Goal: Information Seeking & Learning: Check status

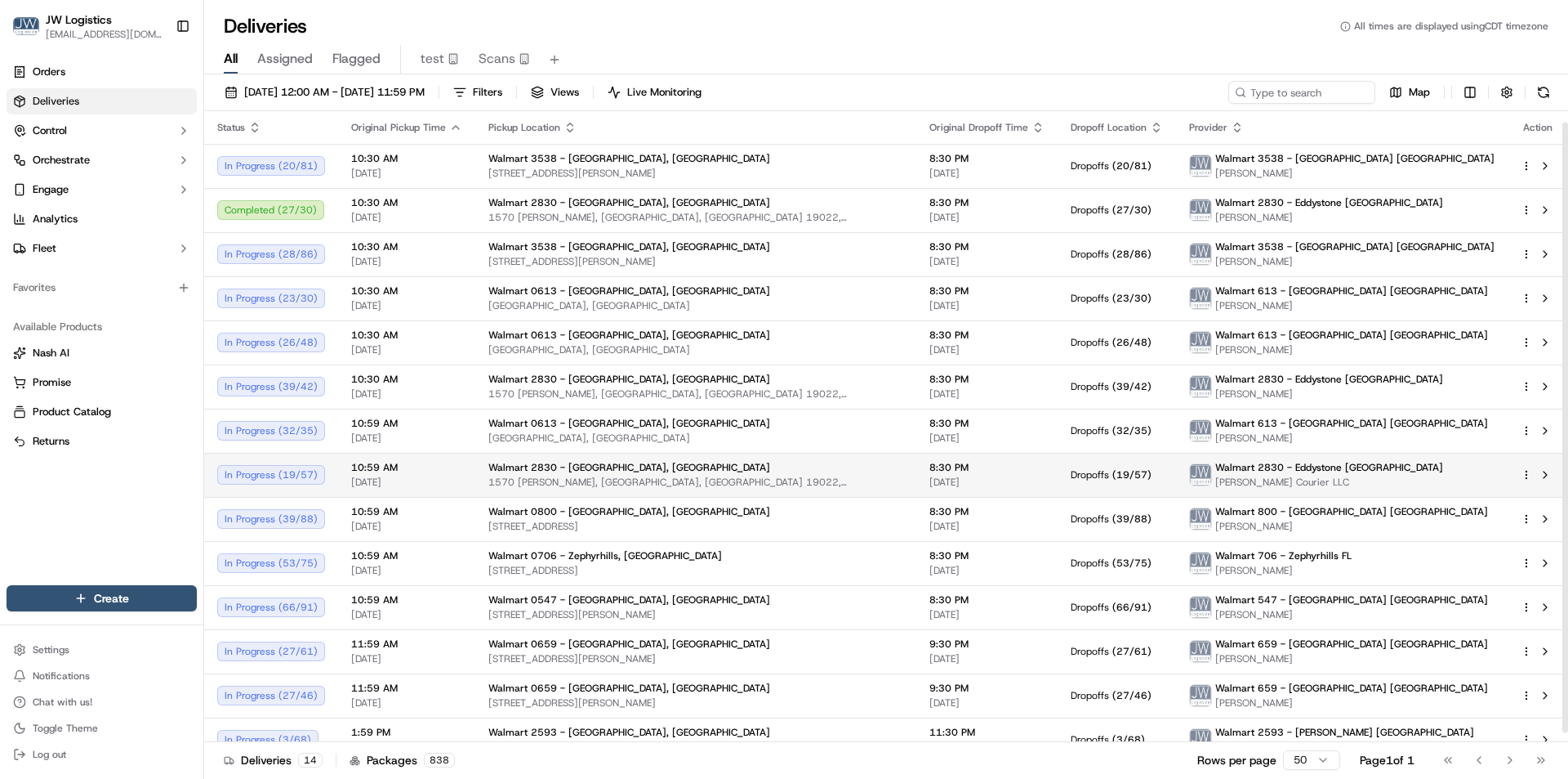
scroll to position [20, 0]
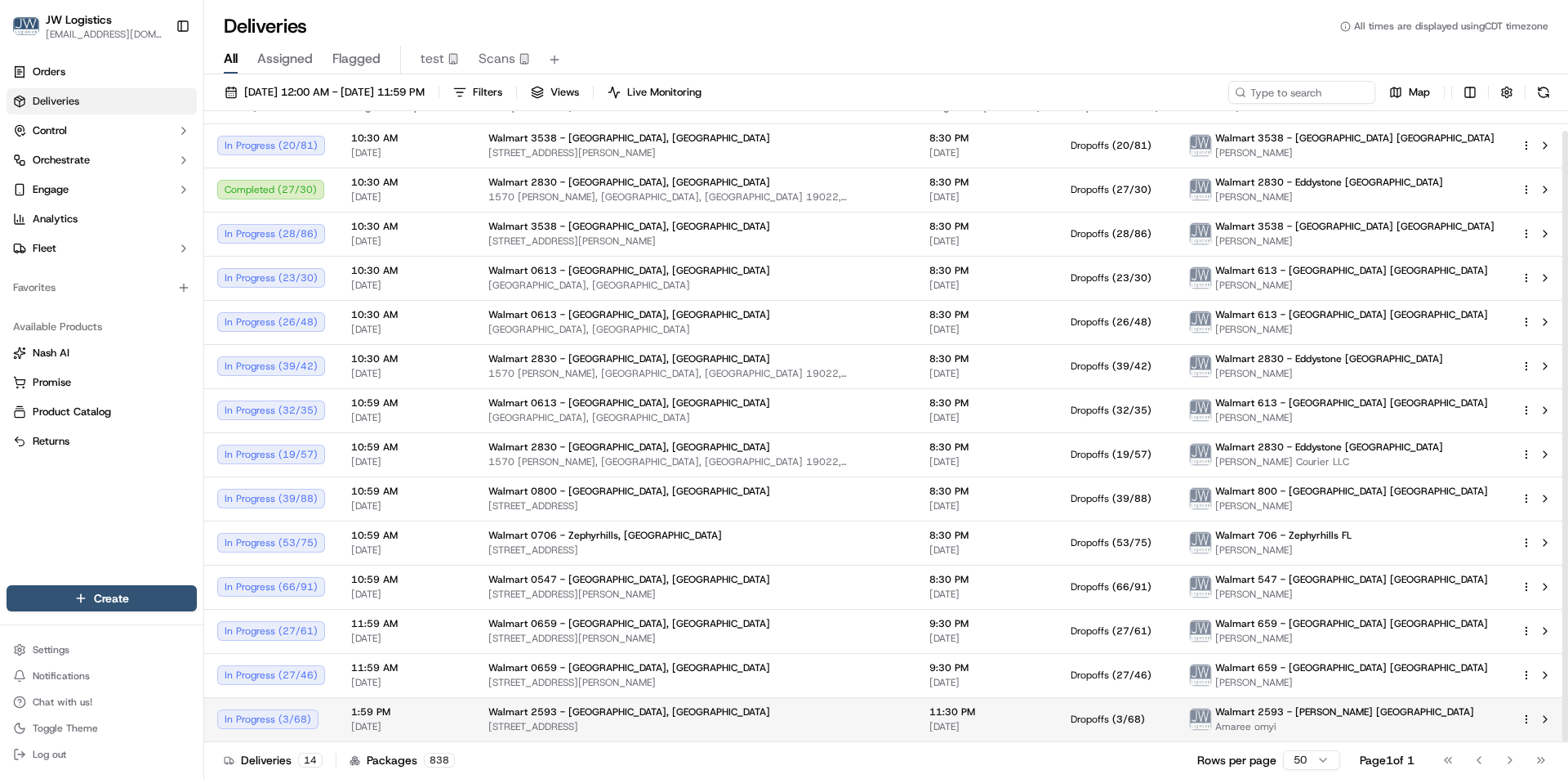
click at [457, 719] on td "1:59 PM 10/15/2025" at bounding box center [406, 719] width 138 height 44
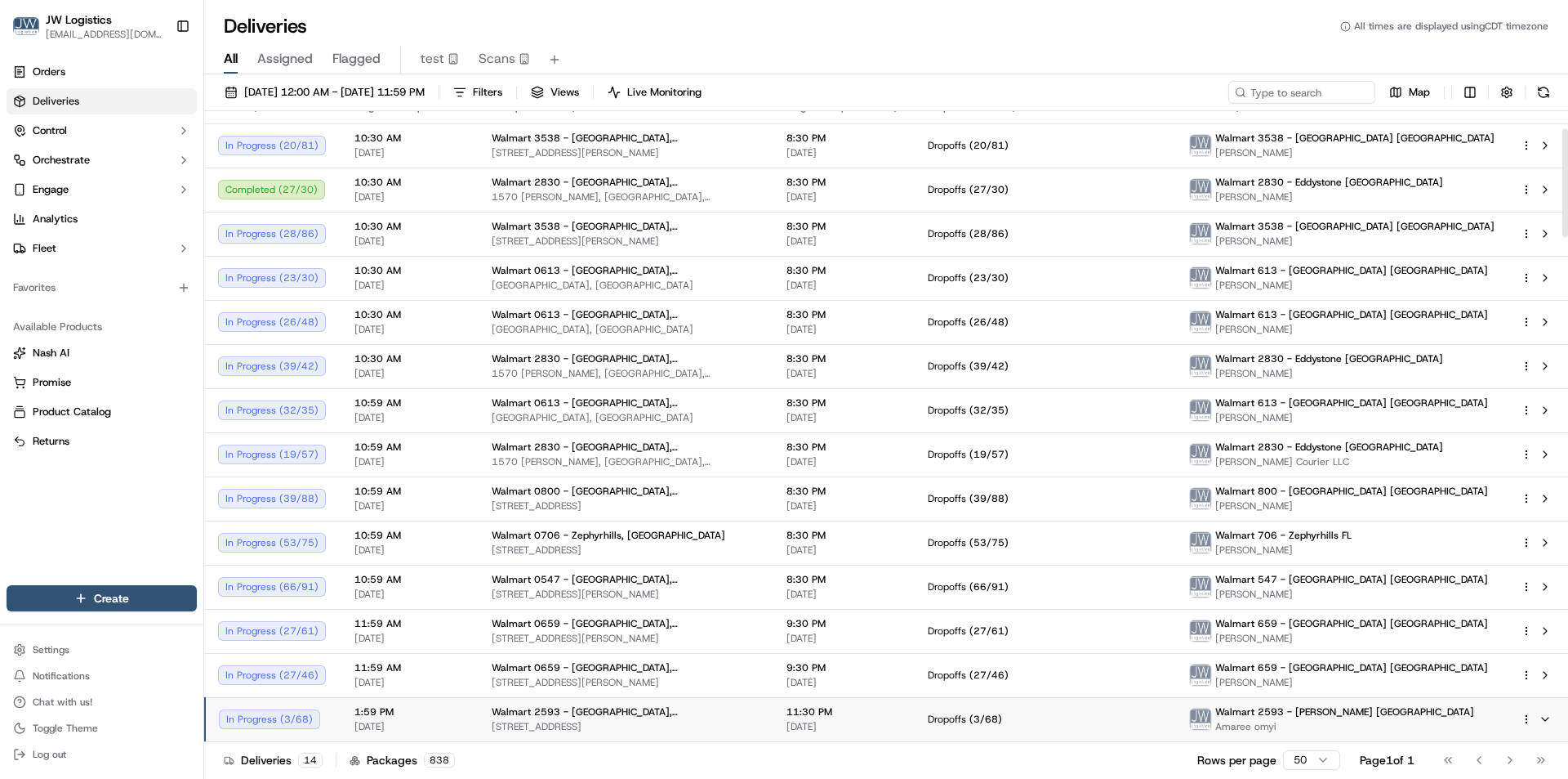
scroll to position [347, 0]
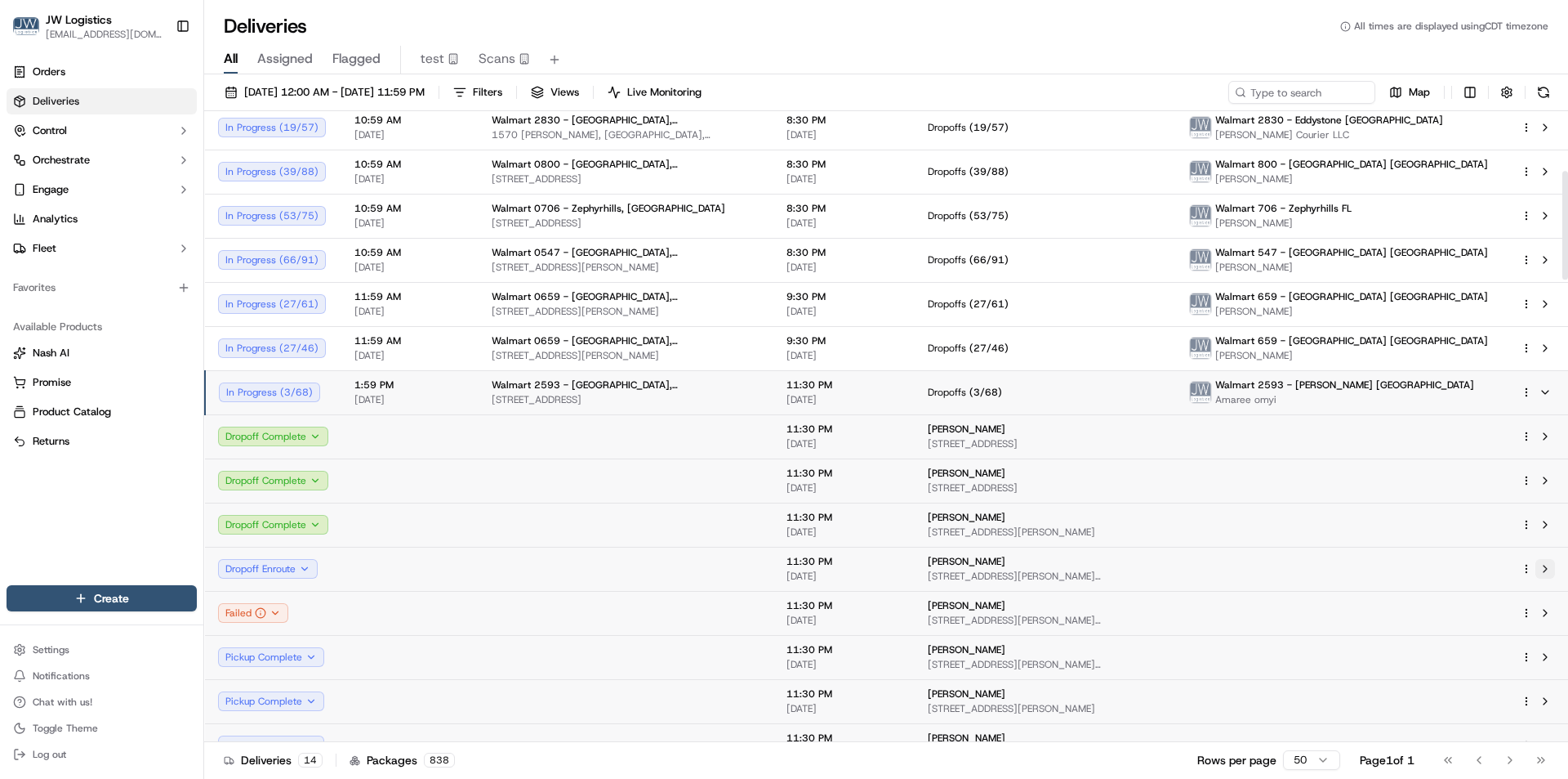
click at [1546, 567] on button at bounding box center [1545, 569] width 19 height 19
click at [1552, 433] on button at bounding box center [1545, 436] width 19 height 19
click at [456, 393] on span "[DATE]" at bounding box center [410, 400] width 111 height 13
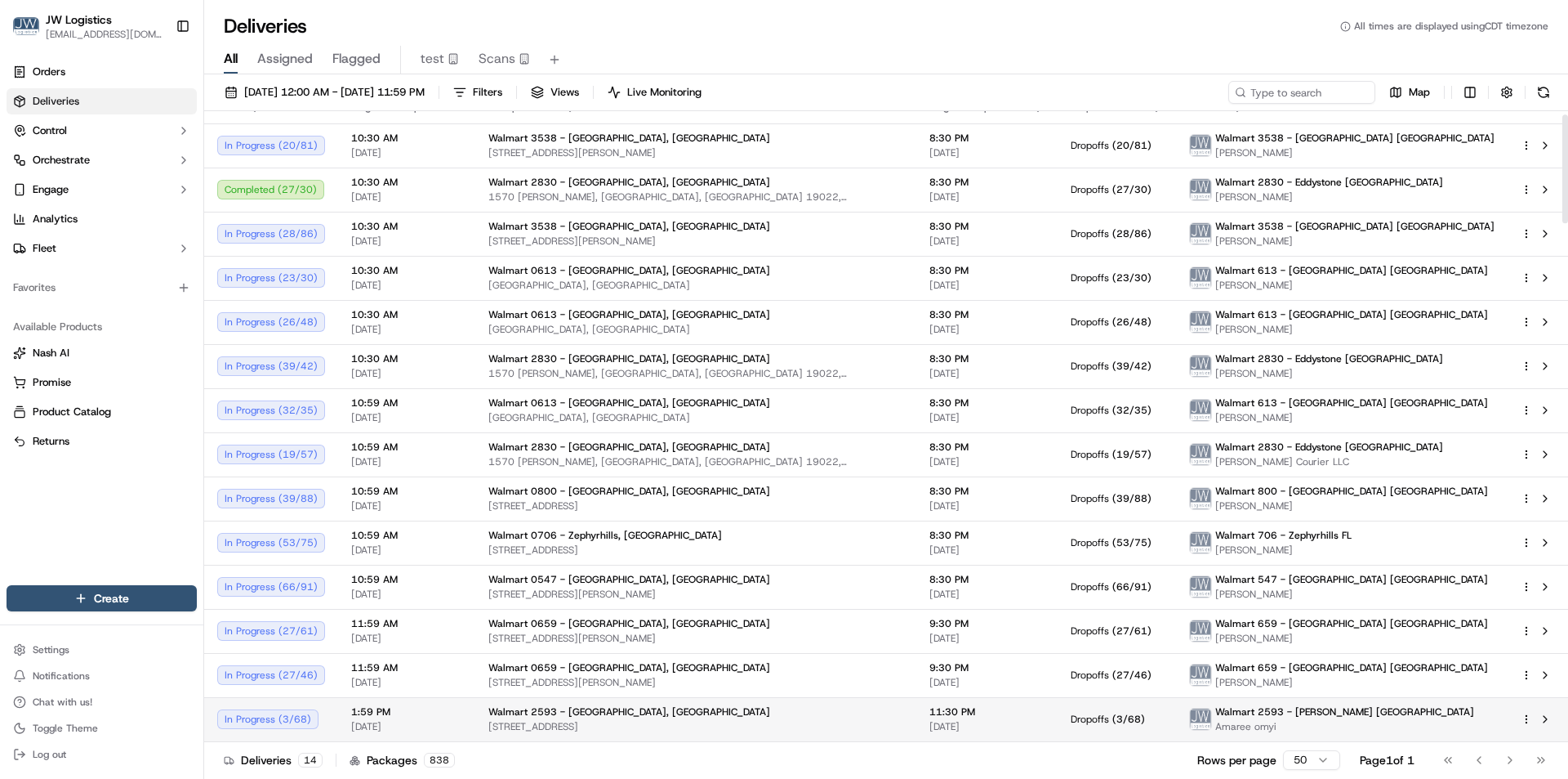
scroll to position [20, 0]
click at [458, 704] on td "1:59 PM 10/15/2025" at bounding box center [406, 719] width 138 height 44
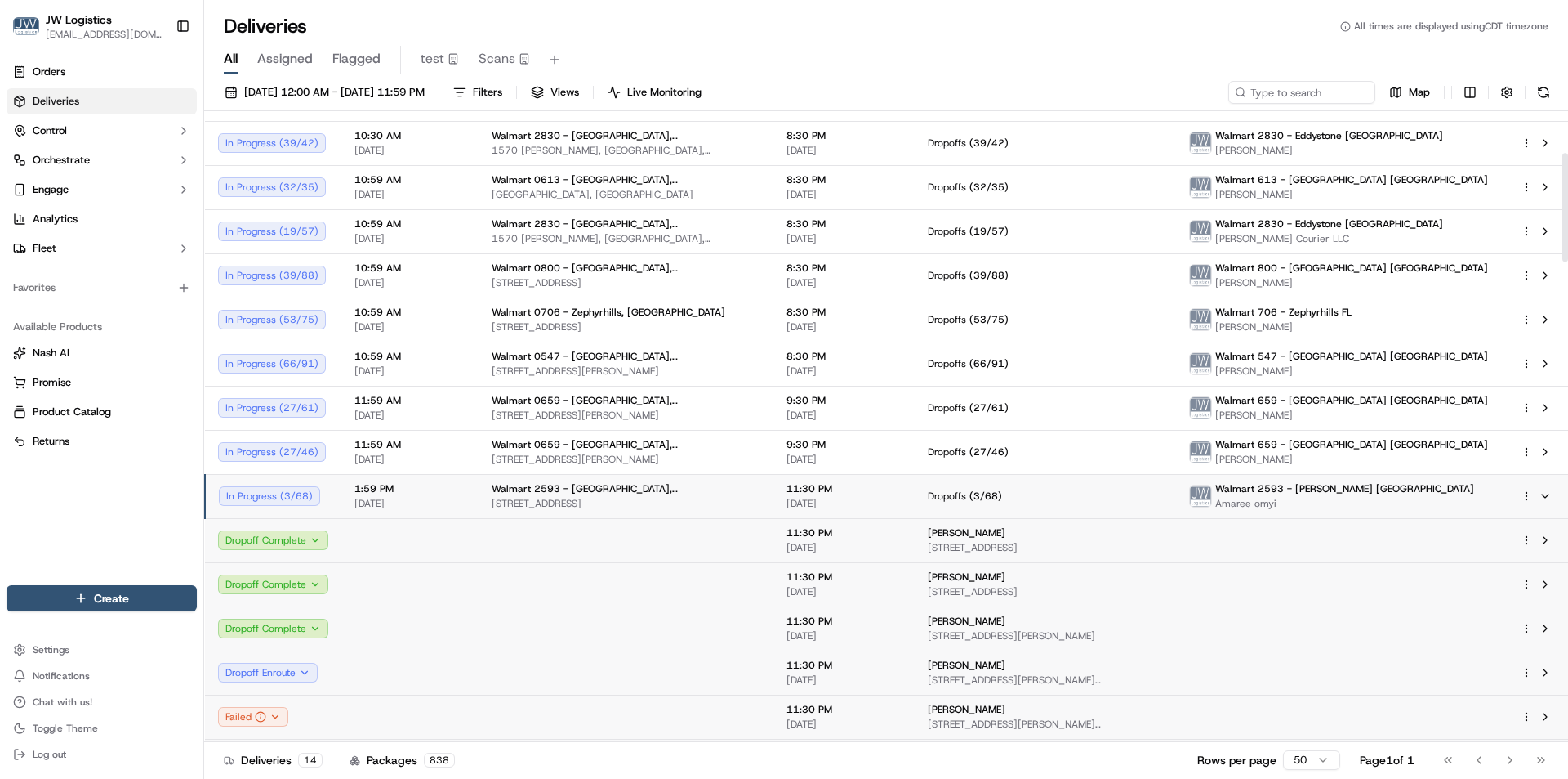
scroll to position [243, 0]
click at [451, 502] on span "[DATE]" at bounding box center [410, 504] width 111 height 13
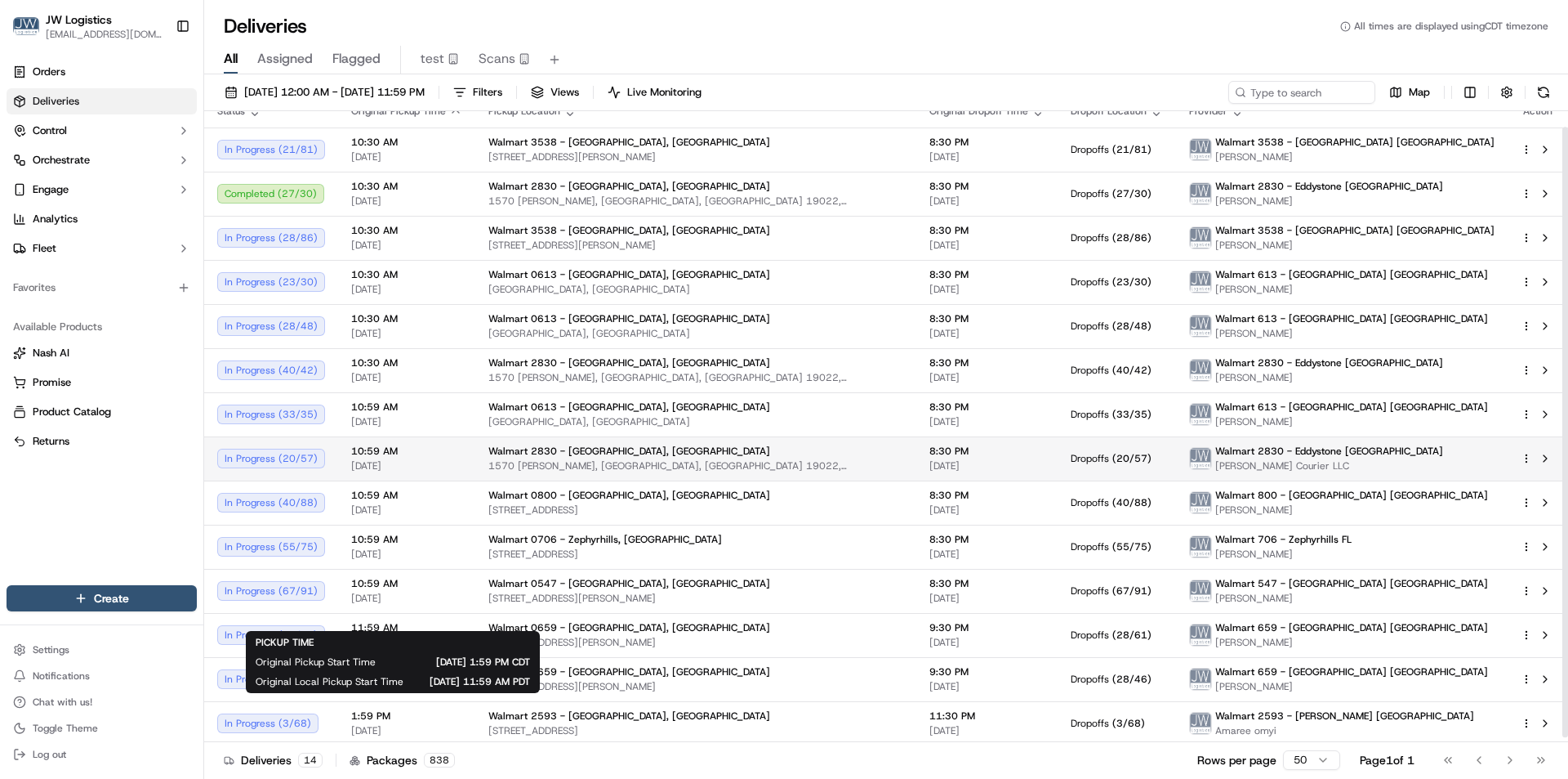
scroll to position [20, 0]
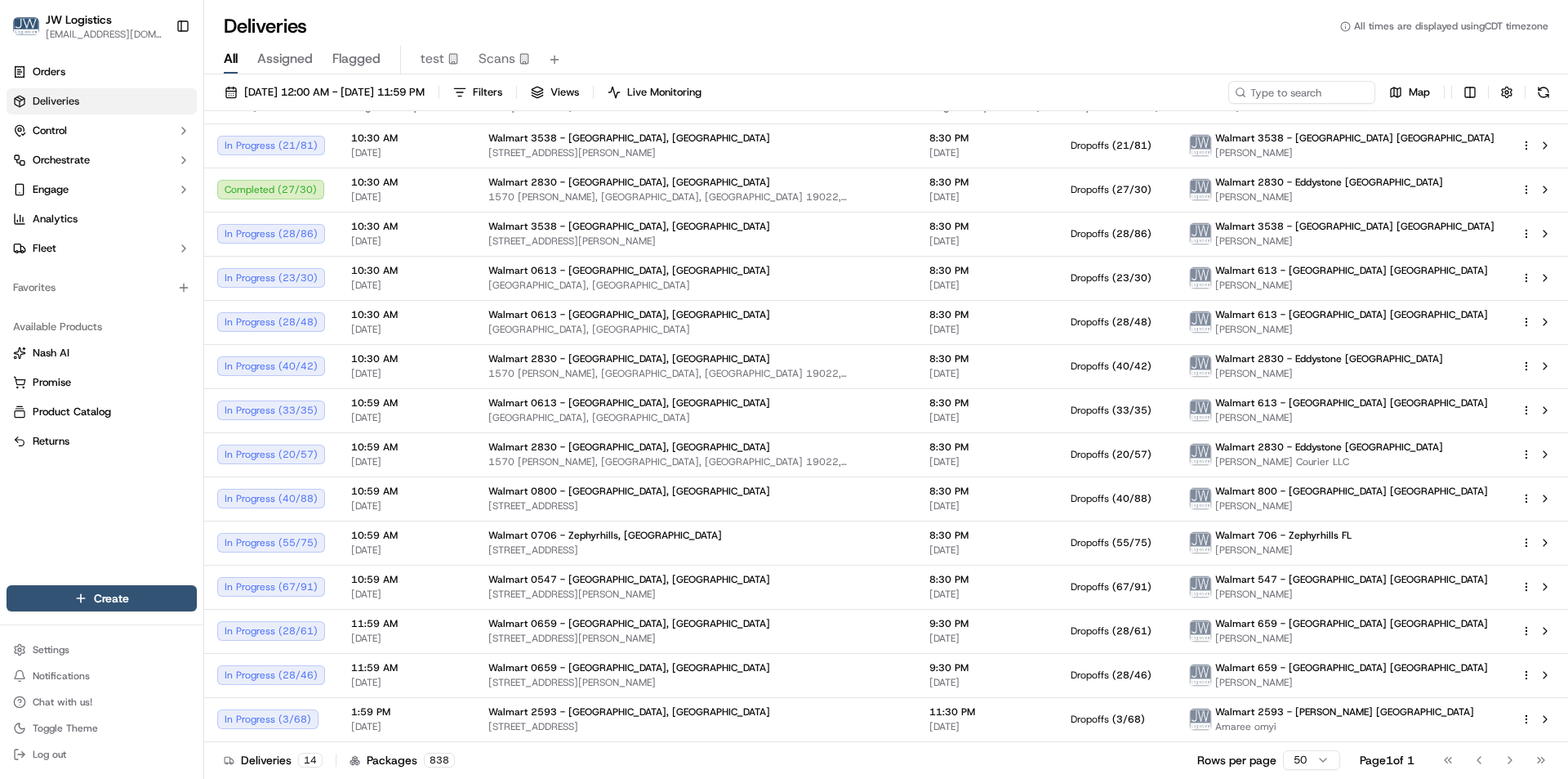
click at [838, 27] on div "Deliveries All times are displayed using CDT timezone" at bounding box center [886, 26] width 1364 height 26
click at [463, 726] on td "1:59 PM 10/15/2025" at bounding box center [406, 719] width 138 height 44
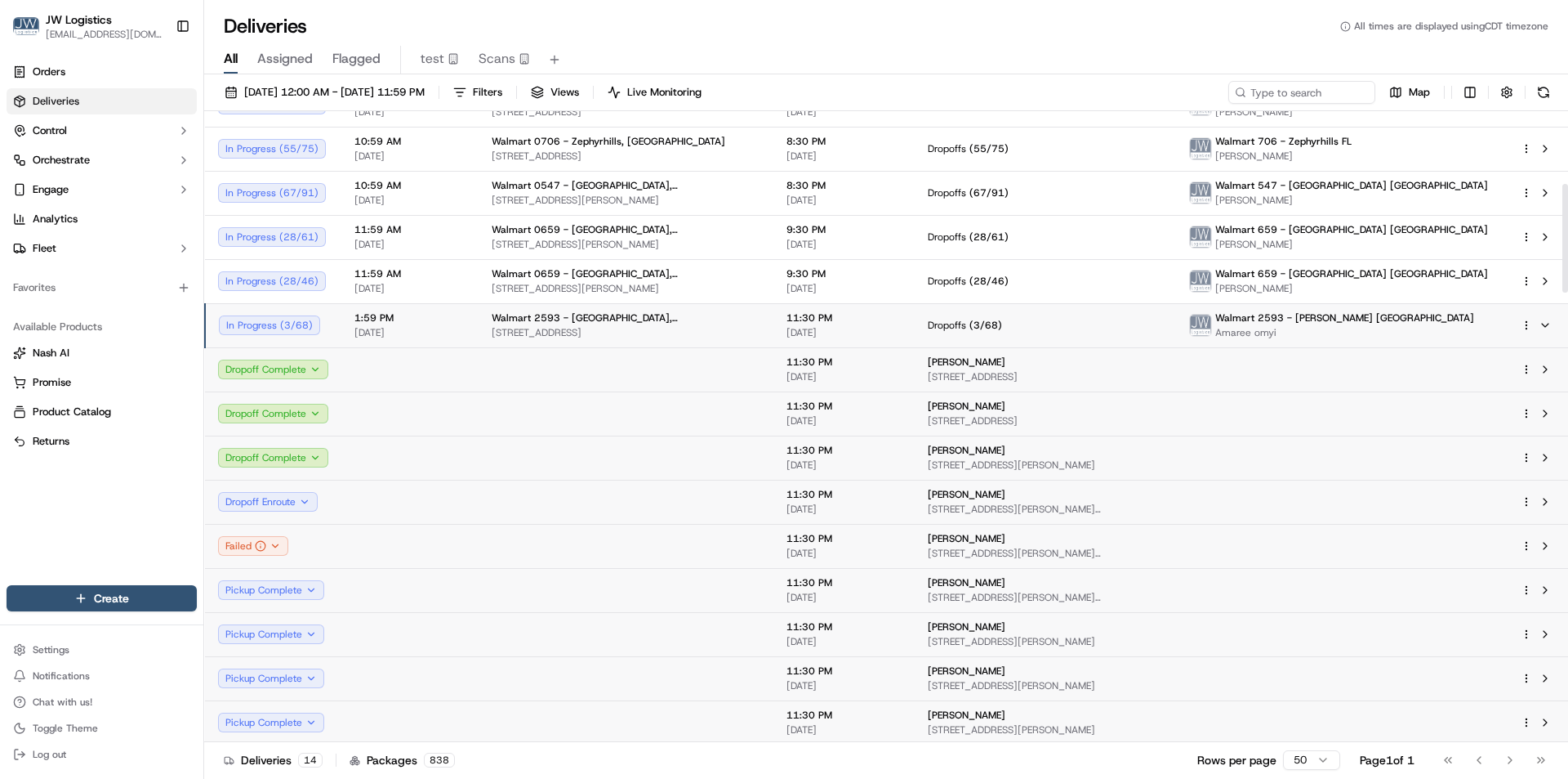
scroll to position [429, 0]
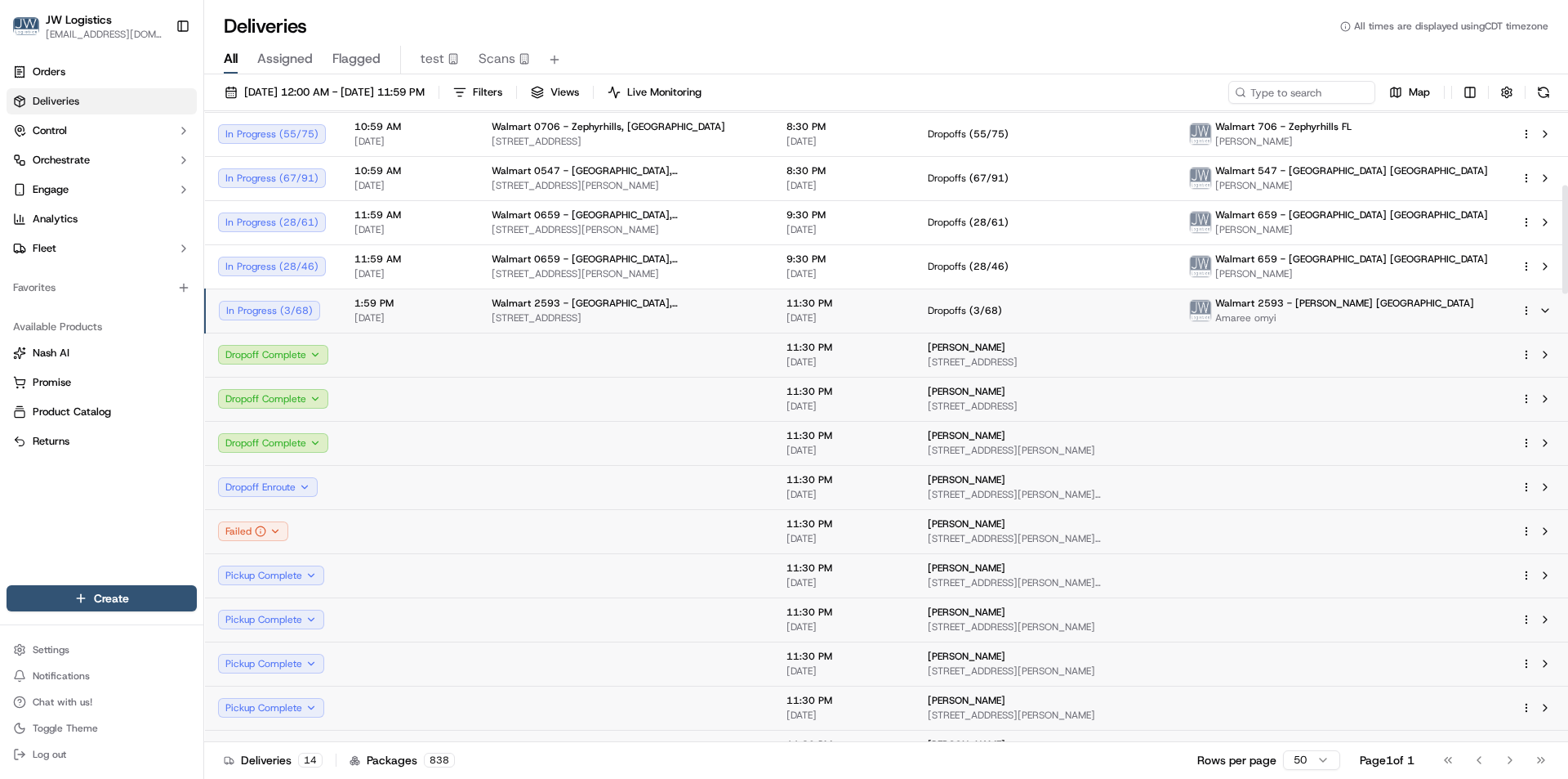
click at [1129, 445] on span "[STREET_ADDRESS][PERSON_NAME]" at bounding box center [1045, 450] width 236 height 13
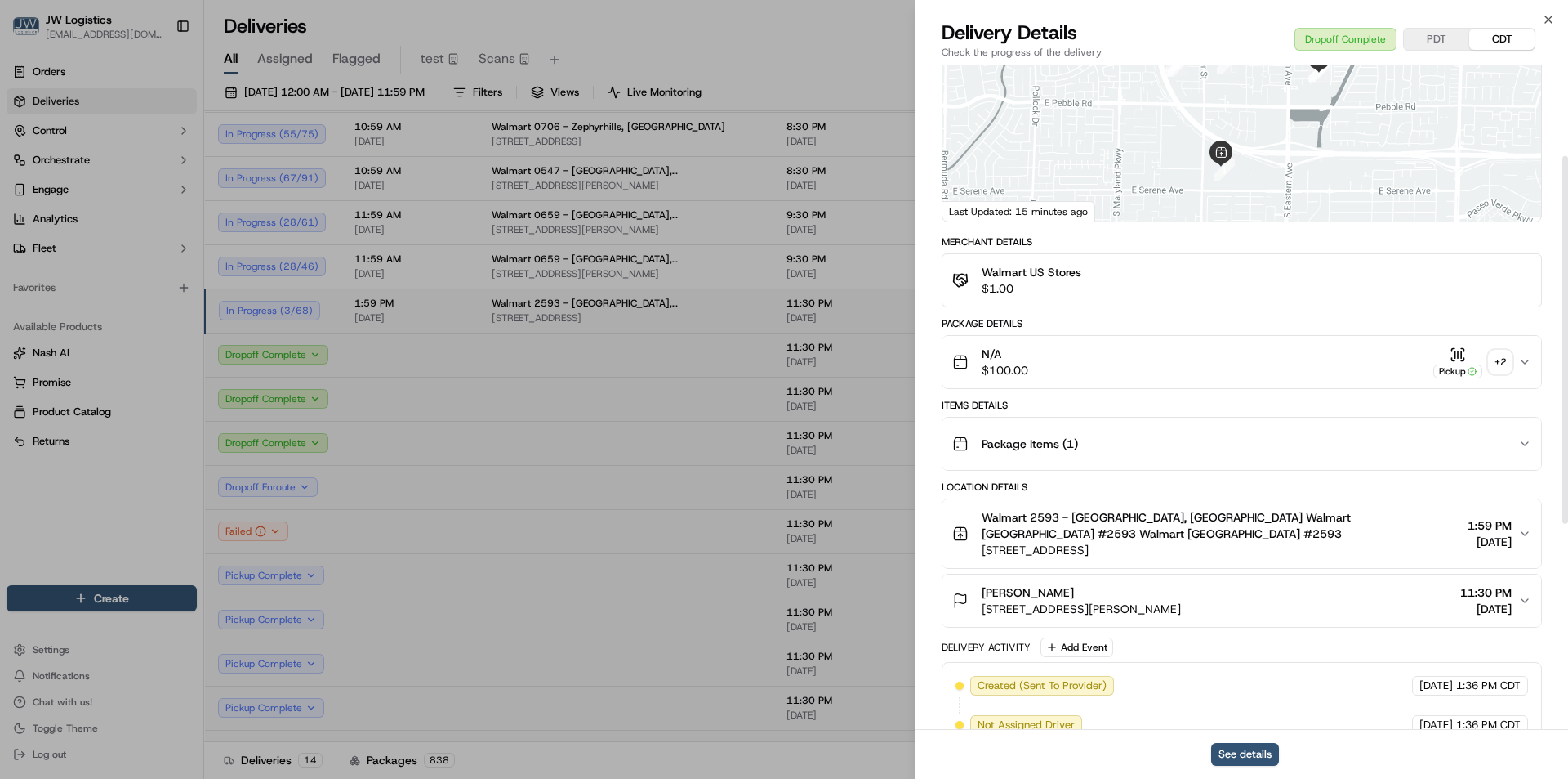
scroll to position [164, 0]
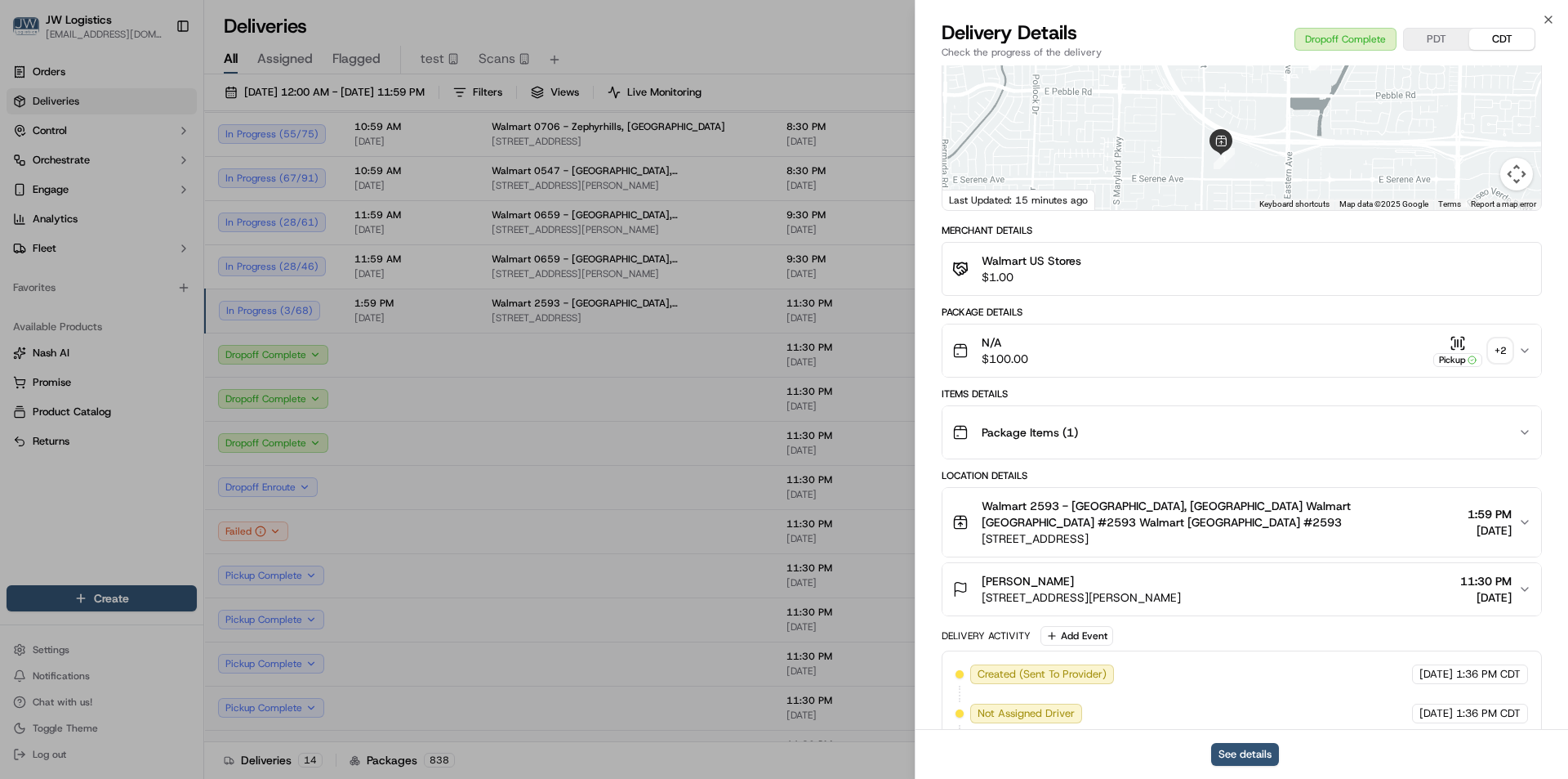
drag, startPoint x: 985, startPoint y: 599, endPoint x: 1276, endPoint y: 605, distance: 291.1
click at [1275, 605] on button "Sean Reilly 2543 Hummingbird Hill Ave, Henderson, NV 89074, US 11:30 PM 10/15/2…" at bounding box center [1242, 590] width 599 height 53
copy span "2543 Hummingbird Hill Ave, Henderson, NV 89074, US"
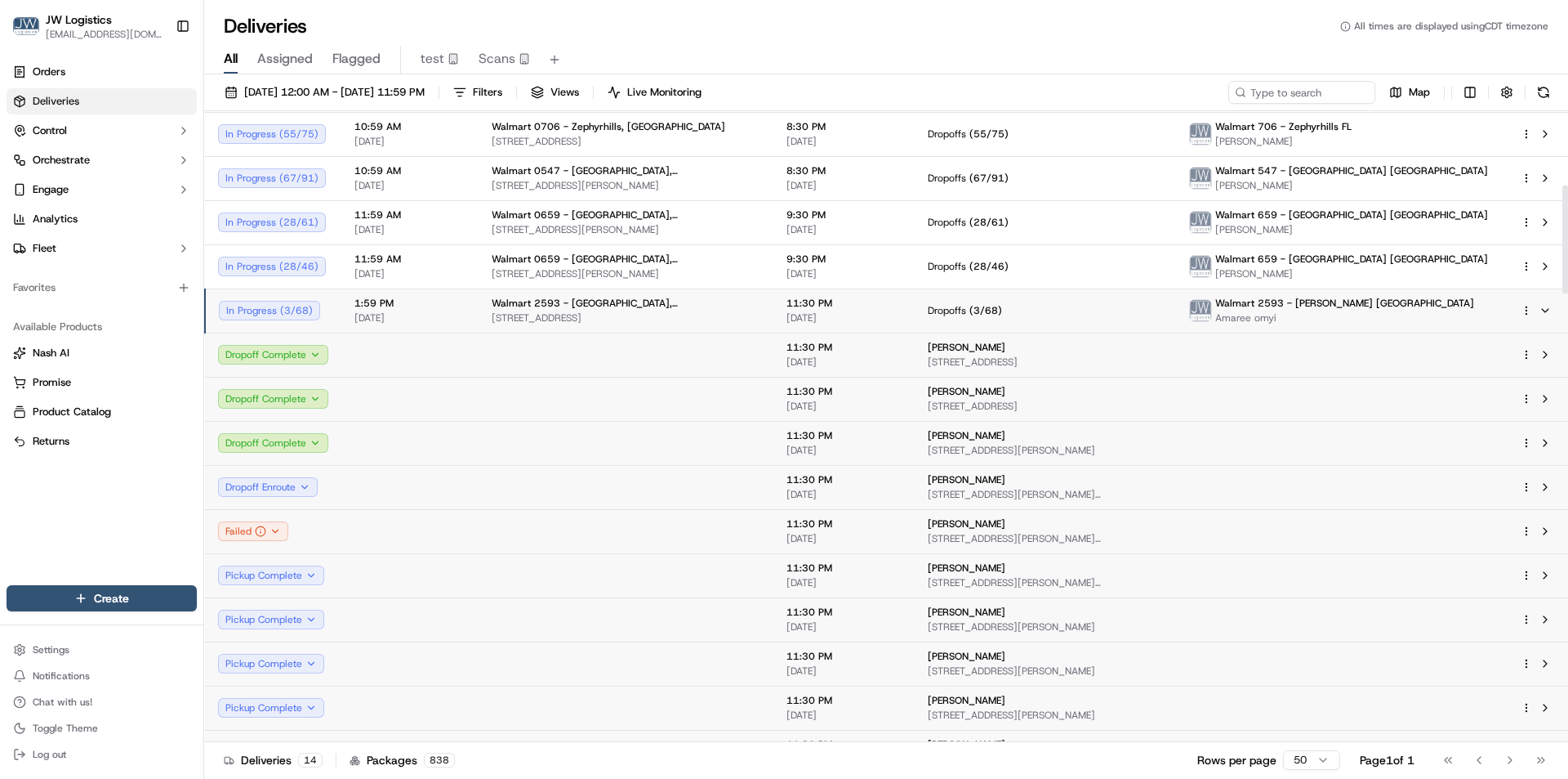
click at [969, 491] on span "43 Reyburn Dr, Henderson, NV 89074, US" at bounding box center [1045, 494] width 236 height 13
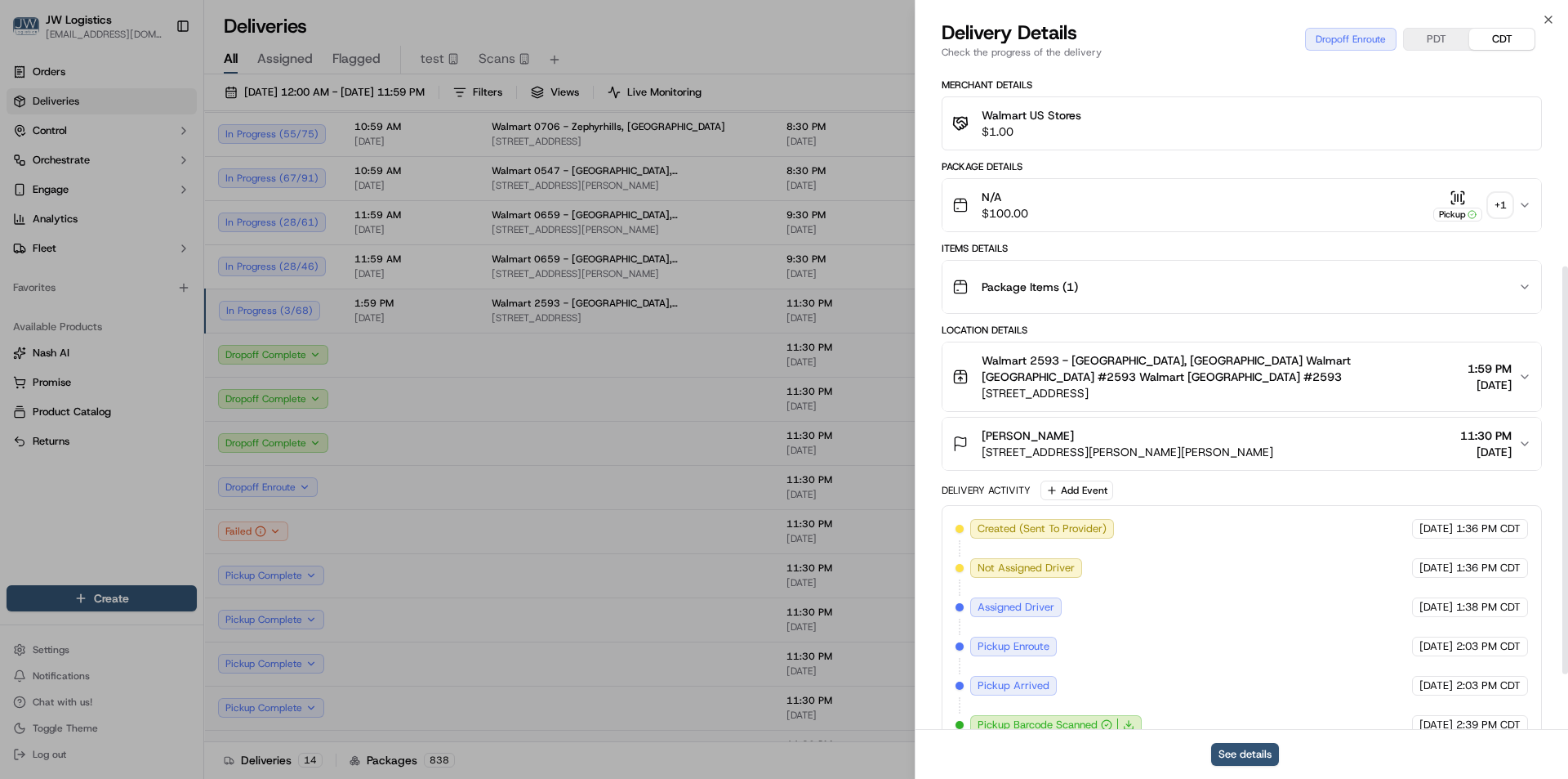
scroll to position [327, 0]
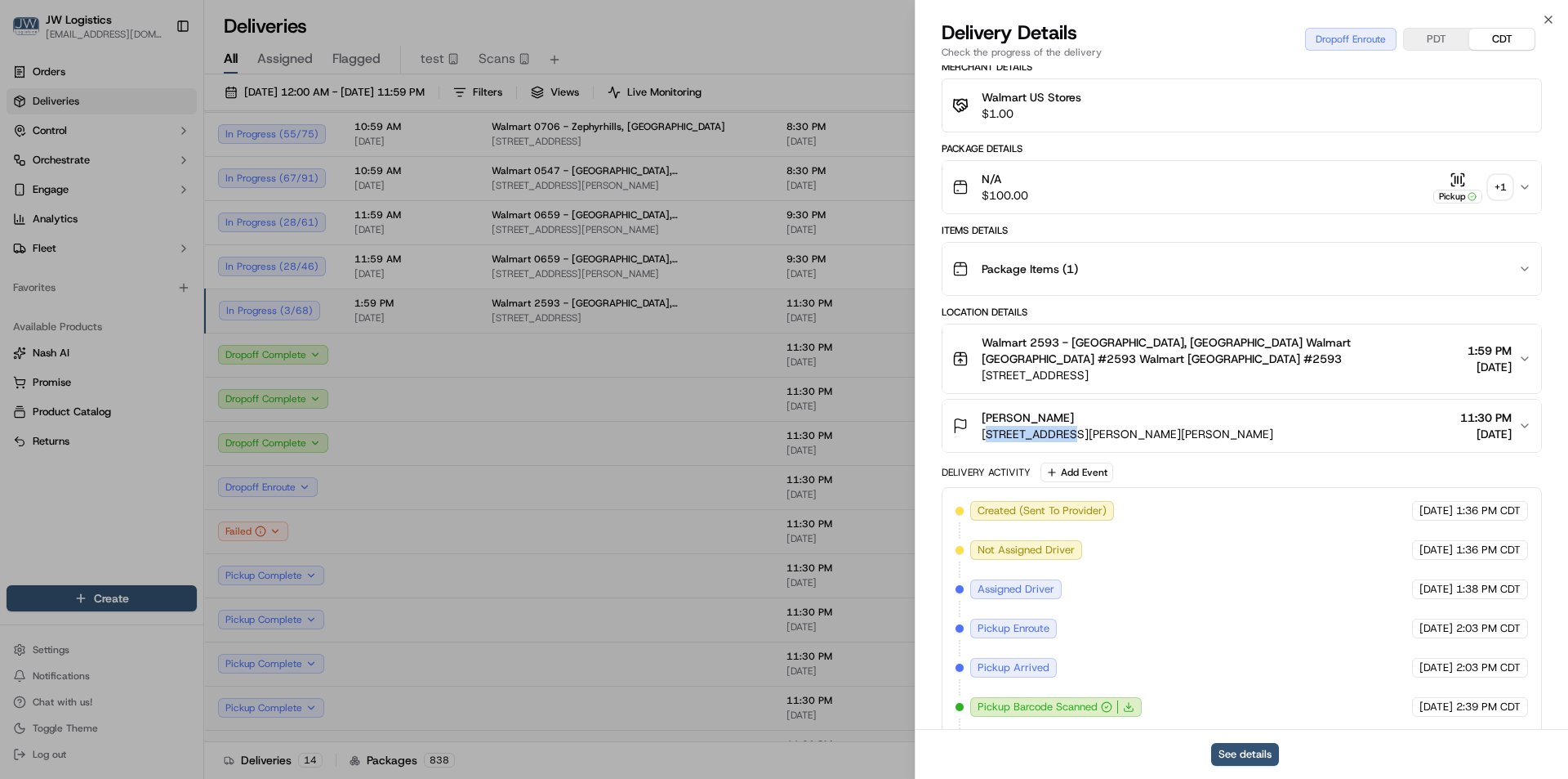
drag, startPoint x: 991, startPoint y: 437, endPoint x: 1061, endPoint y: 442, distance: 70.2
click at [1061, 442] on span "43 Reyburn Dr, Henderson, NV 89074, US" at bounding box center [1127, 434] width 292 height 17
drag, startPoint x: 978, startPoint y: 436, endPoint x: 1214, endPoint y: 443, distance: 236.1
click at [1214, 443] on button "Daniela P 43 Reyburn Dr, Henderson, NV 89074, US 11:30 PM 10/15/2025" at bounding box center [1242, 426] width 599 height 53
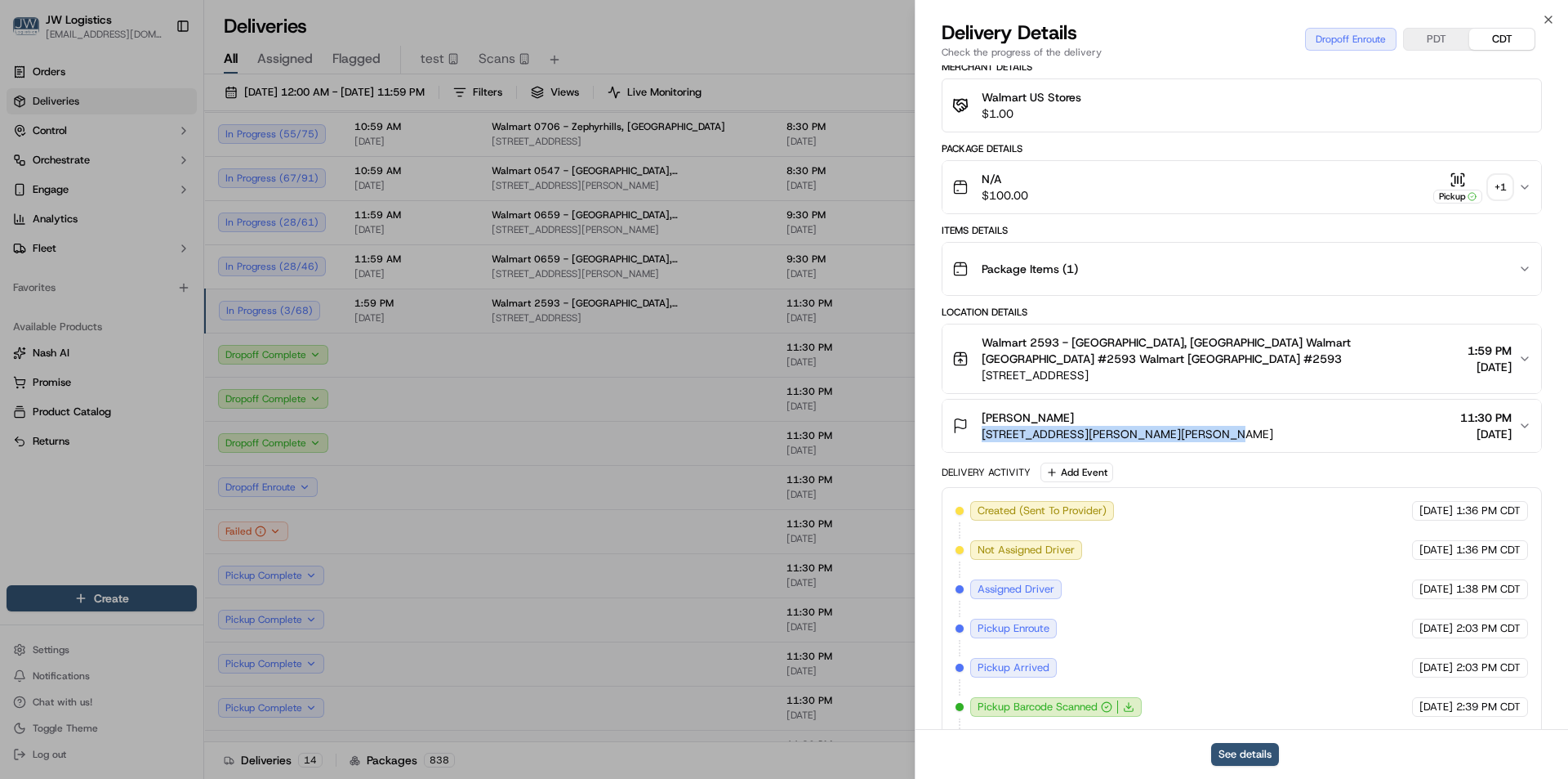
copy span "43 Reyburn Dr, Henderson, NV 89074, US"
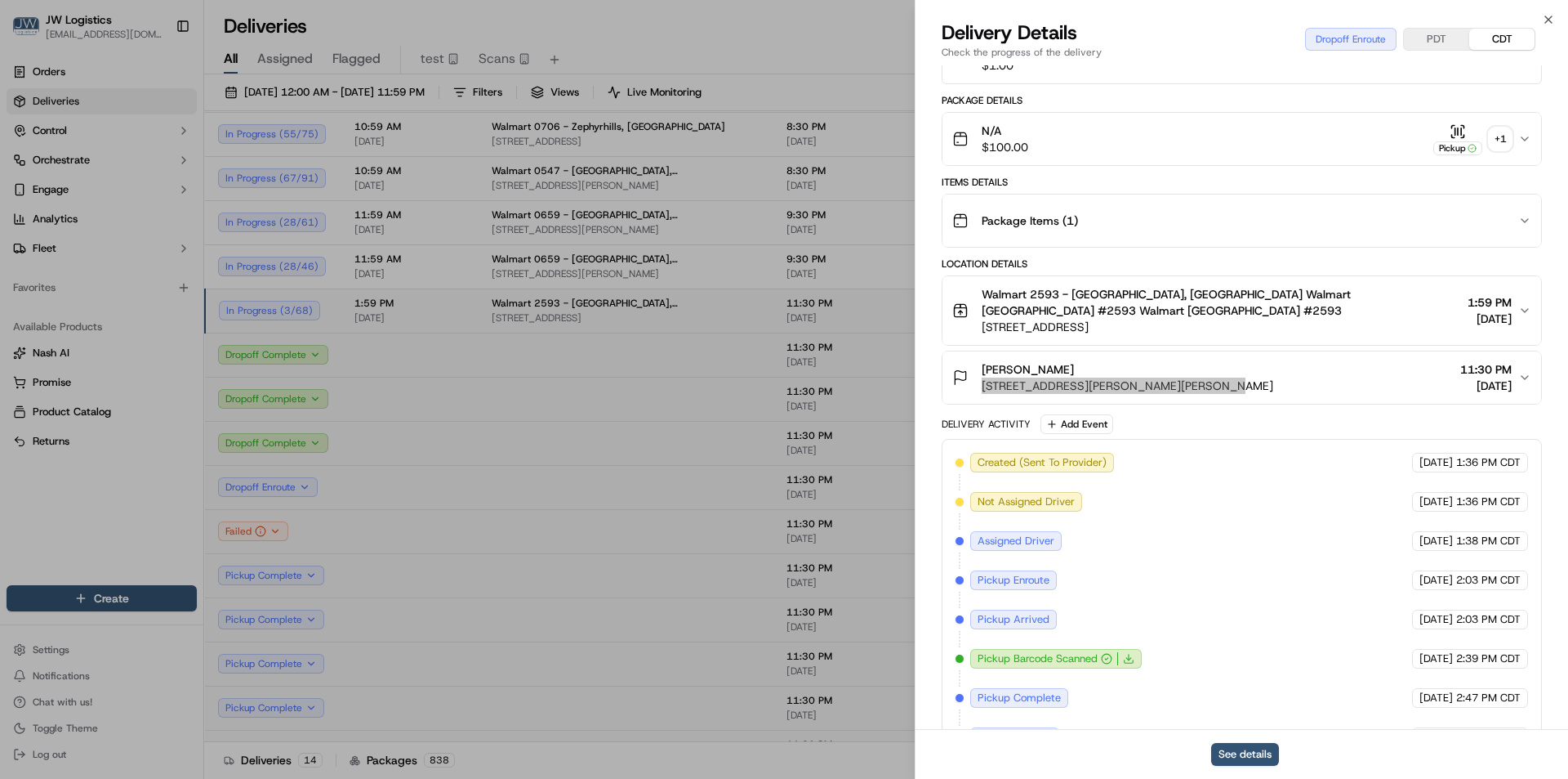
scroll to position [417, 0]
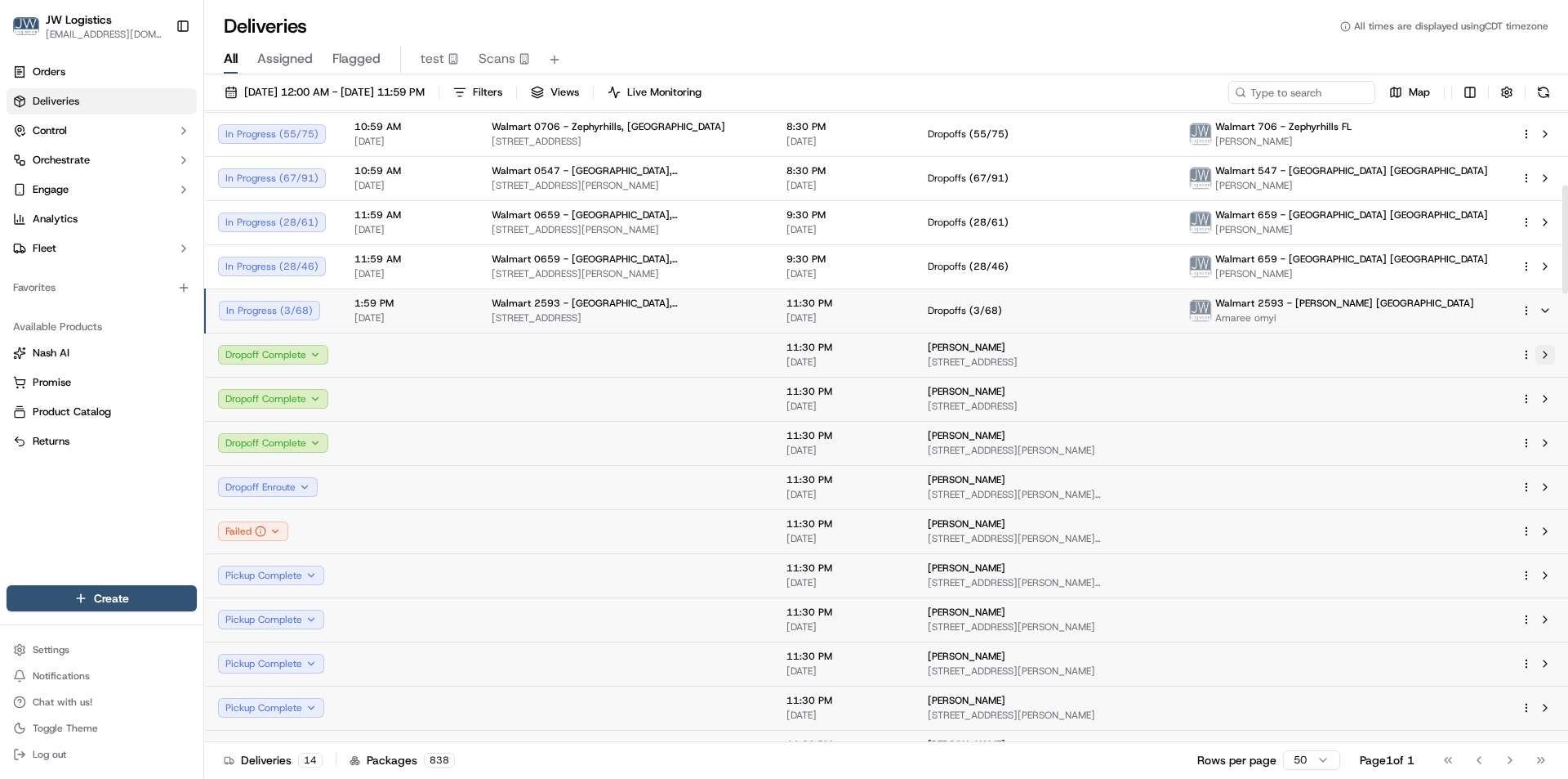
click at [1543, 357] on button at bounding box center [1545, 355] width 19 height 19
click at [462, 307] on span "1:59 PM" at bounding box center [410, 303] width 111 height 13
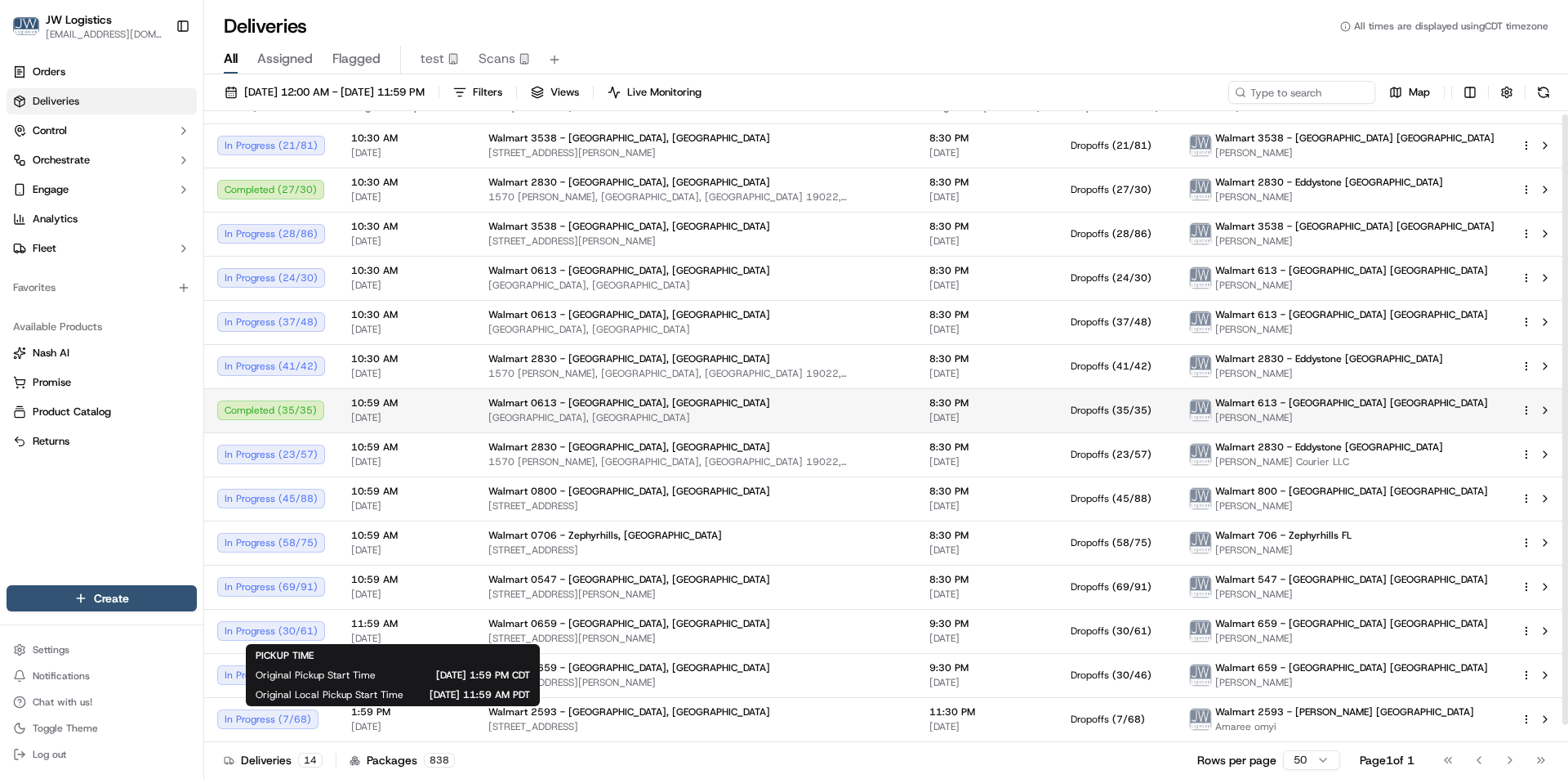
scroll to position [0, 0]
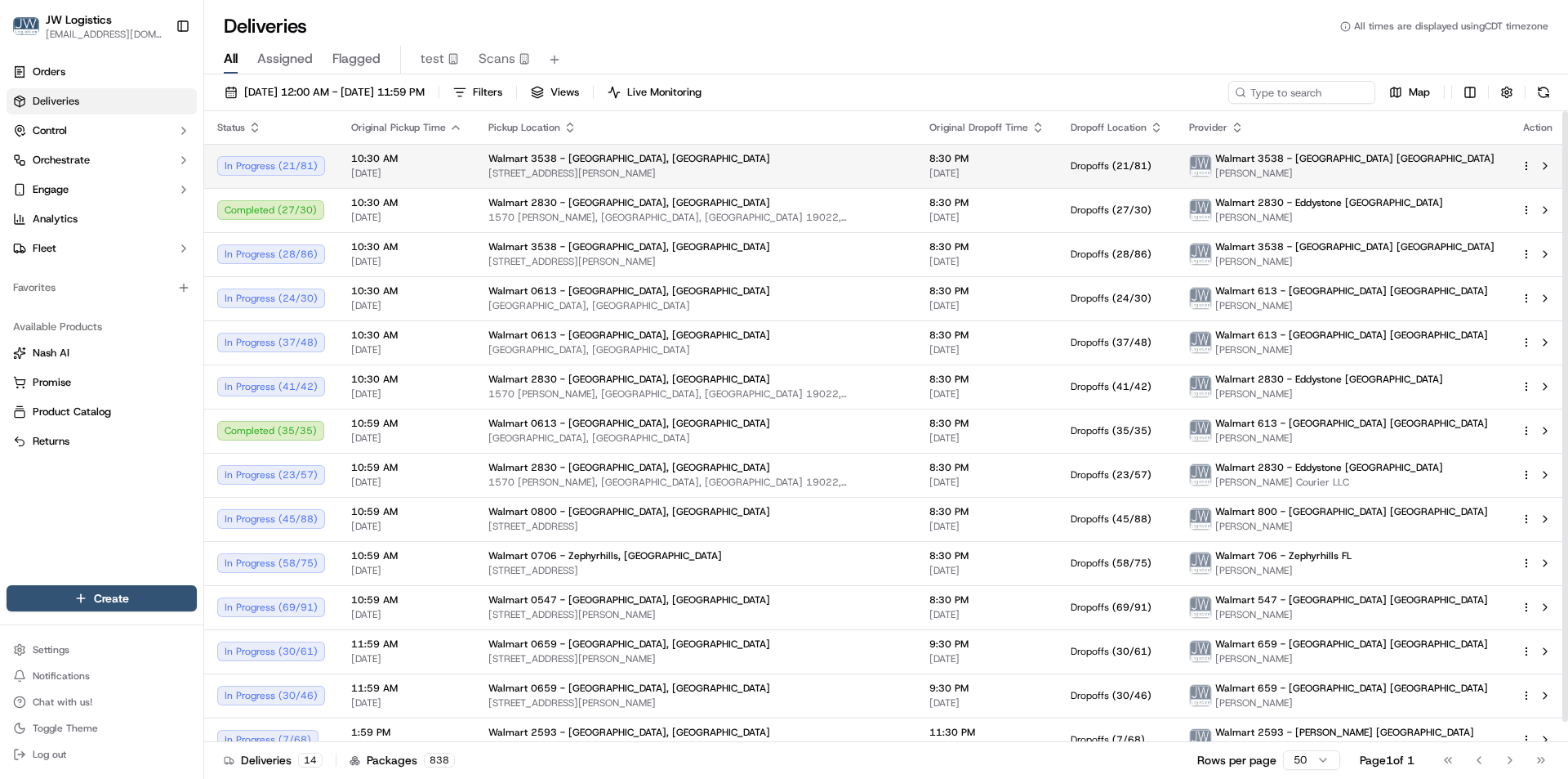
click at [454, 170] on span "[DATE]" at bounding box center [406, 173] width 111 height 13
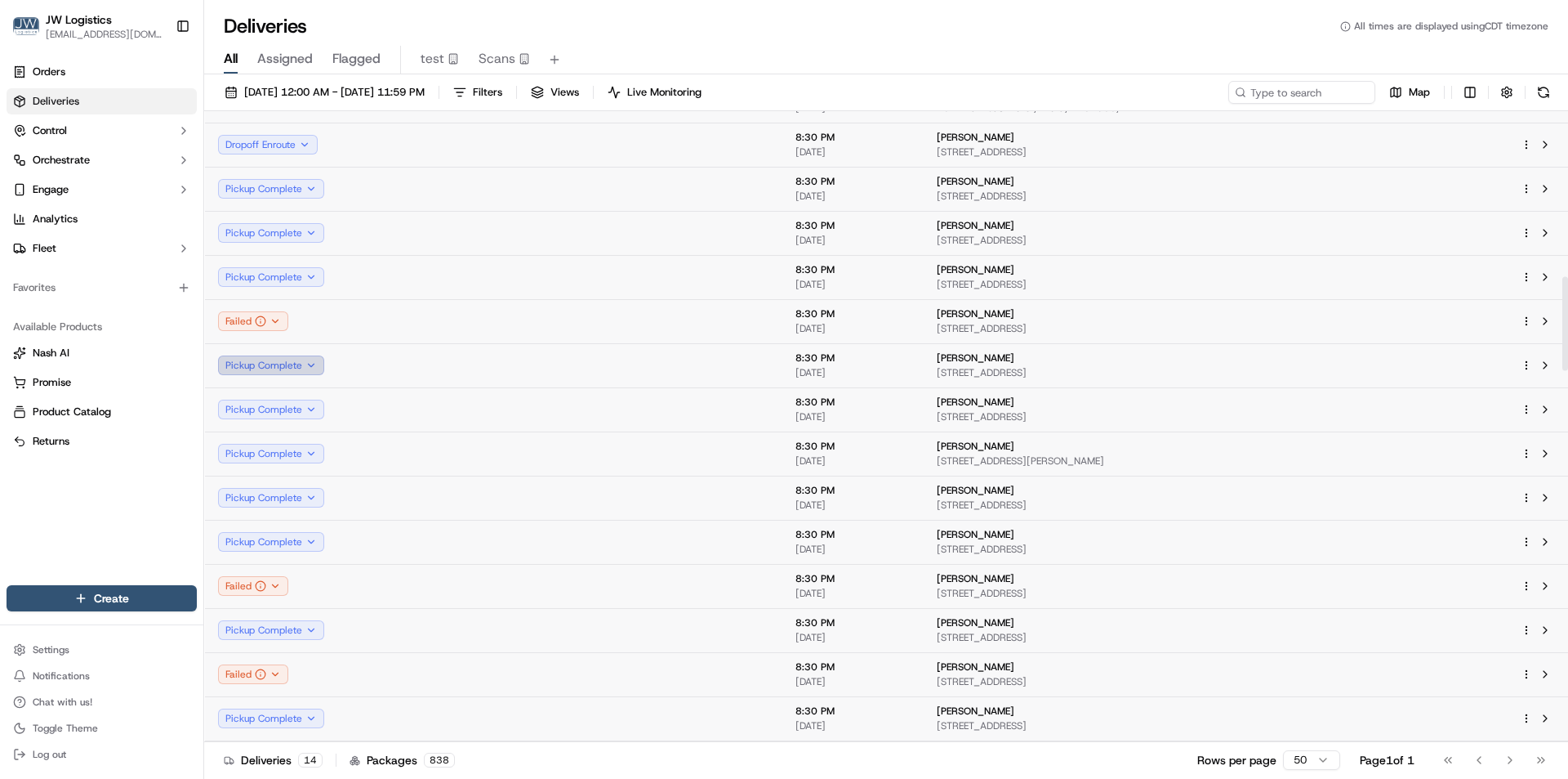
scroll to position [1144, 0]
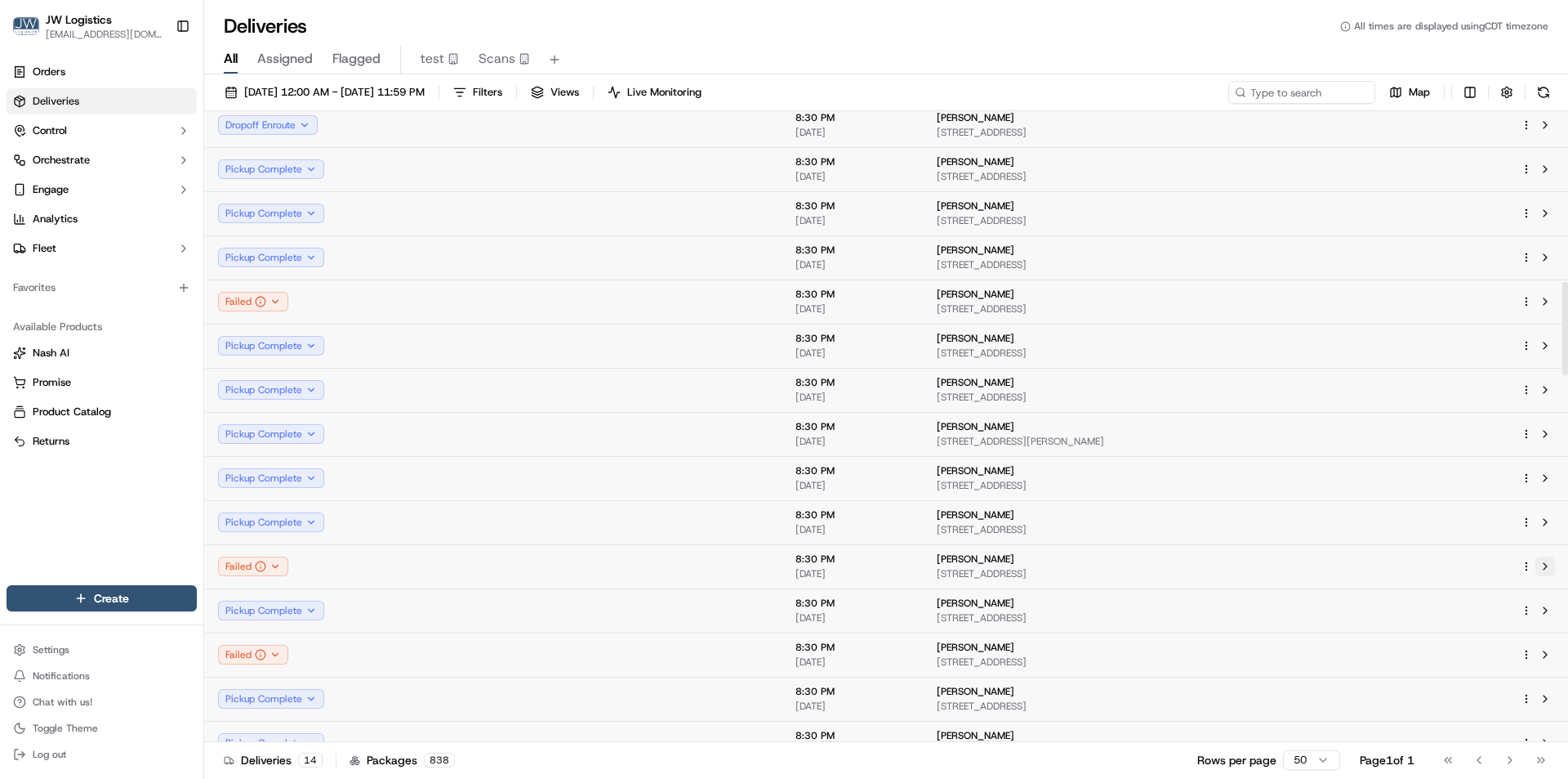
click at [1553, 568] on button at bounding box center [1545, 566] width 19 height 19
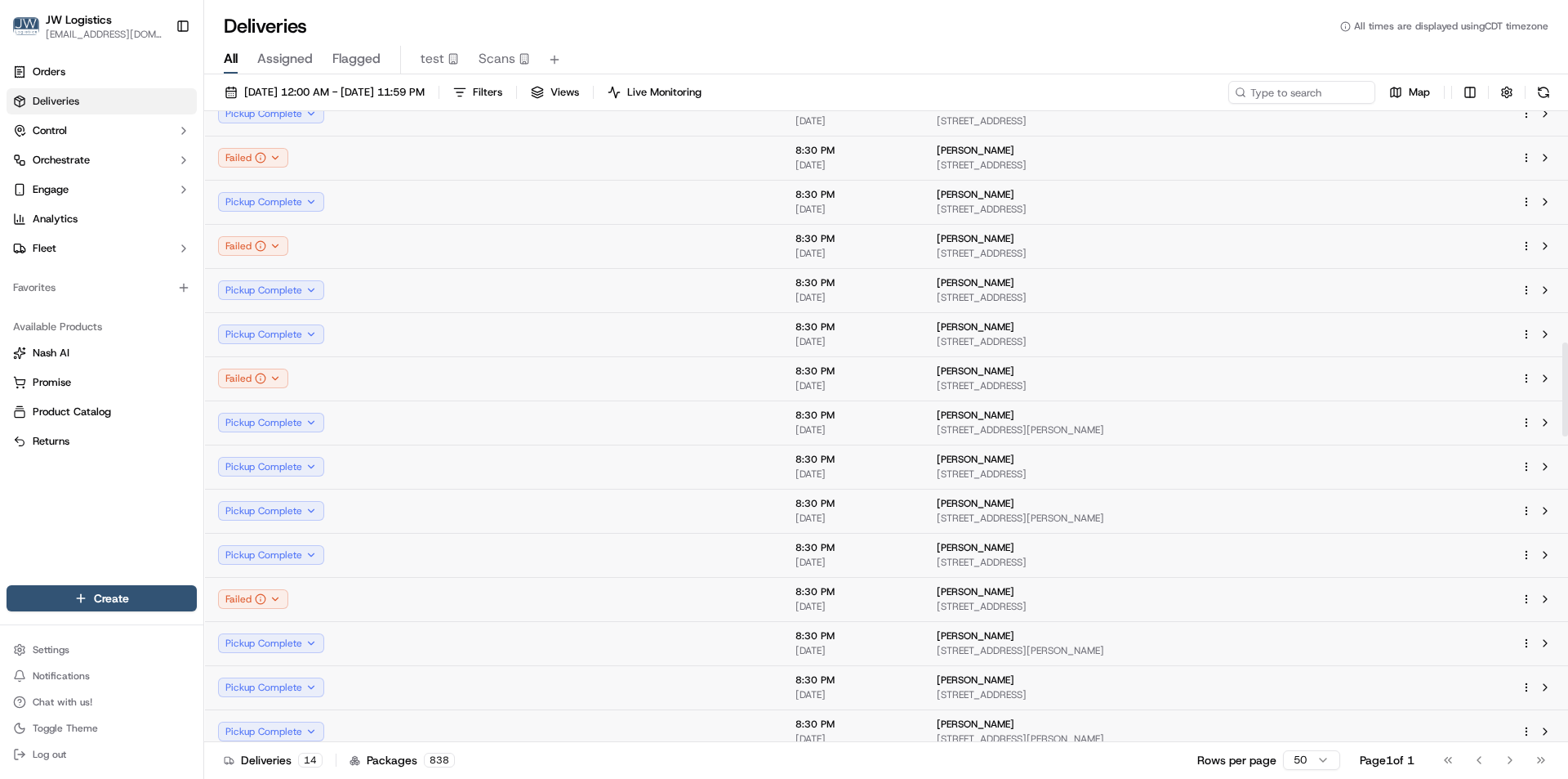
scroll to position [1471, 0]
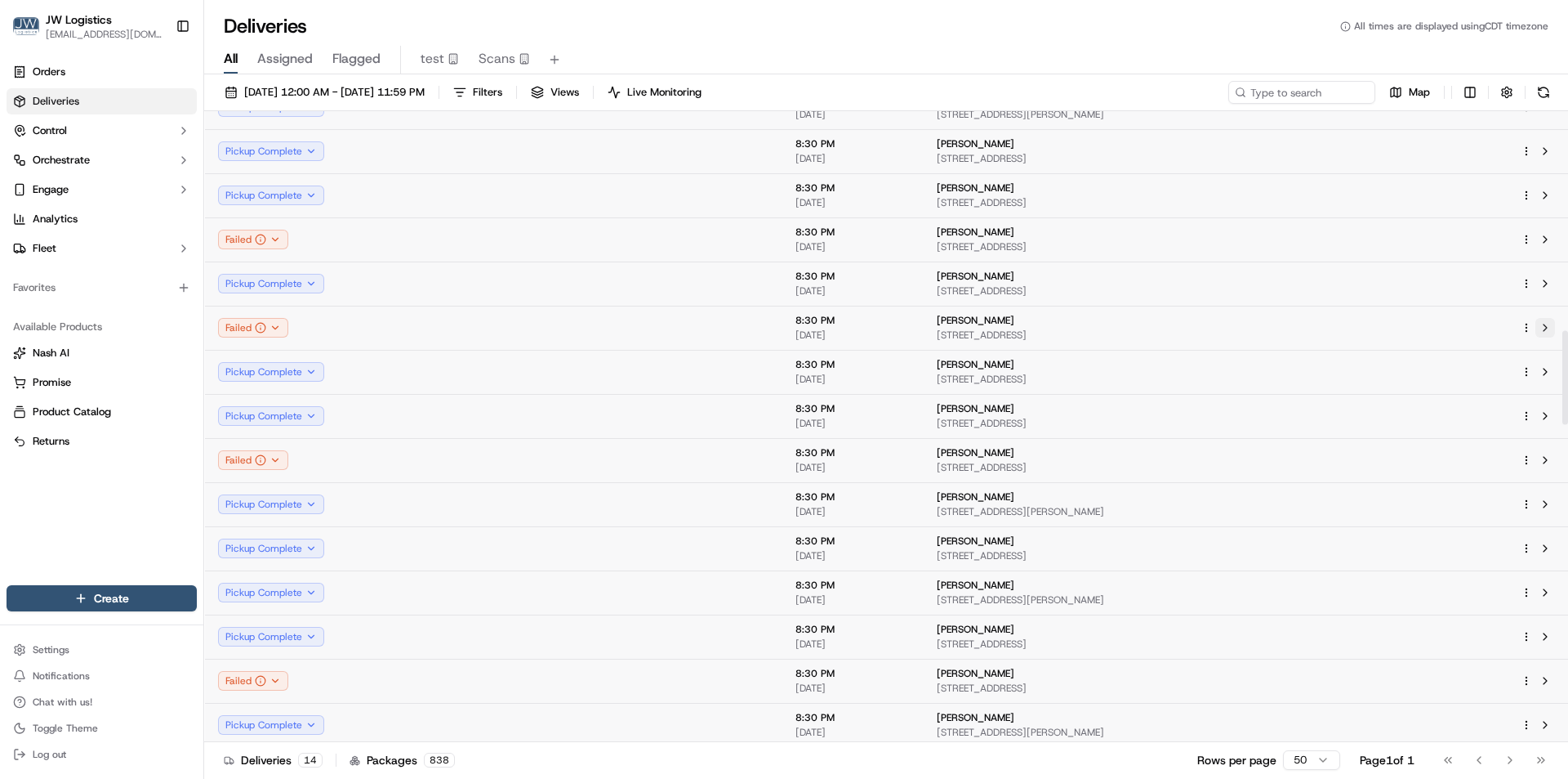
click at [1546, 328] on button at bounding box center [1545, 328] width 19 height 19
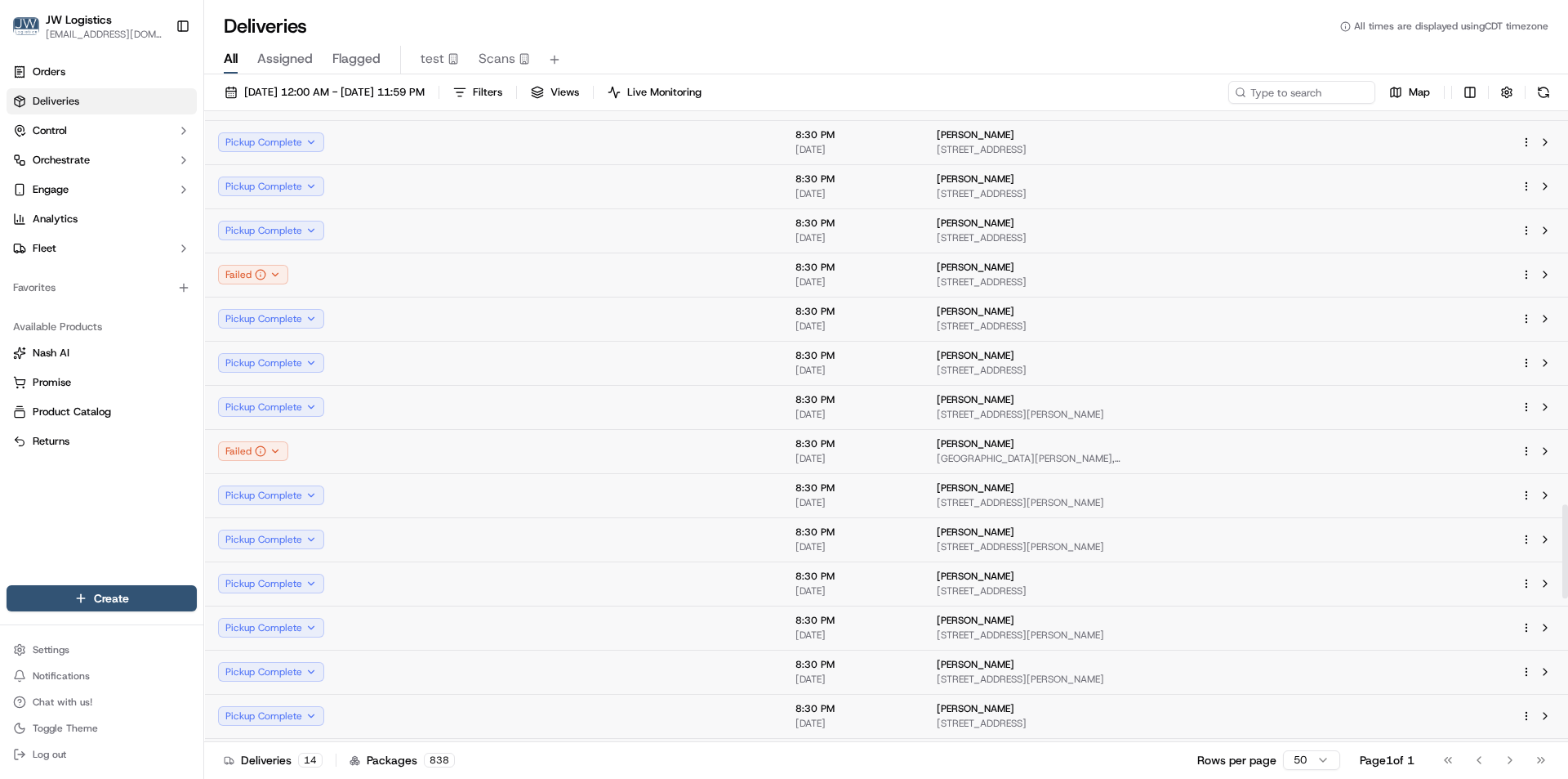
scroll to position [2532, 0]
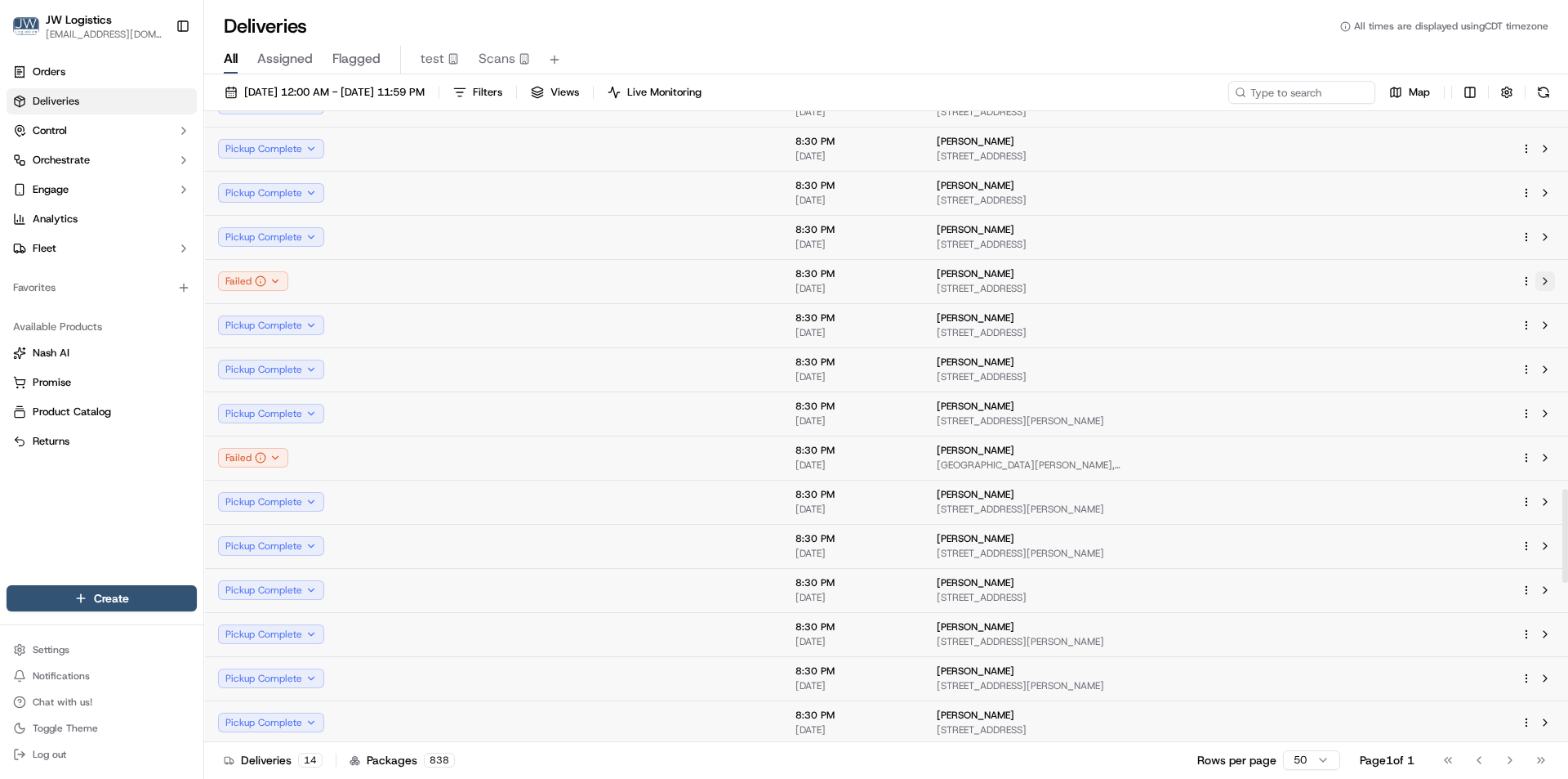
click at [1543, 280] on button at bounding box center [1545, 281] width 19 height 19
click at [1553, 458] on button at bounding box center [1545, 457] width 19 height 19
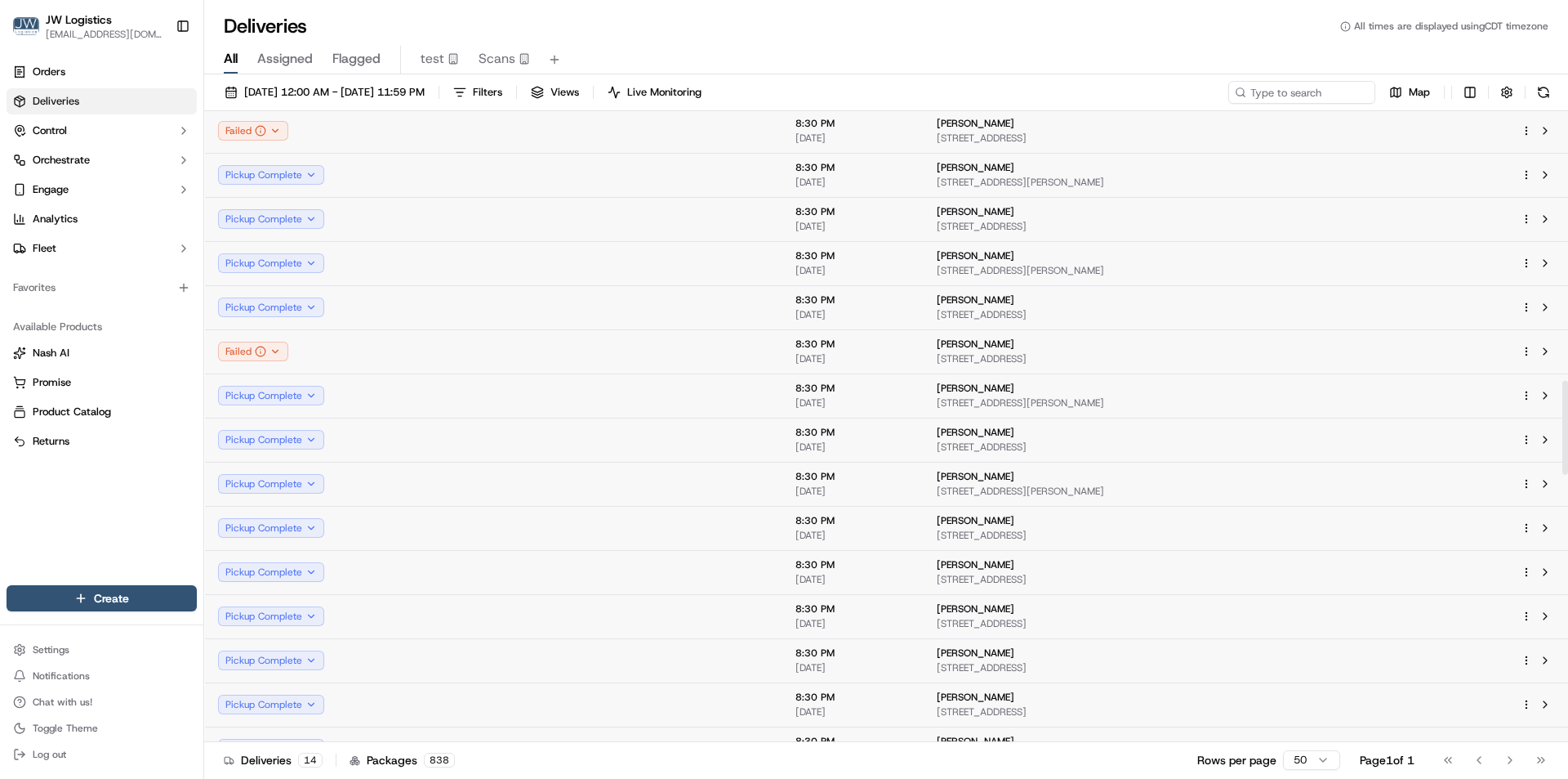
scroll to position [1797, 0]
click at [1547, 360] on button at bounding box center [1545, 355] width 19 height 19
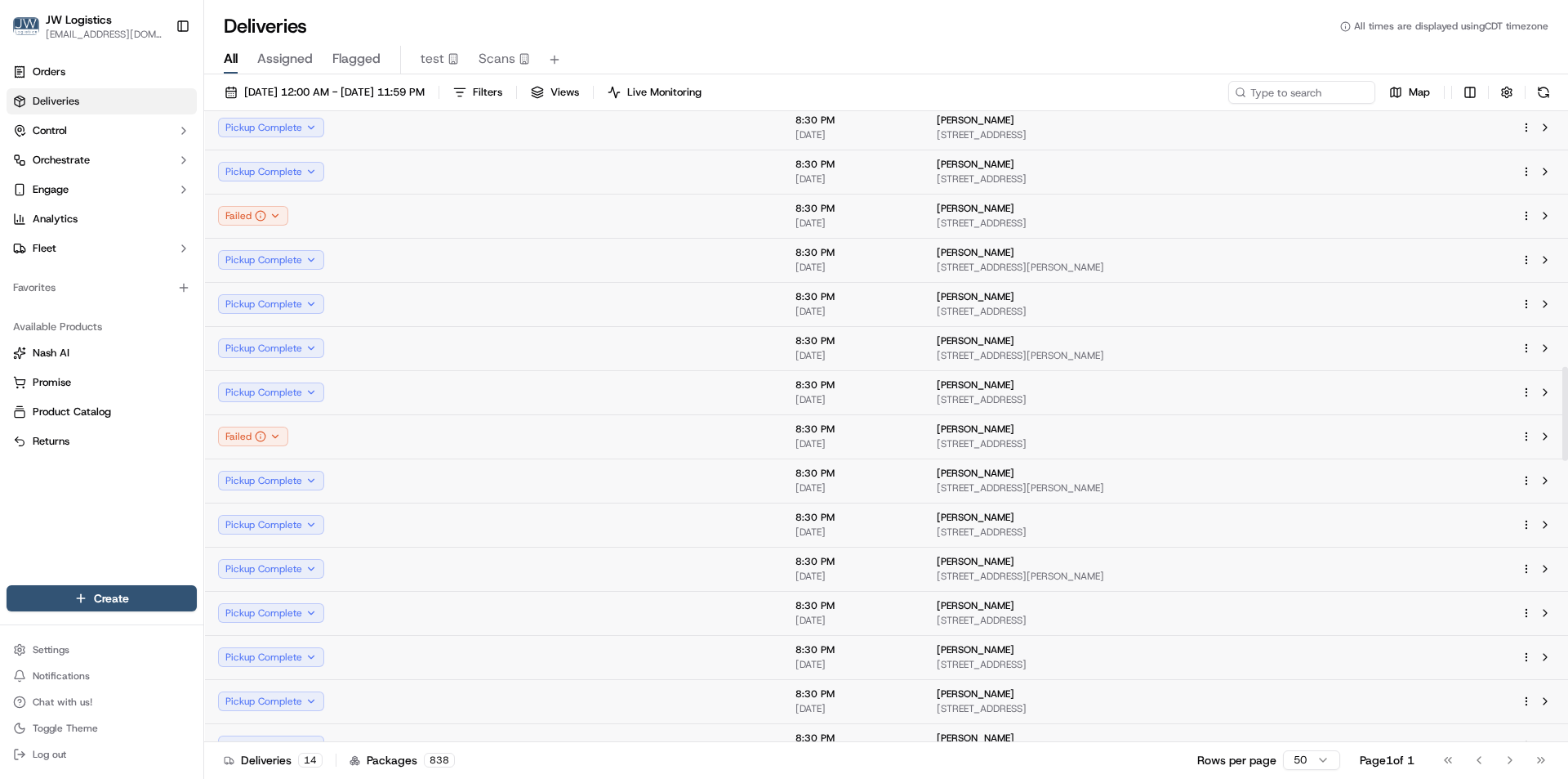
scroll to position [1633, 0]
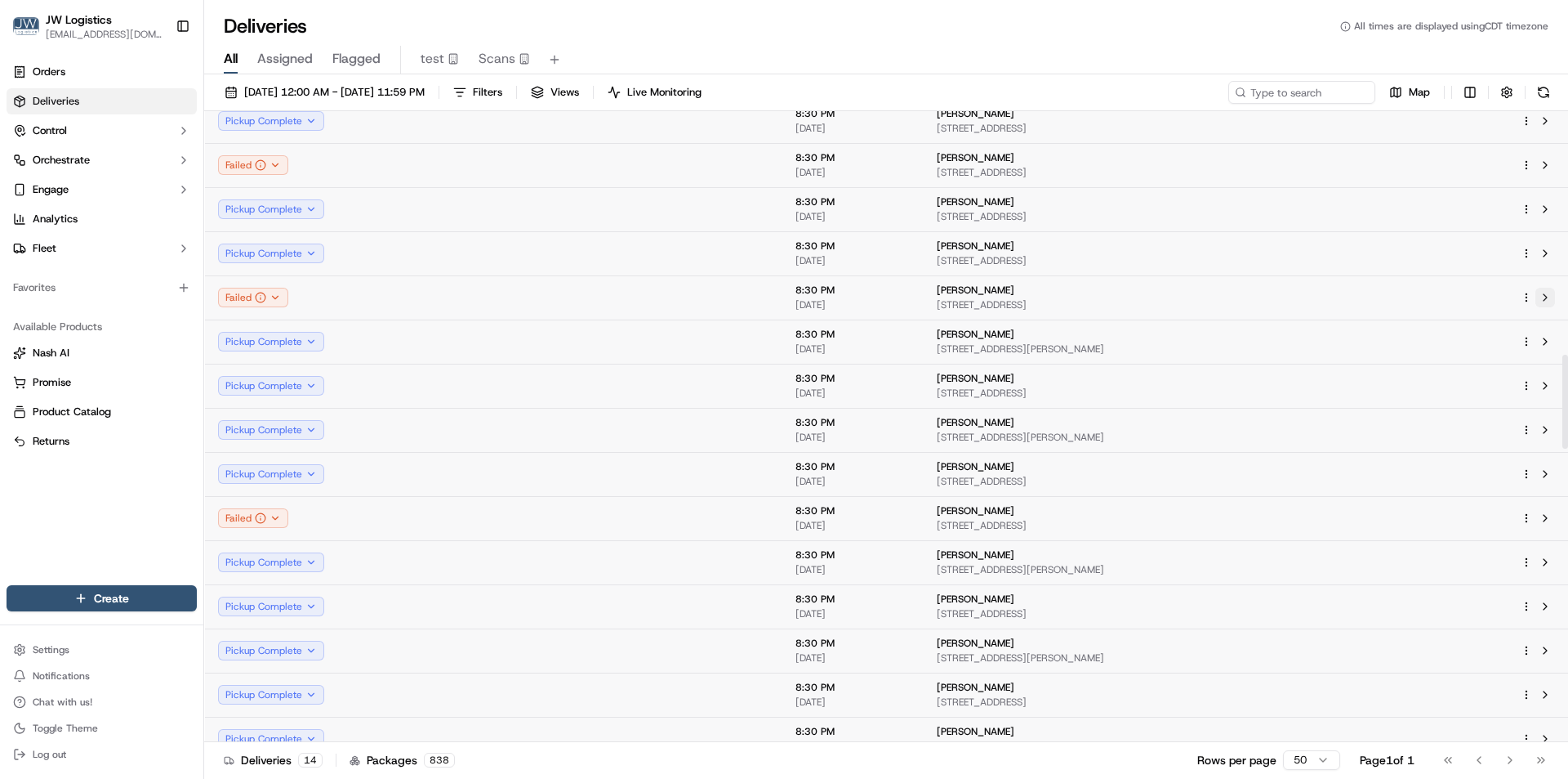
click at [1545, 300] on button at bounding box center [1545, 297] width 19 height 19
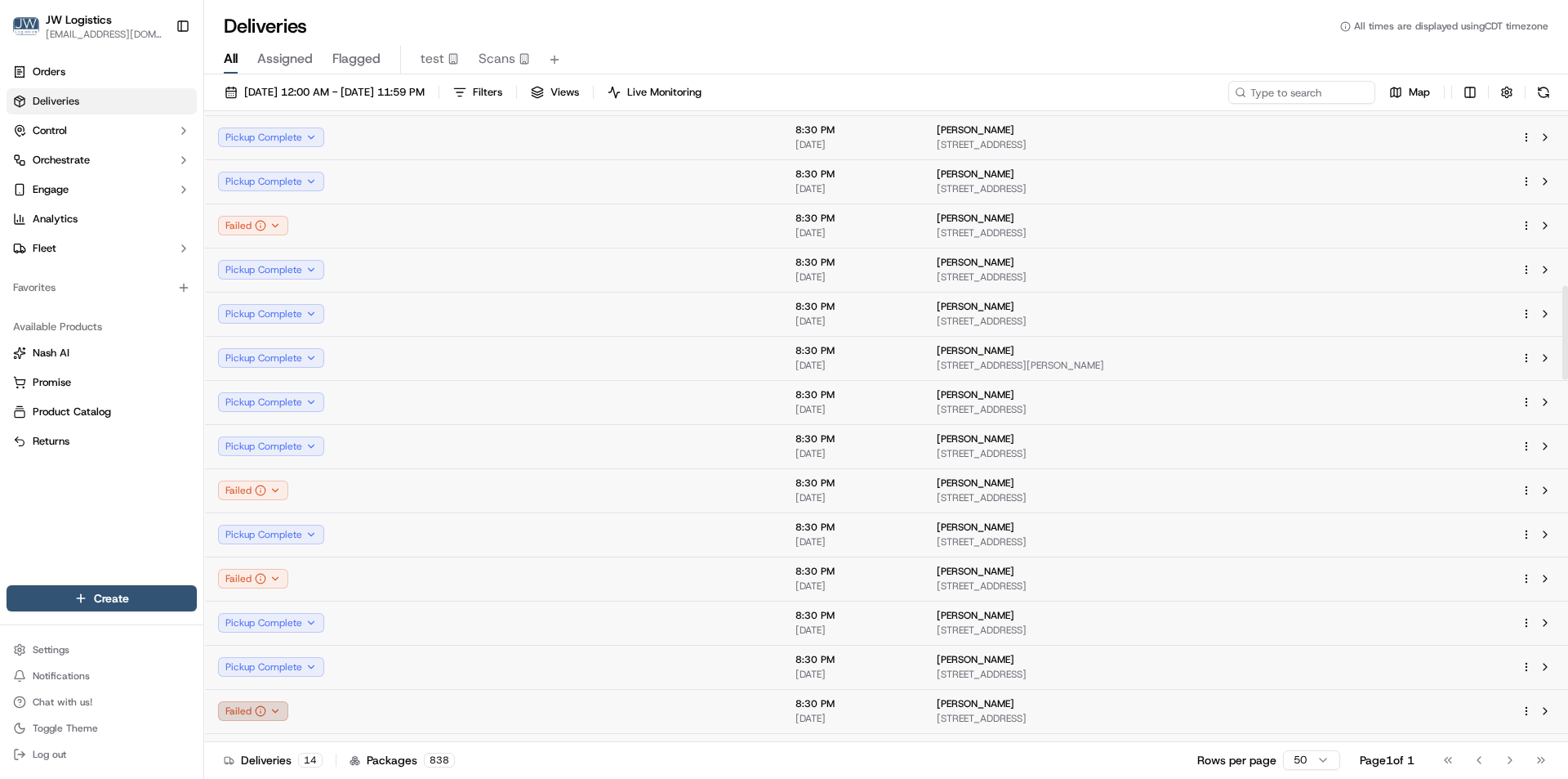
scroll to position [1144, 0]
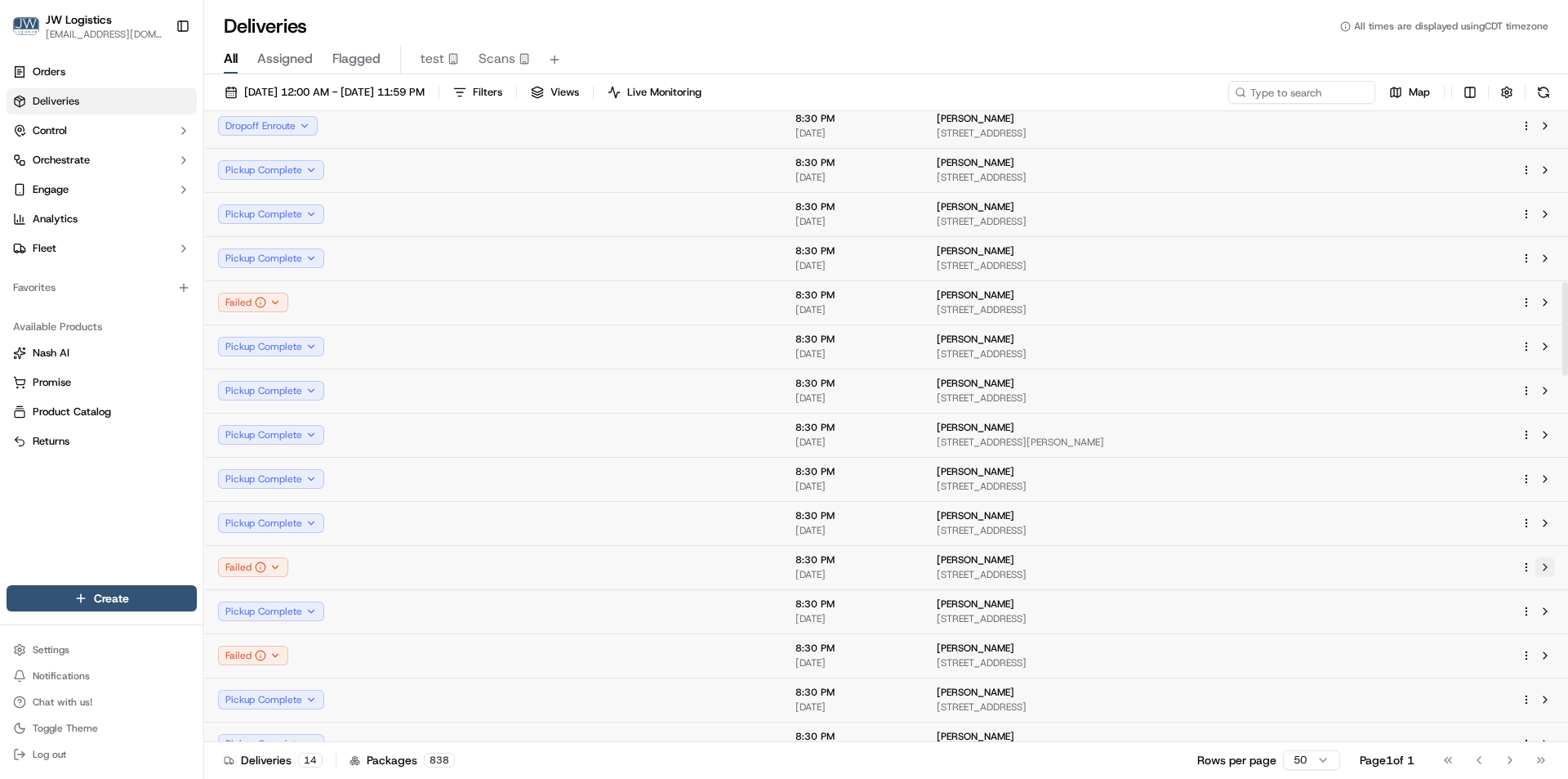
click at [1546, 570] on button at bounding box center [1545, 567] width 19 height 19
click at [1545, 306] on button at bounding box center [1545, 302] width 19 height 19
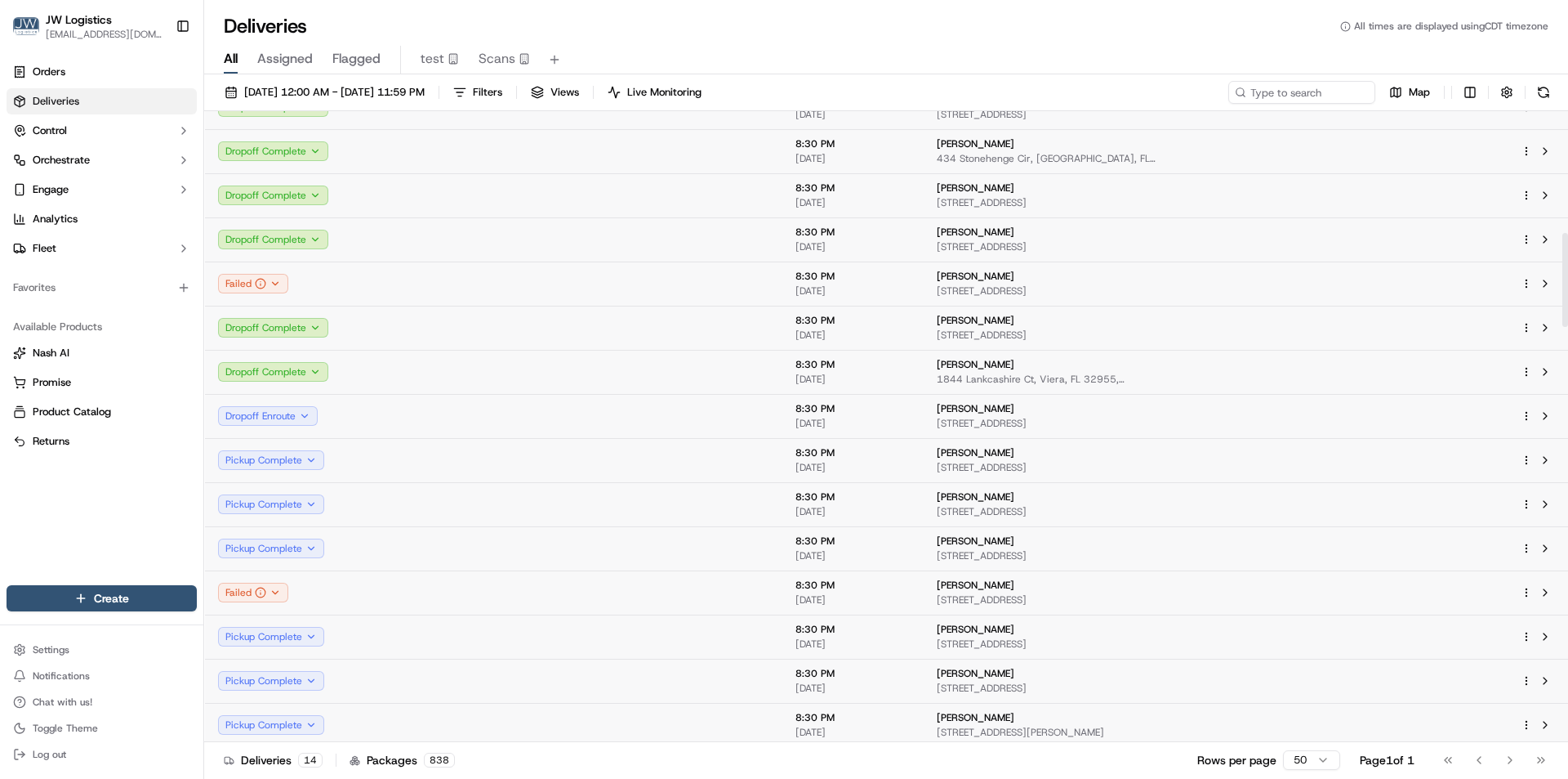
scroll to position [817, 0]
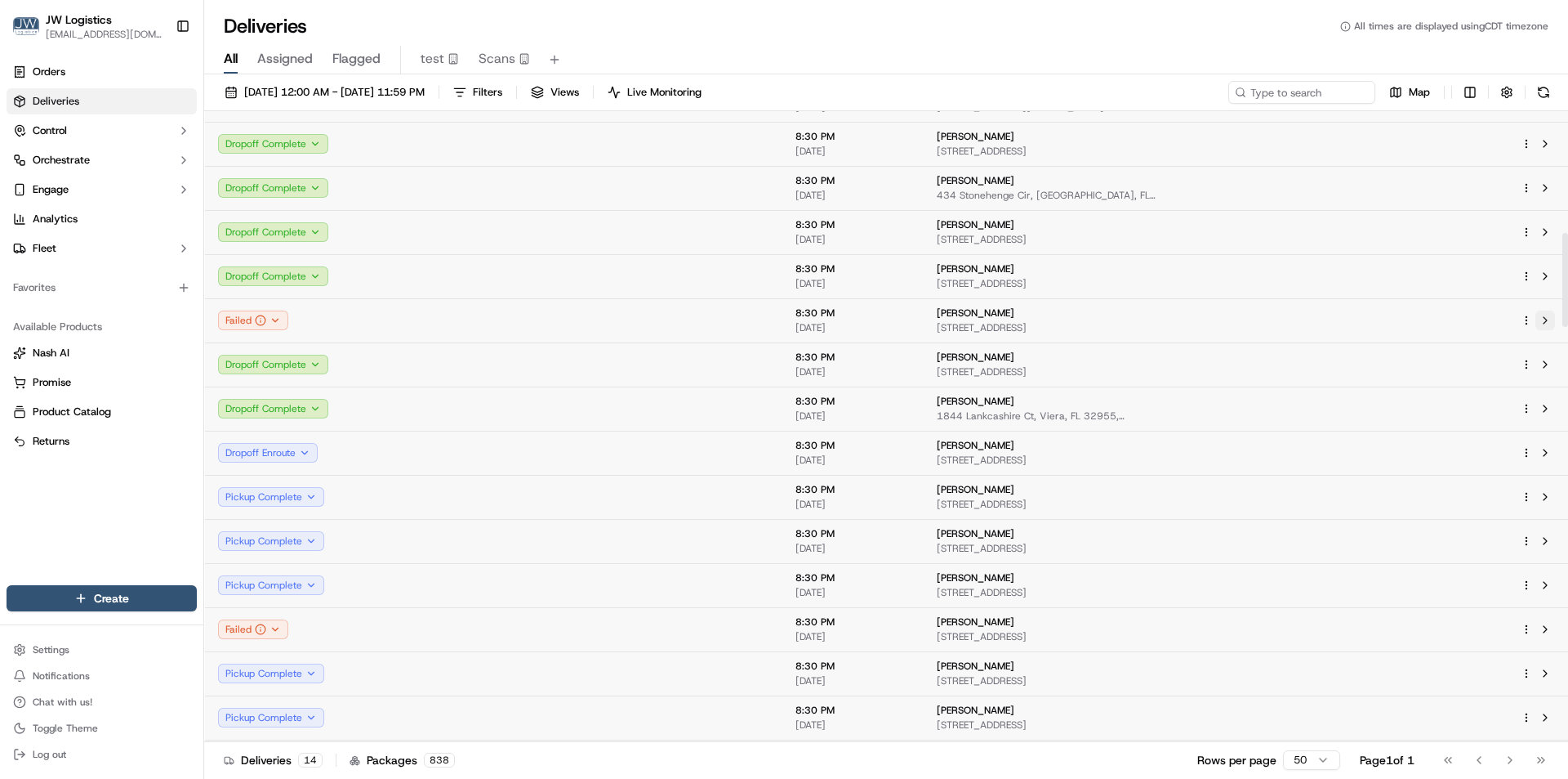
click at [1552, 321] on button at bounding box center [1545, 320] width 19 height 19
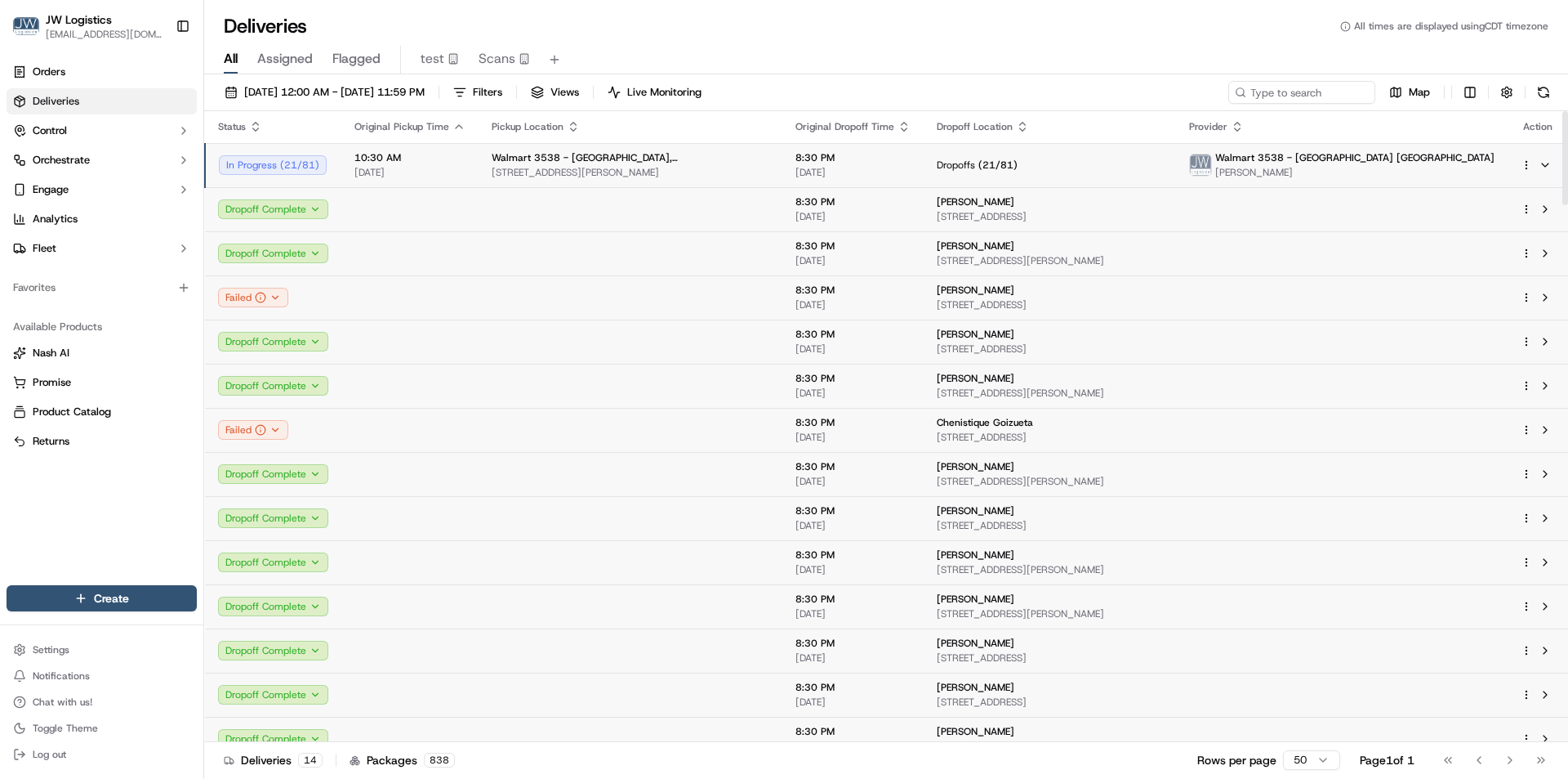
scroll to position [0, 0]
click at [1549, 432] on button at bounding box center [1545, 430] width 19 height 19
click at [1547, 297] on button at bounding box center [1545, 298] width 19 height 19
click at [455, 165] on div "10:30 AM 10/15/2025" at bounding box center [410, 166] width 111 height 28
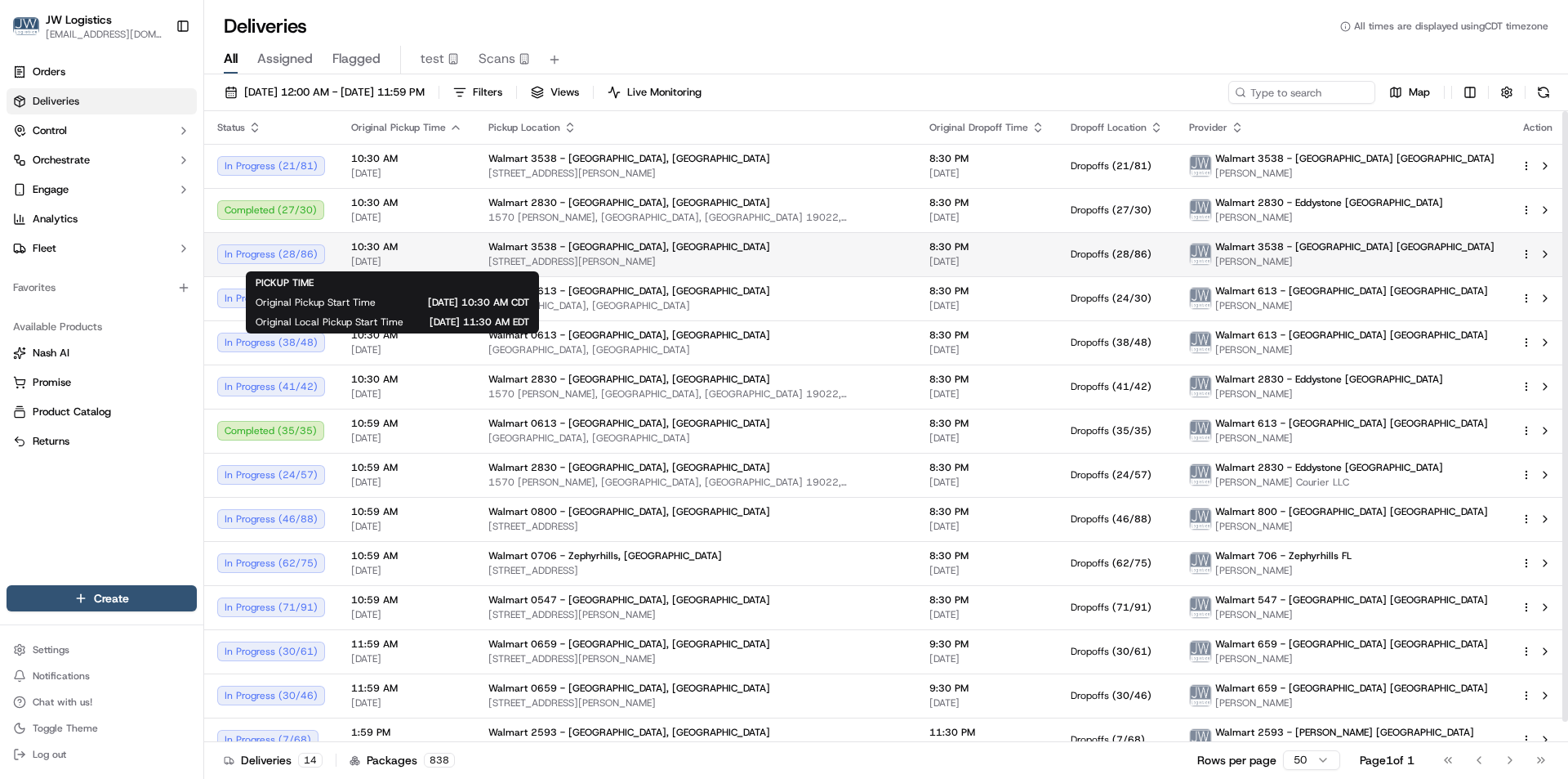
click at [447, 247] on span "10:30 AM" at bounding box center [406, 246] width 111 height 13
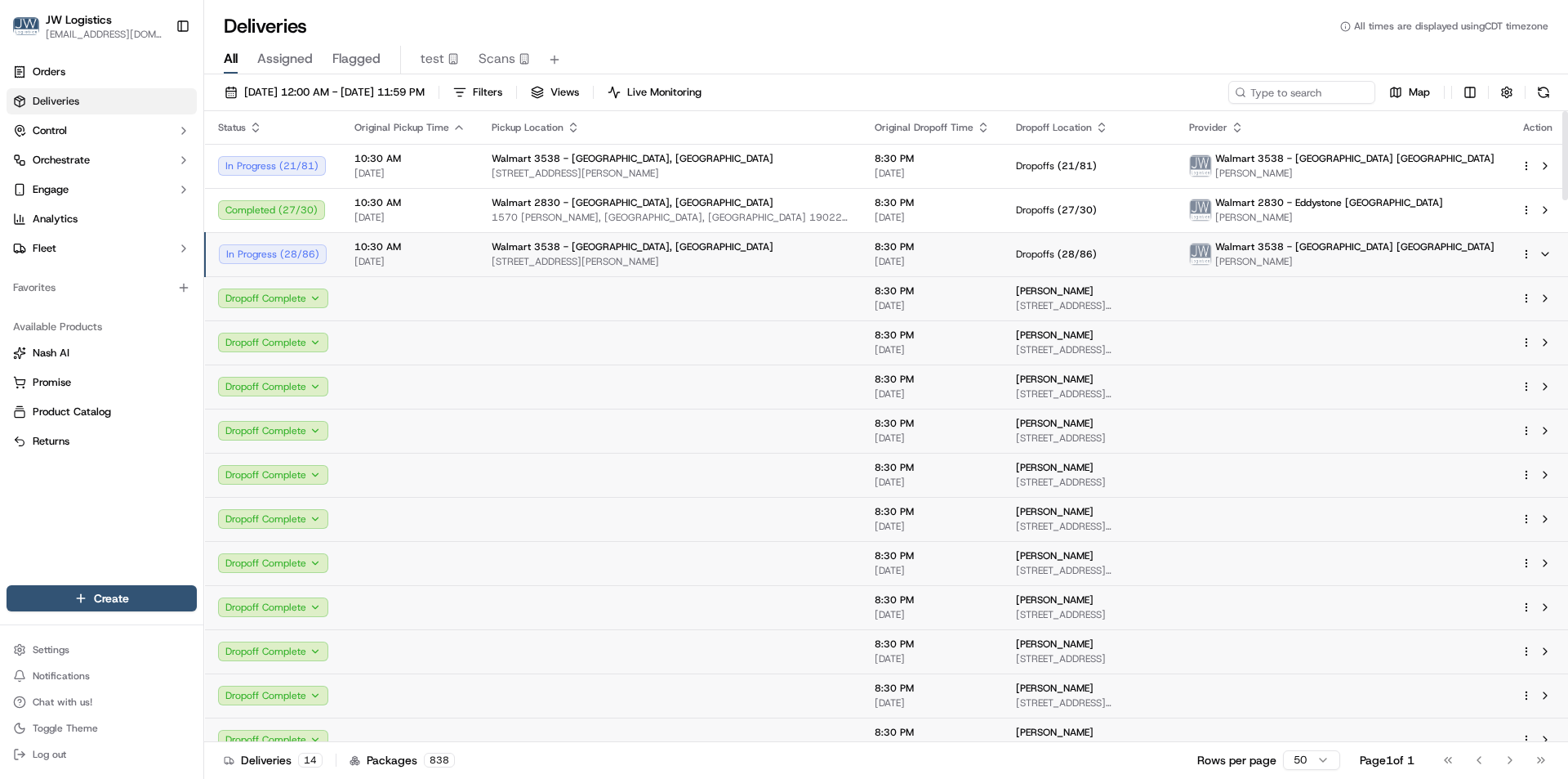
click at [478, 263] on td "Walmart 3538 - Melbourne, FL 8500 N WICKHAM RD, MELBOURNE, FL 32940, US" at bounding box center [669, 254] width 383 height 44
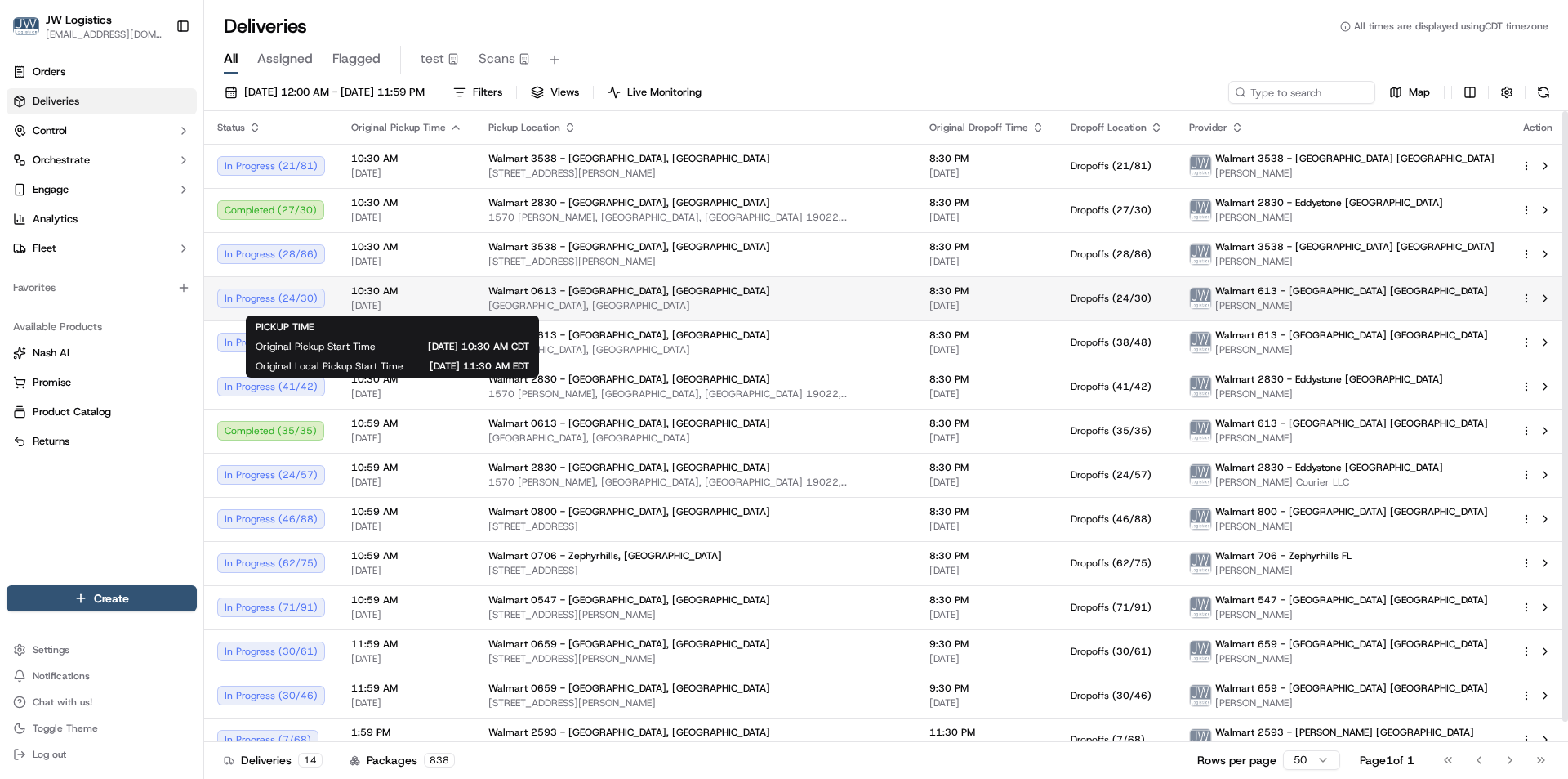
click at [454, 294] on span "10:30 AM" at bounding box center [406, 291] width 111 height 13
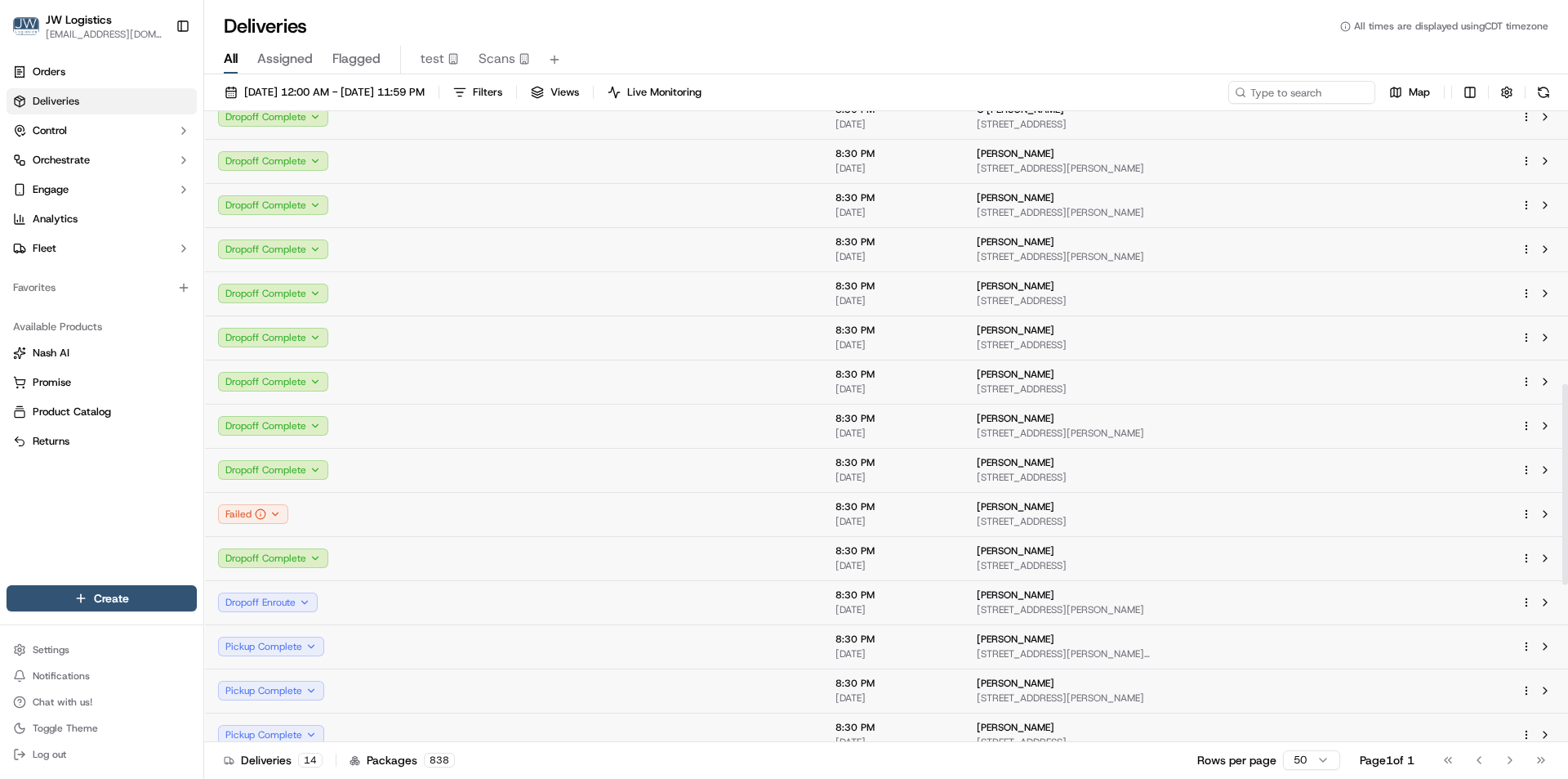
scroll to position [853, 0]
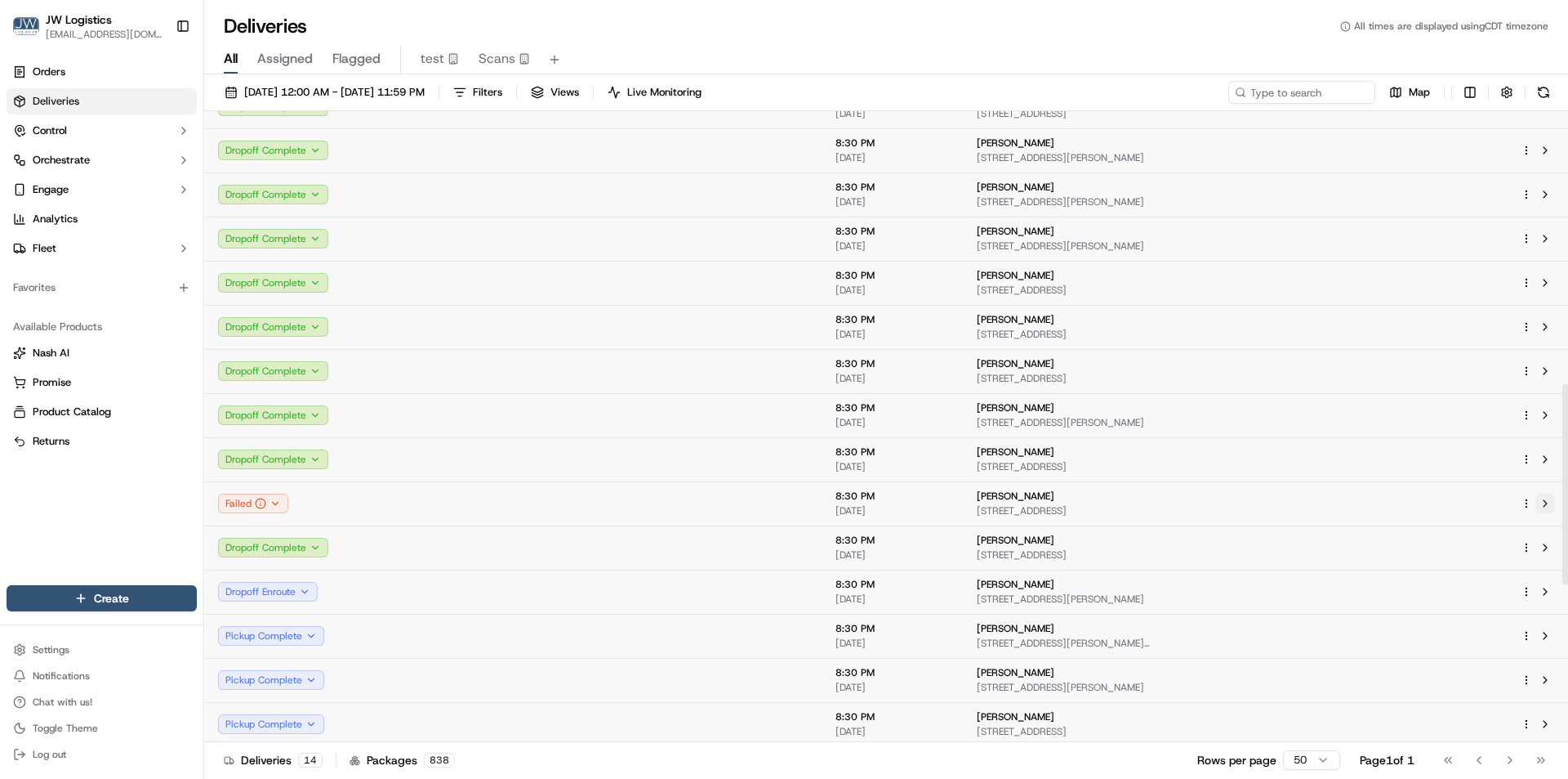
click at [1545, 503] on button at bounding box center [1545, 503] width 19 height 19
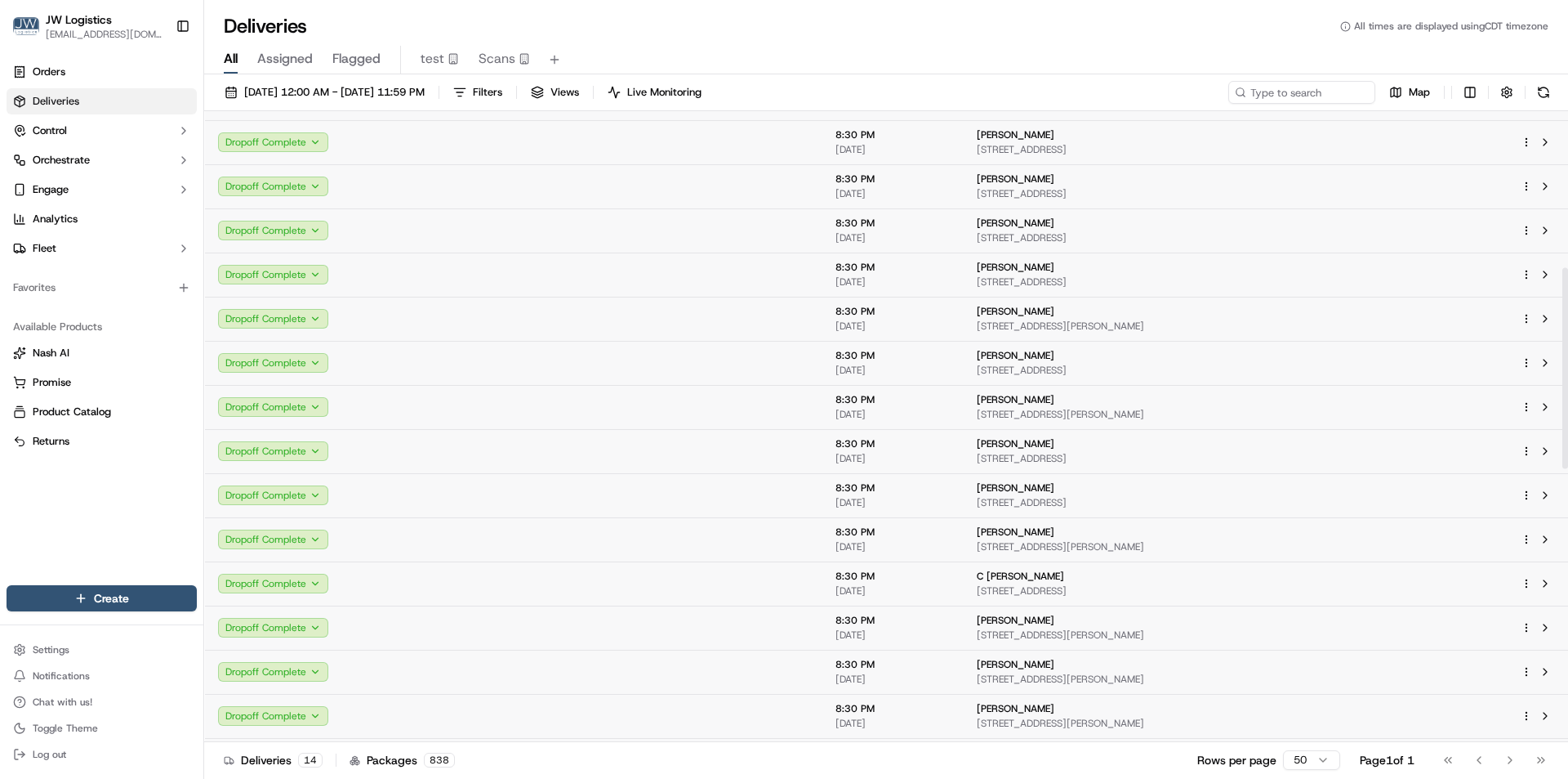
scroll to position [0, 0]
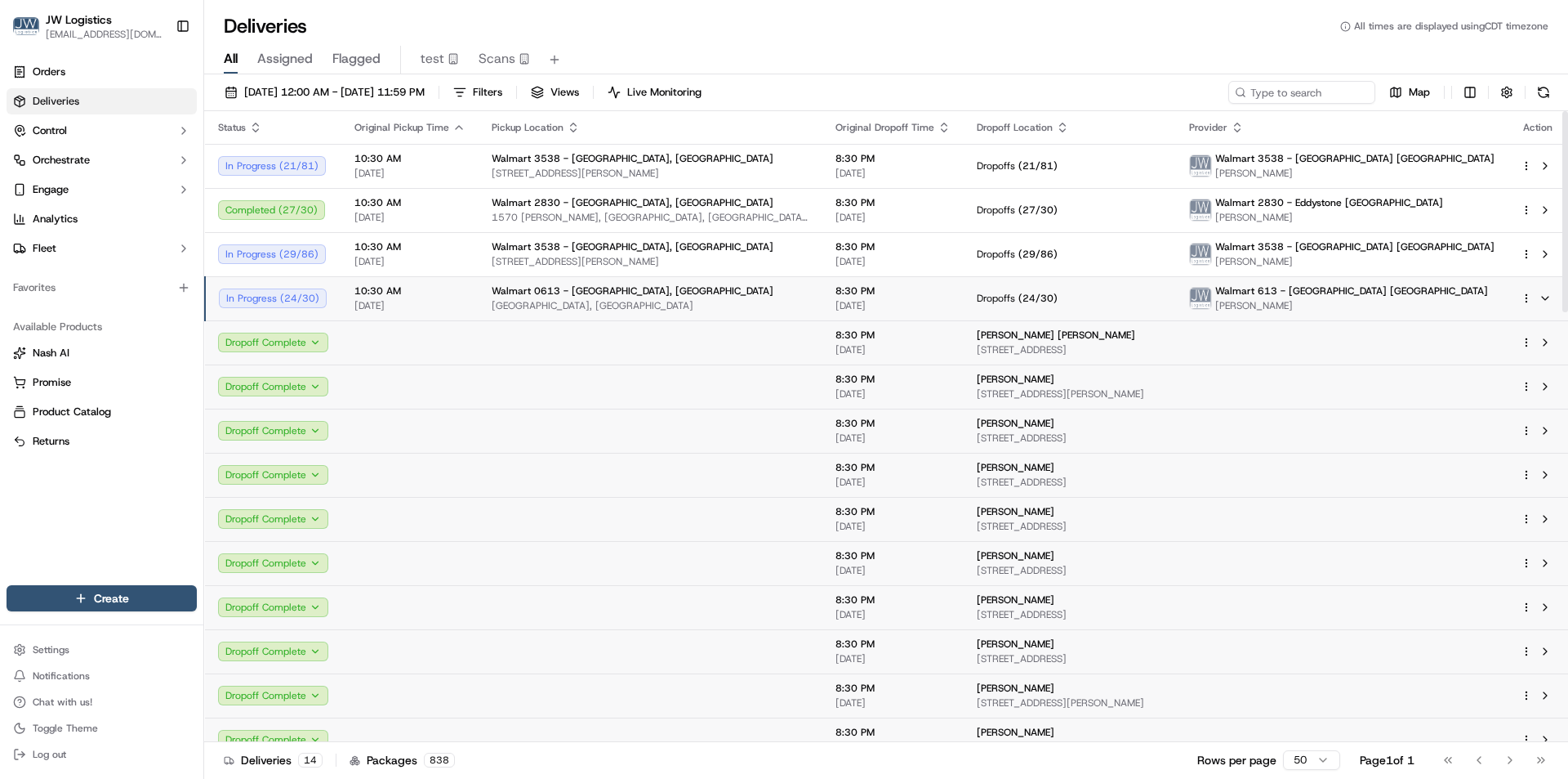
click at [450, 289] on span "10:30 AM" at bounding box center [410, 291] width 111 height 13
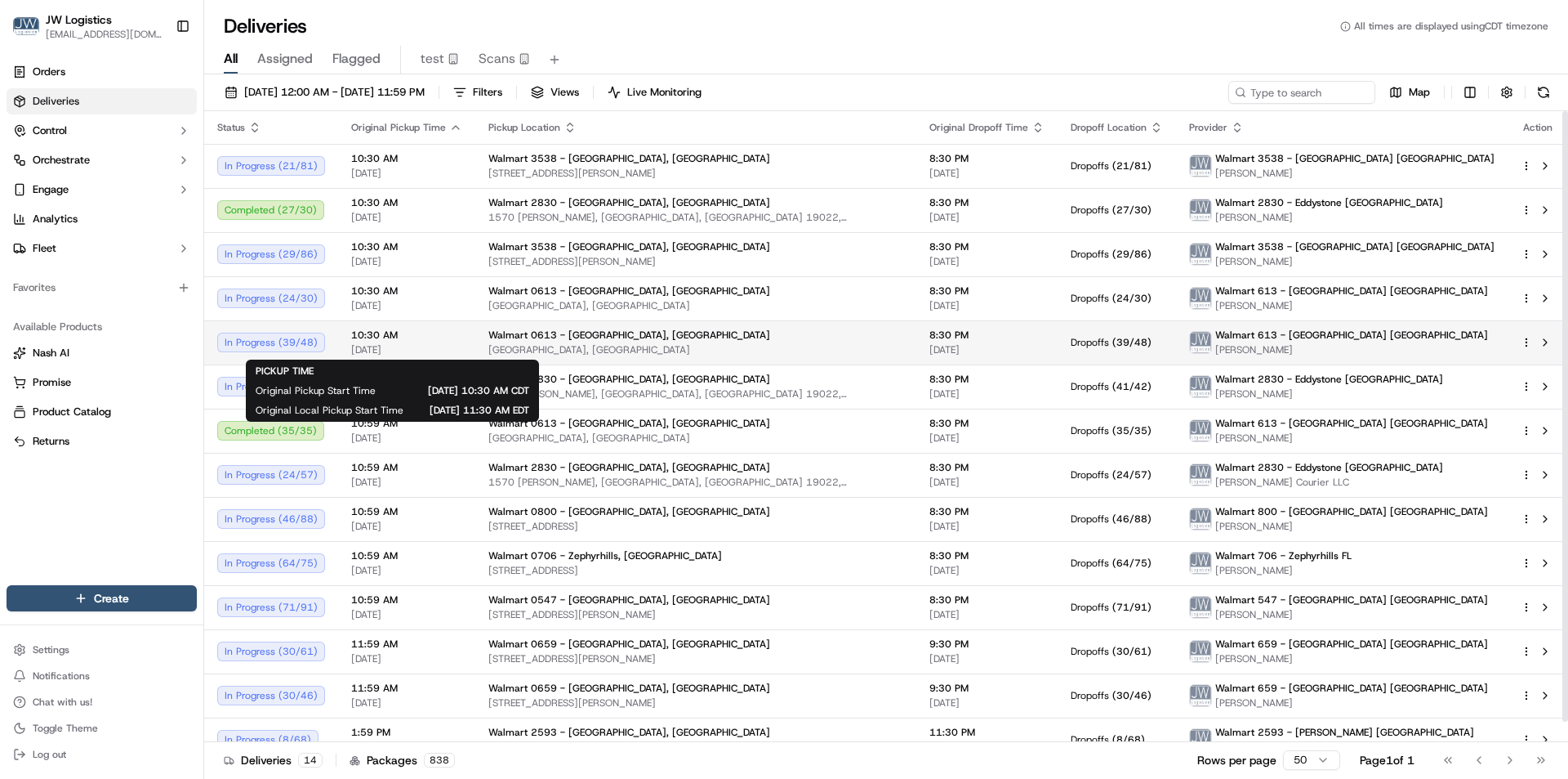
click at [447, 347] on span "[DATE]" at bounding box center [406, 350] width 111 height 13
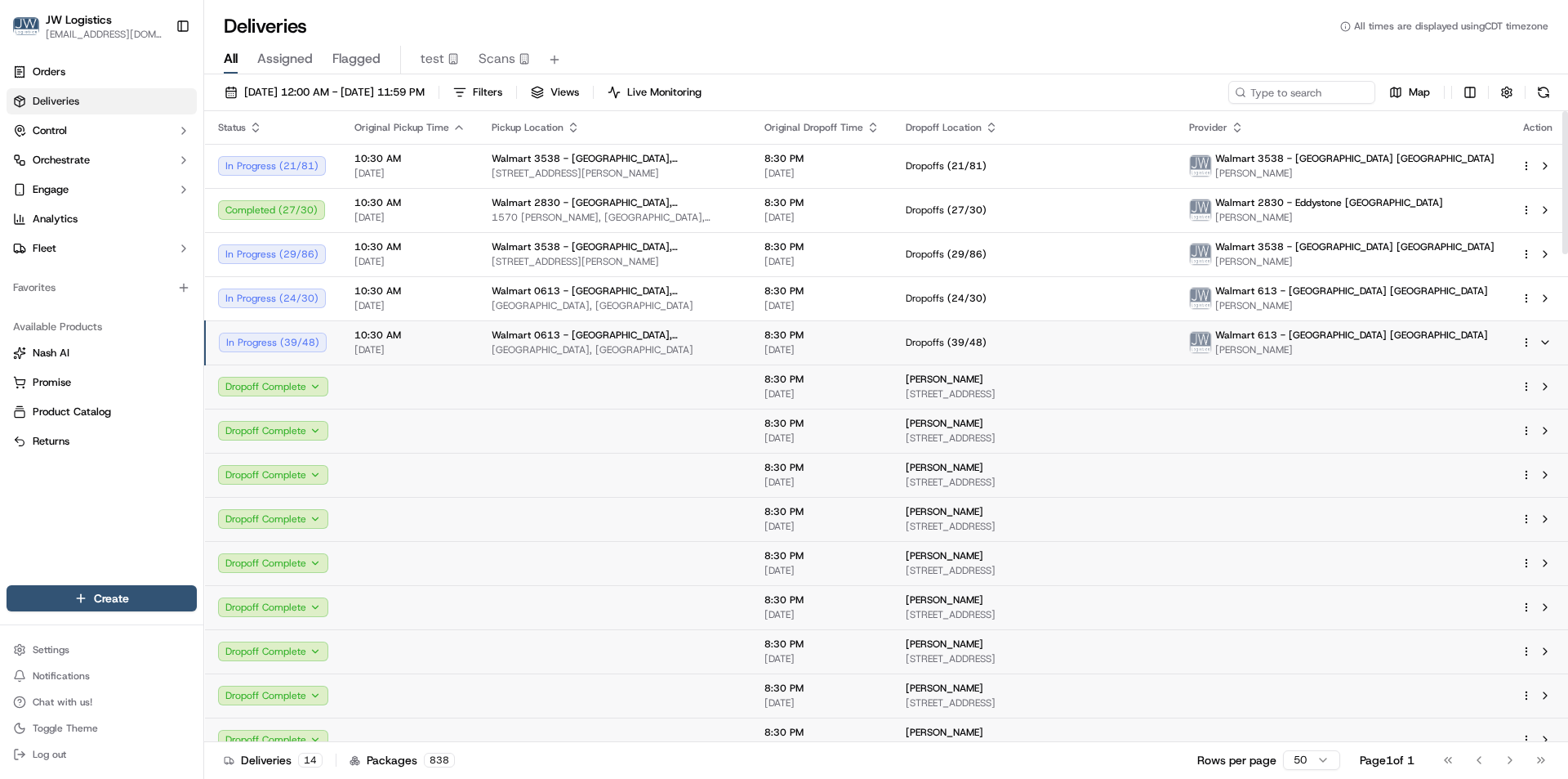
click at [439, 352] on span "[DATE]" at bounding box center [410, 350] width 111 height 13
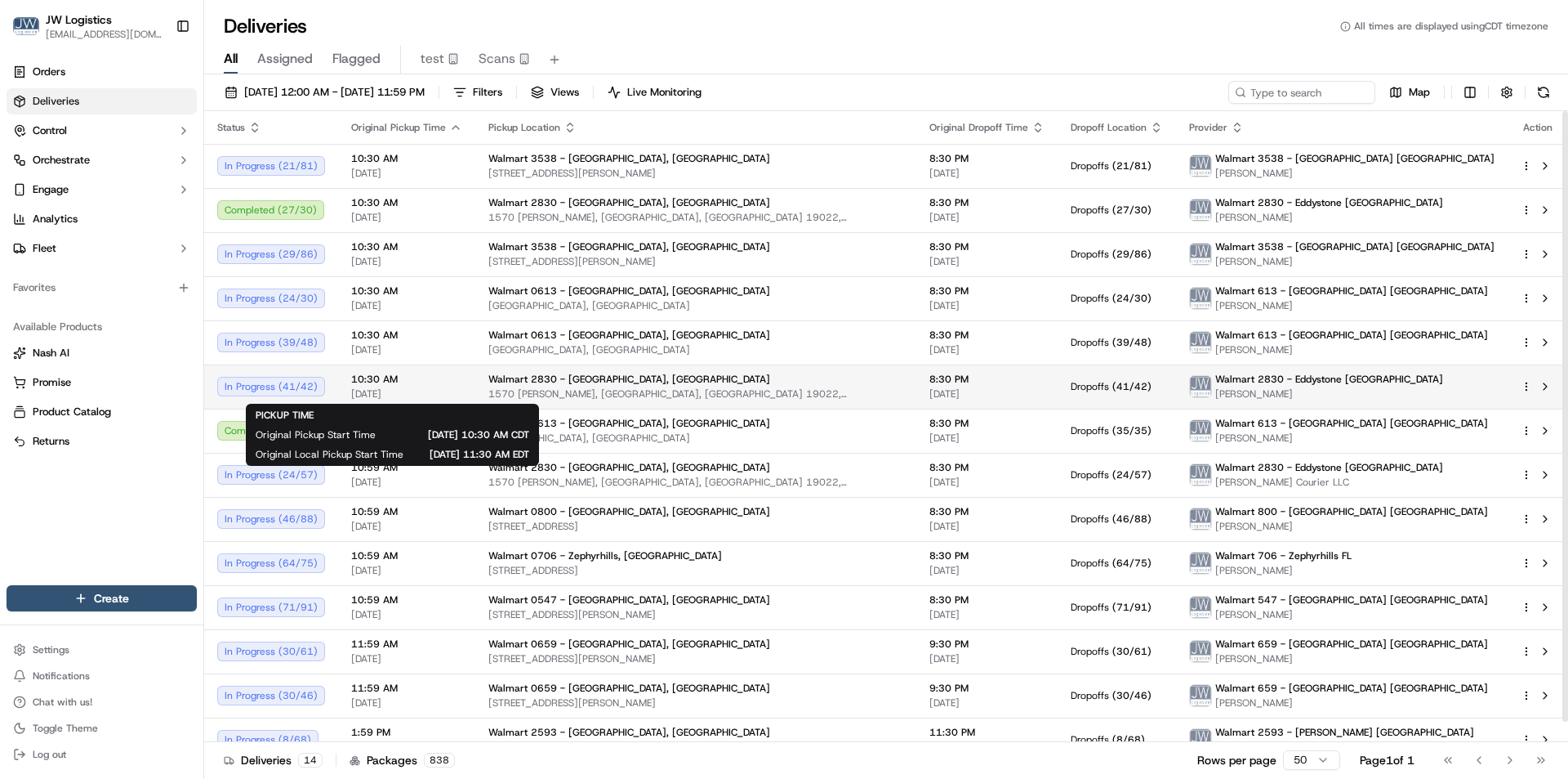
click at [444, 386] on div "10:30 AM 10/15/2025" at bounding box center [406, 386] width 111 height 28
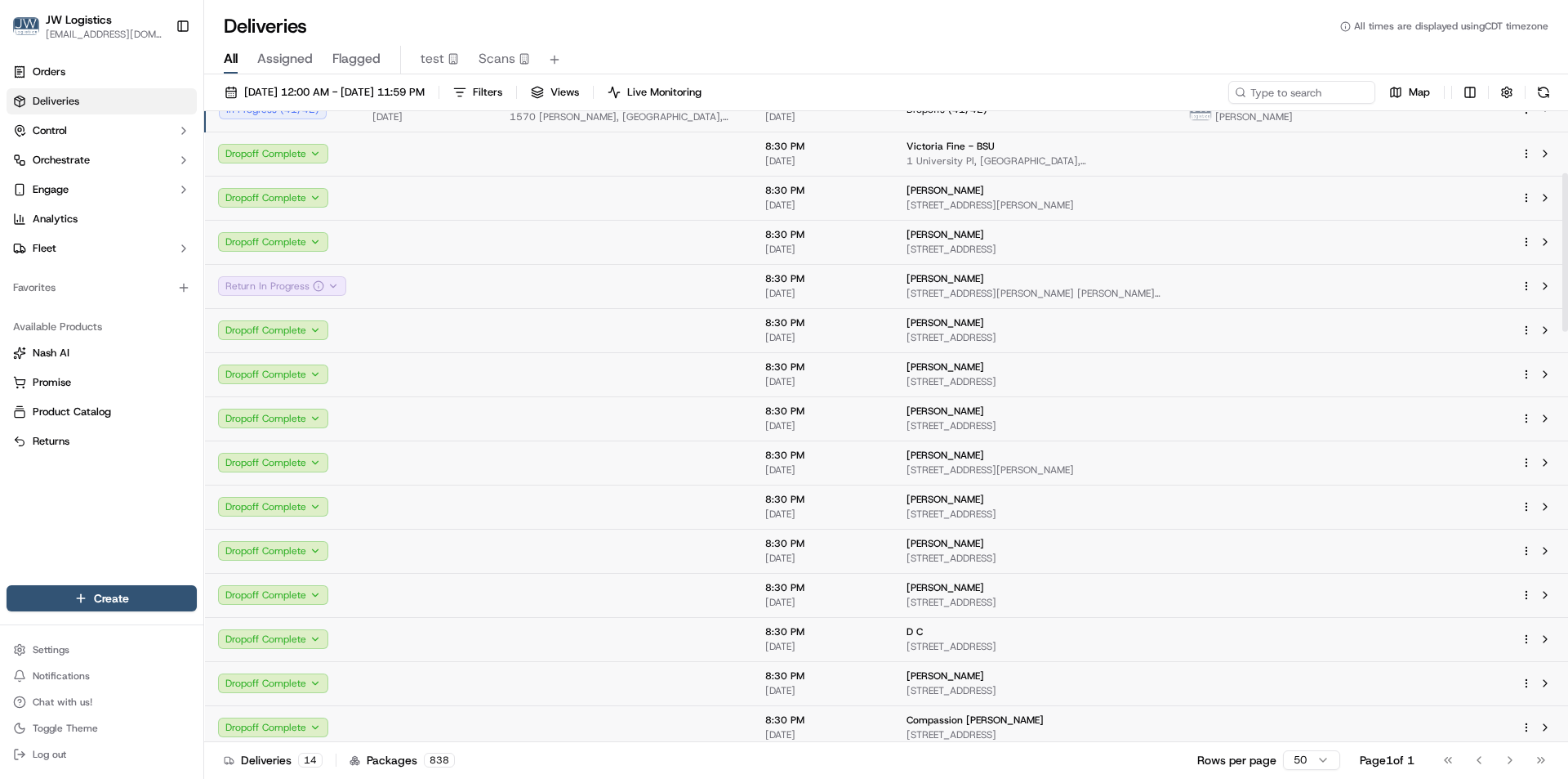
scroll to position [245, 0]
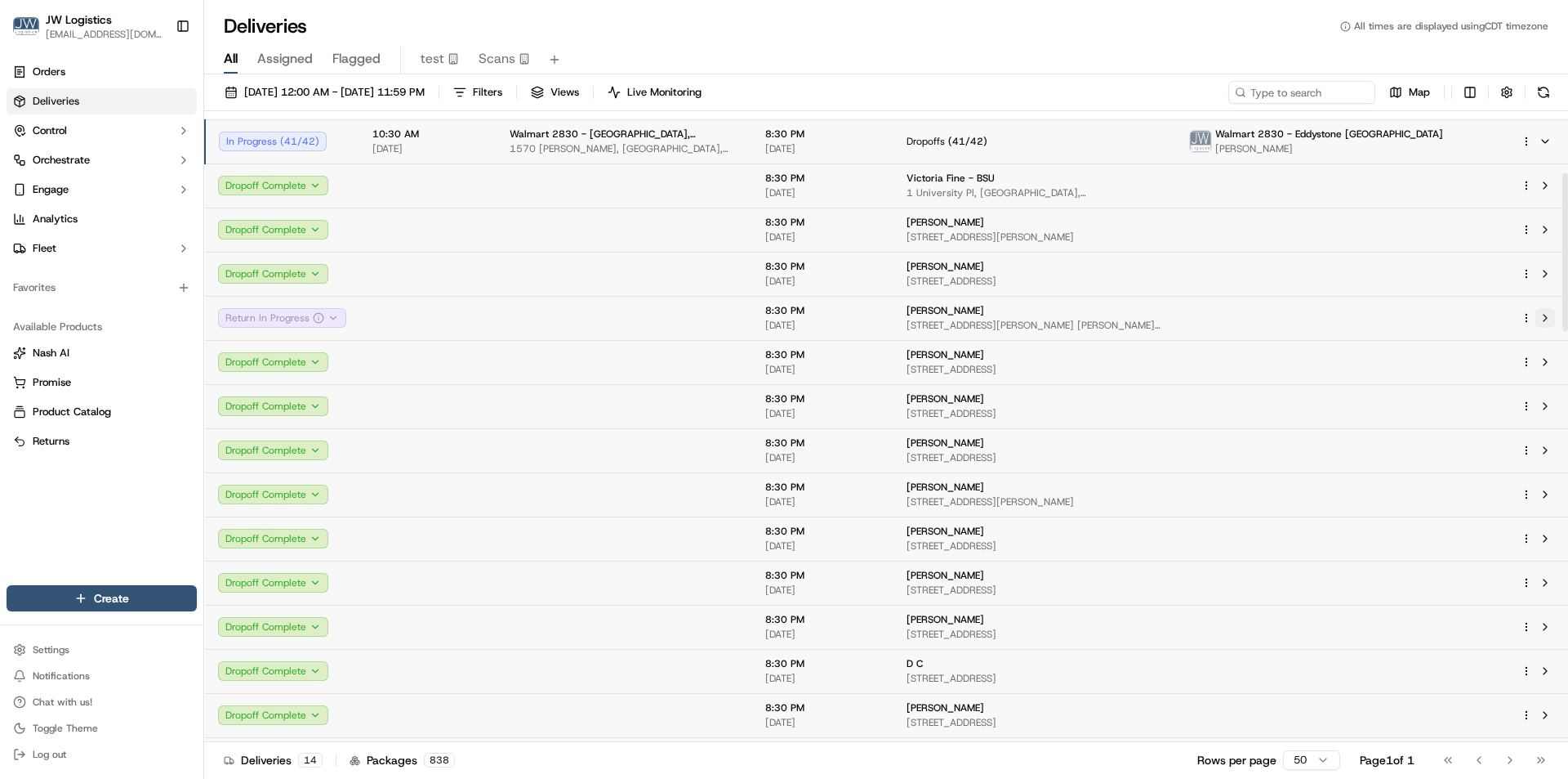
click at [1551, 321] on button at bounding box center [1545, 318] width 19 height 19
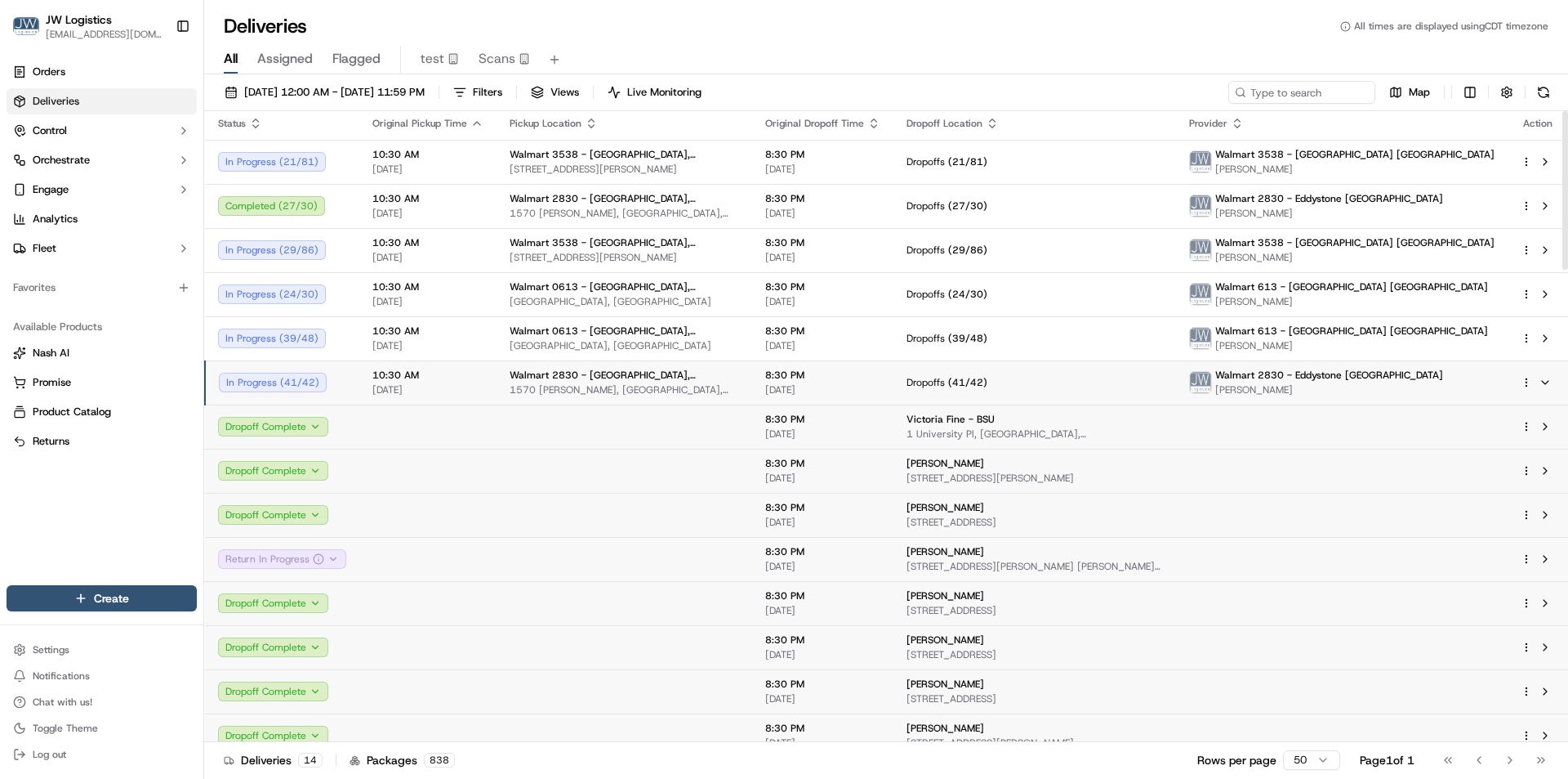
scroll to position [0, 0]
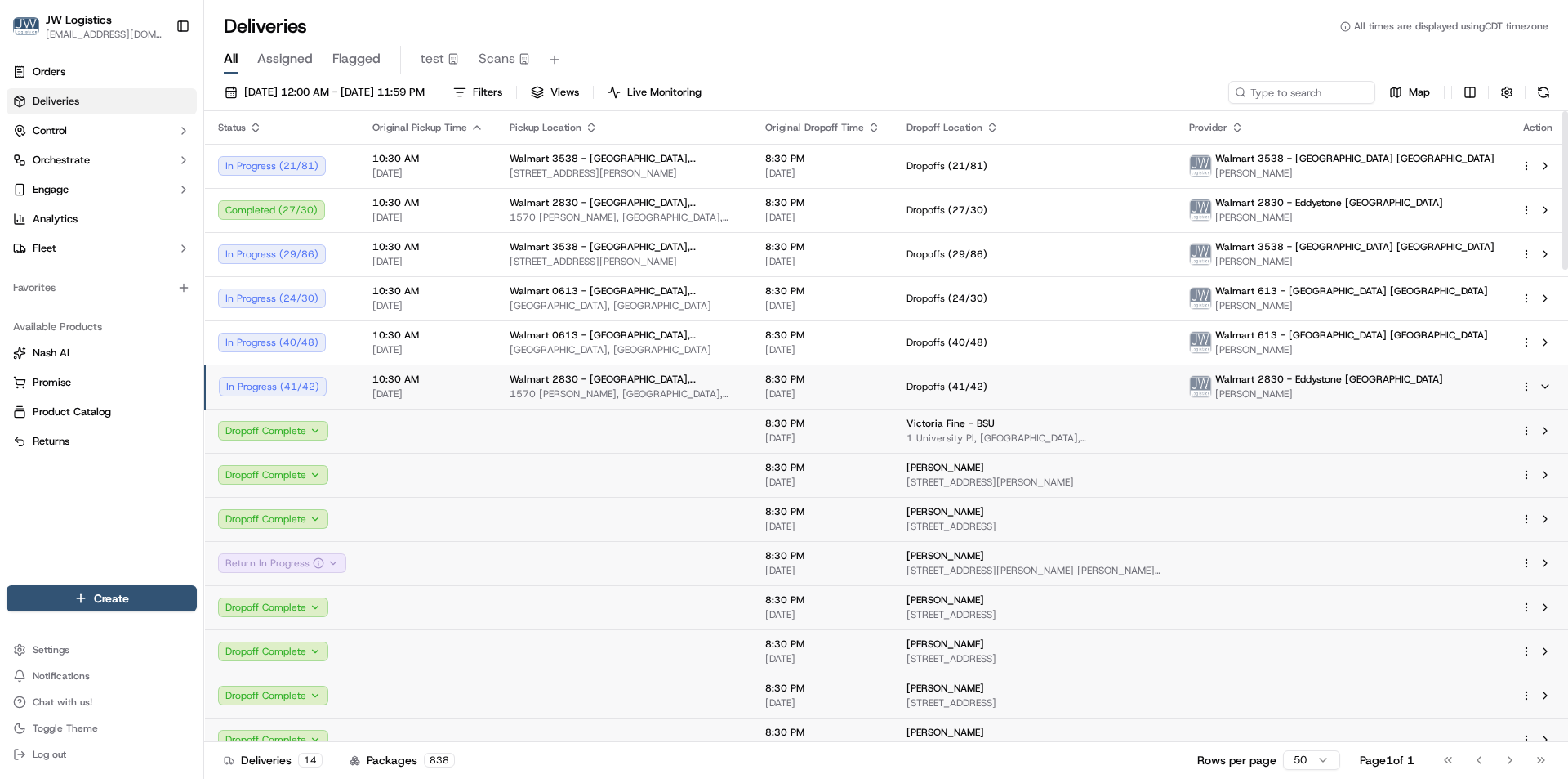
click at [696, 32] on div "Deliveries All times are displayed using CDT timezone" at bounding box center [886, 26] width 1364 height 26
click at [463, 375] on span "10:30 AM" at bounding box center [427, 379] width 111 height 13
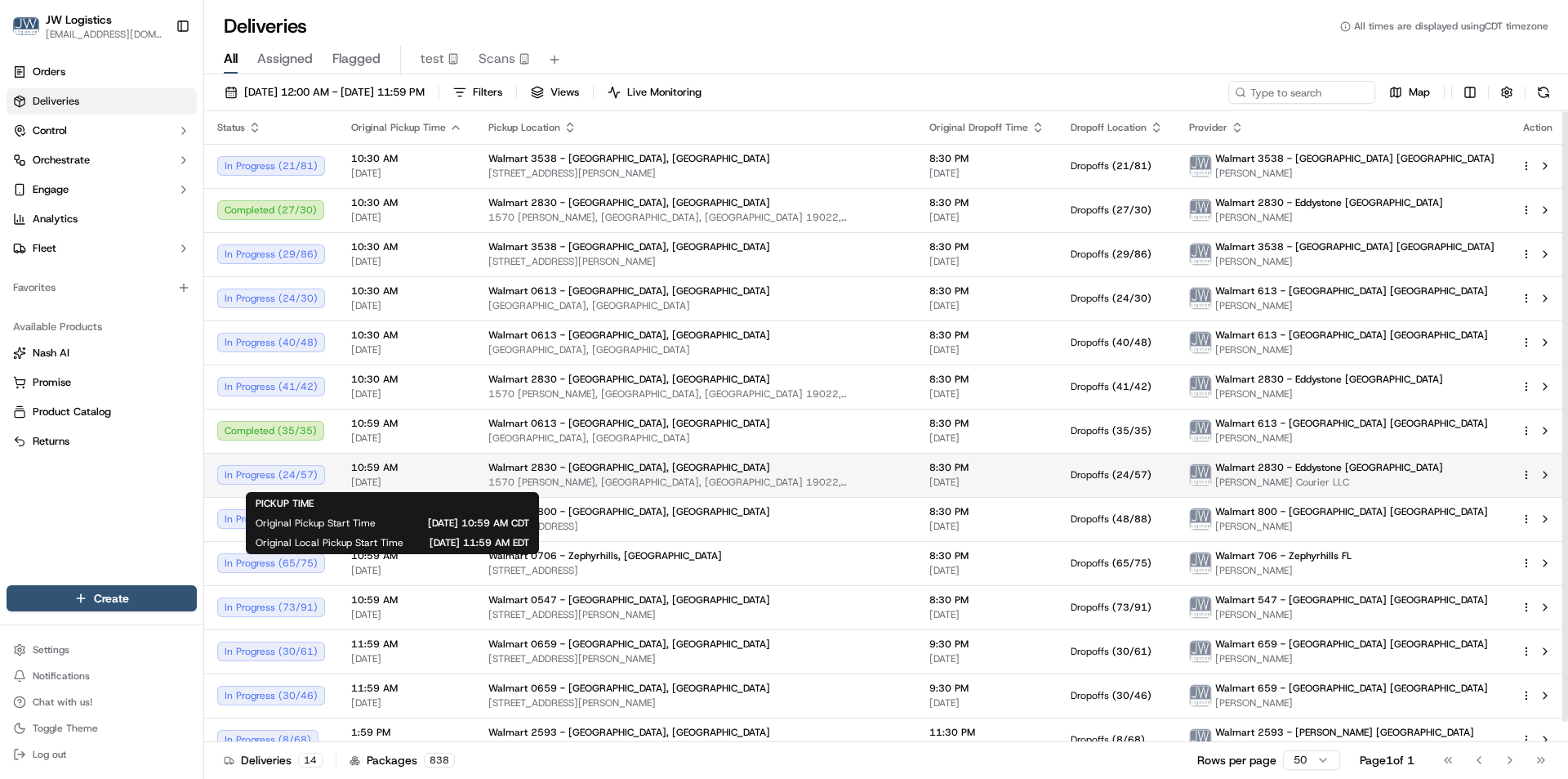
click at [434, 473] on span "10:59 AM" at bounding box center [406, 467] width 111 height 13
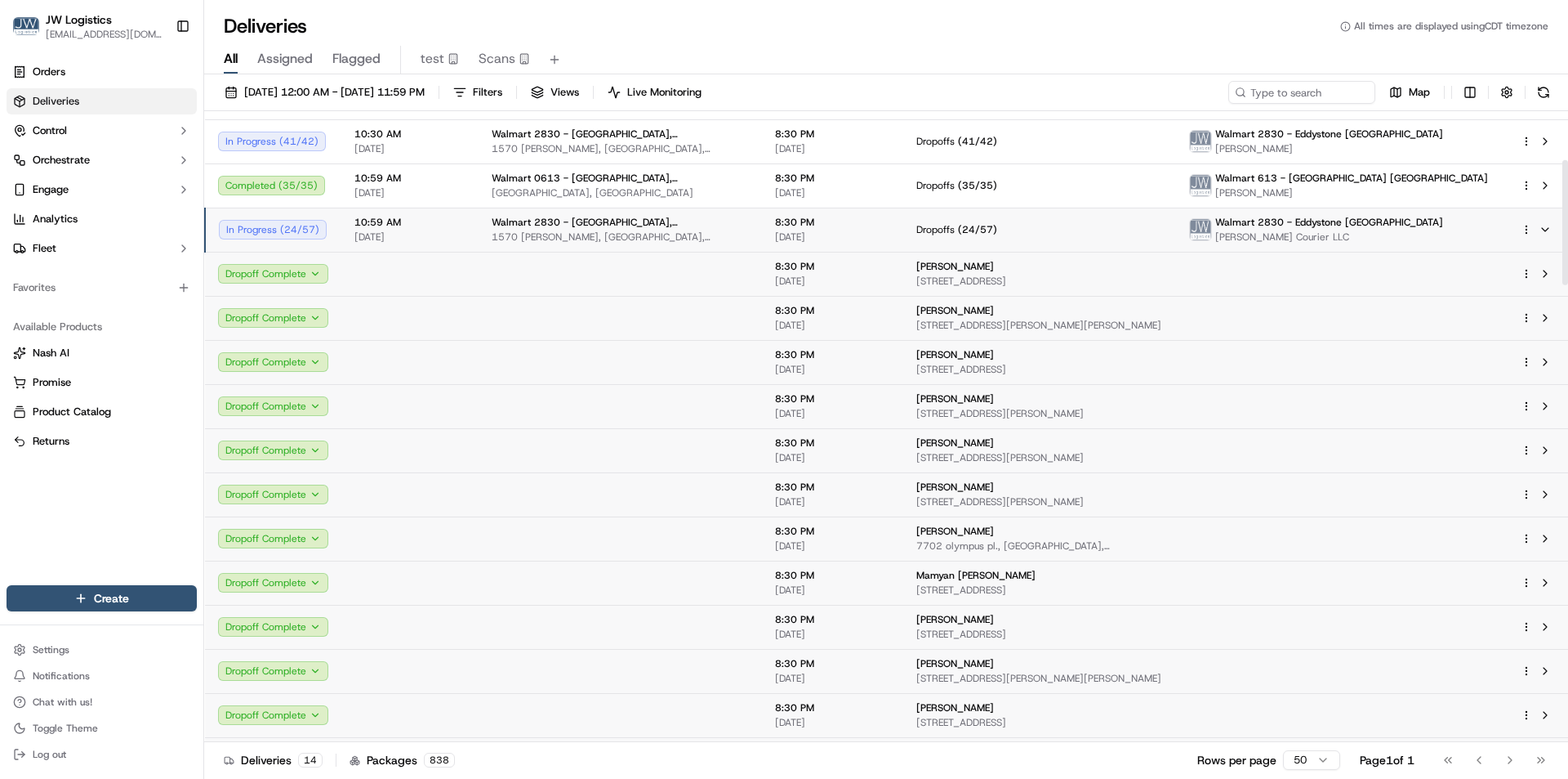
click at [449, 216] on span "10:59 AM" at bounding box center [410, 222] width 111 height 13
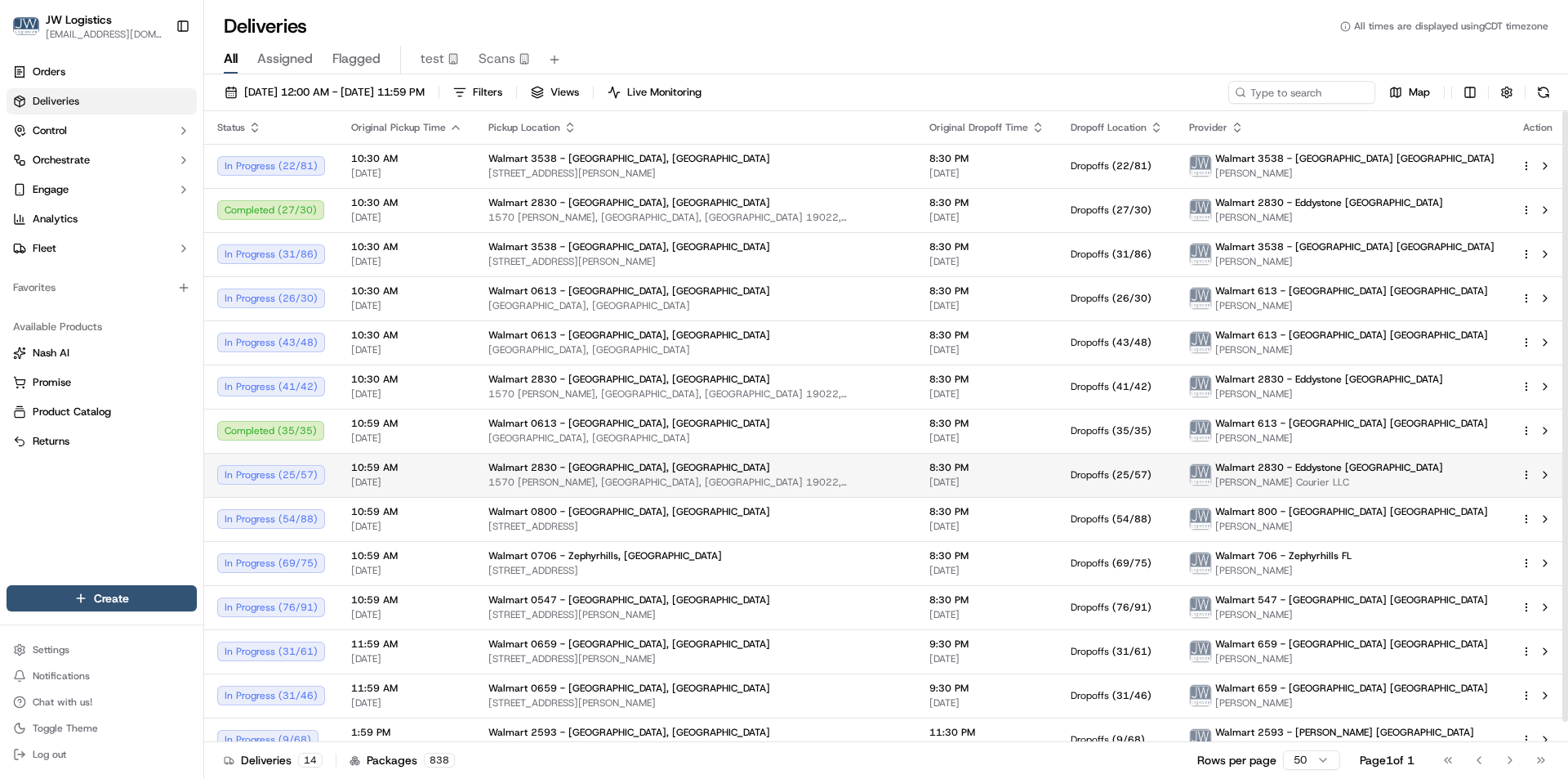
click at [466, 473] on td "10:59 AM 10/15/2025" at bounding box center [406, 475] width 138 height 44
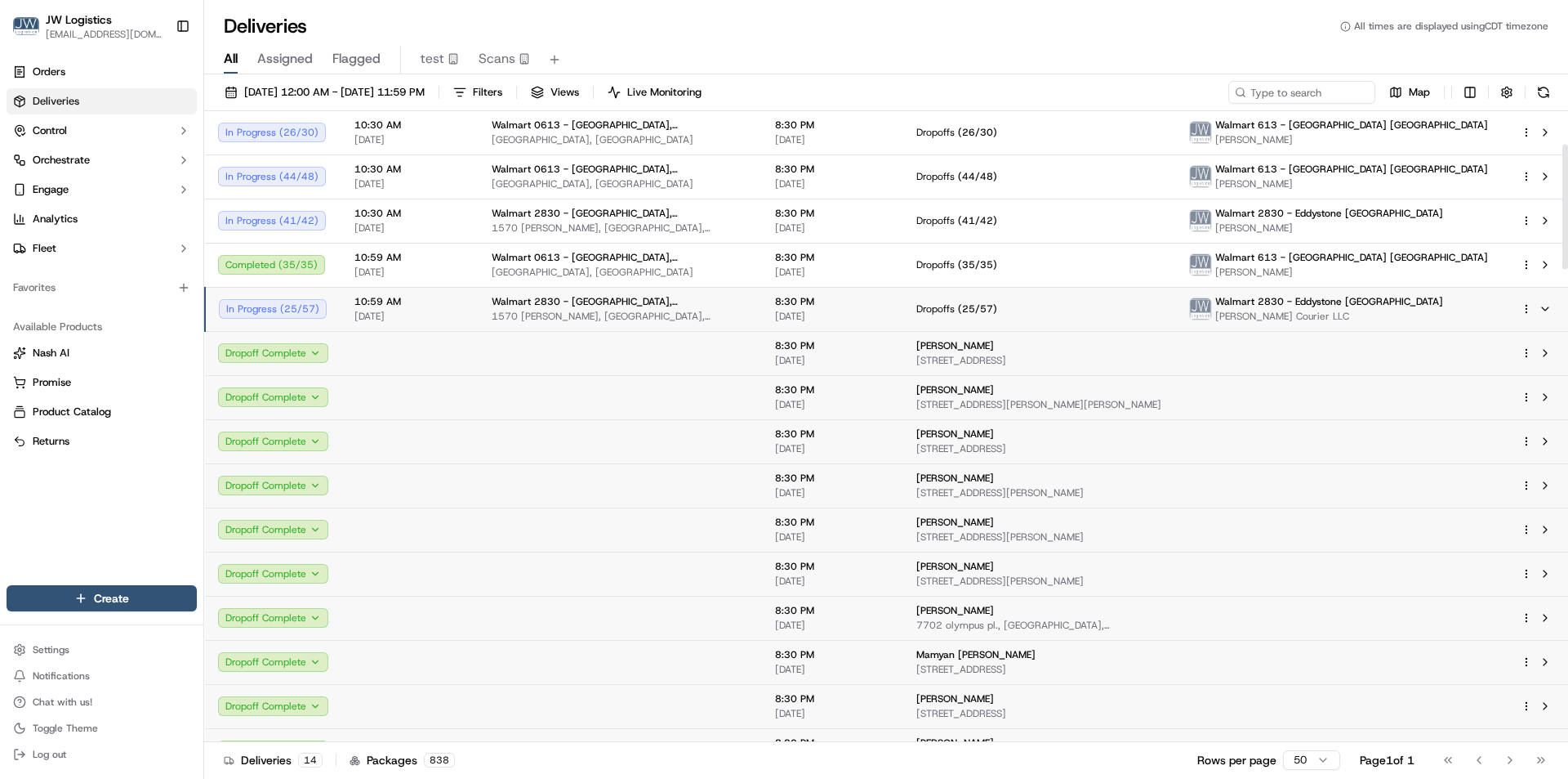
click at [453, 321] on span "[DATE]" at bounding box center [410, 315] width 111 height 13
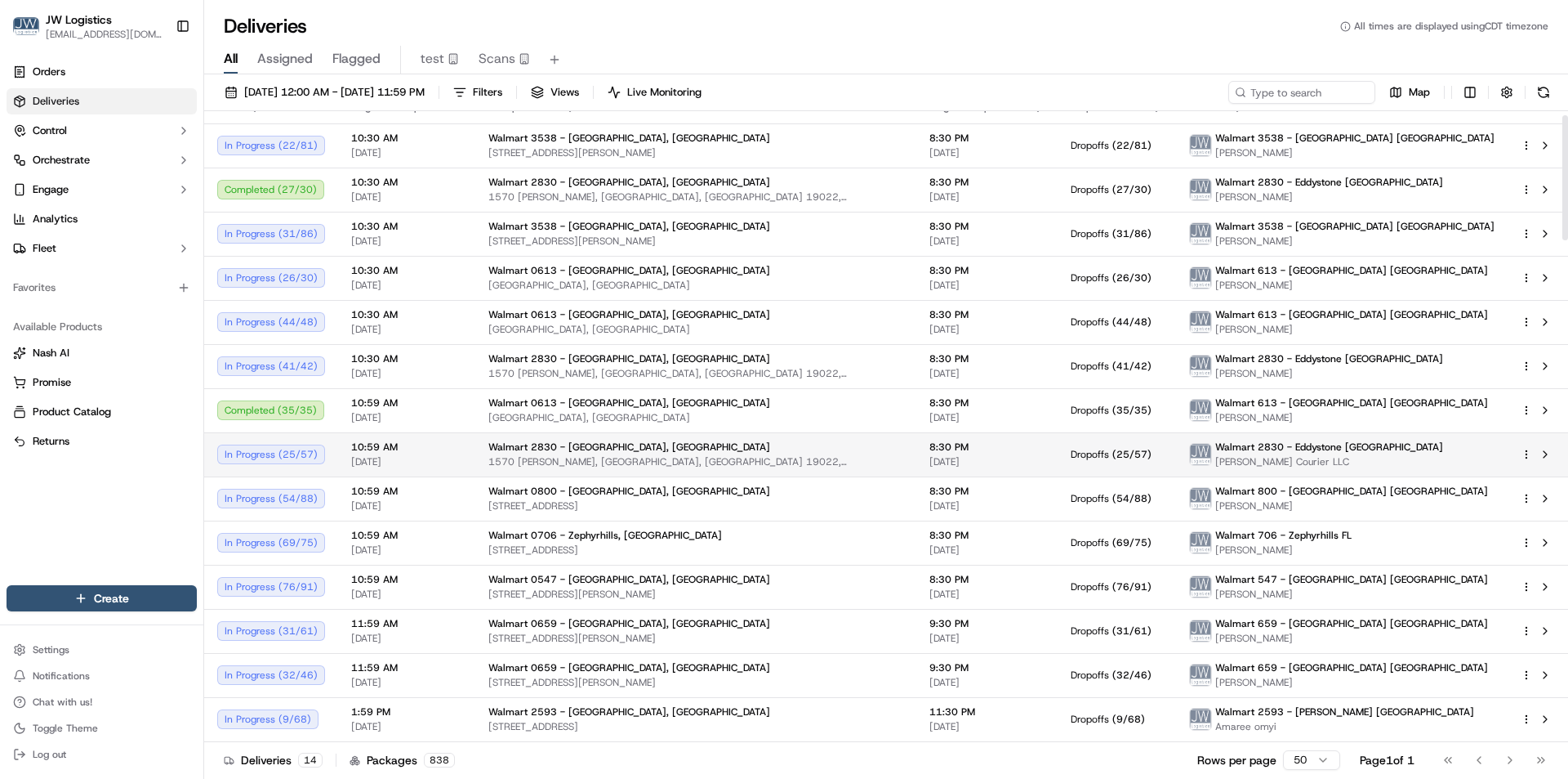
scroll to position [20, 0]
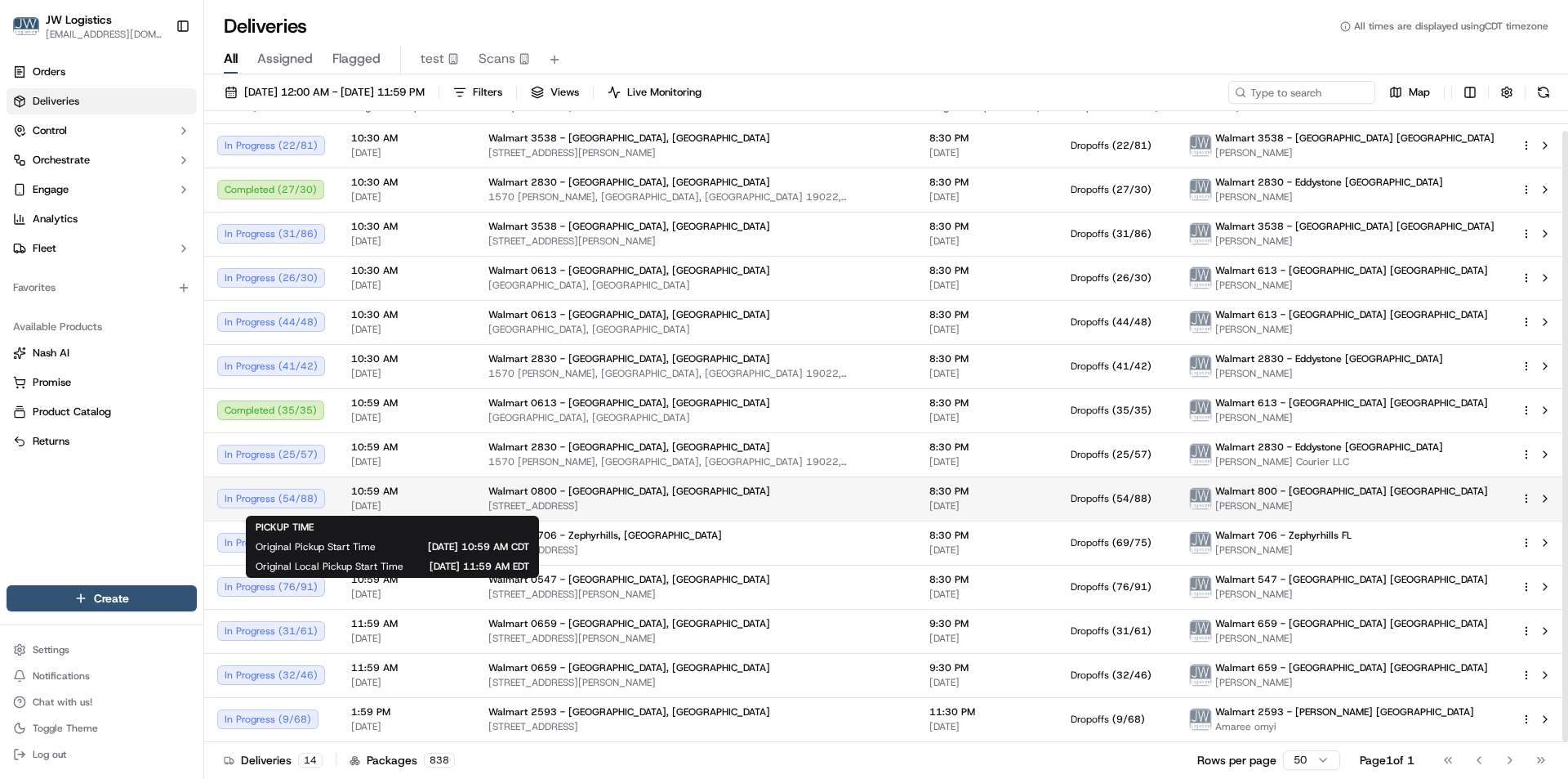
click at [454, 503] on span "[DATE]" at bounding box center [406, 506] width 111 height 13
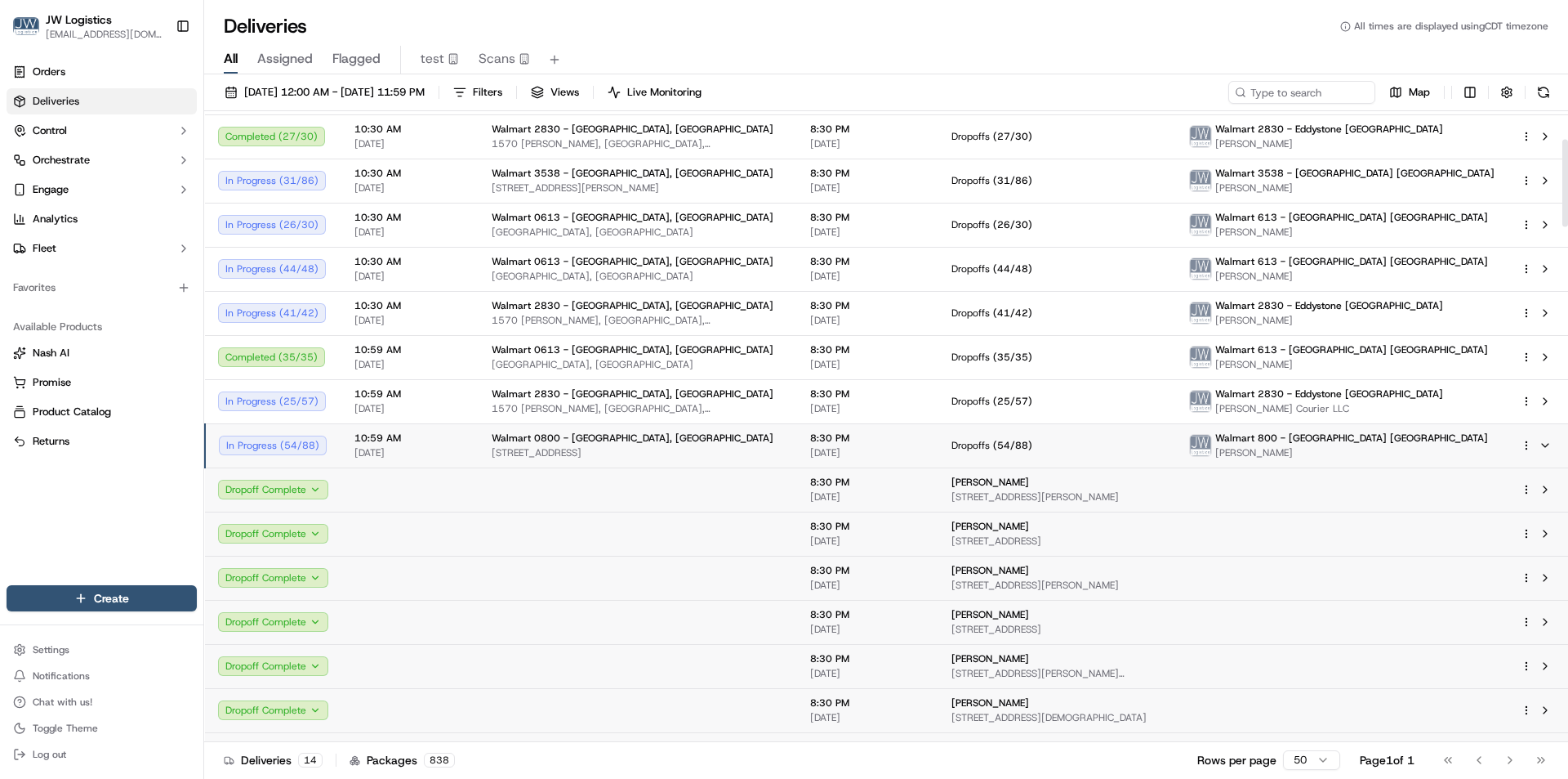
scroll to position [0, 0]
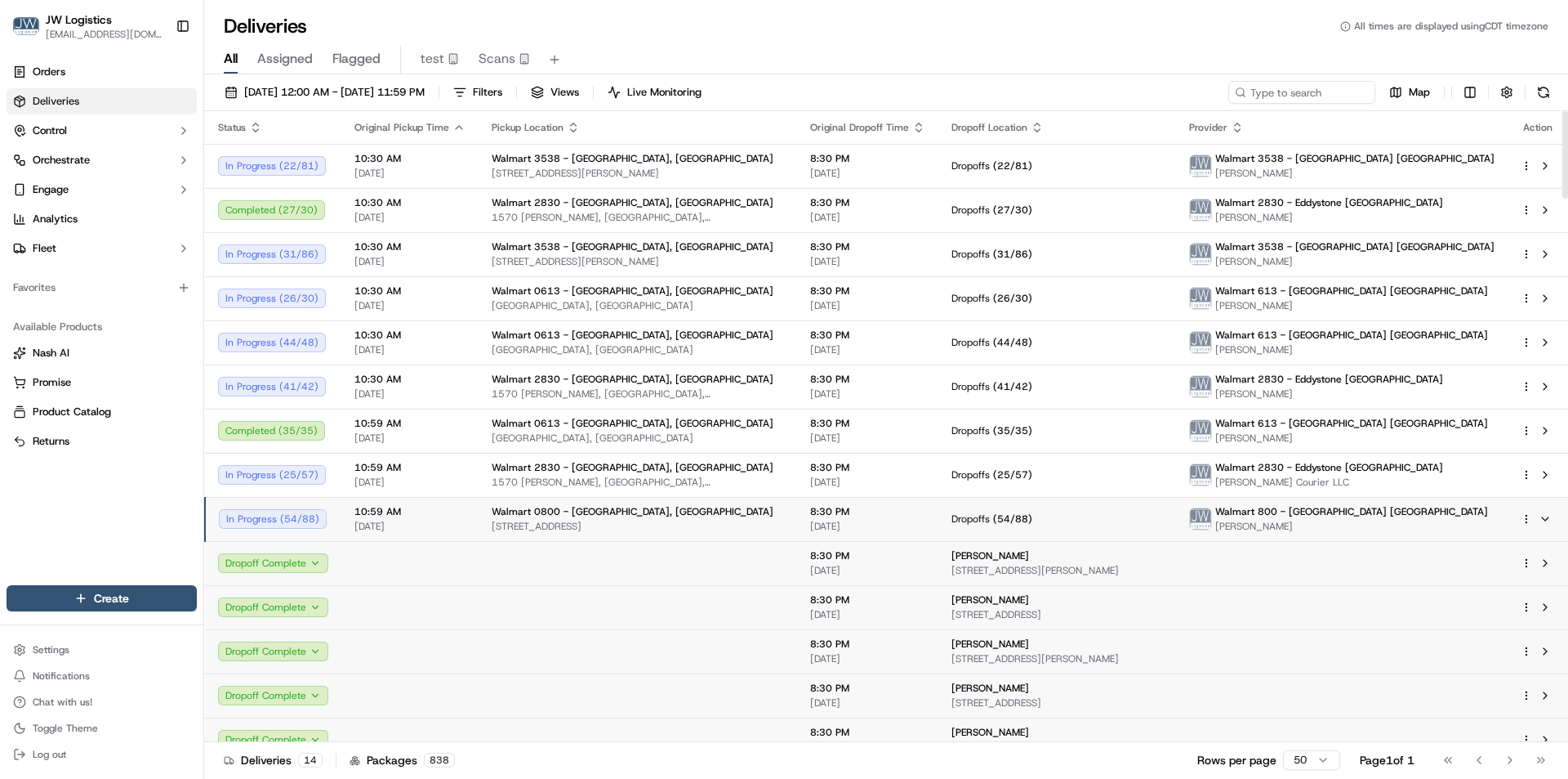
click at [459, 511] on span "10:59 AM" at bounding box center [410, 511] width 111 height 13
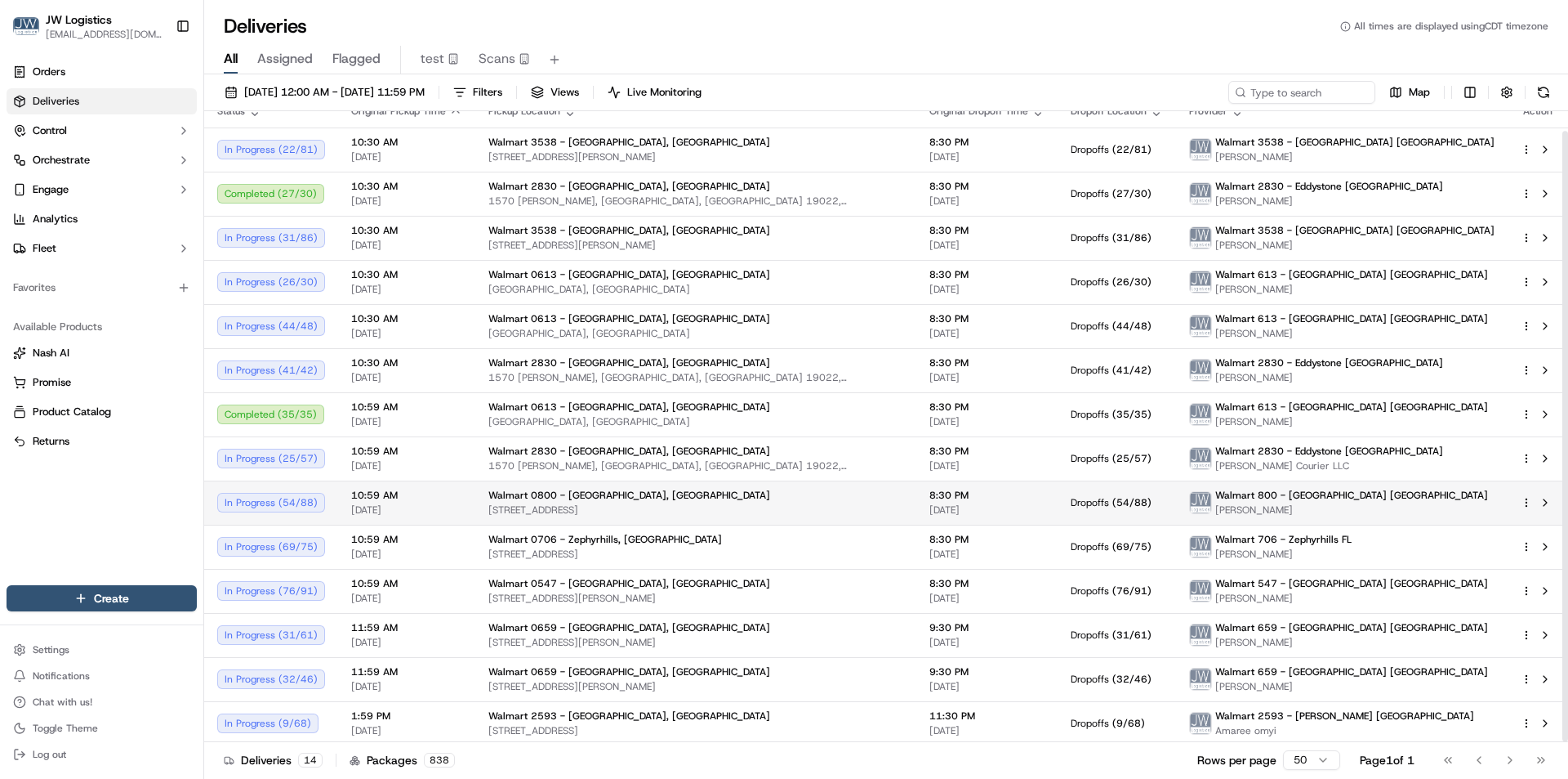
scroll to position [20, 0]
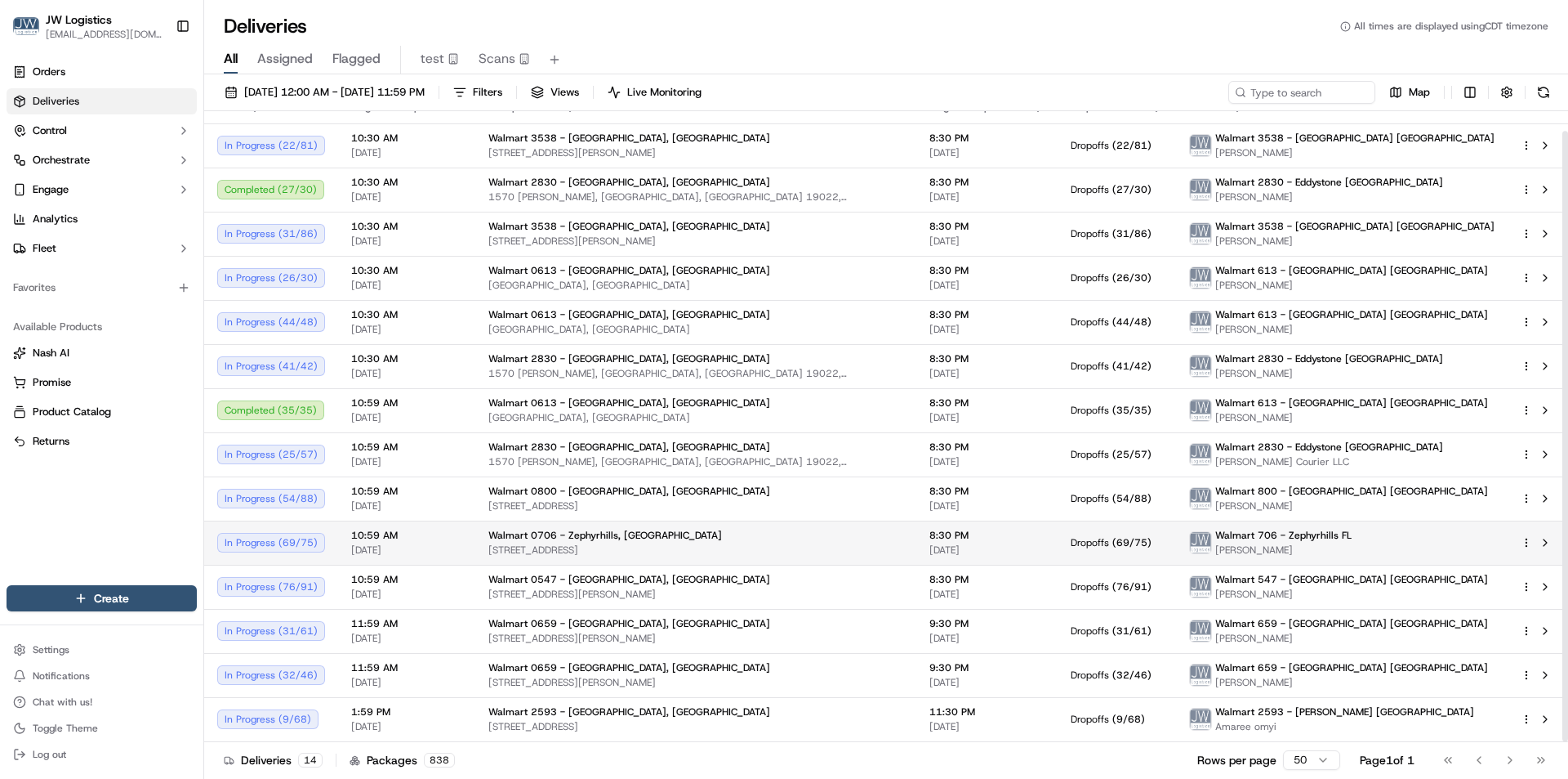
click at [455, 544] on span "[DATE]" at bounding box center [406, 549] width 111 height 13
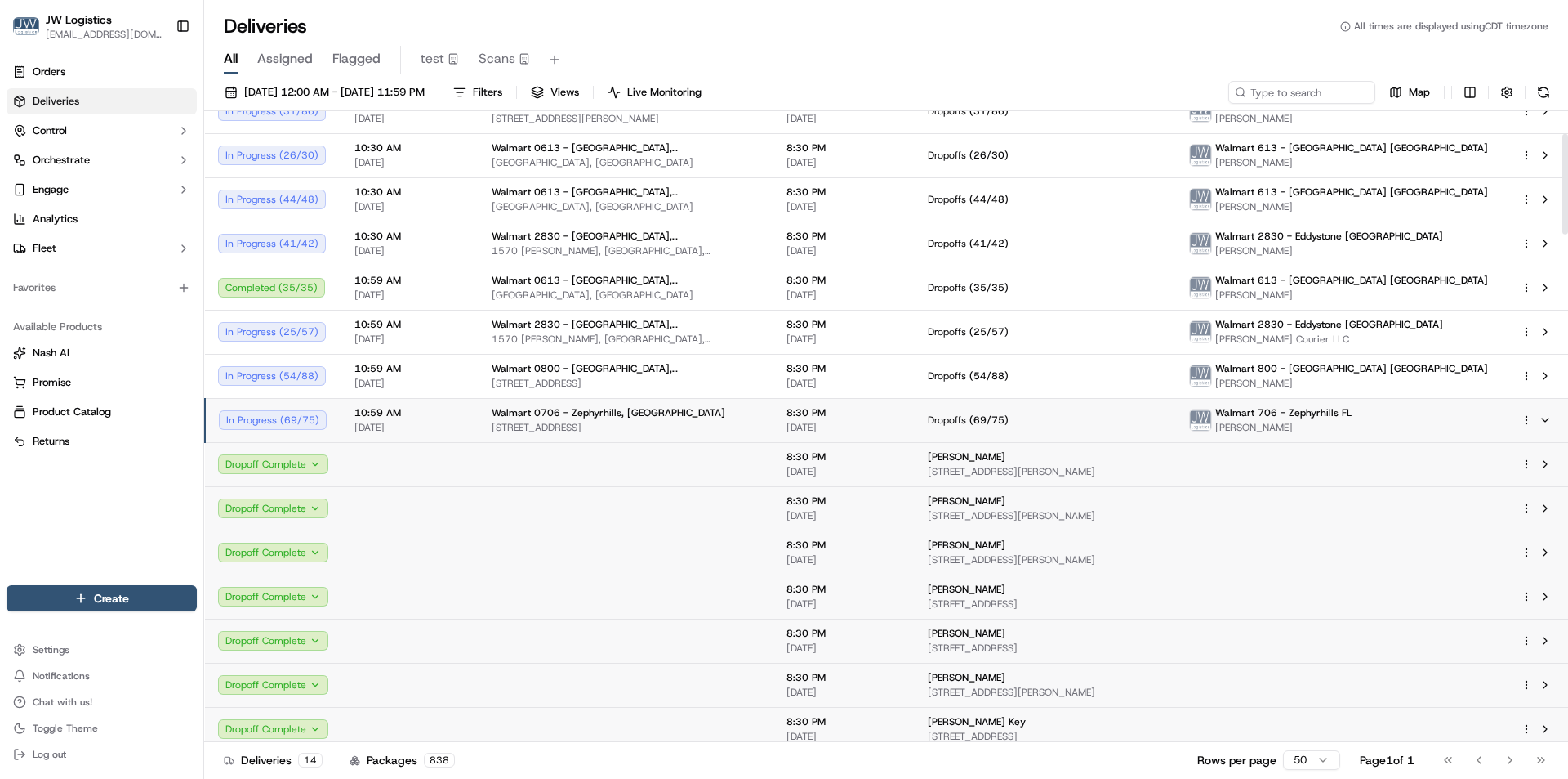
click at [464, 423] on td "10:59 AM 10/15/2025" at bounding box center [410, 420] width 138 height 44
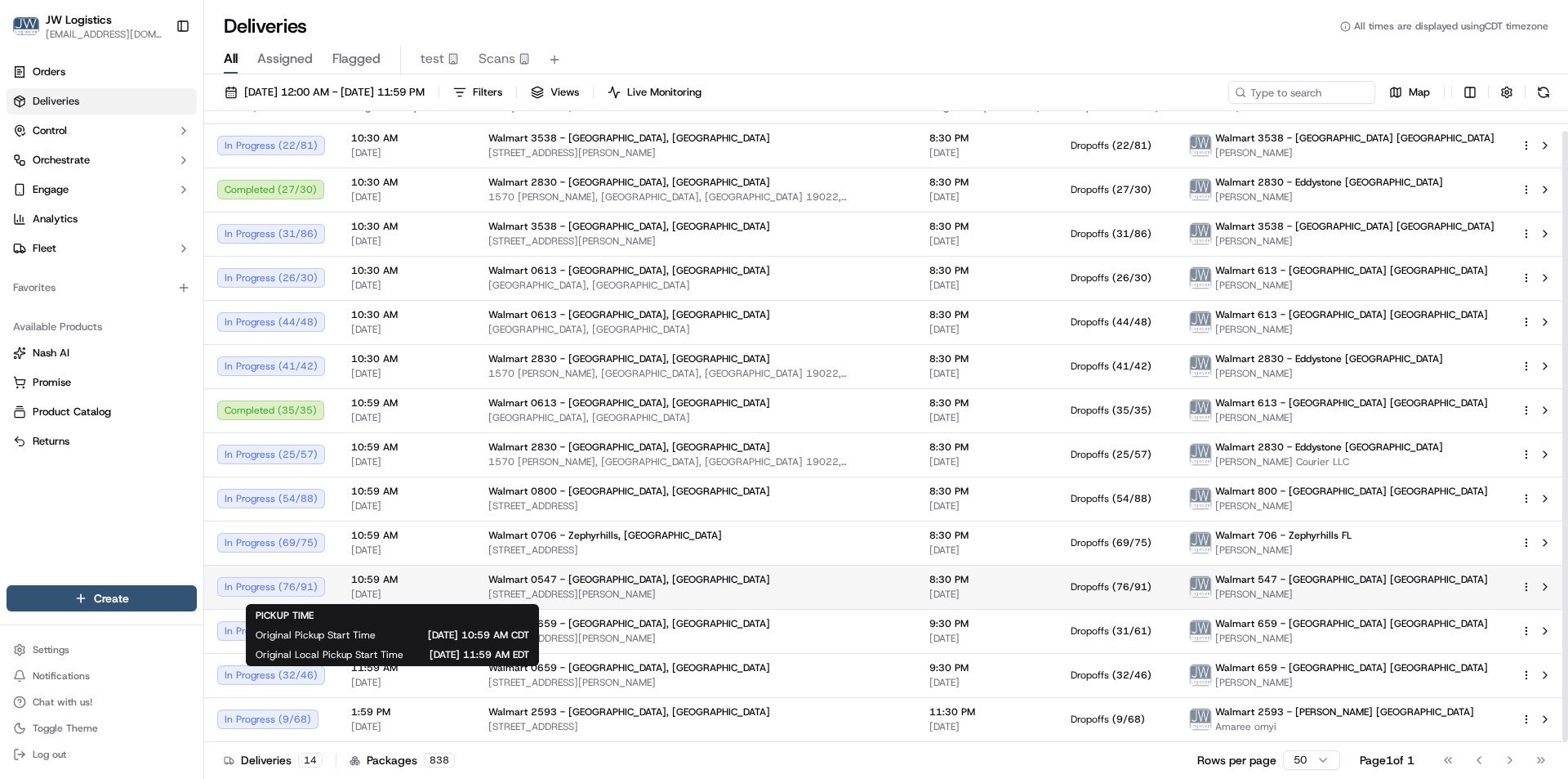
click at [442, 584] on span "10:59 AM" at bounding box center [406, 579] width 111 height 13
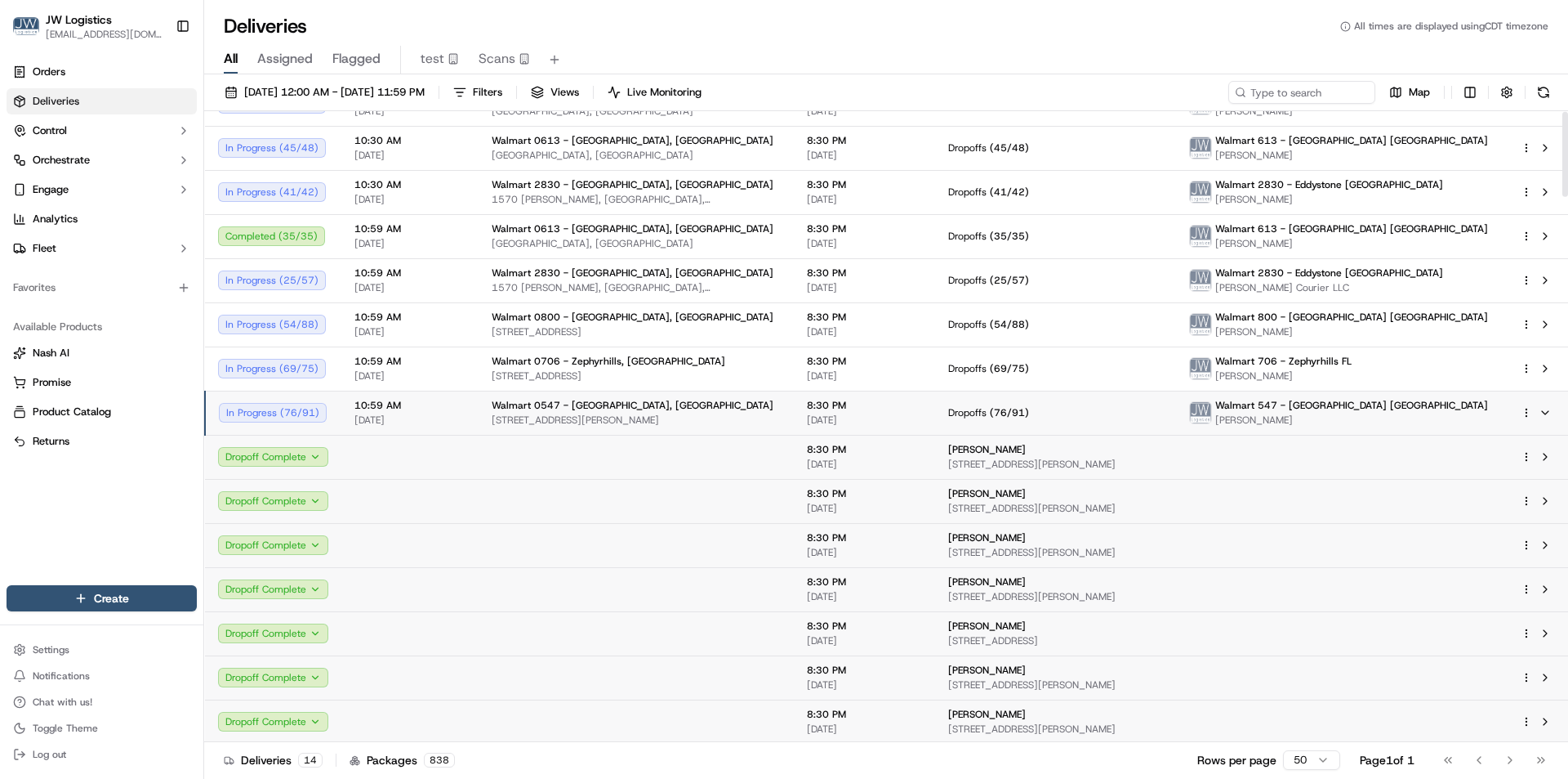
scroll to position [0, 0]
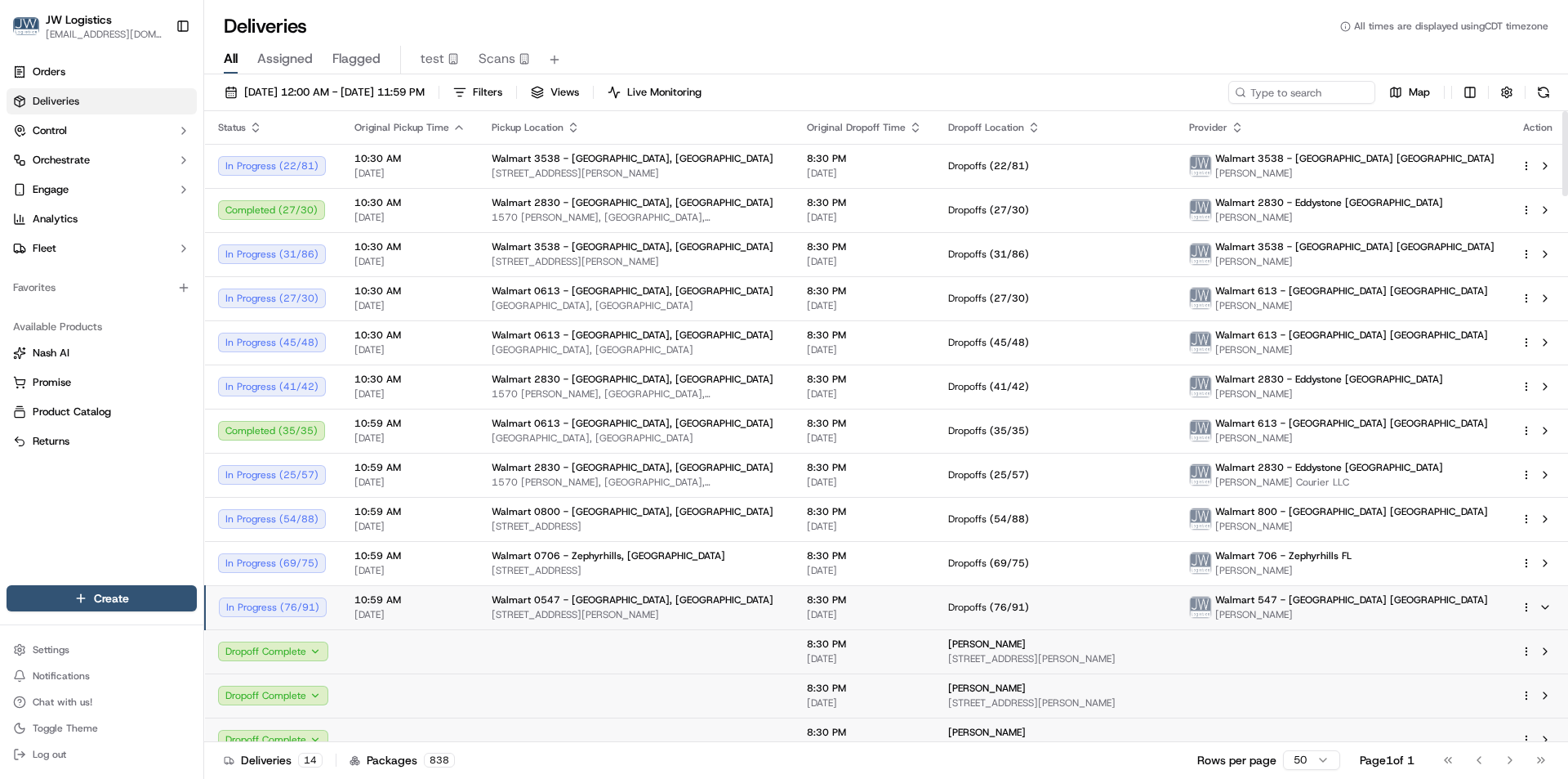
click at [459, 591] on td "10:59 AM 10/15/2025" at bounding box center [410, 607] width 138 height 44
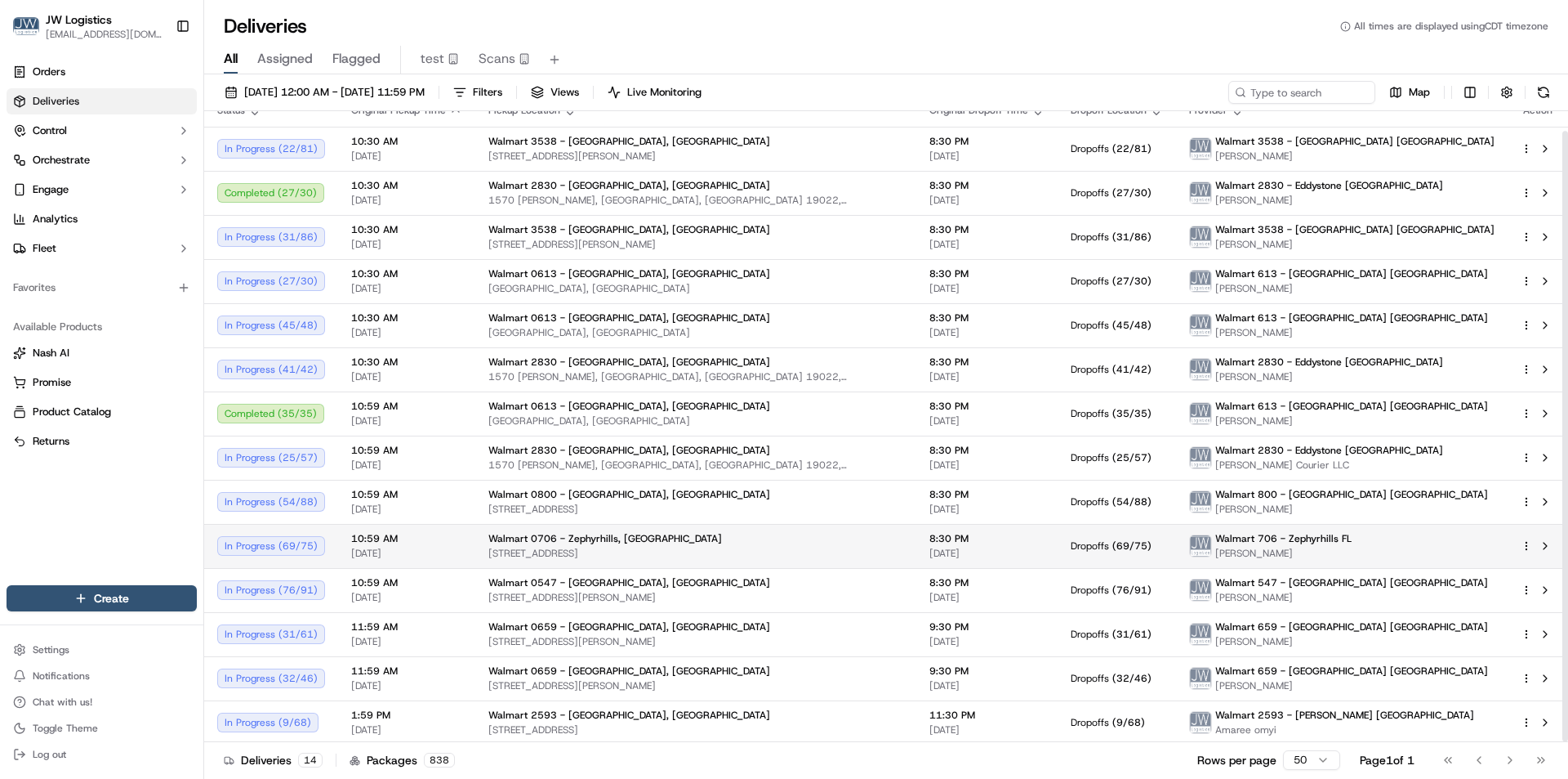
scroll to position [20, 0]
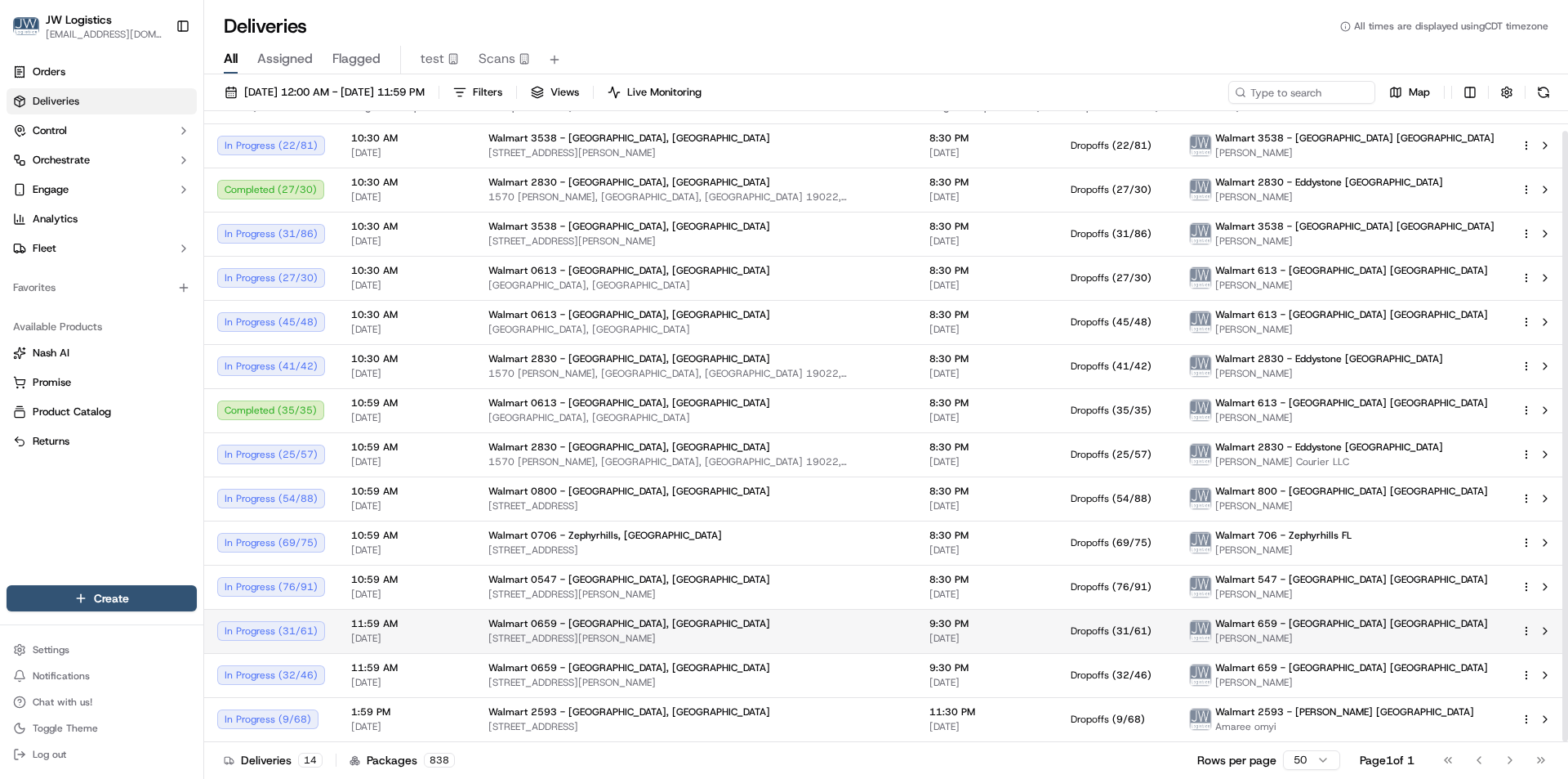
click at [444, 631] on div "11:59 AM 10/15/2025" at bounding box center [406, 631] width 111 height 28
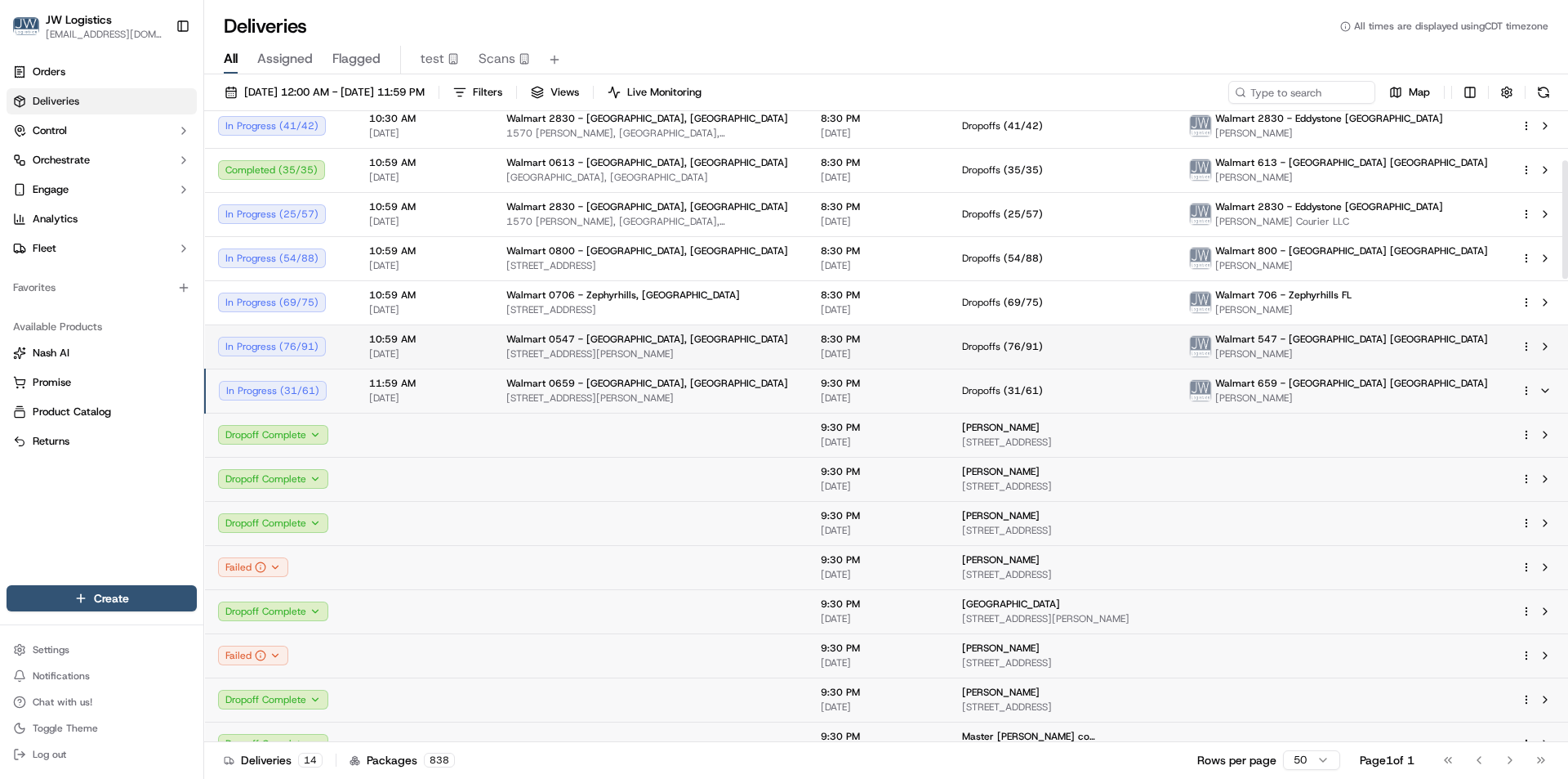
scroll to position [0, 0]
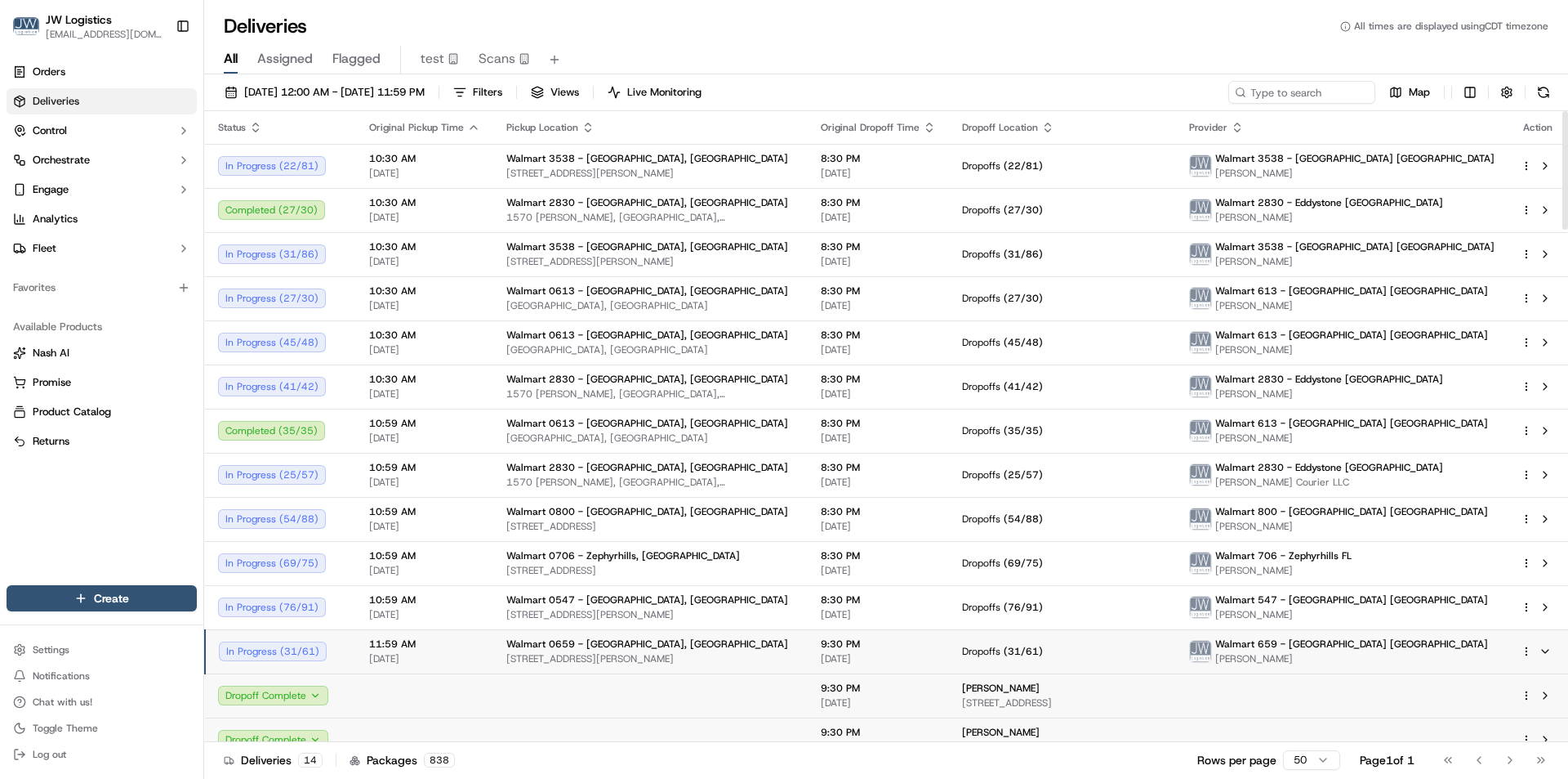
click at [478, 650] on td "11:59 AM 10/15/2025" at bounding box center [425, 651] width 138 height 44
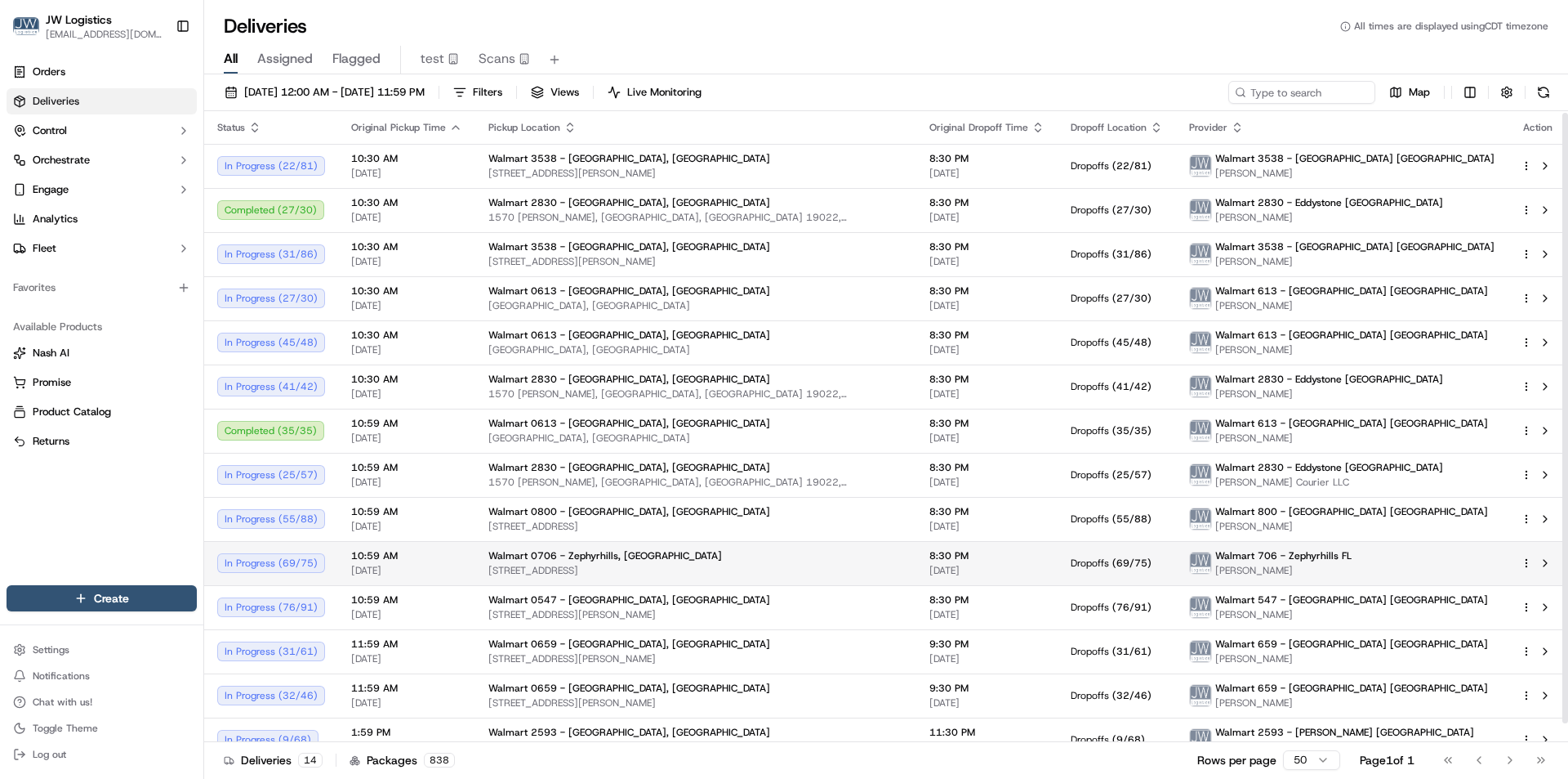
scroll to position [20, 0]
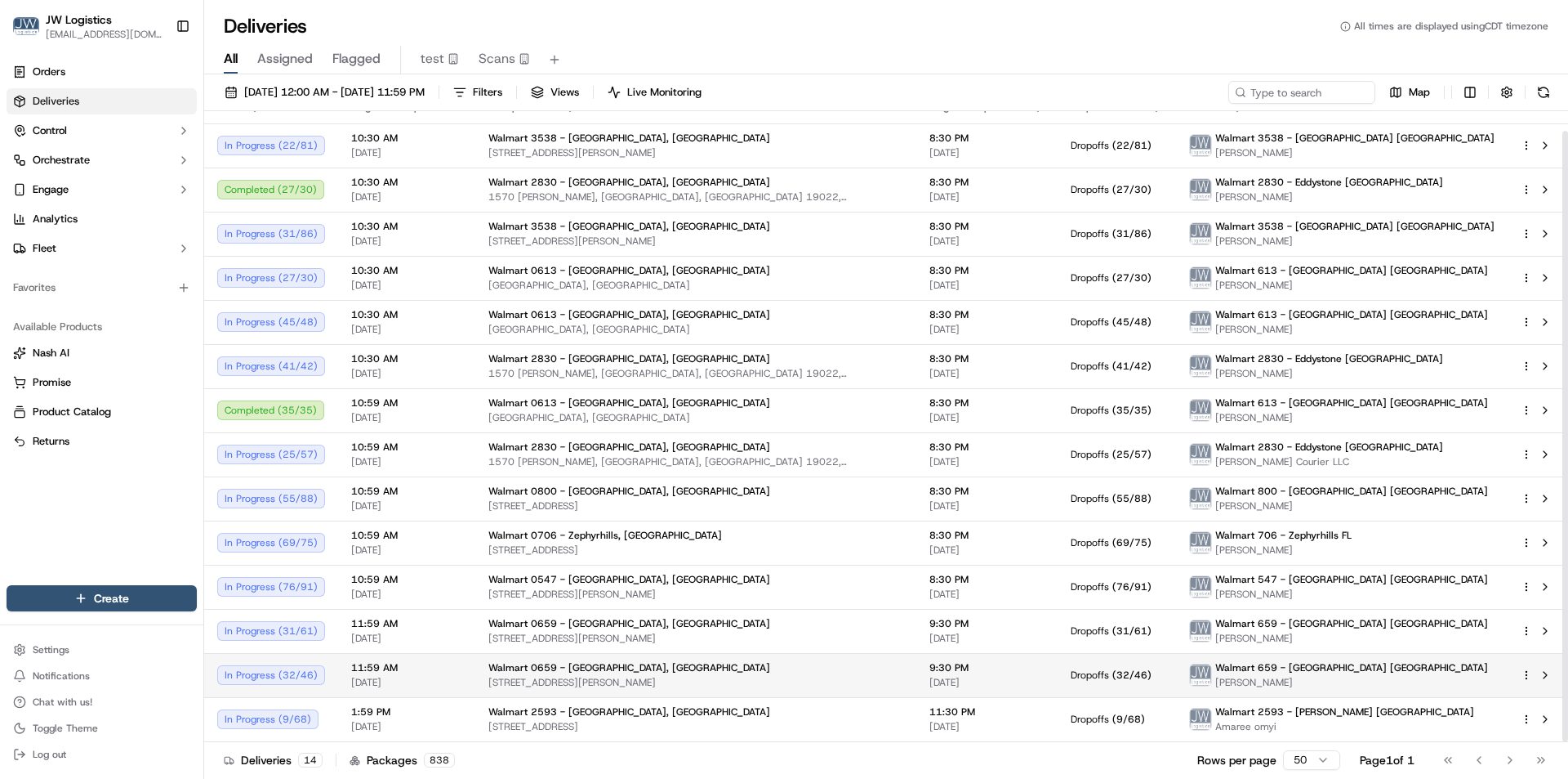
click at [441, 676] on span "[DATE]" at bounding box center [406, 682] width 111 height 13
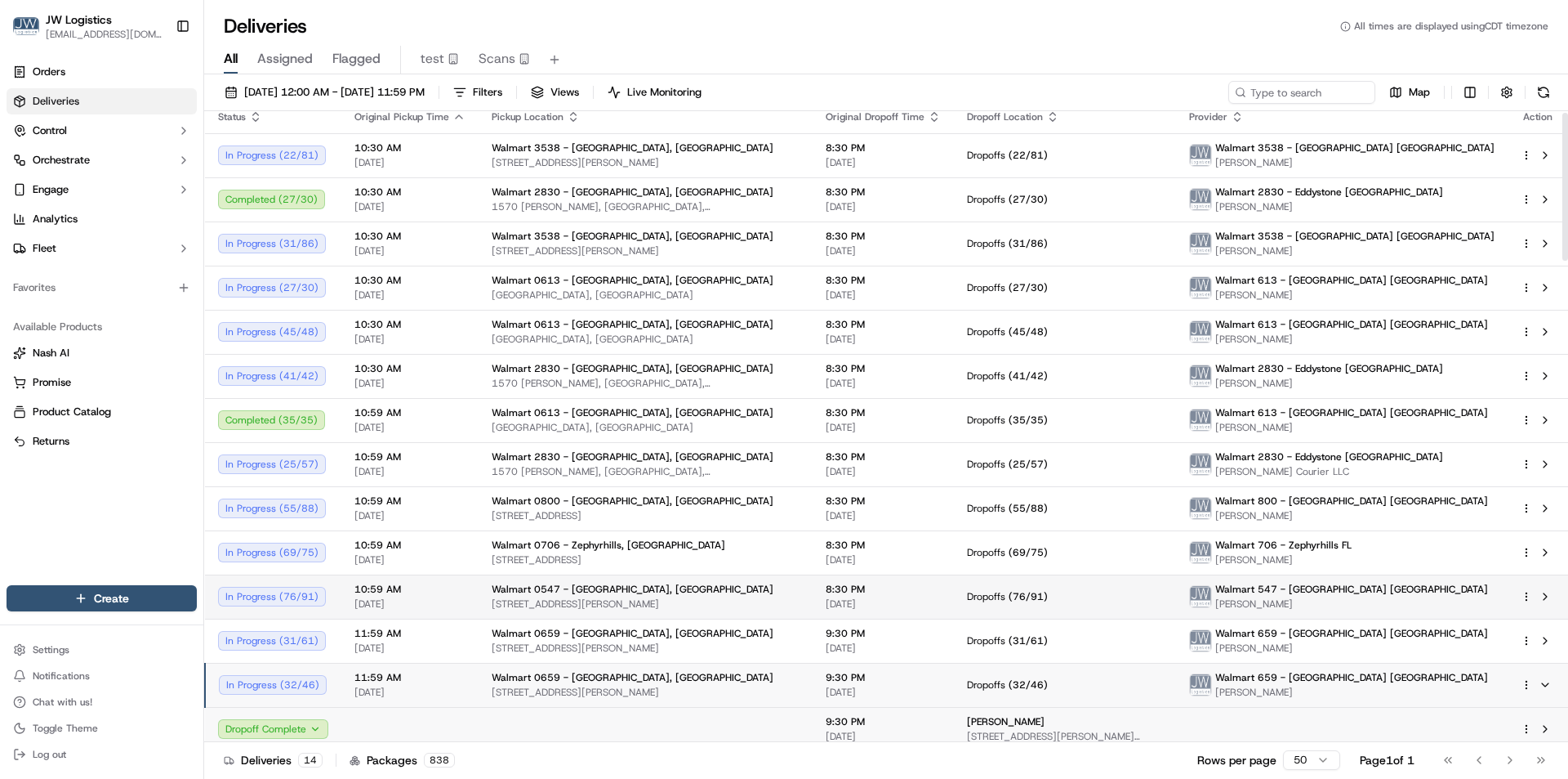
scroll to position [7, 0]
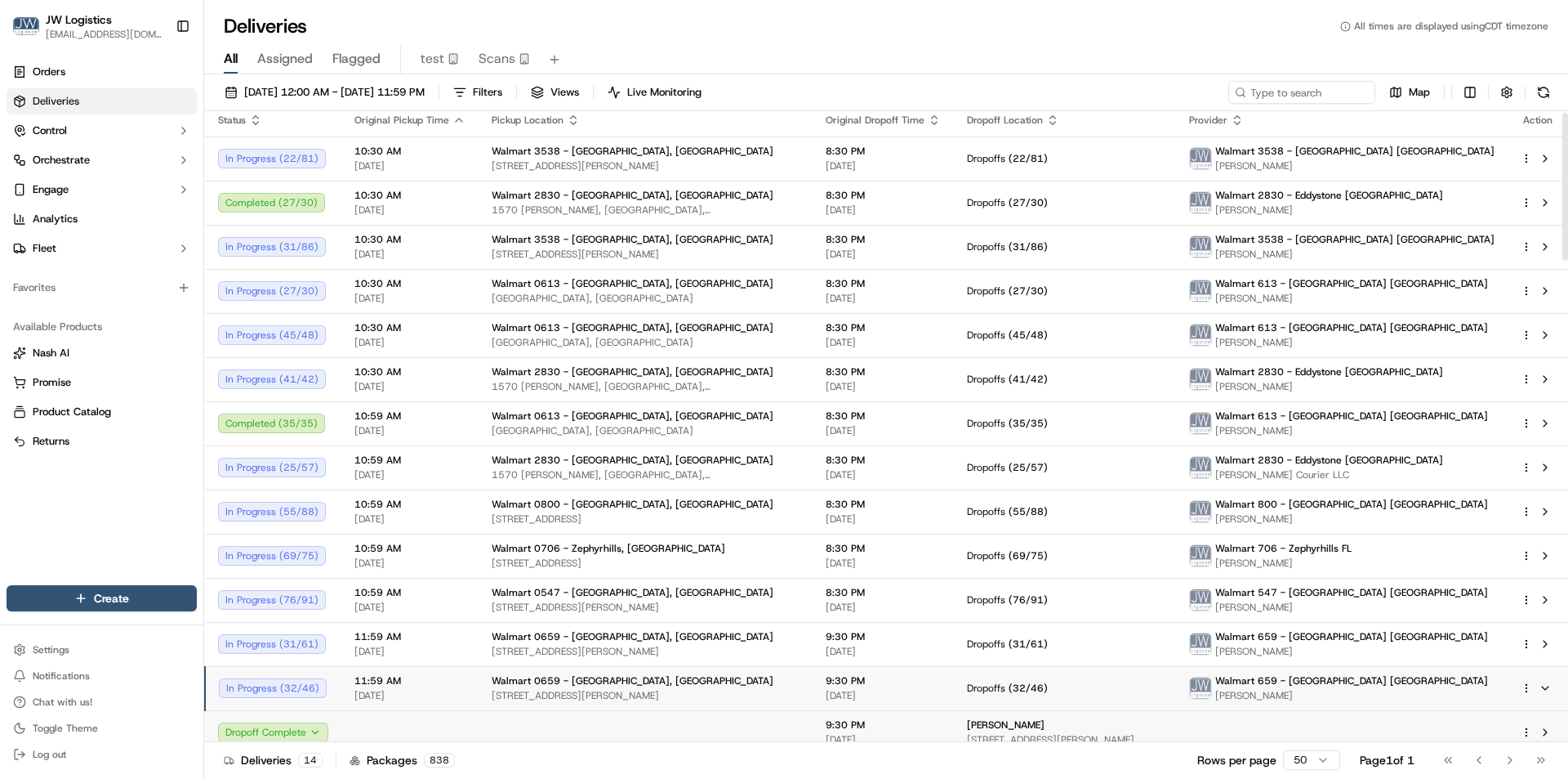
click at [446, 683] on span "11:59 AM" at bounding box center [410, 680] width 111 height 13
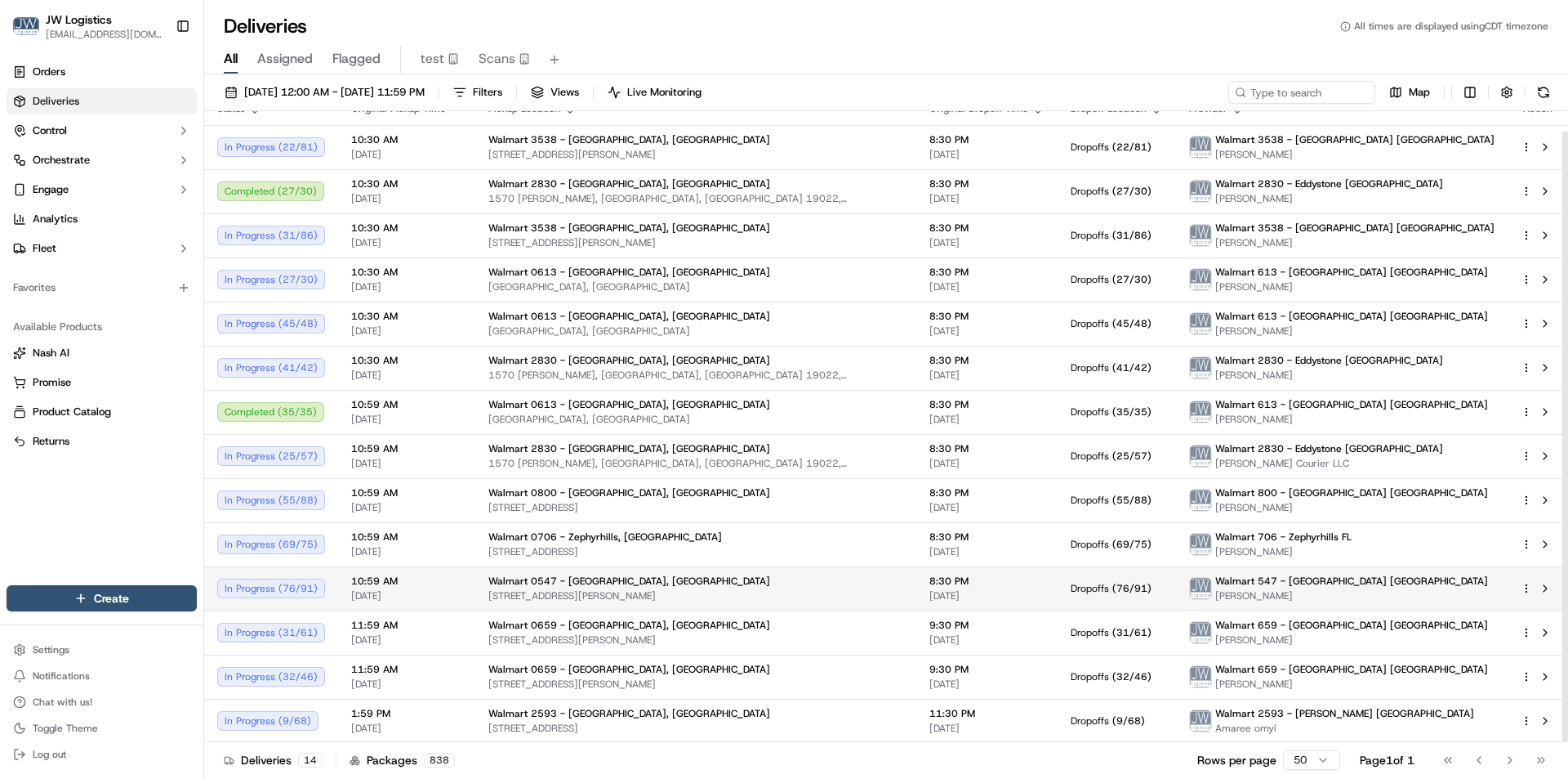
scroll to position [20, 0]
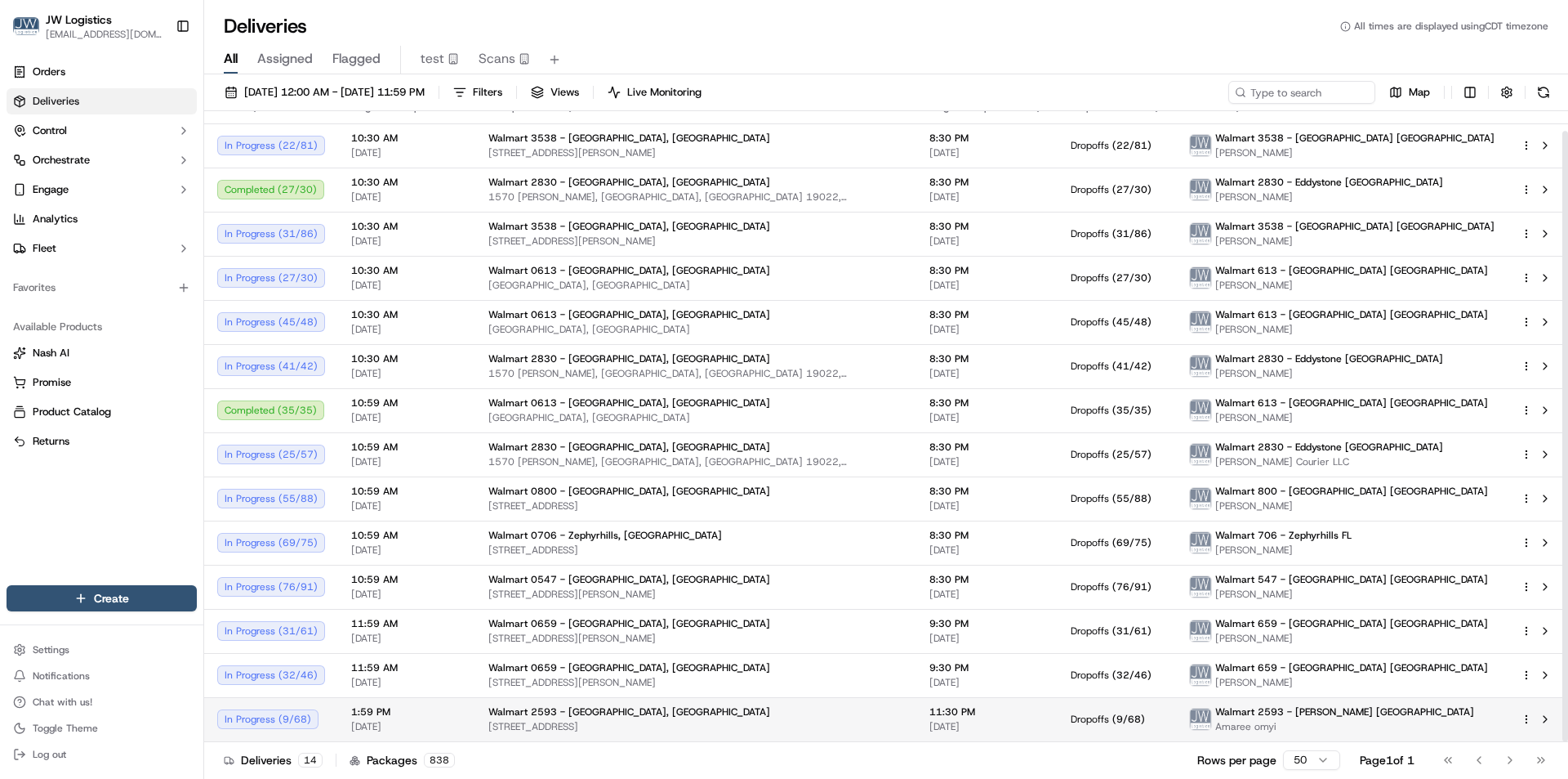
click at [457, 727] on td "1:59 PM 10/15/2025" at bounding box center [406, 719] width 138 height 44
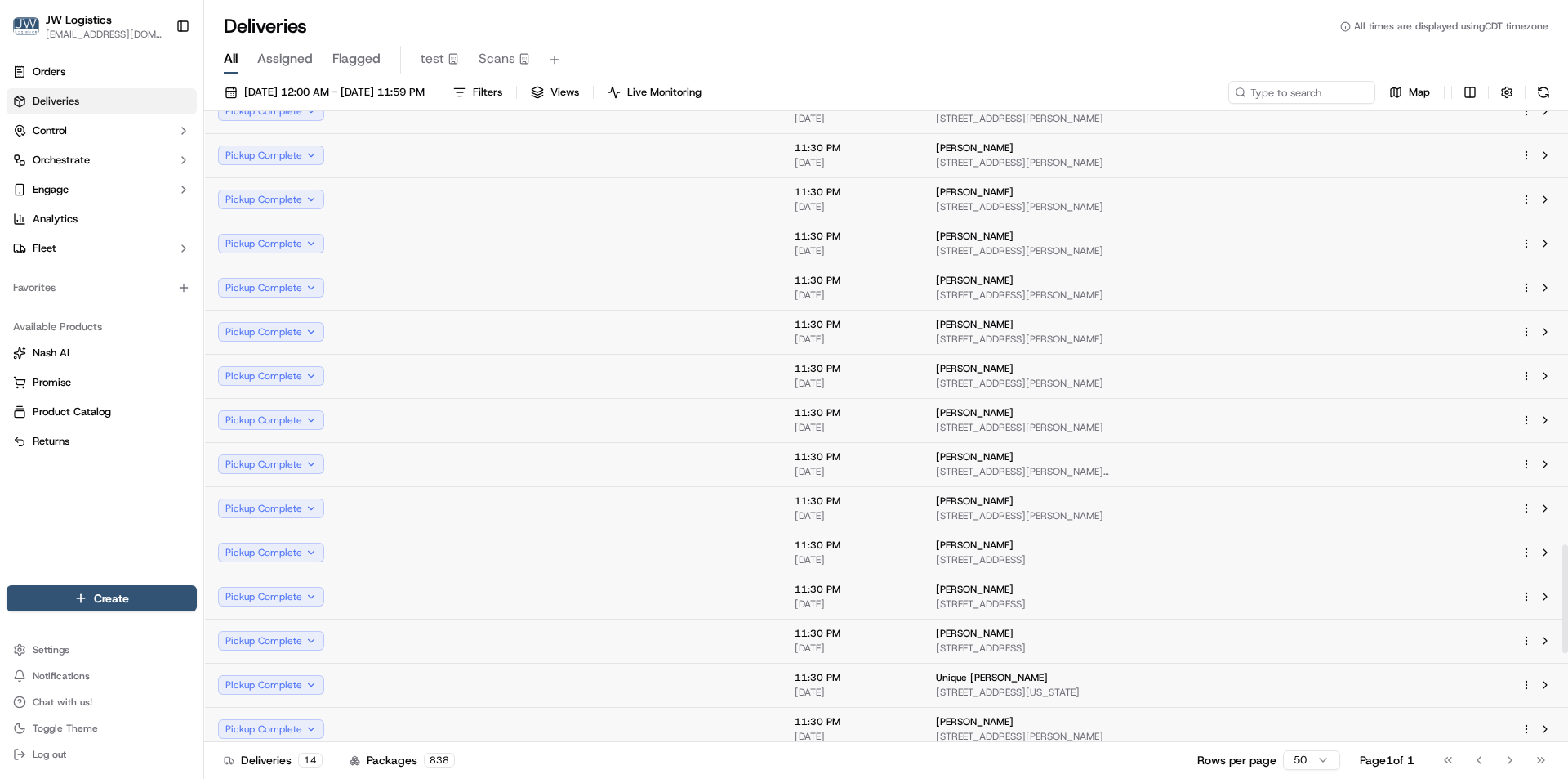
scroll to position [2122, 0]
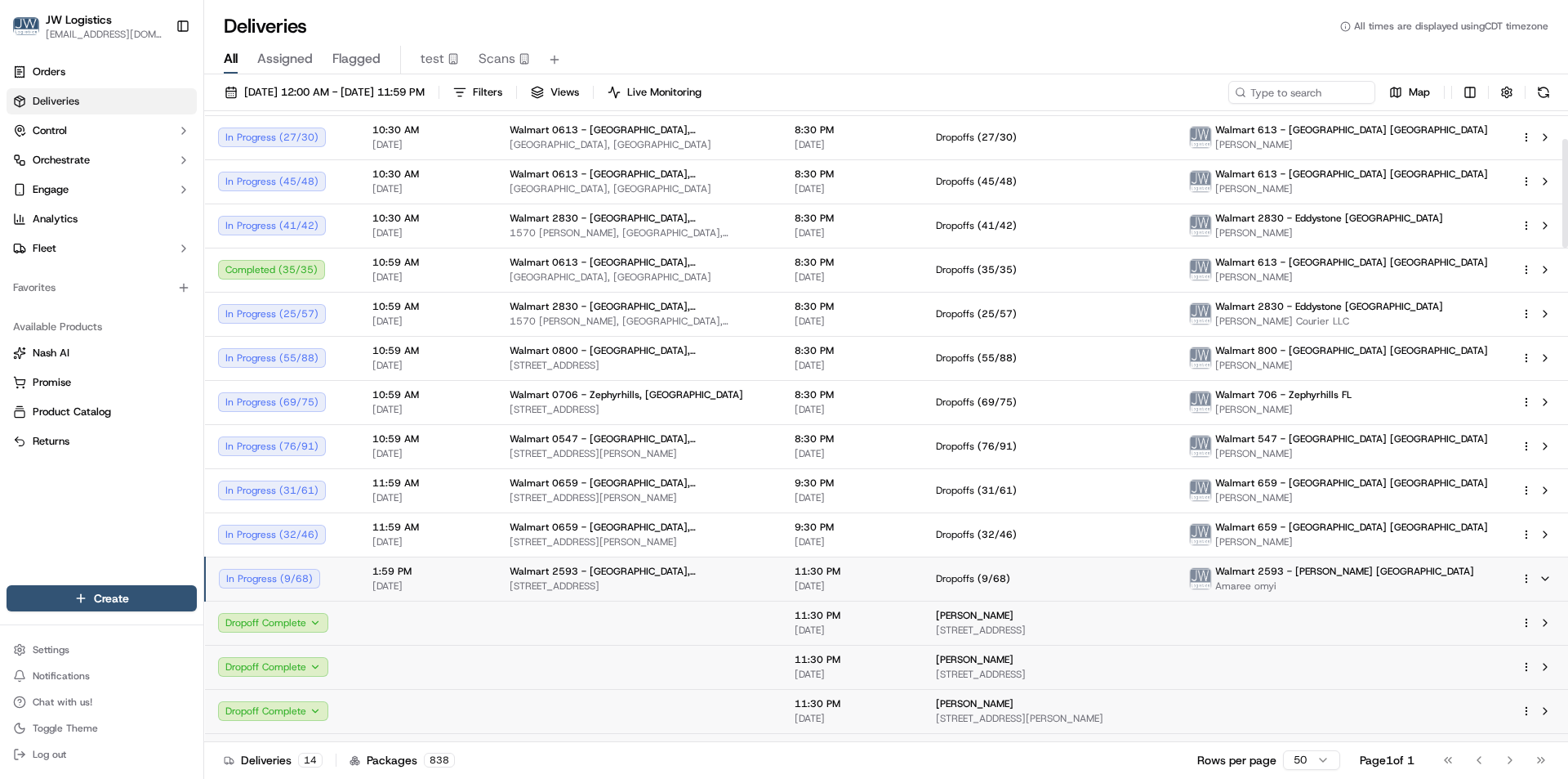
click at [475, 575] on span "1:59 PM" at bounding box center [427, 570] width 111 height 13
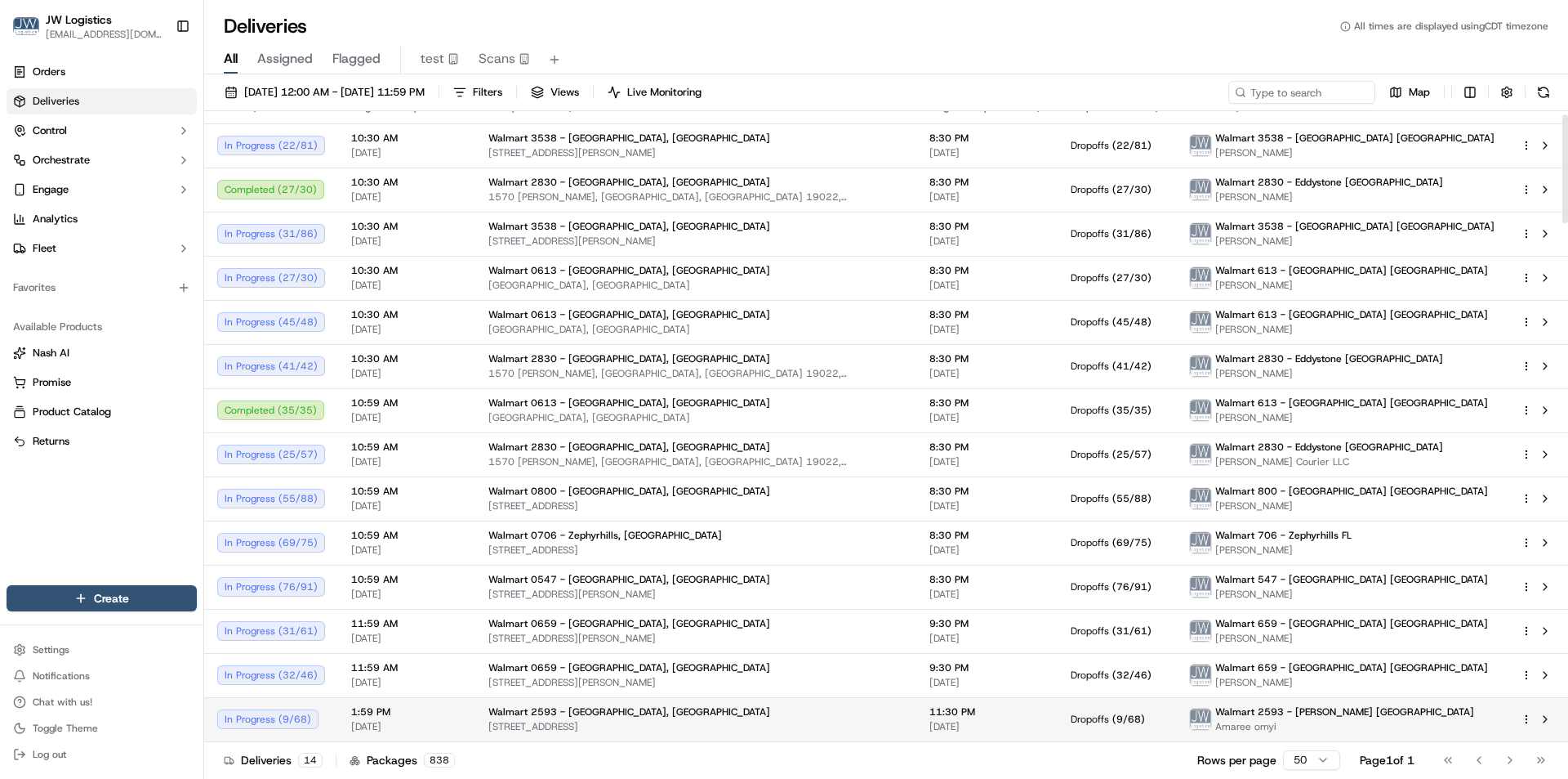
scroll to position [20, 0]
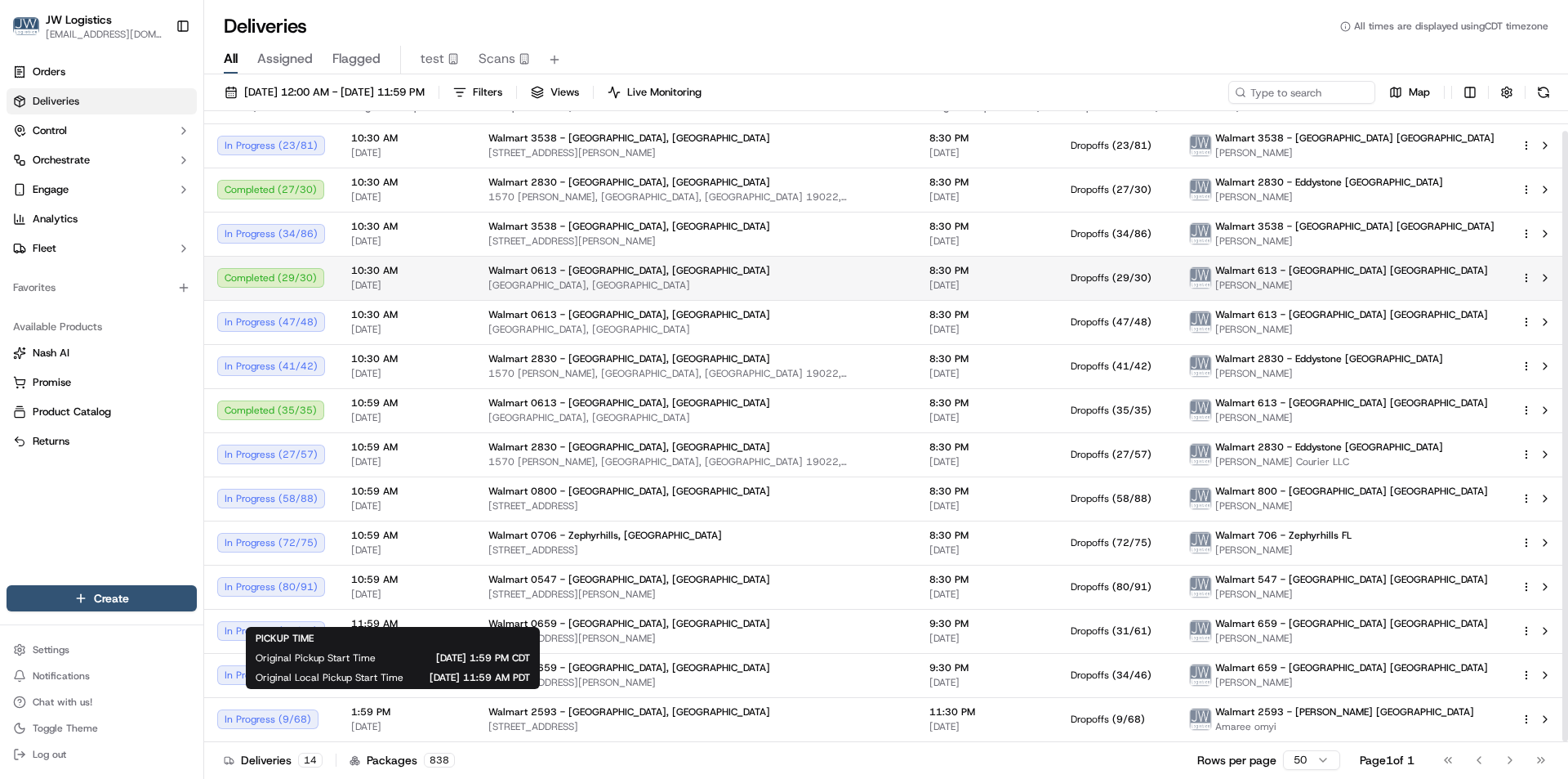
click at [439, 274] on span "10:30 AM" at bounding box center [406, 270] width 111 height 13
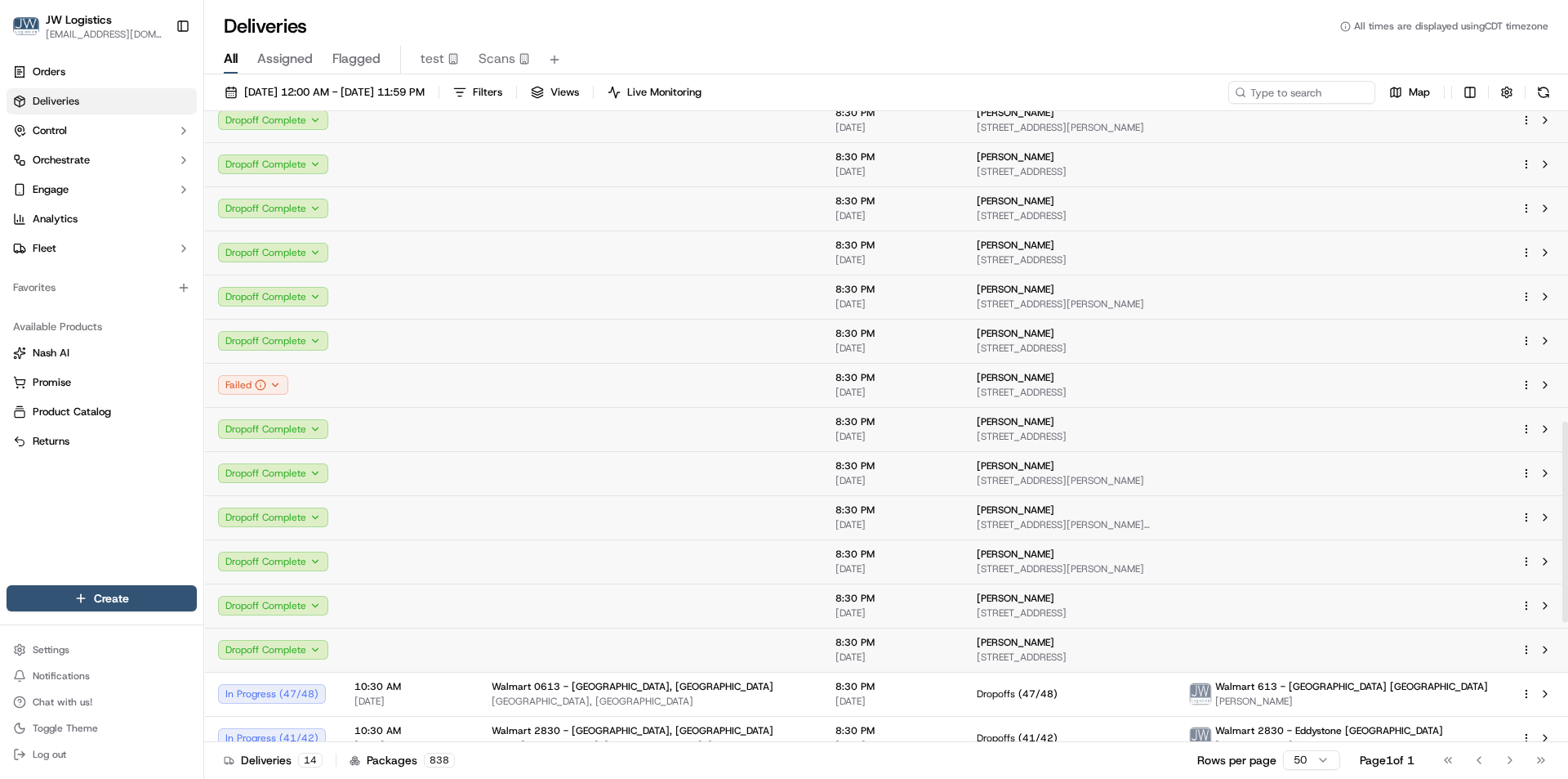
scroll to position [1001, 0]
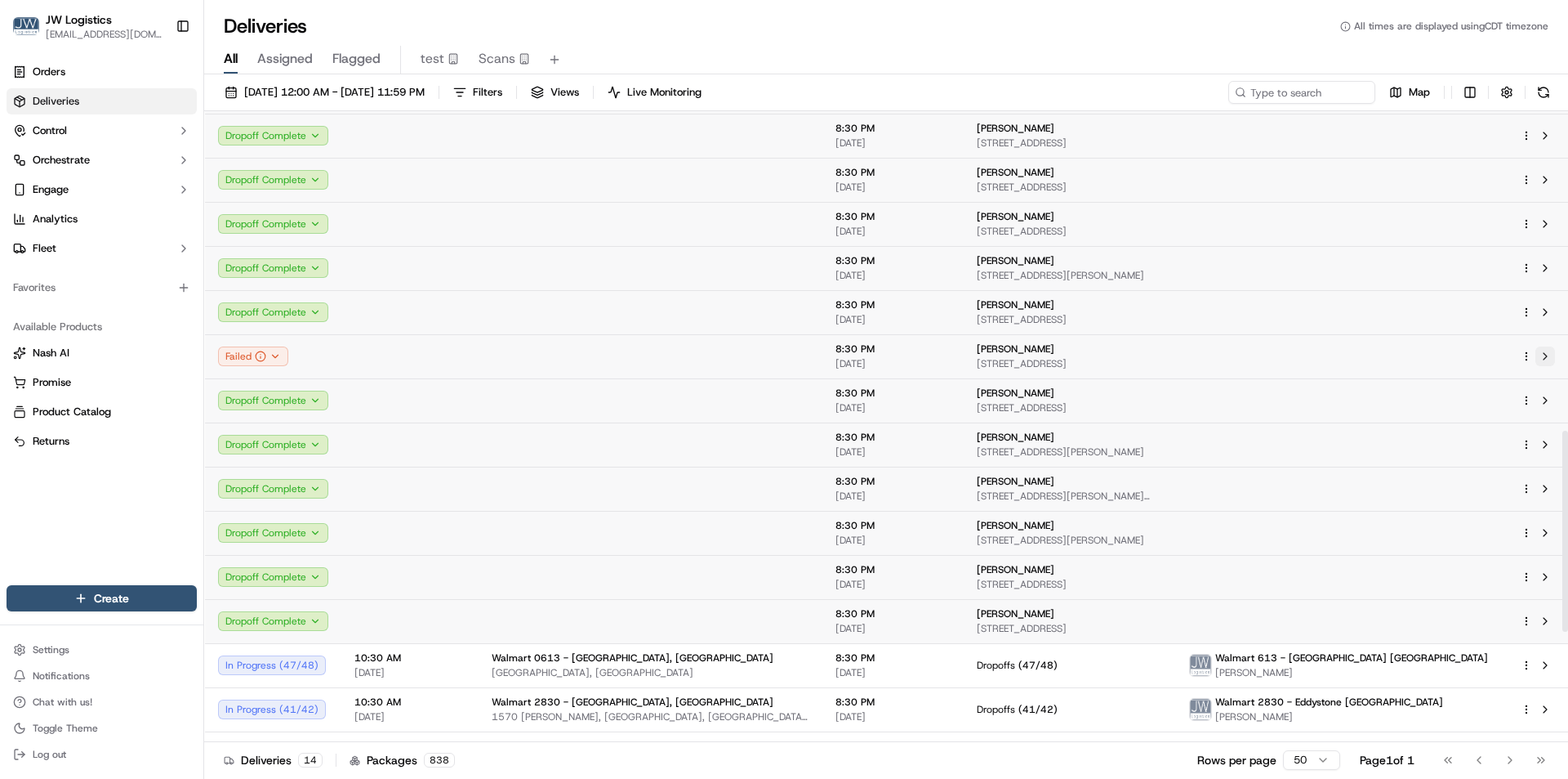
click at [1549, 358] on button at bounding box center [1545, 356] width 19 height 19
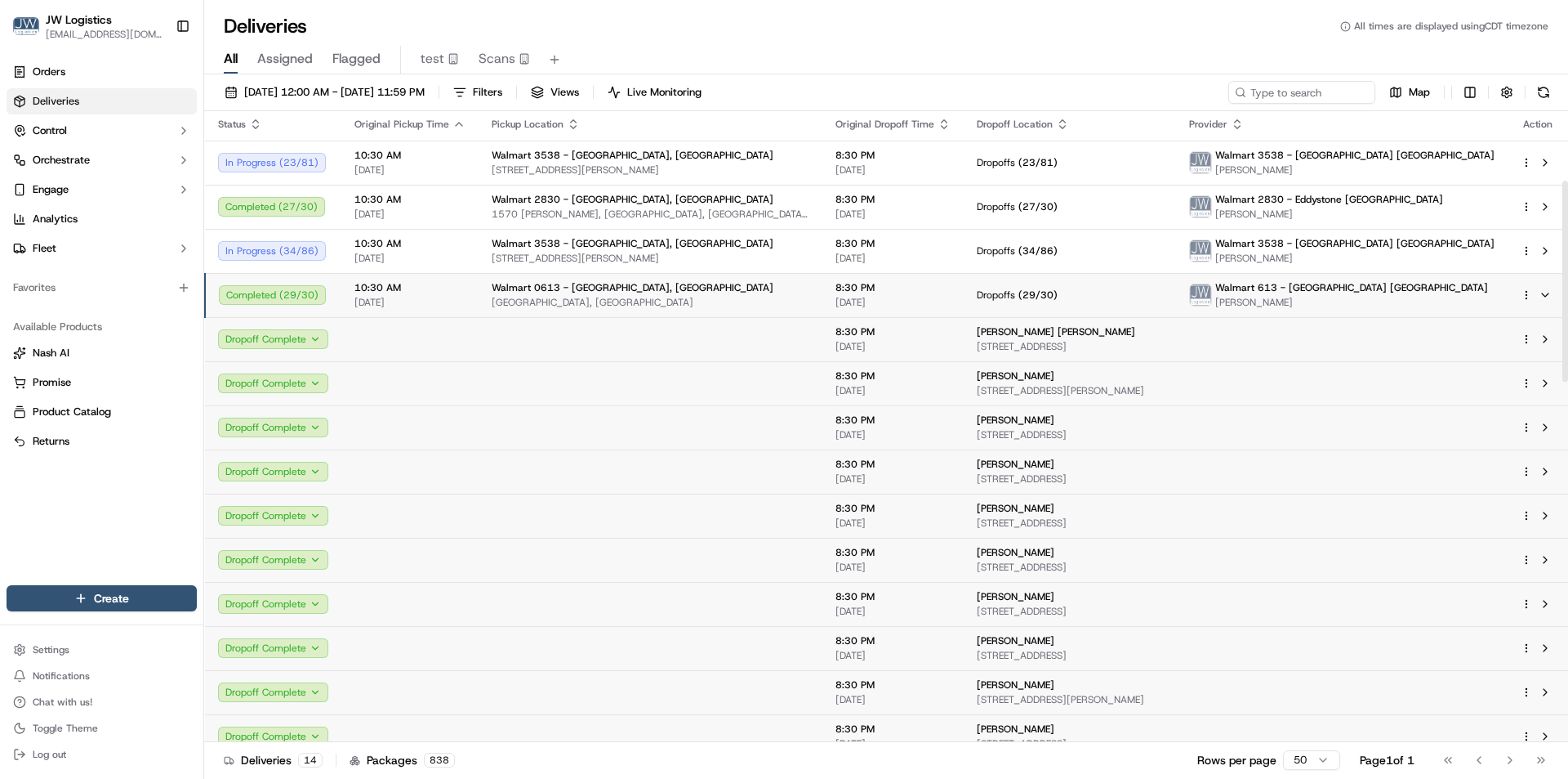
scroll to position [0, 0]
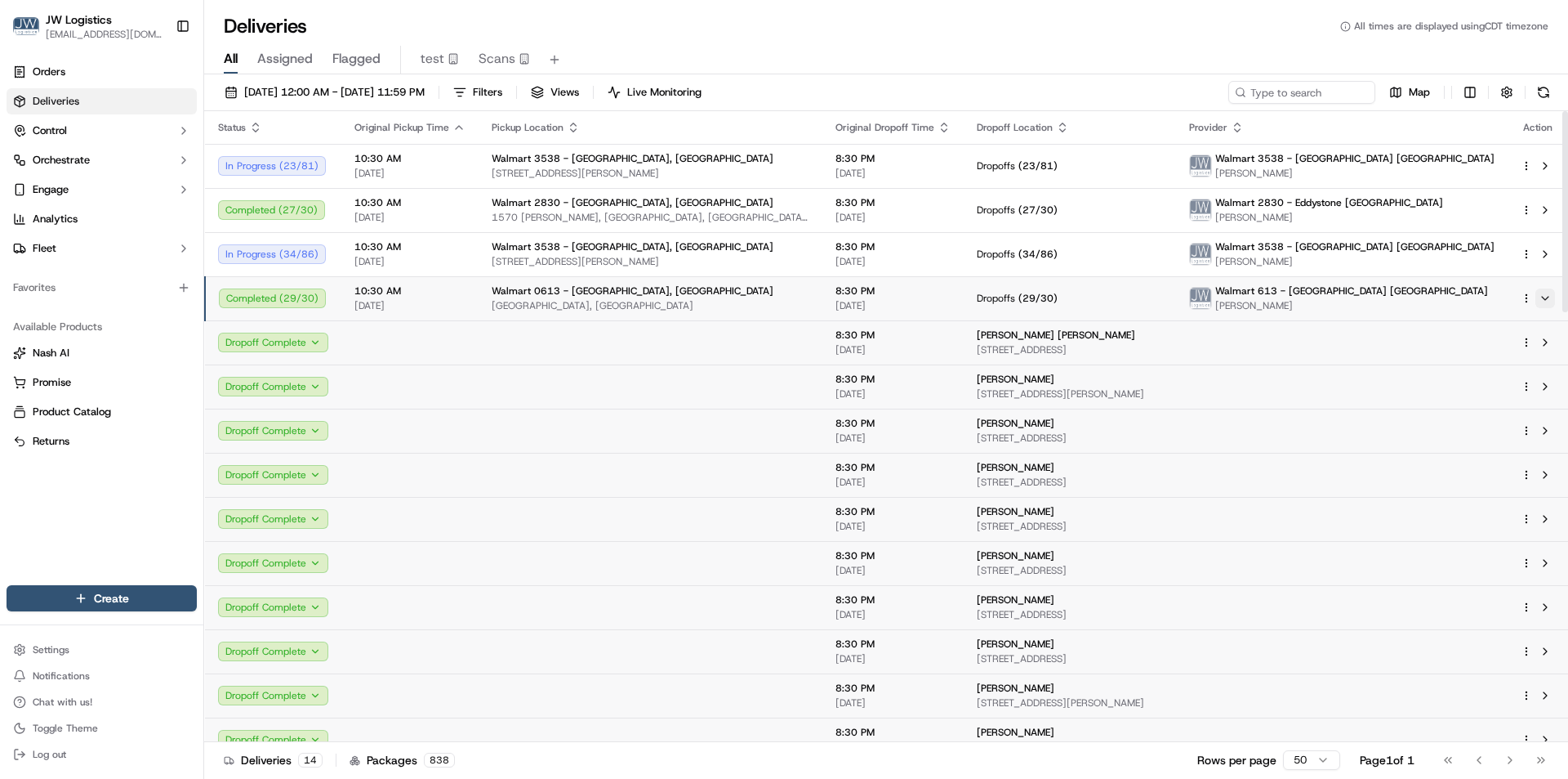
click at [1543, 298] on button at bounding box center [1545, 298] width 19 height 19
click at [418, 305] on span "[DATE]" at bounding box center [410, 305] width 111 height 13
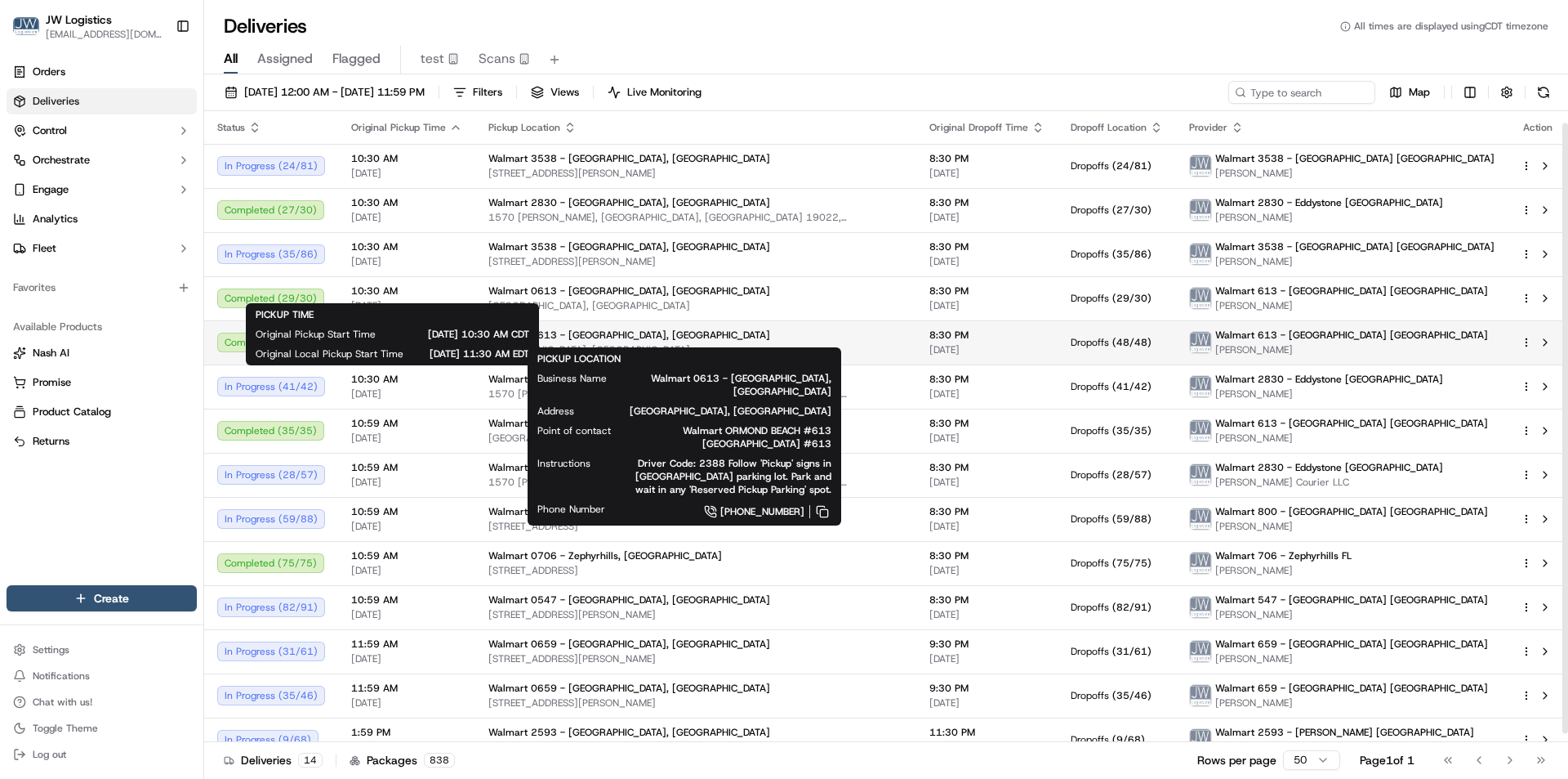
scroll to position [20, 0]
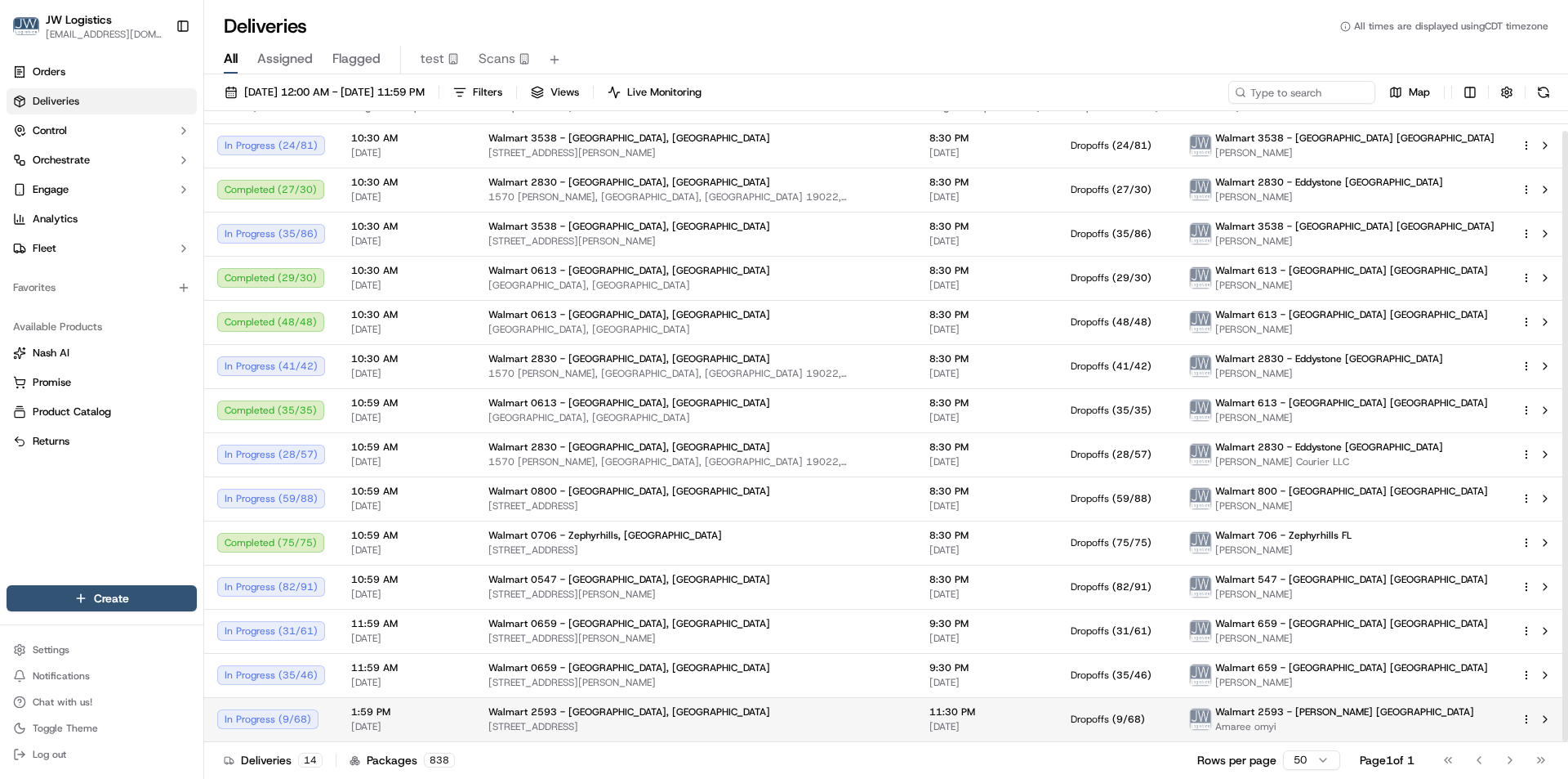
click at [461, 729] on td "1:59 PM 10/15/2025" at bounding box center [406, 719] width 138 height 44
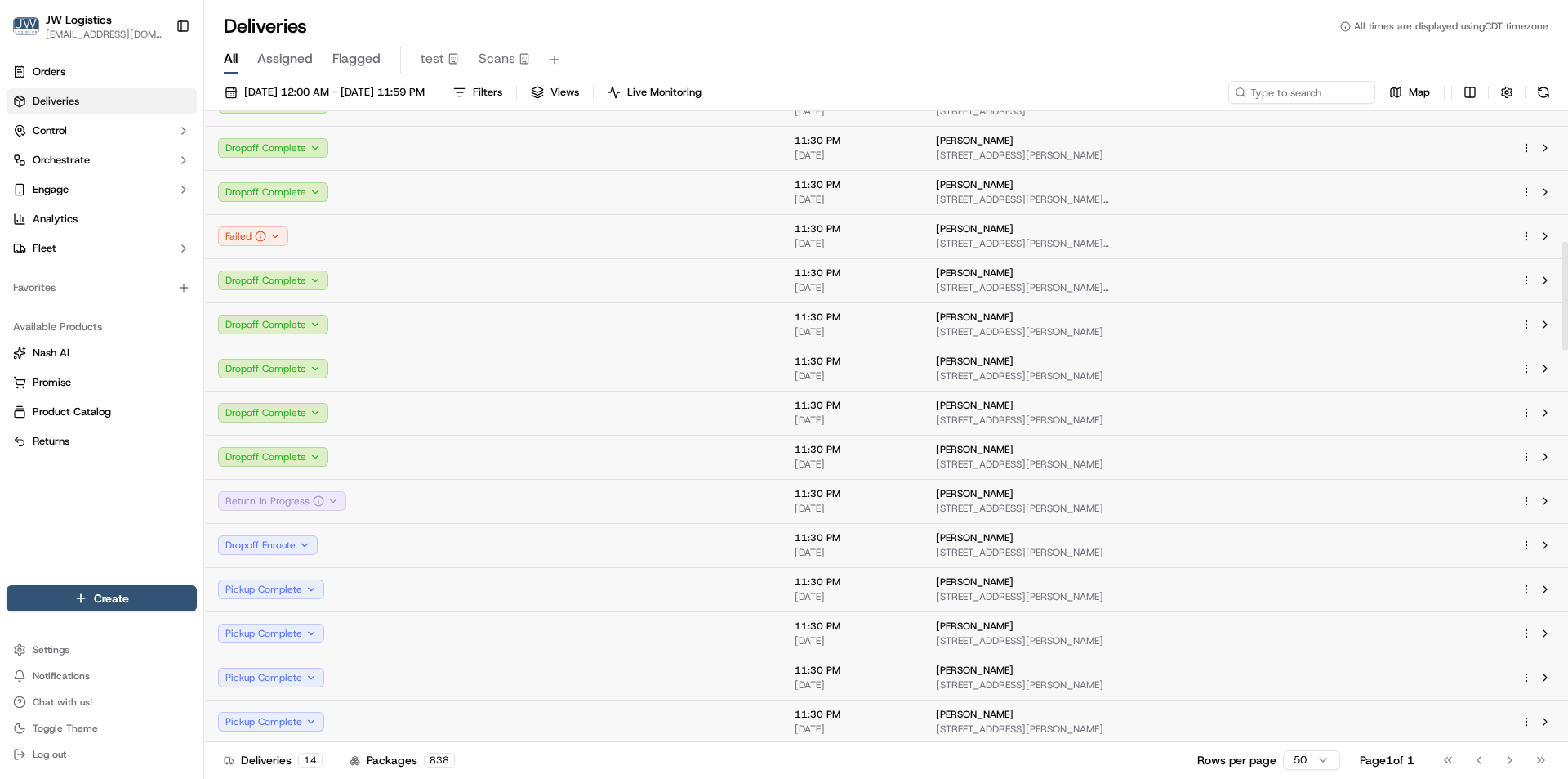
scroll to position [756, 0]
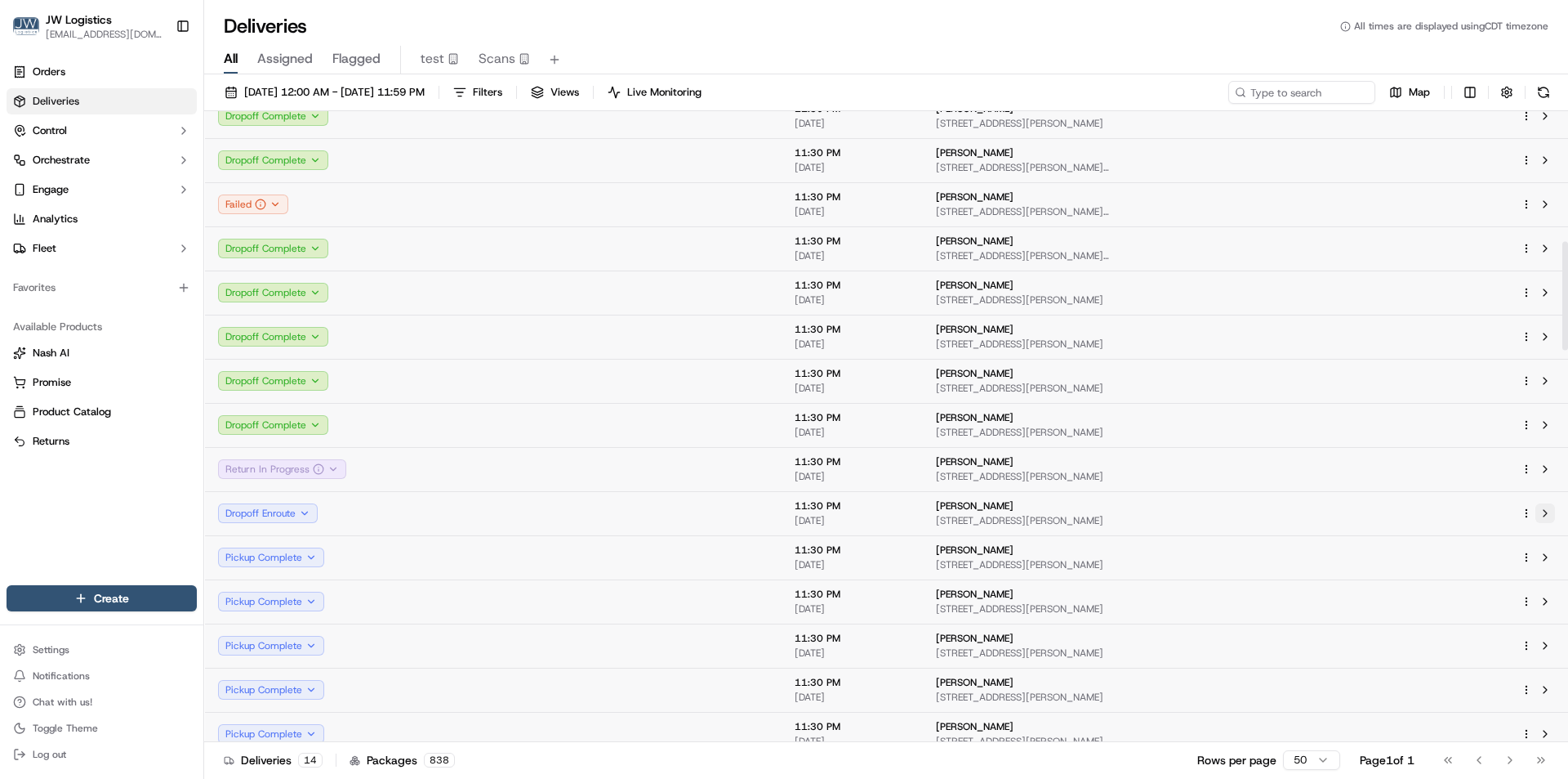
click at [1548, 515] on button at bounding box center [1545, 513] width 19 height 19
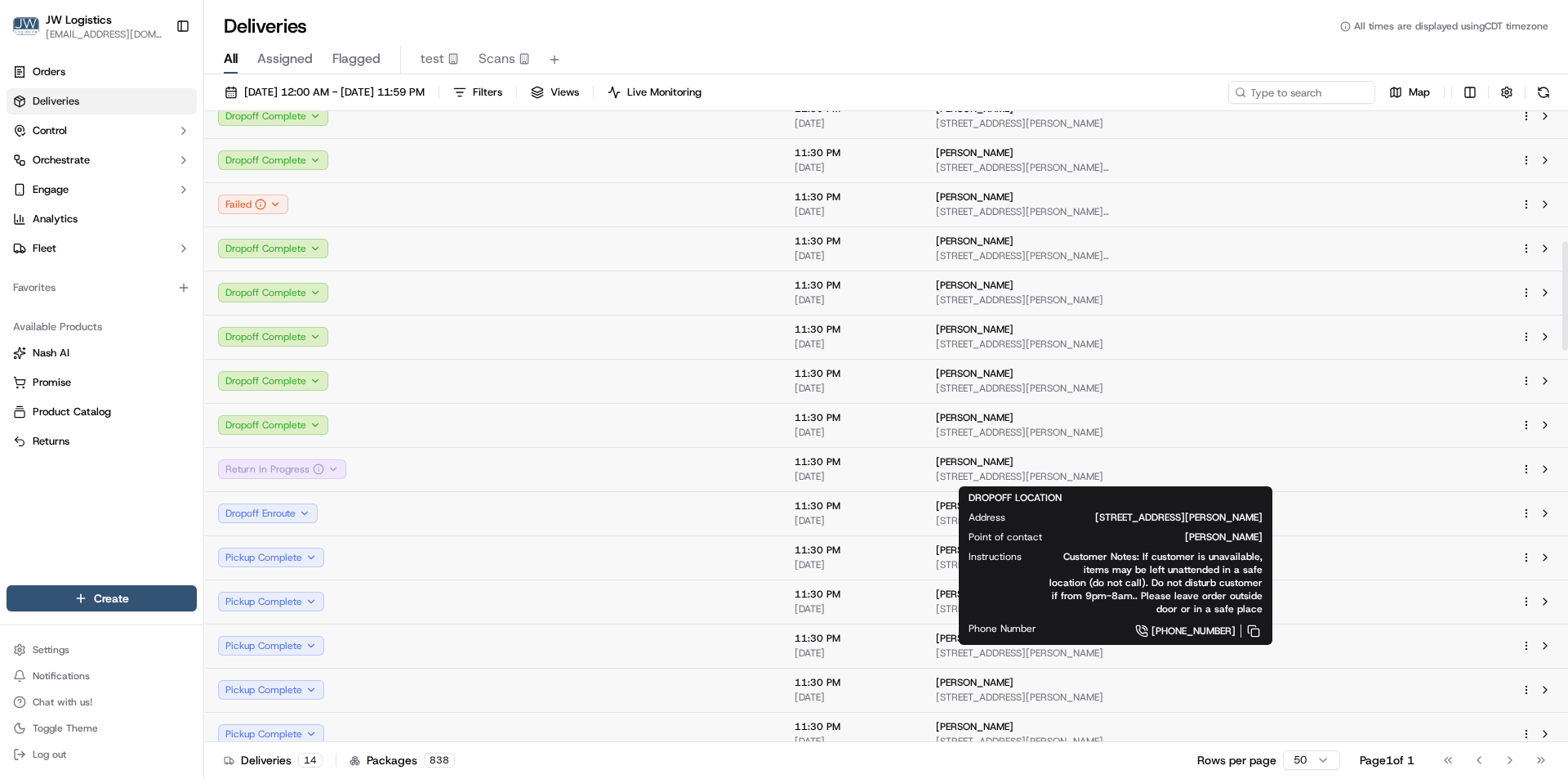
drag, startPoint x: 951, startPoint y: 475, endPoint x: 1218, endPoint y: 478, distance: 267.0
click at [1176, 478] on td "Ellen Eells 2251 Wigwam Pkwy, Apt 313, Henderson, NV 89074, US" at bounding box center [1049, 469] width 253 height 44
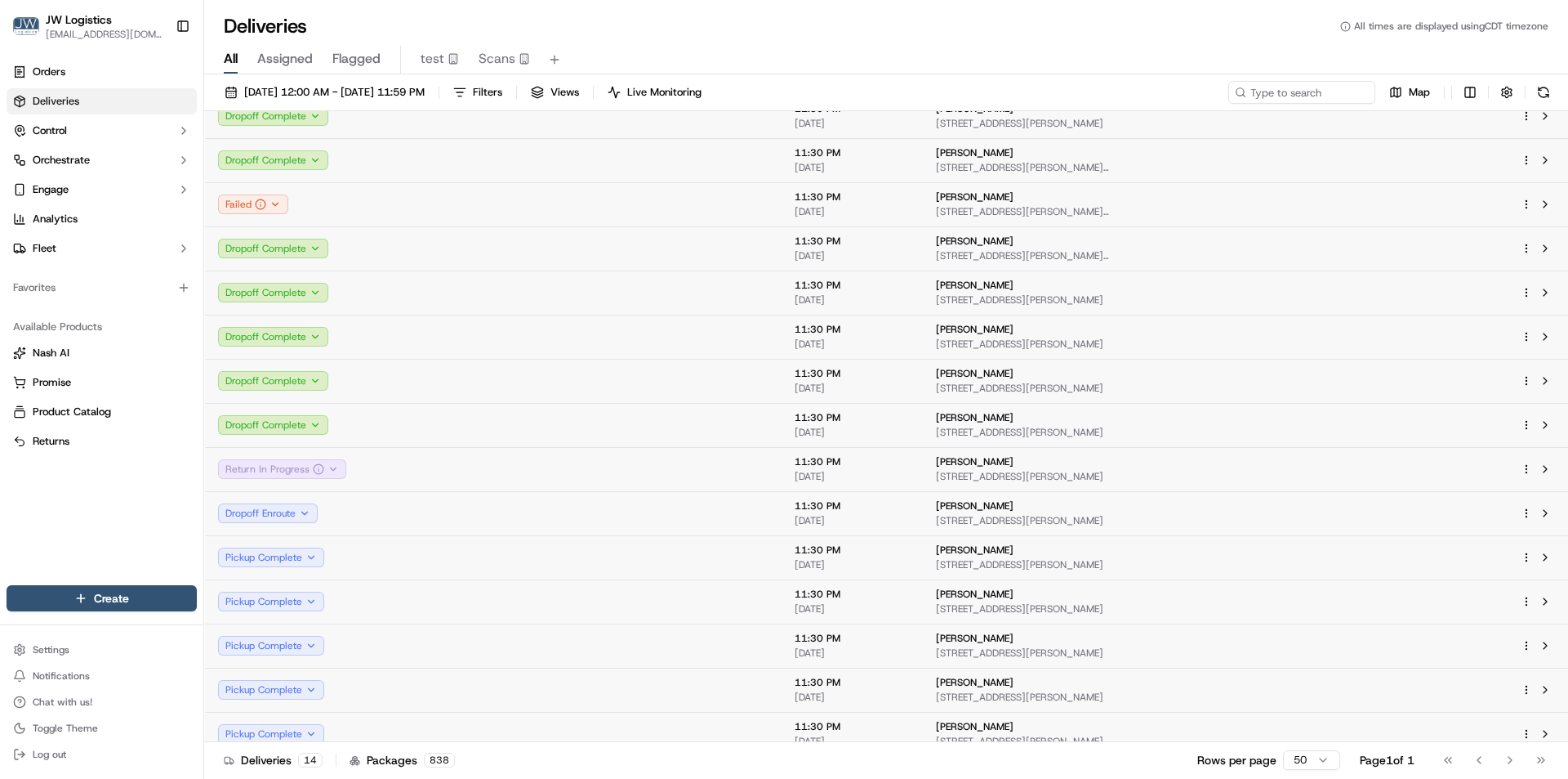
copy span "2251 Wigwam Pkwy, Apt 313, Henderson, NV 89074, US"
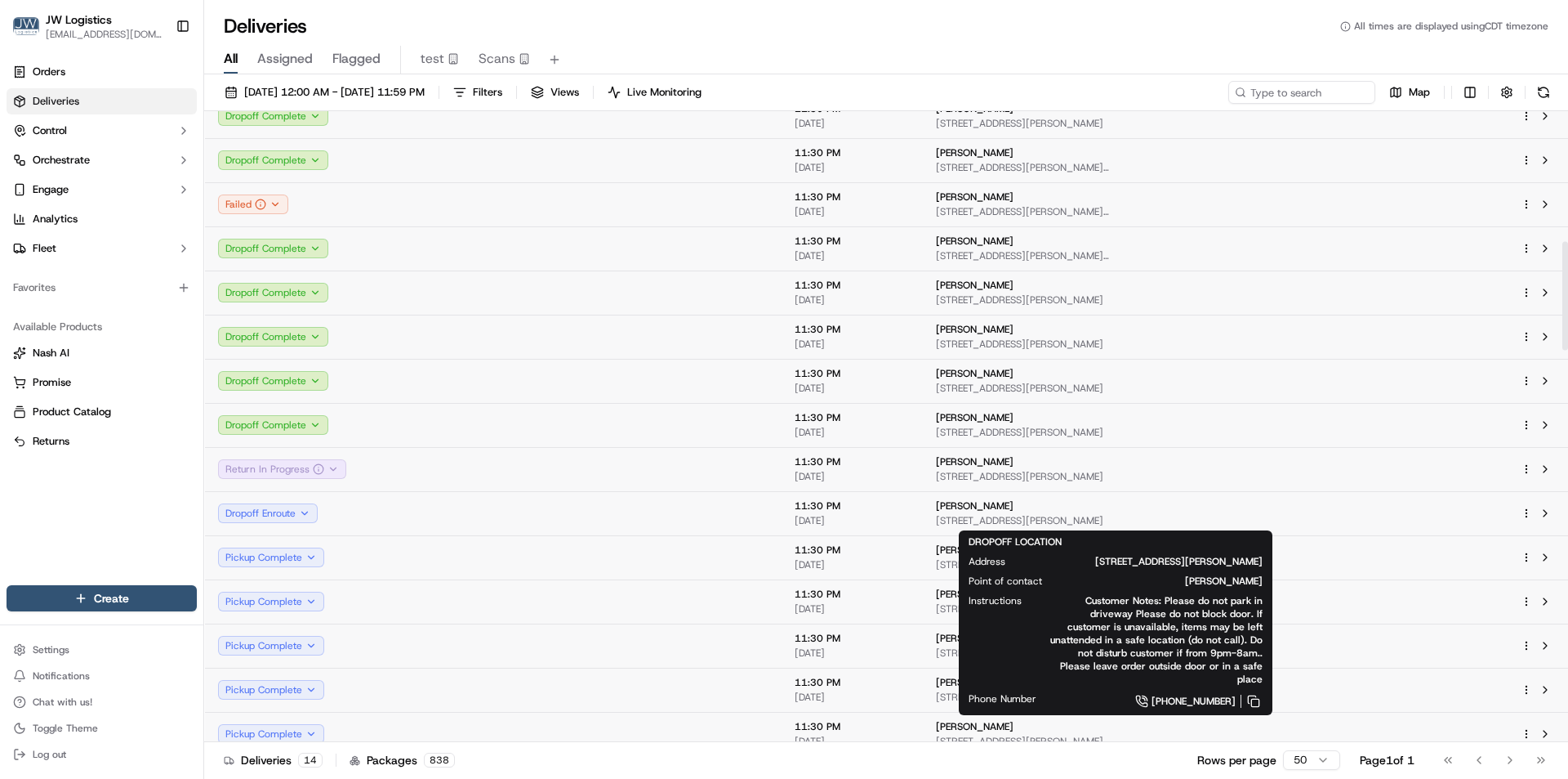
drag, startPoint x: 956, startPoint y: 523, endPoint x: 1161, endPoint y: 524, distance: 205.0
click at [1161, 524] on span "78 Huntfield Drive, Henderson, NV 89074, US" at bounding box center [1049, 521] width 227 height 13
copy span "78 Huntfield Drive, Henderson, NV 89074, US"
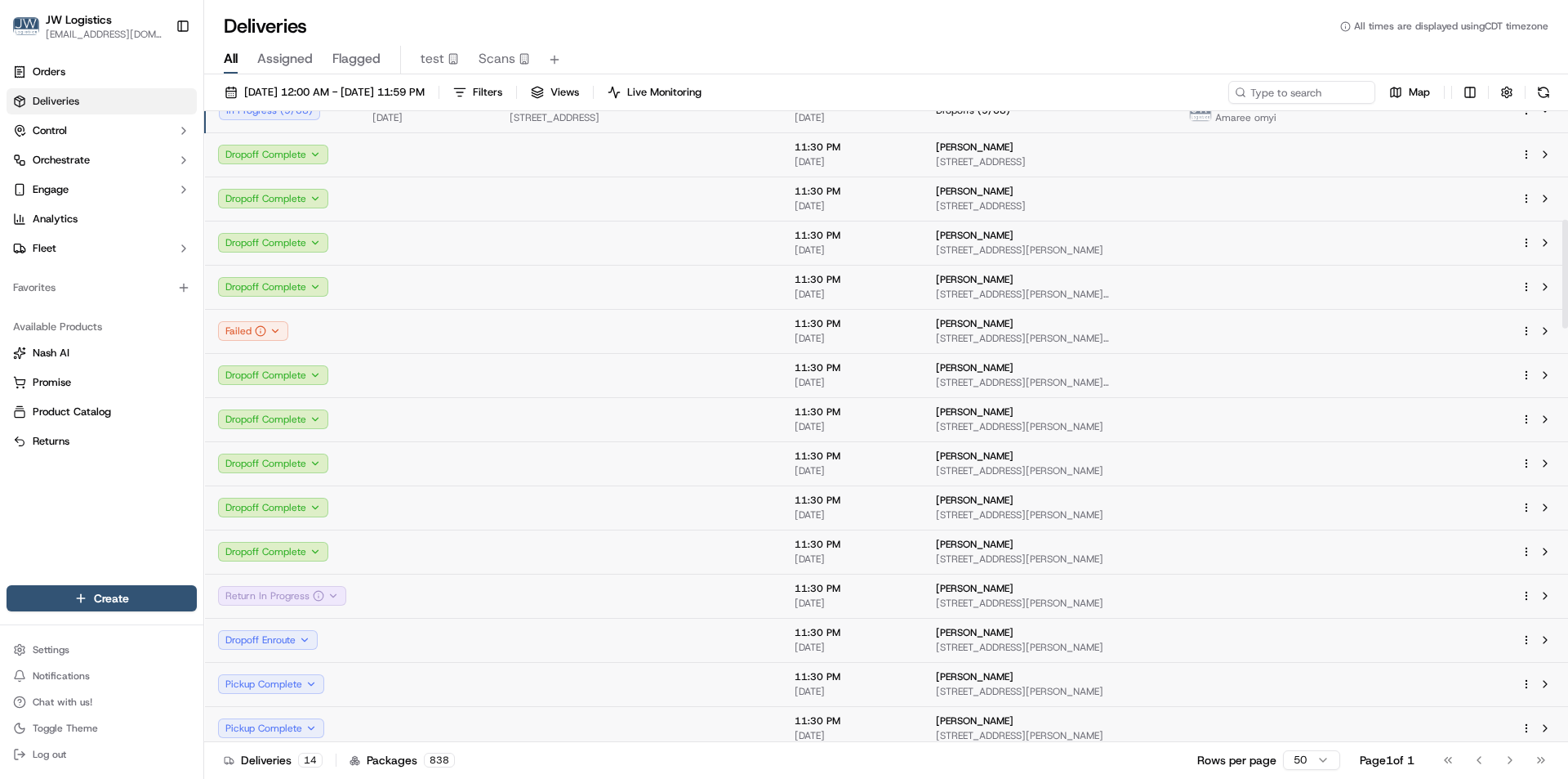
scroll to position [570, 0]
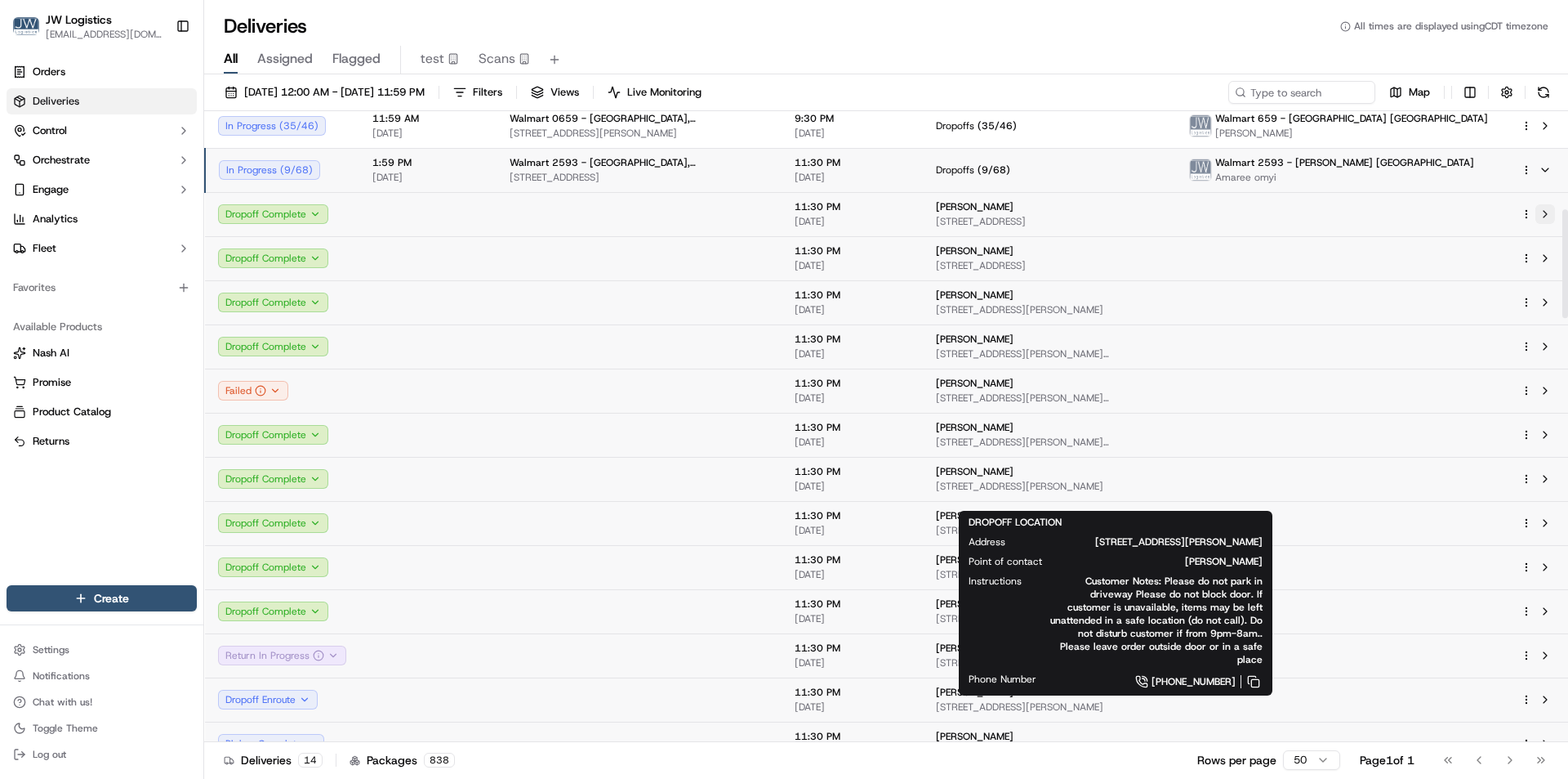
click at [1547, 214] on button at bounding box center [1545, 214] width 19 height 19
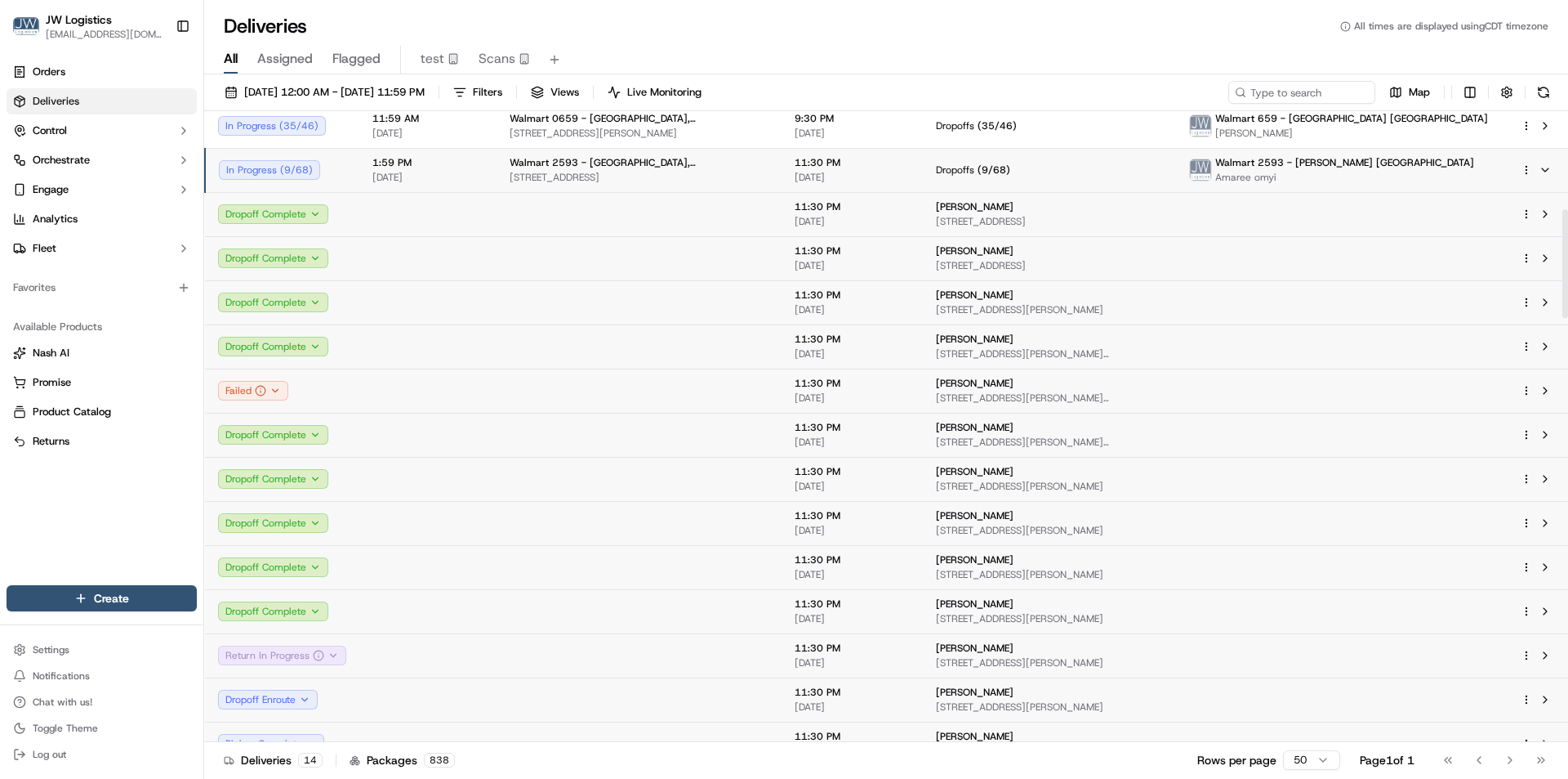
click at [464, 177] on span "[DATE]" at bounding box center [427, 177] width 111 height 13
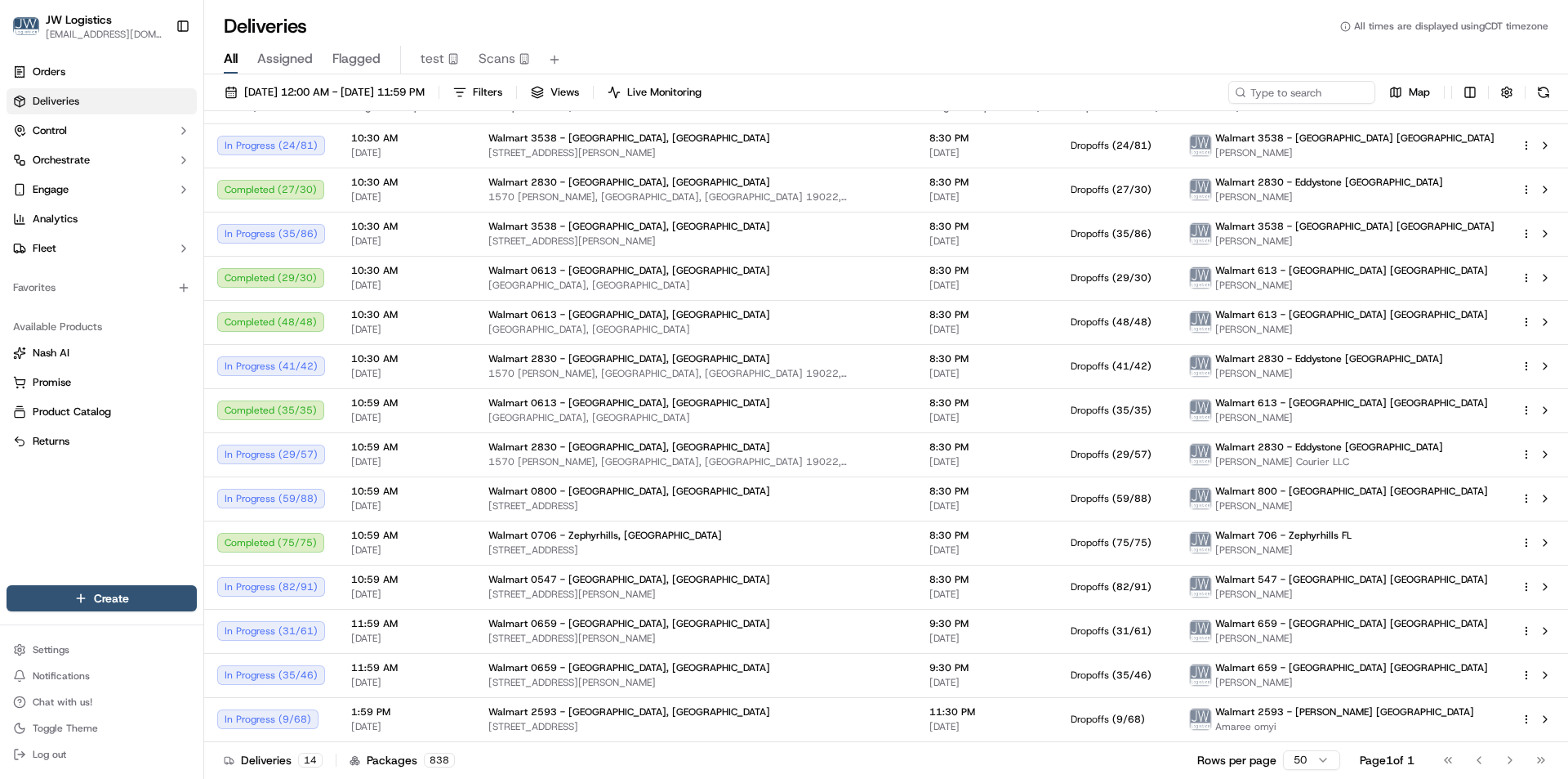
click at [696, 29] on div "Deliveries All times are displayed using CDT timezone" at bounding box center [886, 26] width 1364 height 26
click at [457, 709] on td "1:59 PM 10/15/2025" at bounding box center [406, 719] width 138 height 44
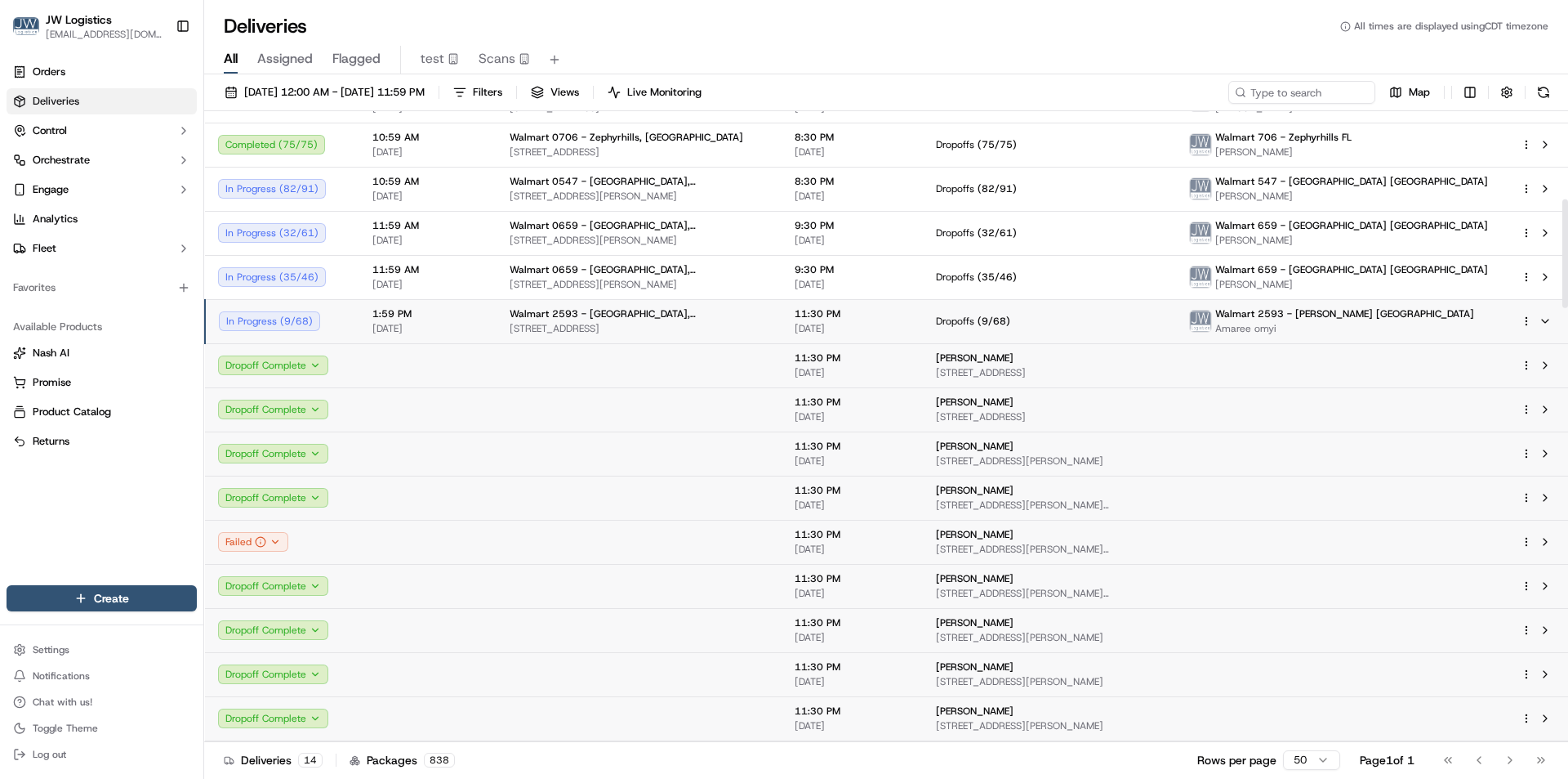
scroll to position [511, 0]
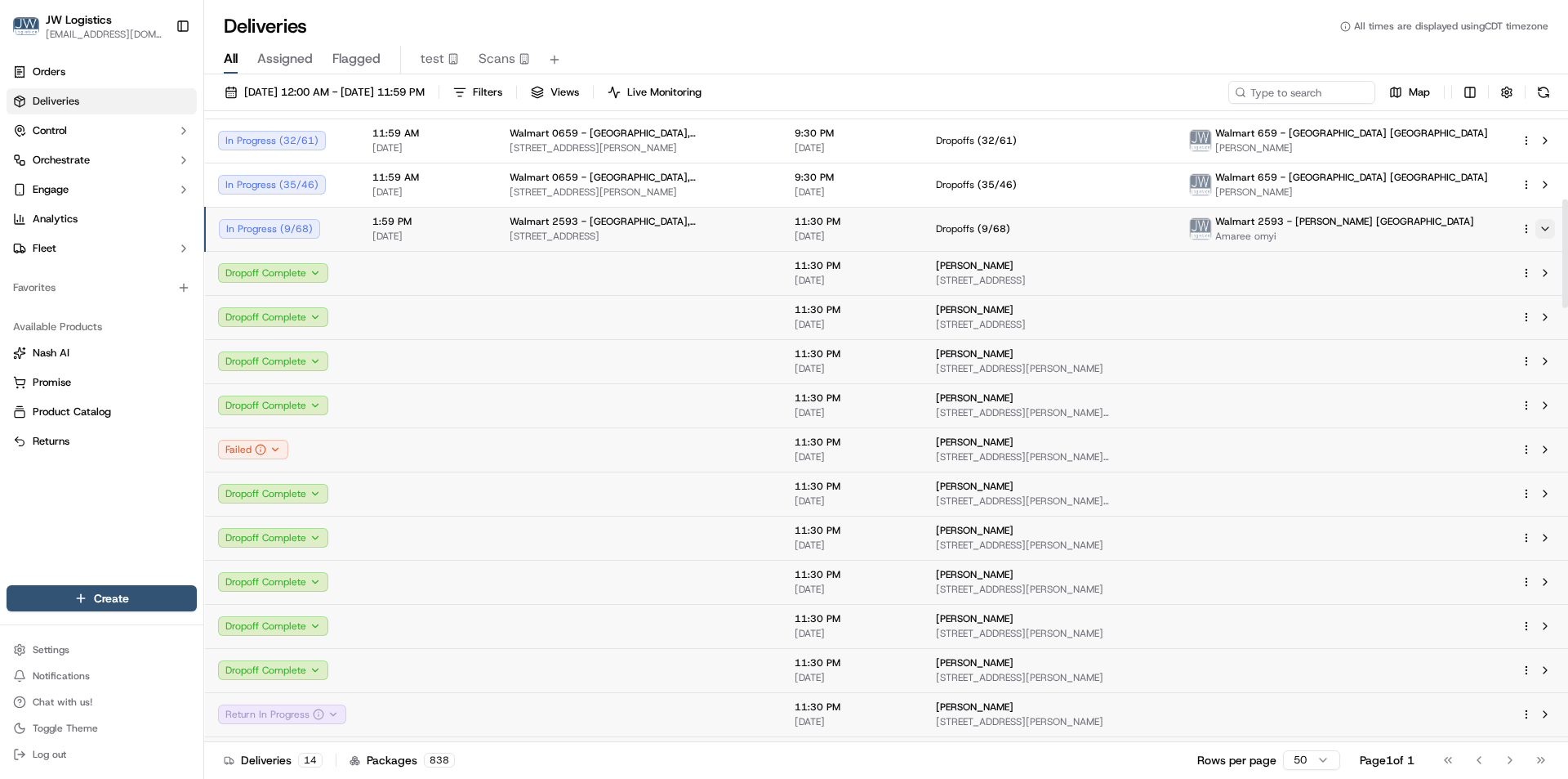
click at [1546, 229] on button at bounding box center [1545, 229] width 19 height 19
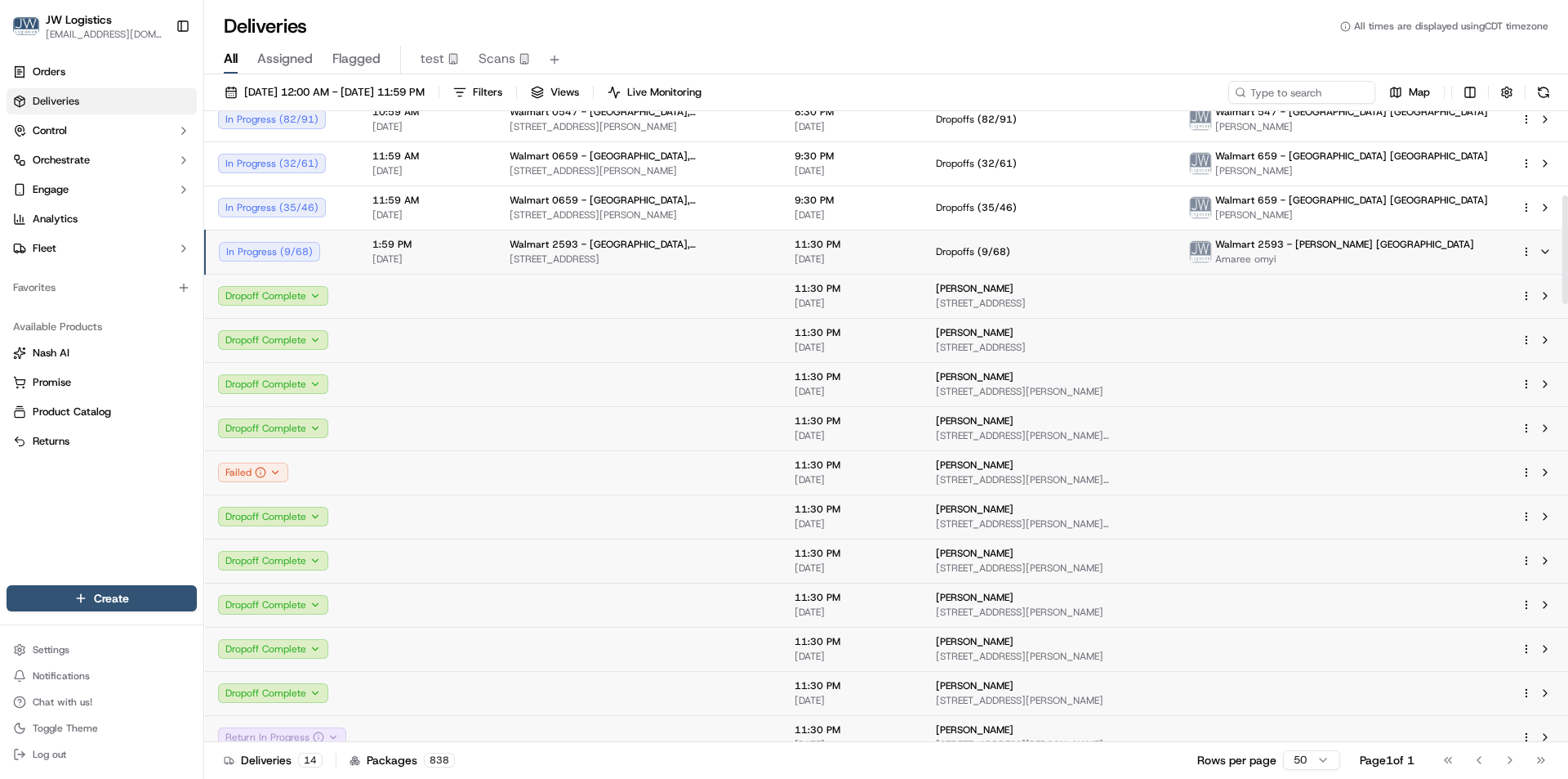
click at [467, 240] on span "1:59 PM" at bounding box center [427, 244] width 111 height 13
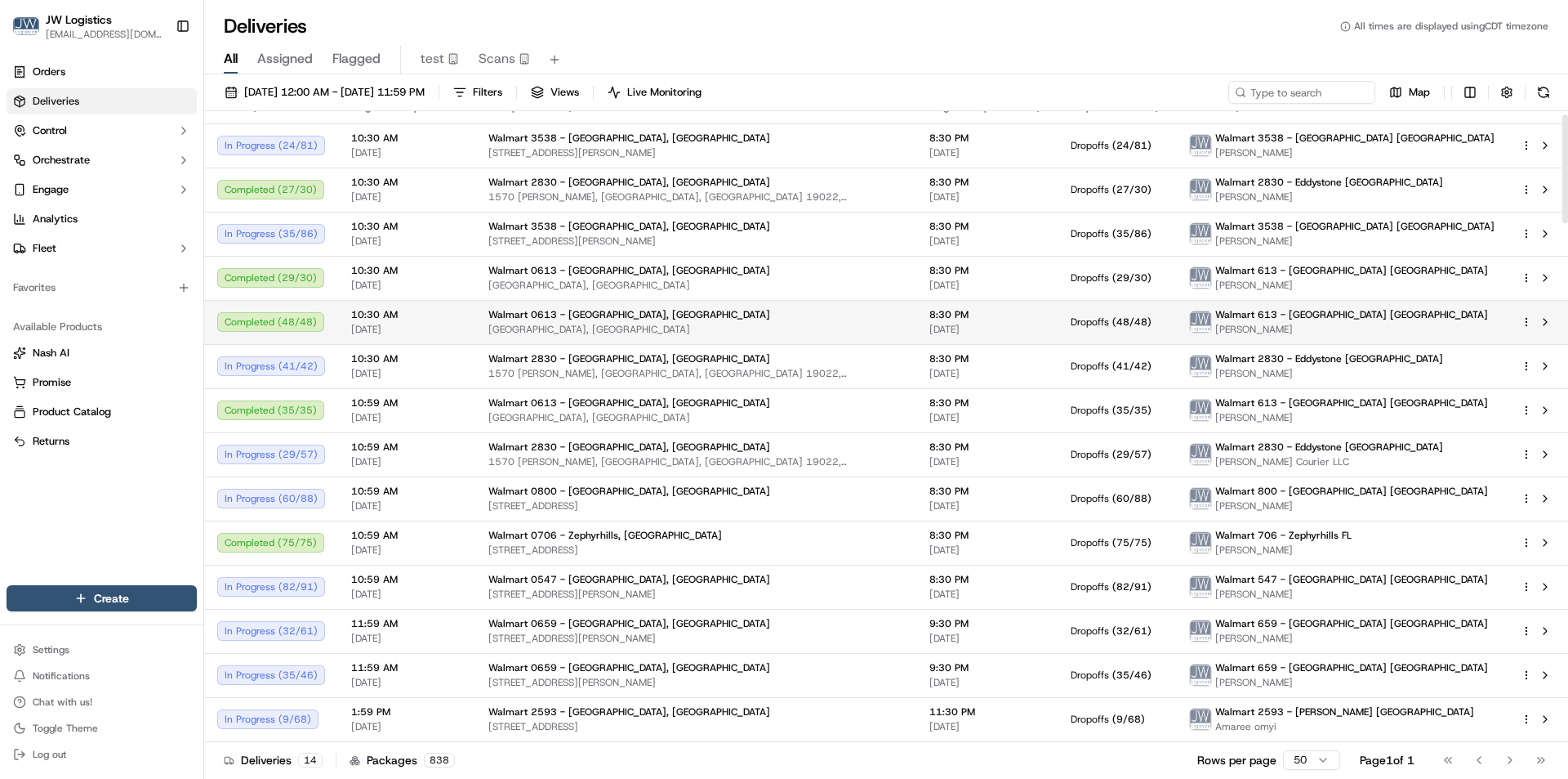
scroll to position [20, 0]
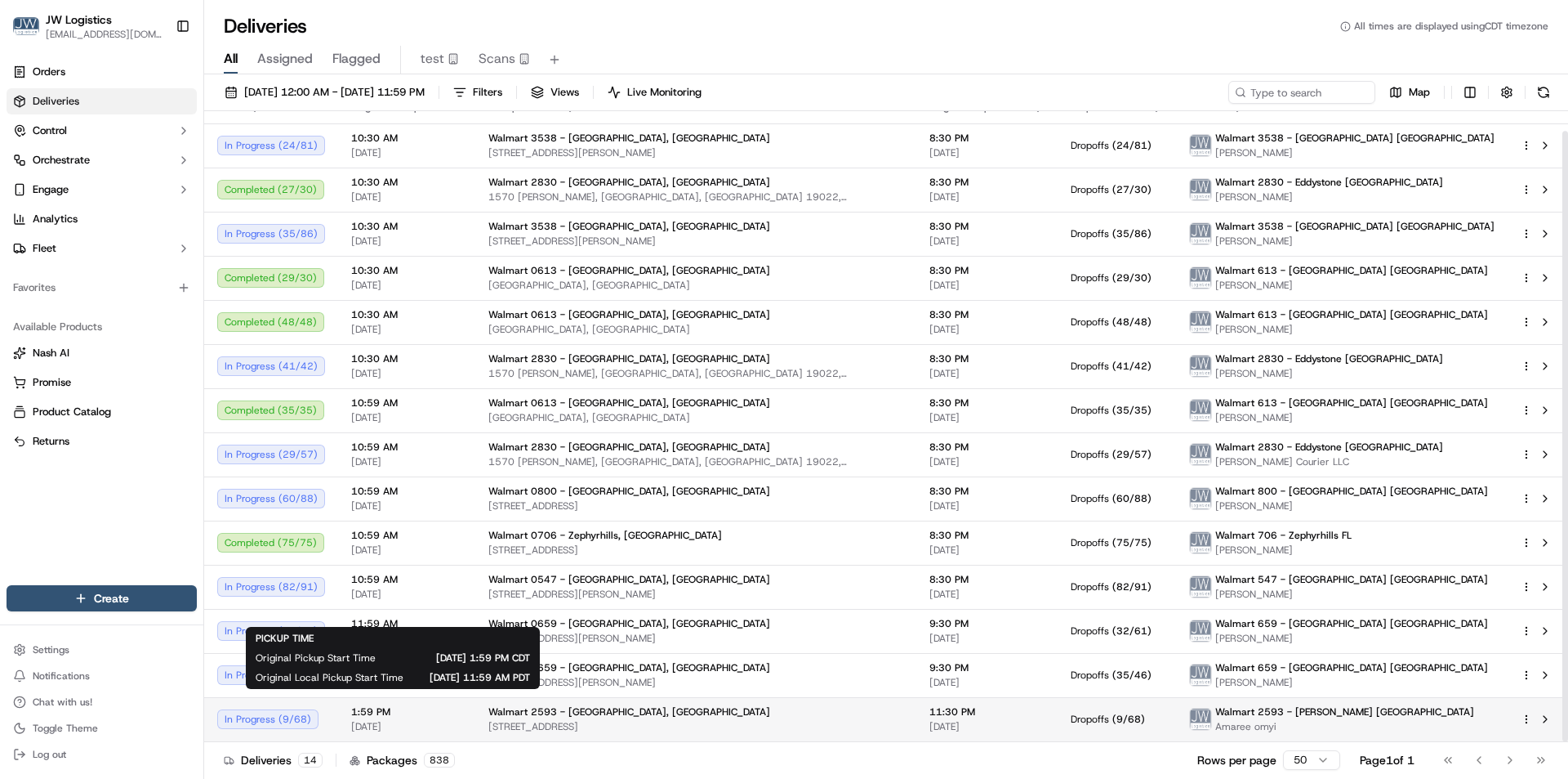
click at [441, 720] on span "[DATE]" at bounding box center [406, 726] width 111 height 13
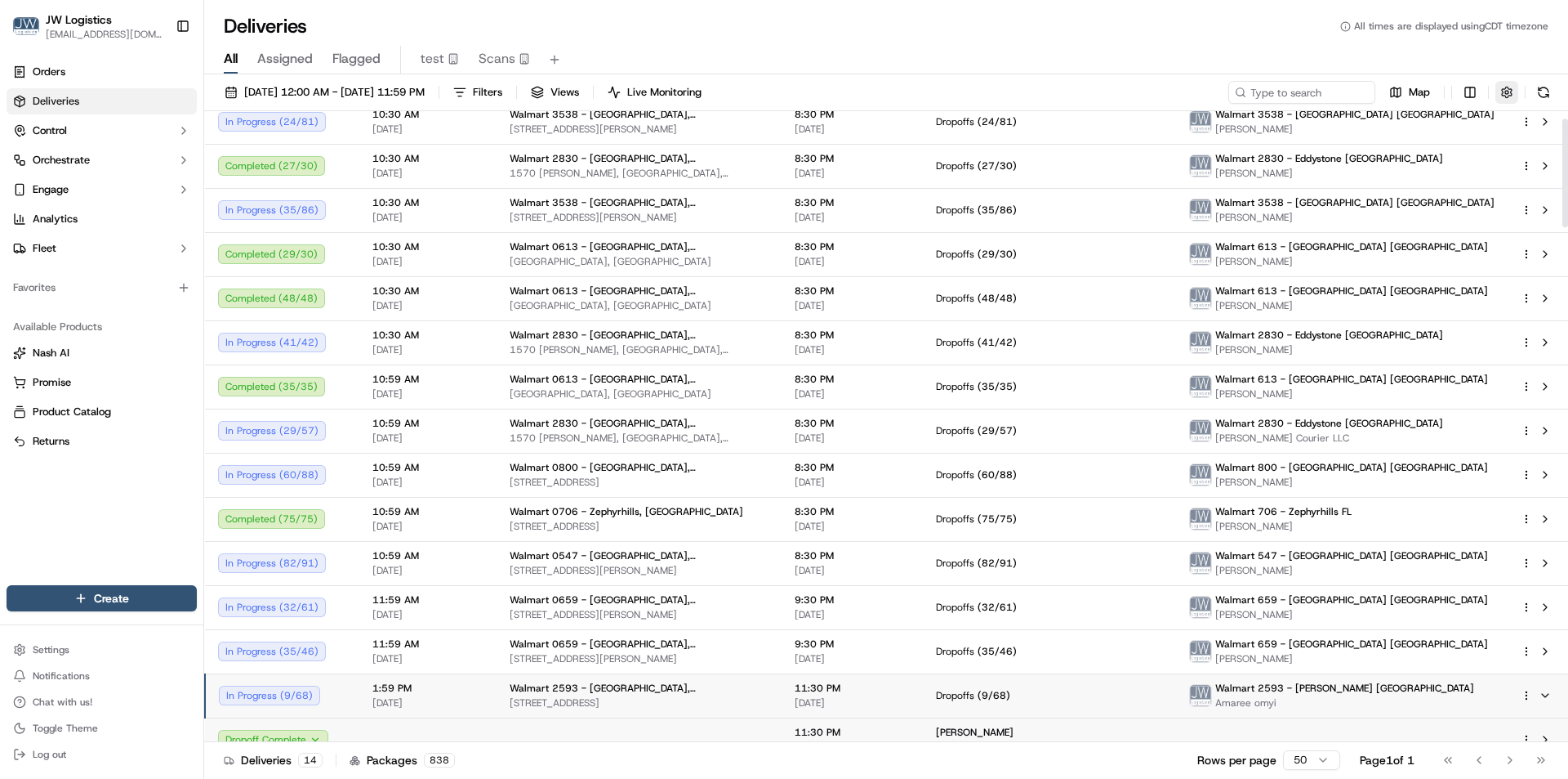
scroll to position [0, 0]
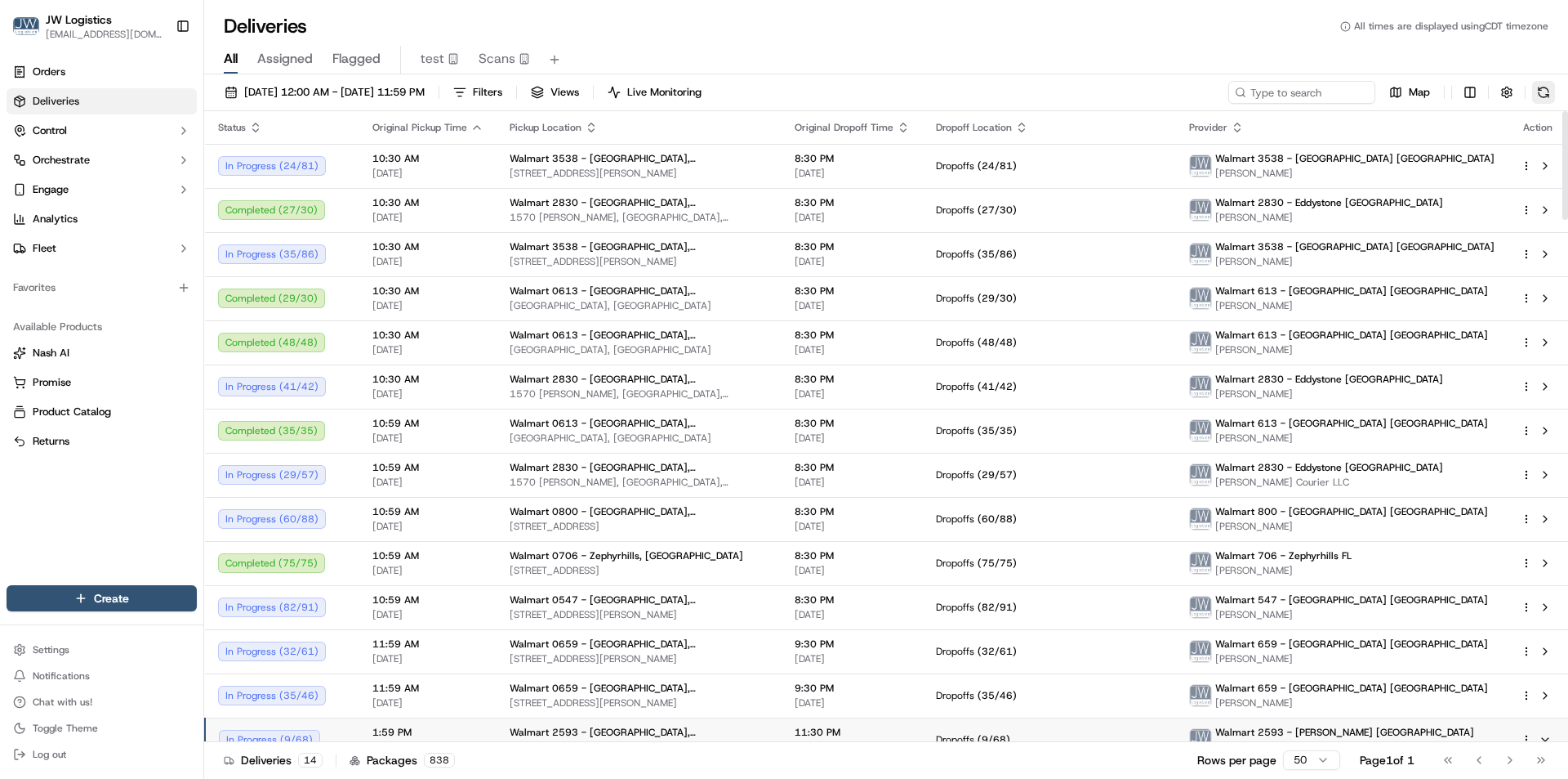
click at [1542, 96] on button at bounding box center [1543, 92] width 23 height 23
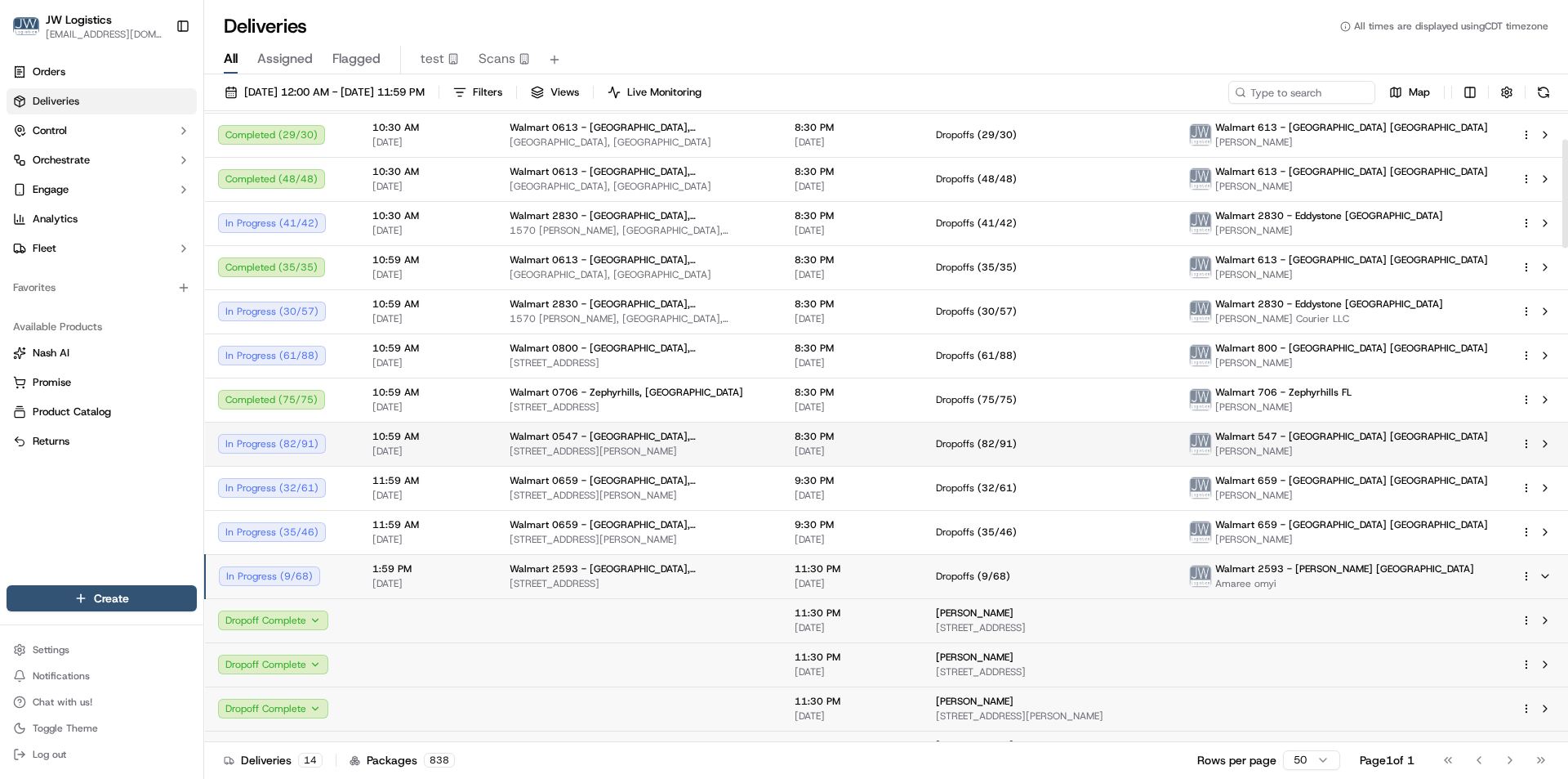
click at [458, 593] on td "1:59 PM 10/15/2025" at bounding box center [427, 576] width 138 height 44
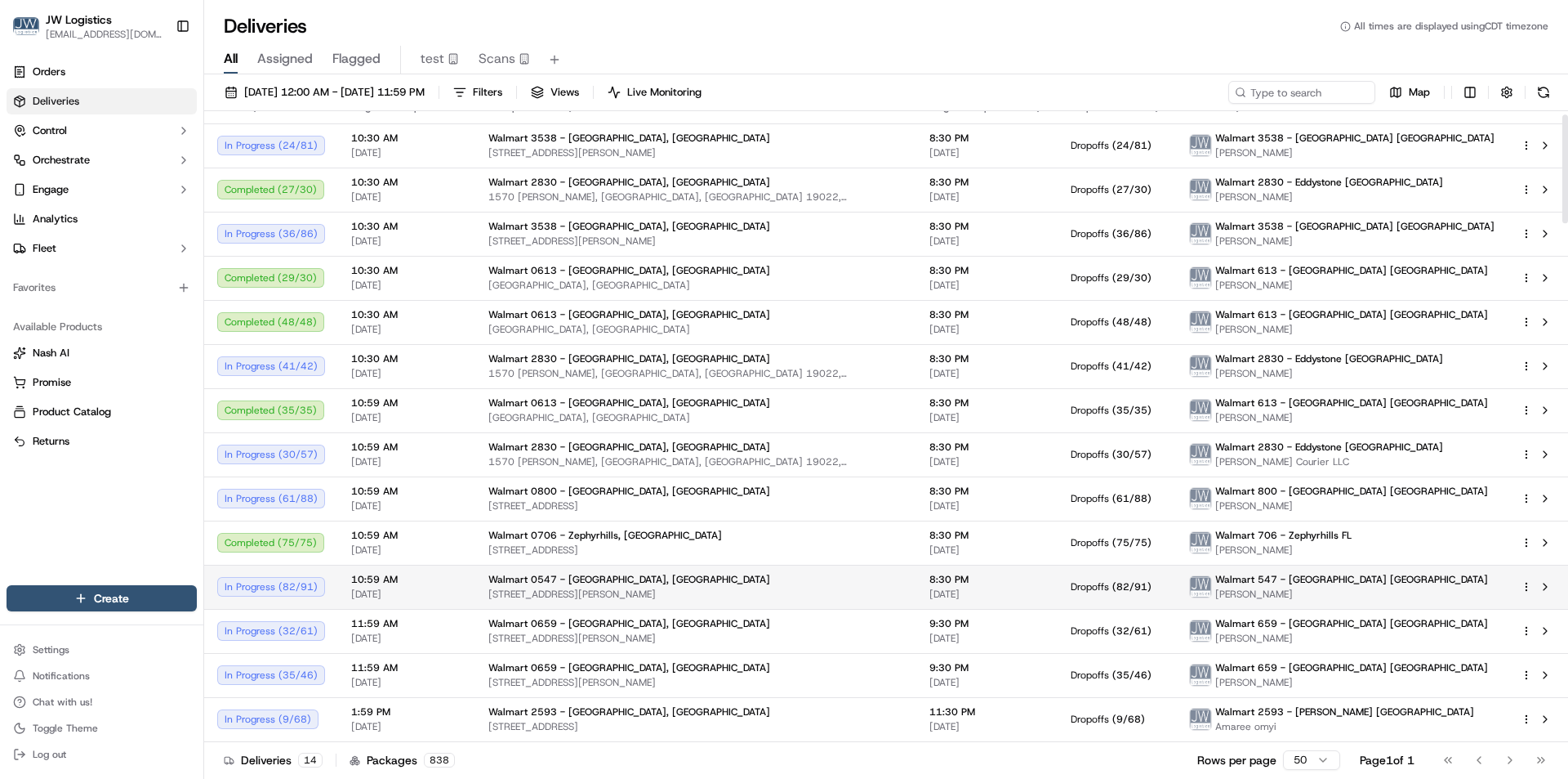
click at [458, 581] on td "10:59 AM 10/15/2025" at bounding box center [406, 586] width 138 height 44
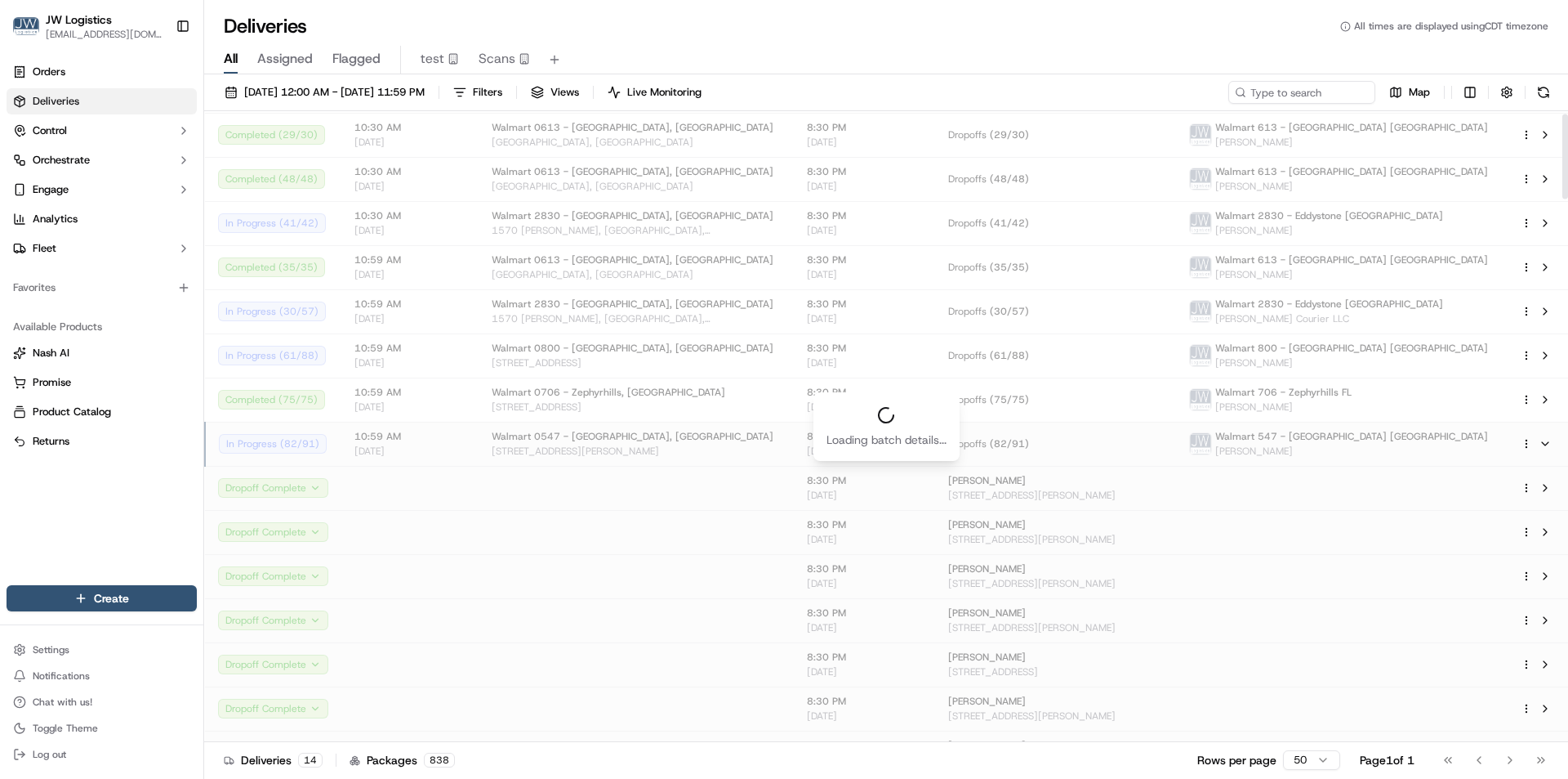
scroll to position [20, 0]
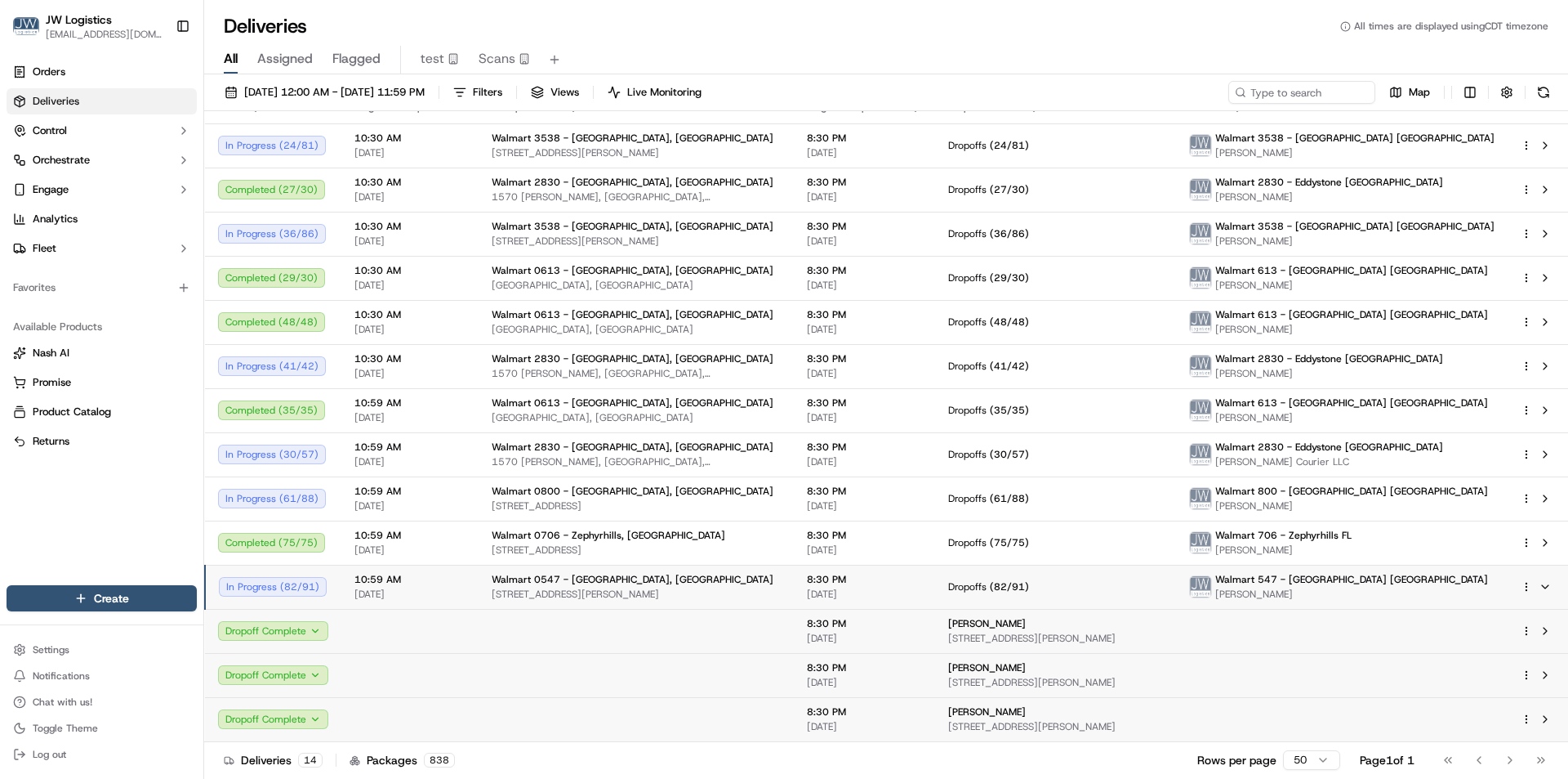
click at [449, 590] on span "[DATE]" at bounding box center [410, 593] width 111 height 13
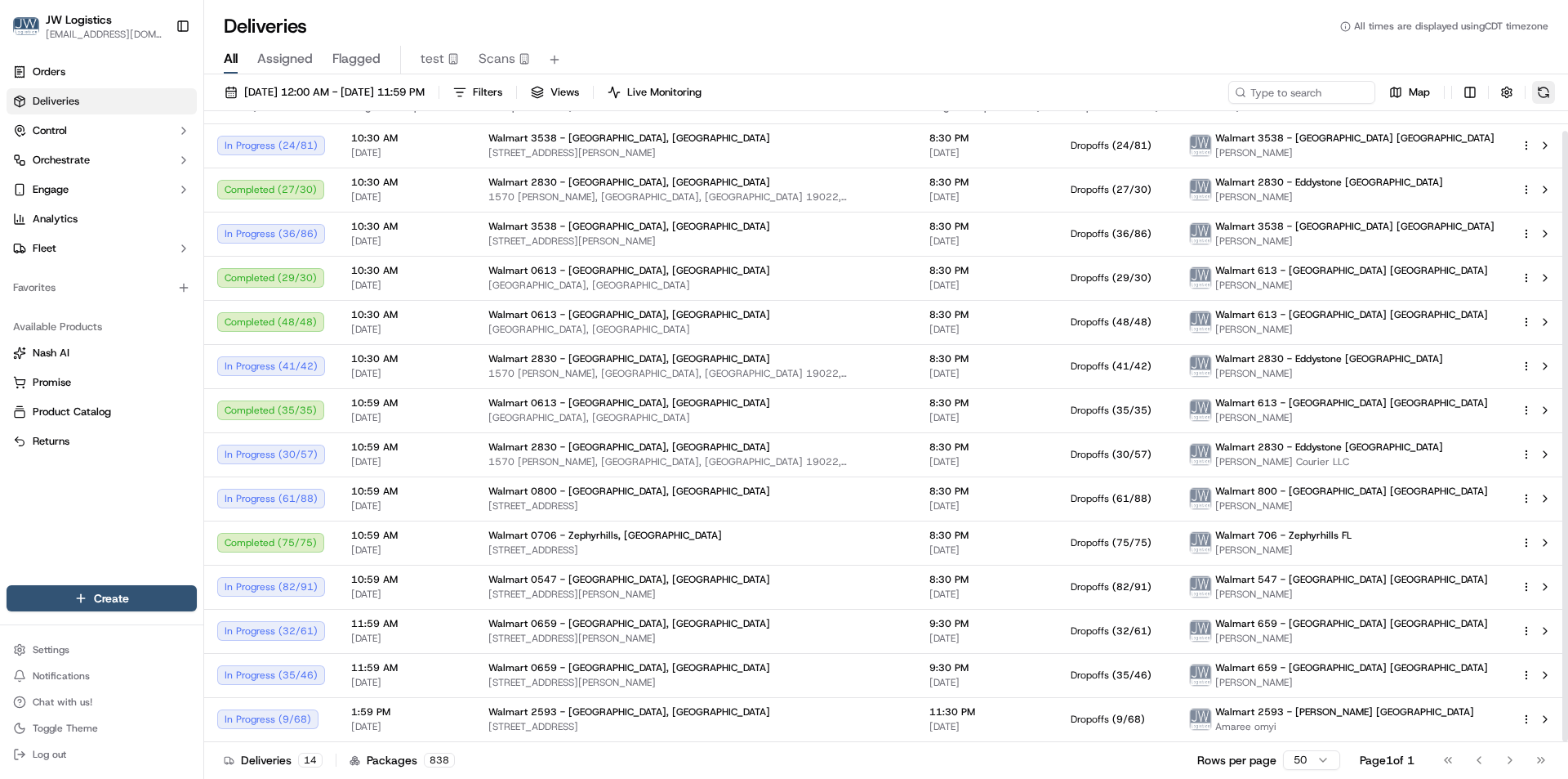
click at [1542, 94] on button at bounding box center [1543, 92] width 23 height 23
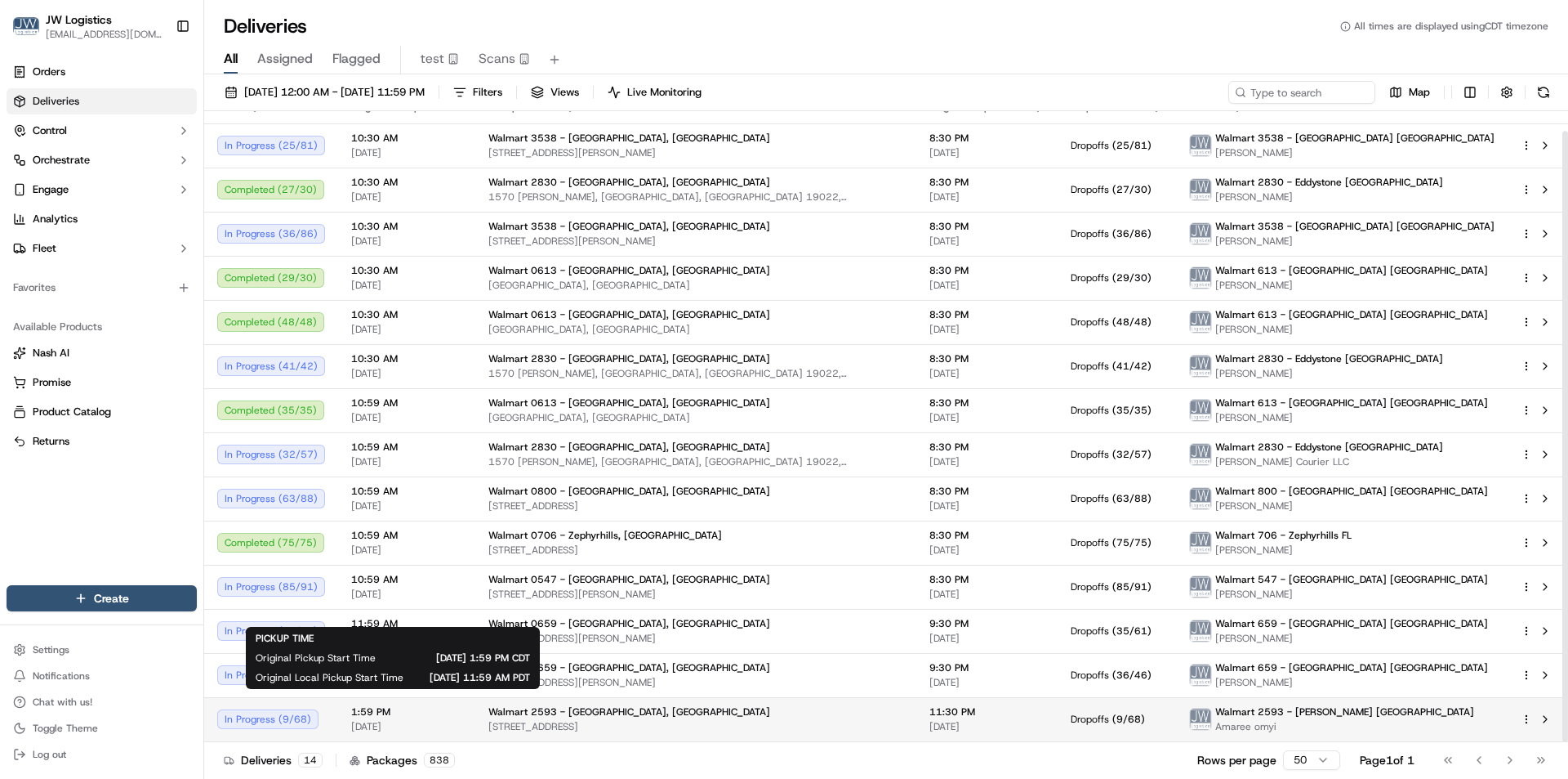
click at [421, 717] on span "1:59 PM" at bounding box center [406, 712] width 111 height 13
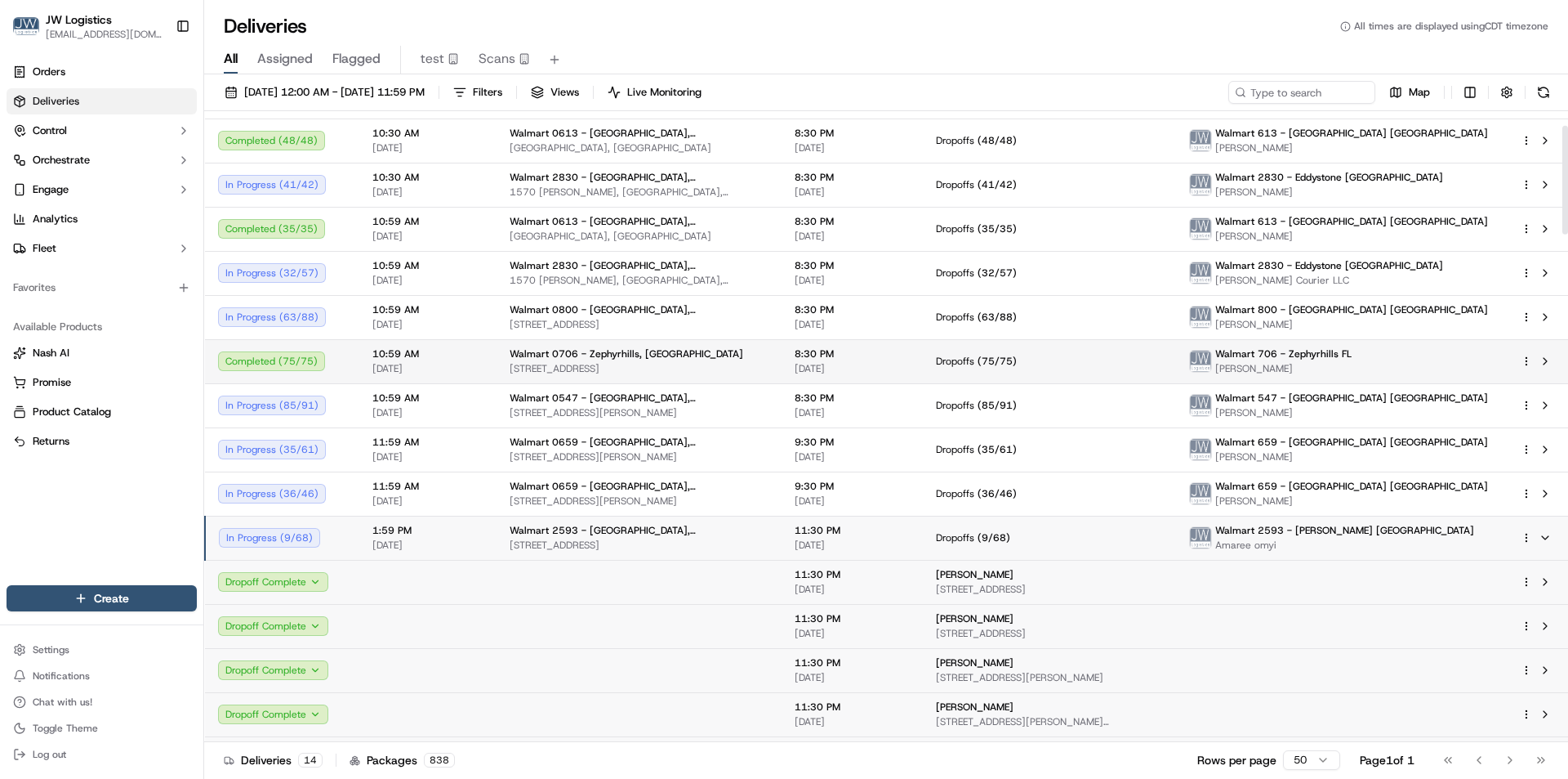
scroll to position [266, 0]
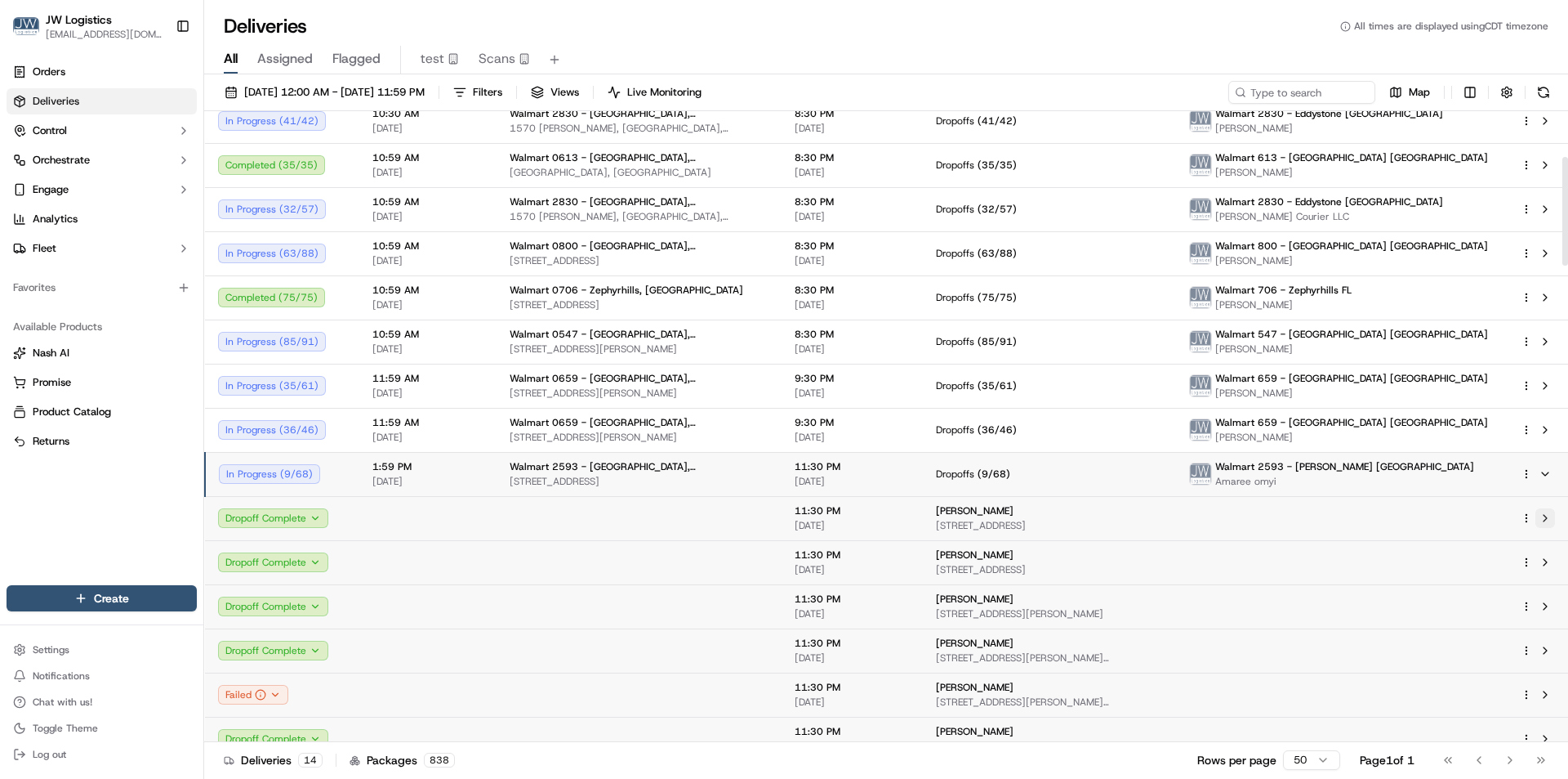
click at [1543, 522] on button at bounding box center [1545, 518] width 19 height 19
click at [445, 478] on span "[DATE]" at bounding box center [427, 481] width 111 height 13
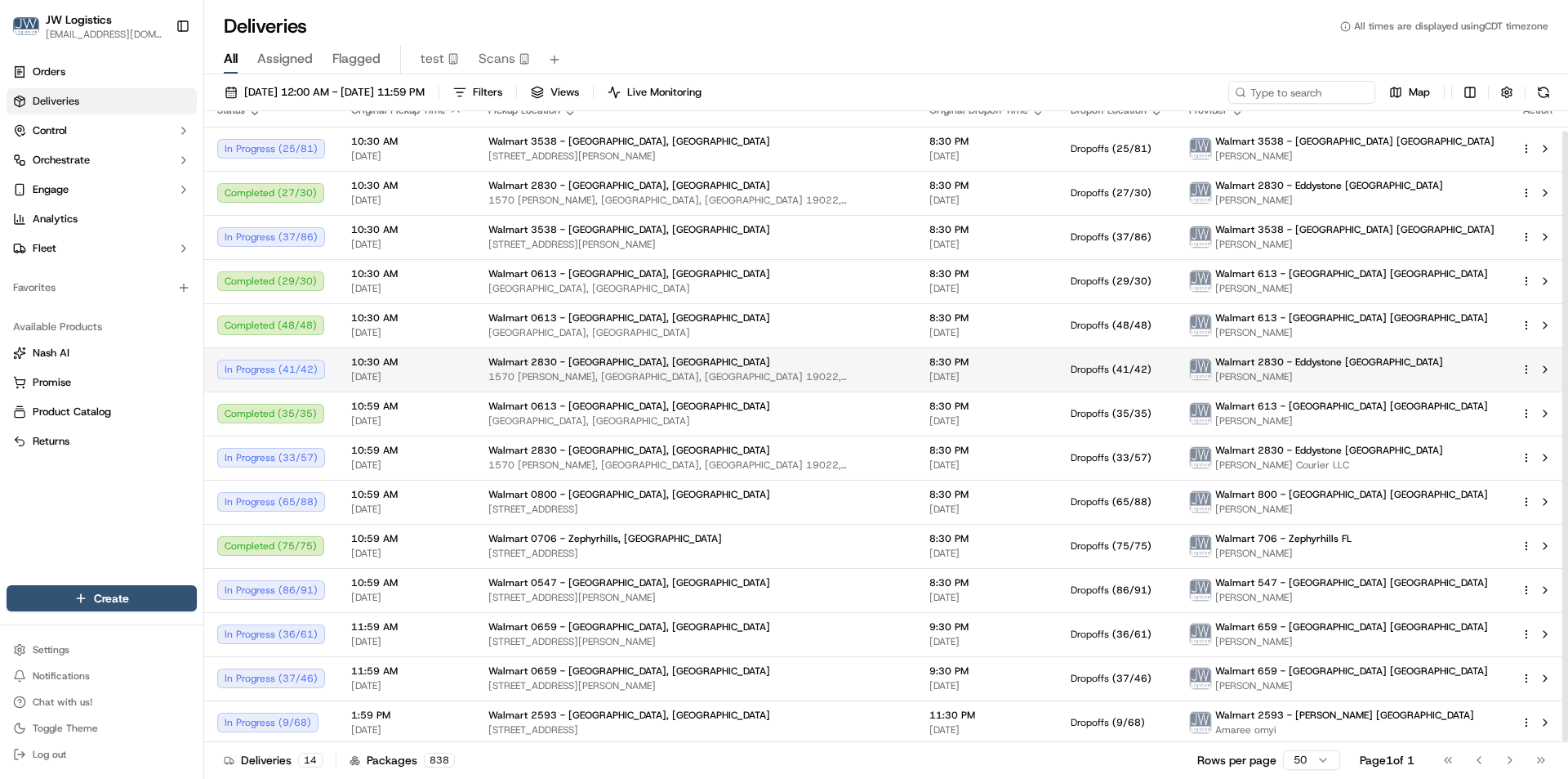
scroll to position [20, 0]
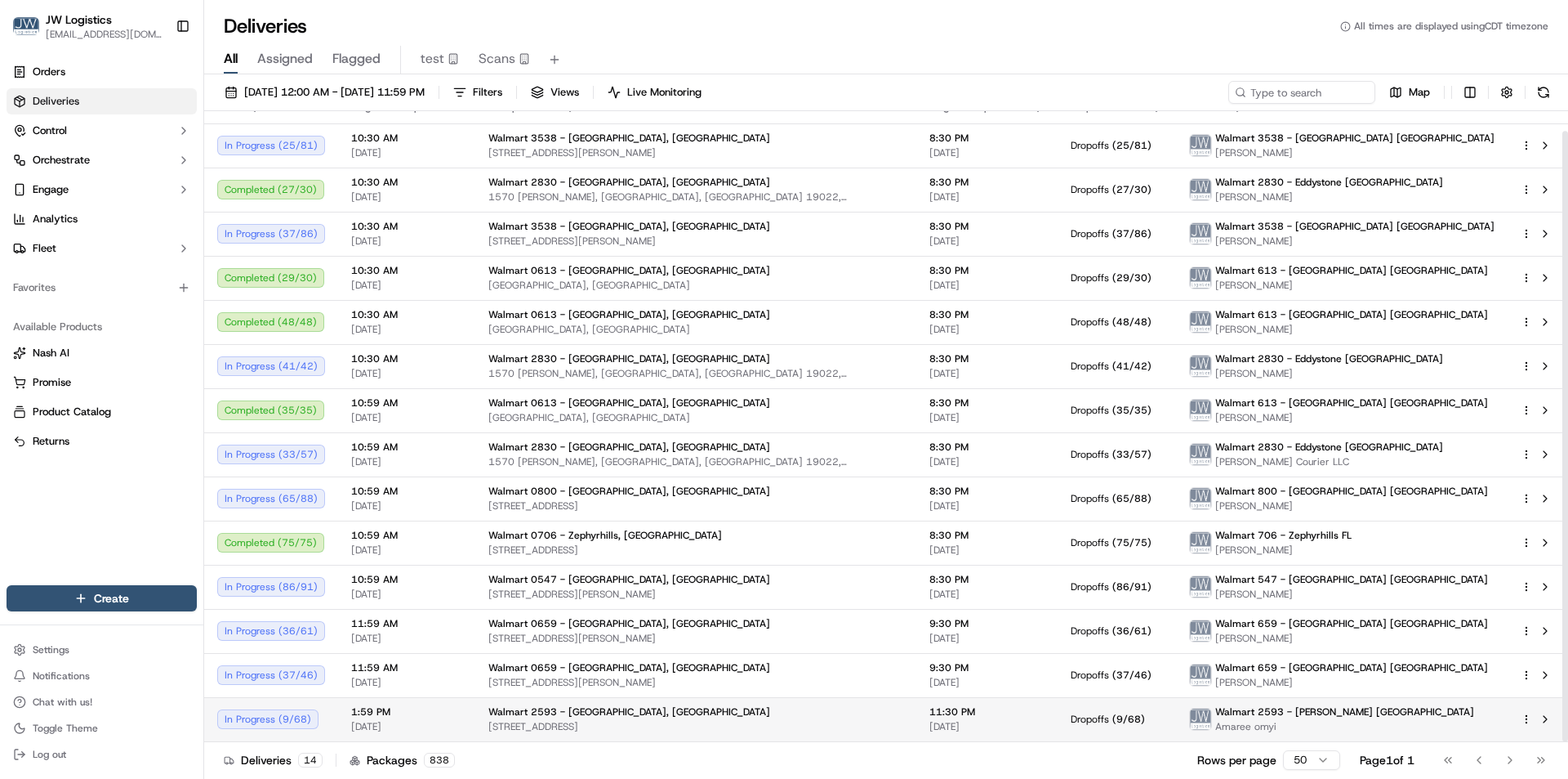
click at [449, 726] on span "[DATE]" at bounding box center [406, 726] width 111 height 13
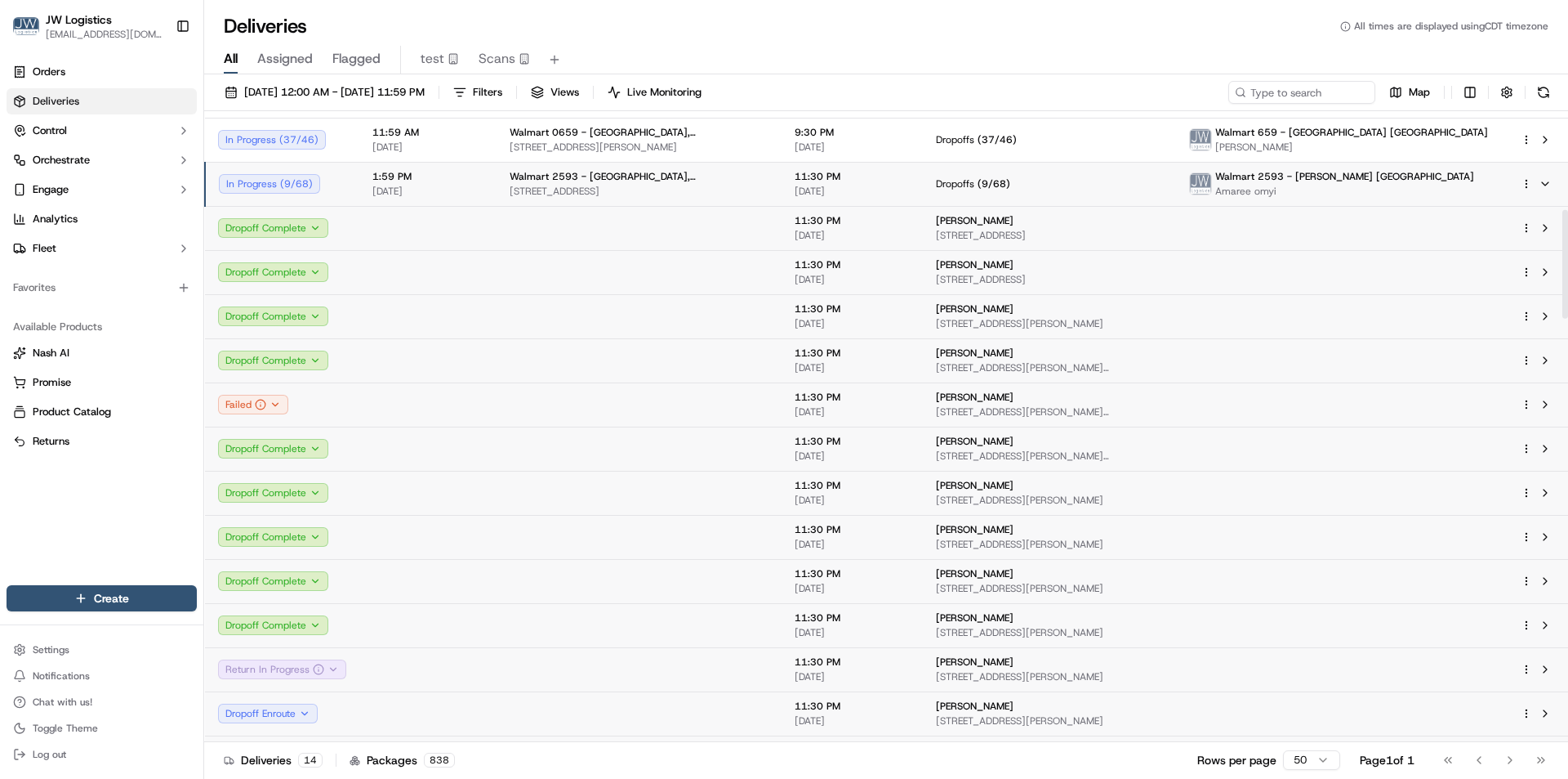
scroll to position [592, 0]
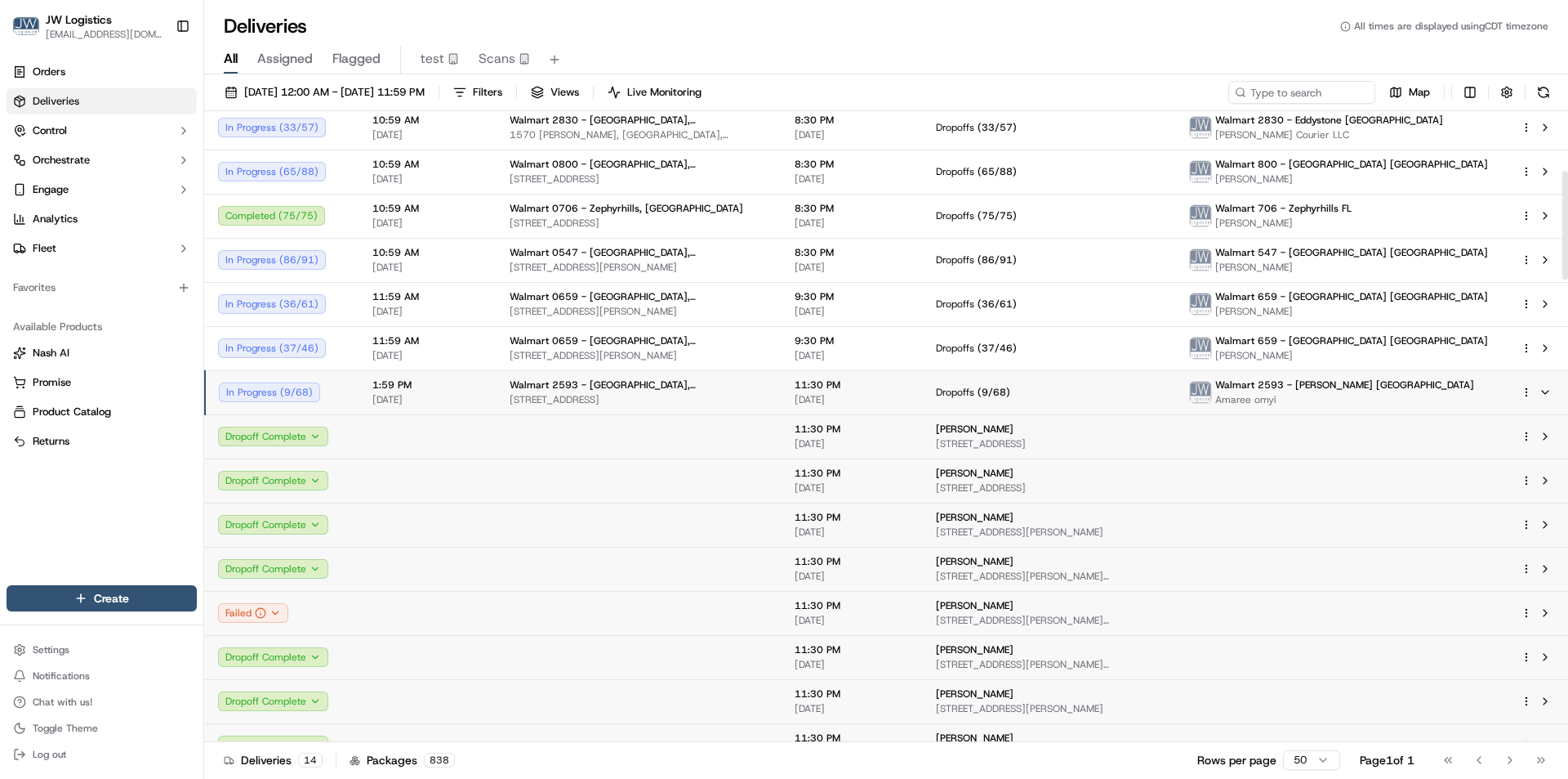
click at [461, 400] on span "[DATE]" at bounding box center [427, 400] width 111 height 13
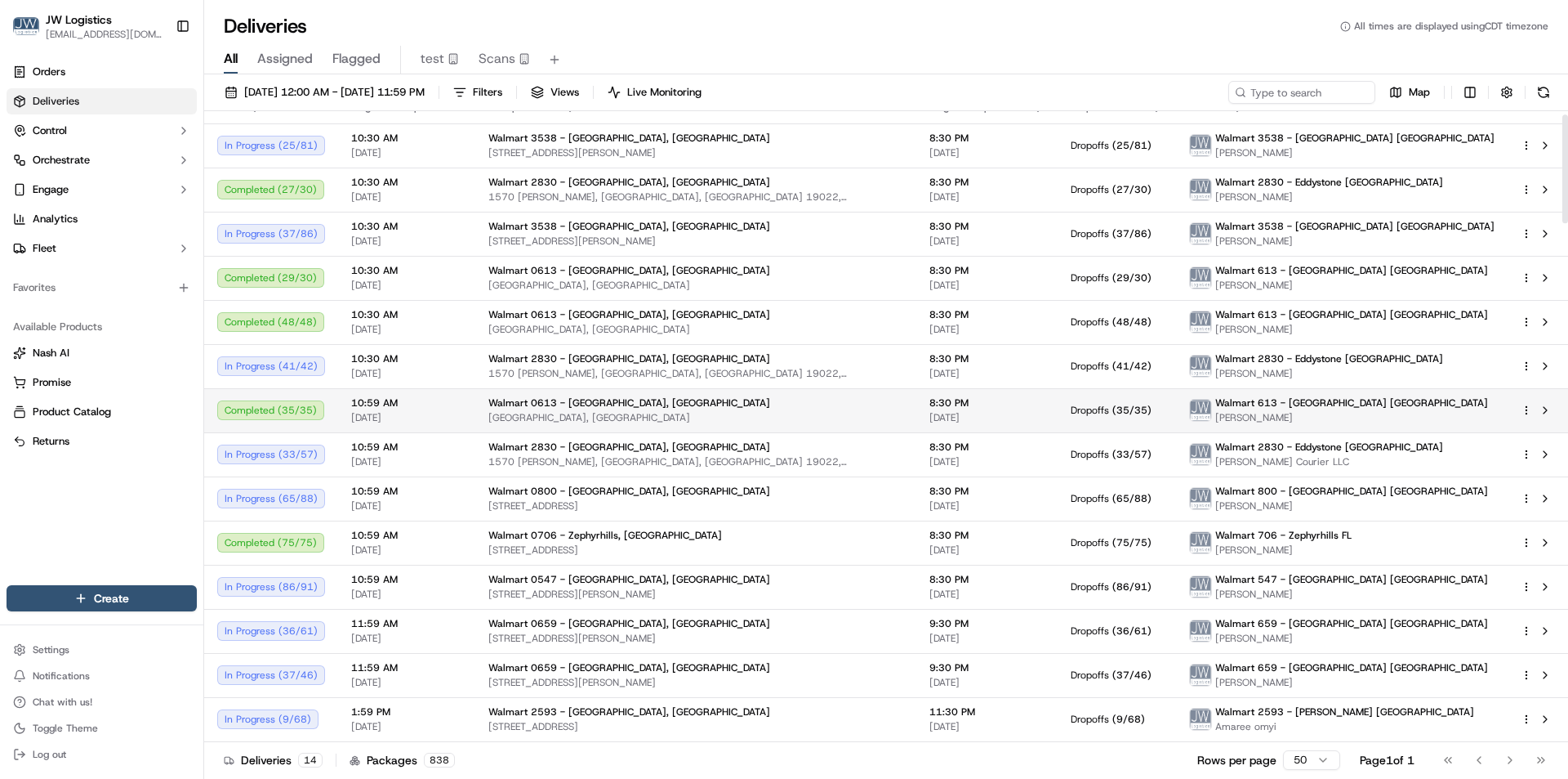
scroll to position [20, 0]
click at [1554, 96] on button at bounding box center [1543, 92] width 23 height 23
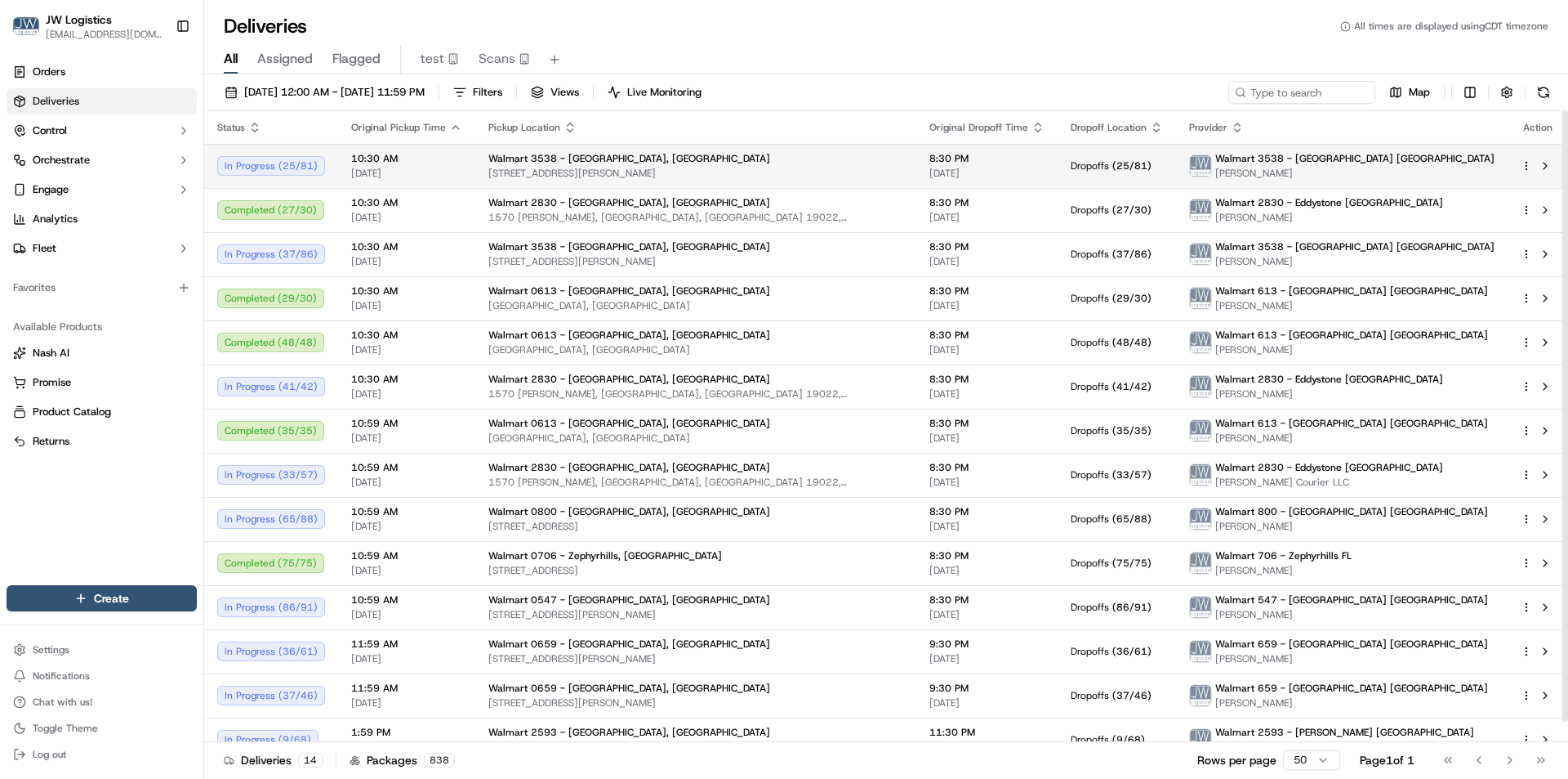
click at [466, 164] on td "10:30 AM 10/15/2025" at bounding box center [406, 166] width 138 height 44
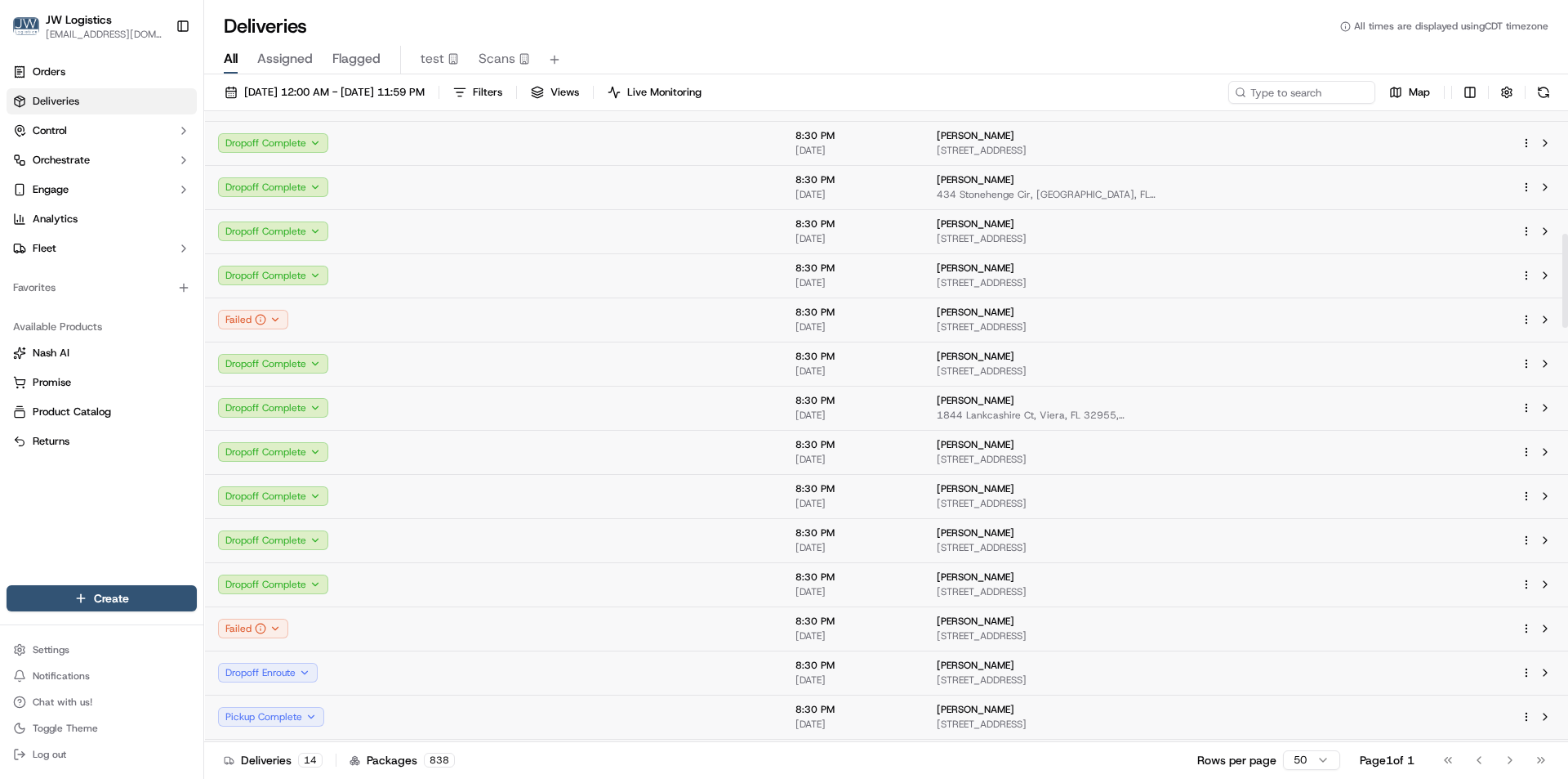
scroll to position [899, 0]
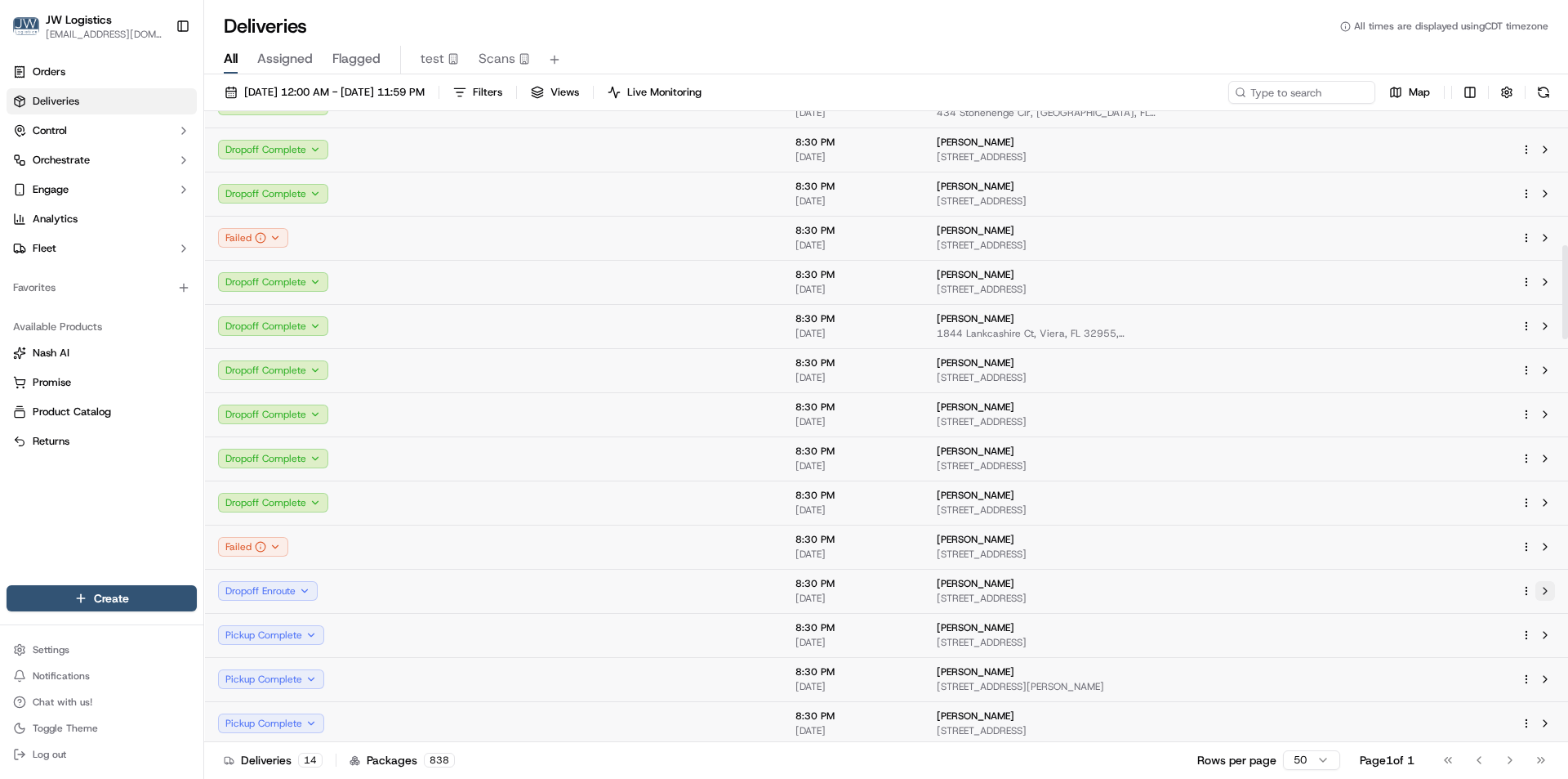
click at [1546, 593] on button at bounding box center [1545, 591] width 19 height 19
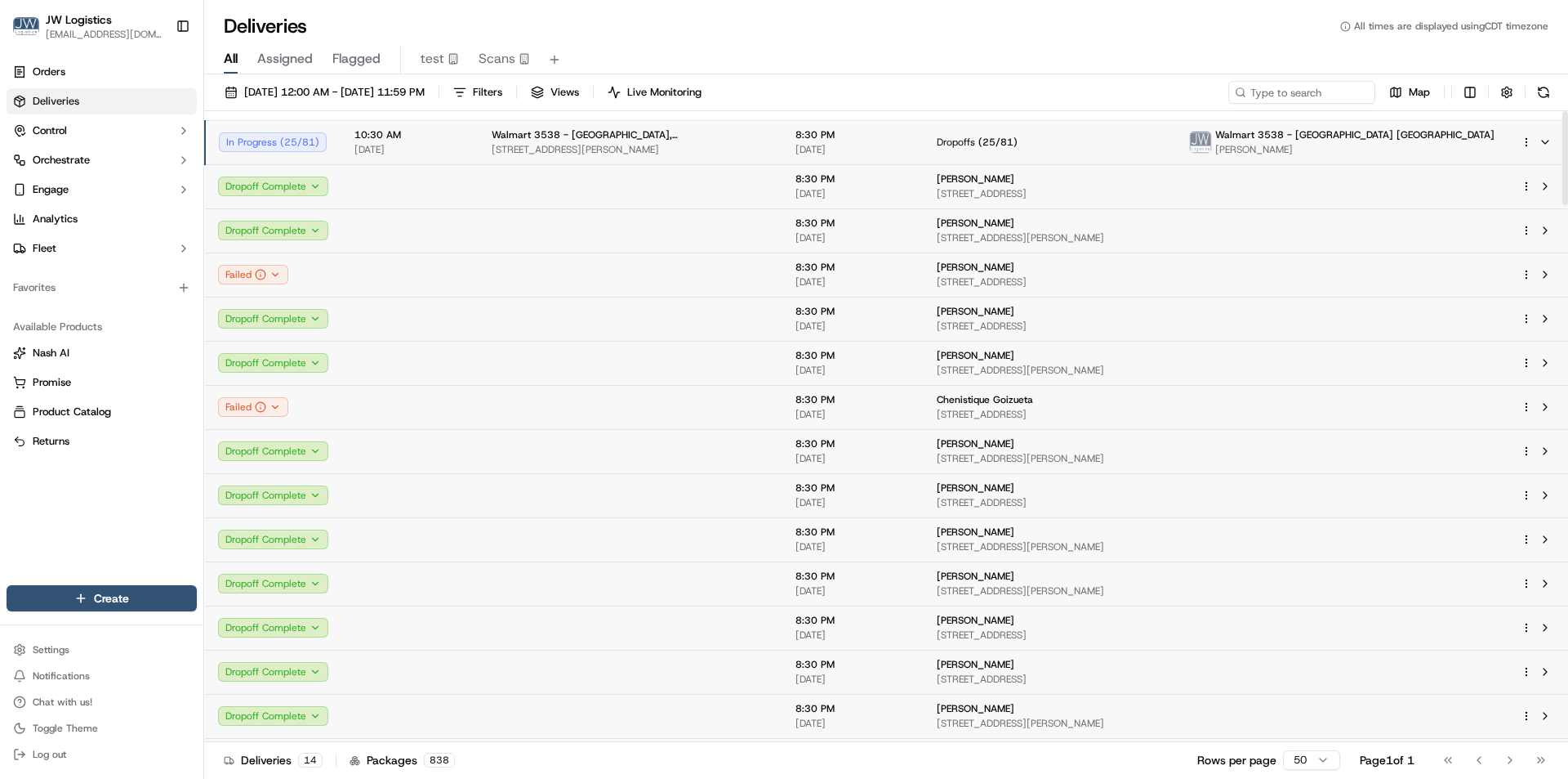
scroll to position [0, 0]
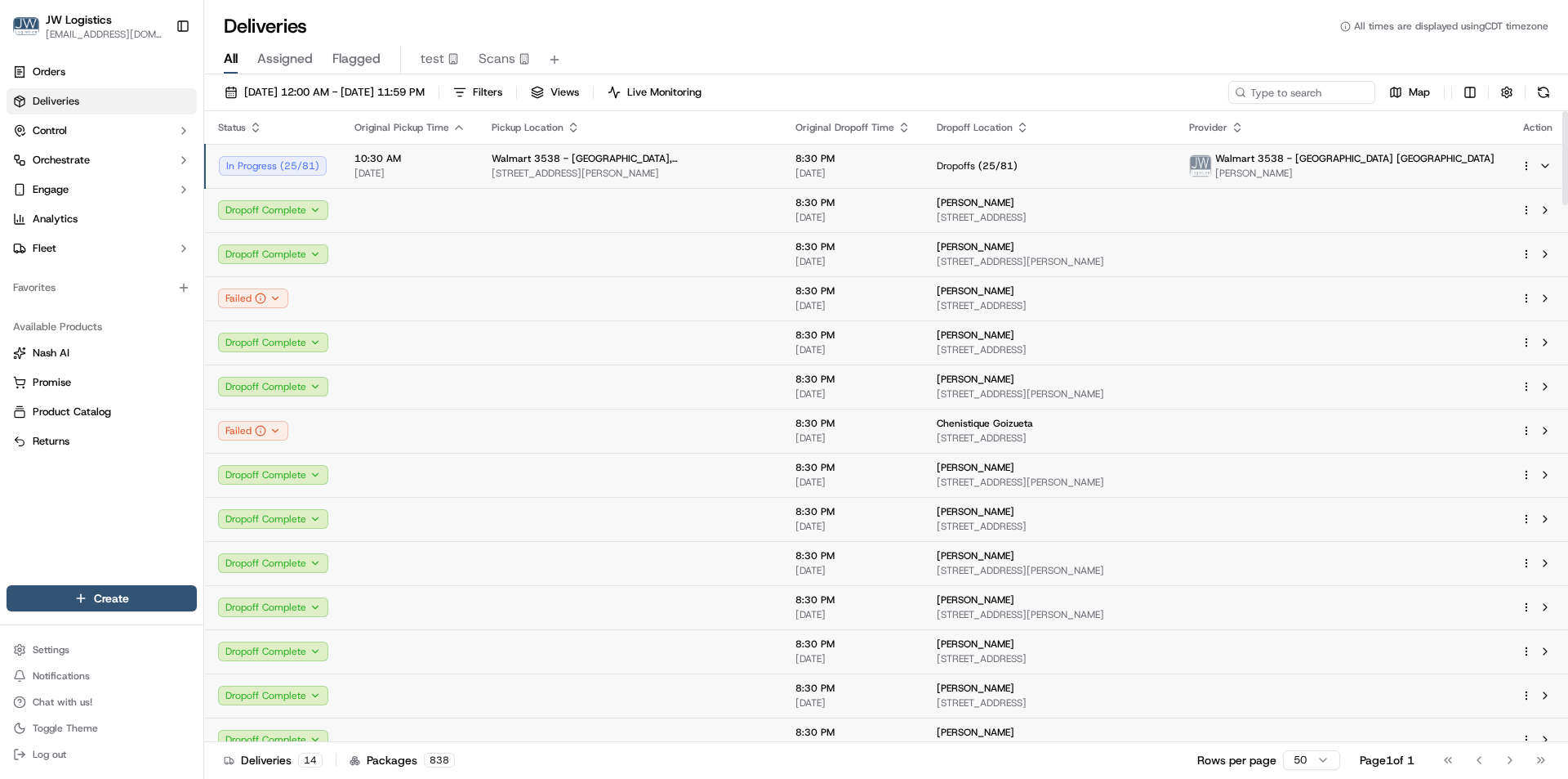
click at [441, 166] on span "[DATE]" at bounding box center [410, 173] width 111 height 13
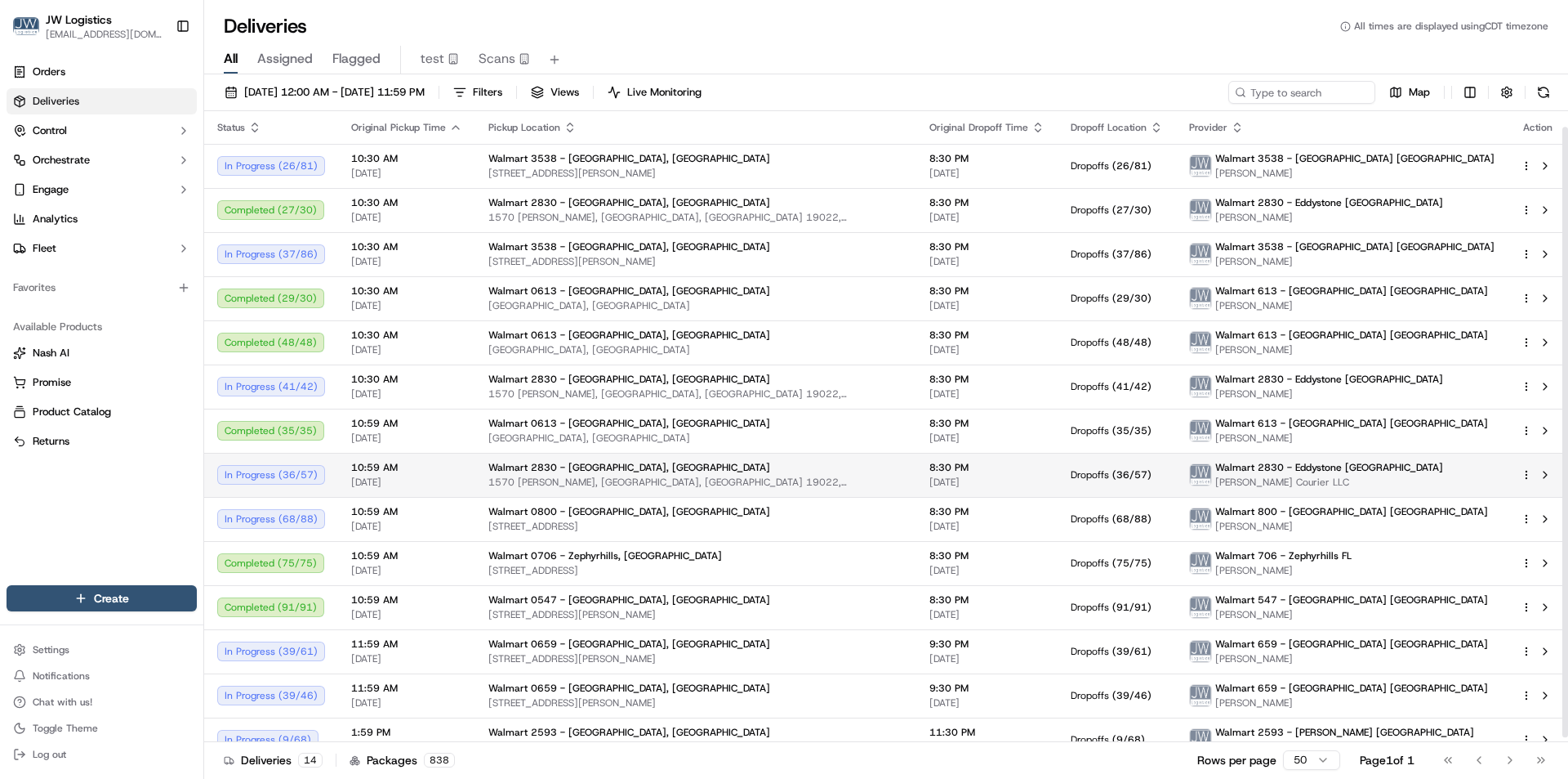
scroll to position [20, 0]
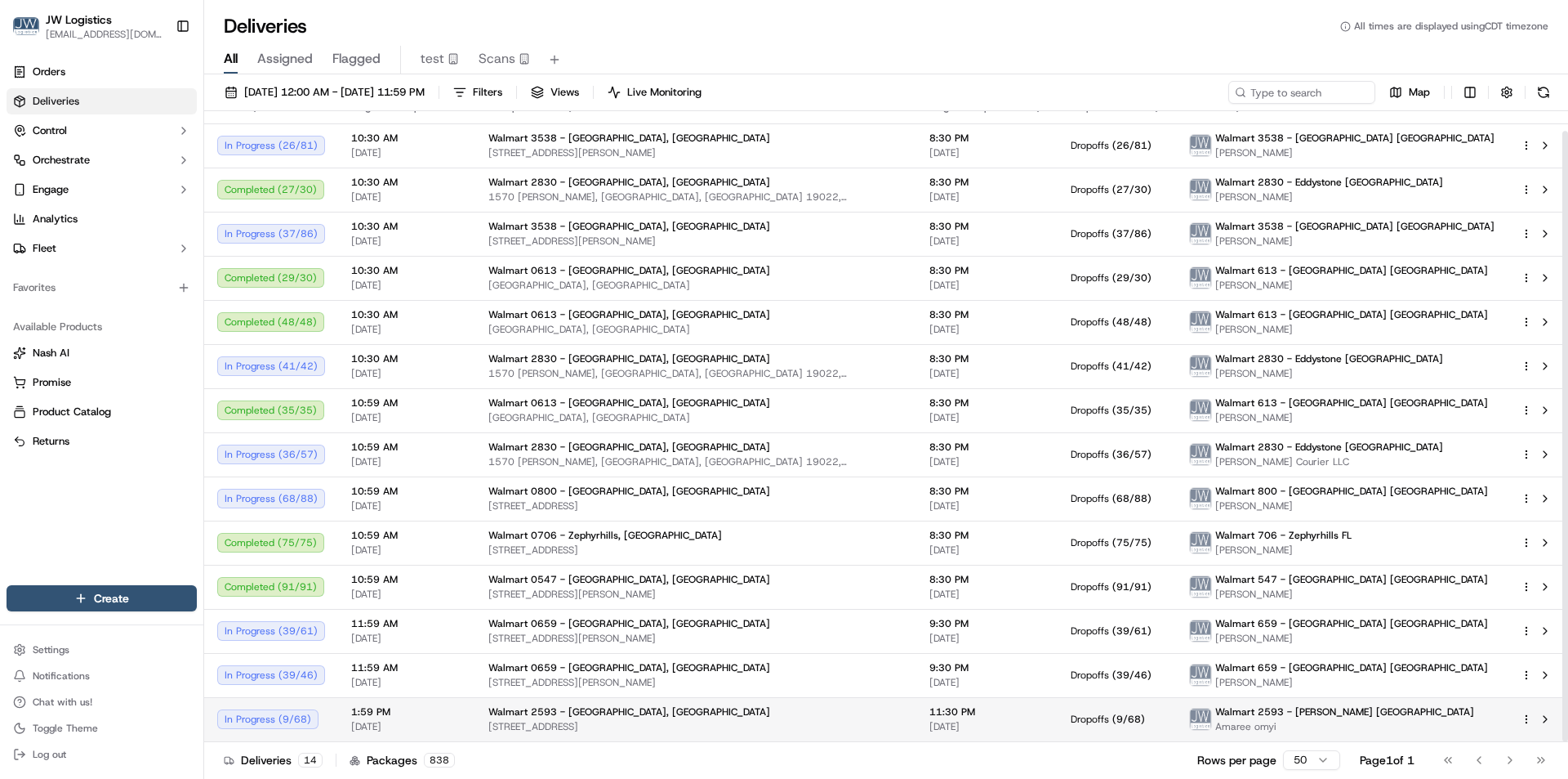
click at [451, 710] on span "1:59 PM" at bounding box center [406, 712] width 111 height 13
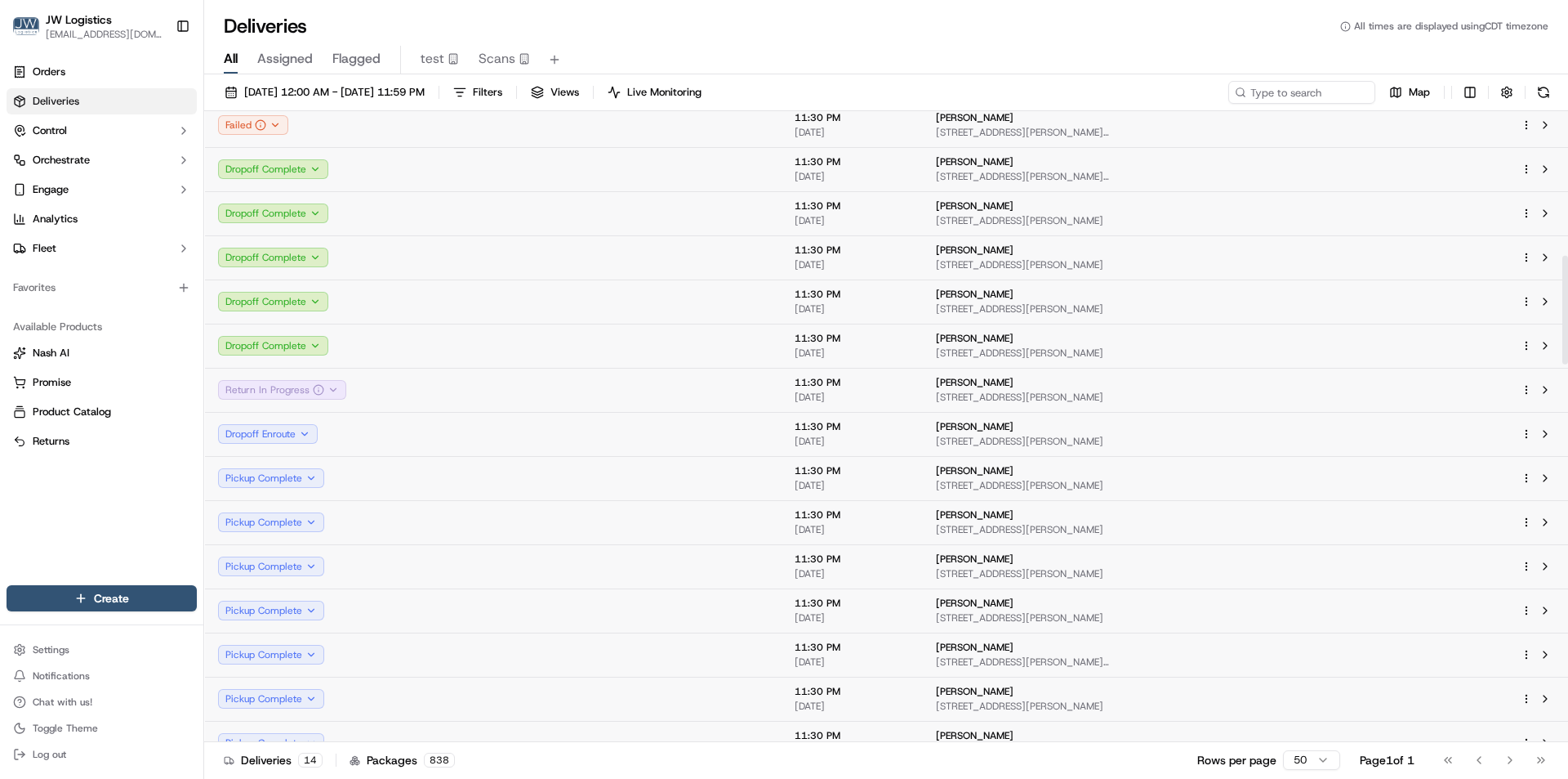
scroll to position [838, 0]
click at [1543, 386] on button at bounding box center [1545, 387] width 19 height 19
click at [1546, 343] on button at bounding box center [1545, 343] width 19 height 19
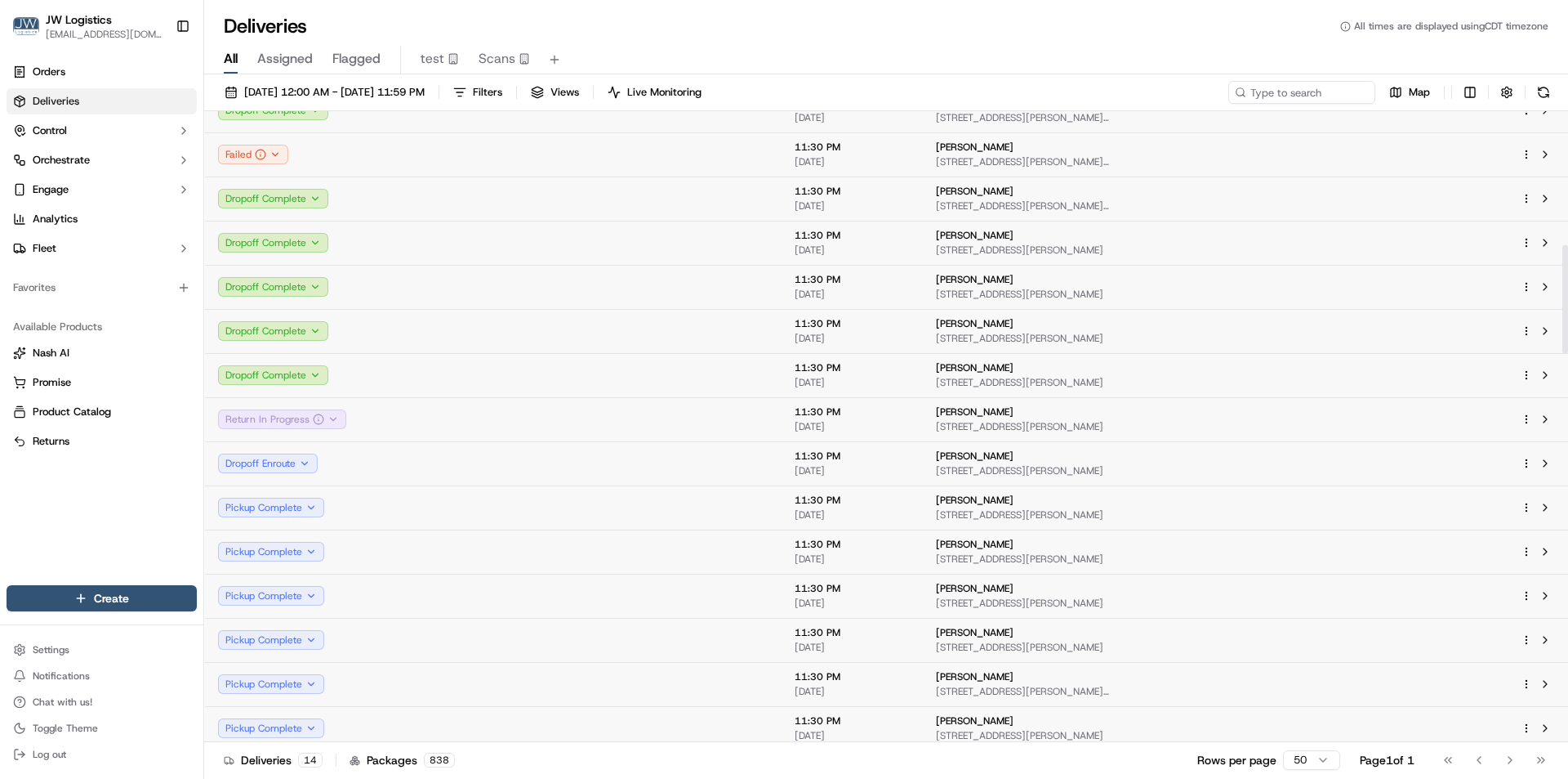
scroll to position [488, 0]
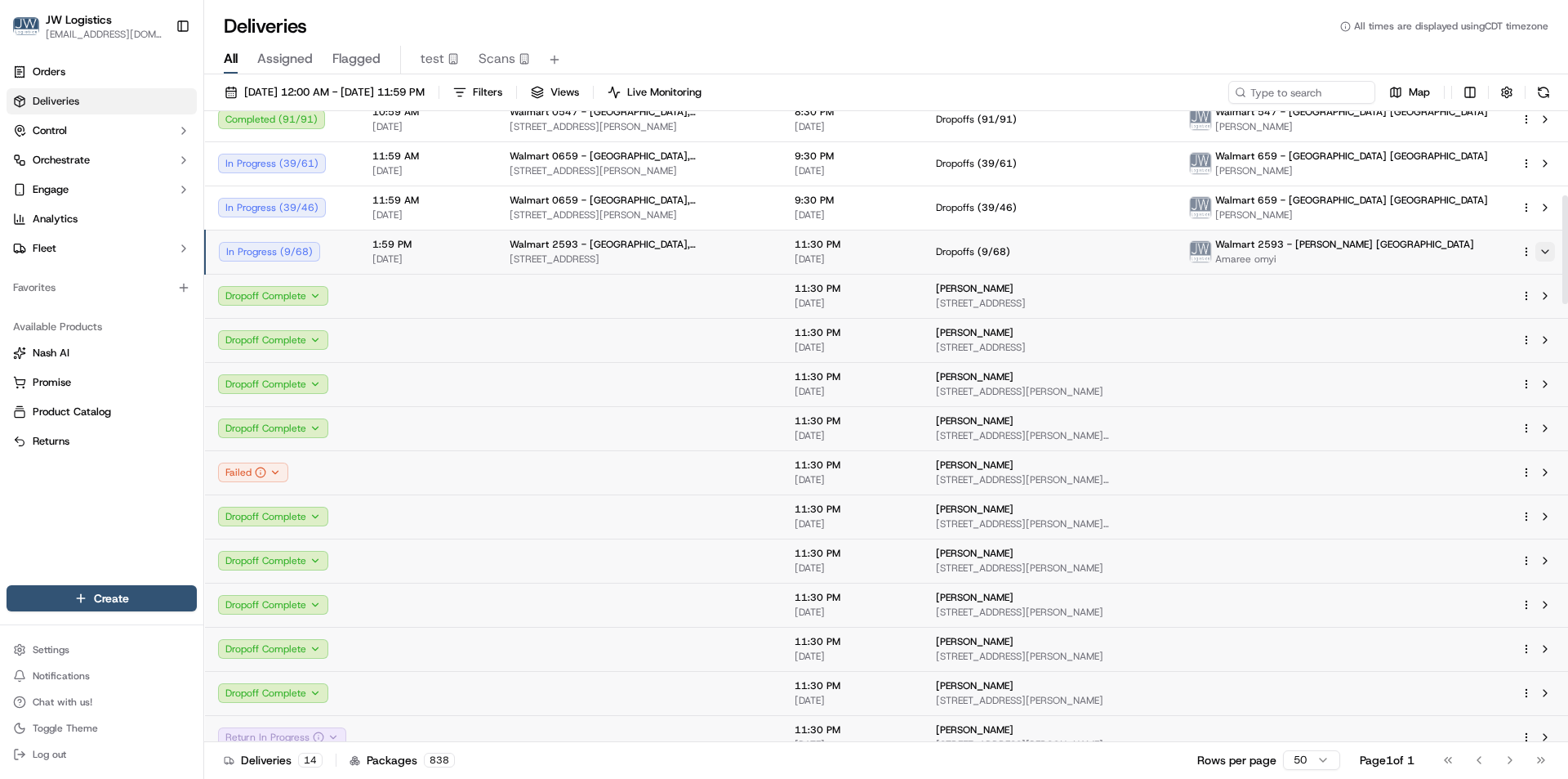
click at [1546, 256] on button at bounding box center [1545, 251] width 19 height 19
click at [477, 245] on span "1:59 PM" at bounding box center [427, 244] width 111 height 13
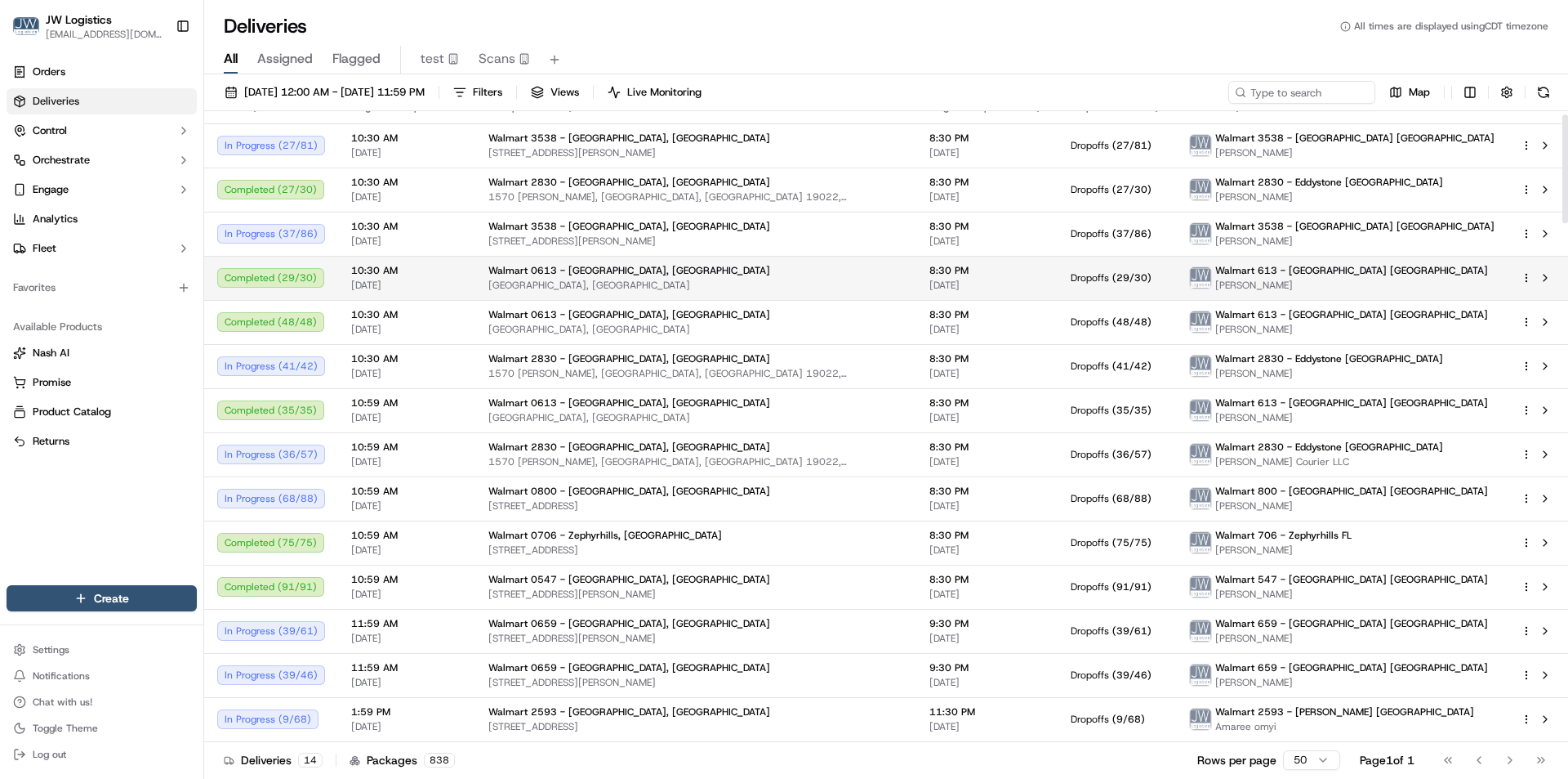
scroll to position [20, 0]
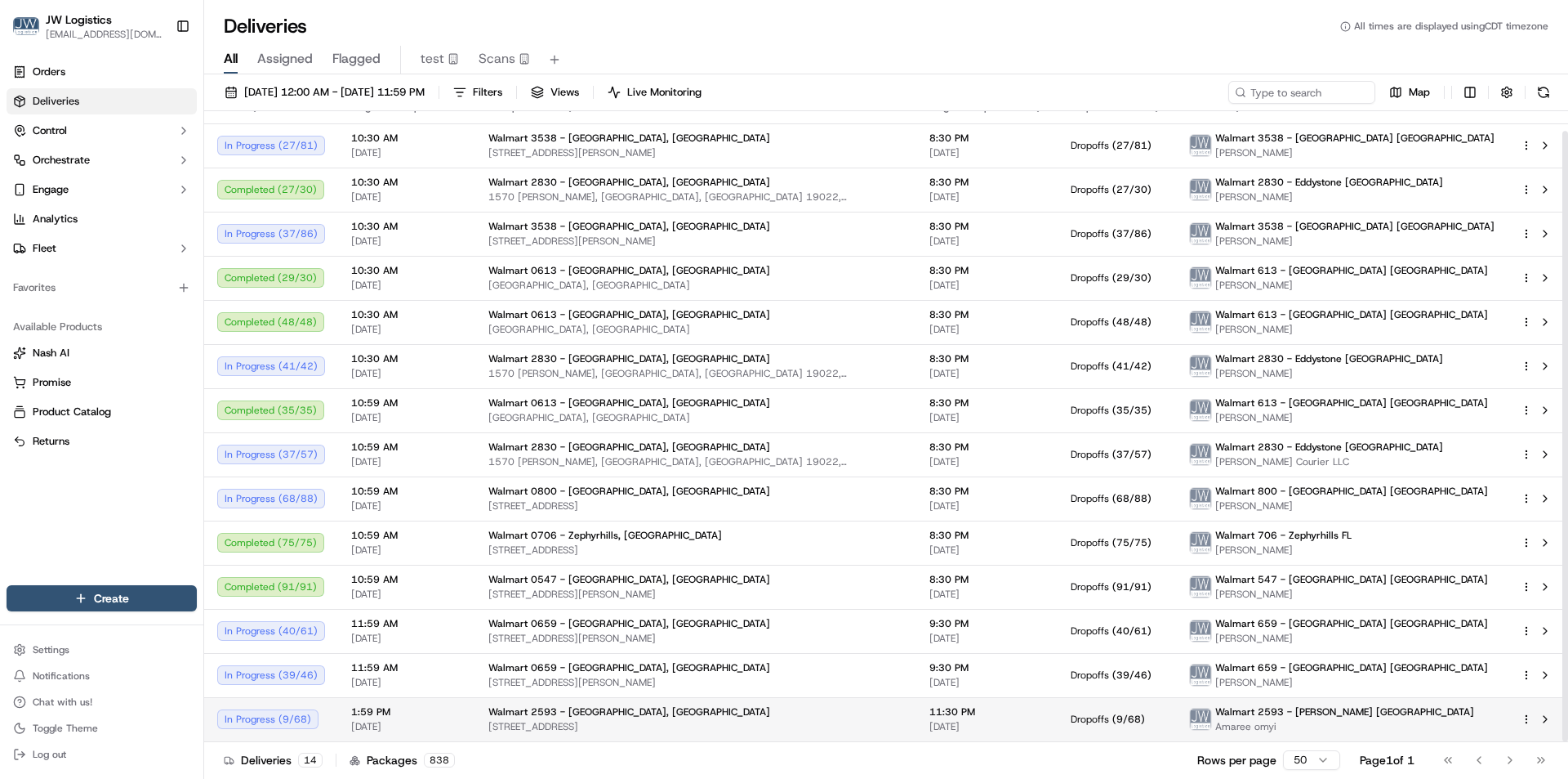
click at [461, 720] on td "1:59 PM 10/15/2025" at bounding box center [406, 719] width 138 height 44
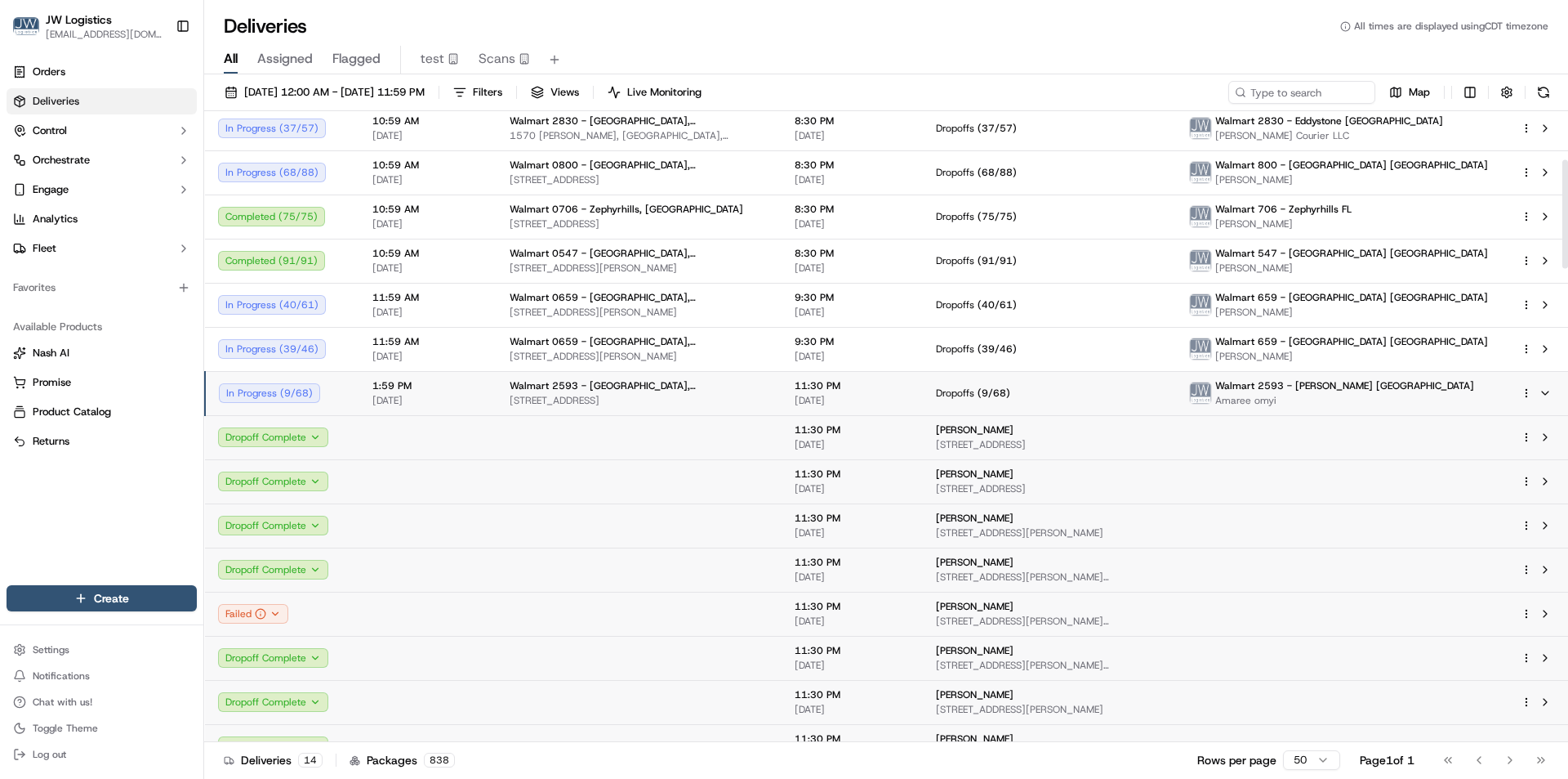
scroll to position [347, 0]
click at [462, 395] on span "[DATE]" at bounding box center [427, 400] width 111 height 13
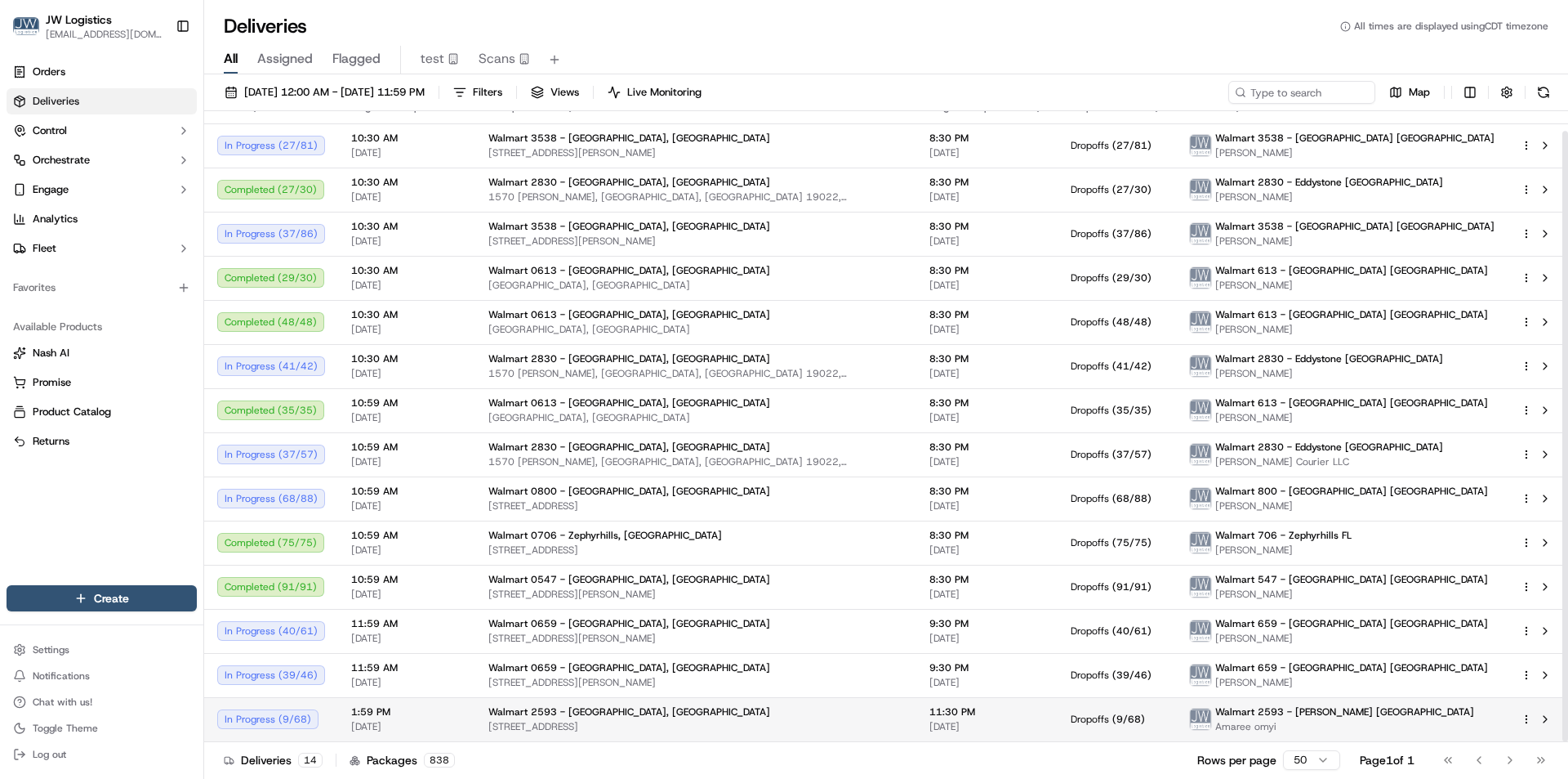
click at [438, 719] on span "1:59 PM" at bounding box center [406, 712] width 111 height 13
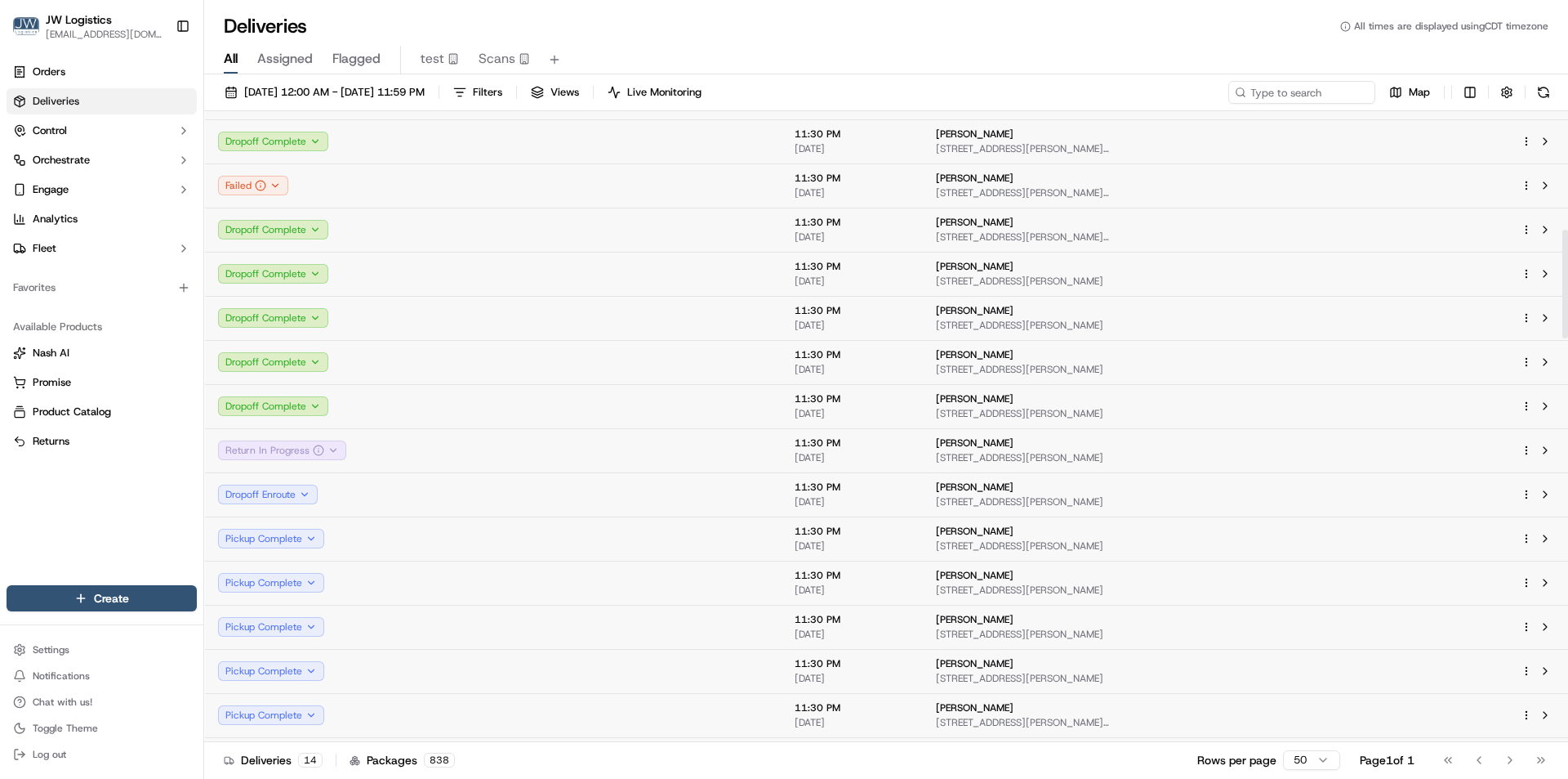
scroll to position [838, 0]
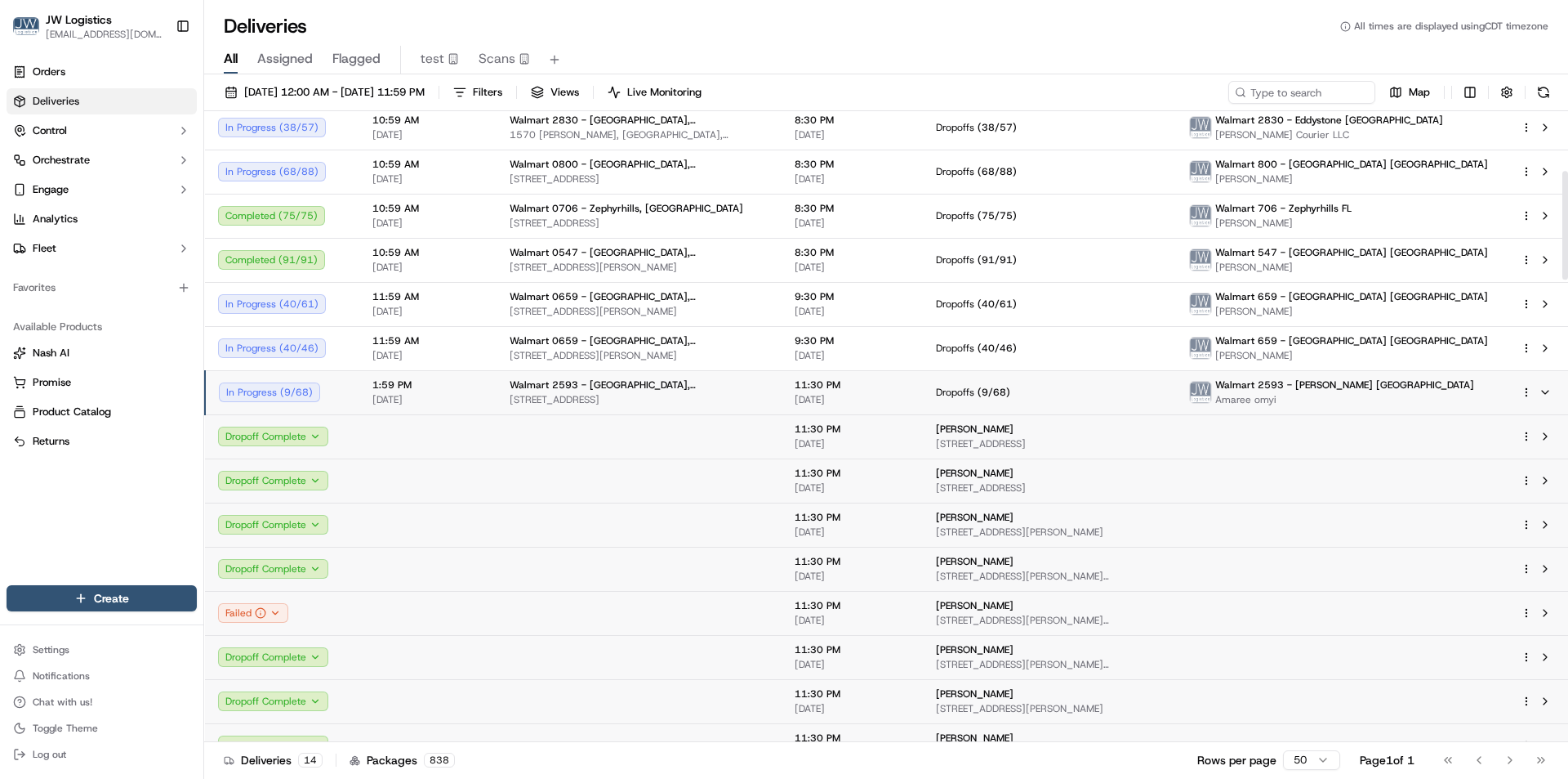
click at [486, 394] on td "1:59 PM 10/15/2025" at bounding box center [427, 392] width 138 height 44
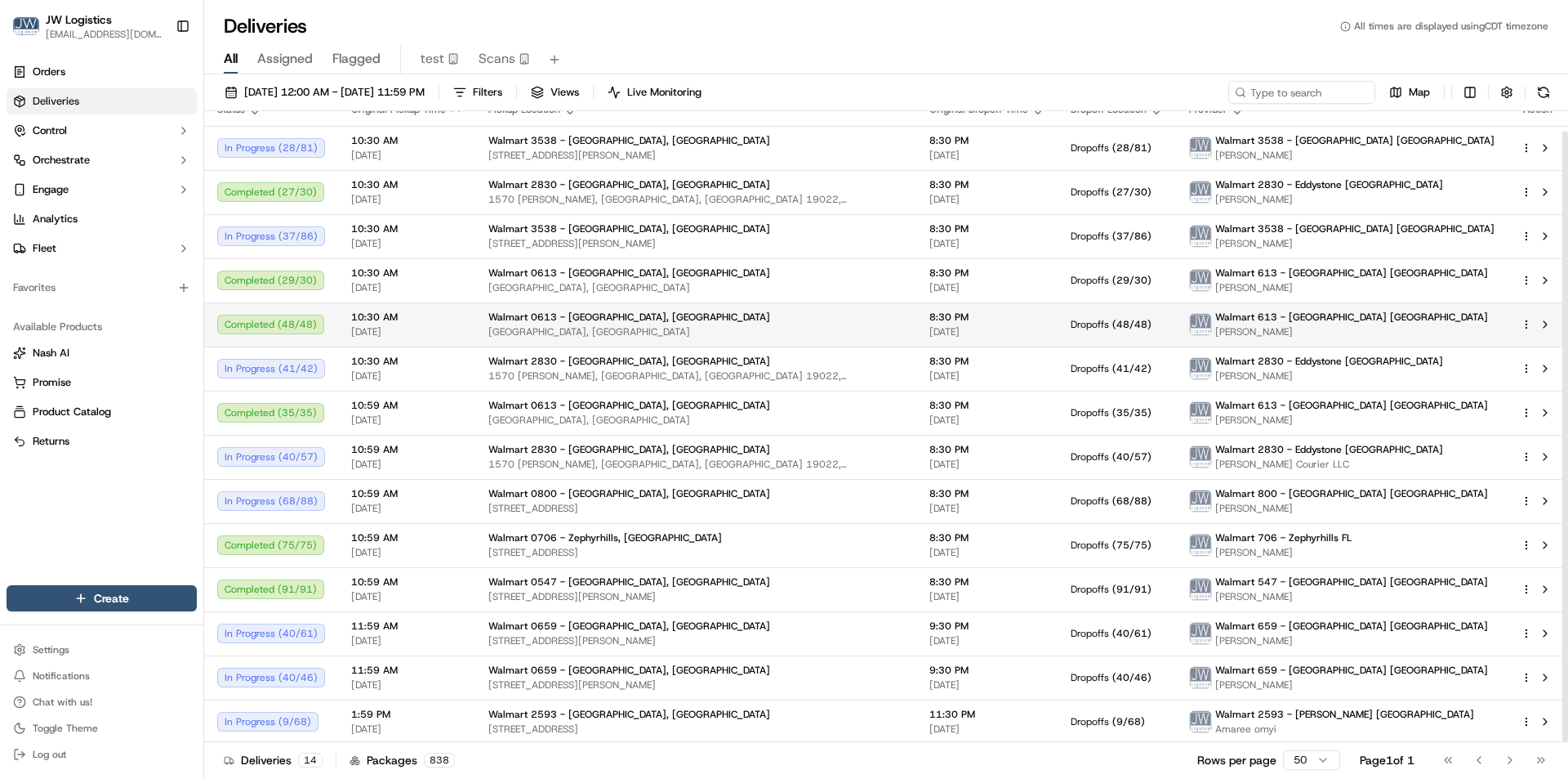
scroll to position [20, 0]
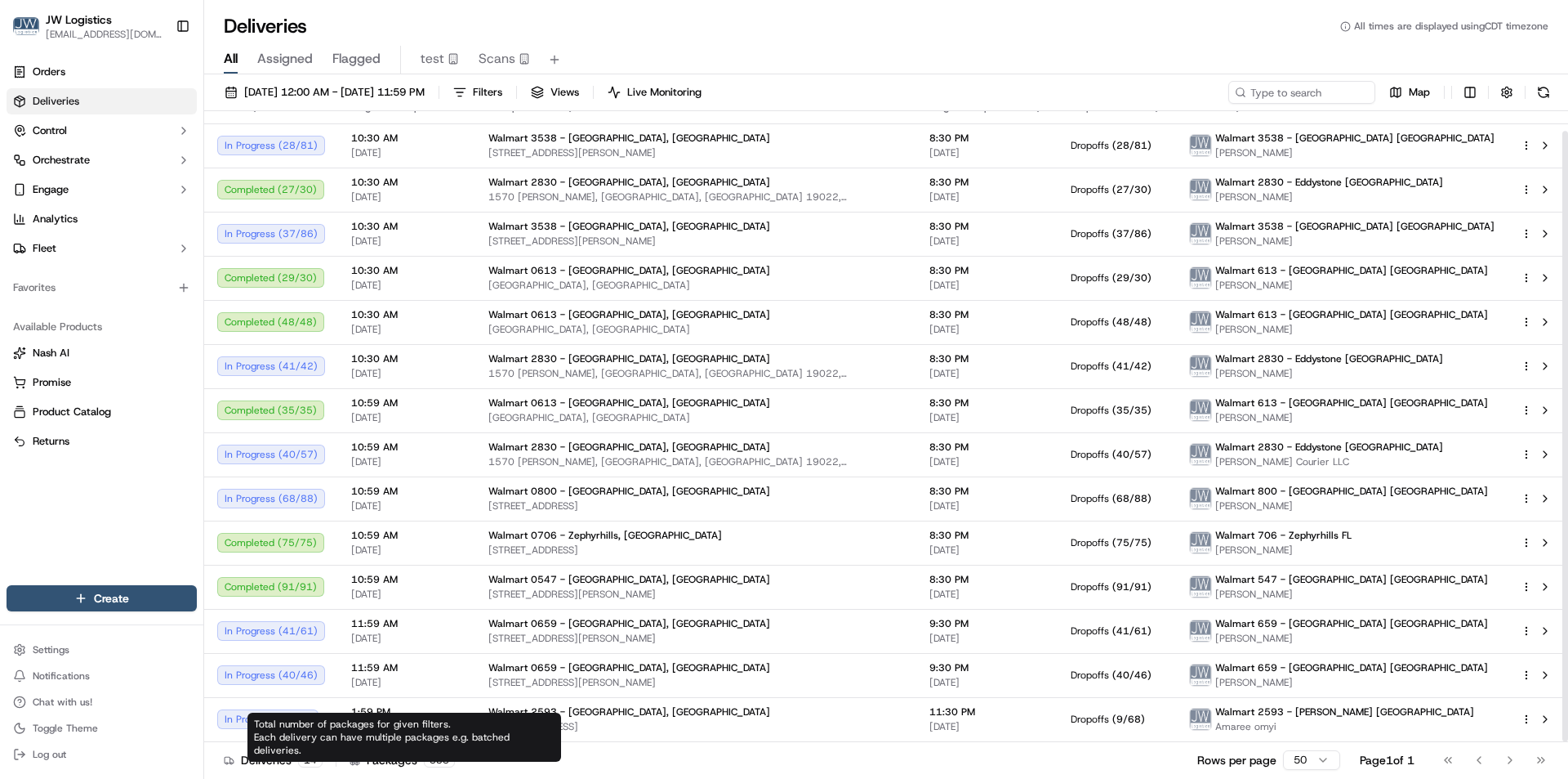
click at [442, 724] on div "Total number of packages for given filters. Each delivery can have multiple pac…" at bounding box center [405, 737] width 314 height 49
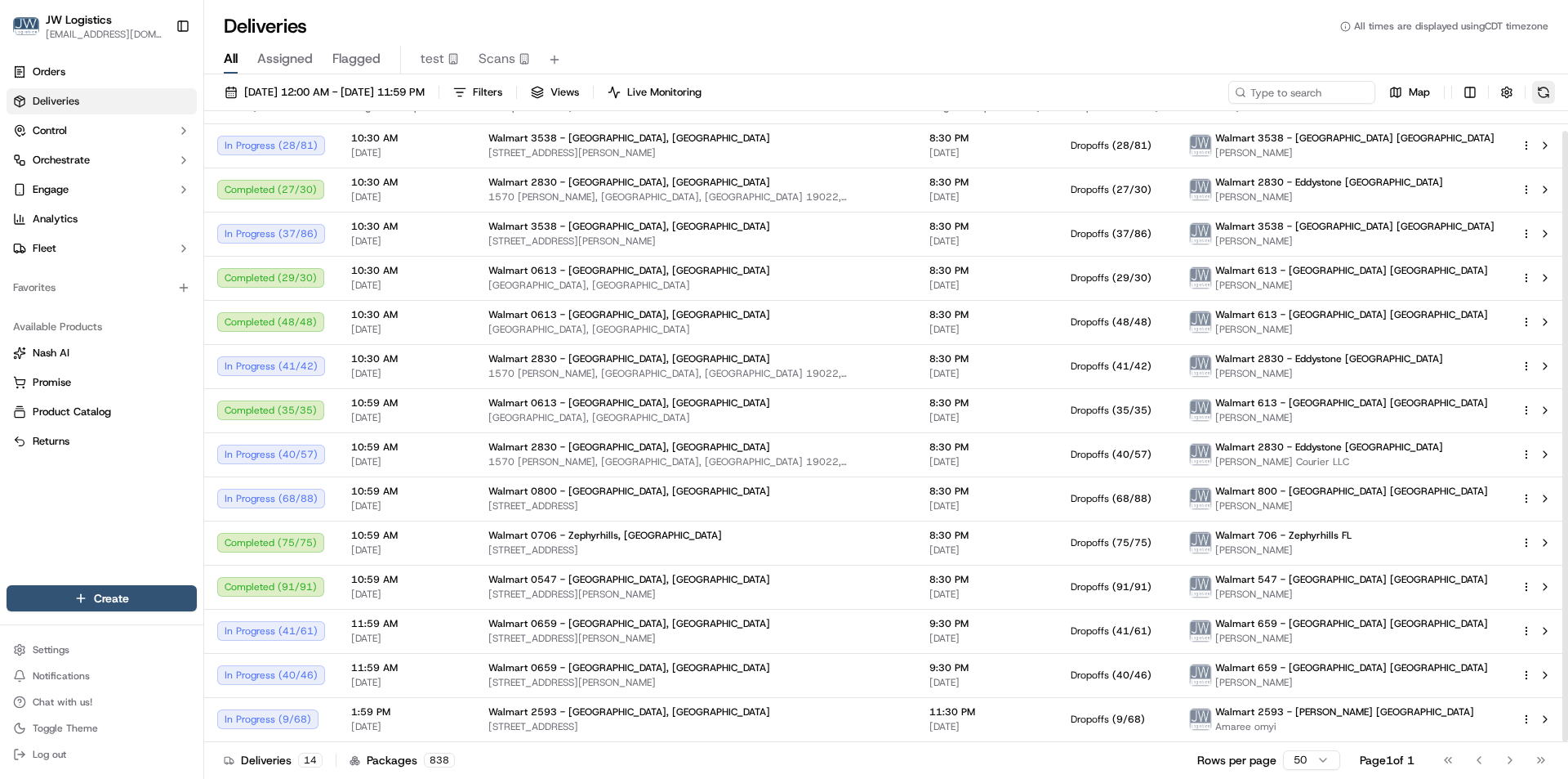
click at [1543, 98] on button at bounding box center [1543, 92] width 23 height 23
click at [467, 708] on td "1:59 PM 10/15/2025" at bounding box center [406, 719] width 138 height 44
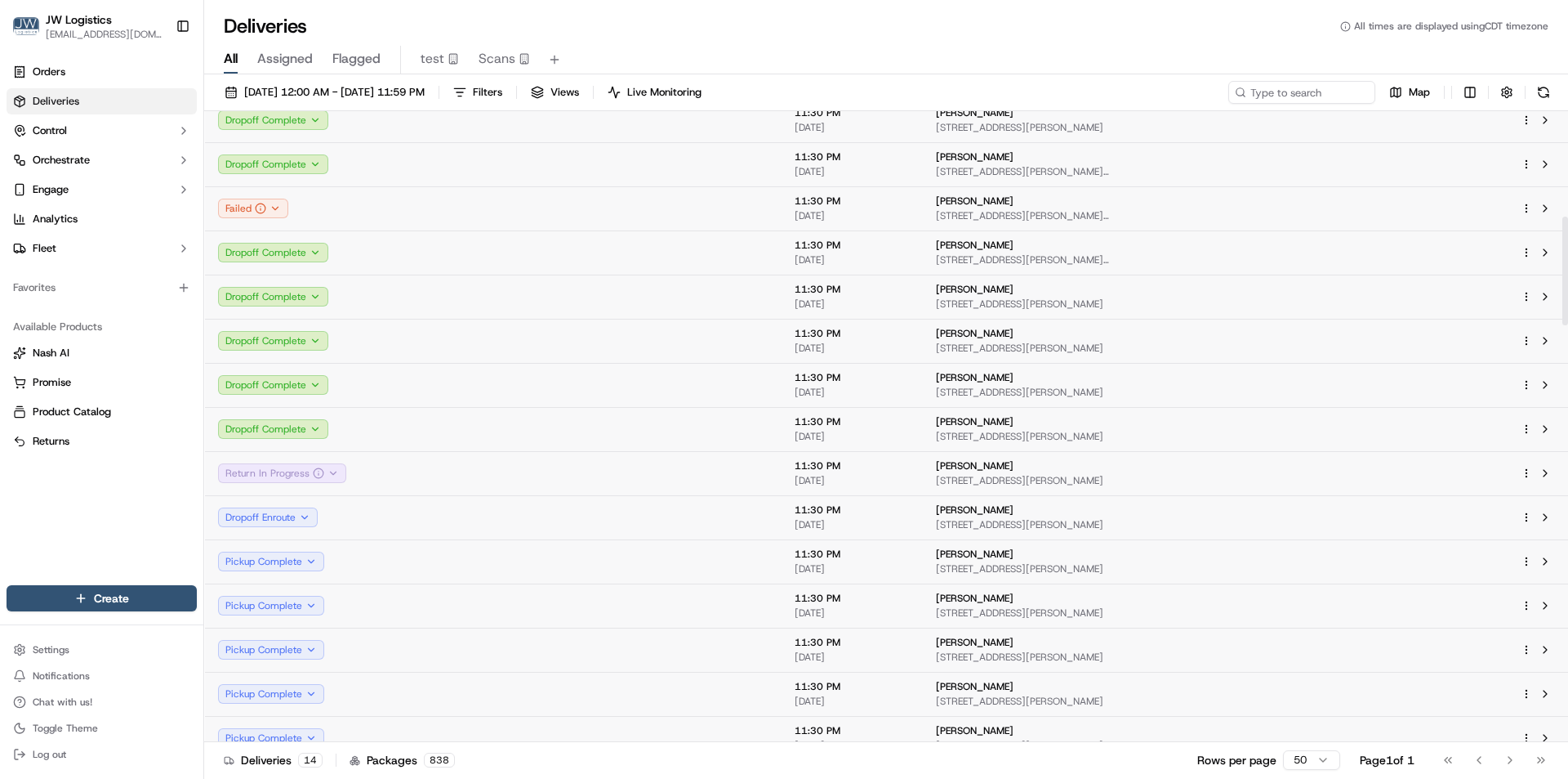
scroll to position [592, 0]
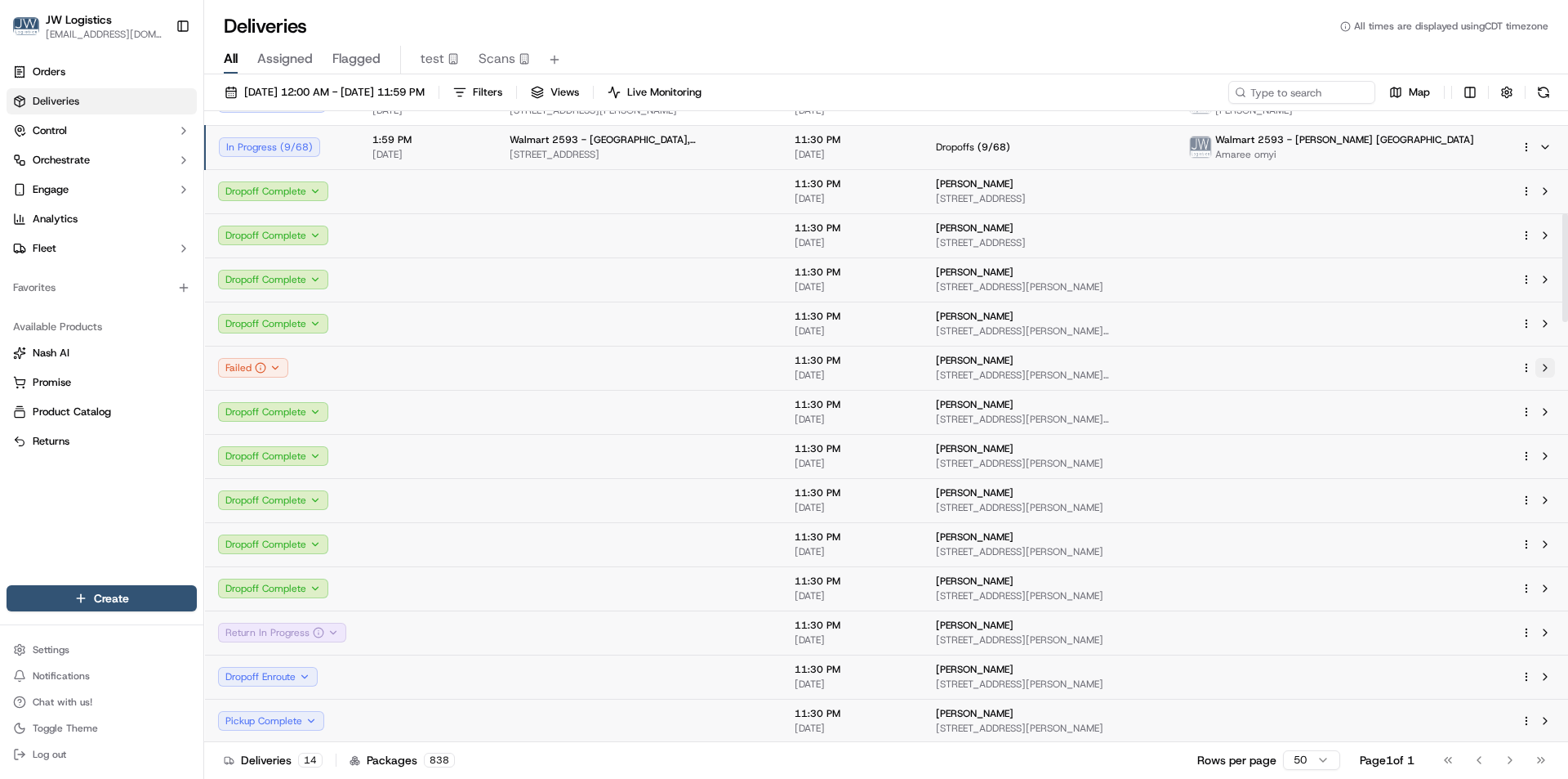
click at [1544, 370] on button at bounding box center [1545, 367] width 19 height 19
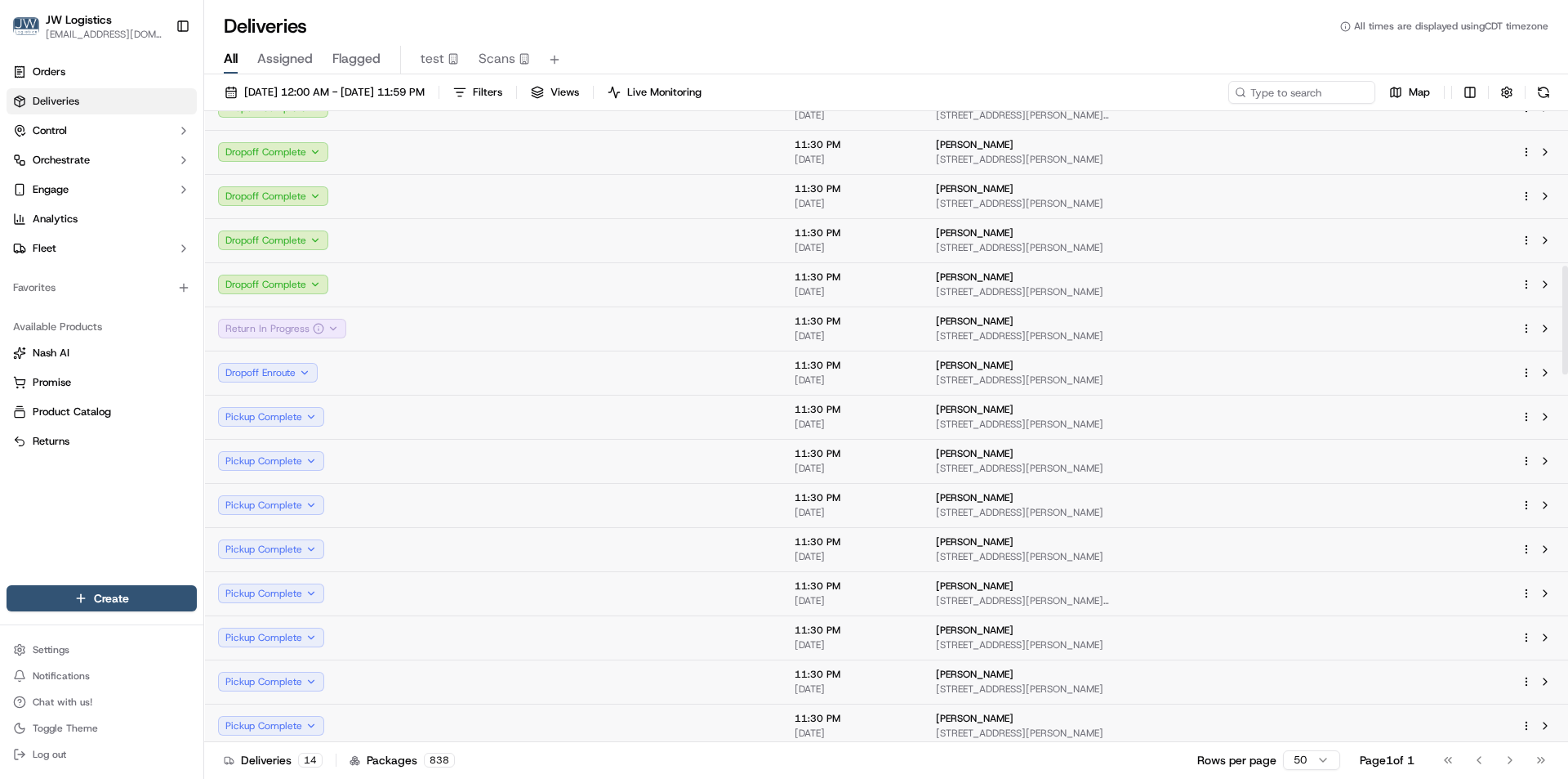
scroll to position [488, 0]
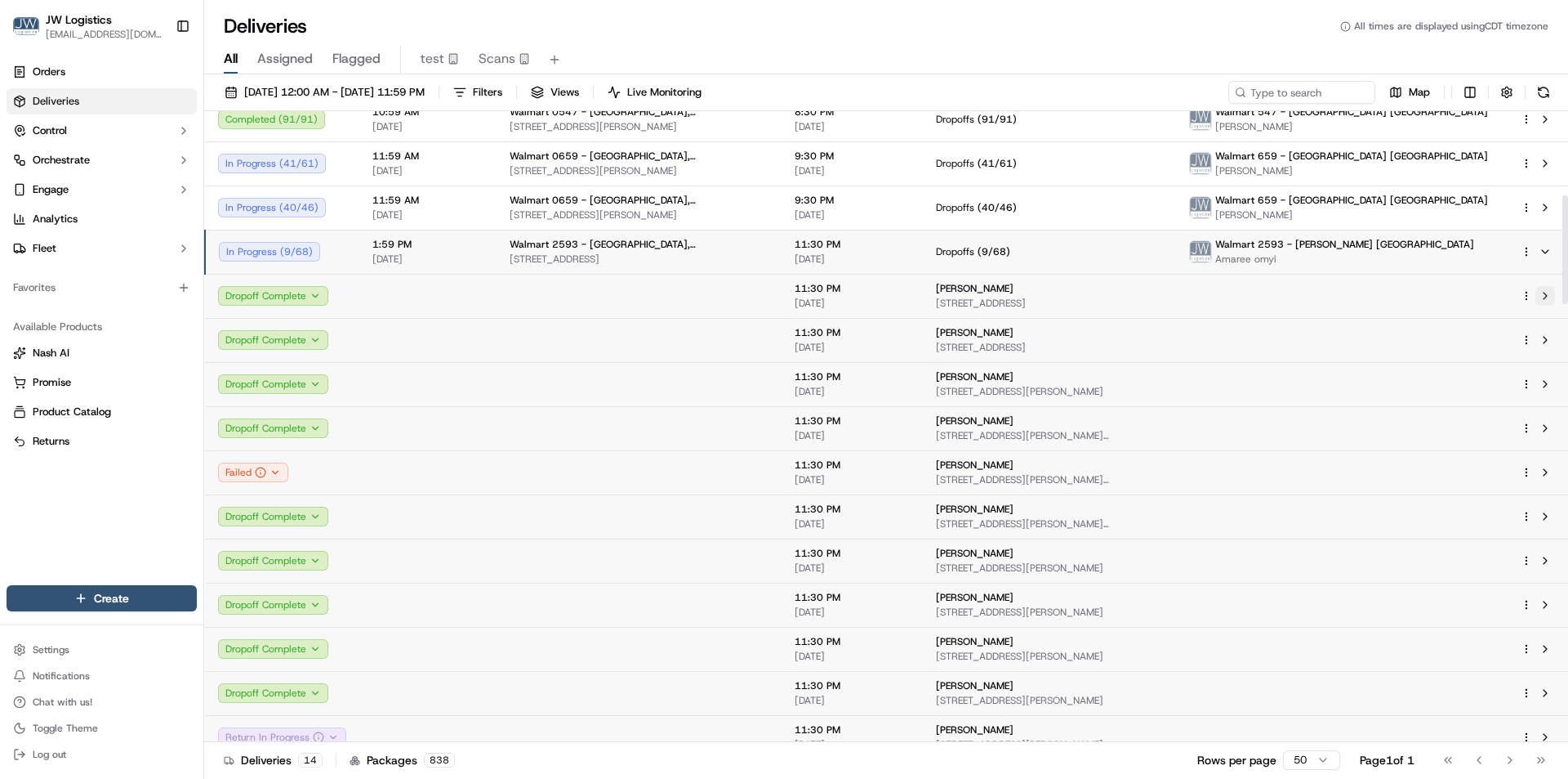
click at [1551, 301] on button at bounding box center [1545, 295] width 19 height 19
click at [470, 258] on span "[DATE]" at bounding box center [427, 258] width 111 height 13
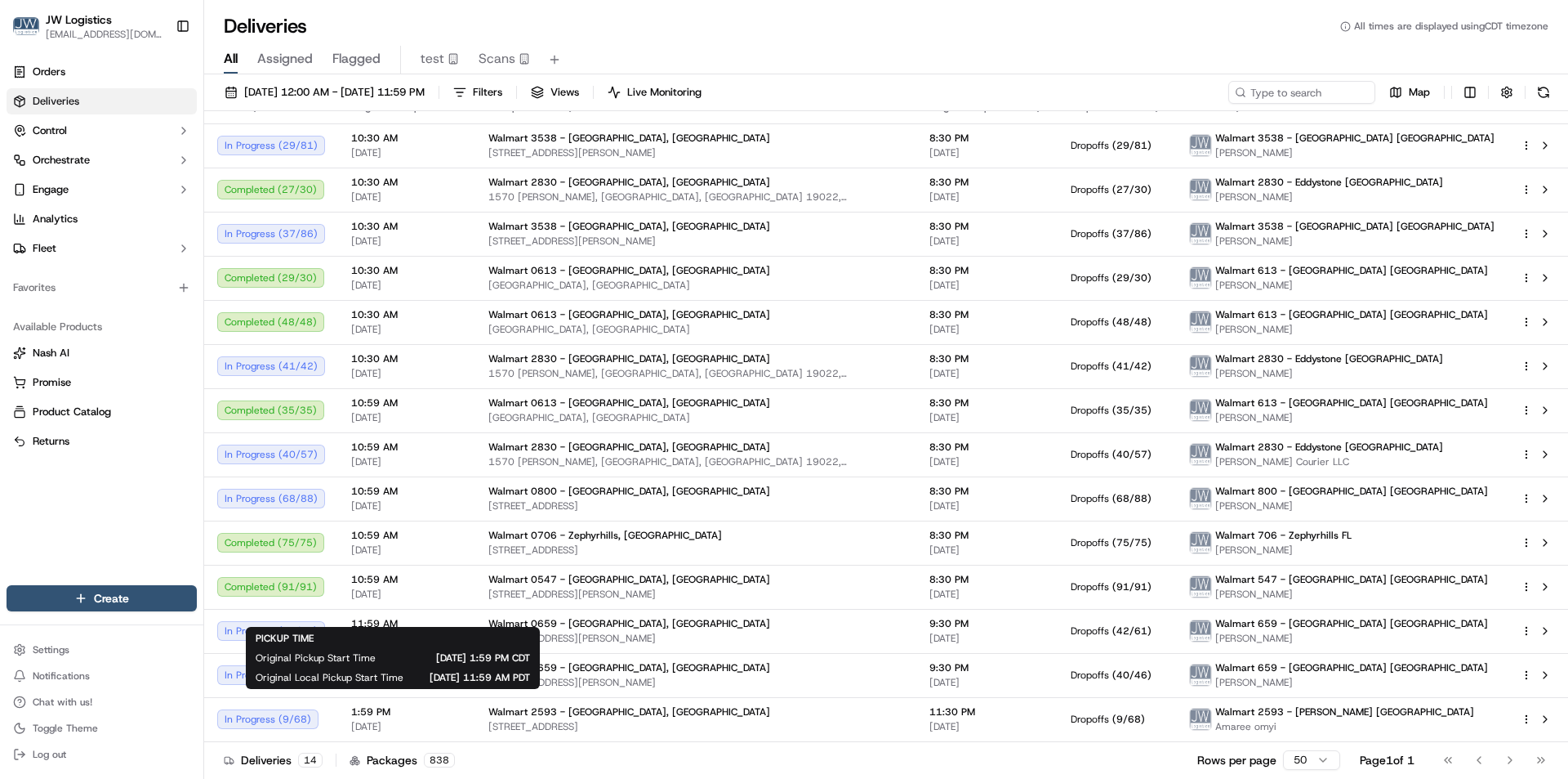
click at [860, 48] on div "All Assigned Flagged test Scans" at bounding box center [886, 60] width 1364 height 29
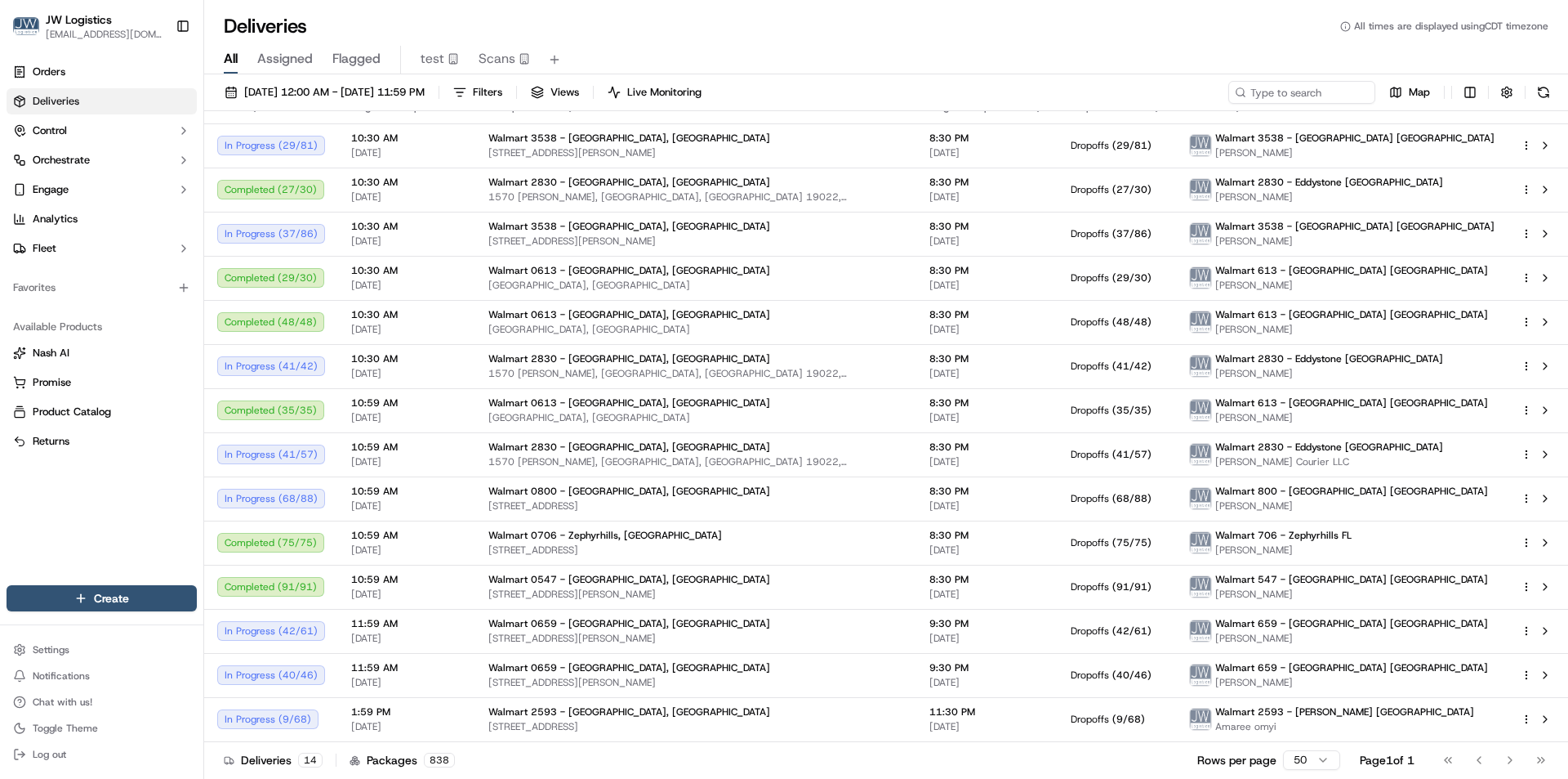
click at [836, 42] on div "All Assigned Flagged test Scans" at bounding box center [886, 57] width 1364 height 35
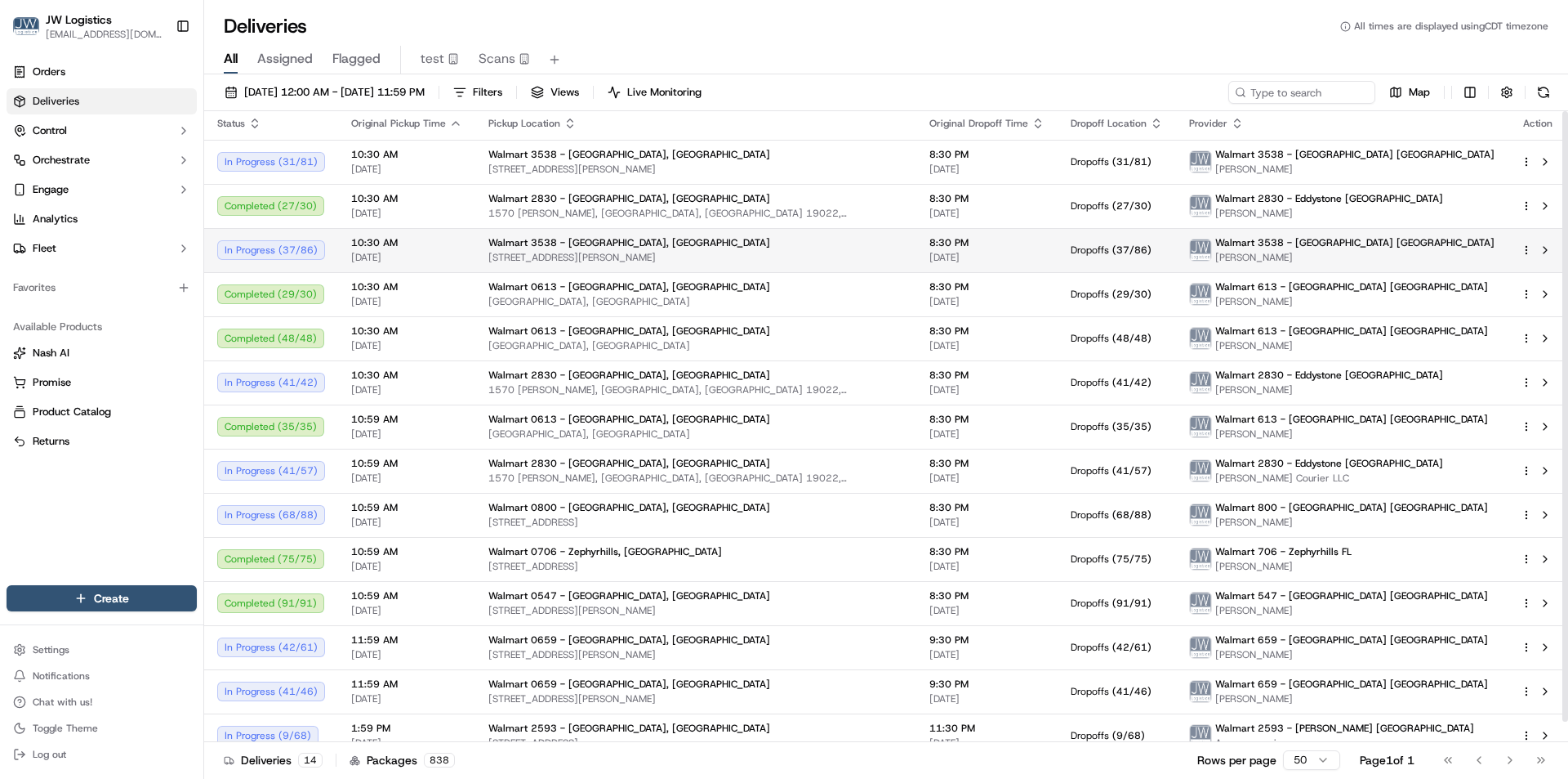
scroll to position [0, 0]
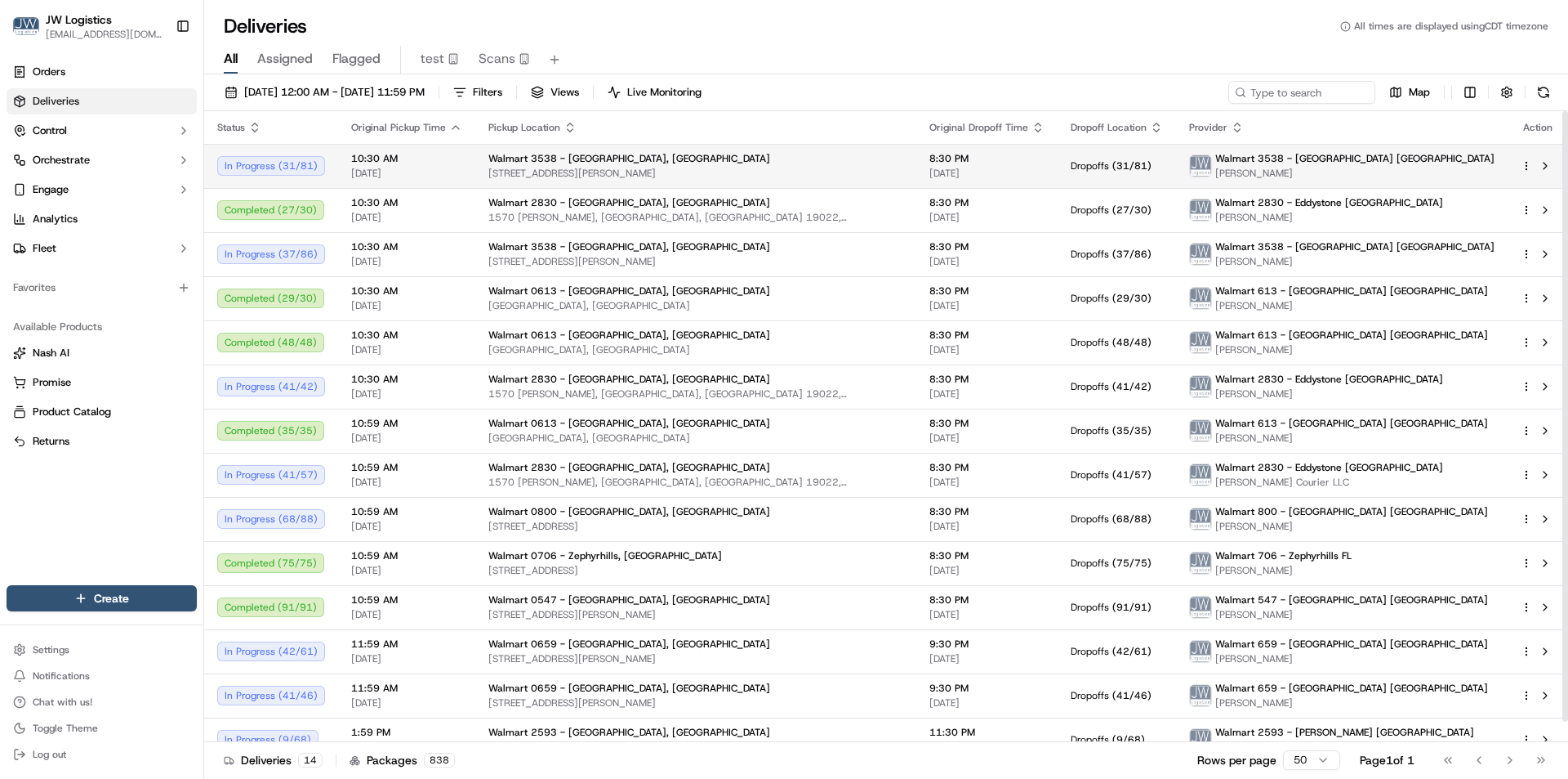
click at [435, 166] on div "10:30 AM 10/15/2025" at bounding box center [406, 166] width 111 height 28
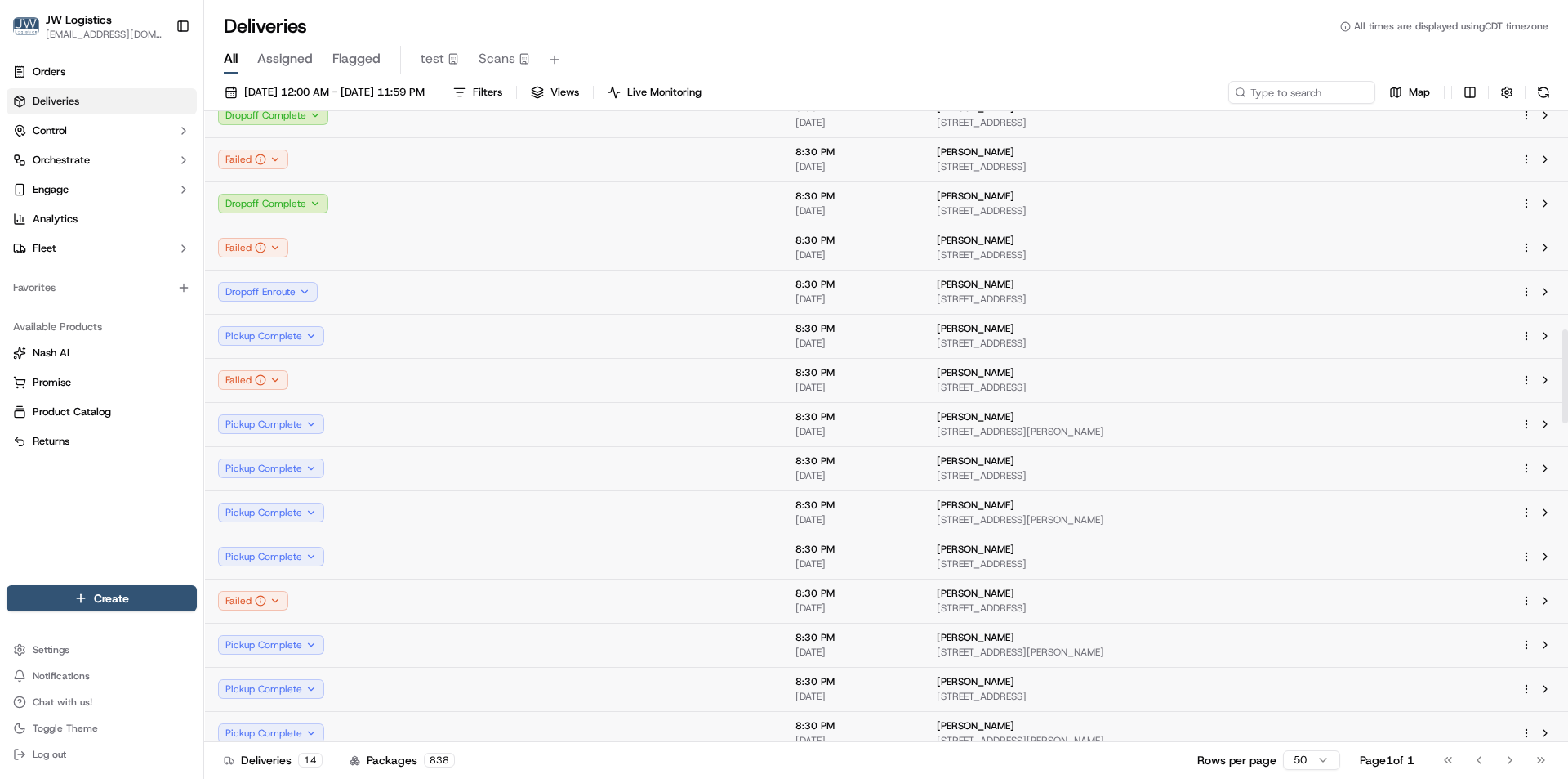
scroll to position [1553, 0]
click at [1544, 287] on button at bounding box center [1545, 290] width 19 height 19
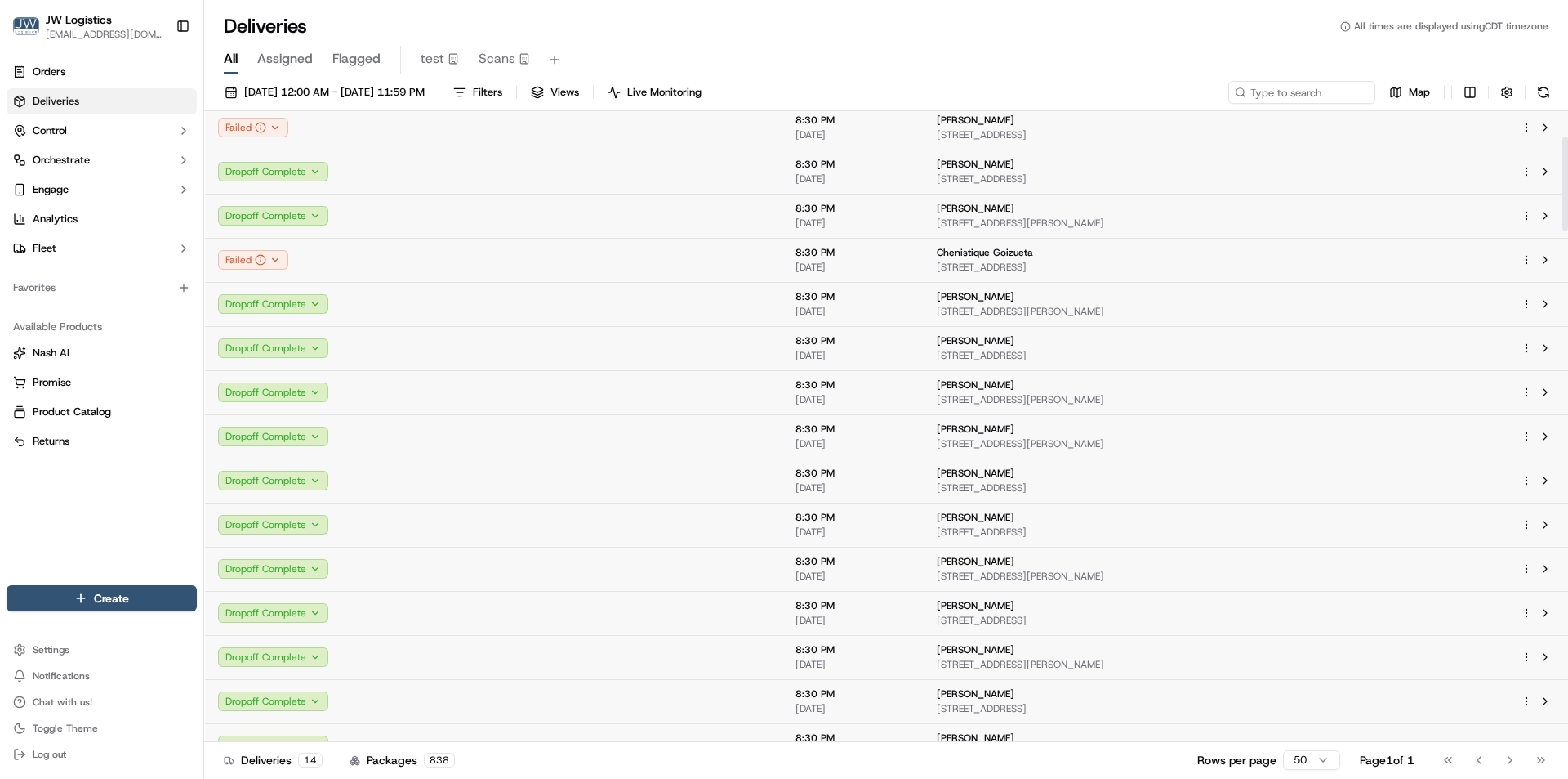
scroll to position [0, 0]
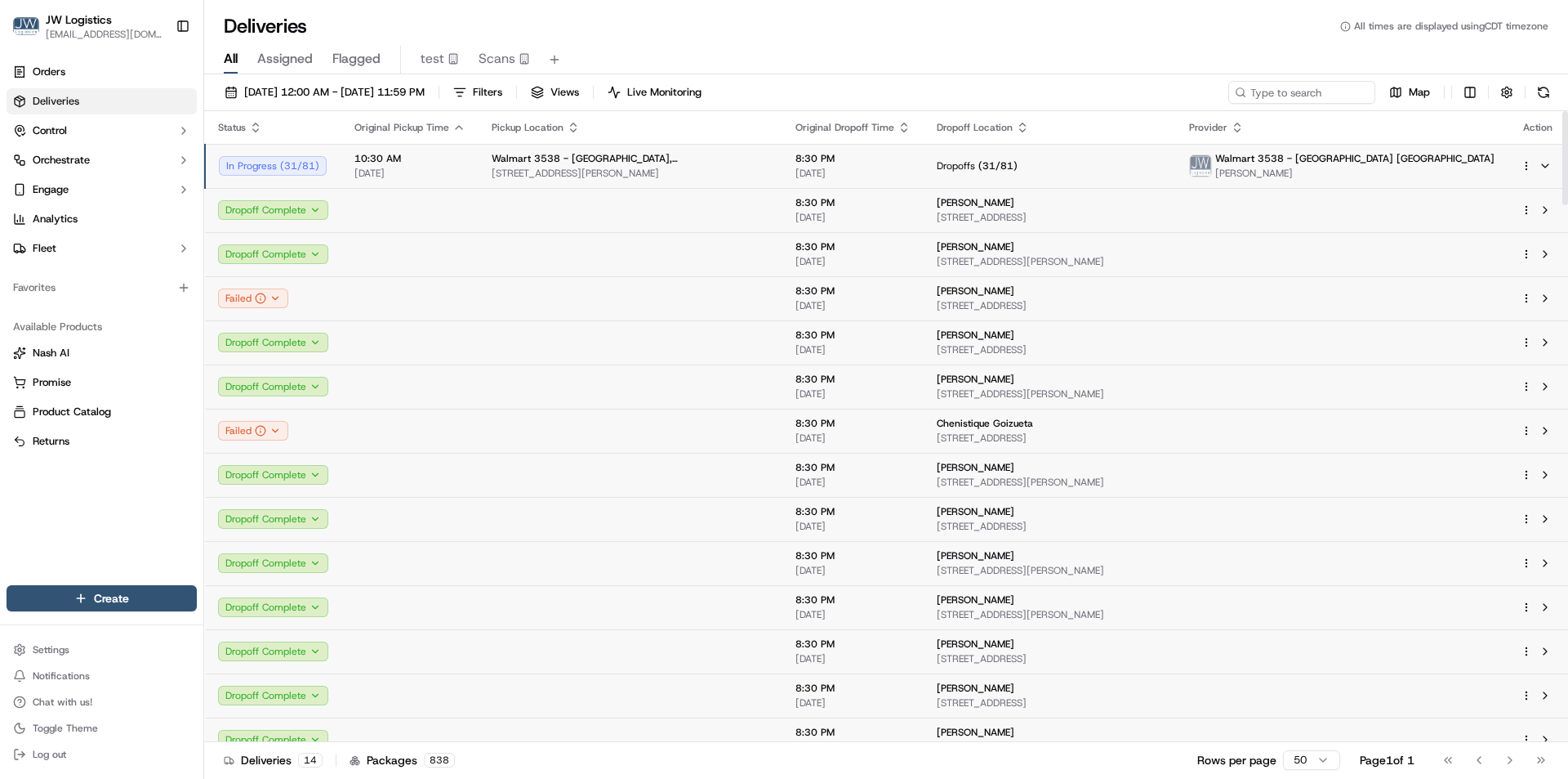
click at [455, 172] on span "[DATE]" at bounding box center [410, 173] width 111 height 13
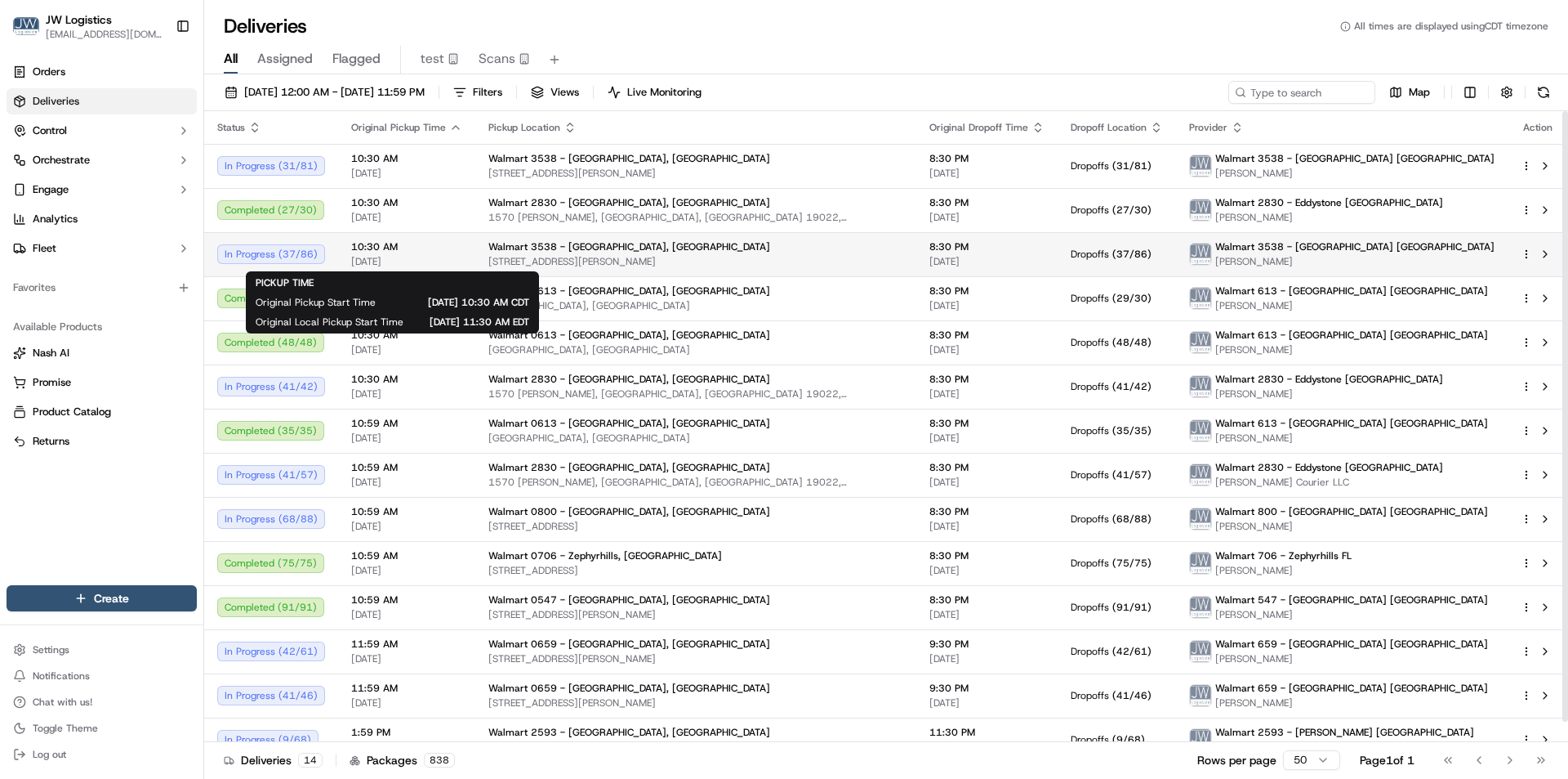
click at [434, 251] on span "10:30 AM" at bounding box center [406, 246] width 111 height 13
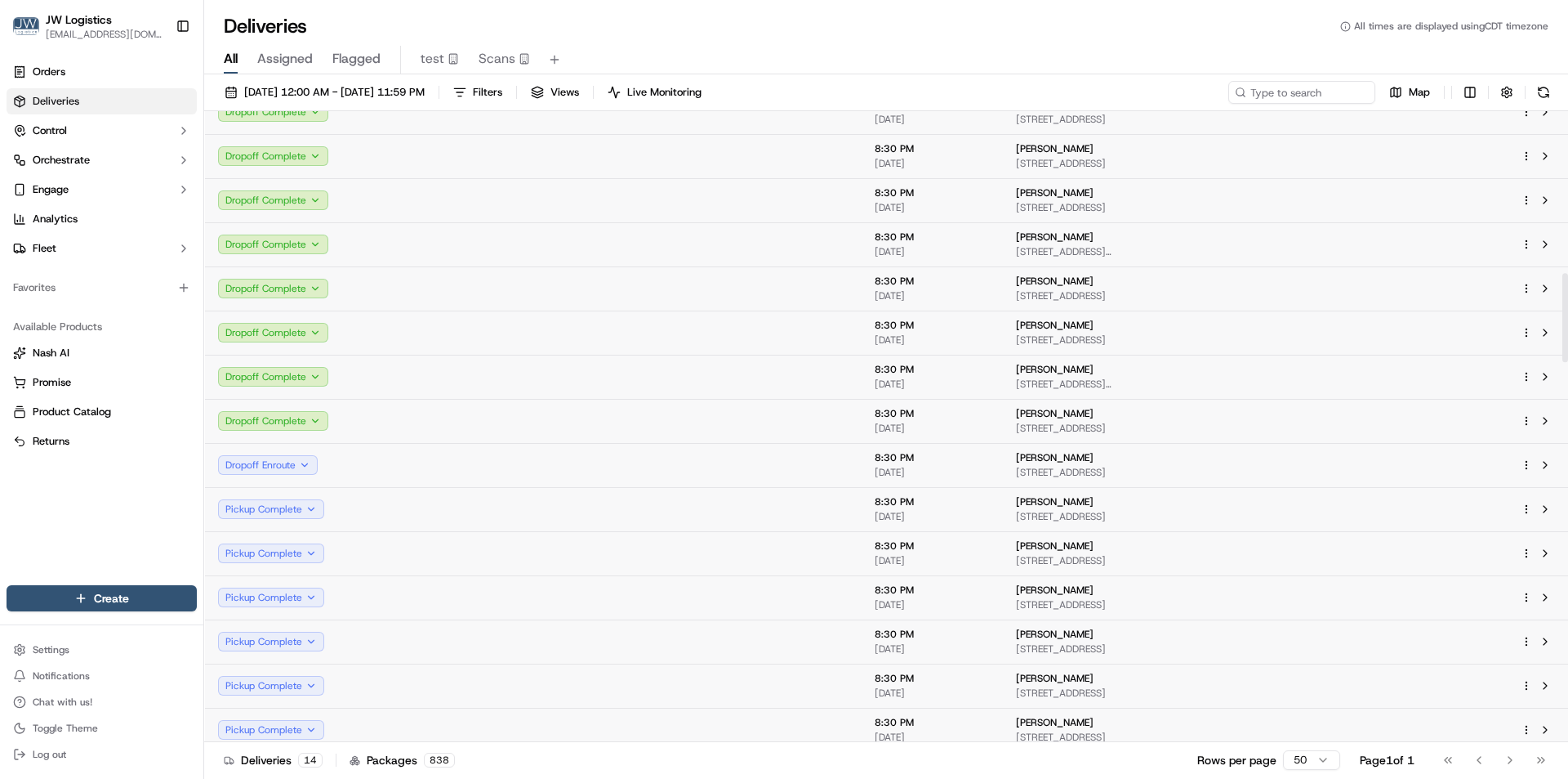
scroll to position [1144, 0]
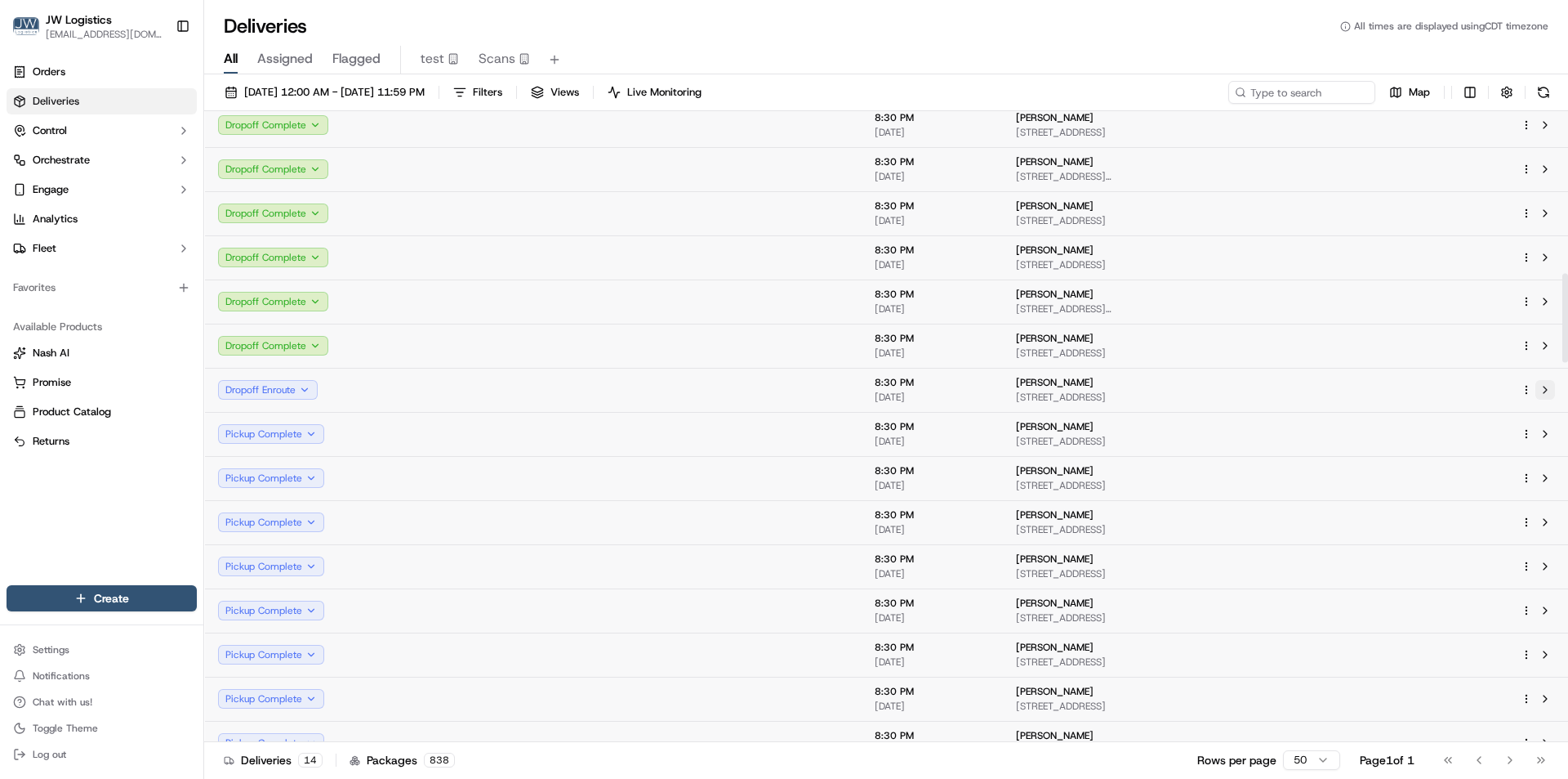
click at [1538, 385] on button at bounding box center [1545, 390] width 19 height 19
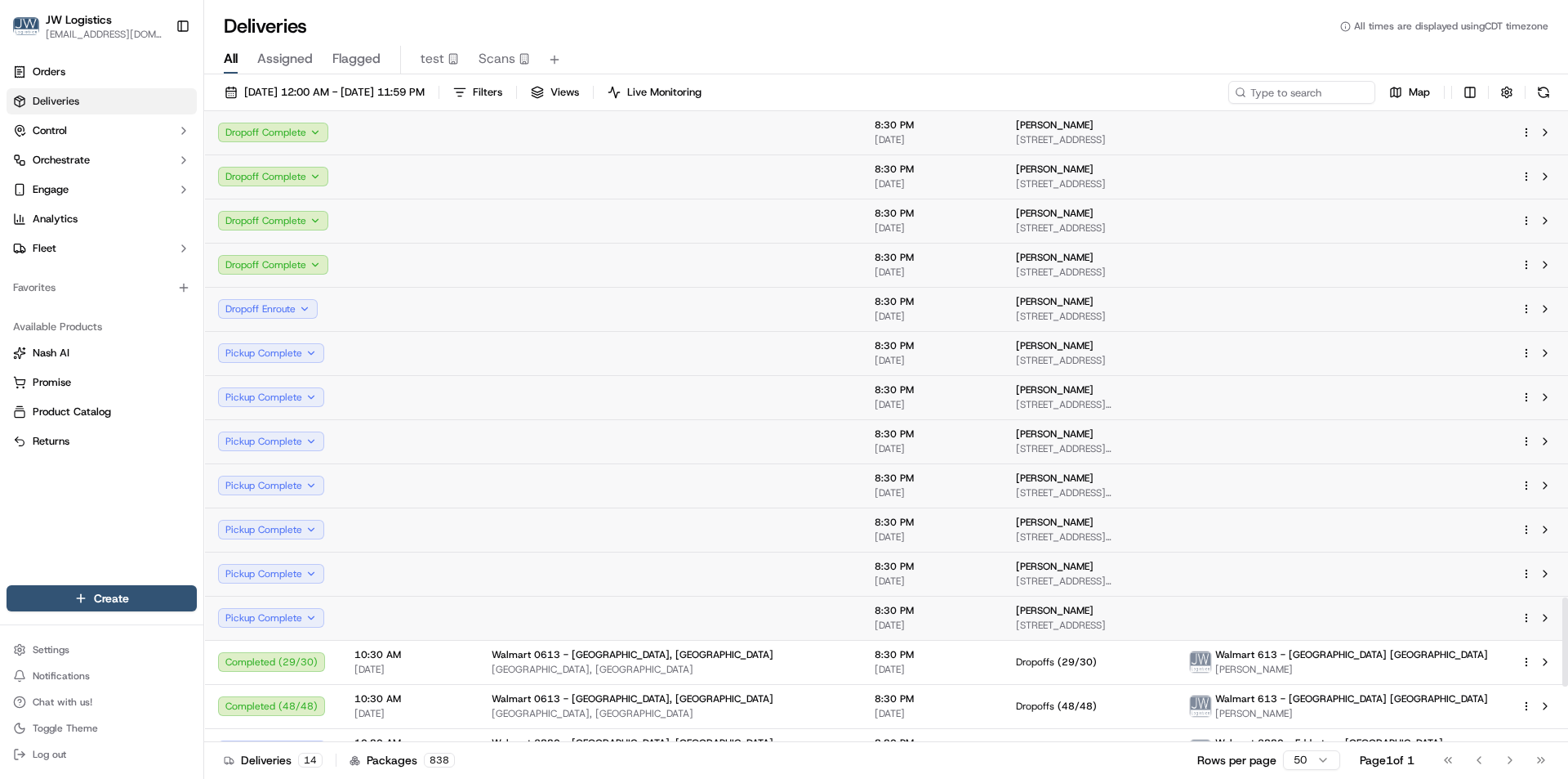
scroll to position [3432, 0]
click at [1545, 314] on button at bounding box center [1545, 308] width 19 height 19
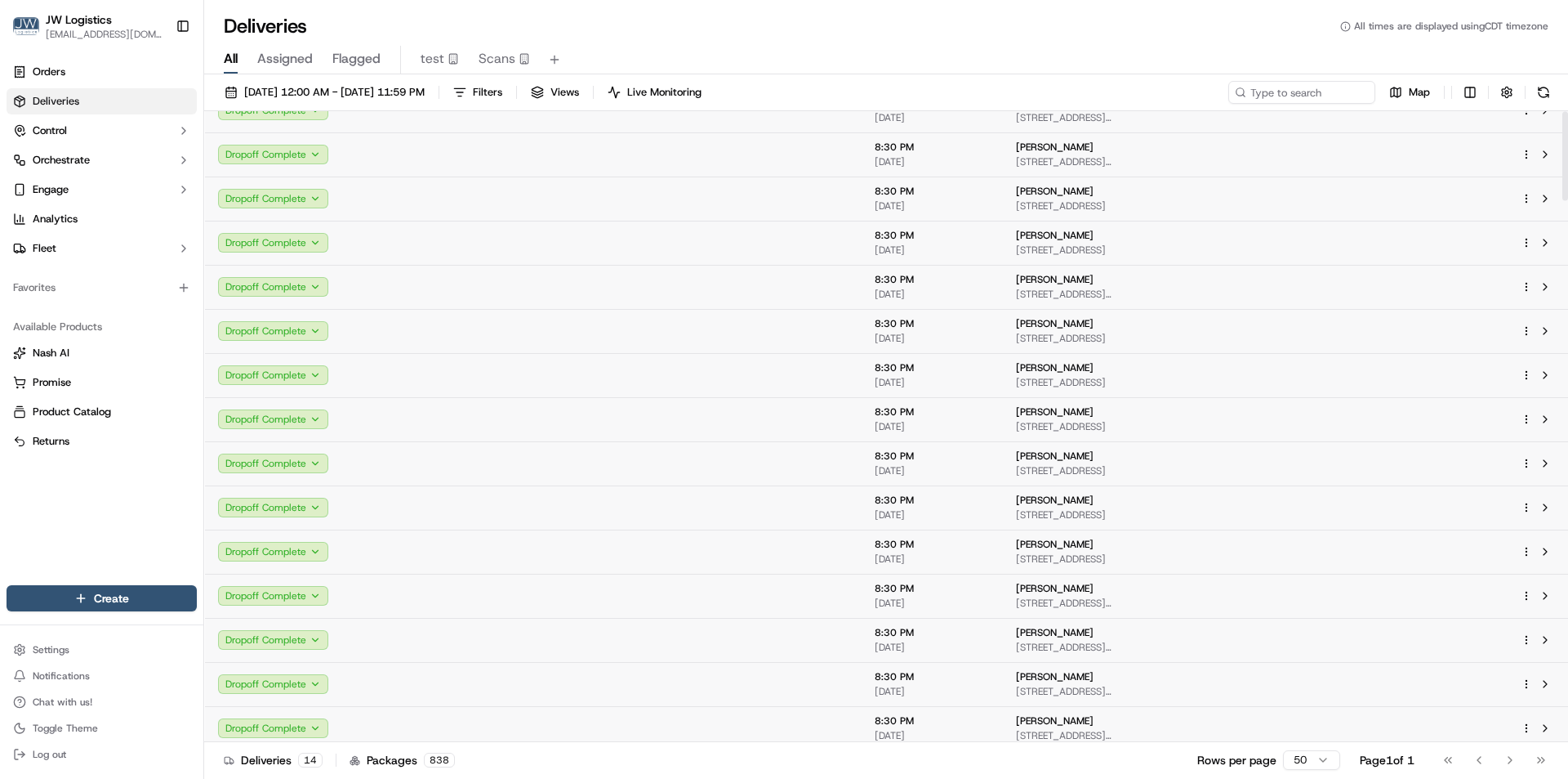
scroll to position [0, 0]
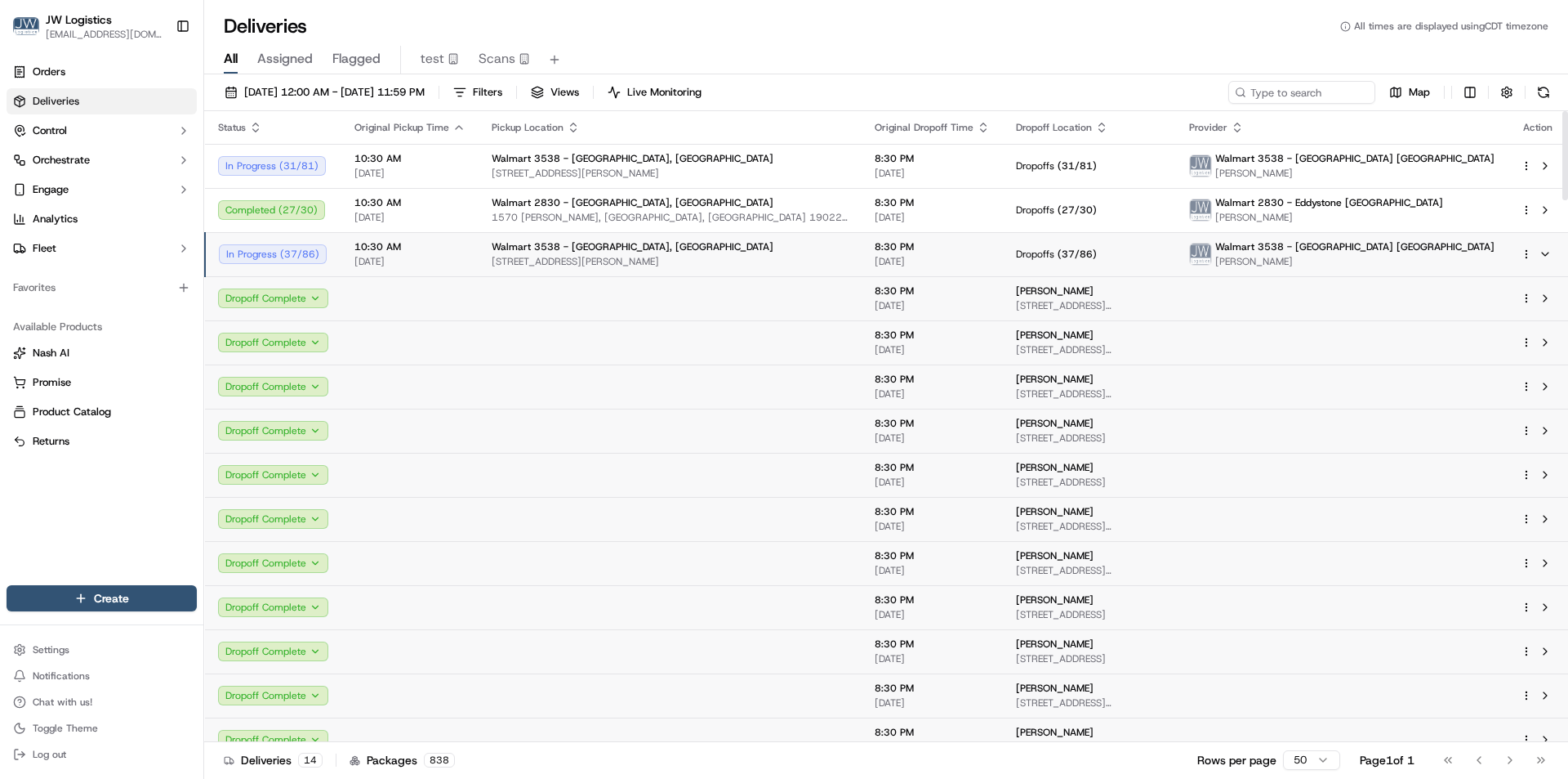
click at [460, 259] on span "[DATE]" at bounding box center [410, 261] width 111 height 13
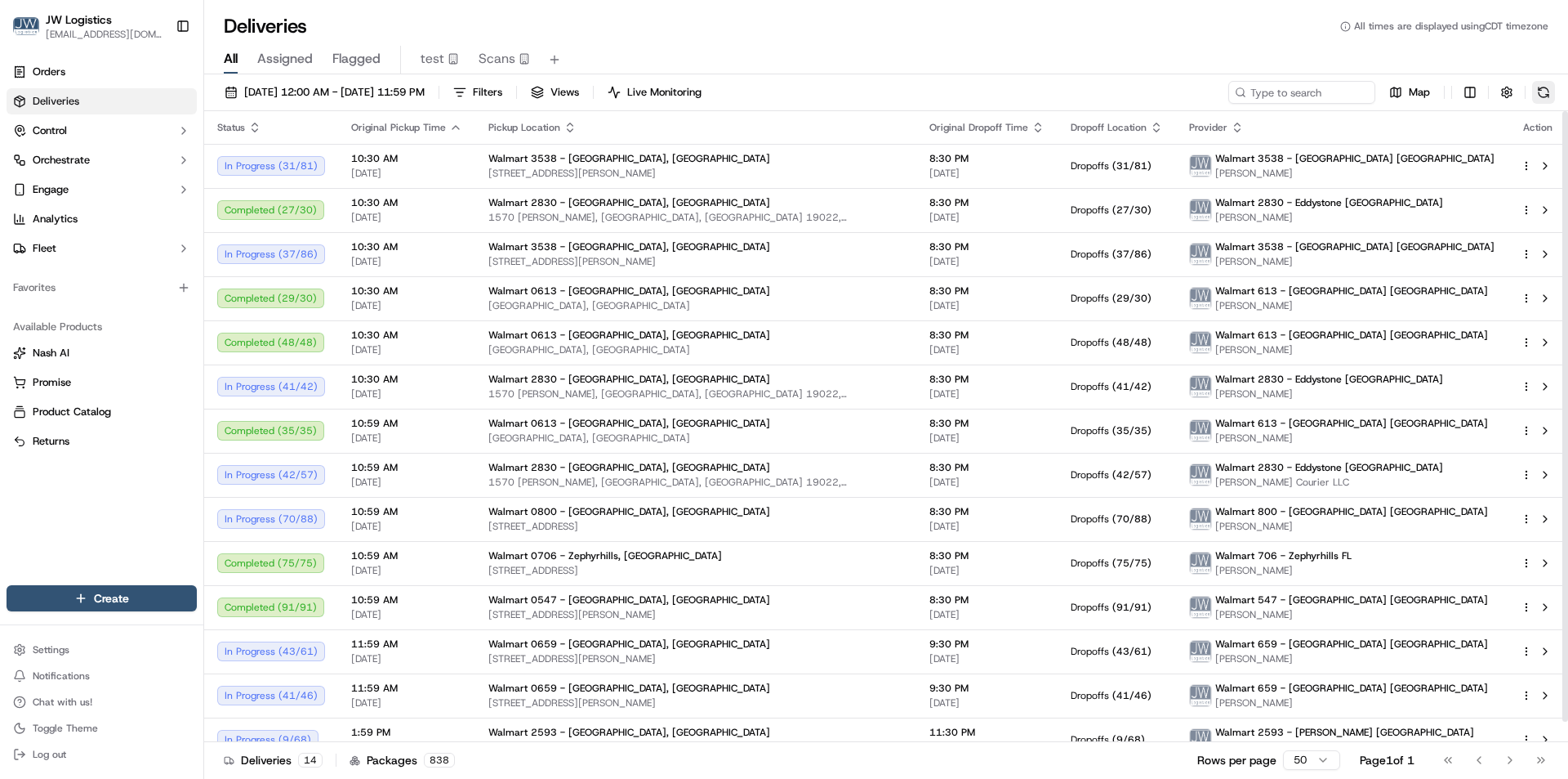
click at [1550, 98] on button at bounding box center [1543, 92] width 23 height 23
click at [481, 266] on td "Walmart 3538 - Melbourne, FL 8500 N WICKHAM RD, MELBOURNE, FL 32940, US" at bounding box center [696, 254] width 441 height 44
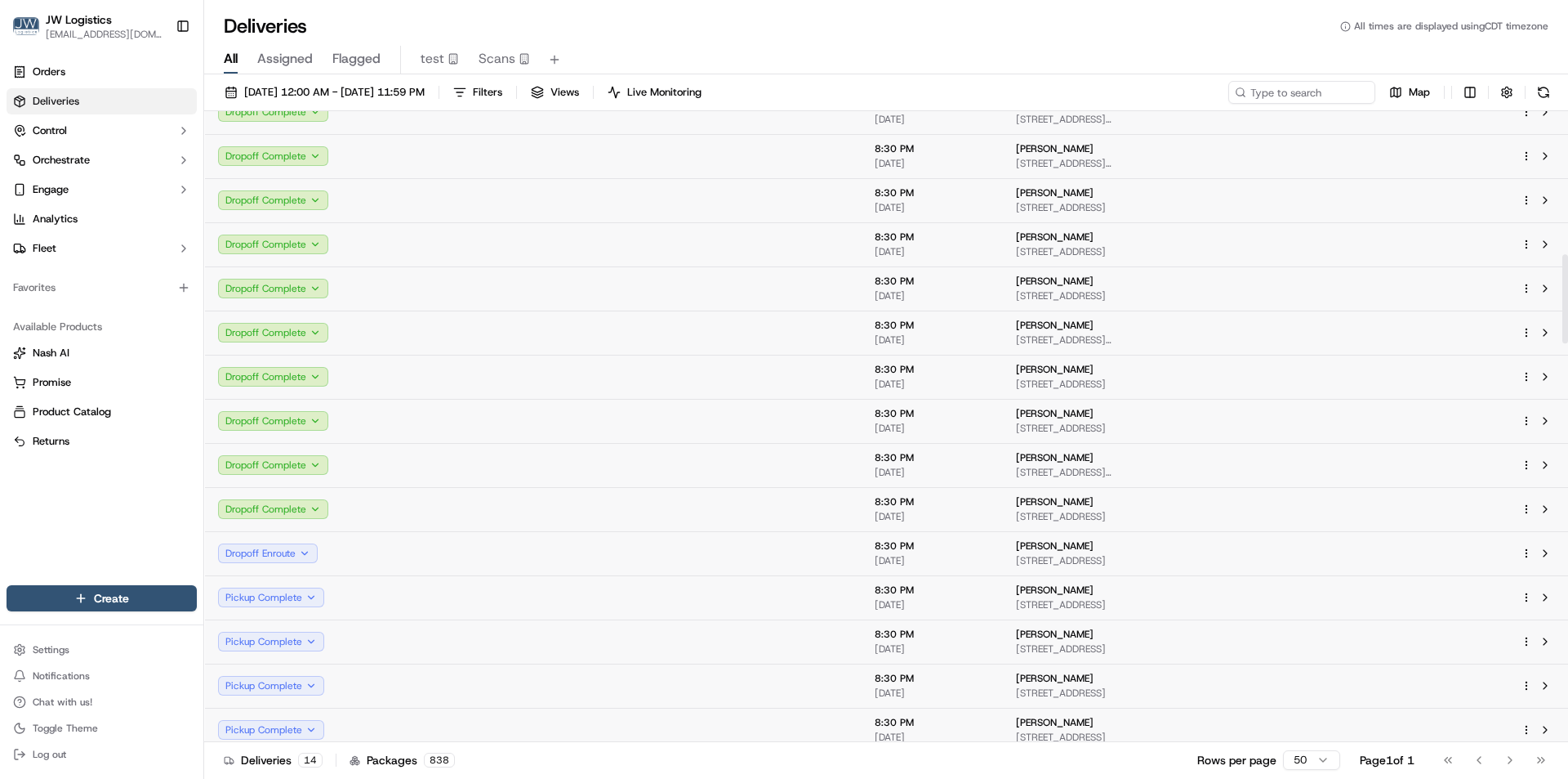
scroll to position [1062, 0]
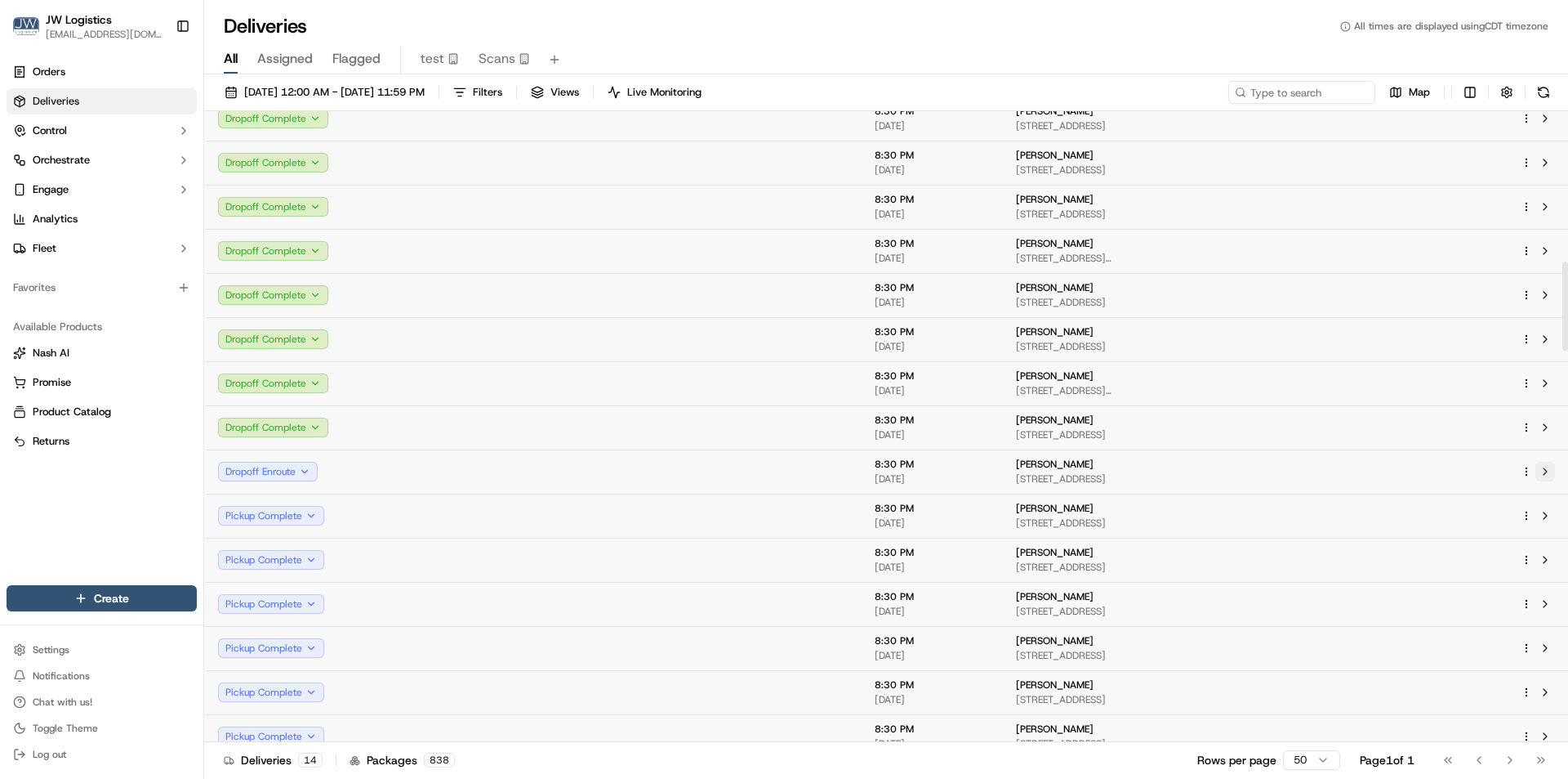
click at [1541, 475] on button at bounding box center [1545, 471] width 19 height 19
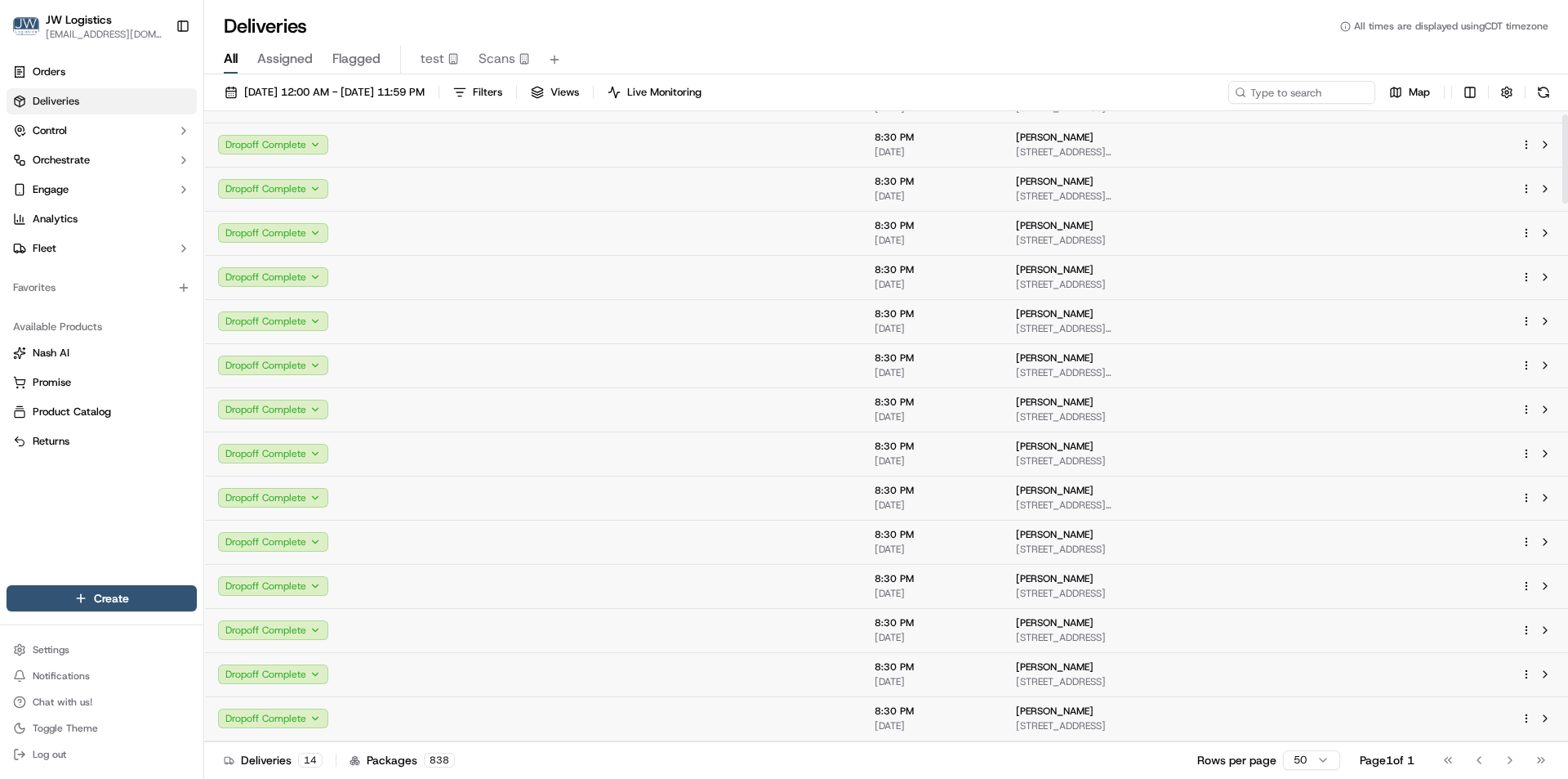
scroll to position [0, 0]
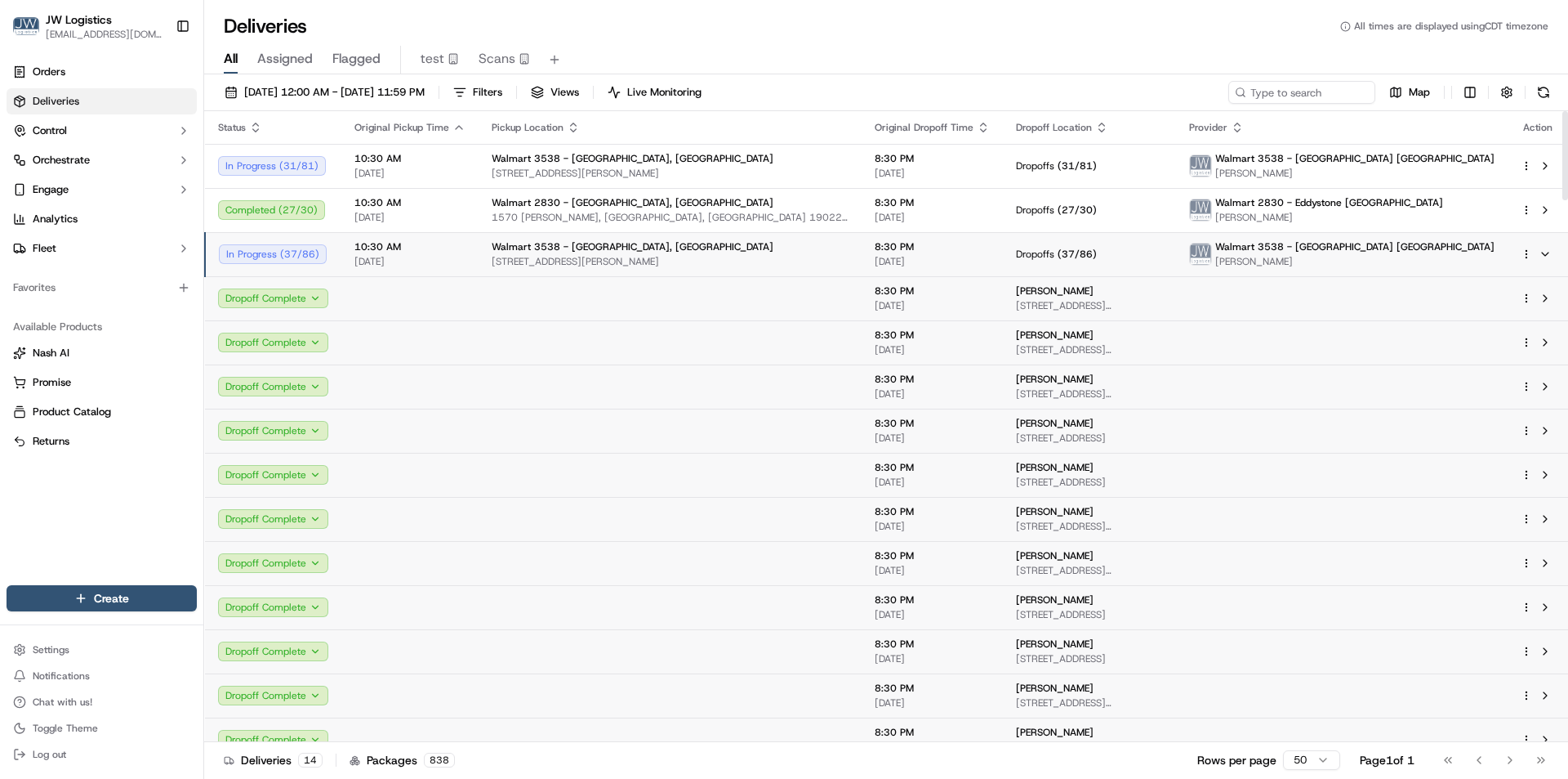
click at [454, 263] on span "[DATE]" at bounding box center [410, 261] width 111 height 13
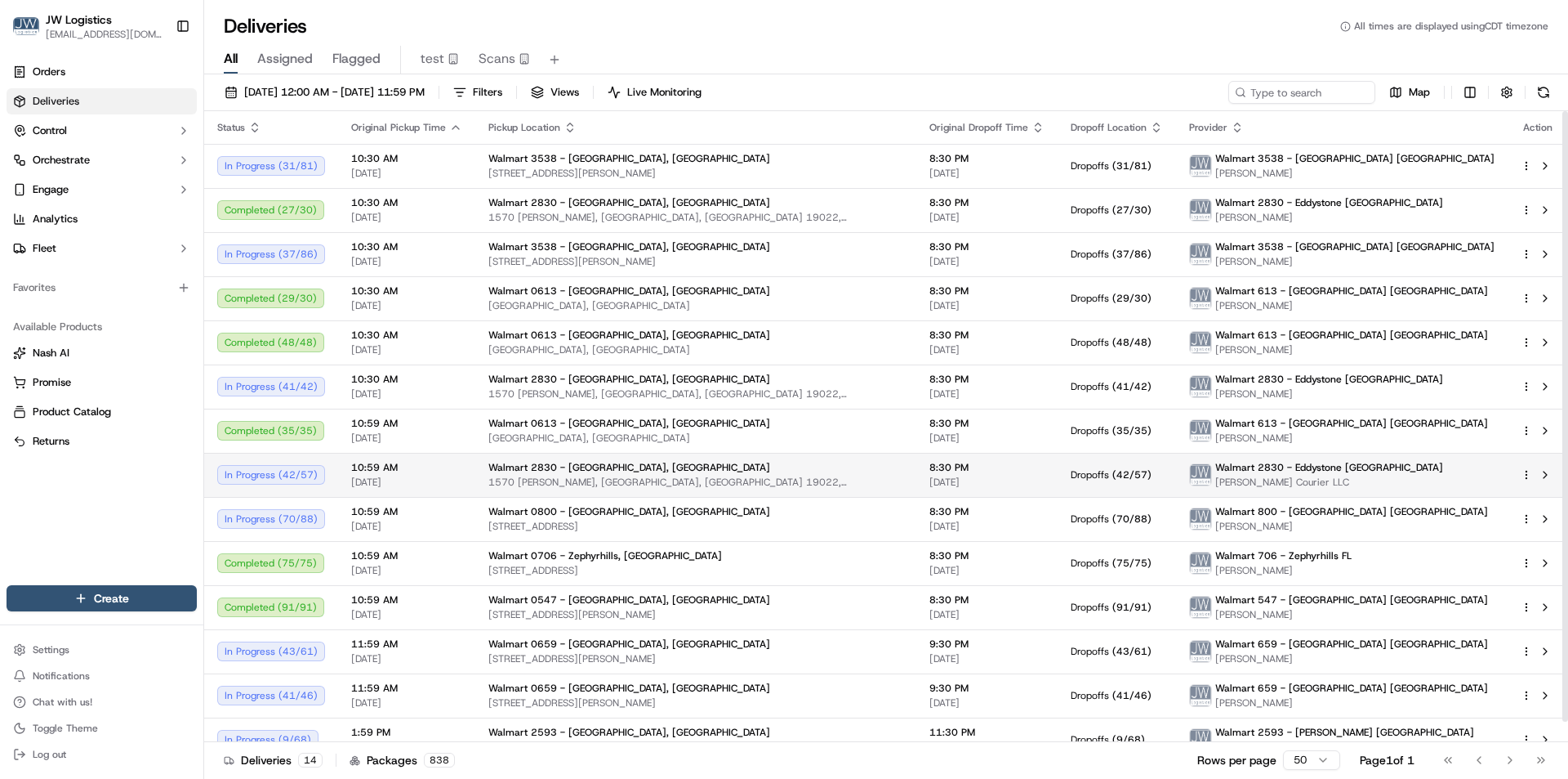
click at [458, 475] on td "10:59 AM 10/15/2025" at bounding box center [406, 475] width 138 height 44
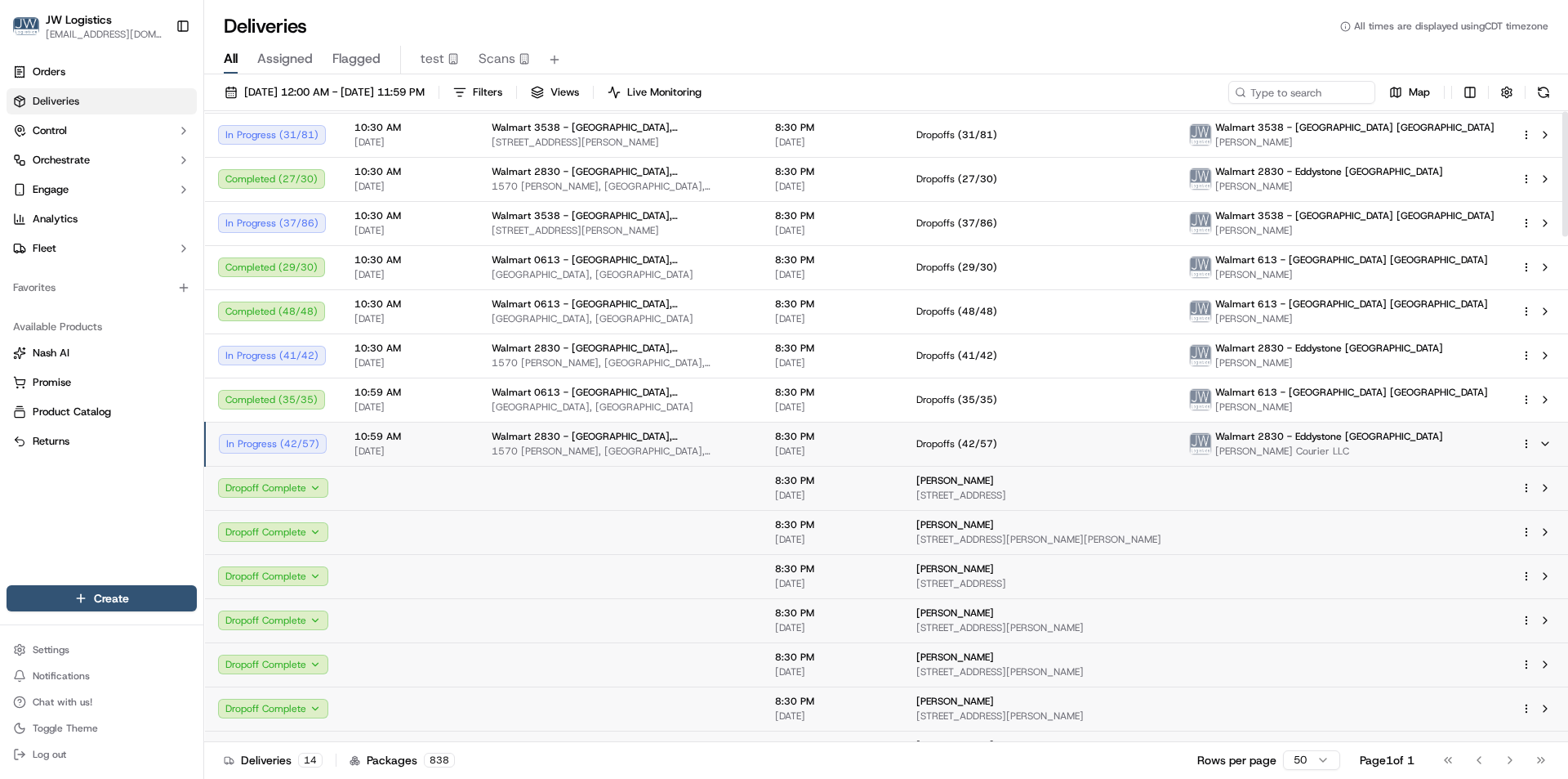
scroll to position [3, 0]
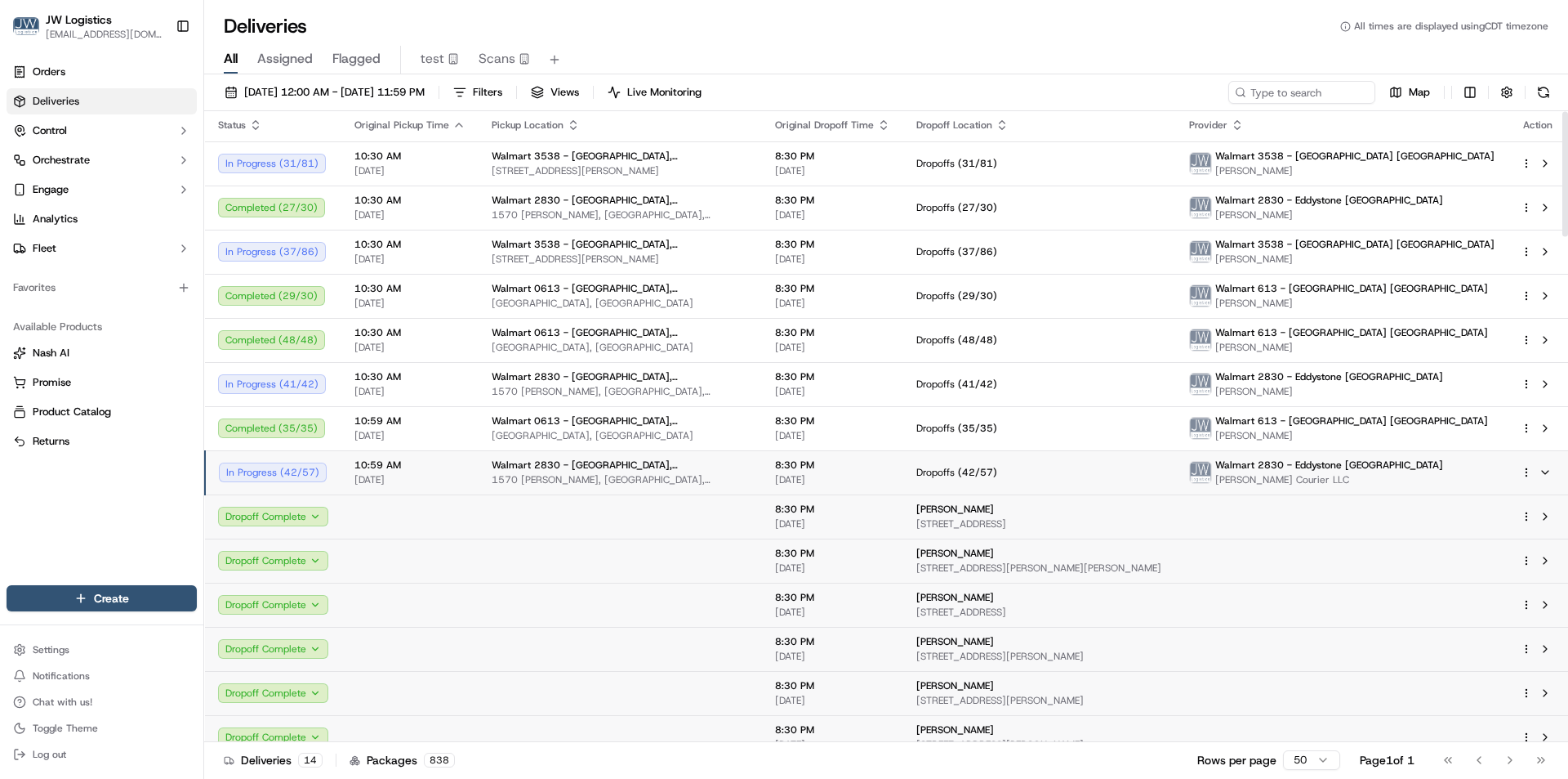
click at [441, 477] on span "[DATE]" at bounding box center [410, 479] width 111 height 13
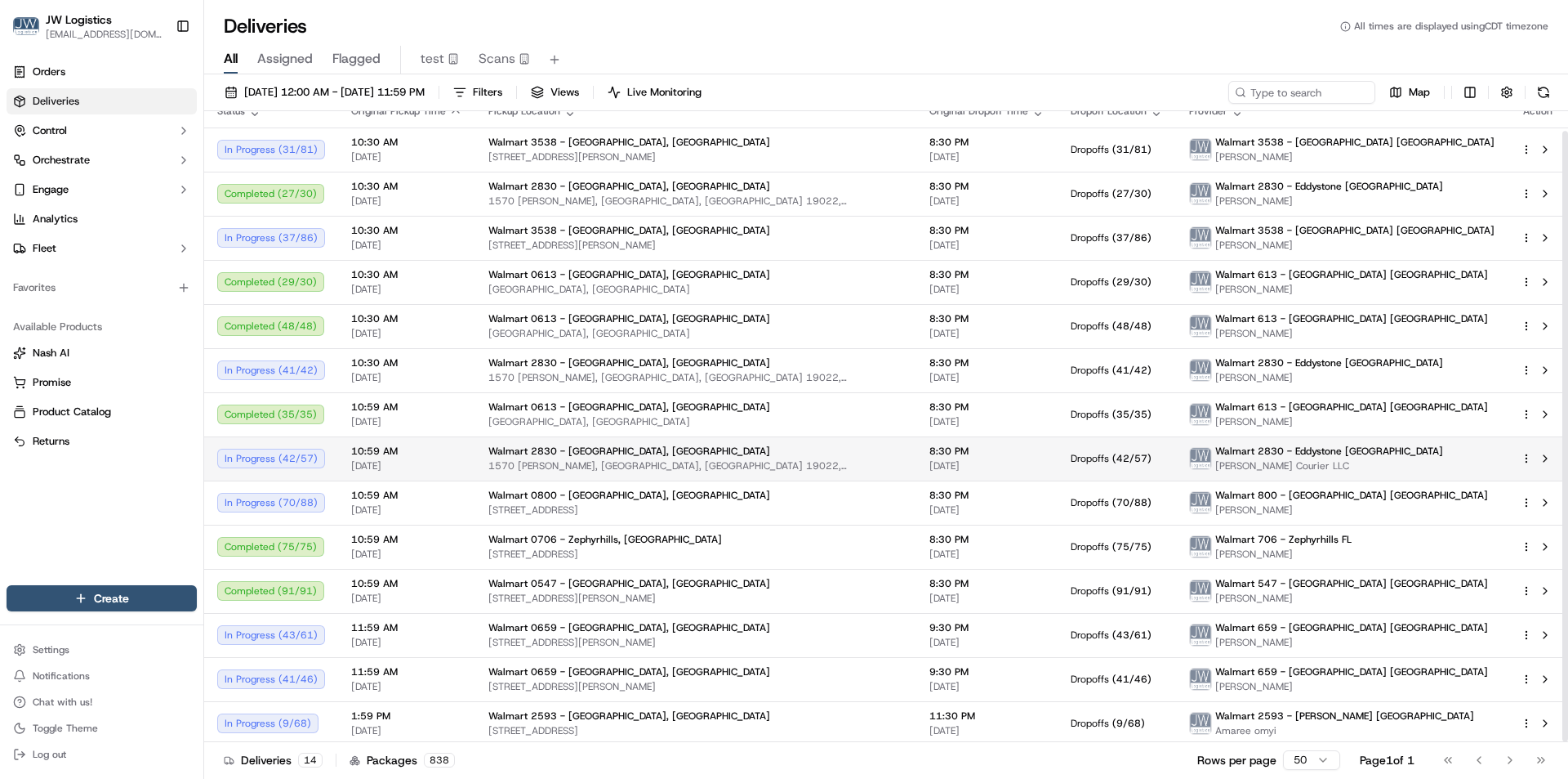
scroll to position [20, 0]
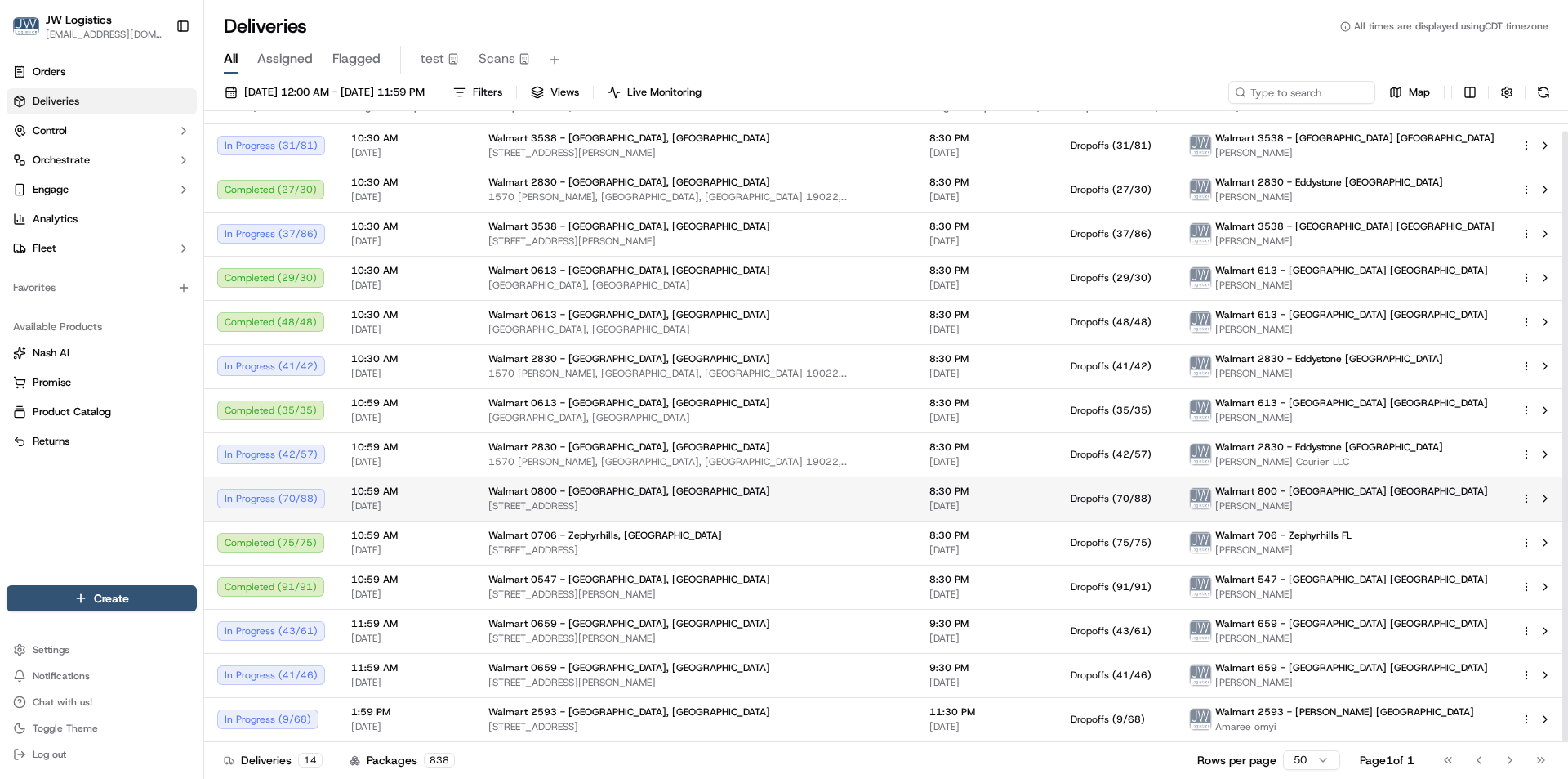
click at [430, 491] on span "10:59 AM" at bounding box center [406, 491] width 111 height 13
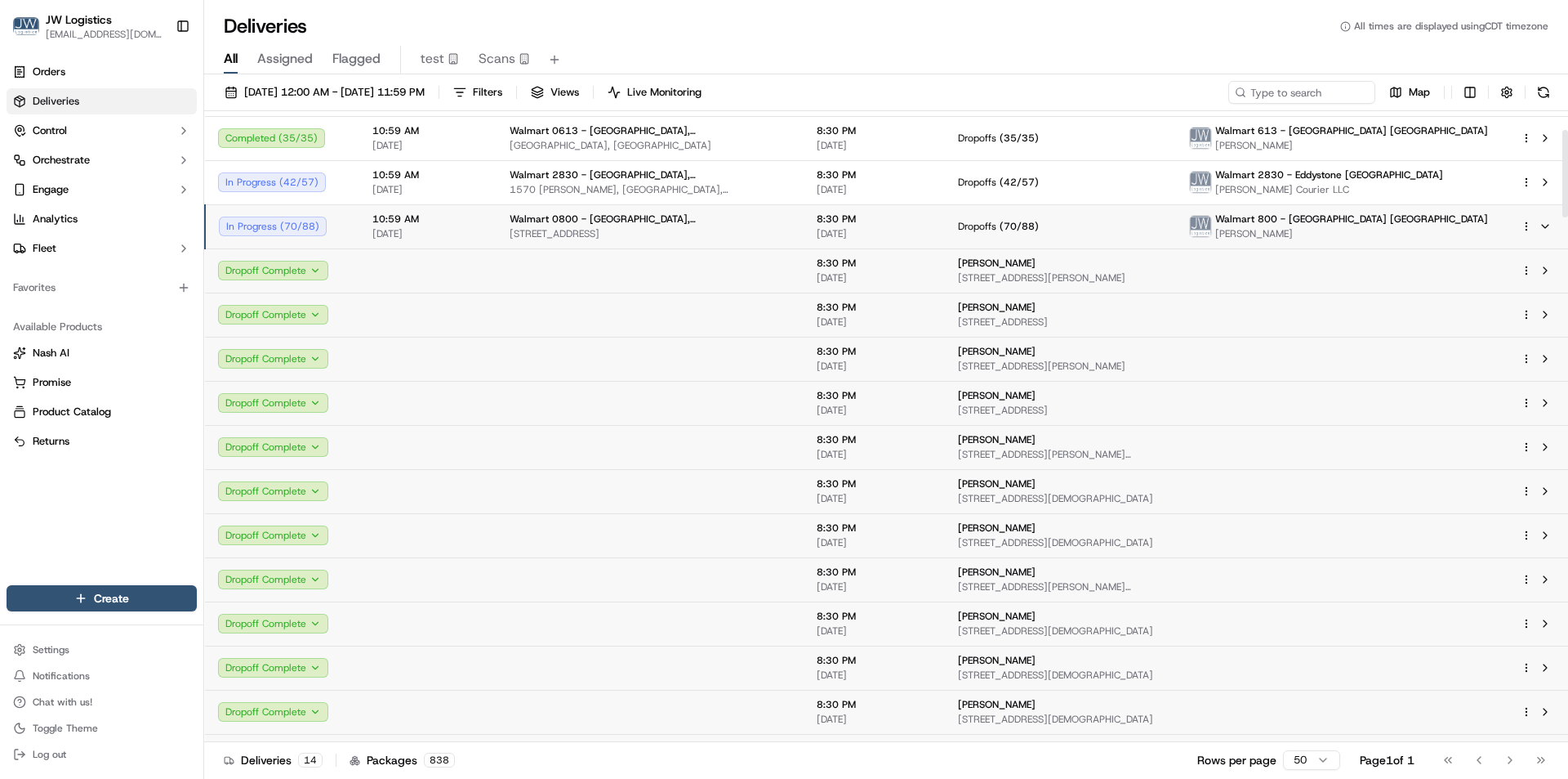
scroll to position [0, 0]
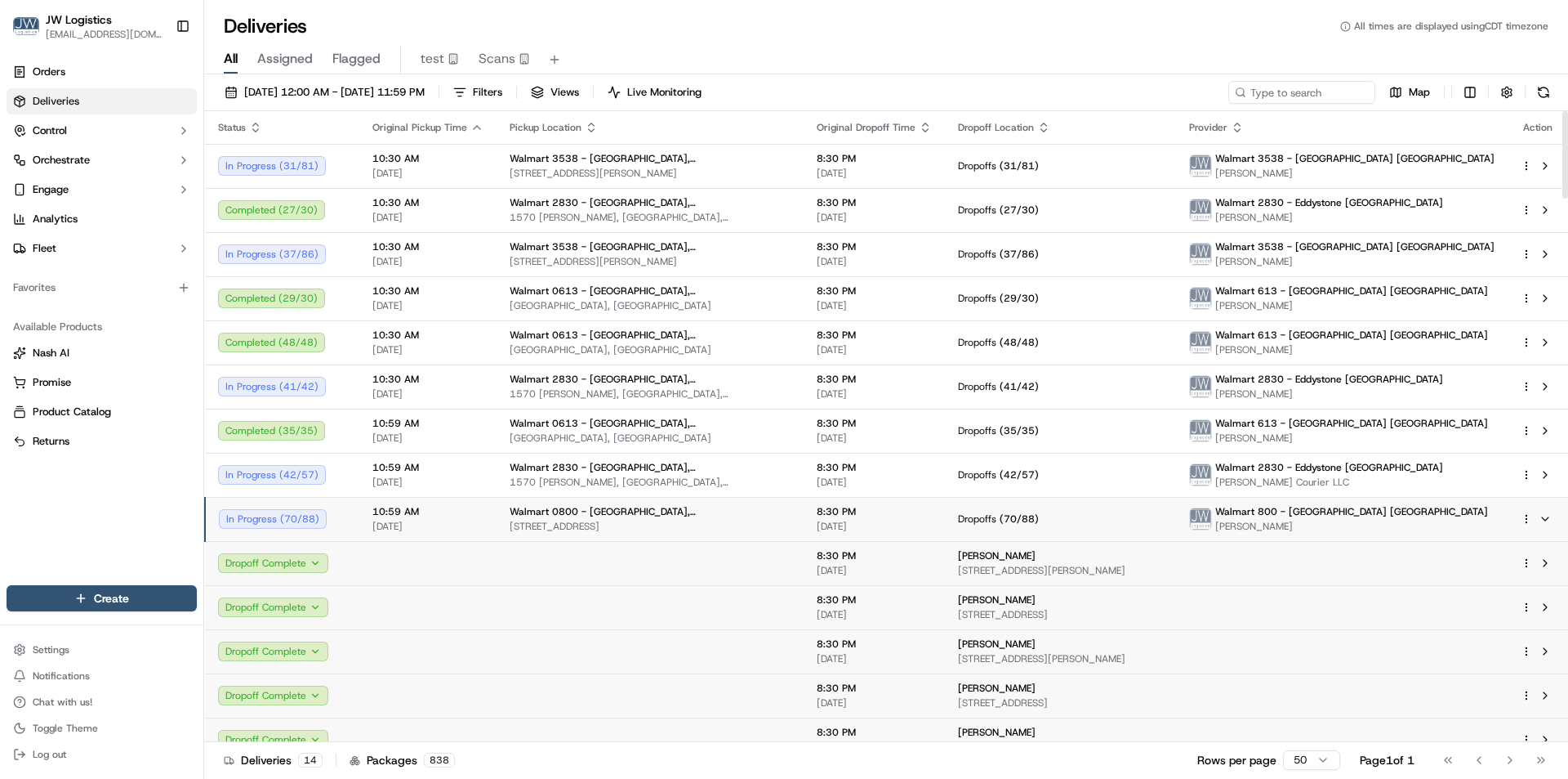
click at [464, 519] on div "10:59 AM 10/15/2025" at bounding box center [427, 519] width 111 height 28
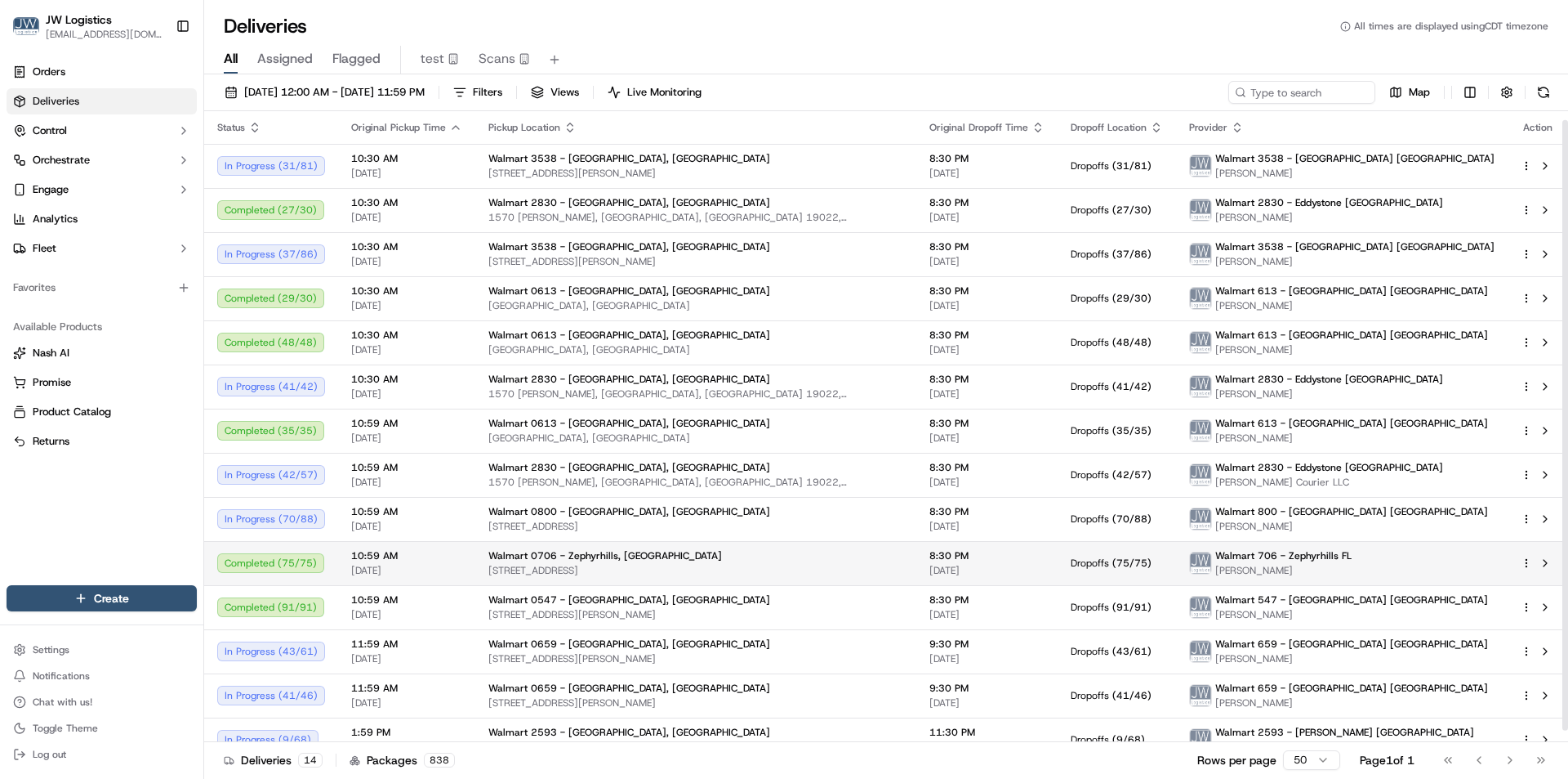
scroll to position [20, 0]
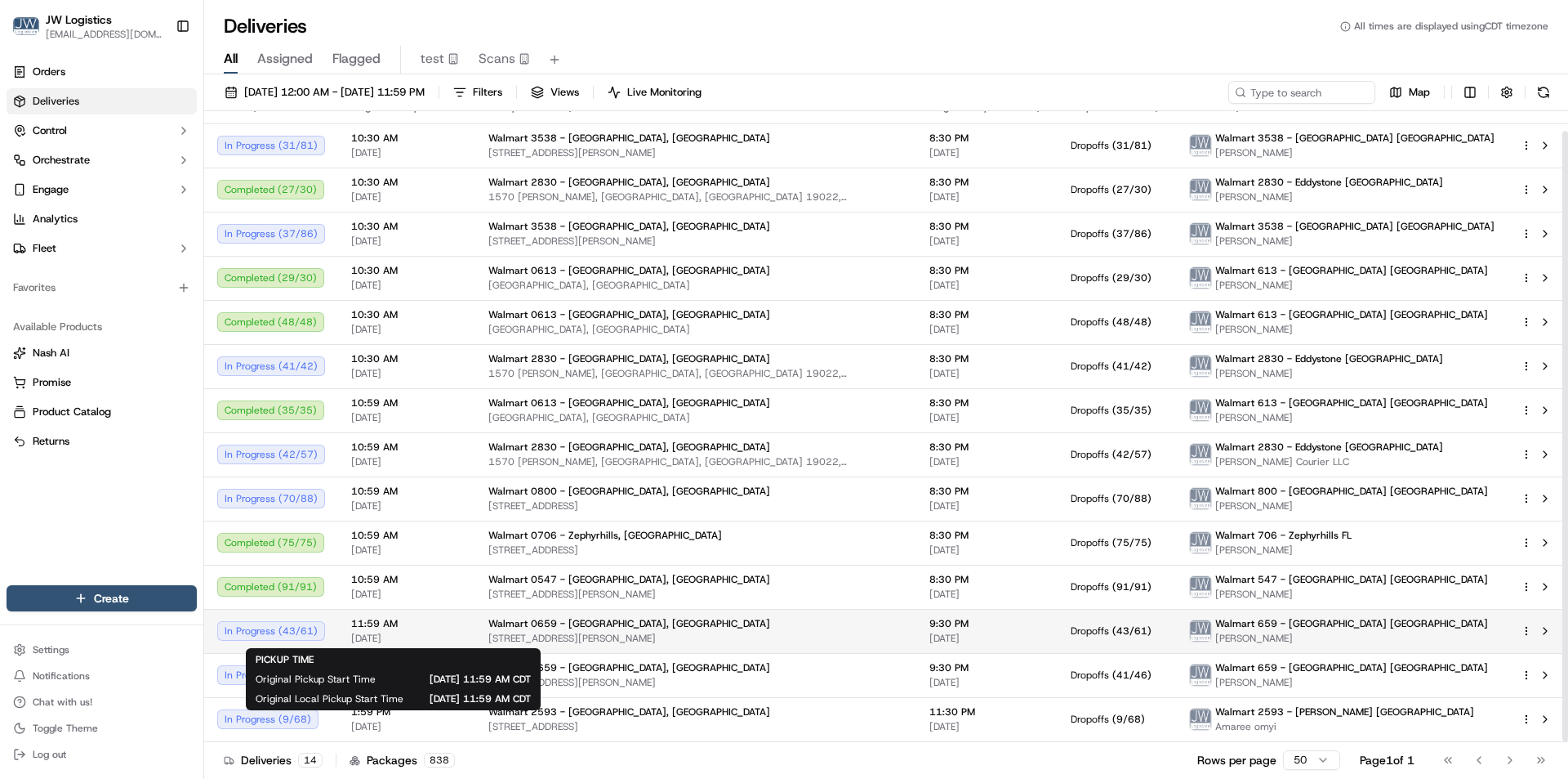
click at [452, 626] on span "11:59 AM" at bounding box center [406, 623] width 111 height 13
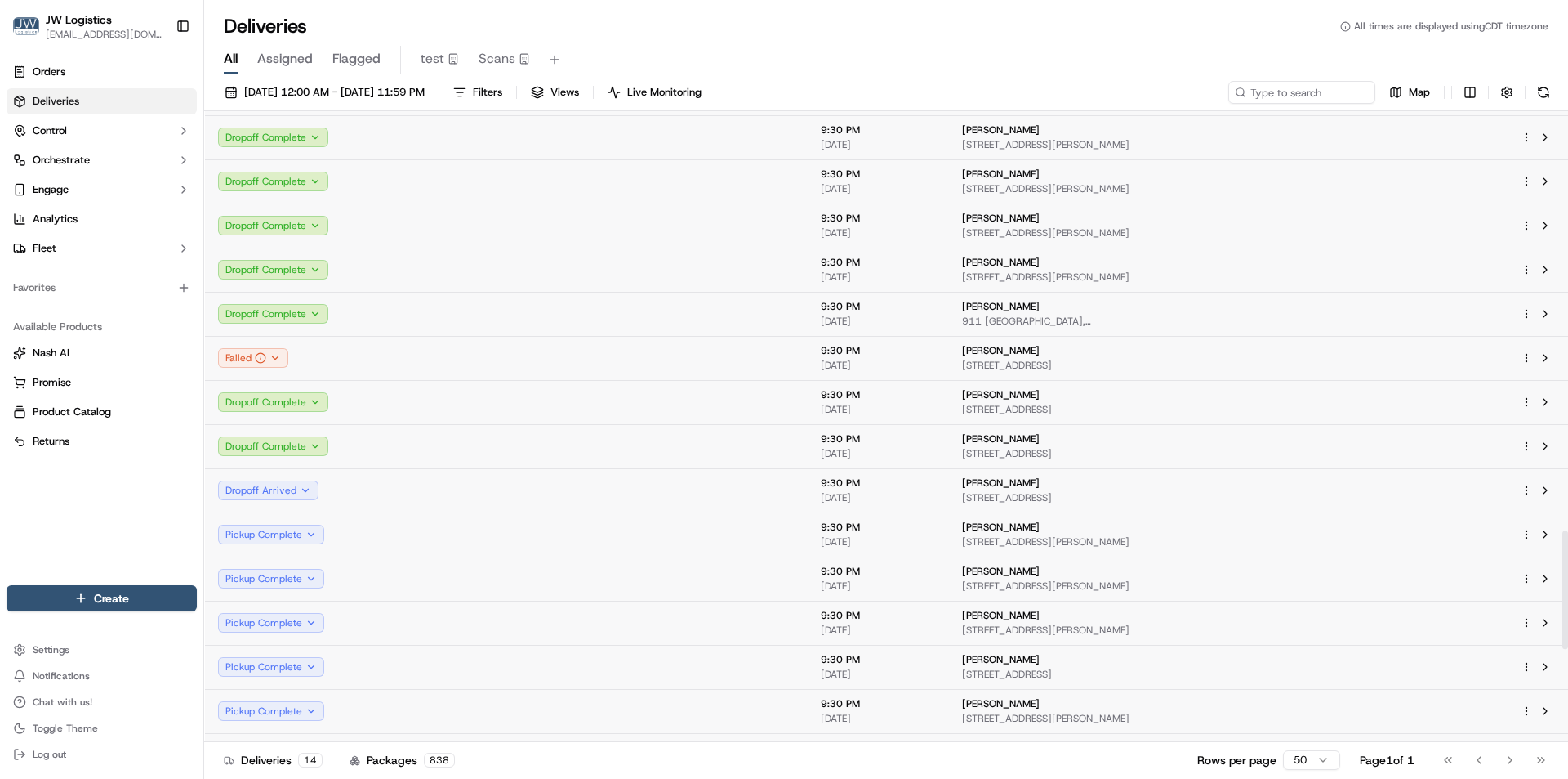
scroll to position [2390, 0]
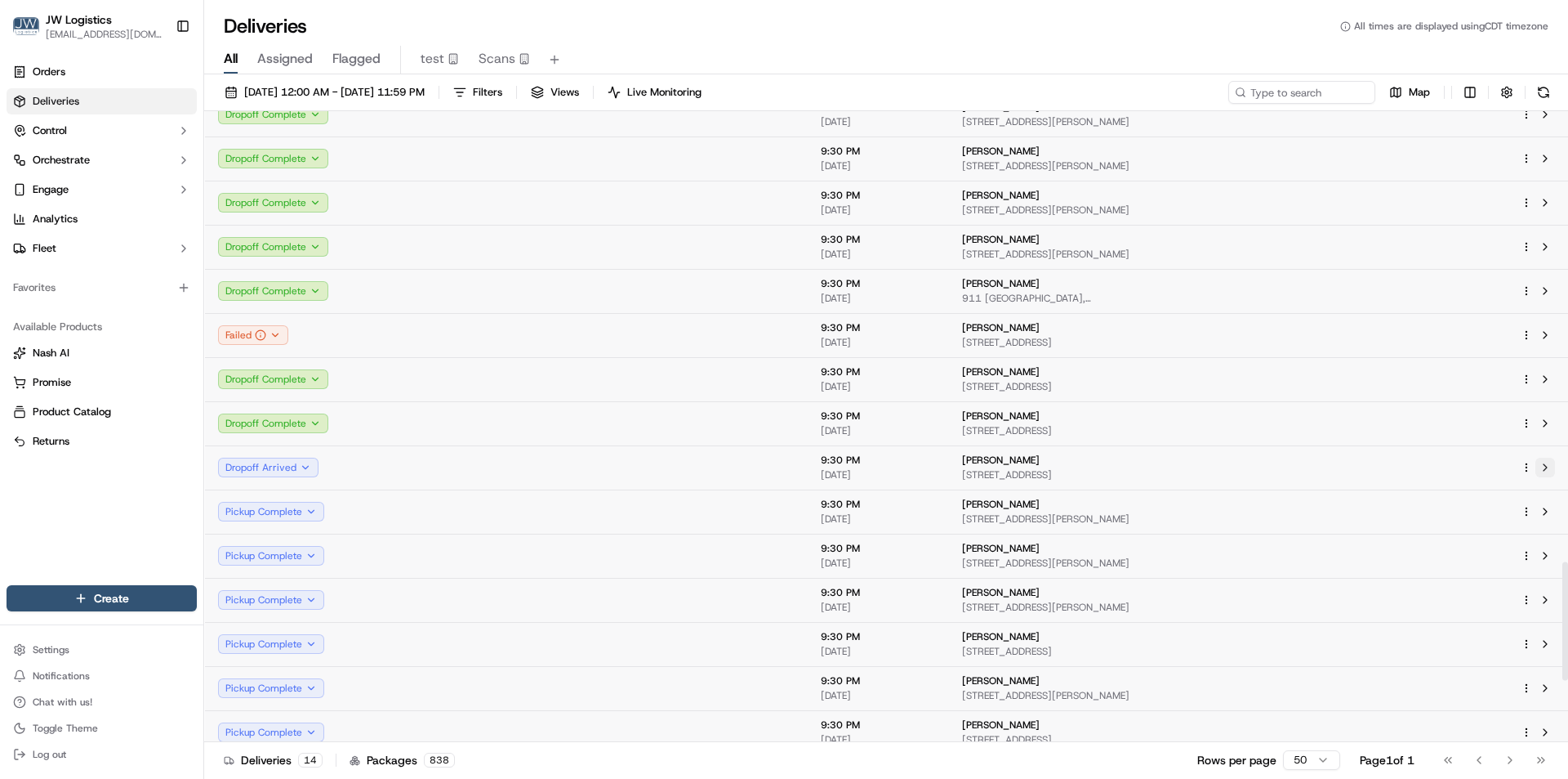
click at [1543, 466] on button at bounding box center [1545, 467] width 19 height 19
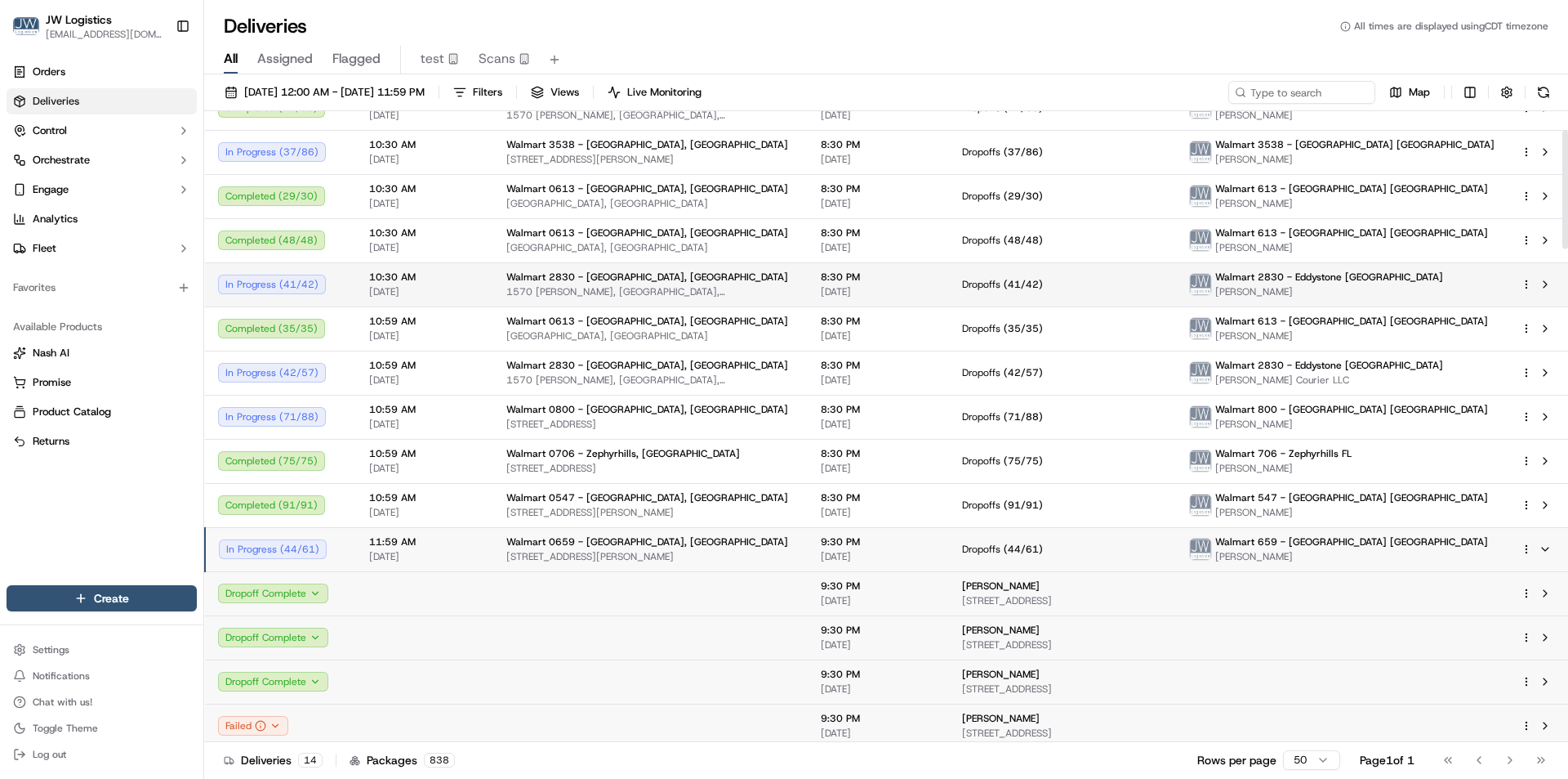
scroll to position [0, 0]
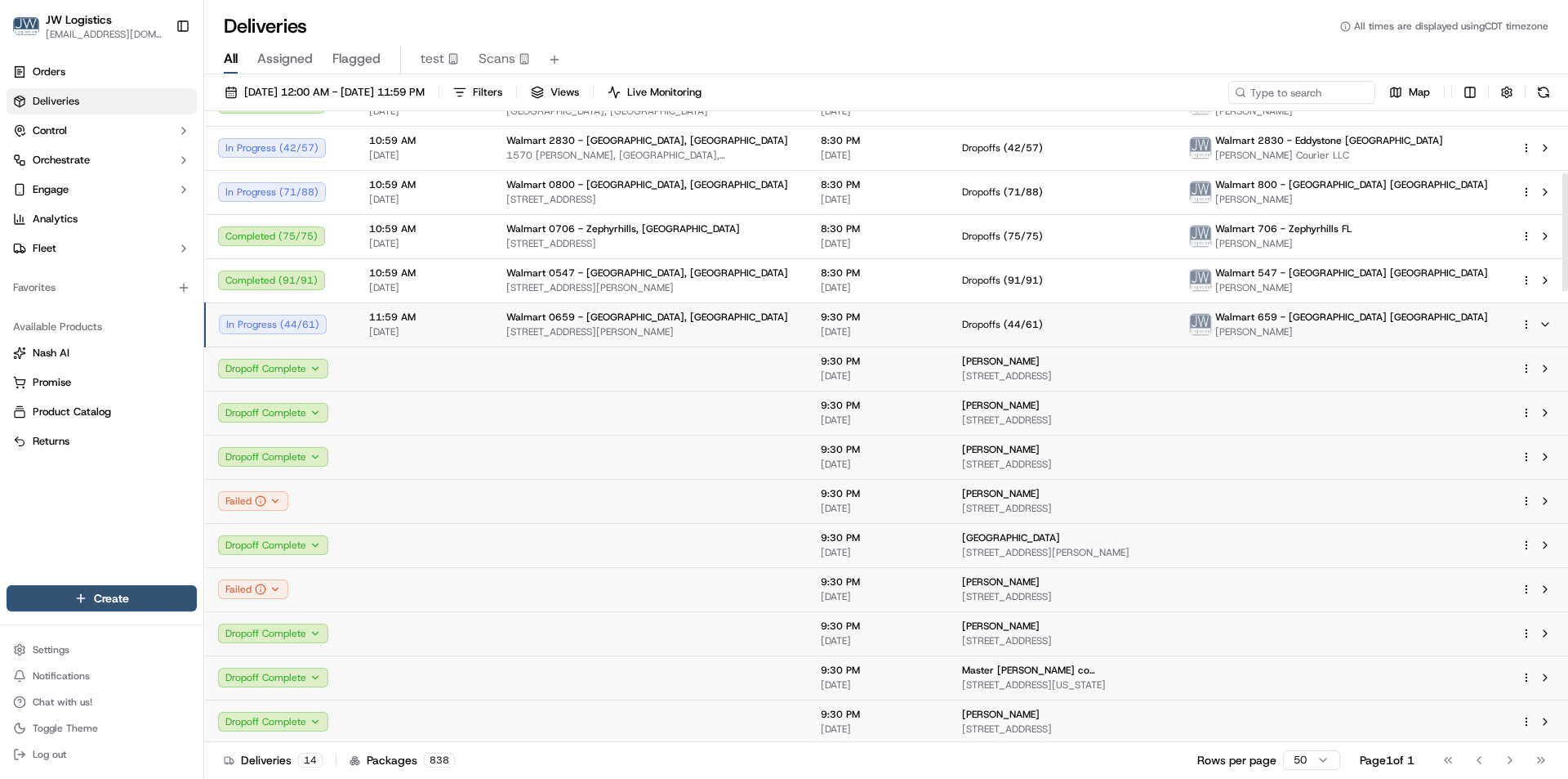
click at [458, 321] on span "11:59 AM" at bounding box center [425, 316] width 111 height 13
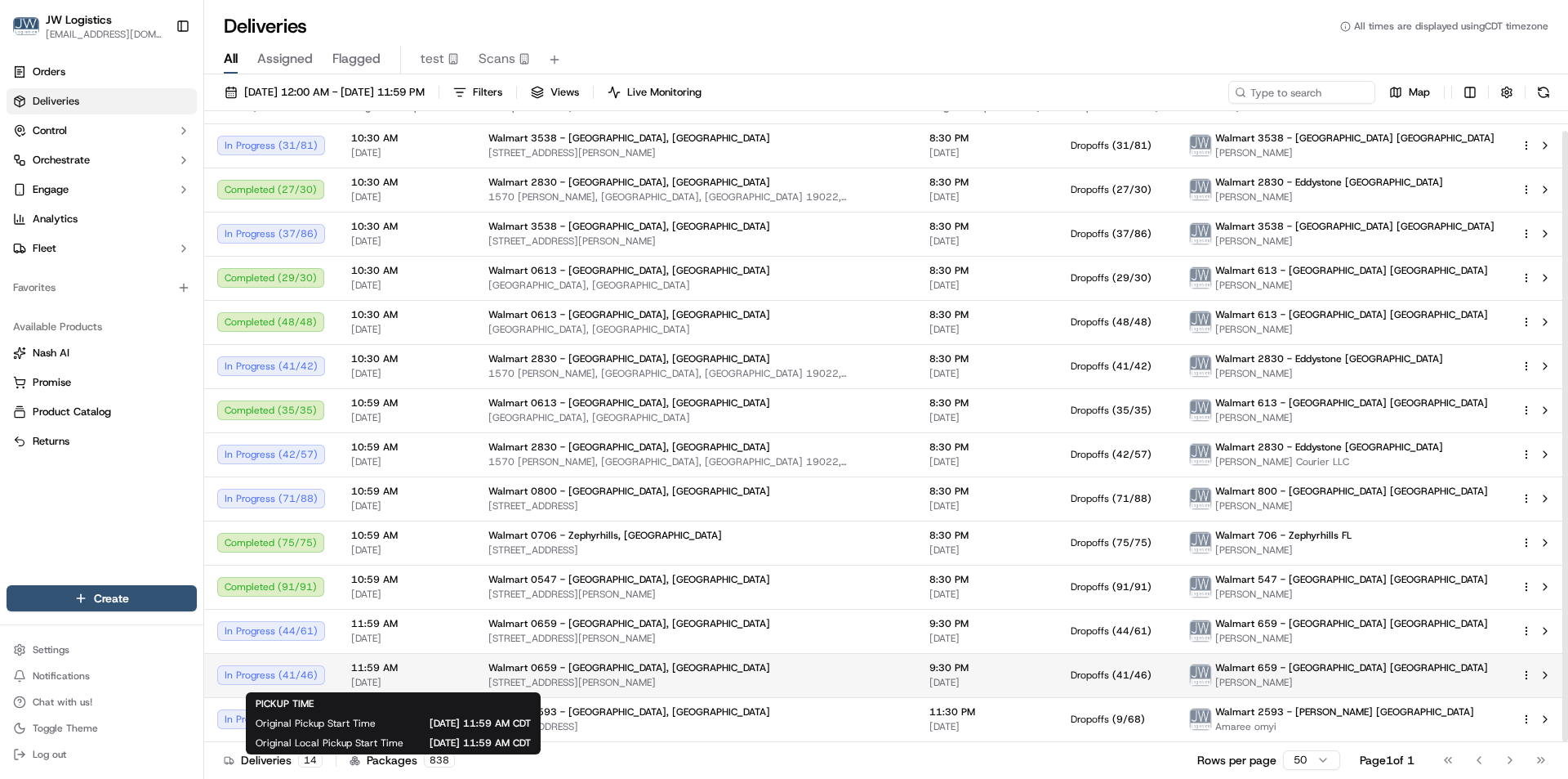
click at [427, 678] on span "[DATE]" at bounding box center [406, 682] width 111 height 13
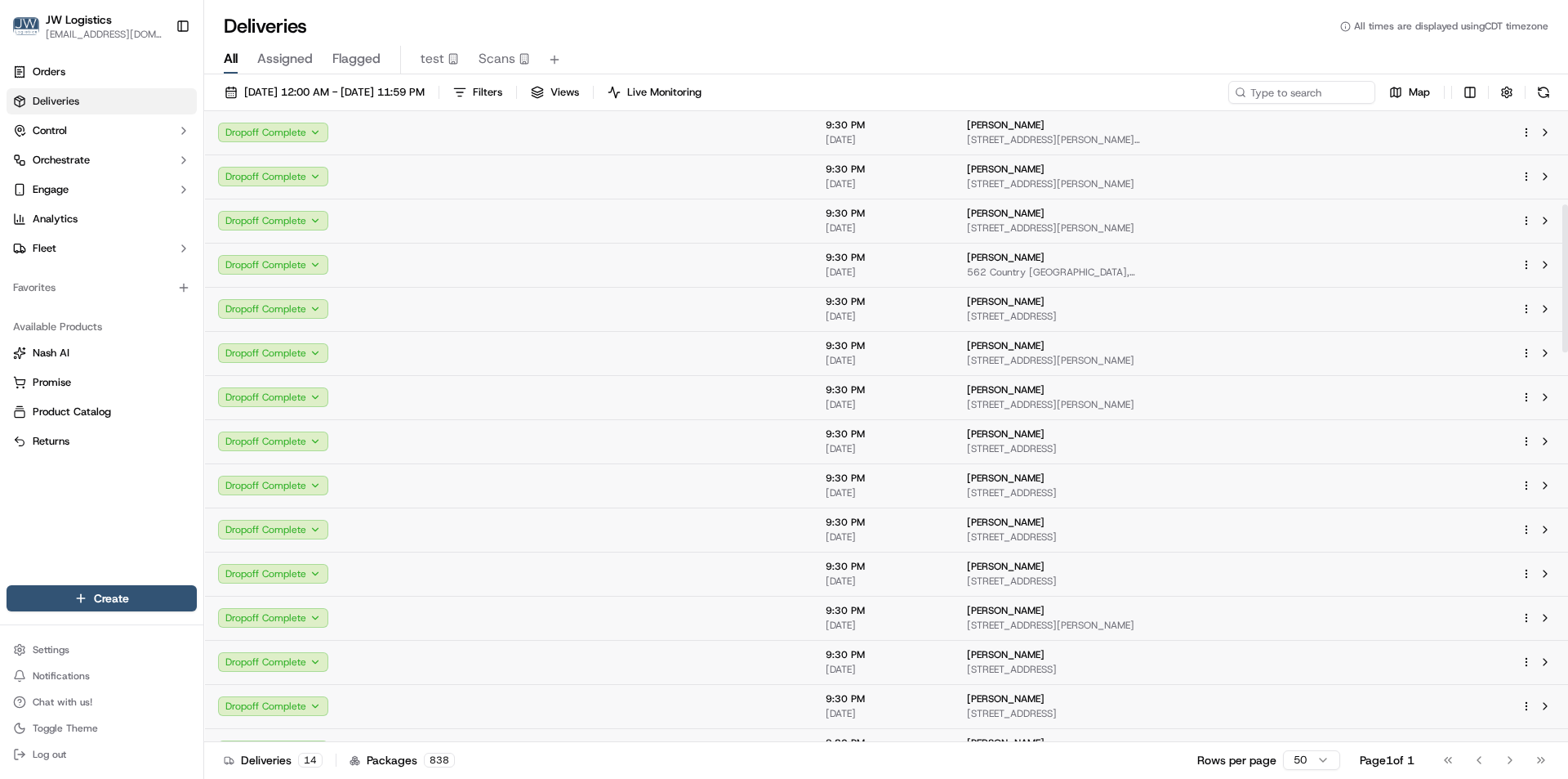
scroll to position [334, 0]
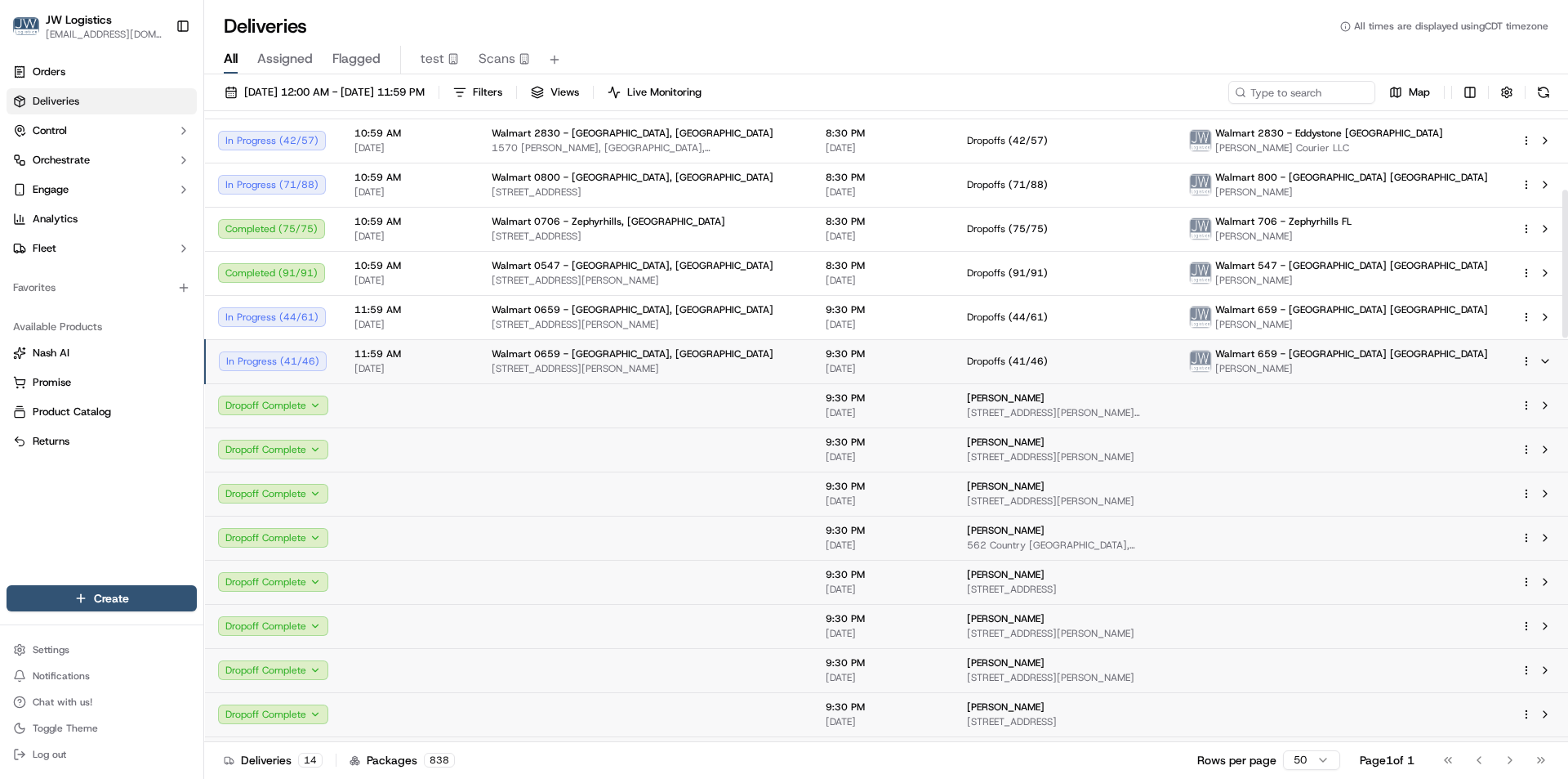
click at [456, 365] on span "[DATE]" at bounding box center [410, 368] width 111 height 13
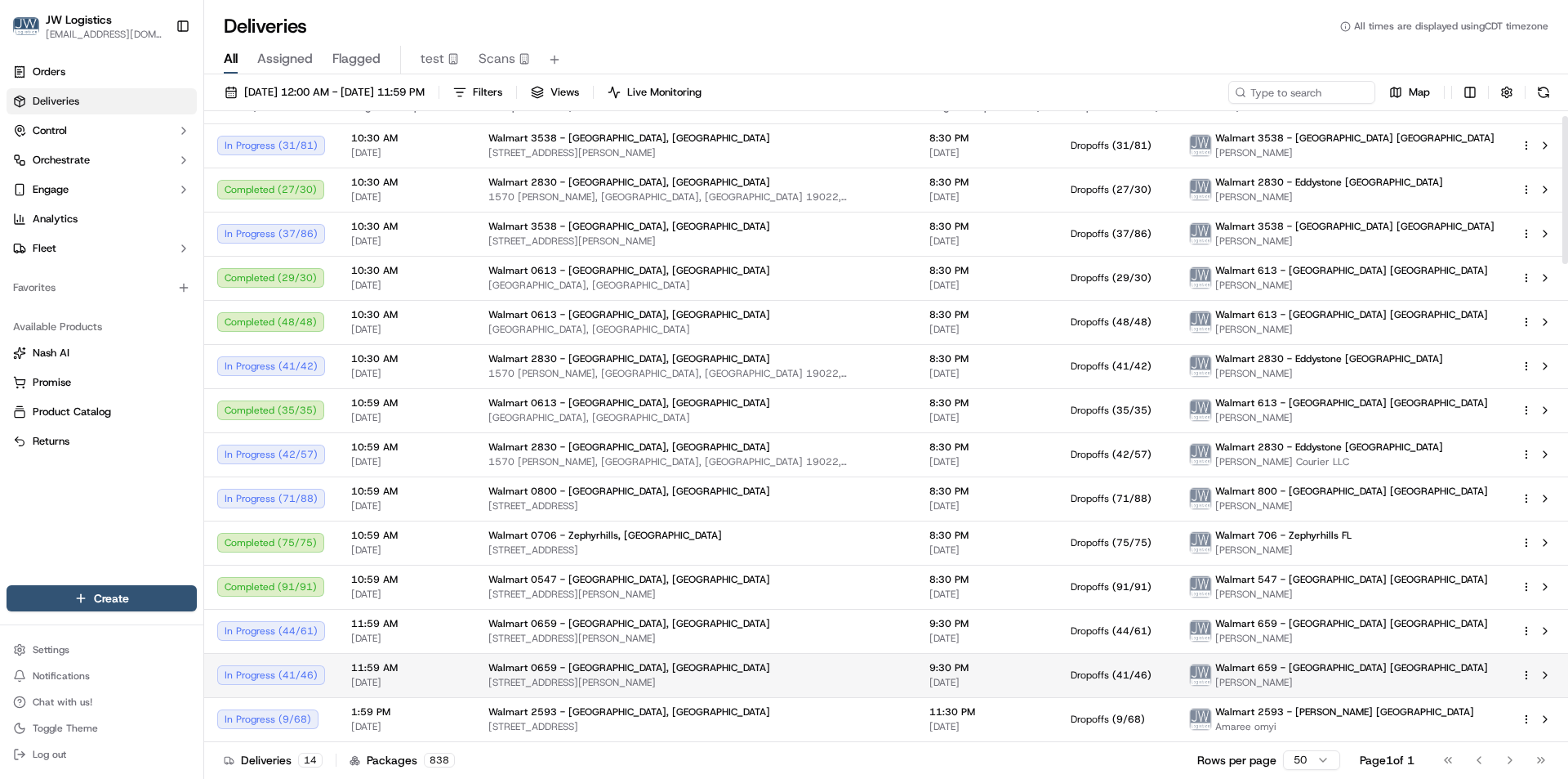
scroll to position [20, 0]
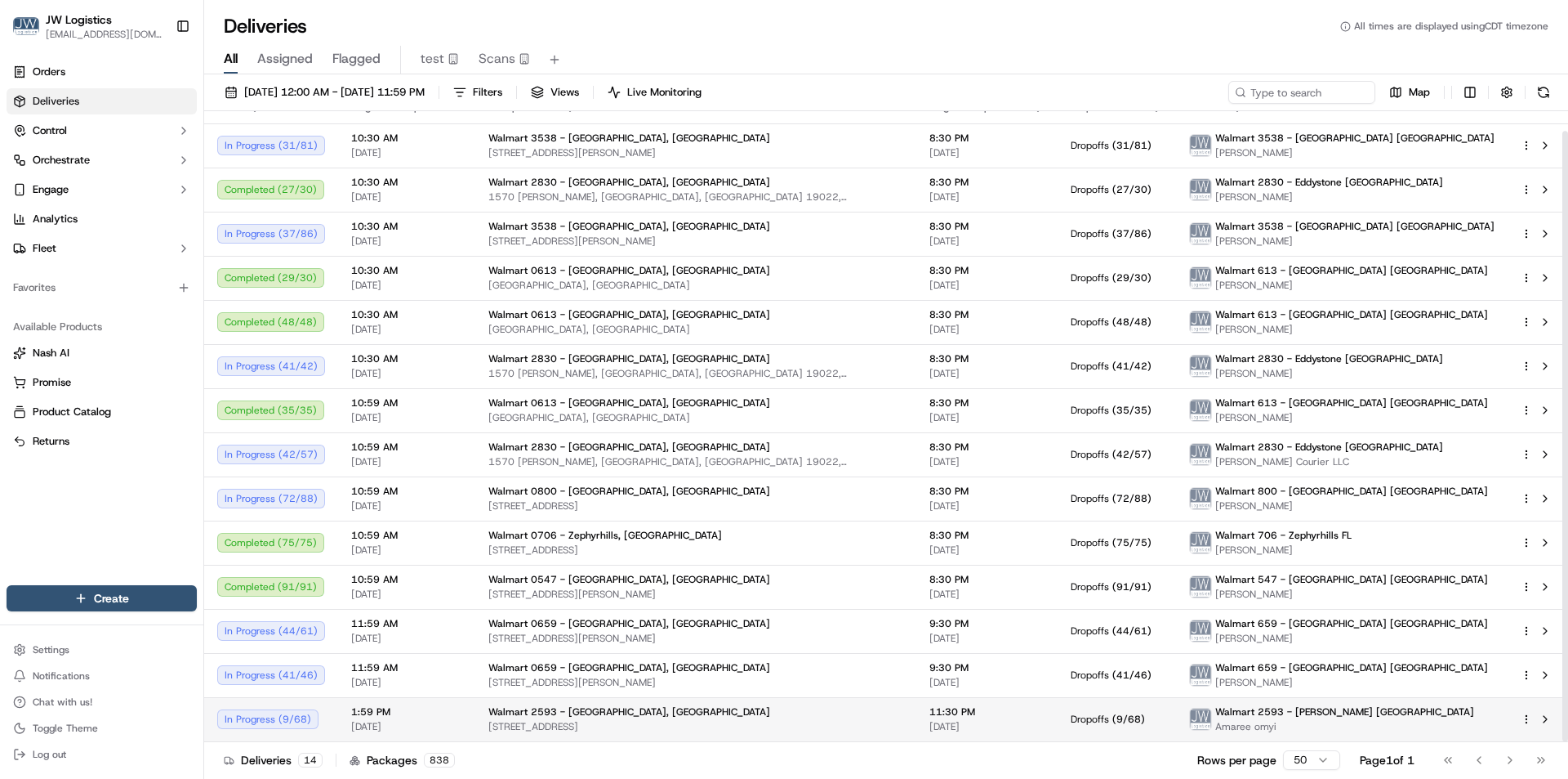
click at [439, 707] on span "1:59 PM" at bounding box center [406, 712] width 111 height 13
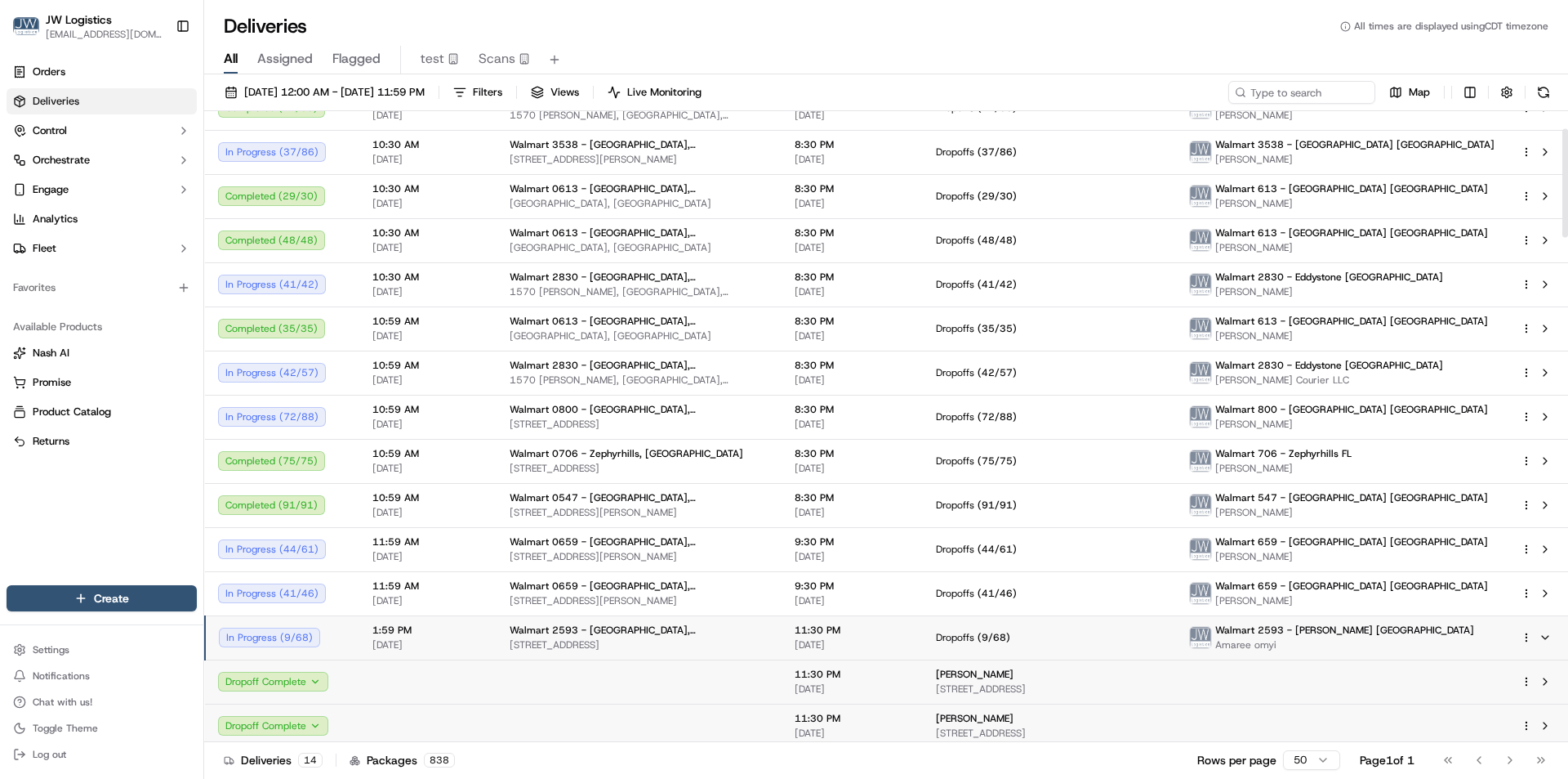
click at [467, 634] on span "1:59 PM" at bounding box center [427, 630] width 111 height 13
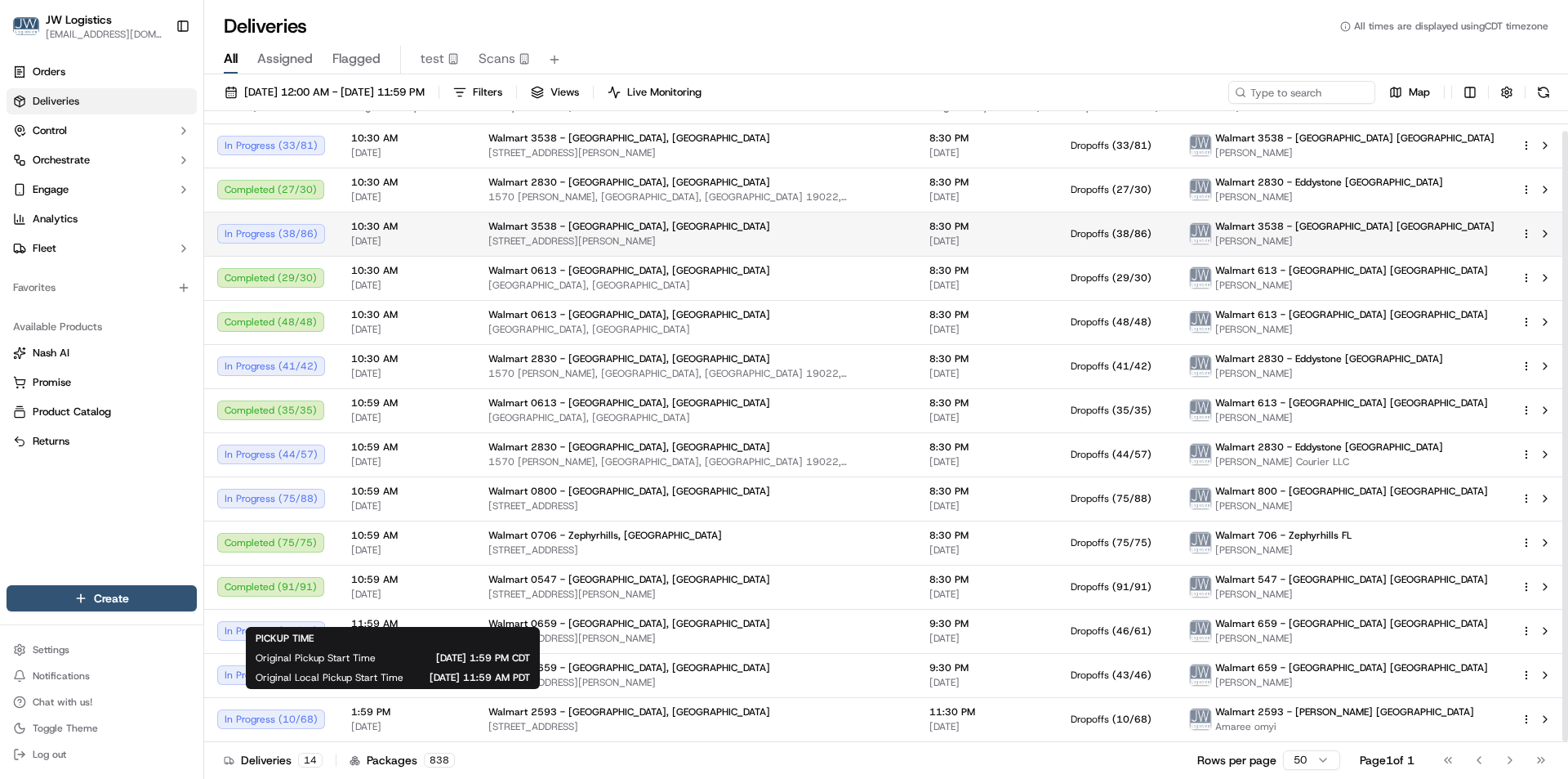
click at [441, 244] on span "[DATE]" at bounding box center [406, 241] width 111 height 13
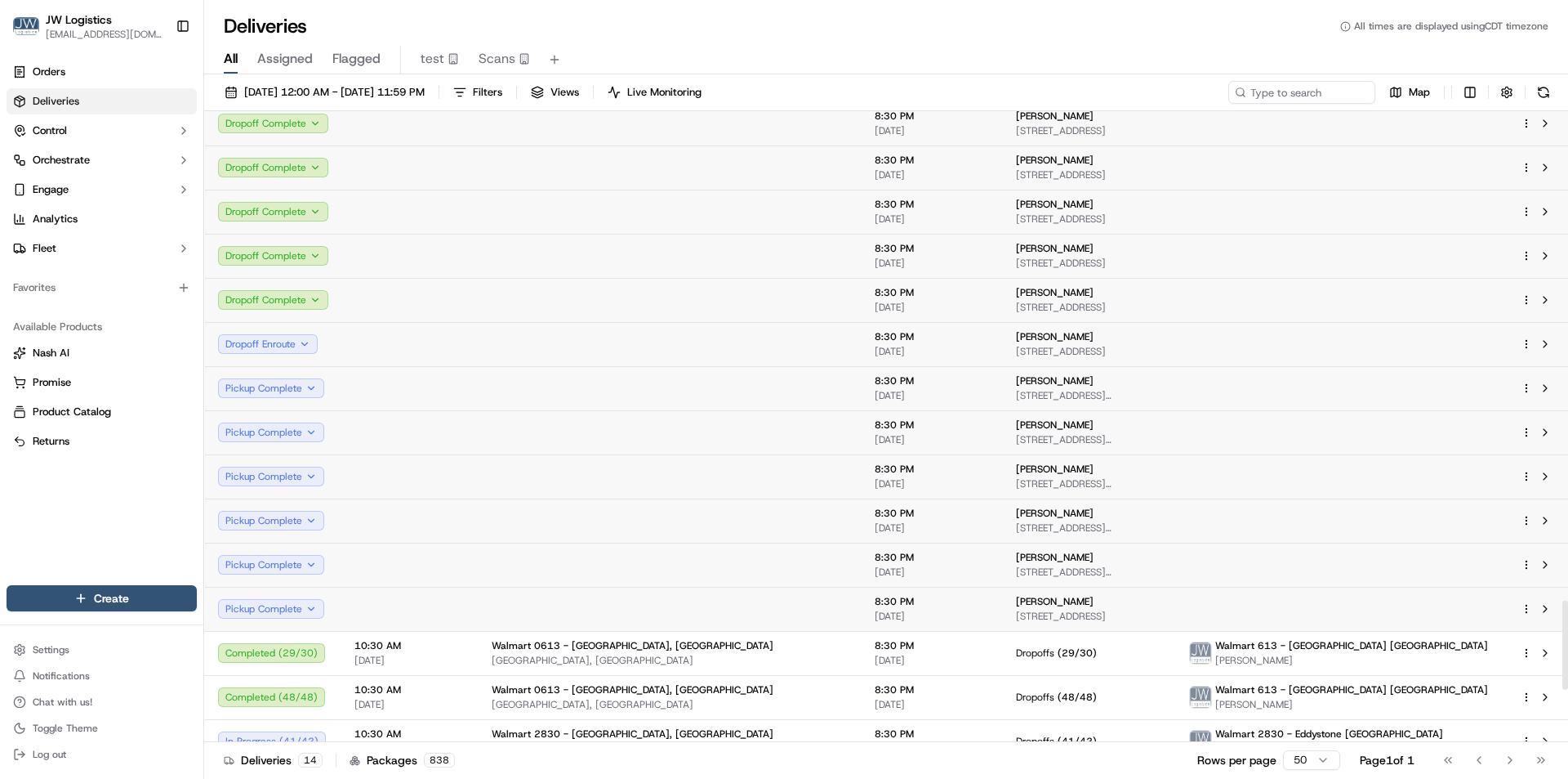
scroll to position [3452, 0]
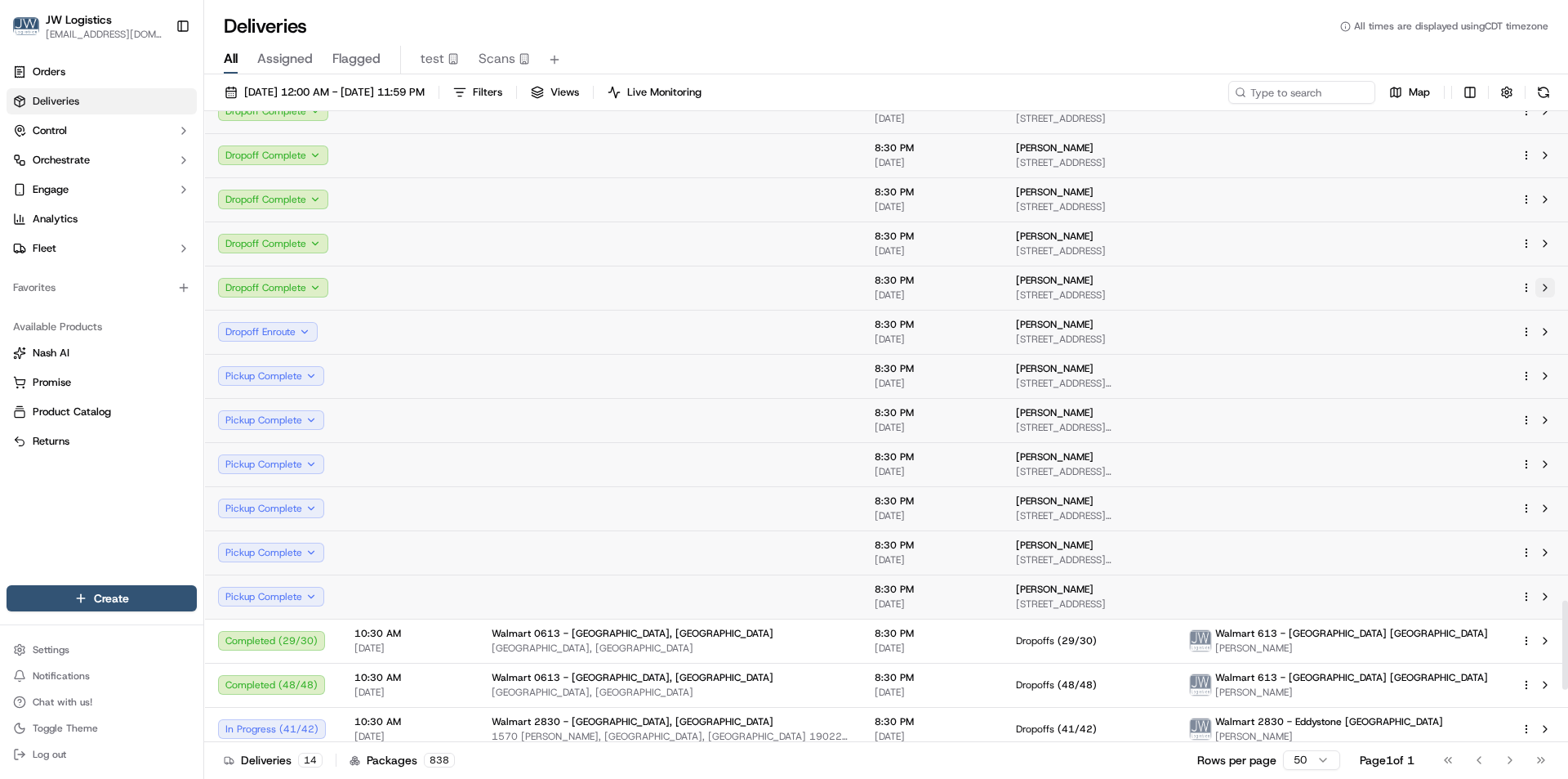
click at [1545, 291] on button at bounding box center [1545, 287] width 19 height 19
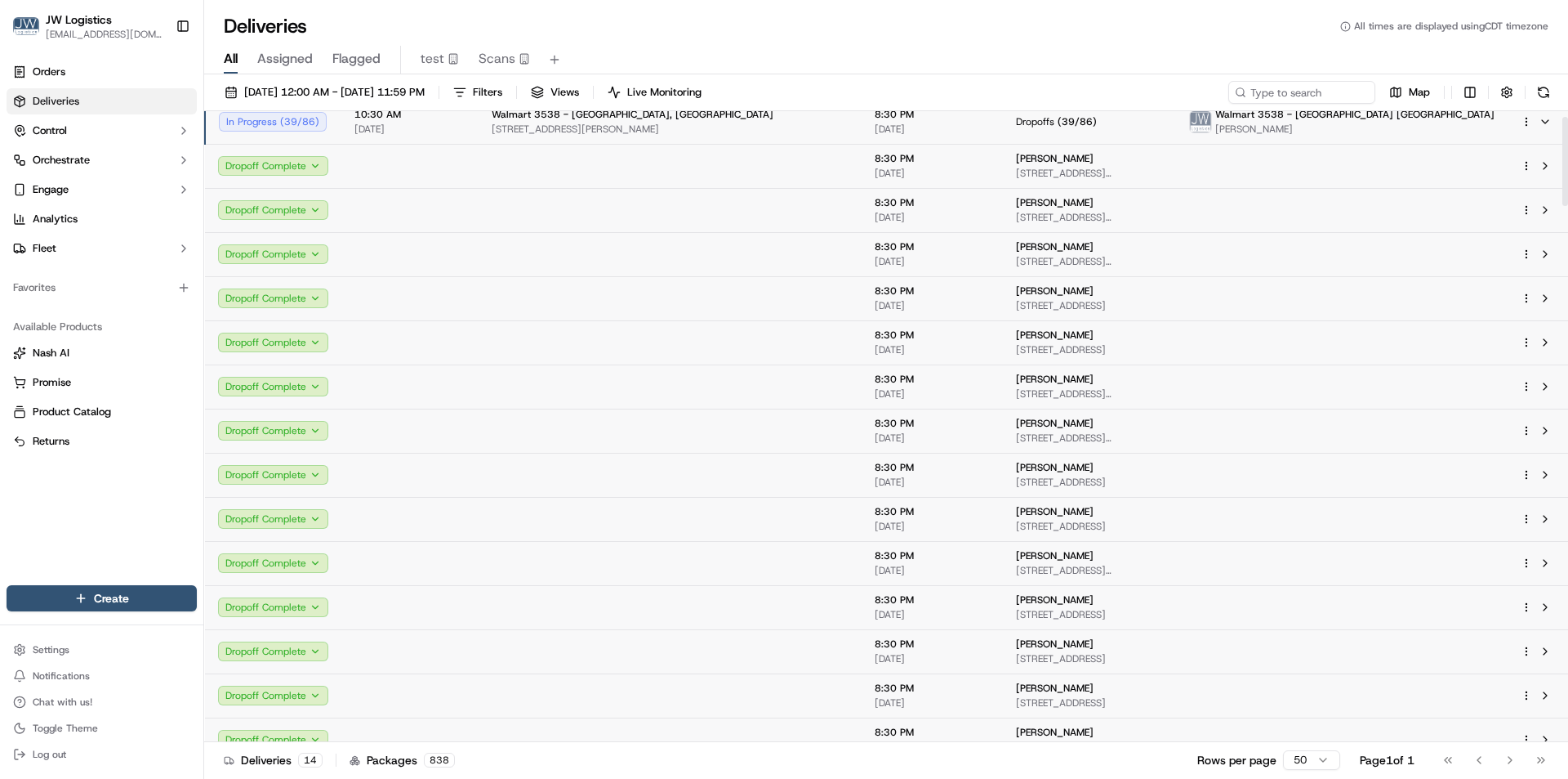
scroll to position [0, 0]
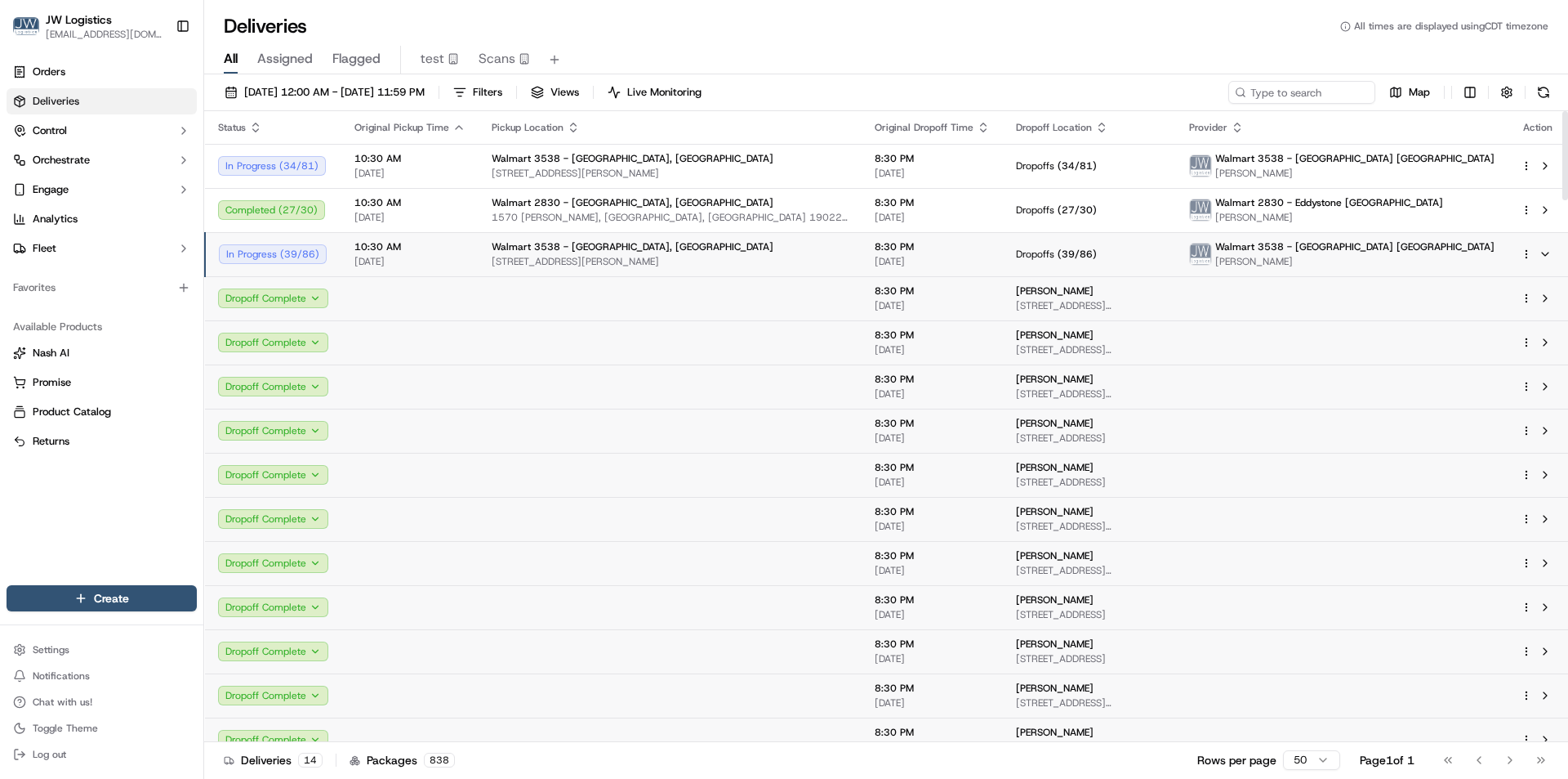
click at [434, 254] on div "10:30 AM 10/15/2025" at bounding box center [410, 254] width 111 height 28
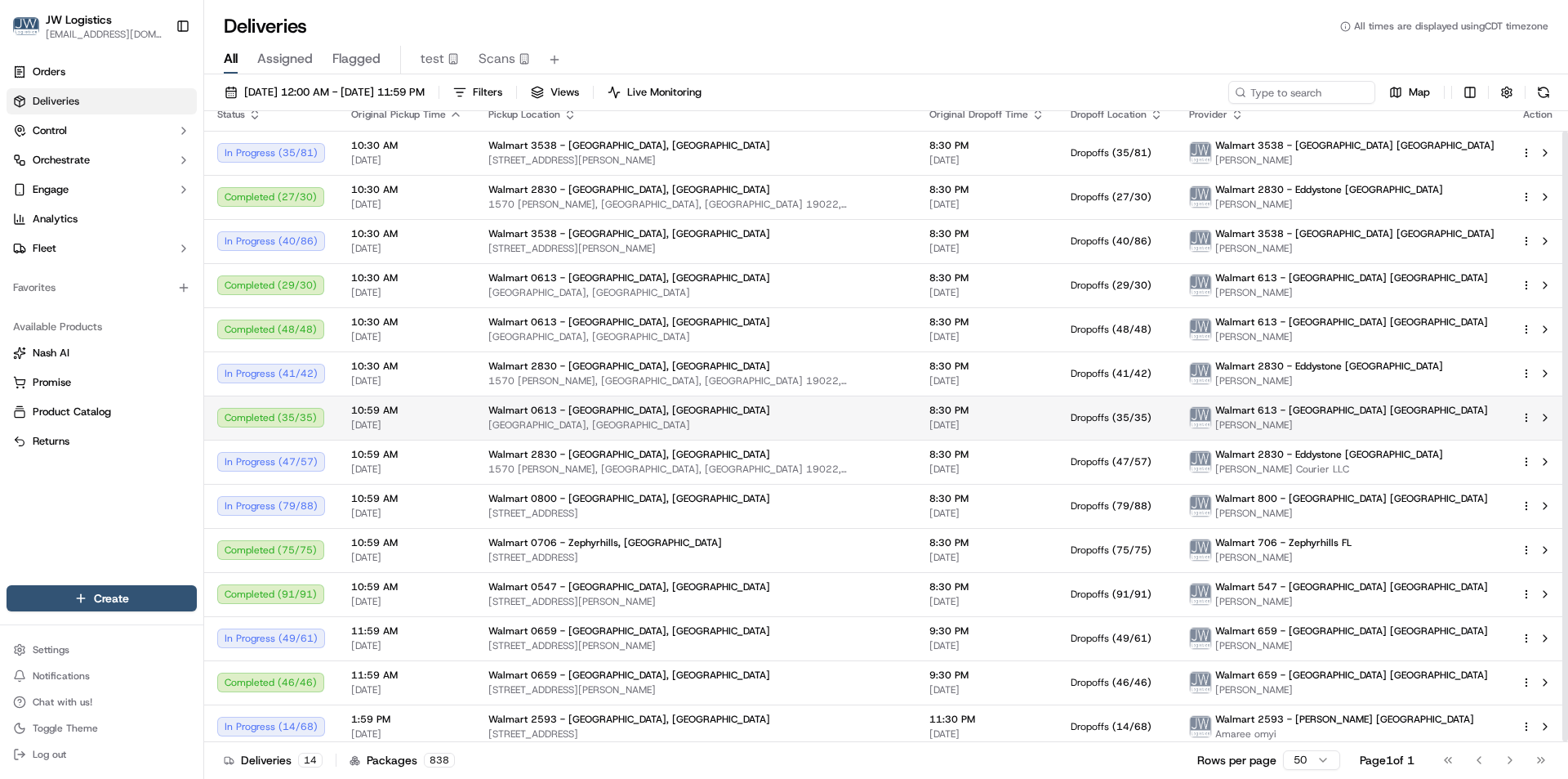
scroll to position [20, 0]
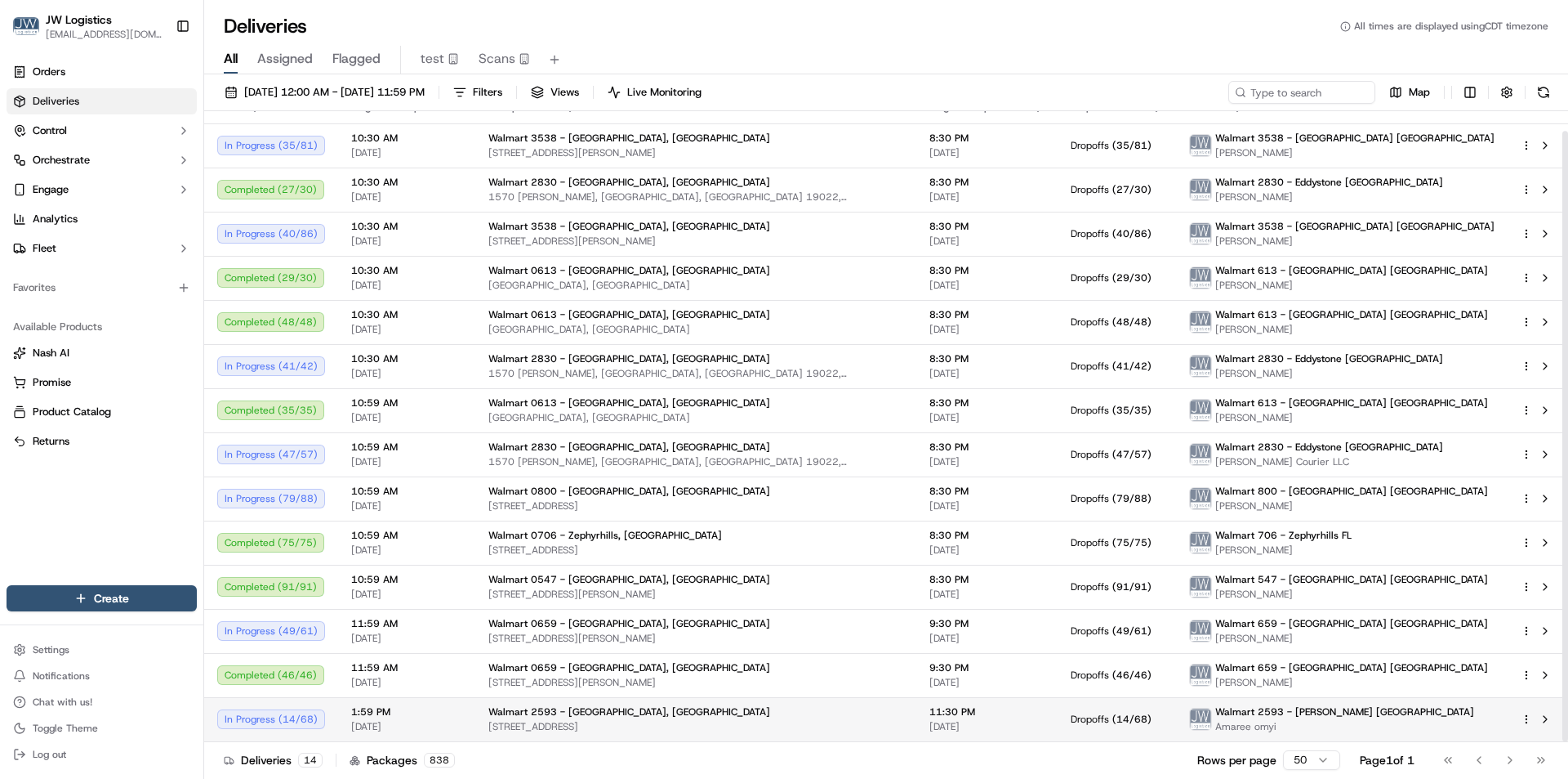
click at [441, 726] on span "[DATE]" at bounding box center [406, 726] width 111 height 13
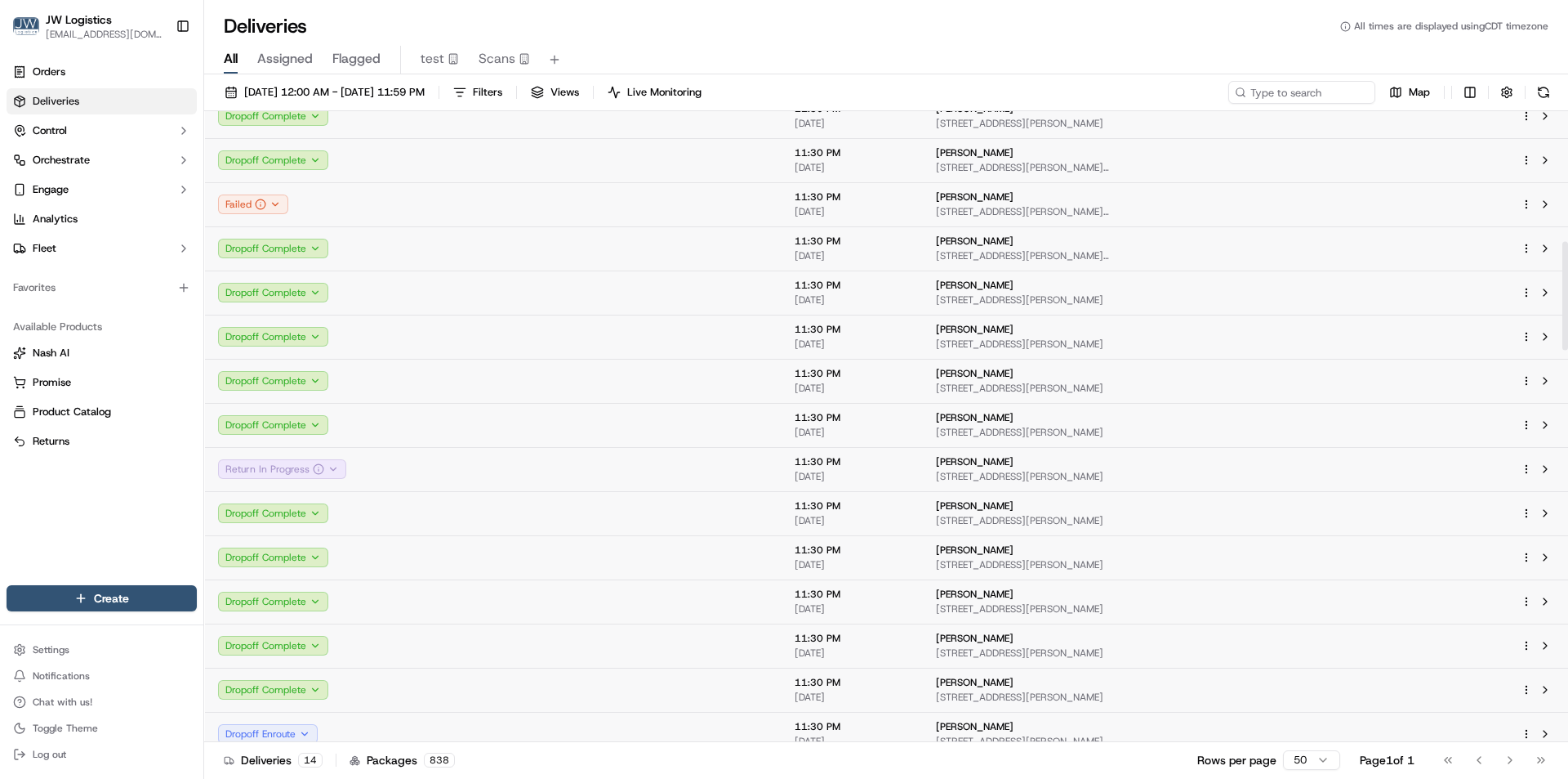
scroll to position [838, 0]
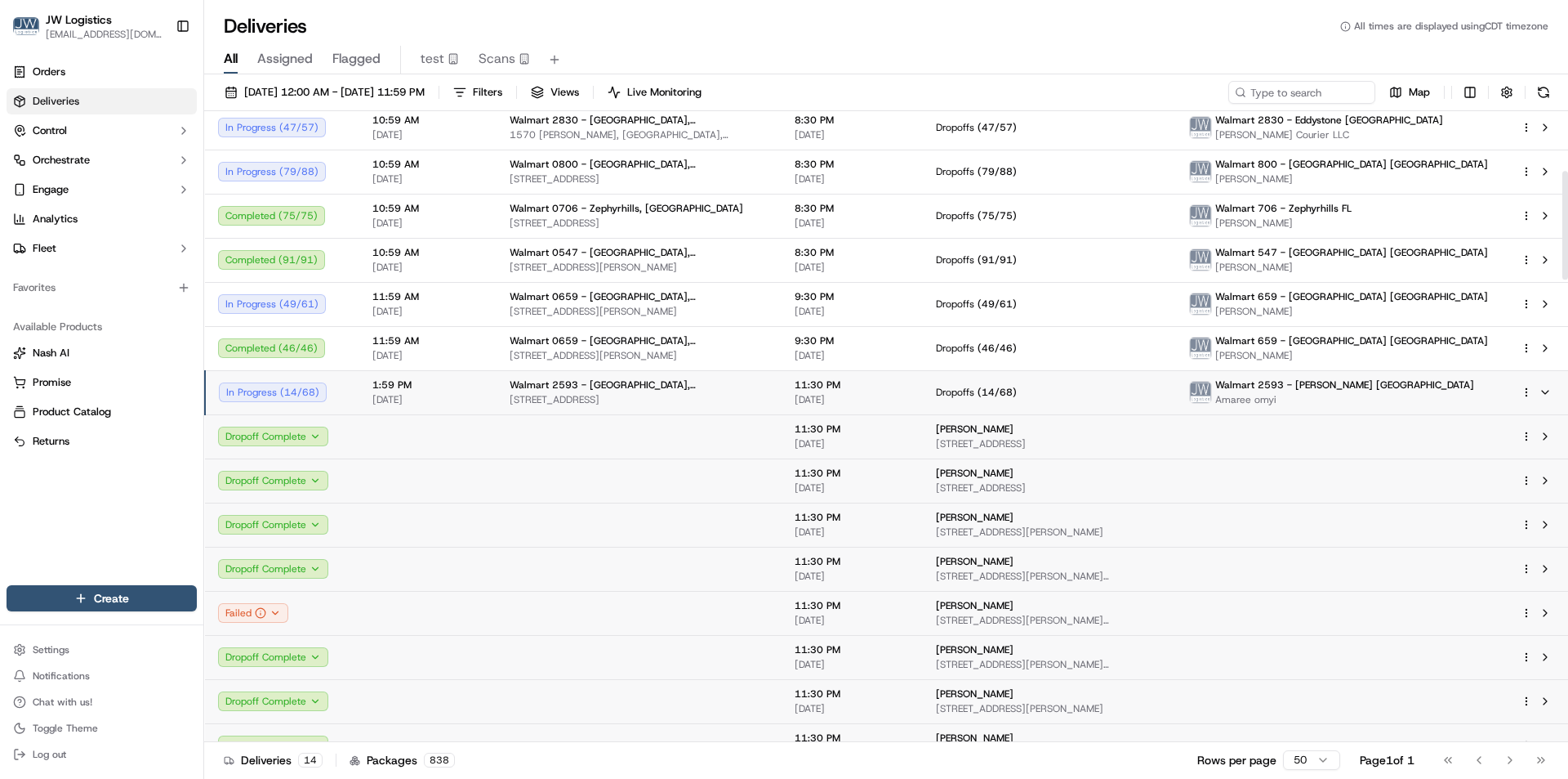
click at [477, 393] on span "[DATE]" at bounding box center [427, 400] width 111 height 13
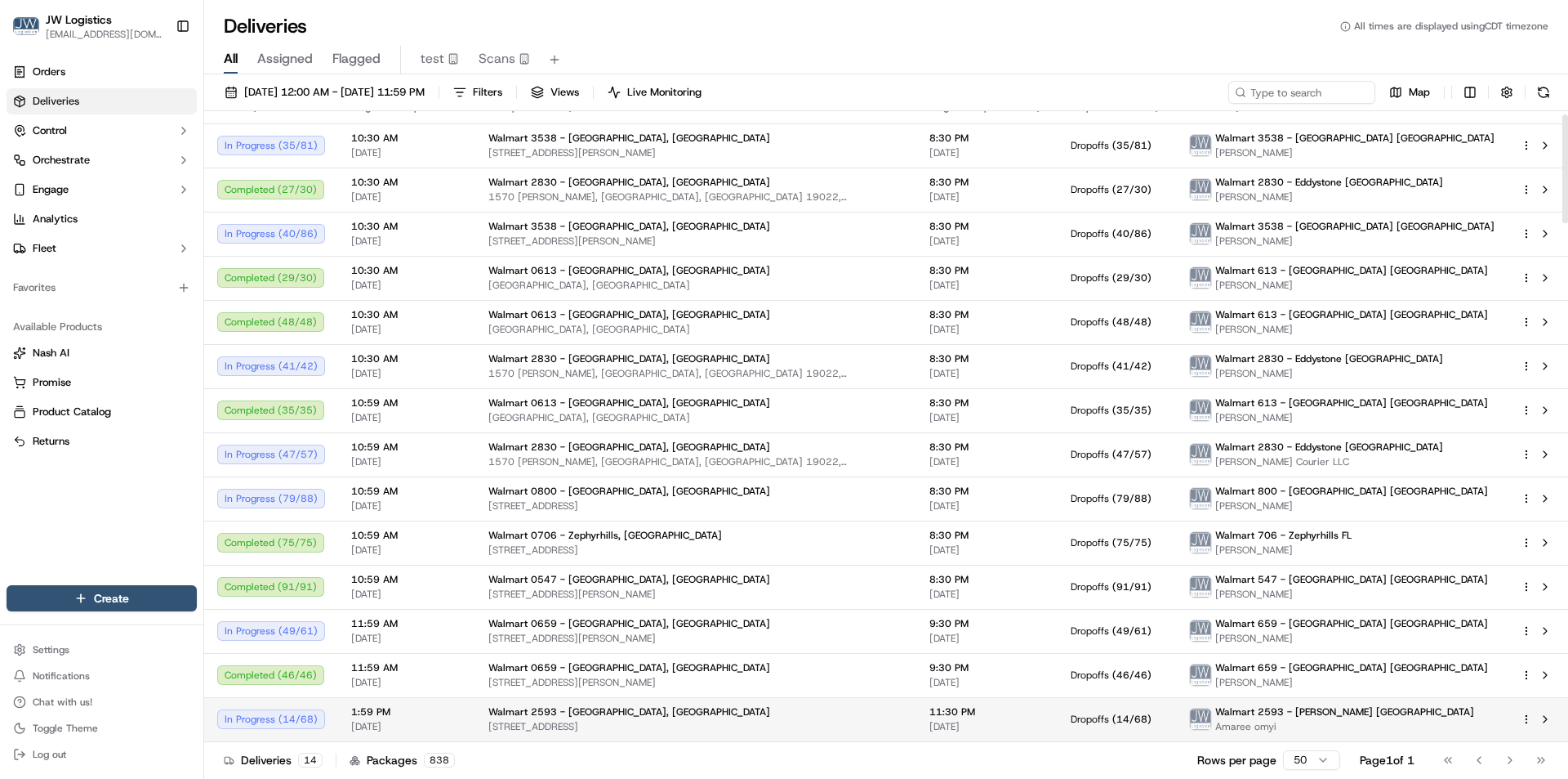
scroll to position [20, 0]
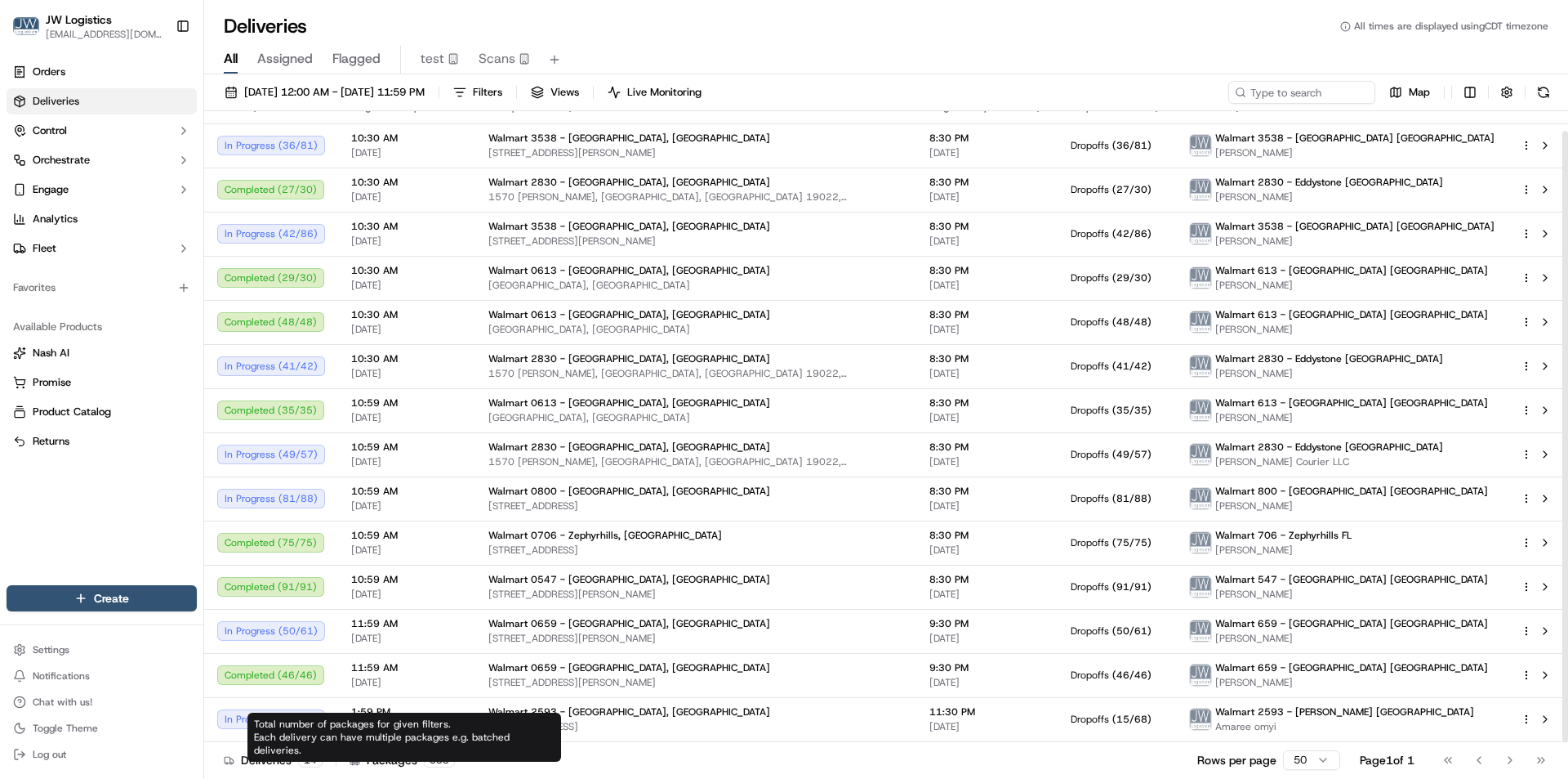
click at [430, 720] on div "Total number of packages for given filters. Each delivery can have multiple pac…" at bounding box center [405, 737] width 314 height 49
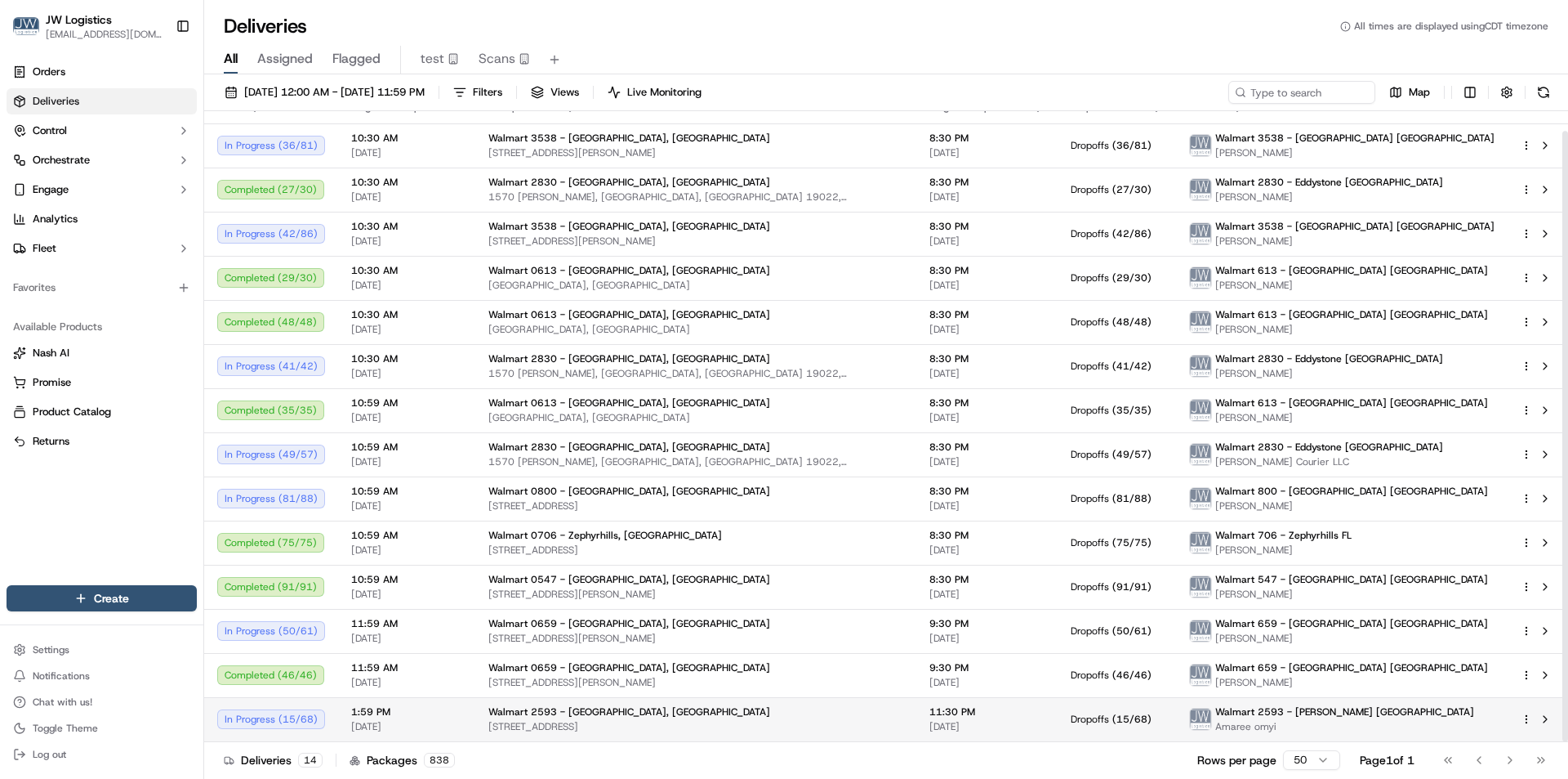
click at [456, 732] on span "[DATE]" at bounding box center [406, 726] width 111 height 13
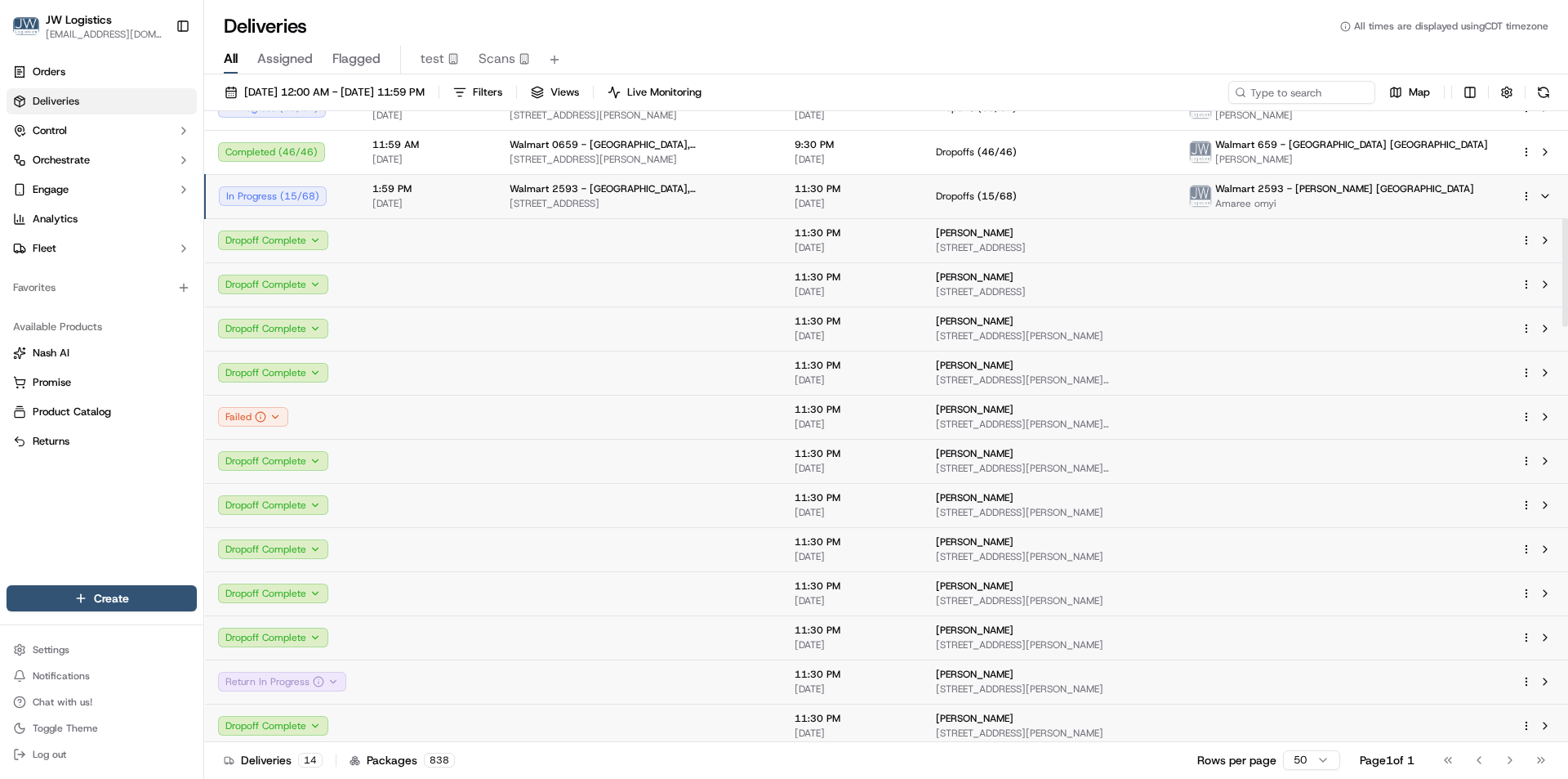
scroll to position [429, 0]
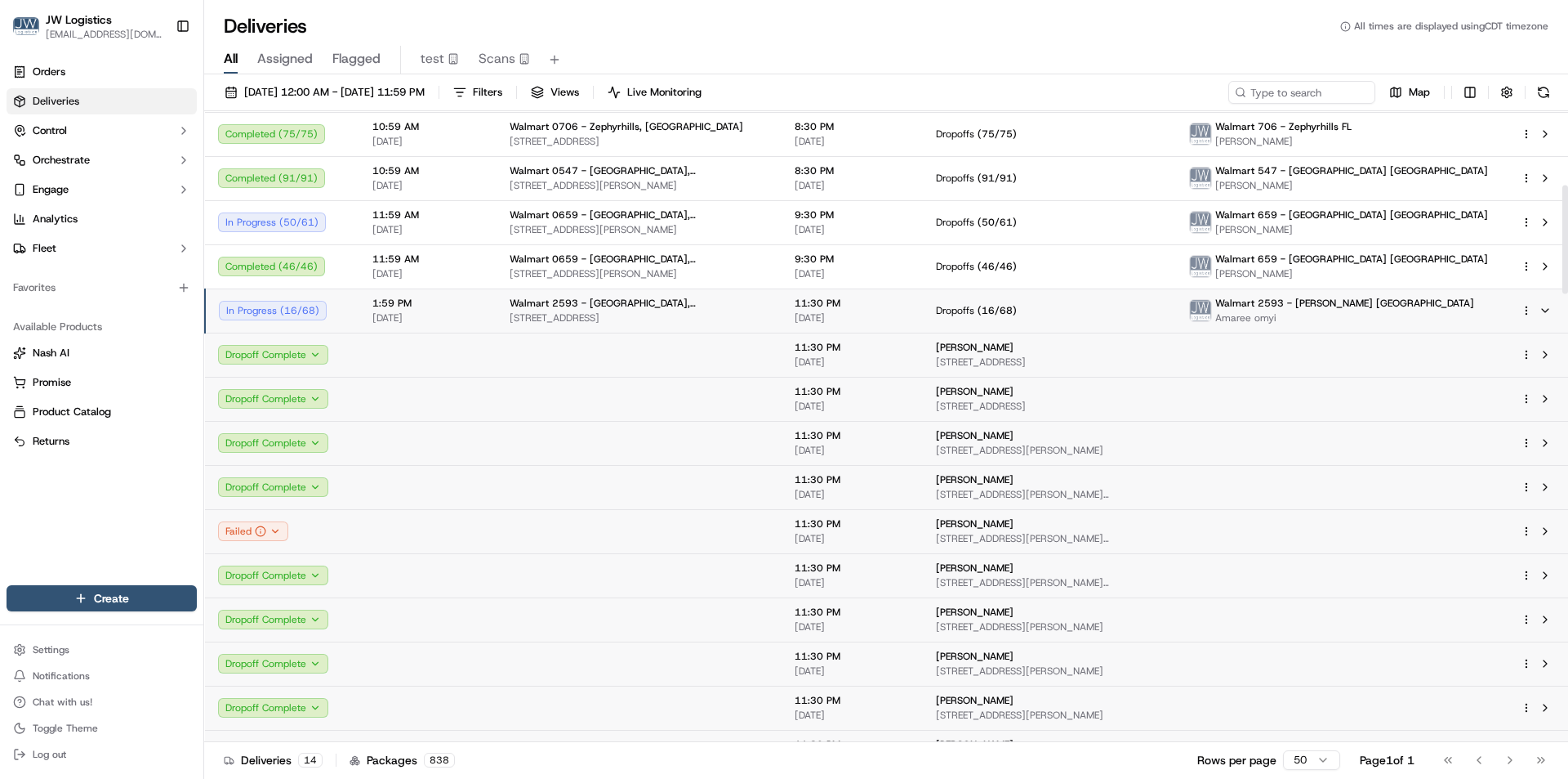
click at [461, 314] on span "[DATE]" at bounding box center [427, 317] width 111 height 13
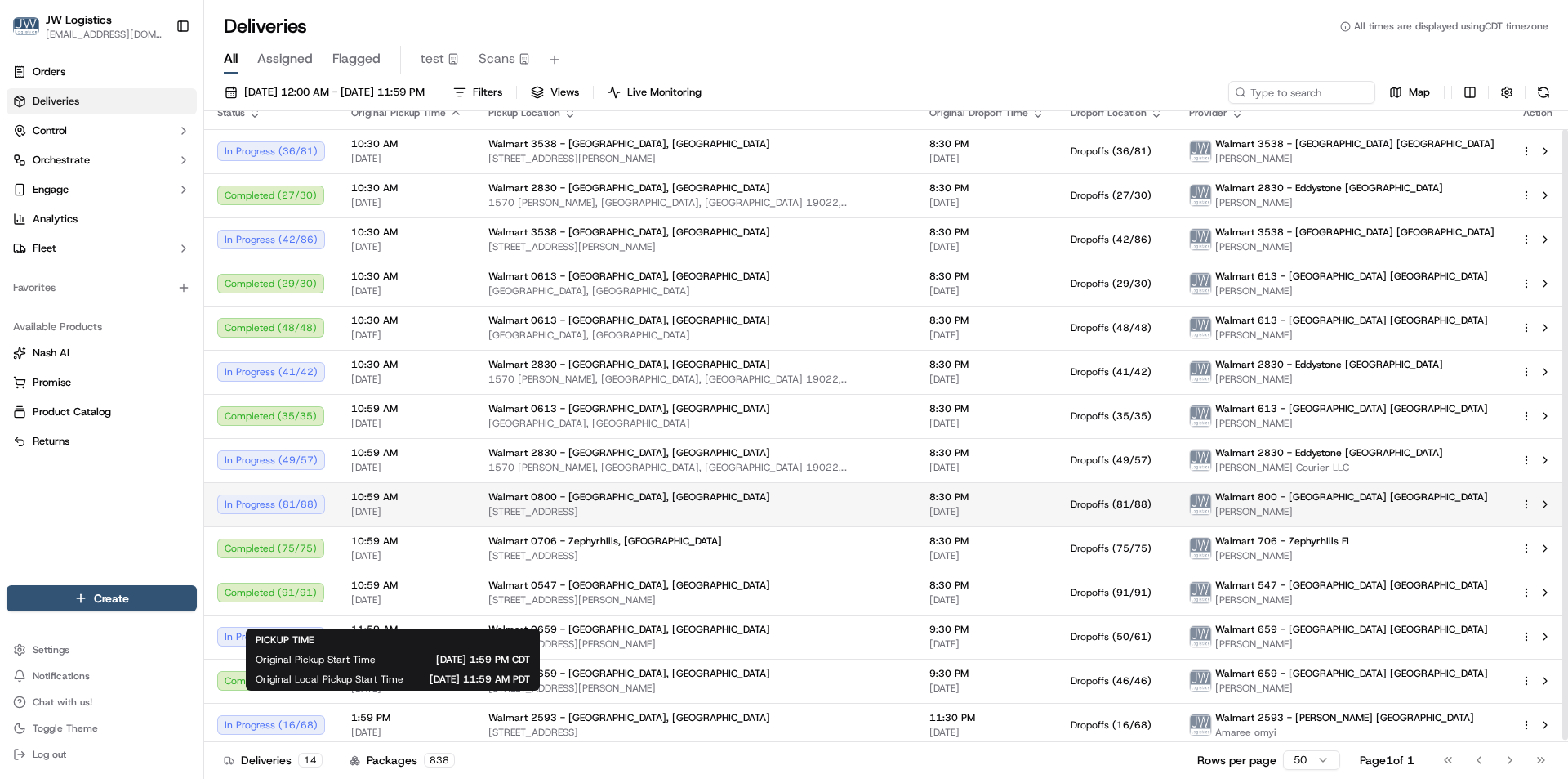
scroll to position [20, 0]
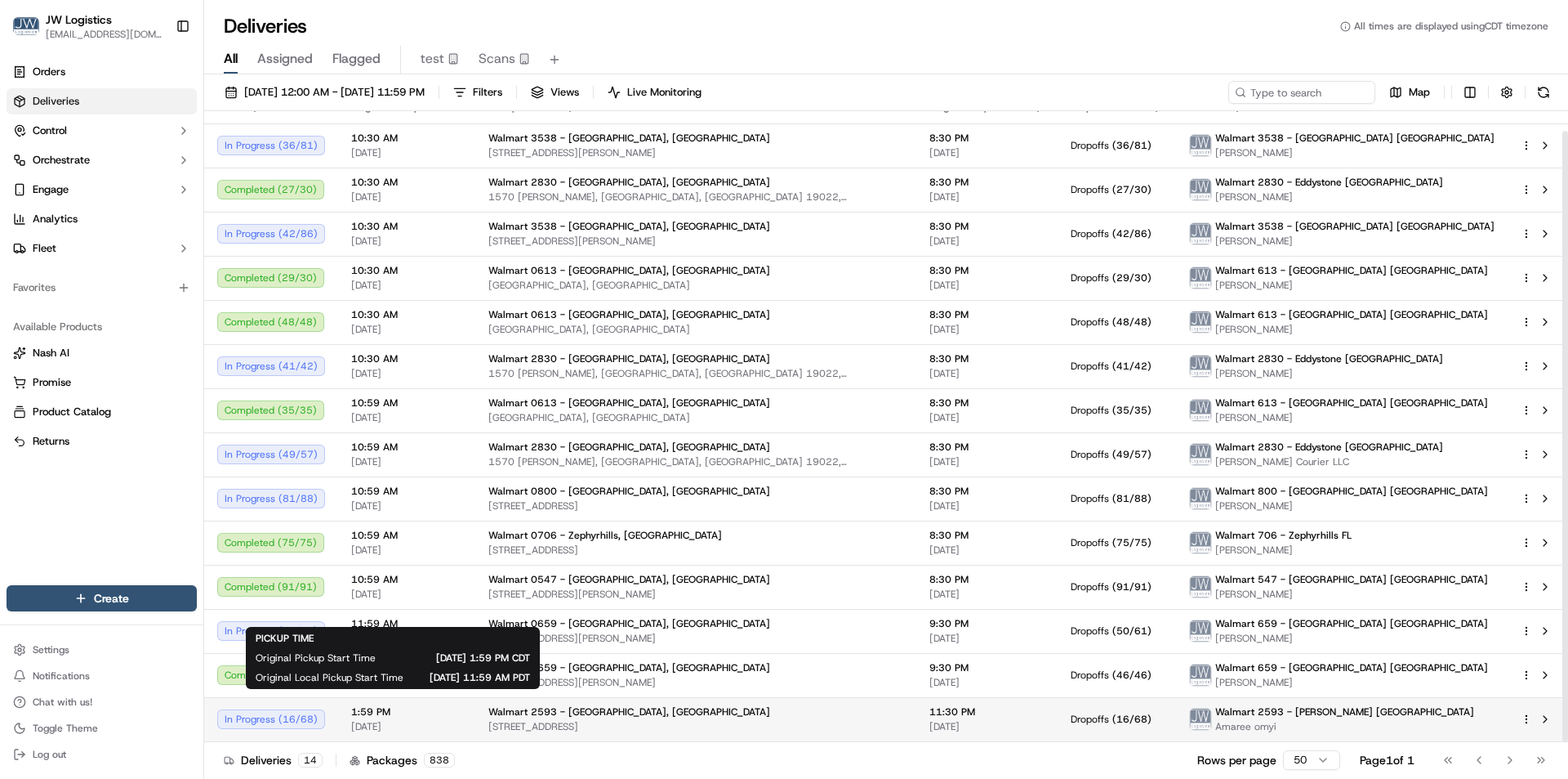
click at [441, 717] on span "1:59 PM" at bounding box center [406, 712] width 111 height 13
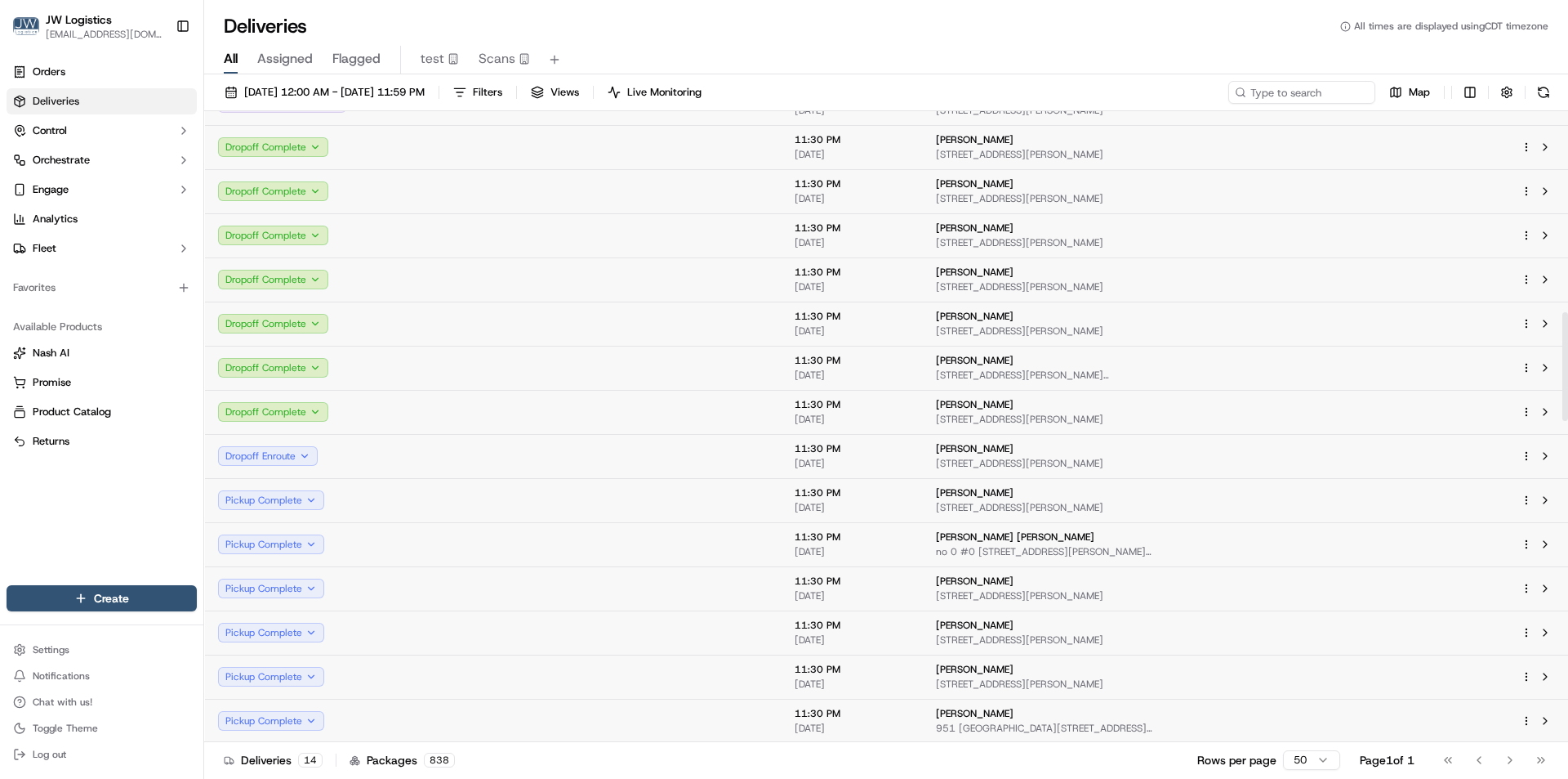
scroll to position [1165, 0]
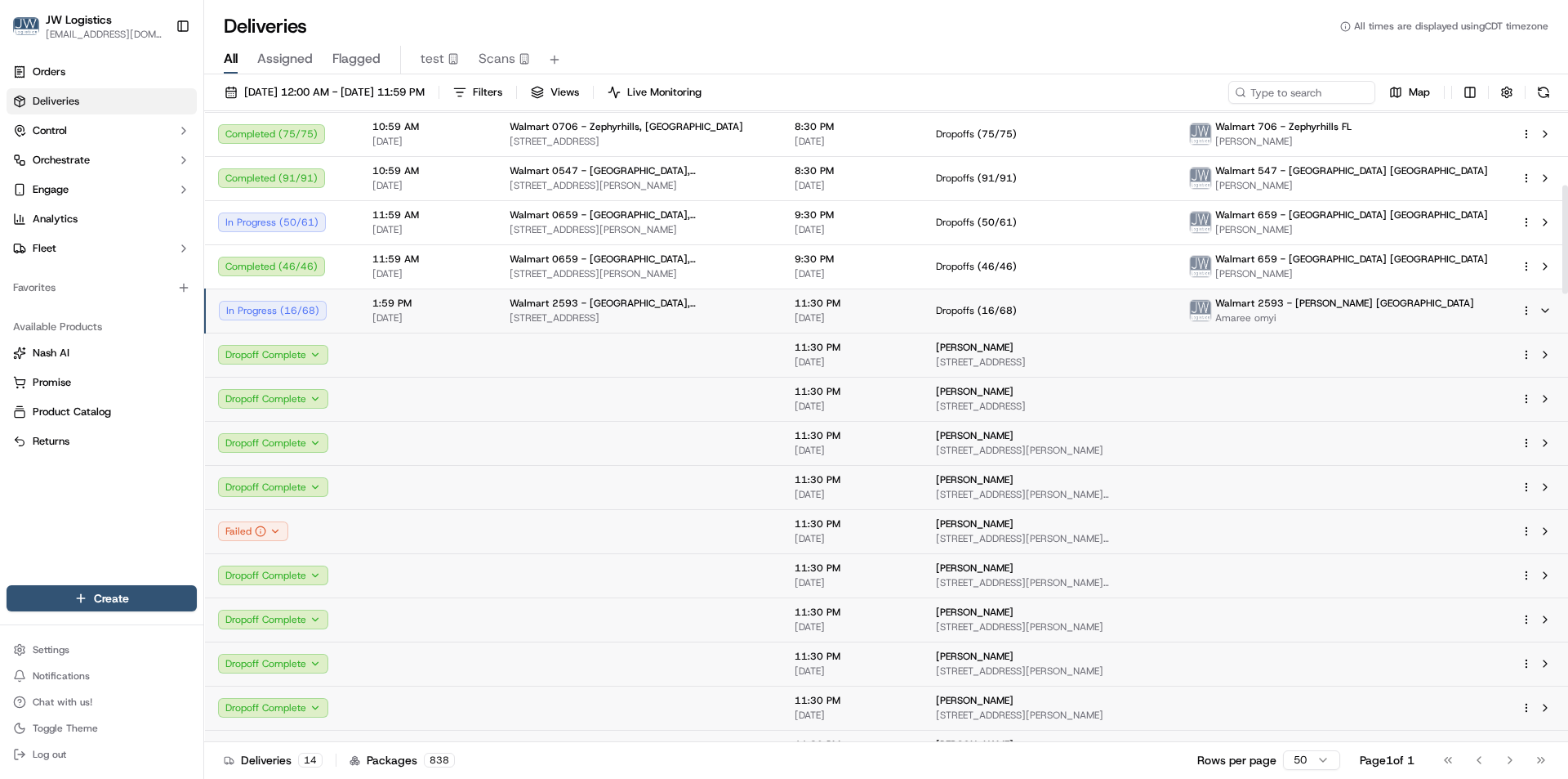
click at [469, 304] on span "1:59 PM" at bounding box center [427, 303] width 111 height 13
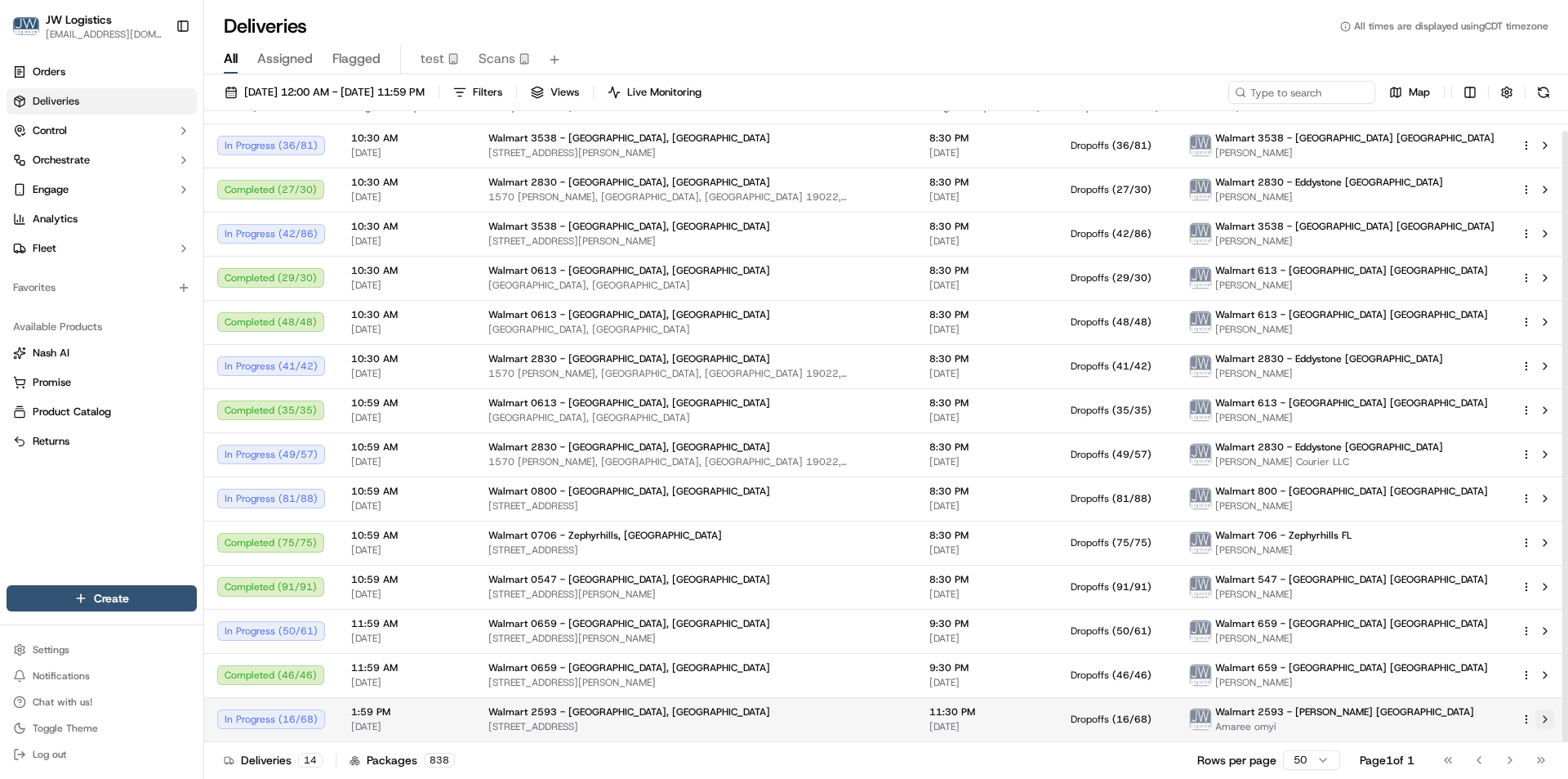
click at [1550, 718] on button at bounding box center [1545, 719] width 19 height 19
click at [427, 725] on span "[DATE]" at bounding box center [406, 726] width 111 height 13
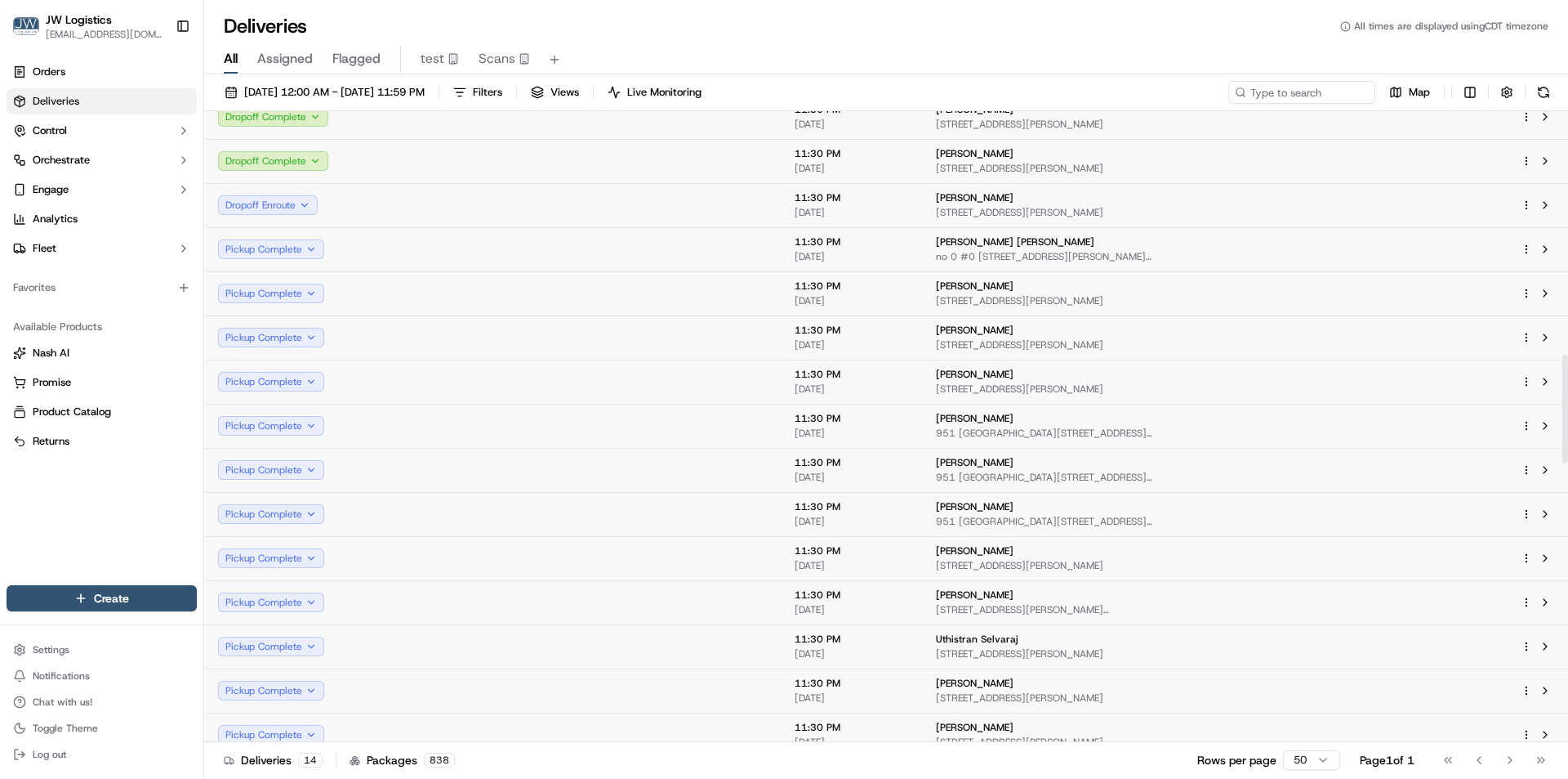
scroll to position [1410, 0]
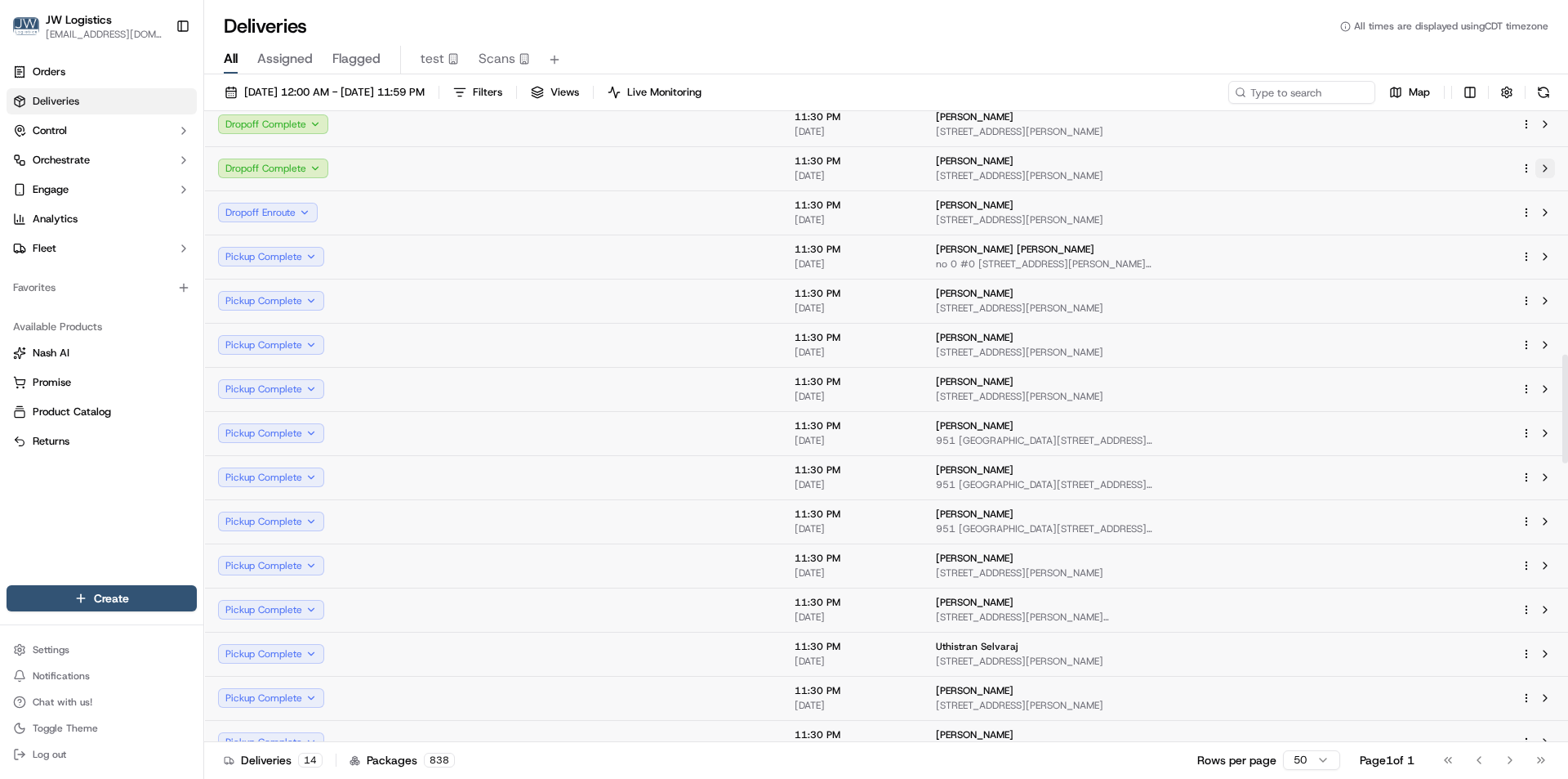
click at [1549, 167] on button at bounding box center [1545, 168] width 19 height 19
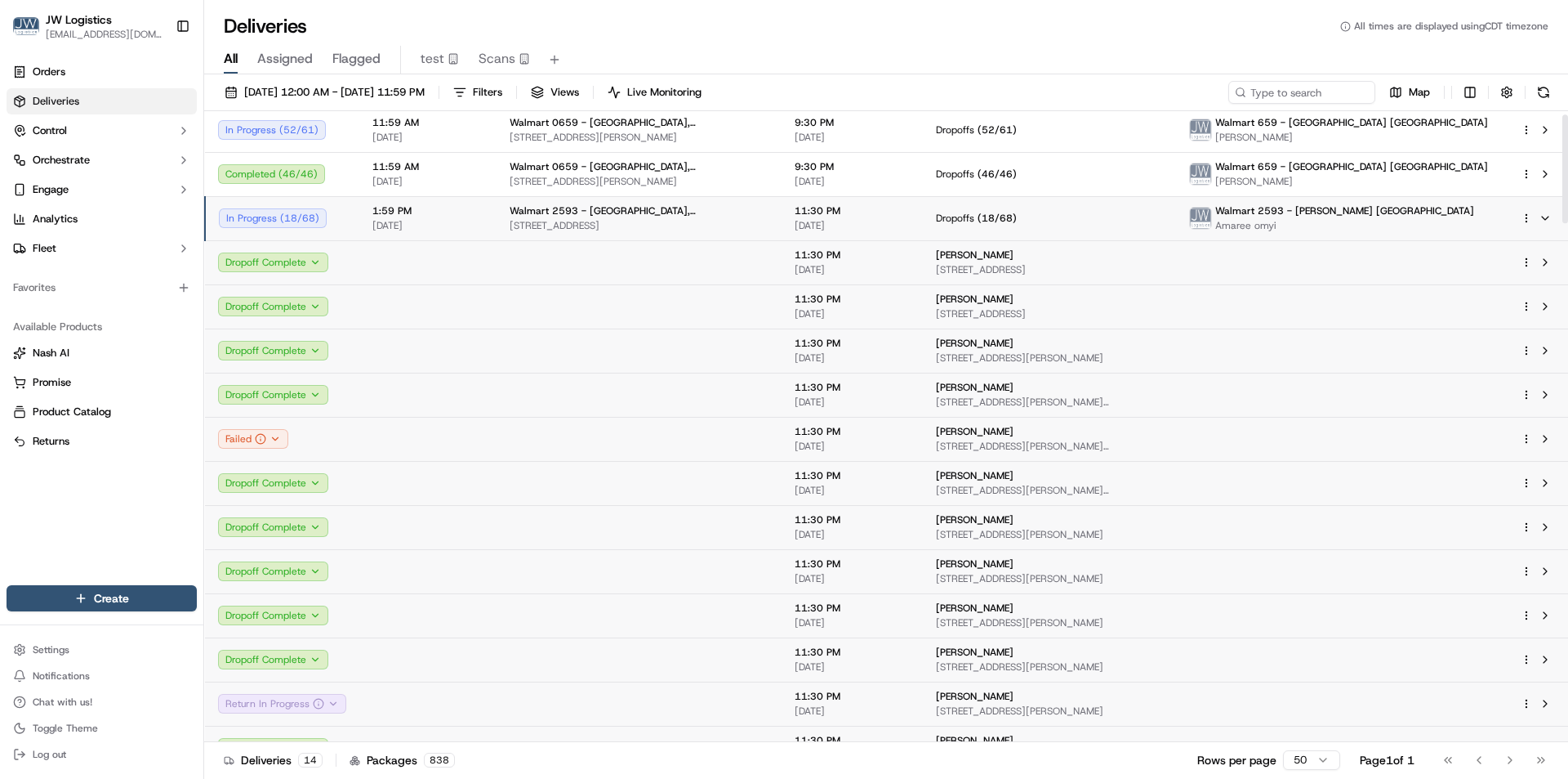
scroll to position [20, 0]
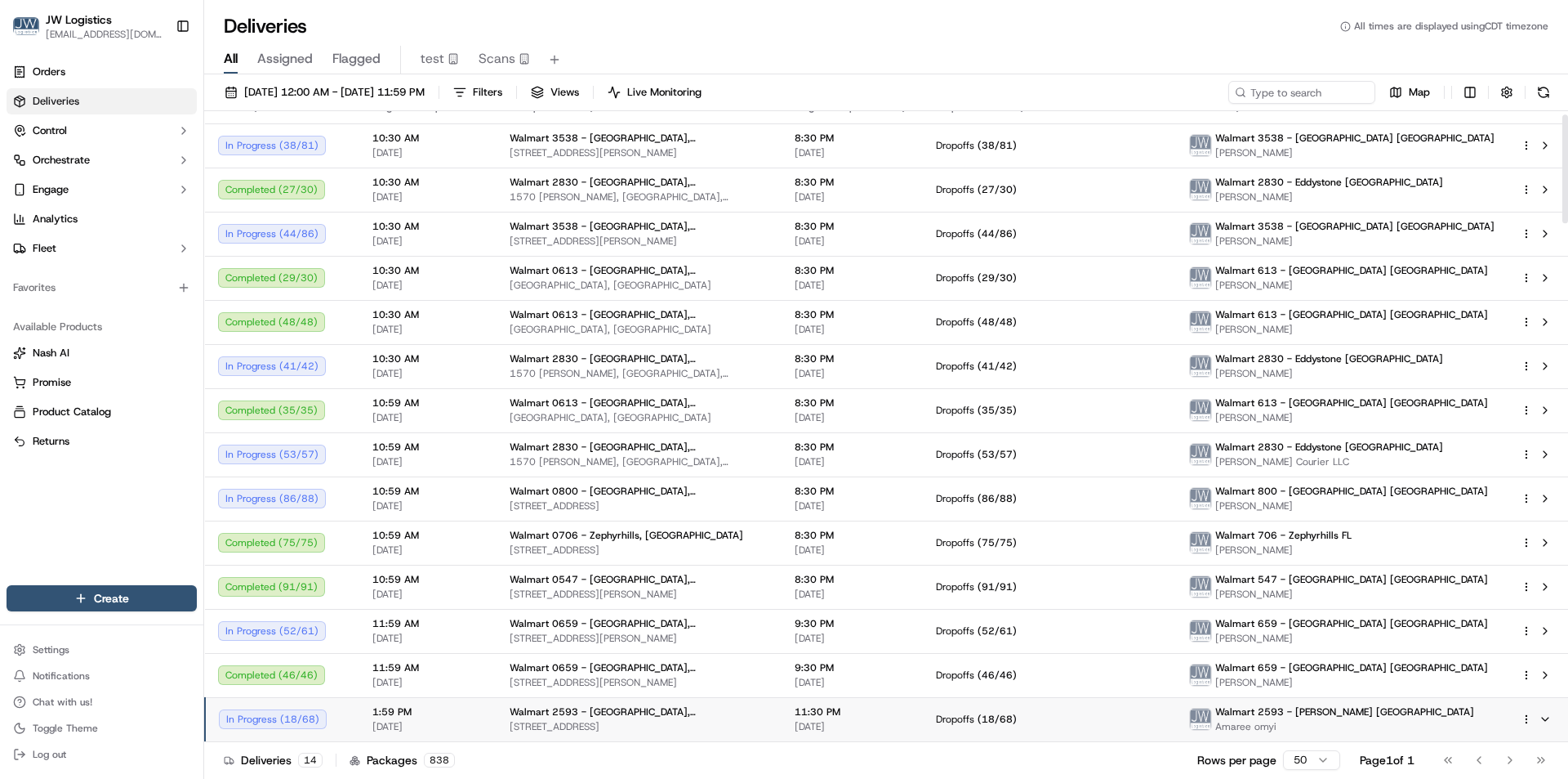
click at [466, 733] on span "[DATE]" at bounding box center [427, 726] width 111 height 13
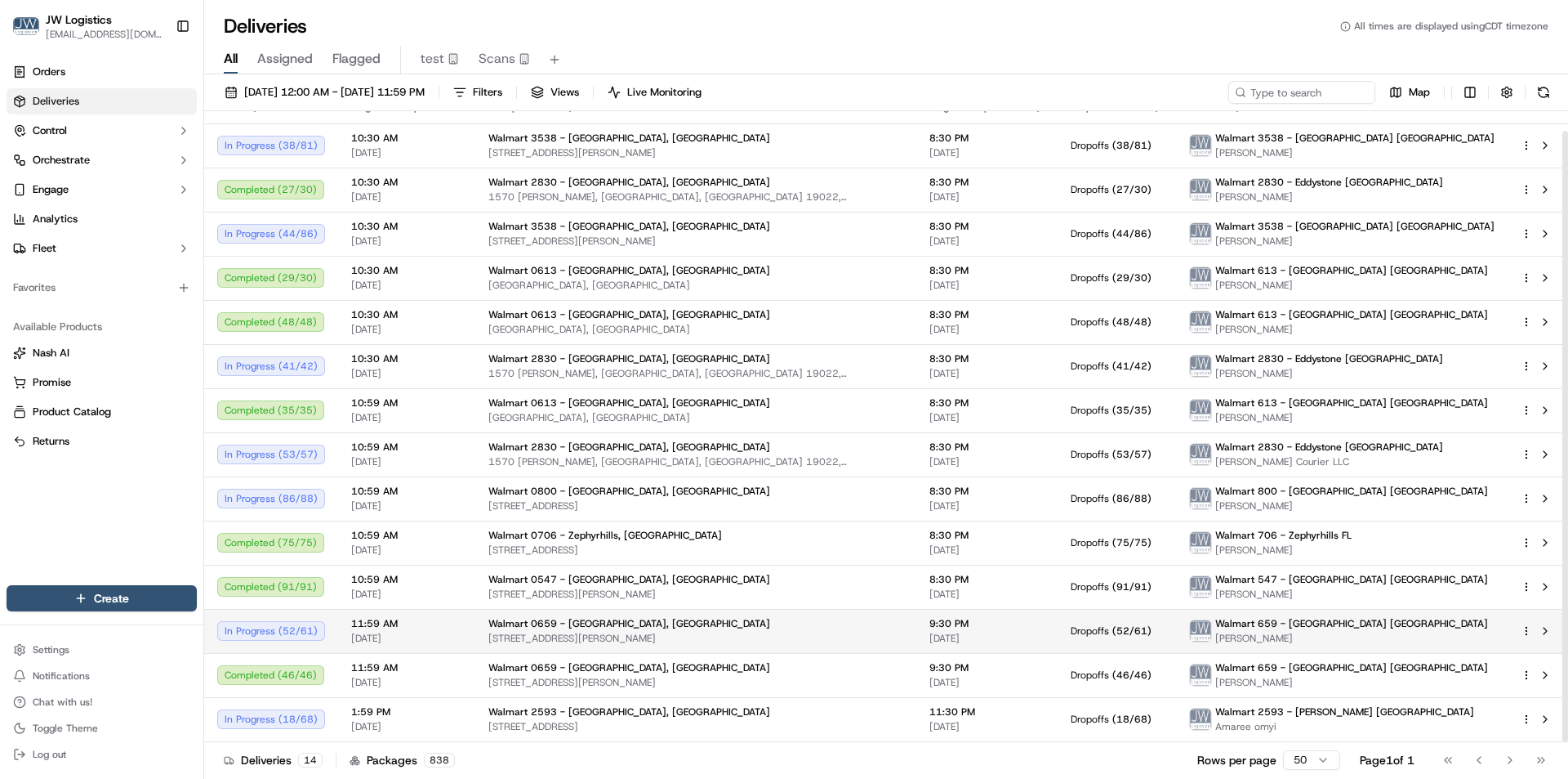
click at [447, 634] on span "[DATE]" at bounding box center [406, 638] width 111 height 13
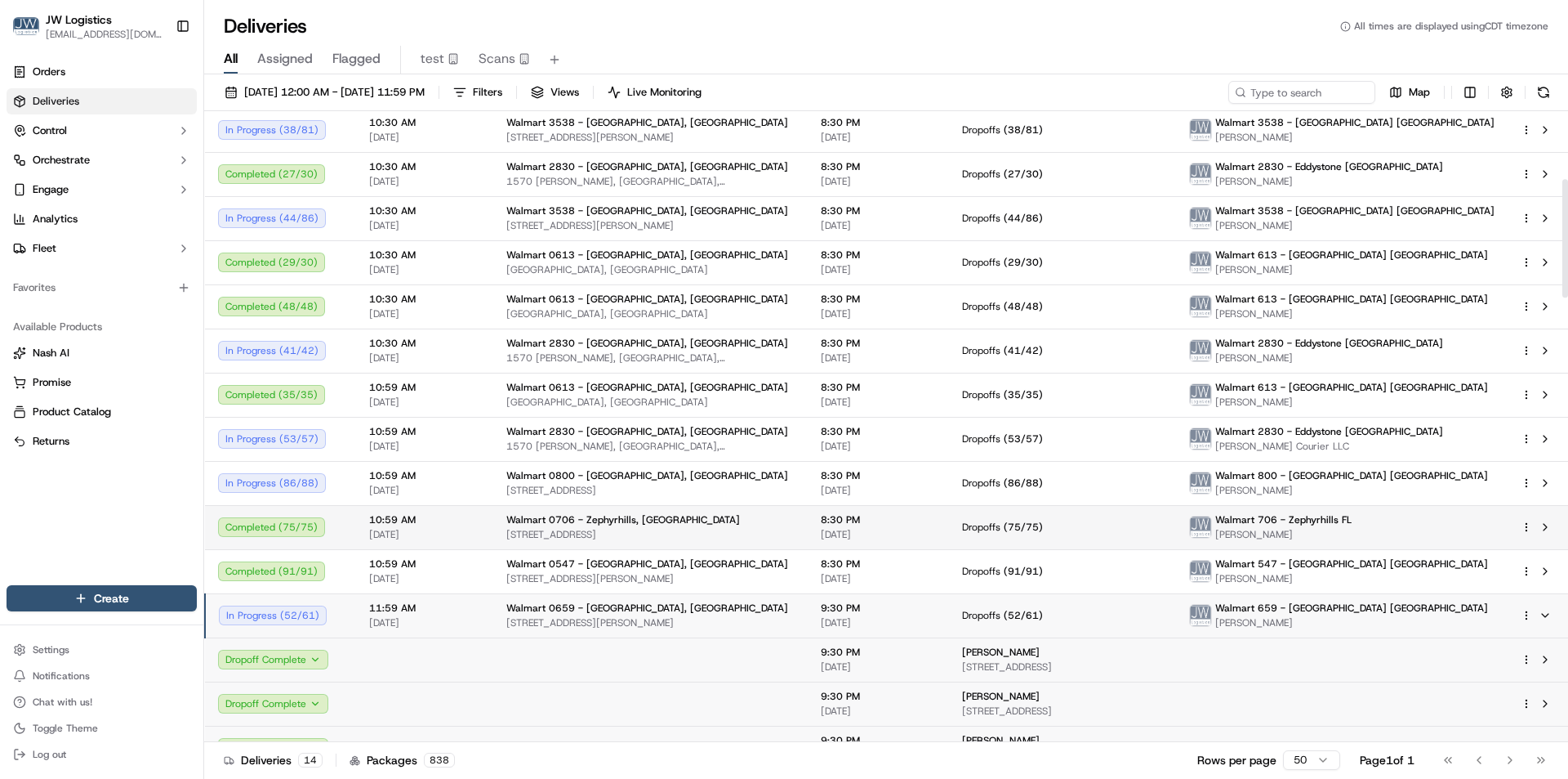
scroll to position [16, 0]
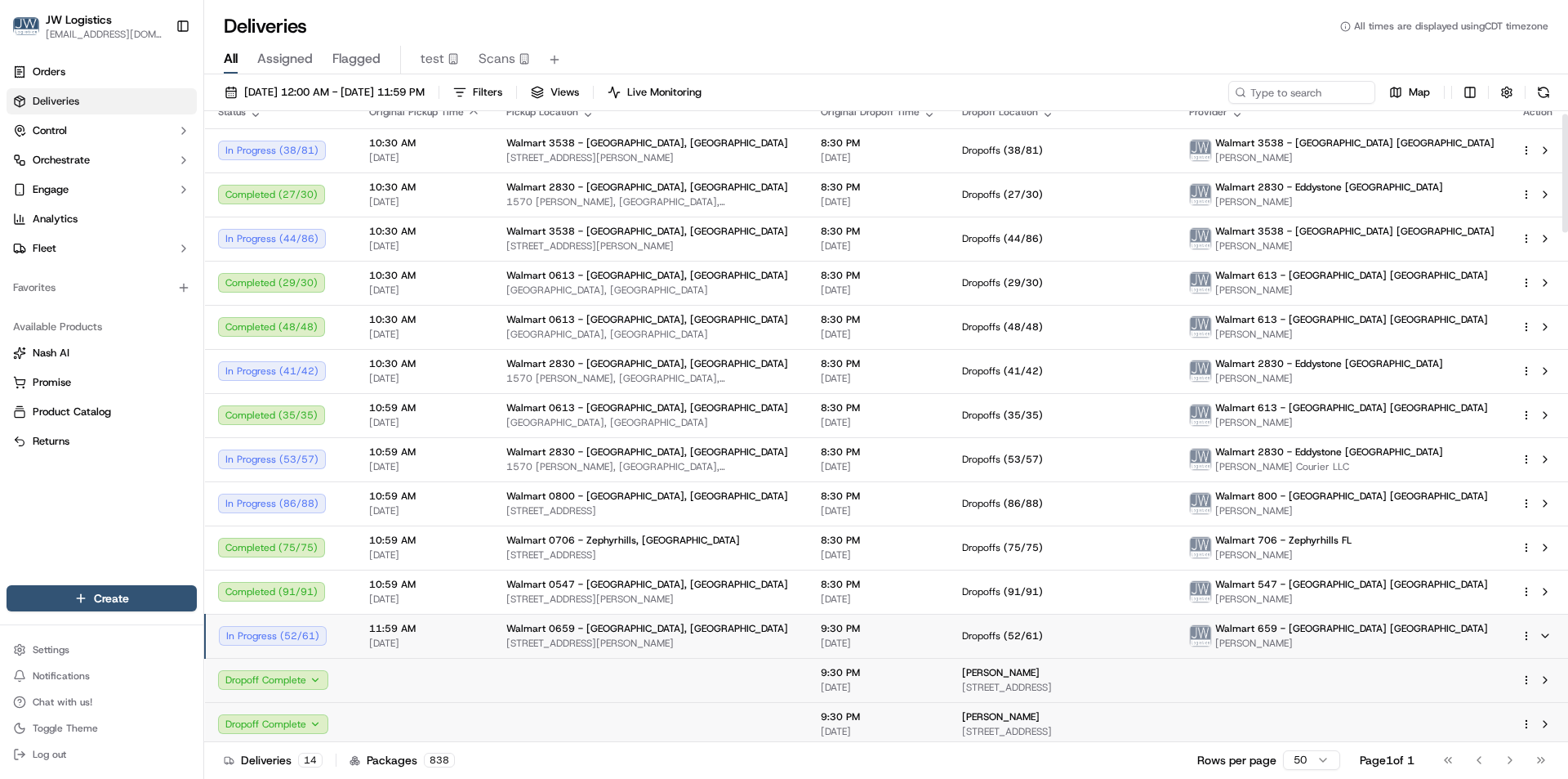
click at [477, 636] on div "11:59 AM 10/15/2025" at bounding box center [425, 636] width 111 height 28
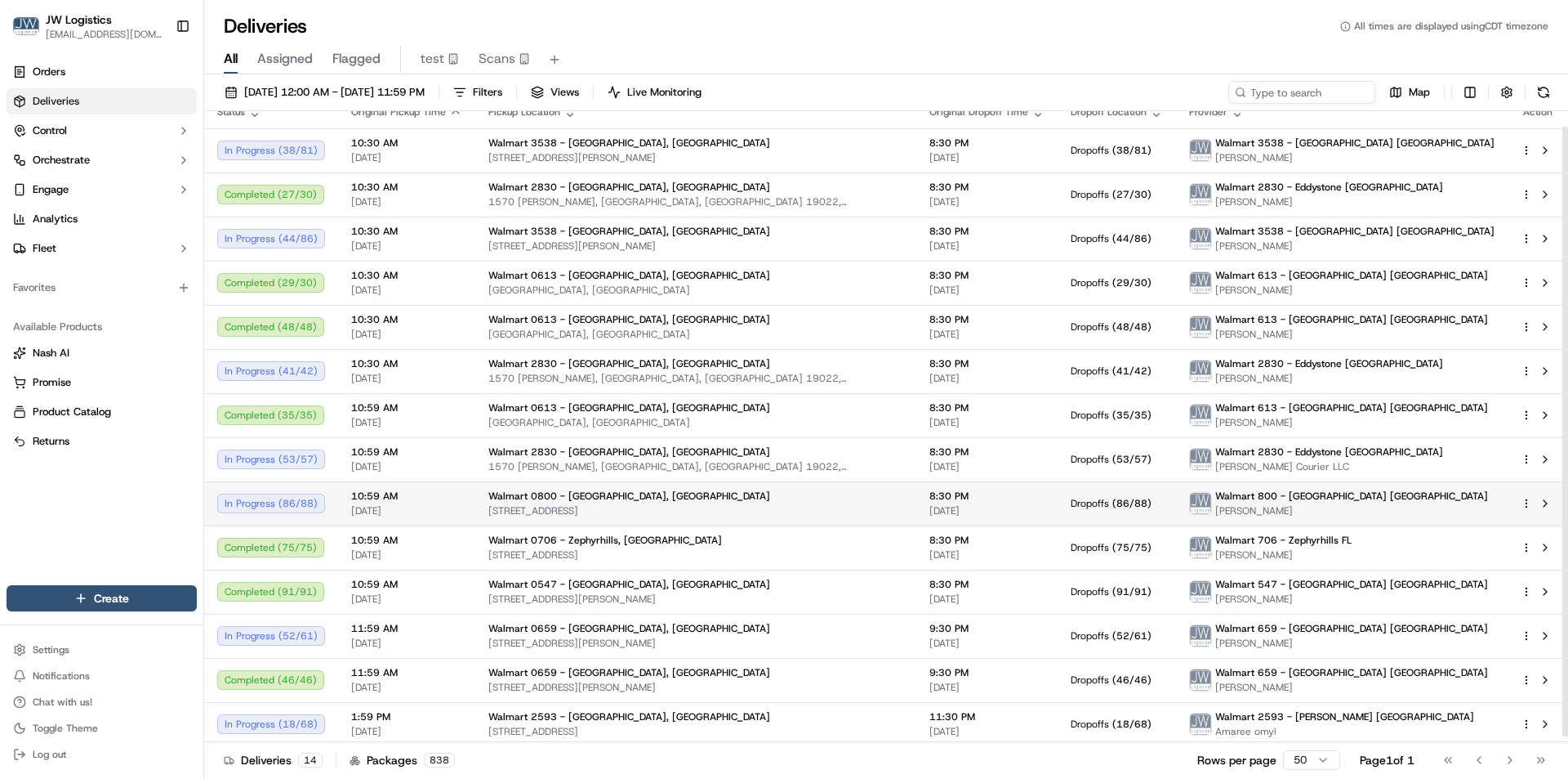
click at [463, 511] on td "10:59 AM 10/15/2025" at bounding box center [406, 503] width 138 height 44
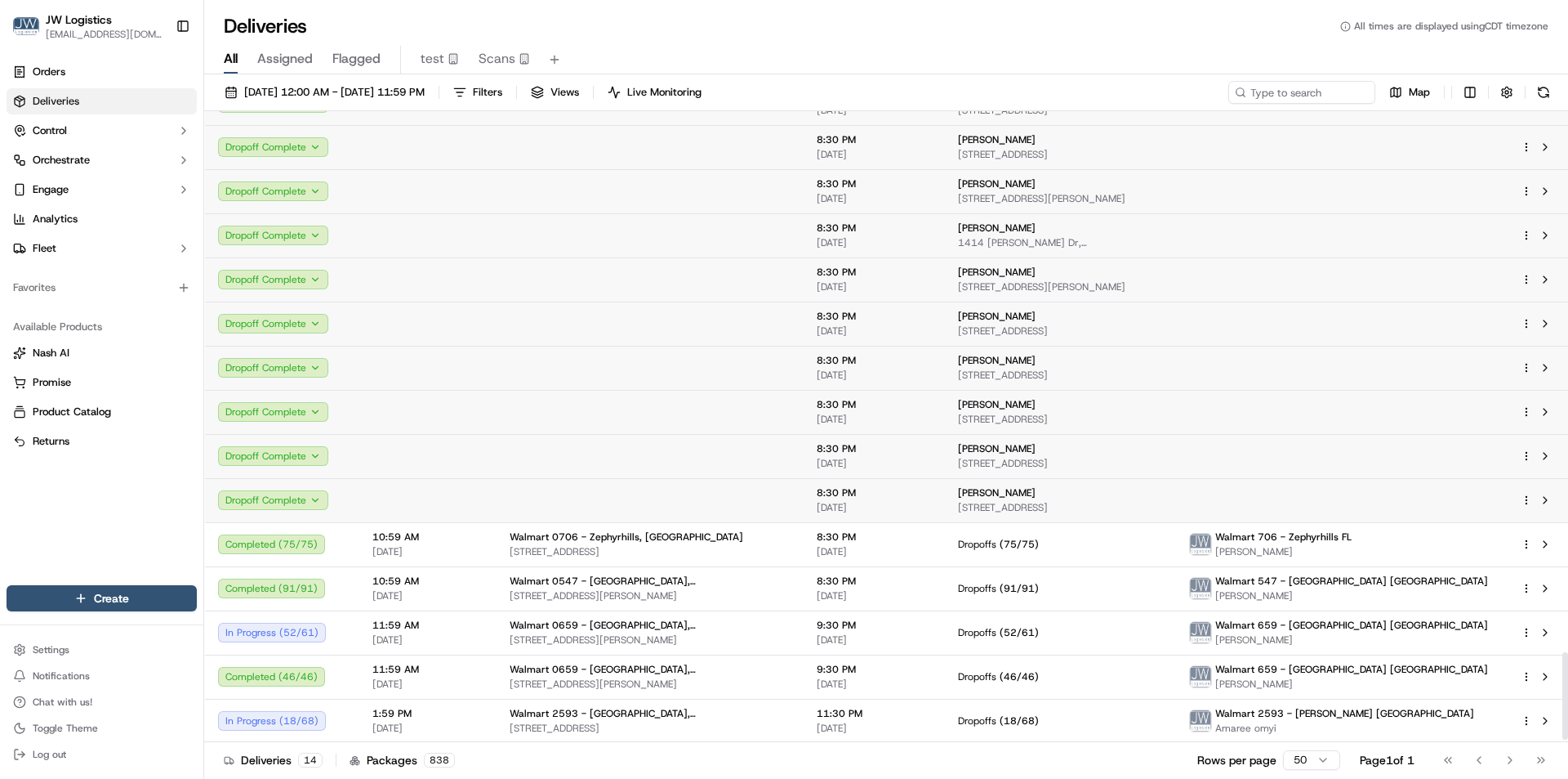
scroll to position [3904, 0]
click at [1548, 499] on button at bounding box center [1545, 499] width 19 height 19
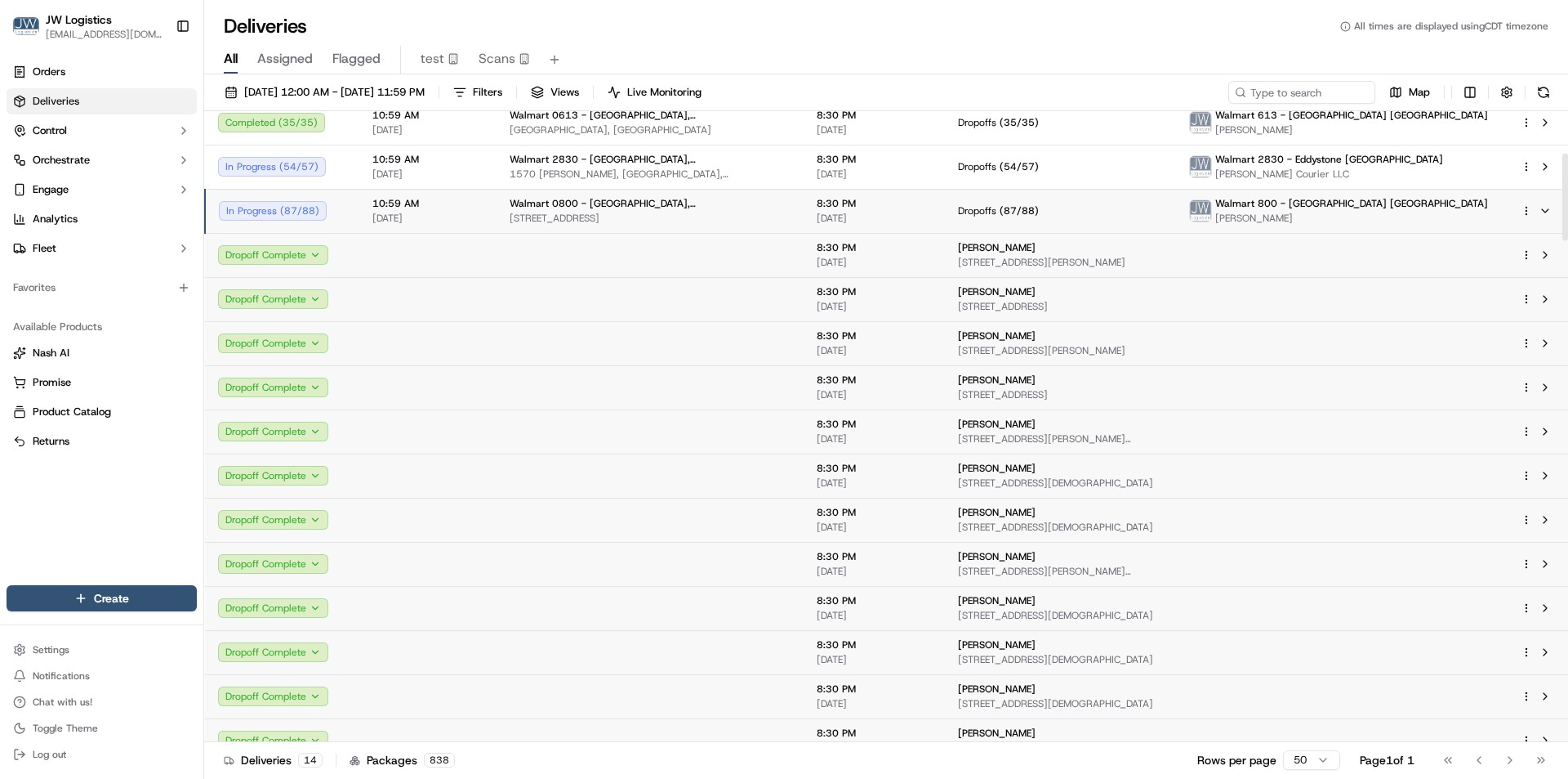
scroll to position [226, 0]
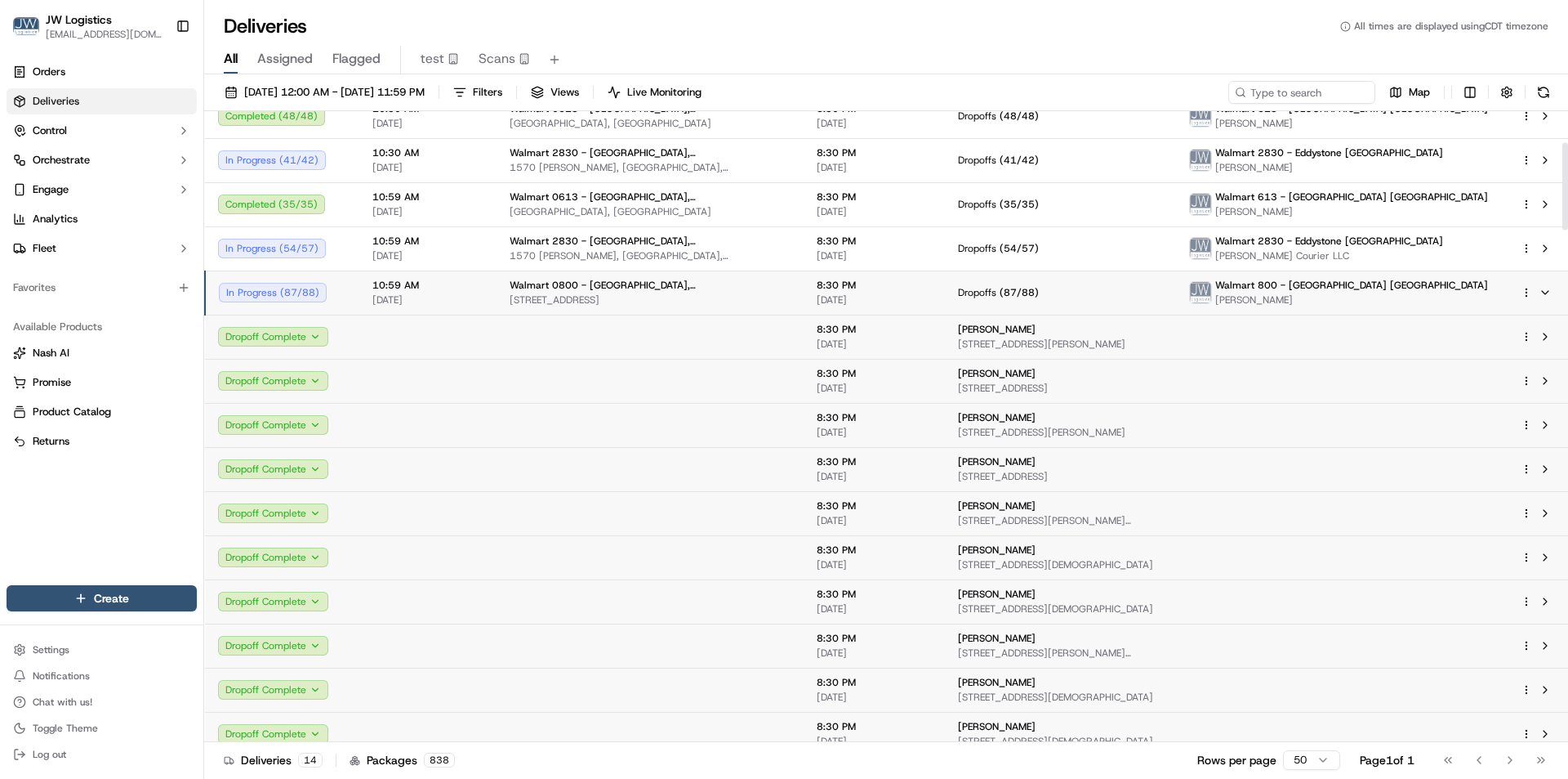
click at [465, 298] on span "[DATE]" at bounding box center [427, 300] width 111 height 13
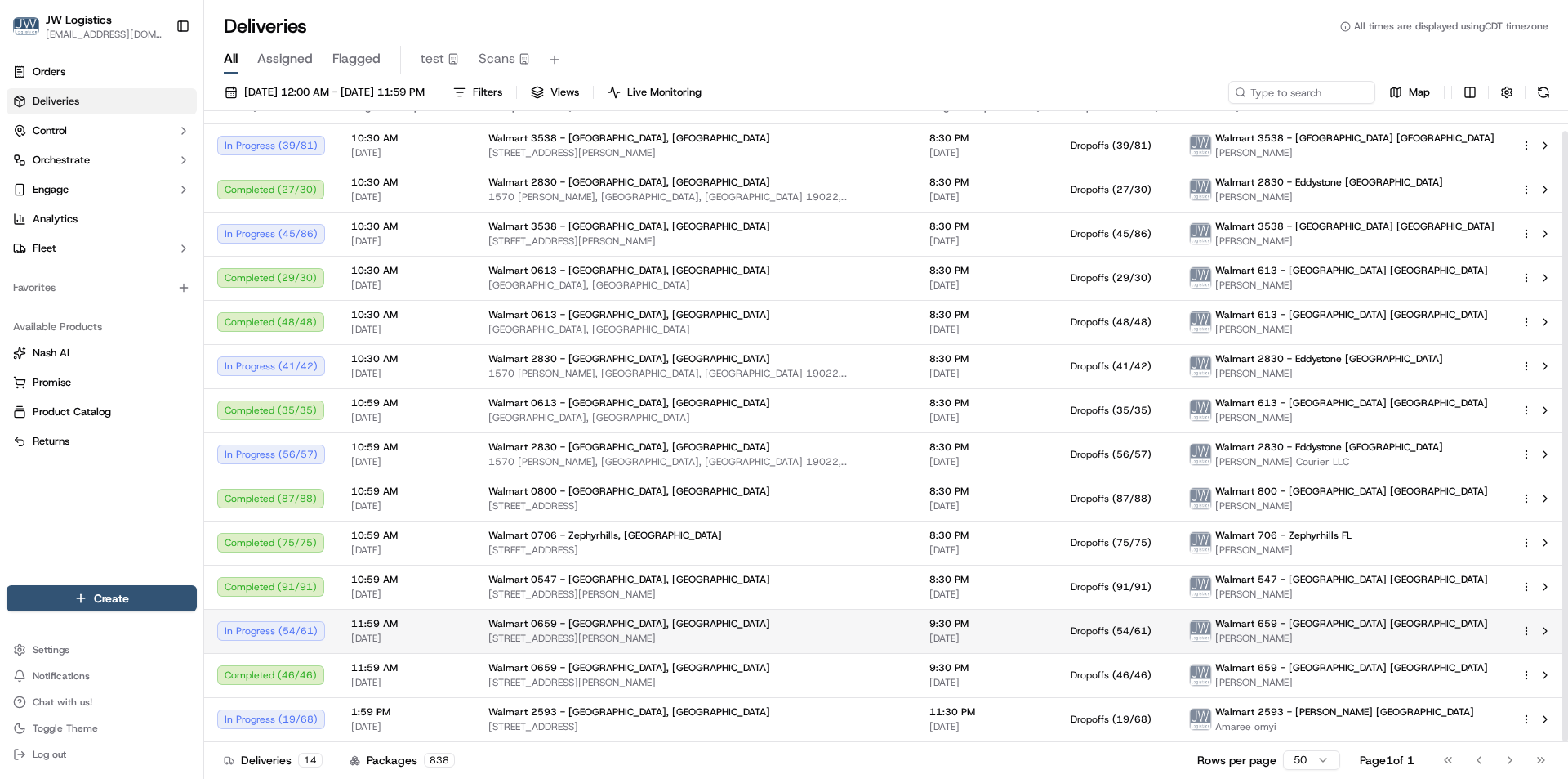
click at [459, 620] on td "11:59 AM 10/15/2025" at bounding box center [406, 631] width 138 height 44
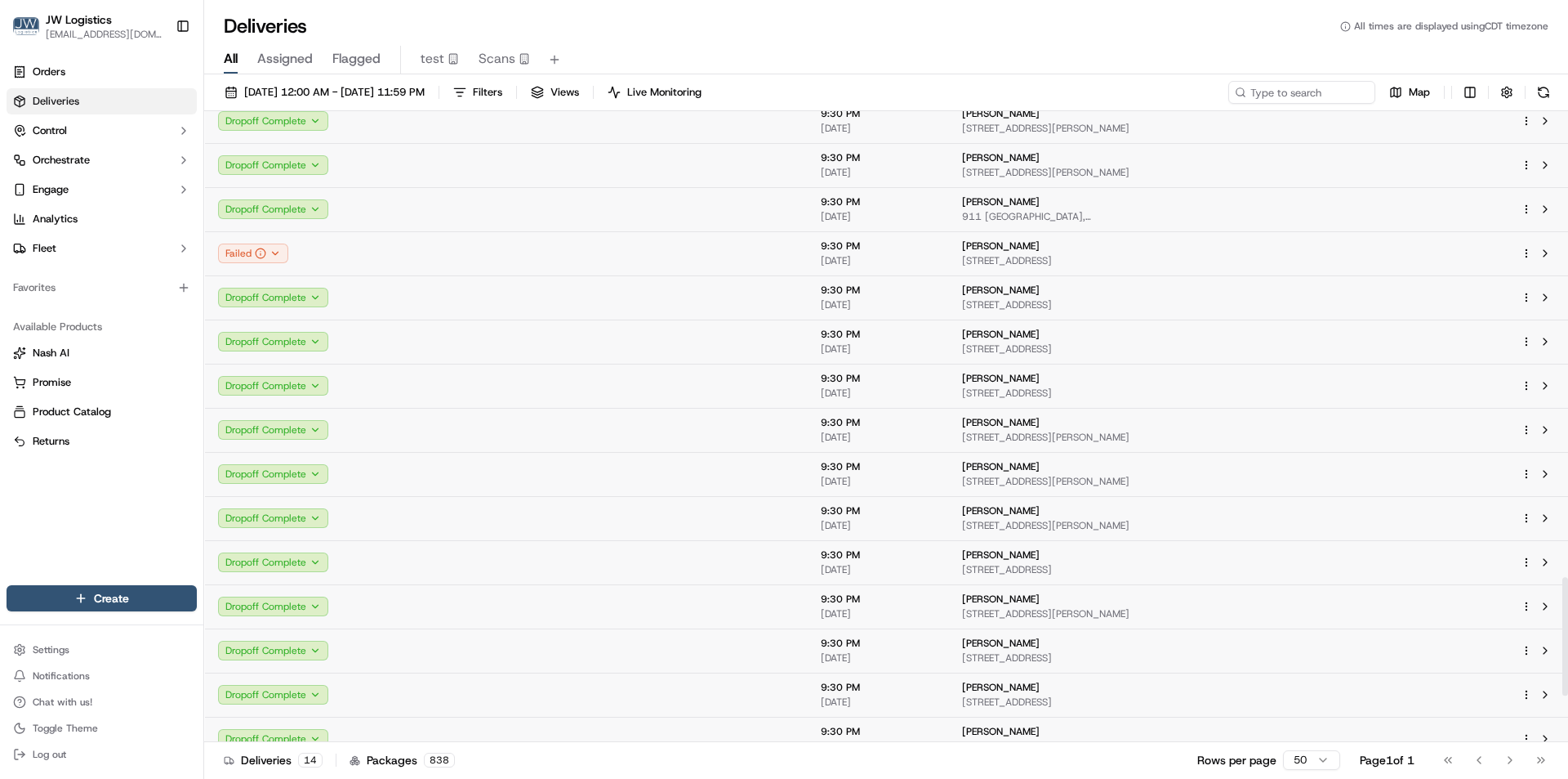
scroll to position [2712, 0]
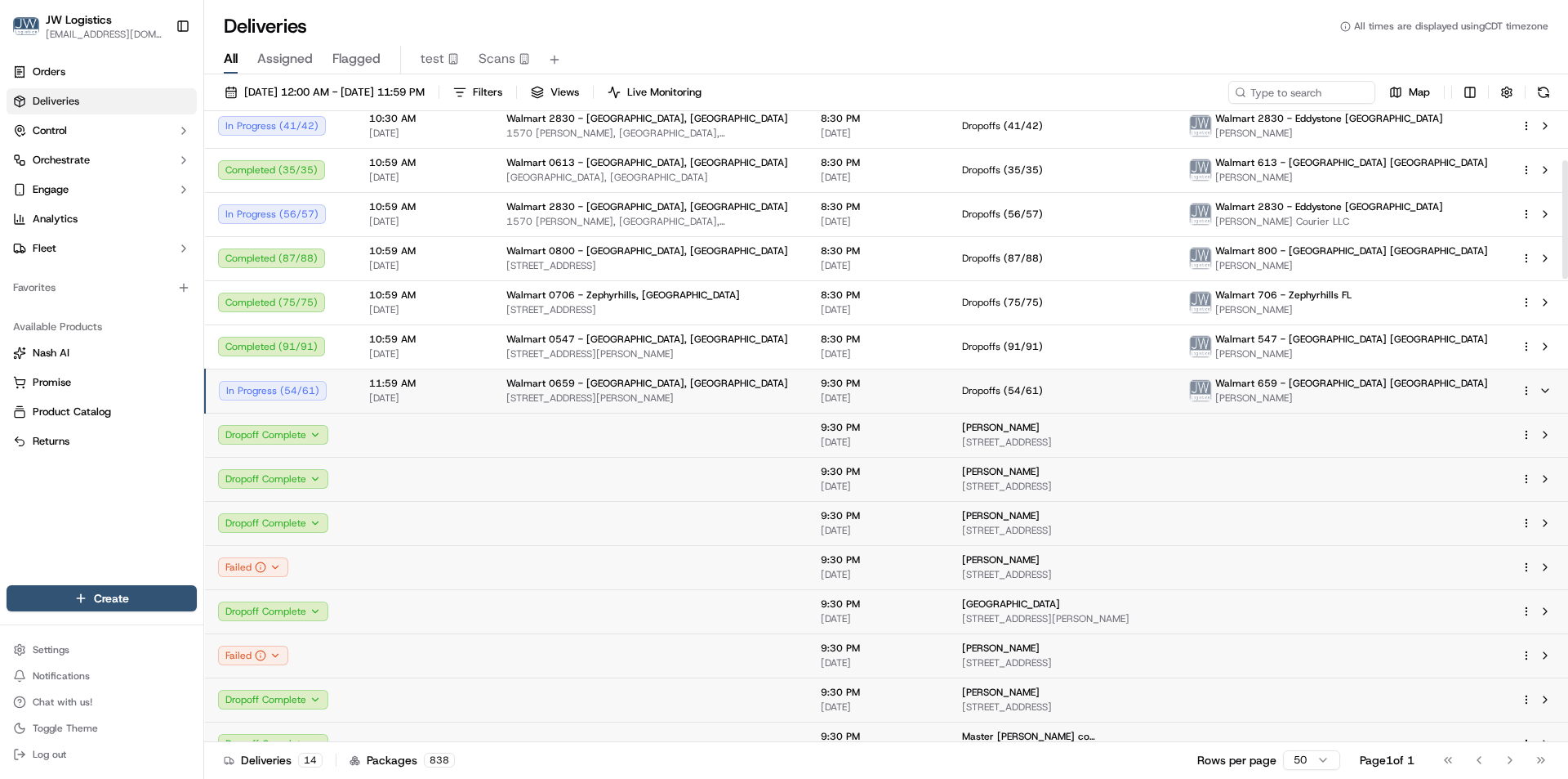
click at [476, 385] on span "11:59 AM" at bounding box center [425, 383] width 111 height 13
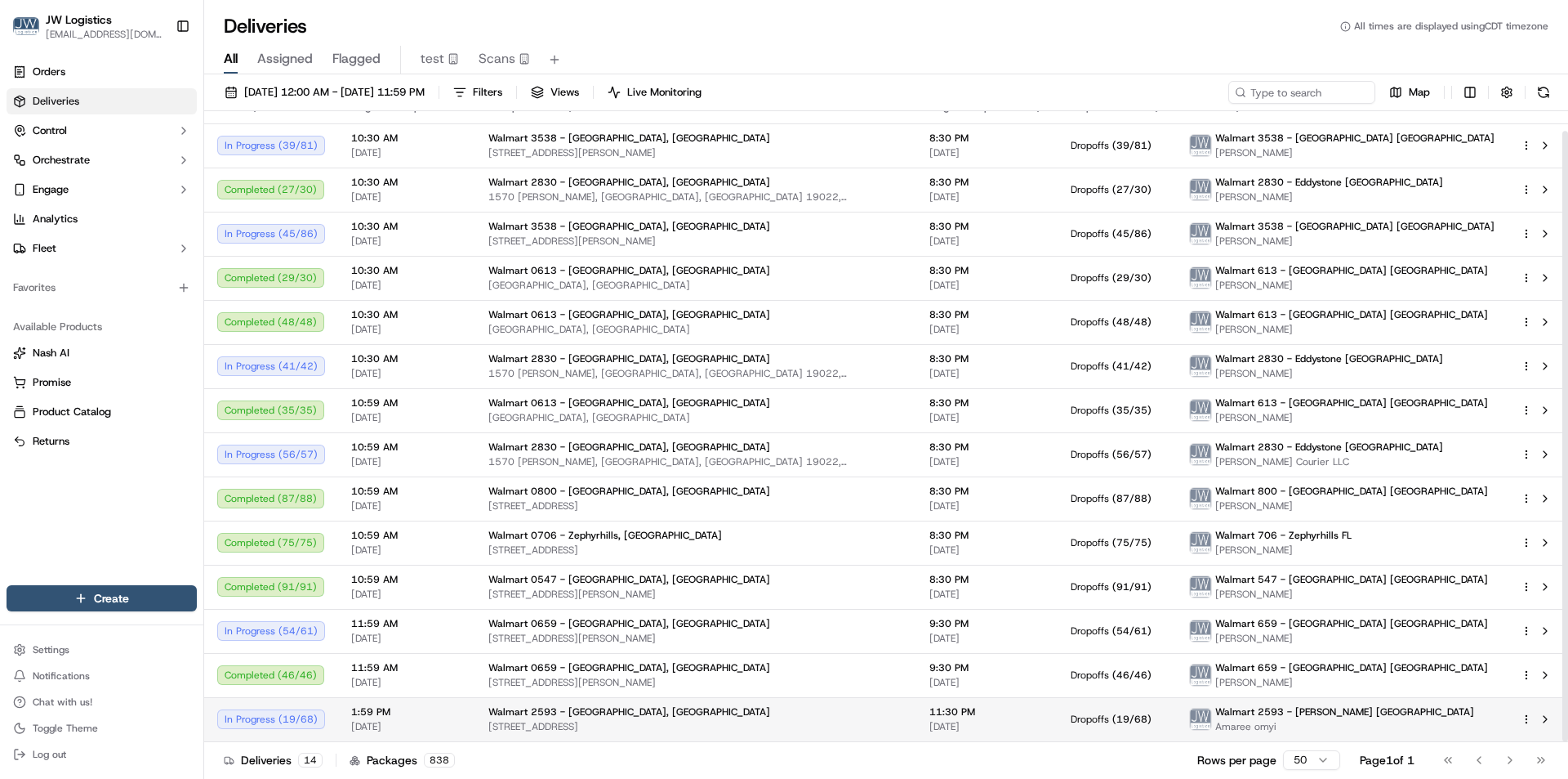
click at [452, 729] on span "[DATE]" at bounding box center [406, 726] width 111 height 13
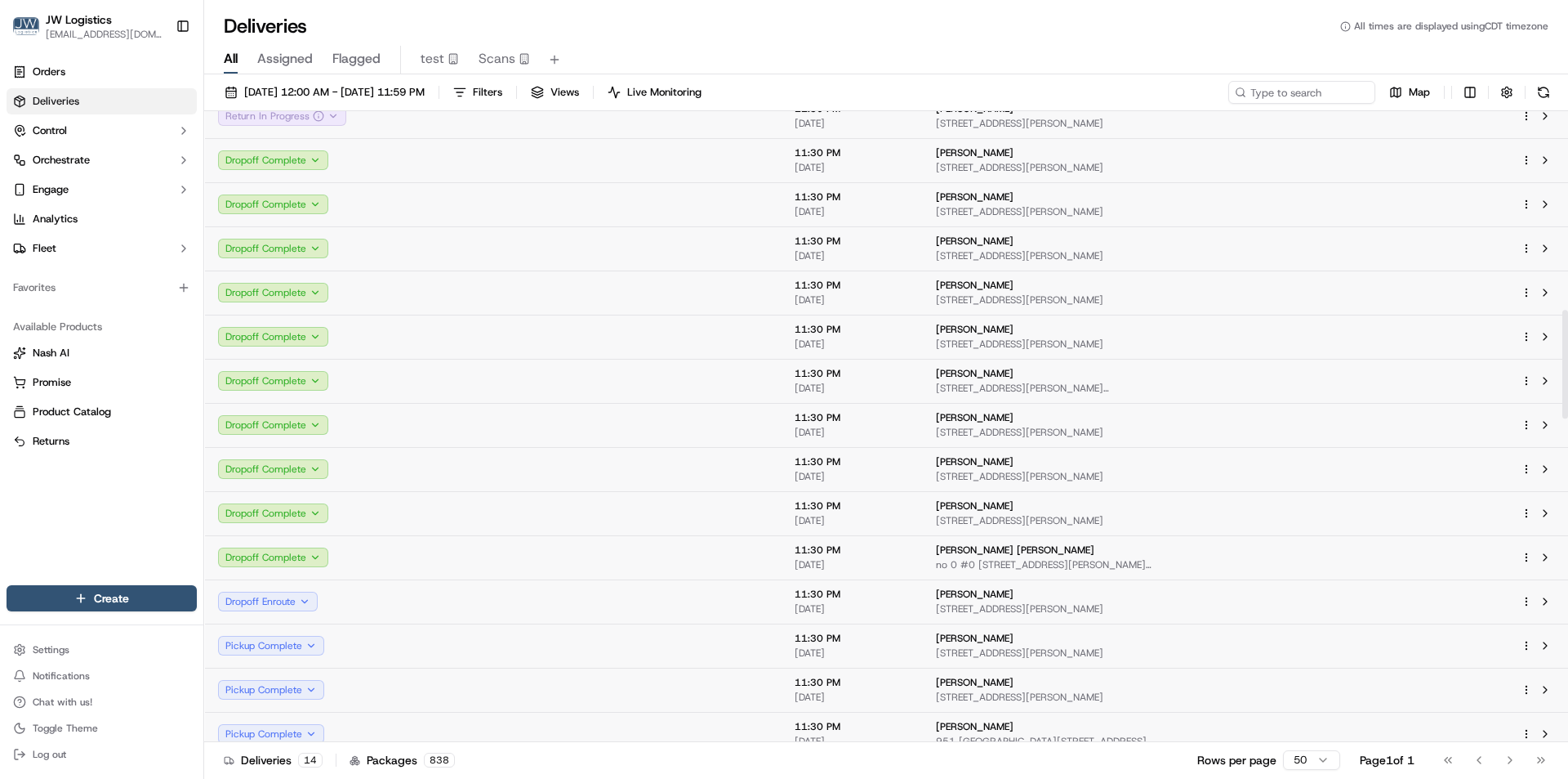
scroll to position [1328, 0]
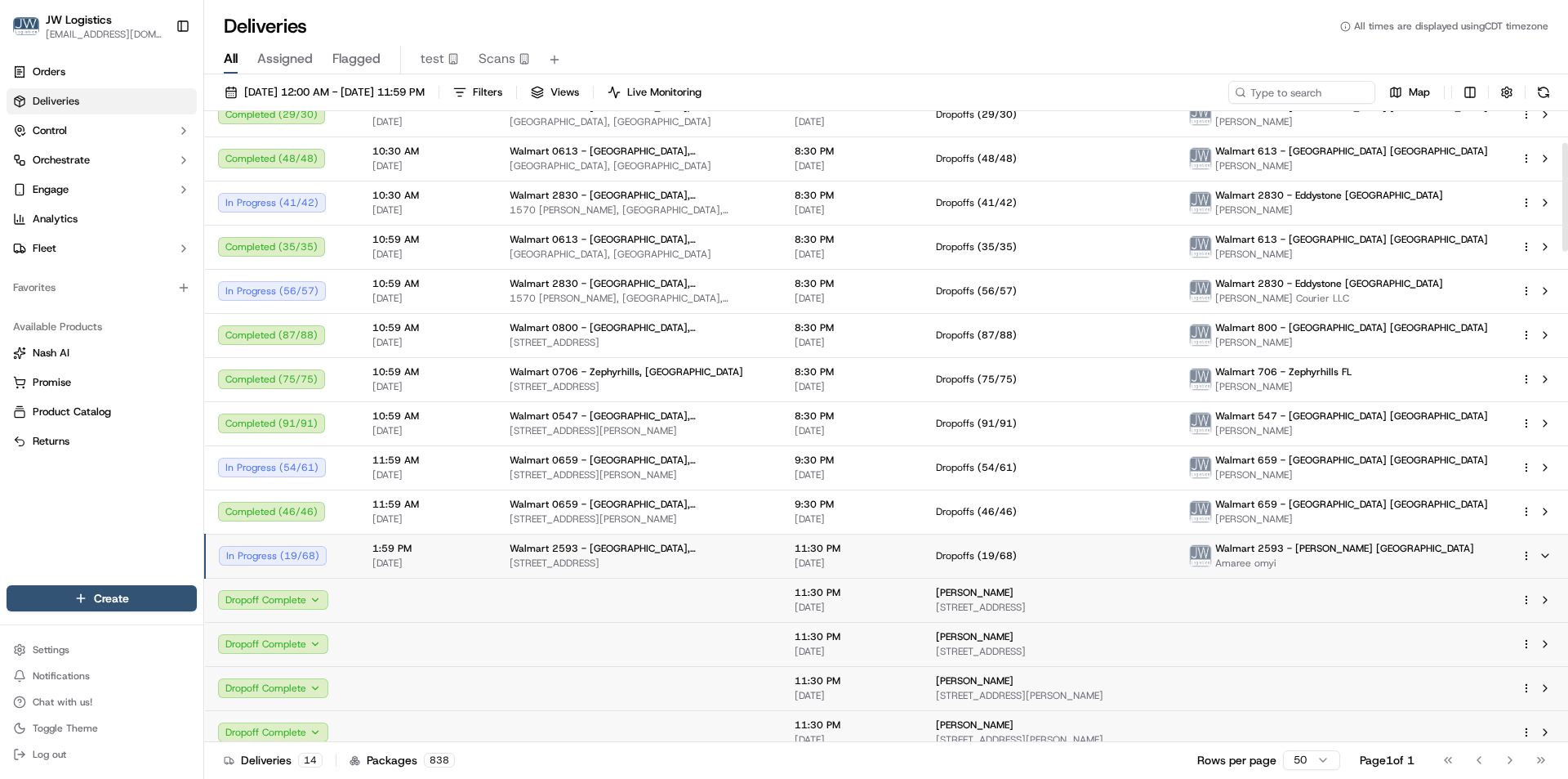
click at [464, 550] on span "1:59 PM" at bounding box center [427, 548] width 111 height 13
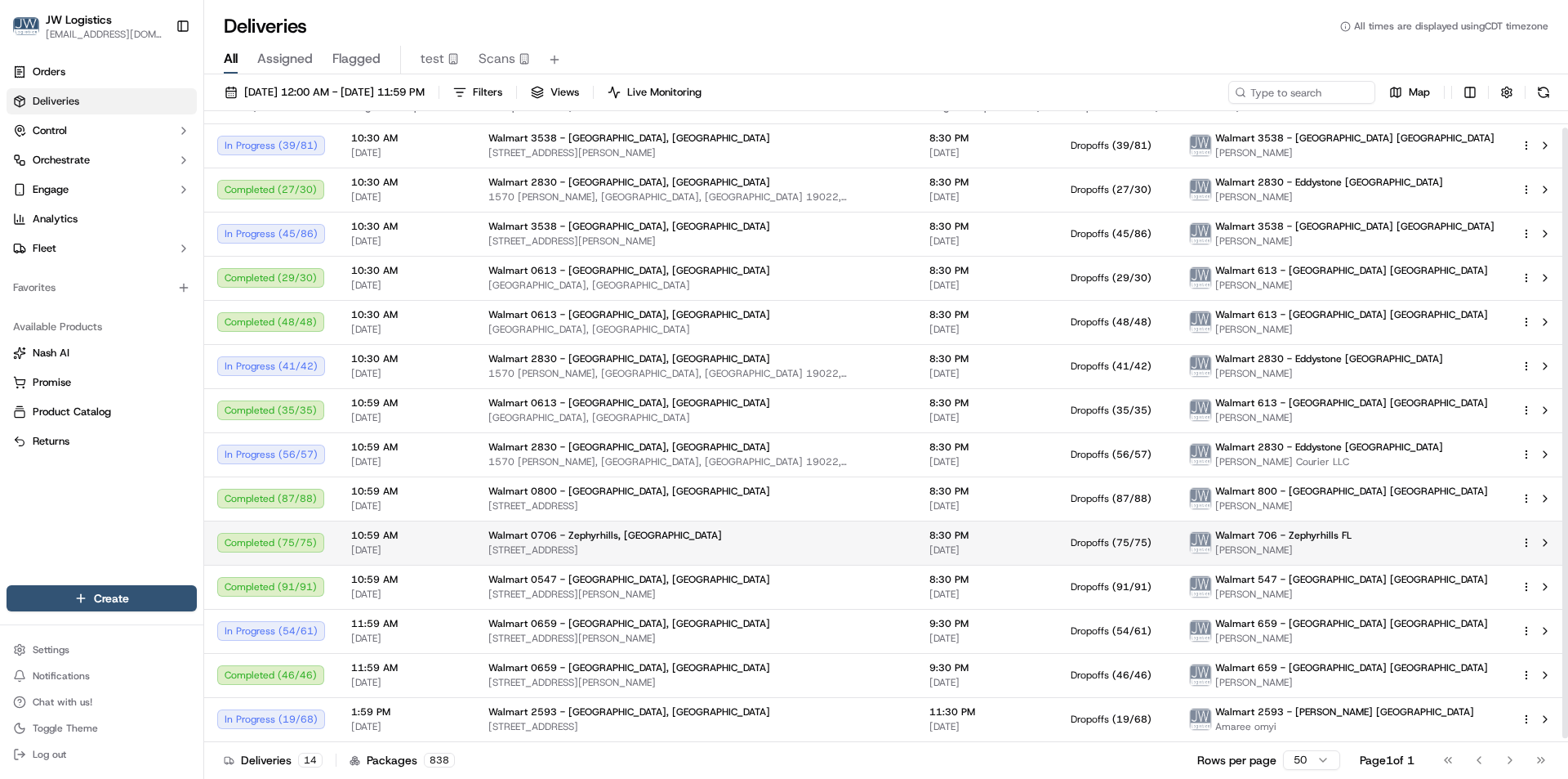
scroll to position [0, 0]
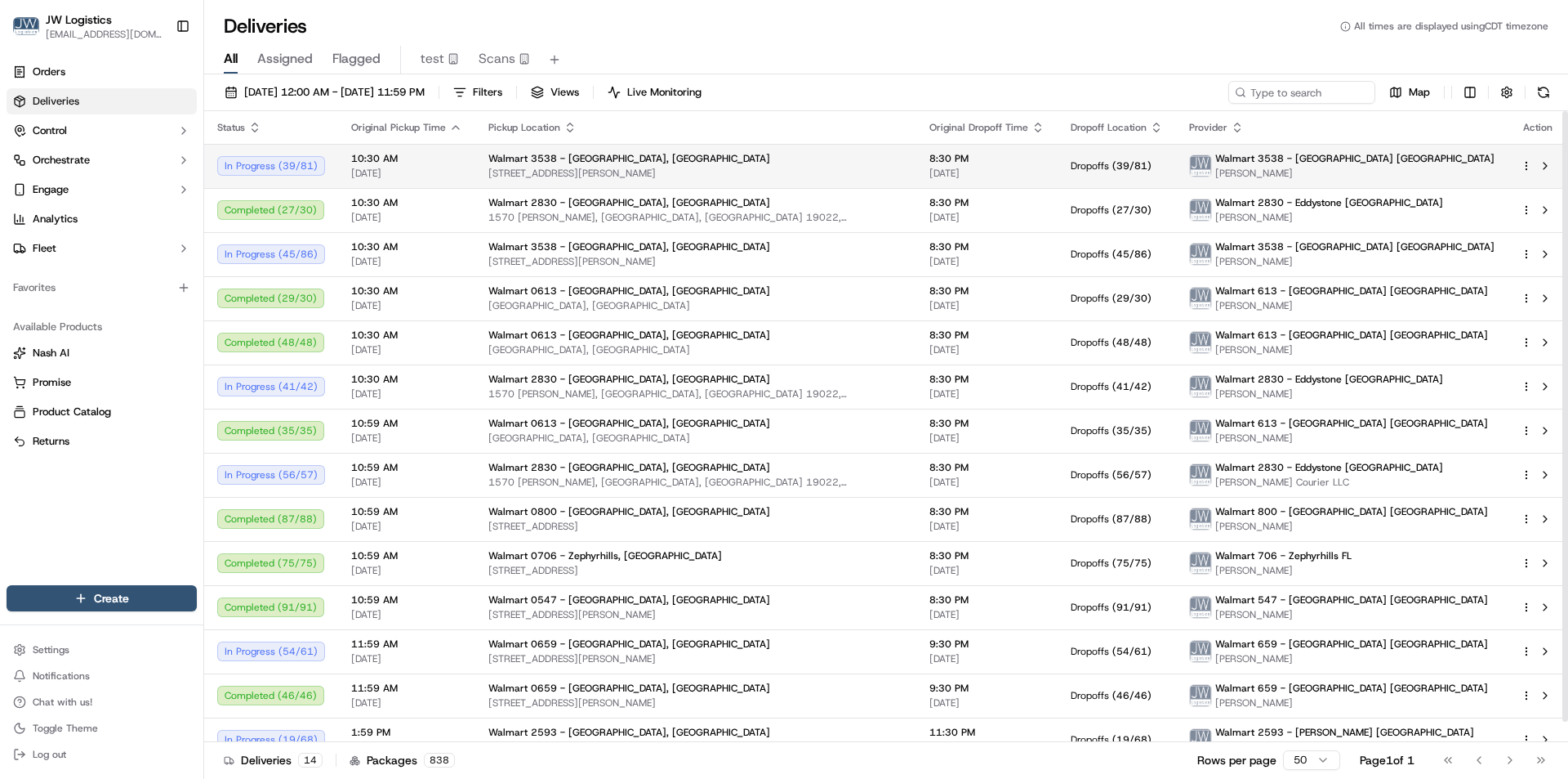
click at [466, 172] on td "10:30 AM 10/15/2025" at bounding box center [406, 166] width 138 height 44
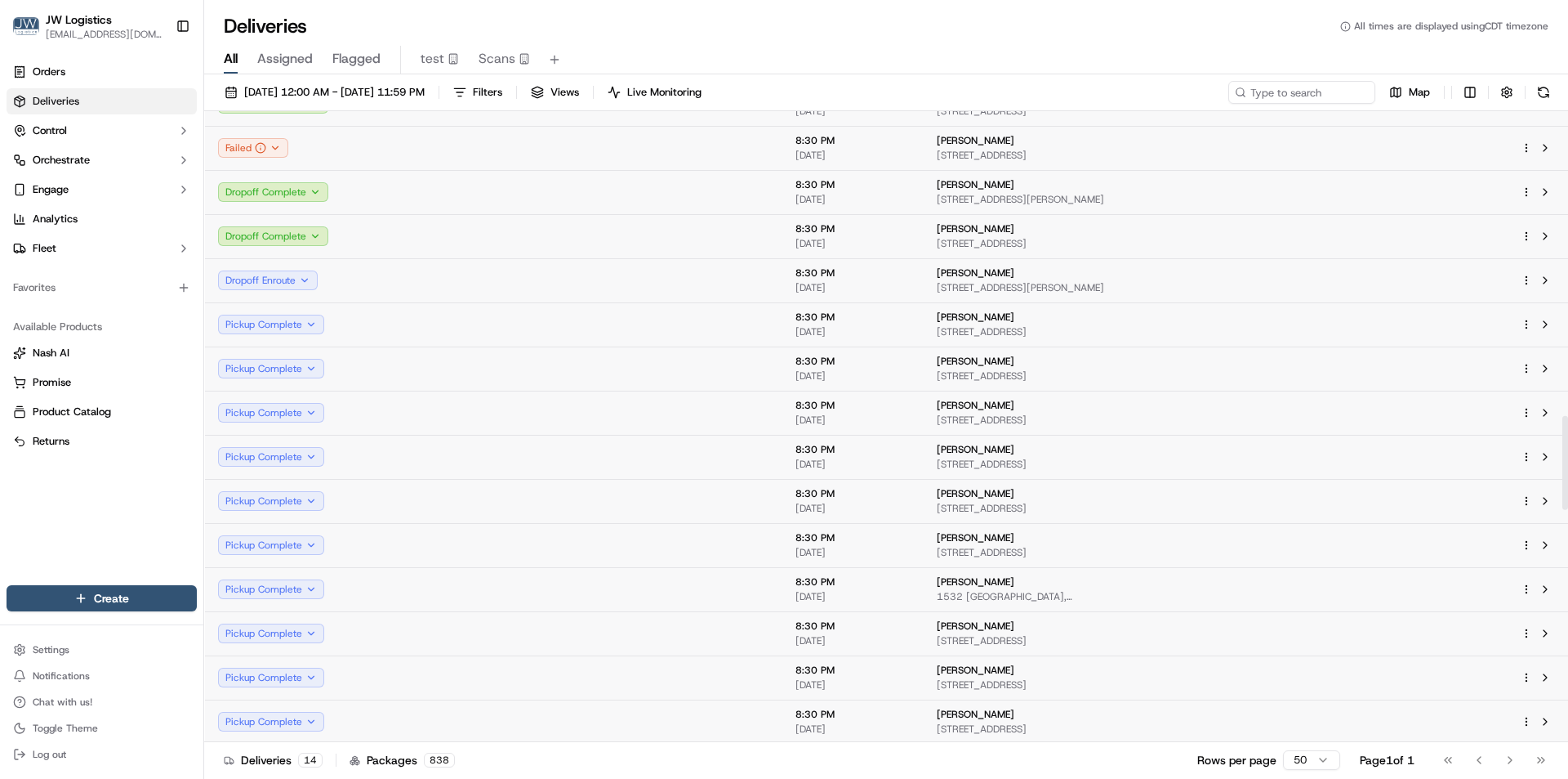
scroll to position [2043, 0]
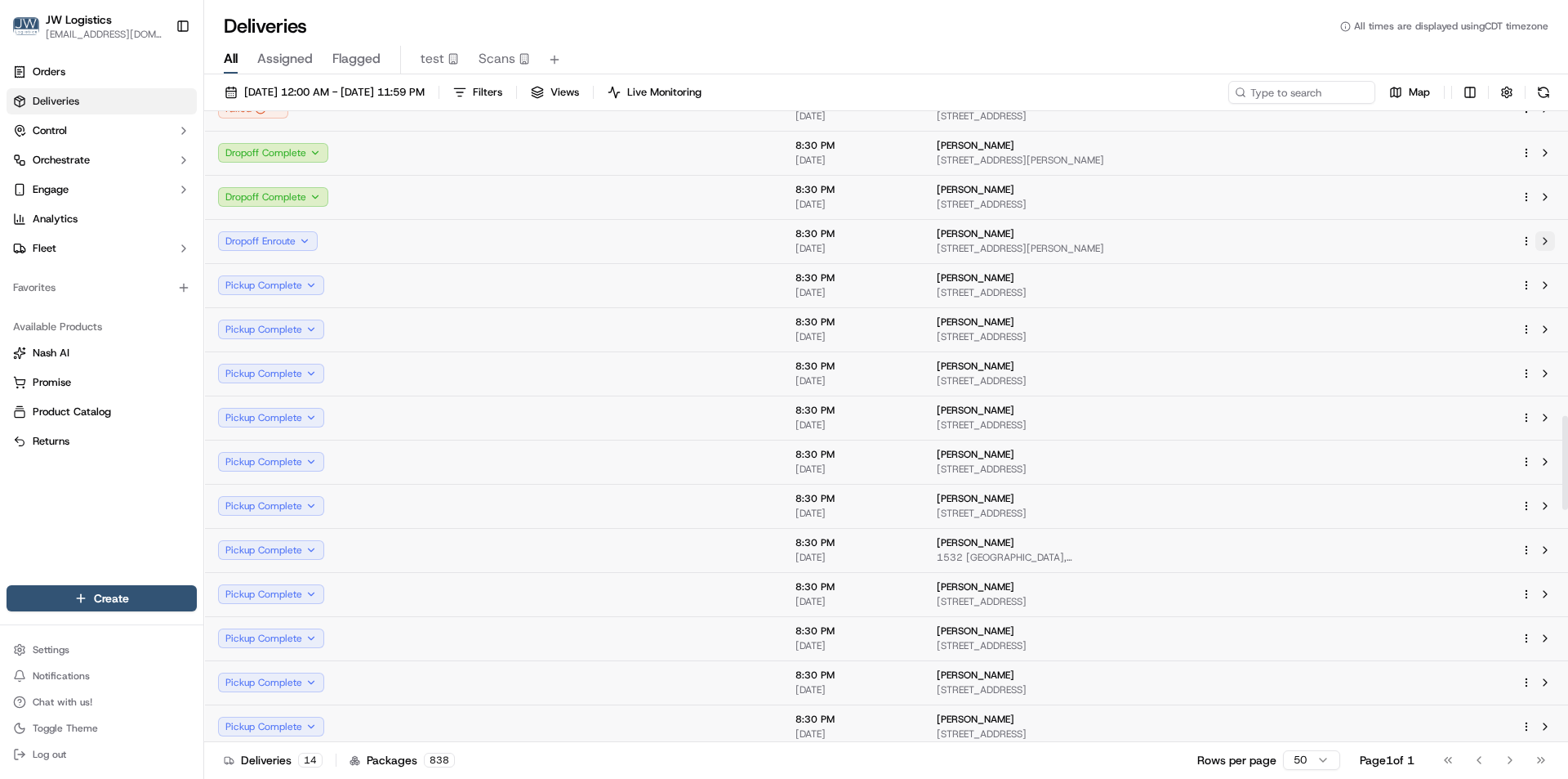
click at [1543, 242] on button at bounding box center [1545, 241] width 19 height 19
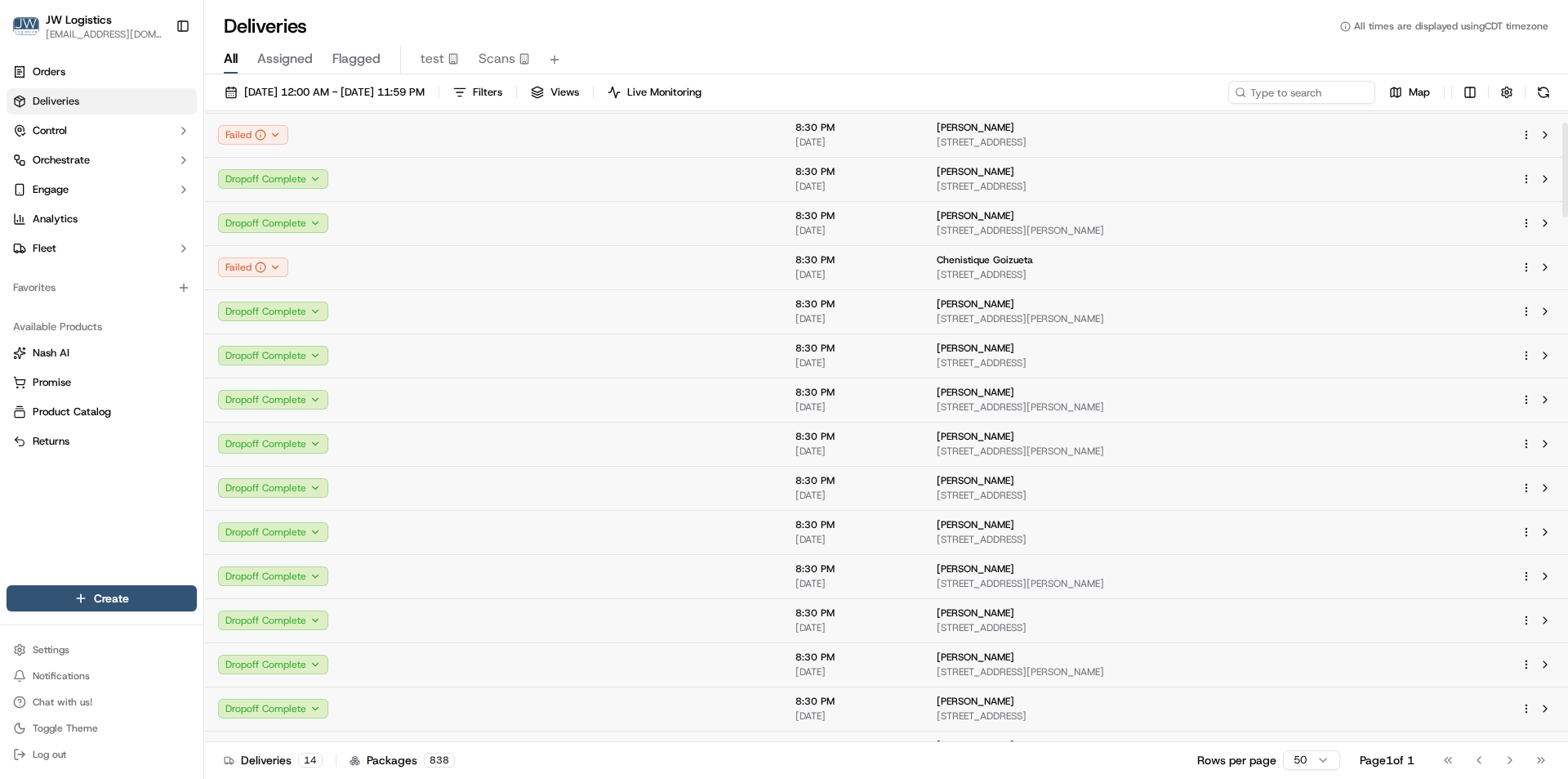
scroll to position [0, 0]
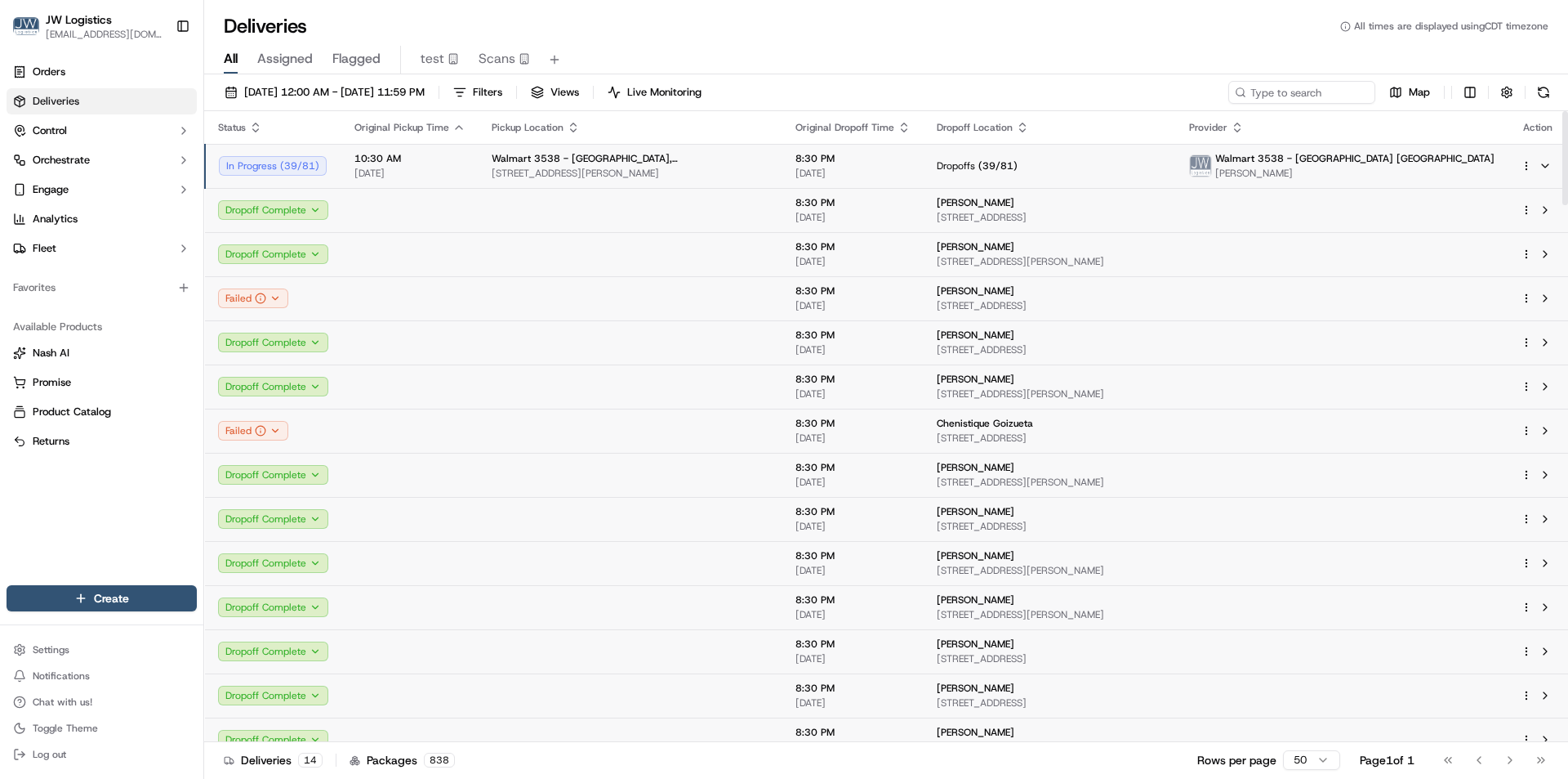
click at [453, 156] on span "10:30 AM" at bounding box center [410, 158] width 111 height 13
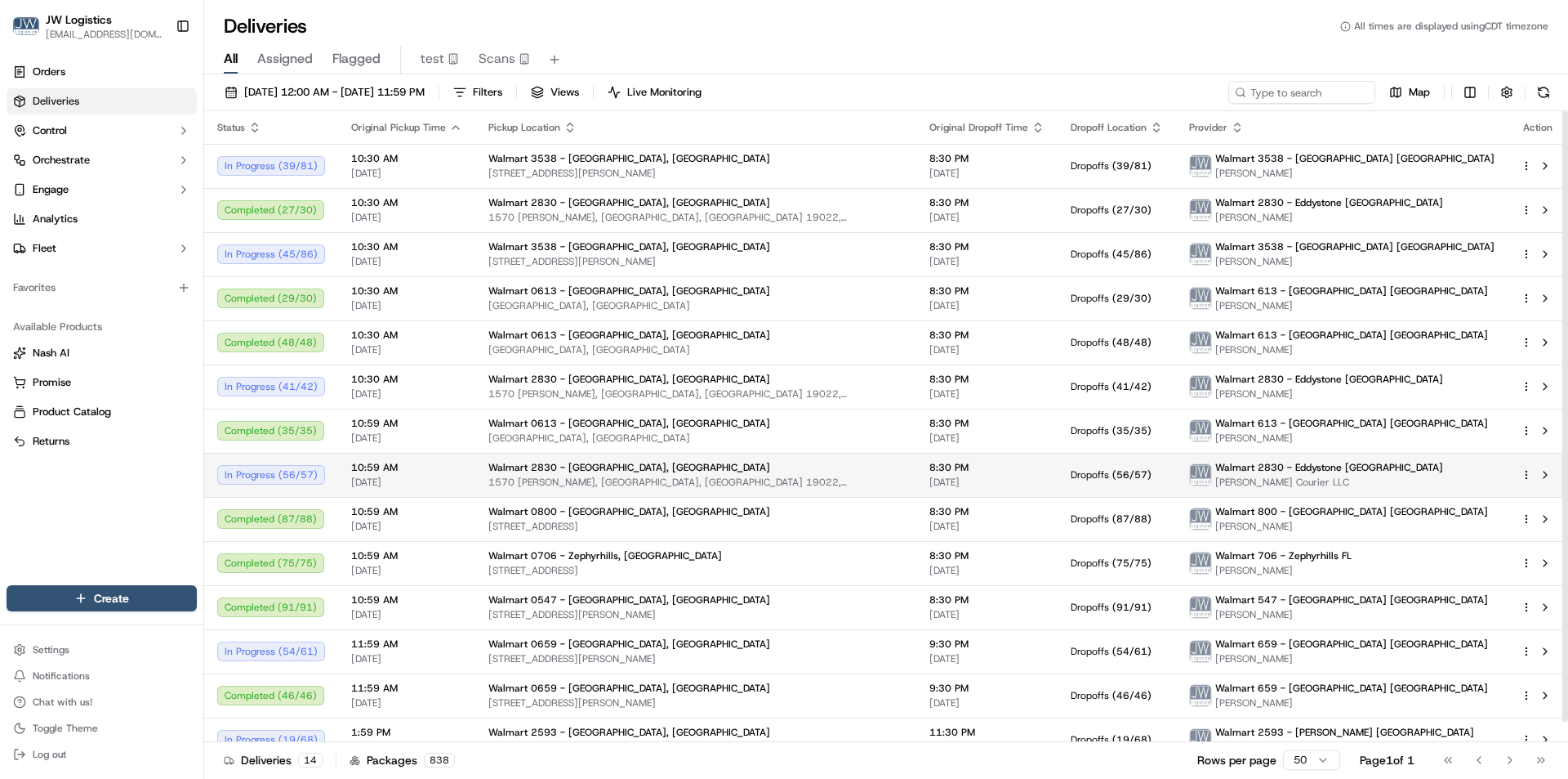
click at [465, 475] on td "10:59 AM 10/15/2025" at bounding box center [406, 475] width 138 height 44
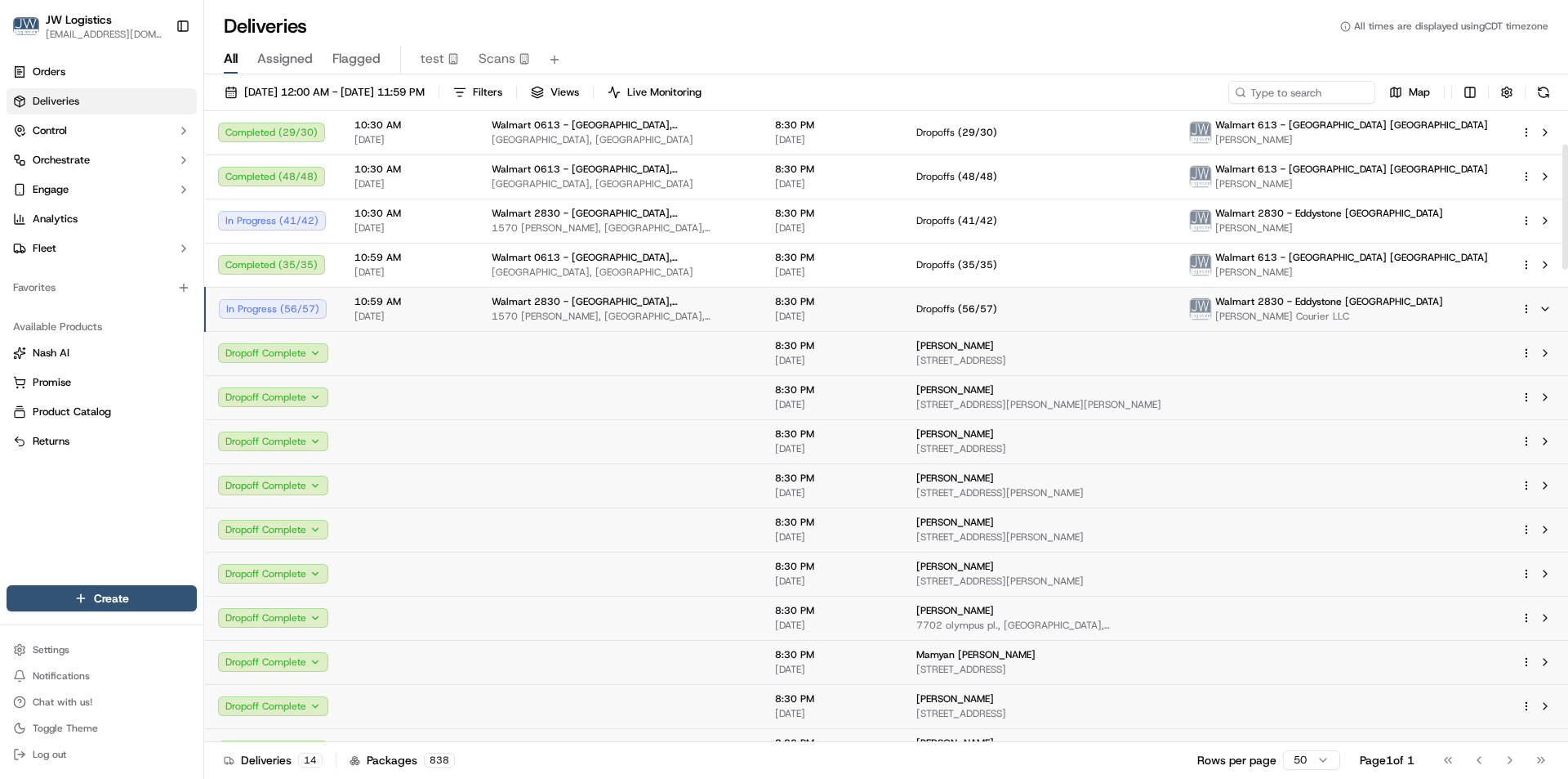
click at [457, 312] on span "[DATE]" at bounding box center [410, 315] width 111 height 13
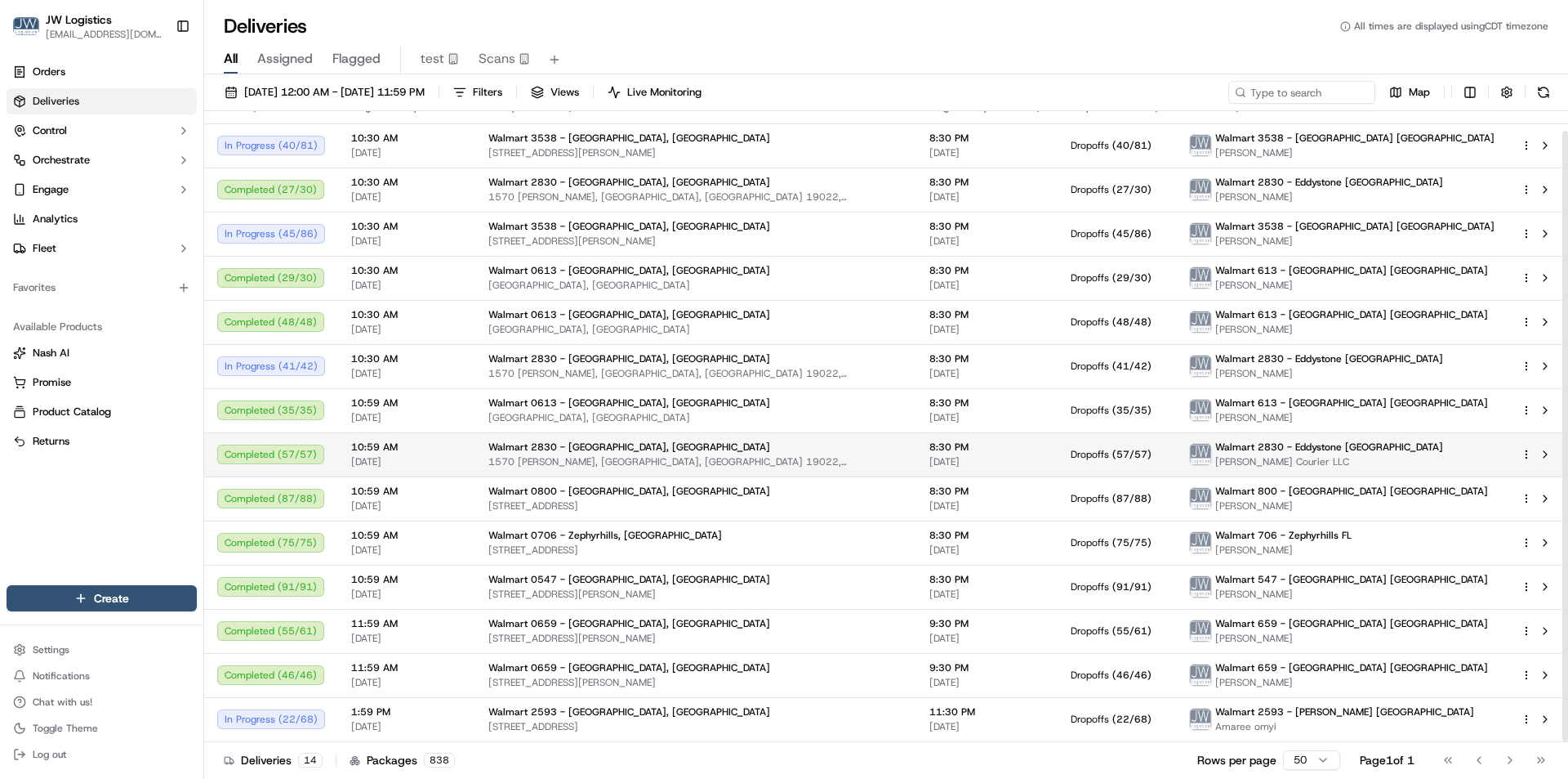
click at [447, 461] on span "[DATE]" at bounding box center [406, 461] width 111 height 13
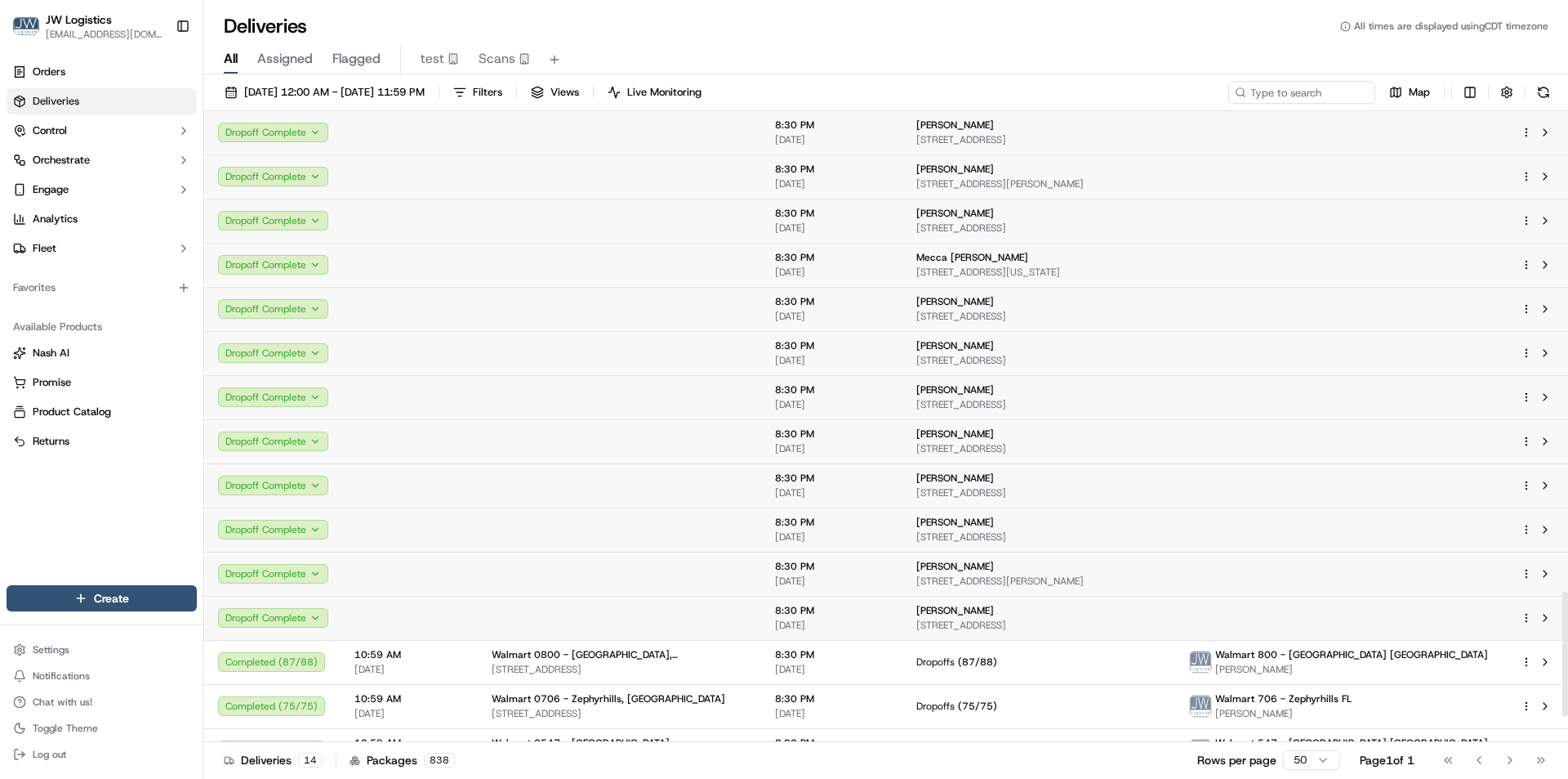
scroll to position [2454, 0]
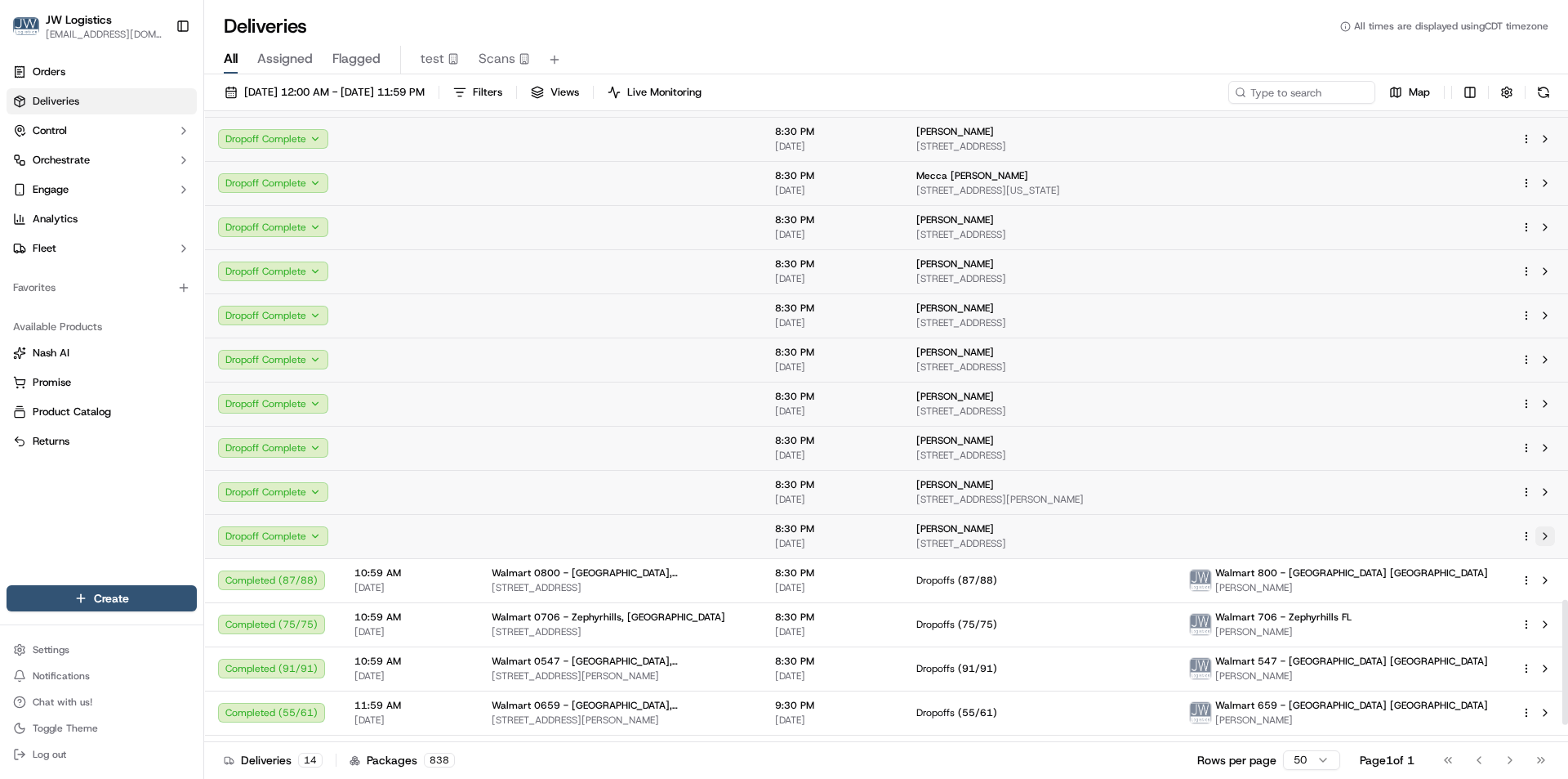
click at [1543, 537] on button at bounding box center [1545, 536] width 19 height 19
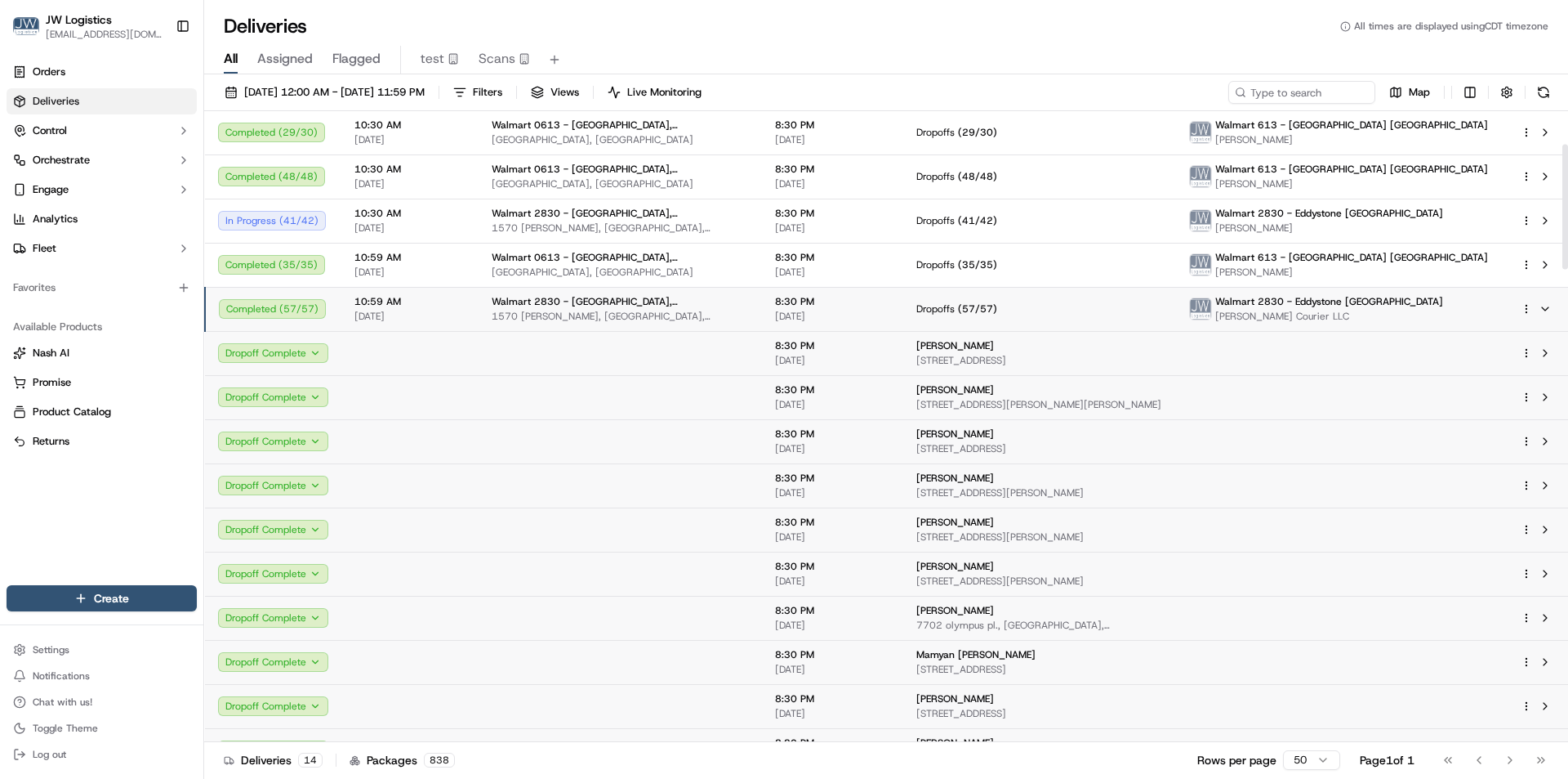
click at [436, 317] on span "[DATE]" at bounding box center [410, 315] width 111 height 13
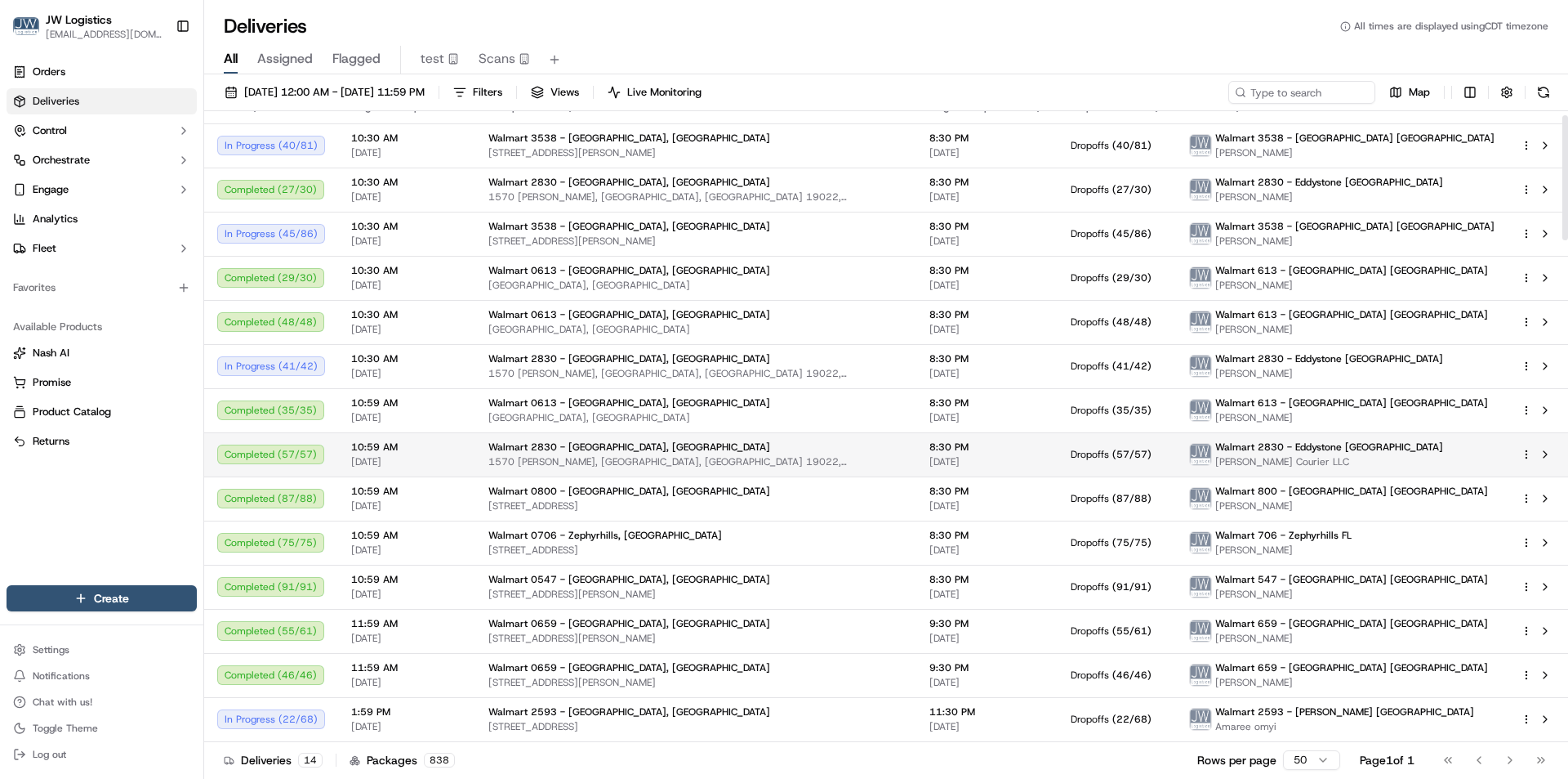
scroll to position [20, 0]
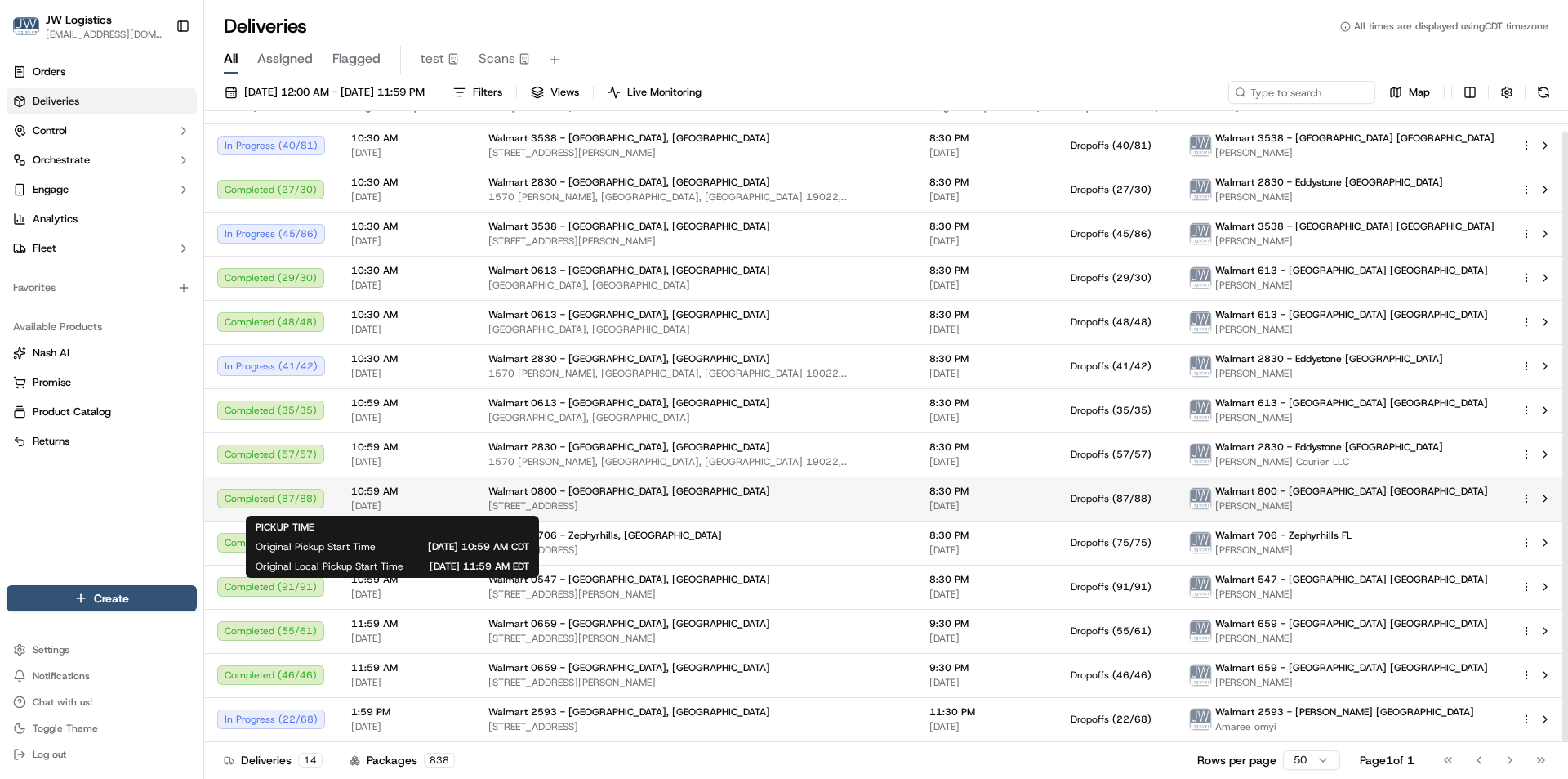
click at [447, 490] on span "10:59 AM" at bounding box center [406, 491] width 111 height 13
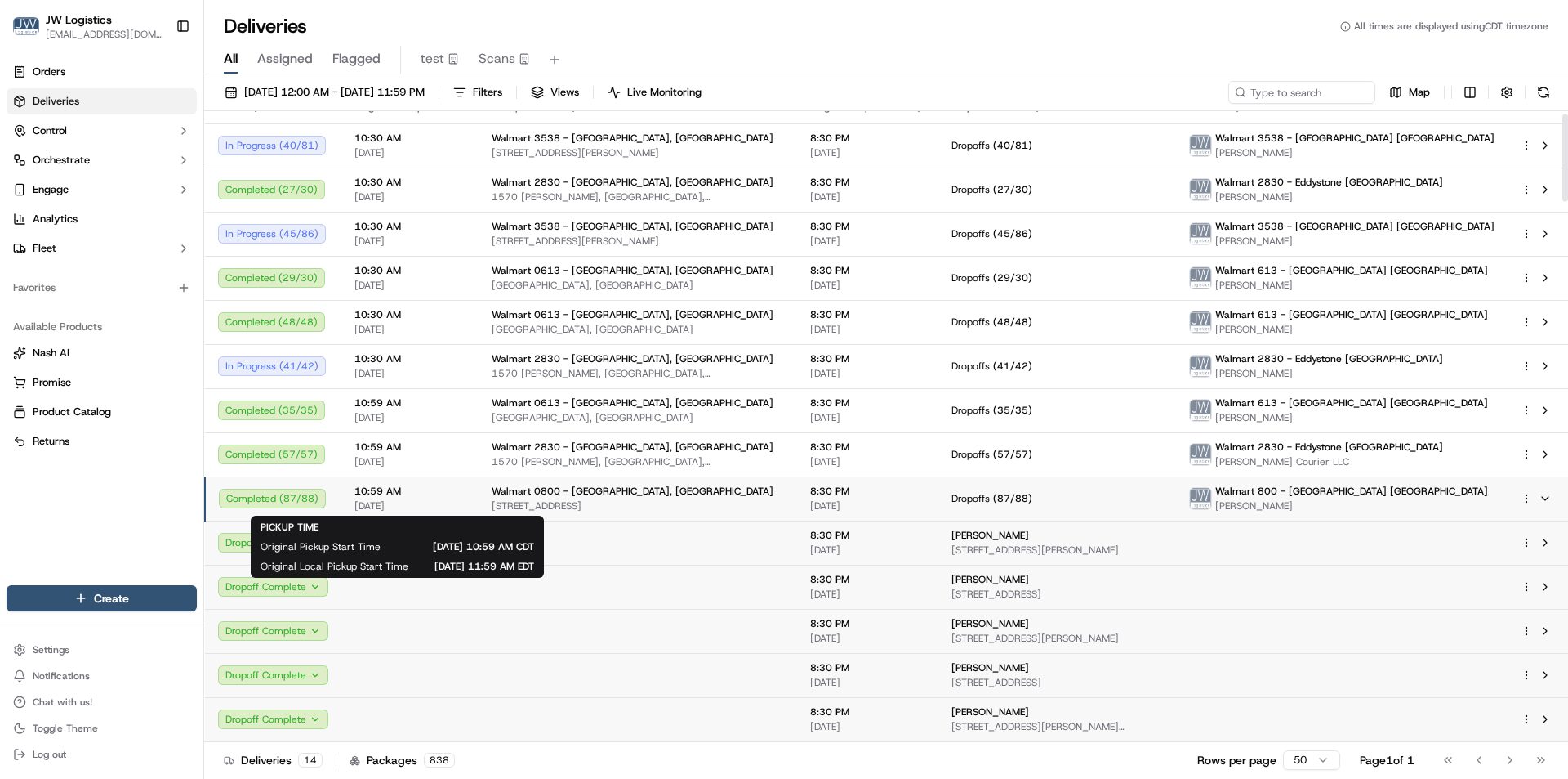
click at [457, 492] on span "10:59 AM" at bounding box center [410, 491] width 111 height 13
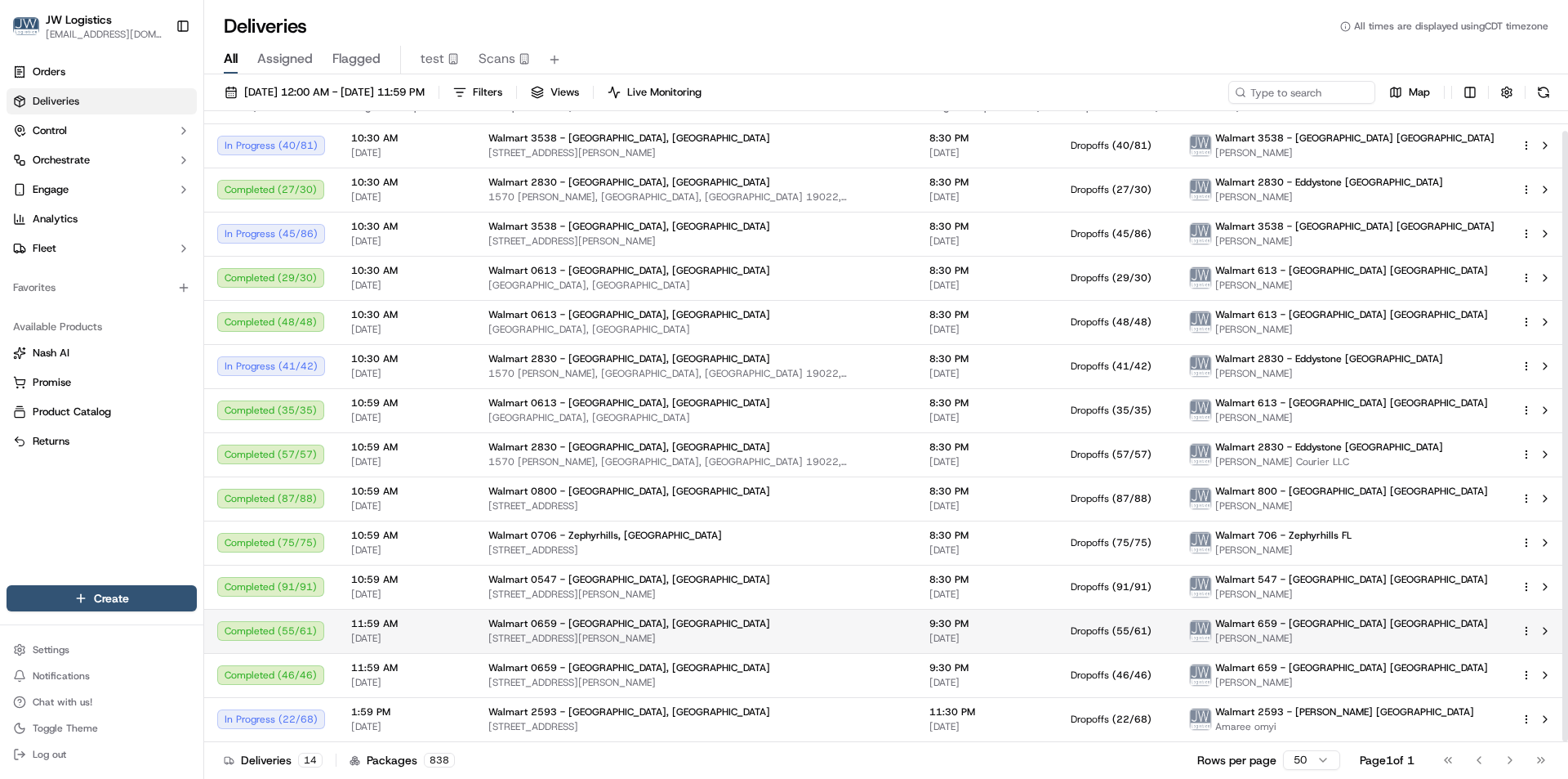
click at [461, 629] on td "11:59 AM 10/15/2025" at bounding box center [406, 631] width 138 height 44
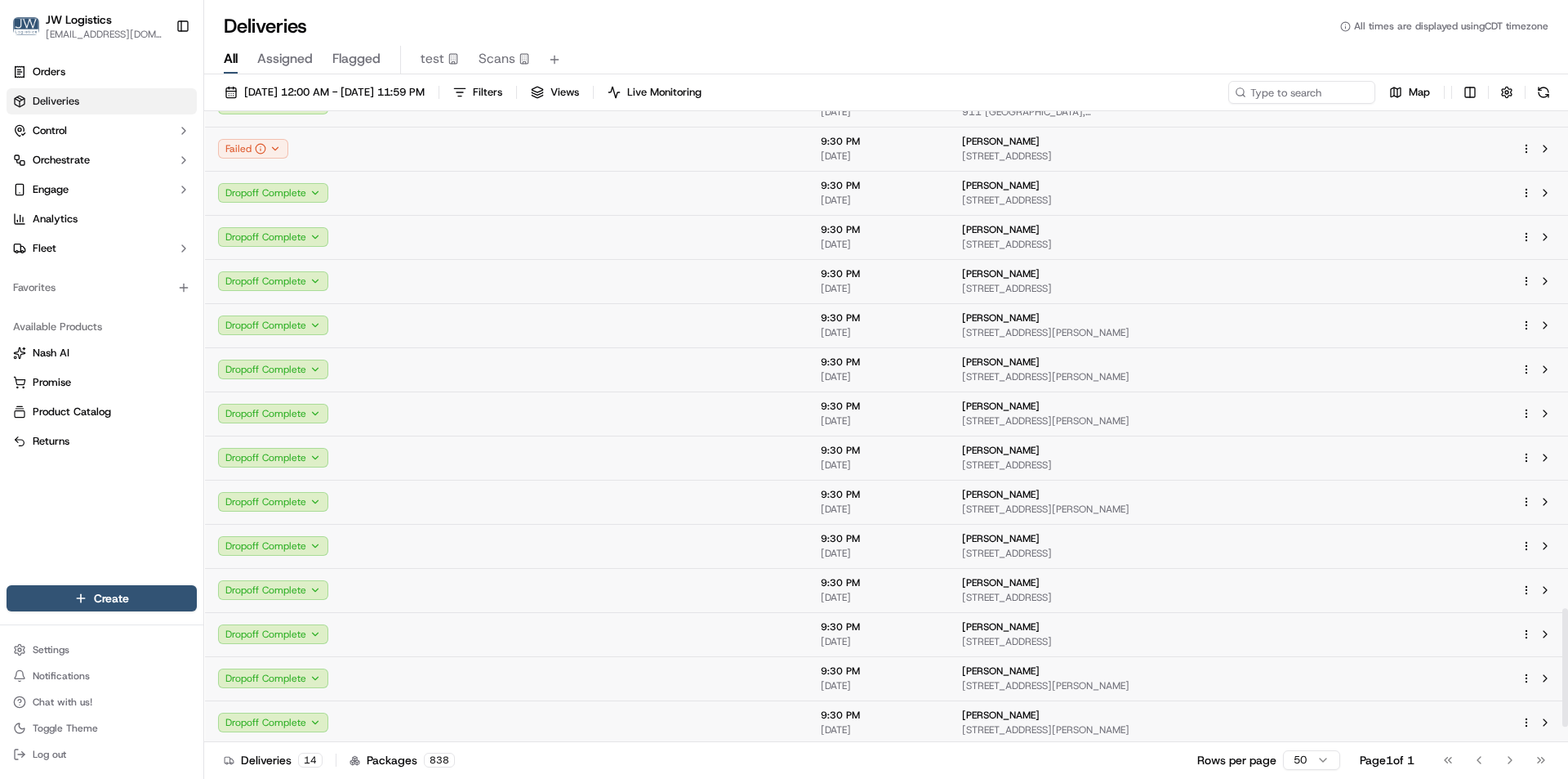
scroll to position [2712, 0]
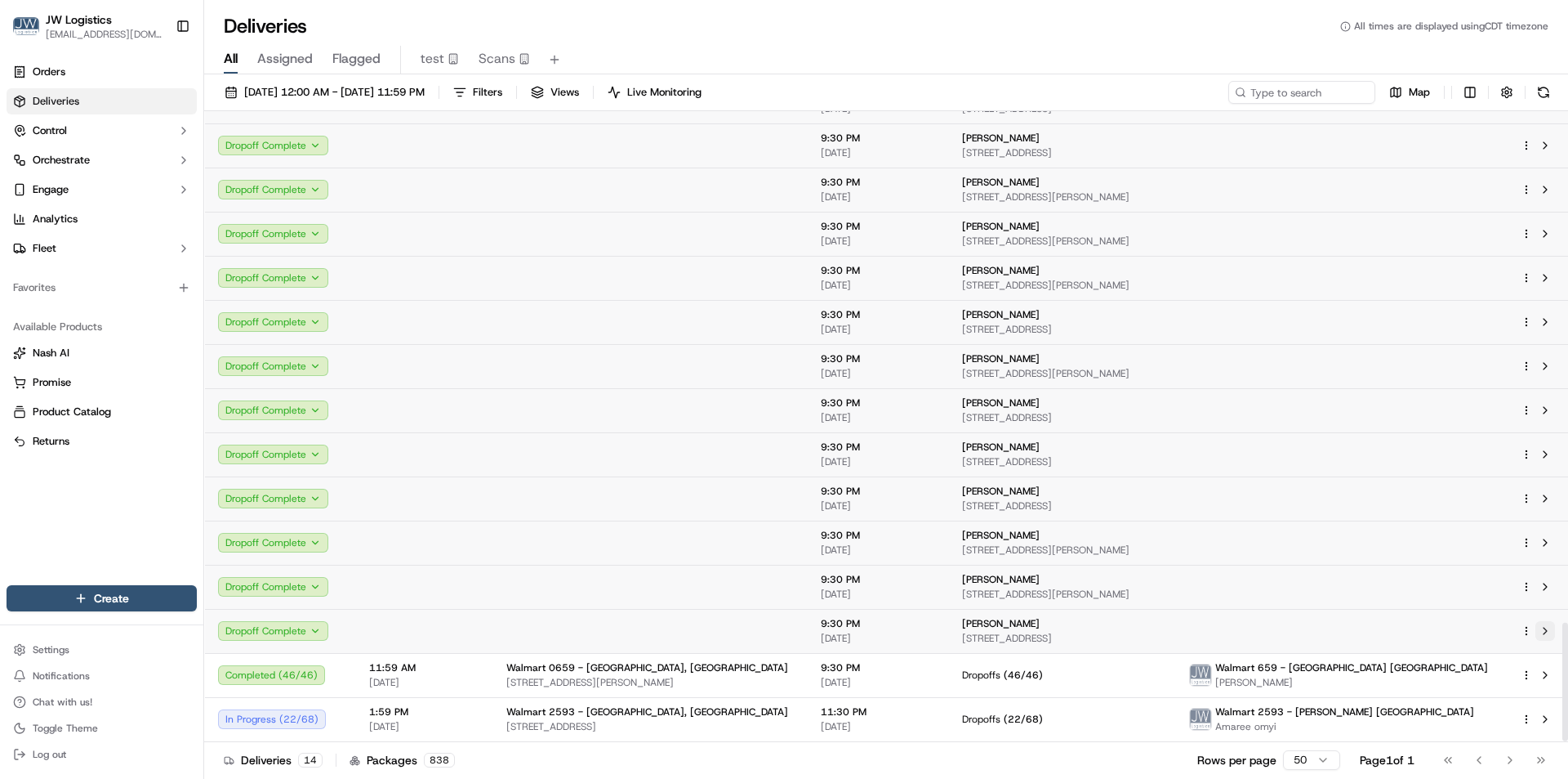
click at [1543, 631] on button at bounding box center [1545, 631] width 19 height 19
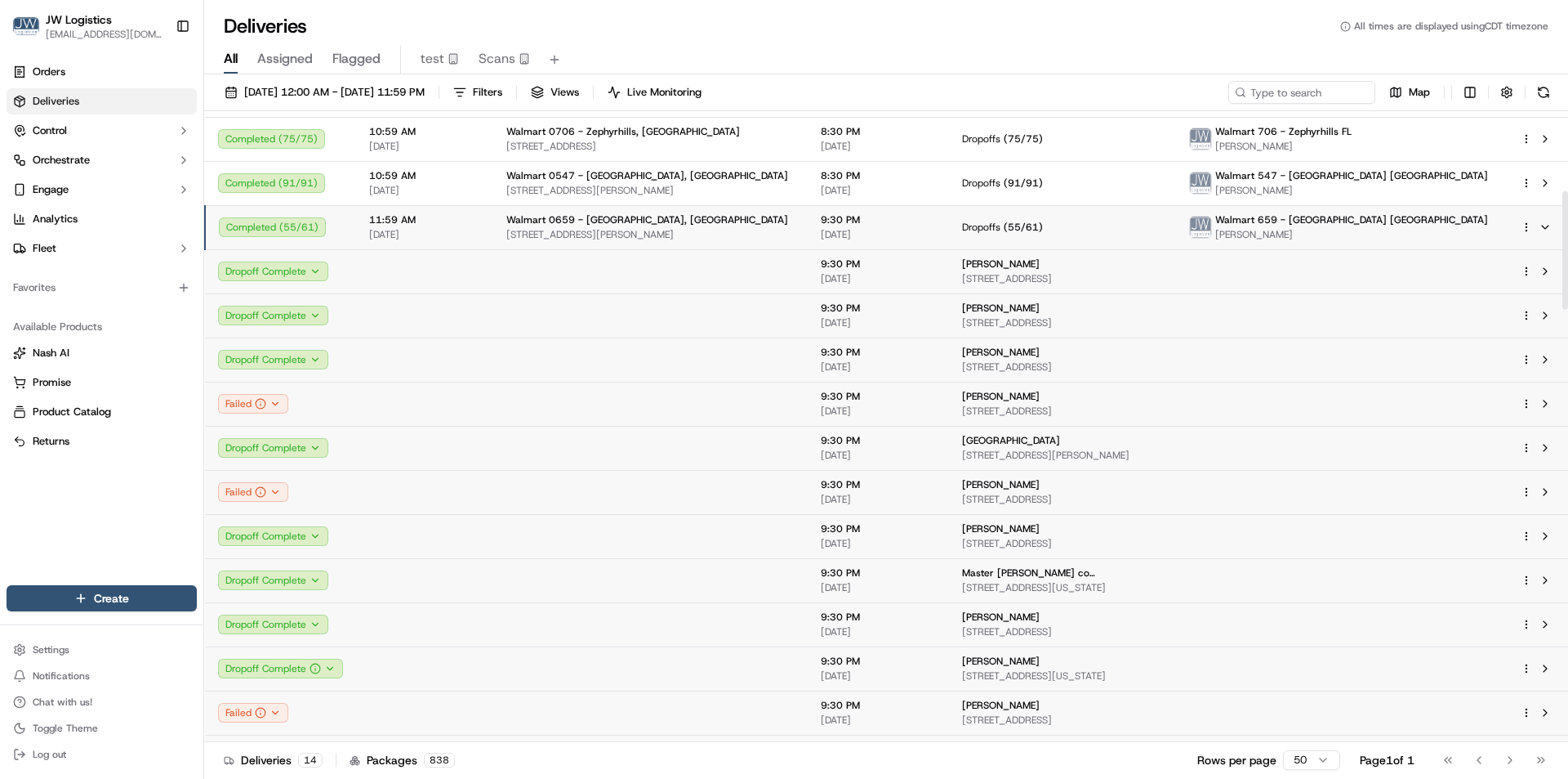
click at [446, 231] on span "[DATE]" at bounding box center [425, 234] width 111 height 13
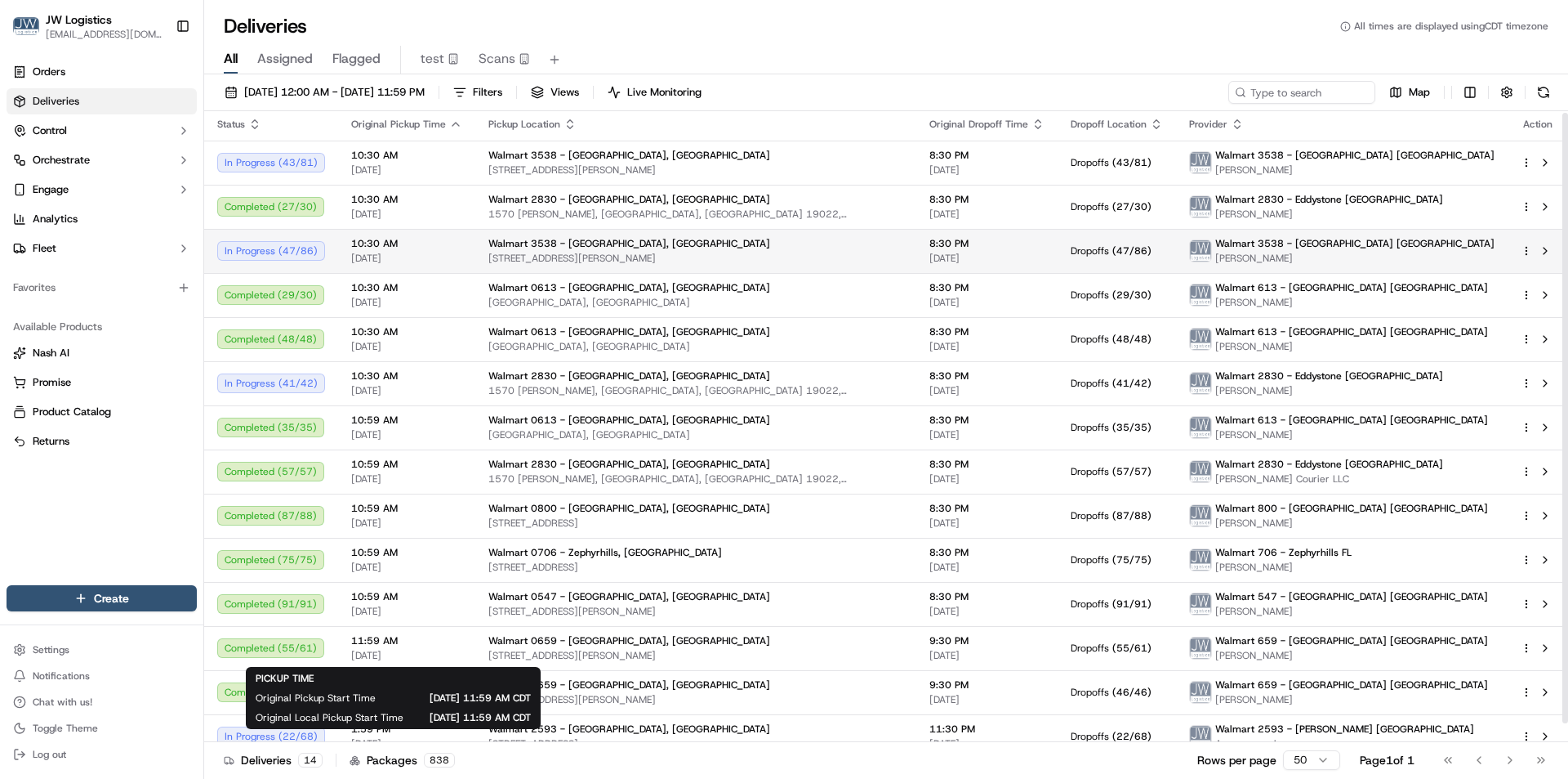
scroll to position [0, 0]
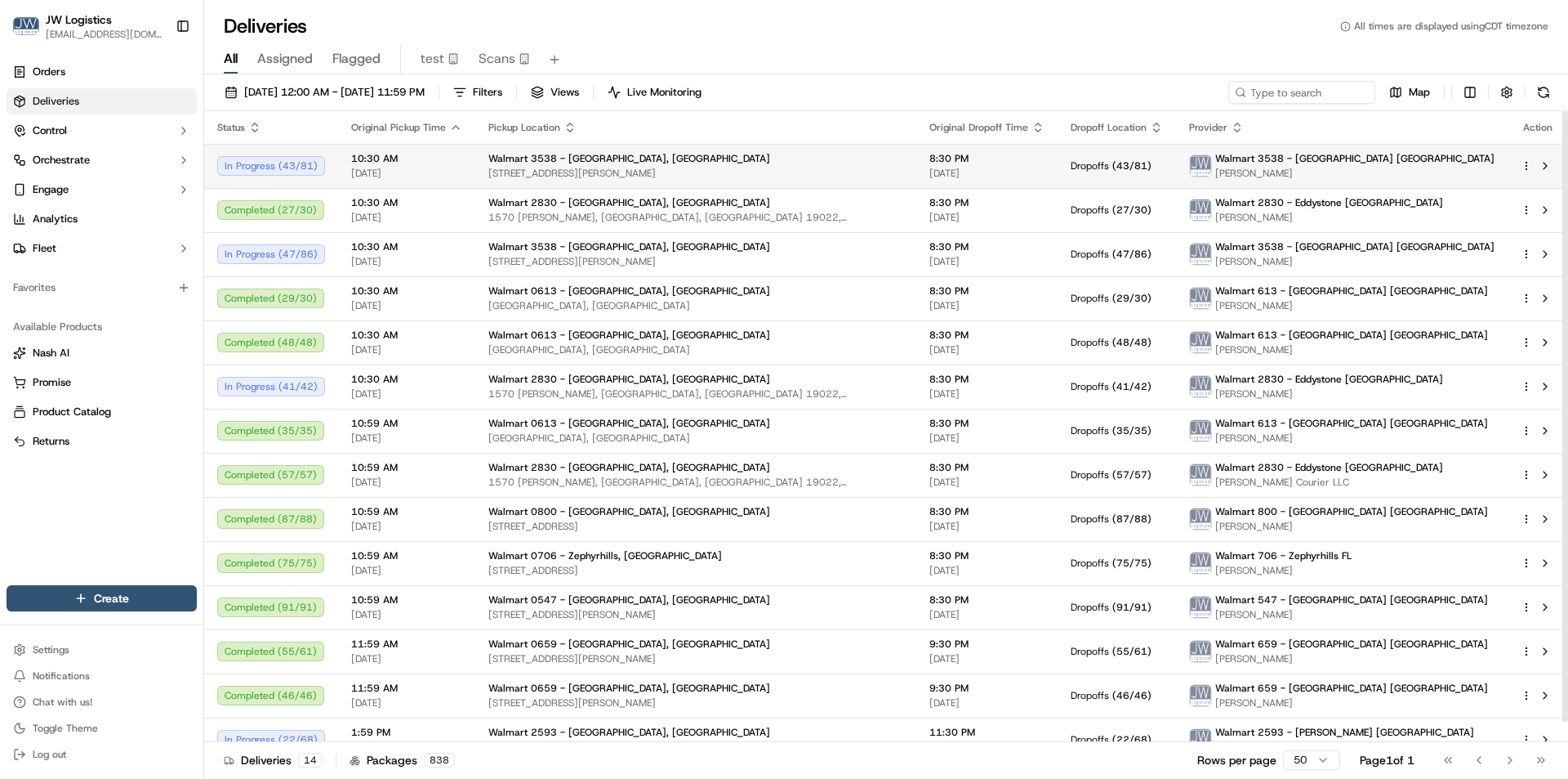
click at [458, 169] on td "10:30 AM 10/15/2025" at bounding box center [406, 166] width 138 height 44
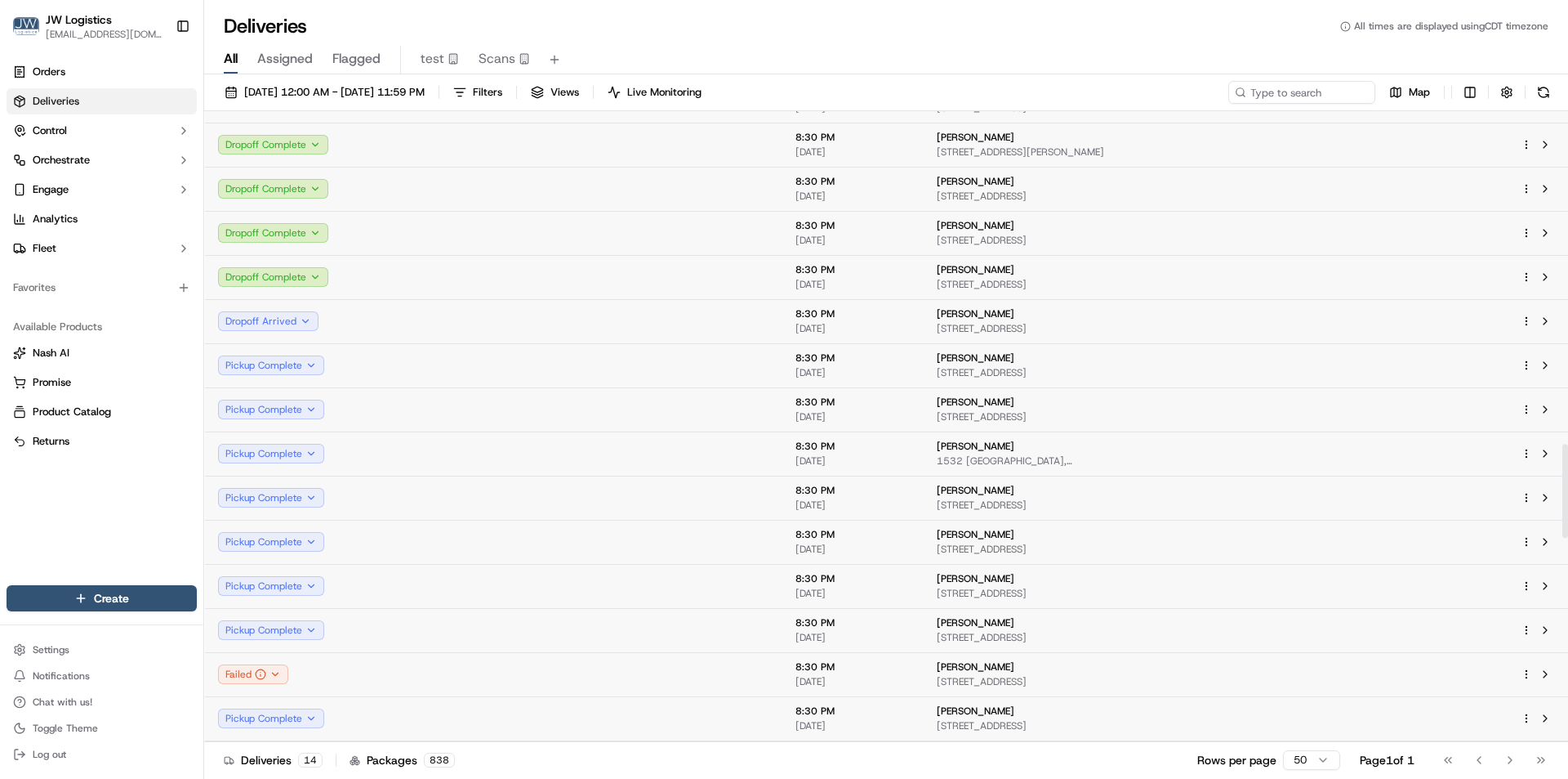
scroll to position [2125, 0]
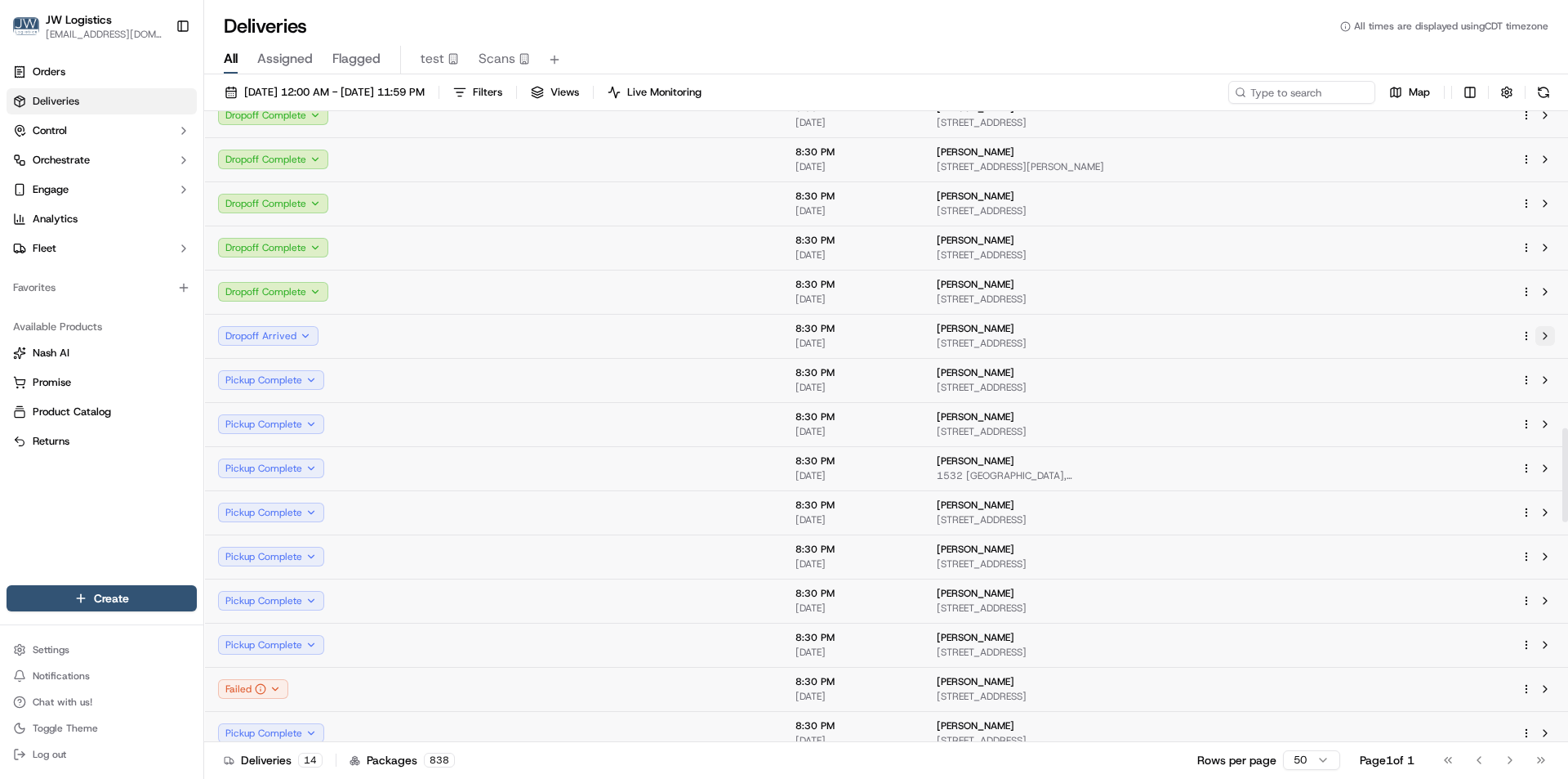
click at [1546, 335] on button at bounding box center [1545, 336] width 19 height 19
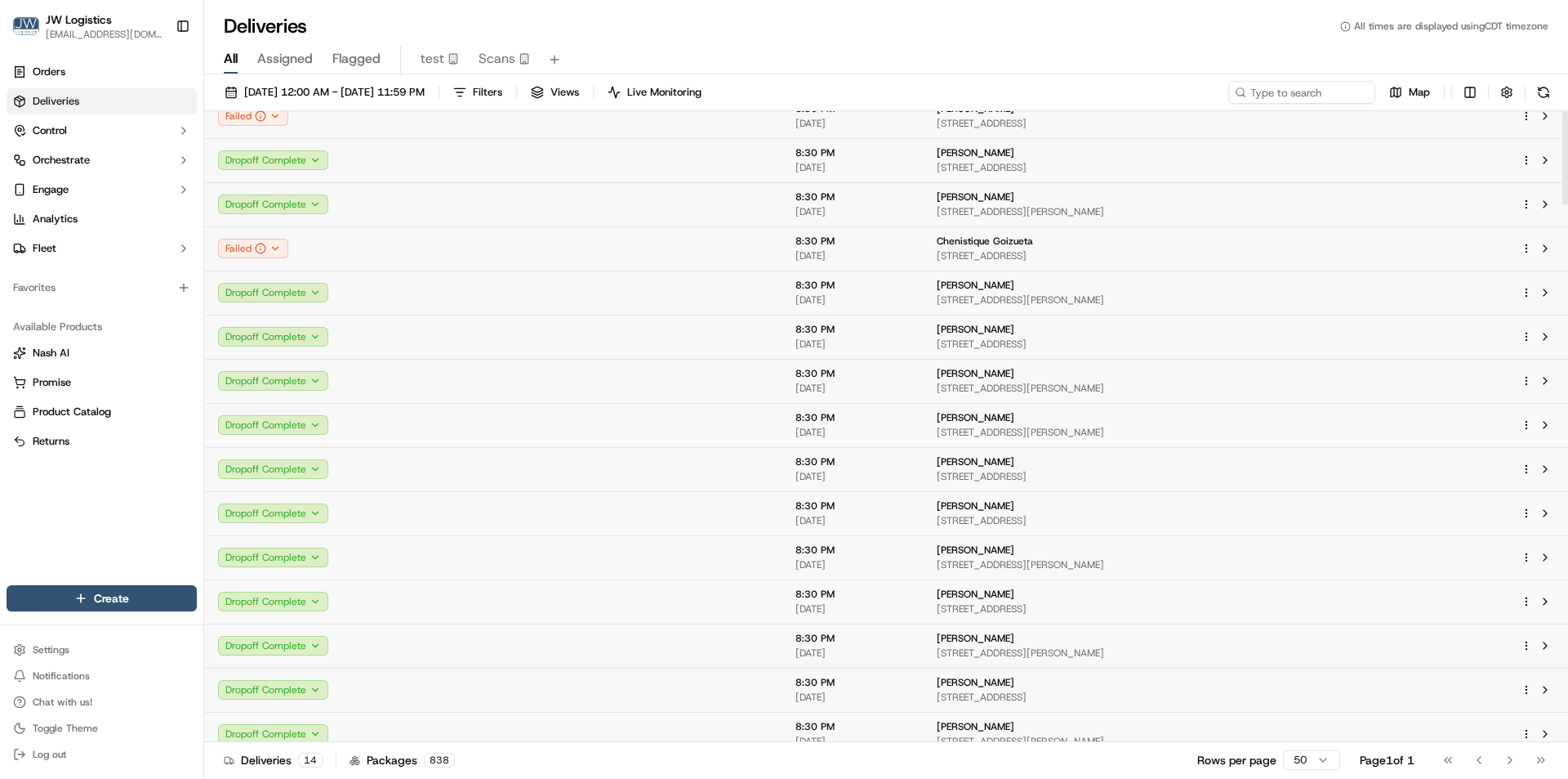
scroll to position [0, 0]
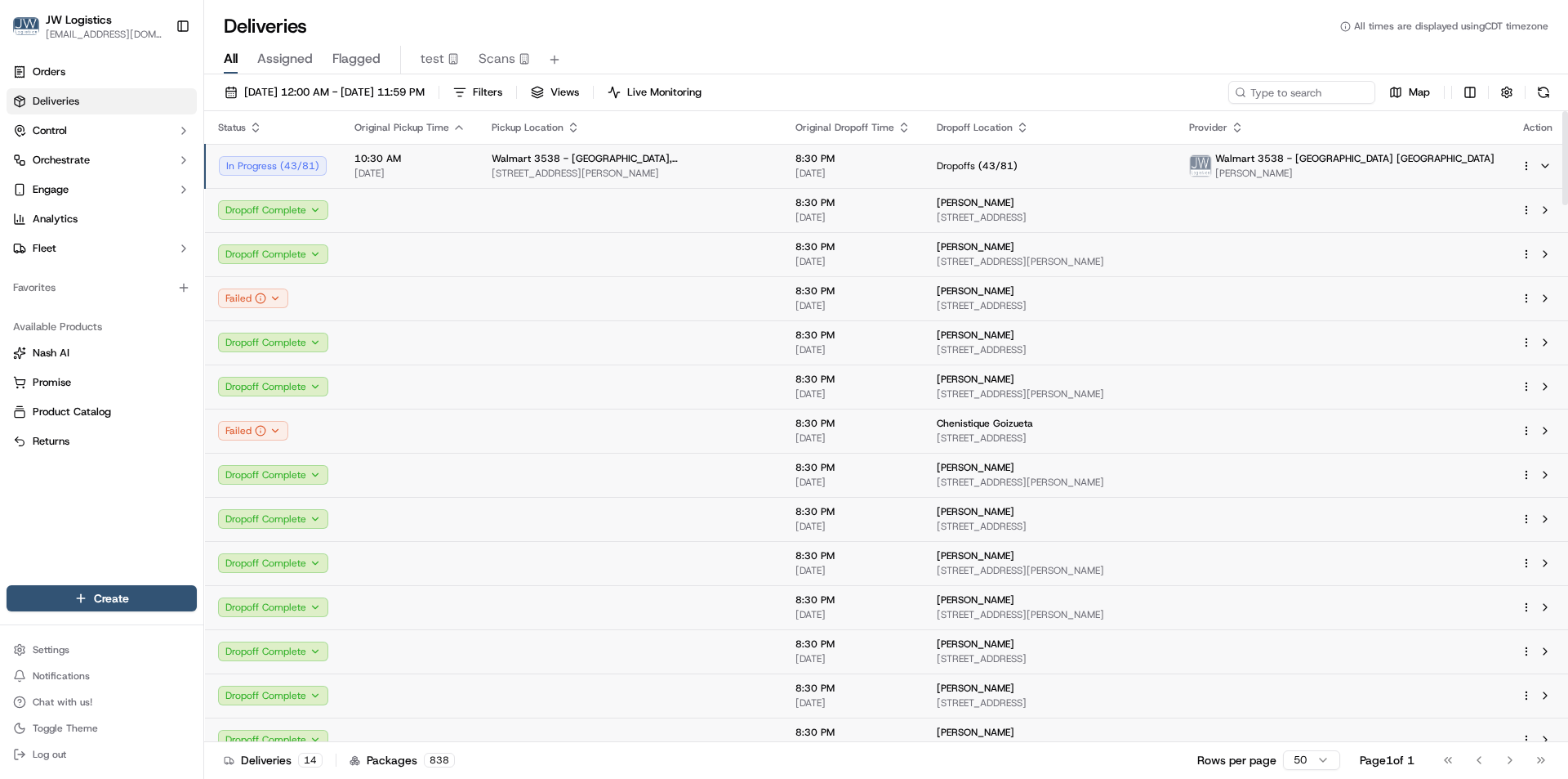
click at [455, 152] on span "10:30 AM" at bounding box center [410, 158] width 111 height 13
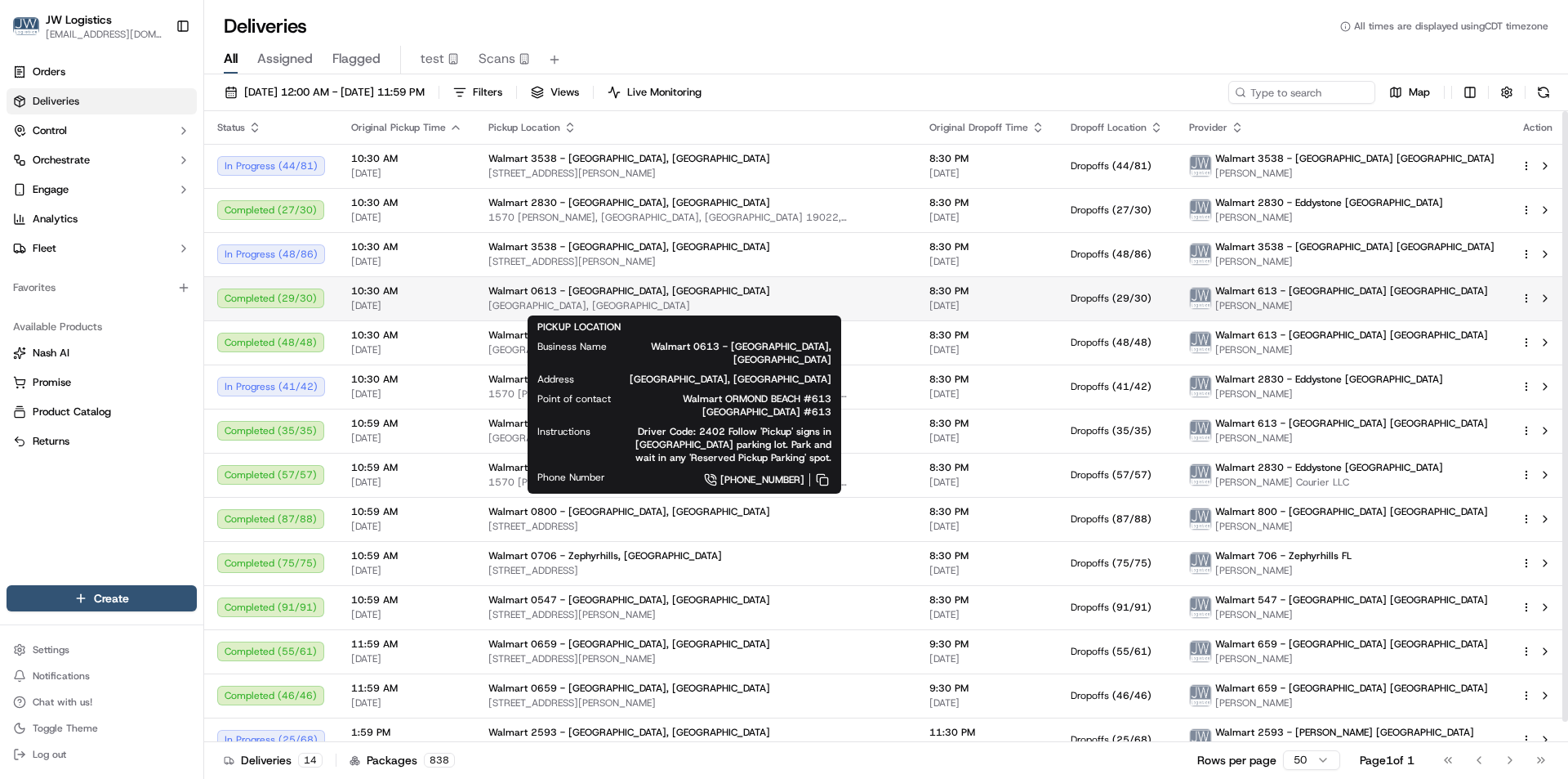
click at [456, 295] on span "10:30 AM" at bounding box center [406, 291] width 111 height 13
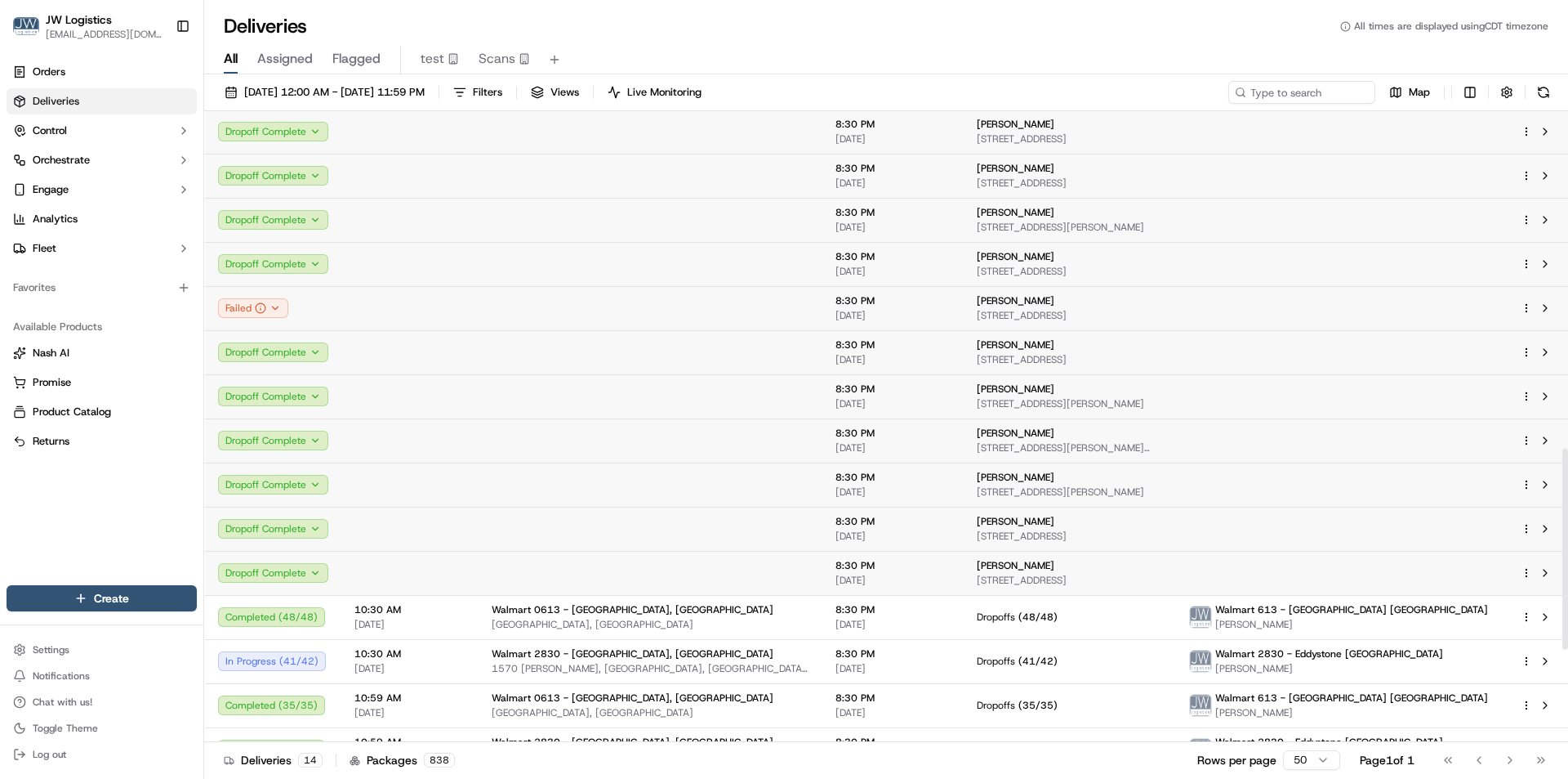
scroll to position [1062, 0]
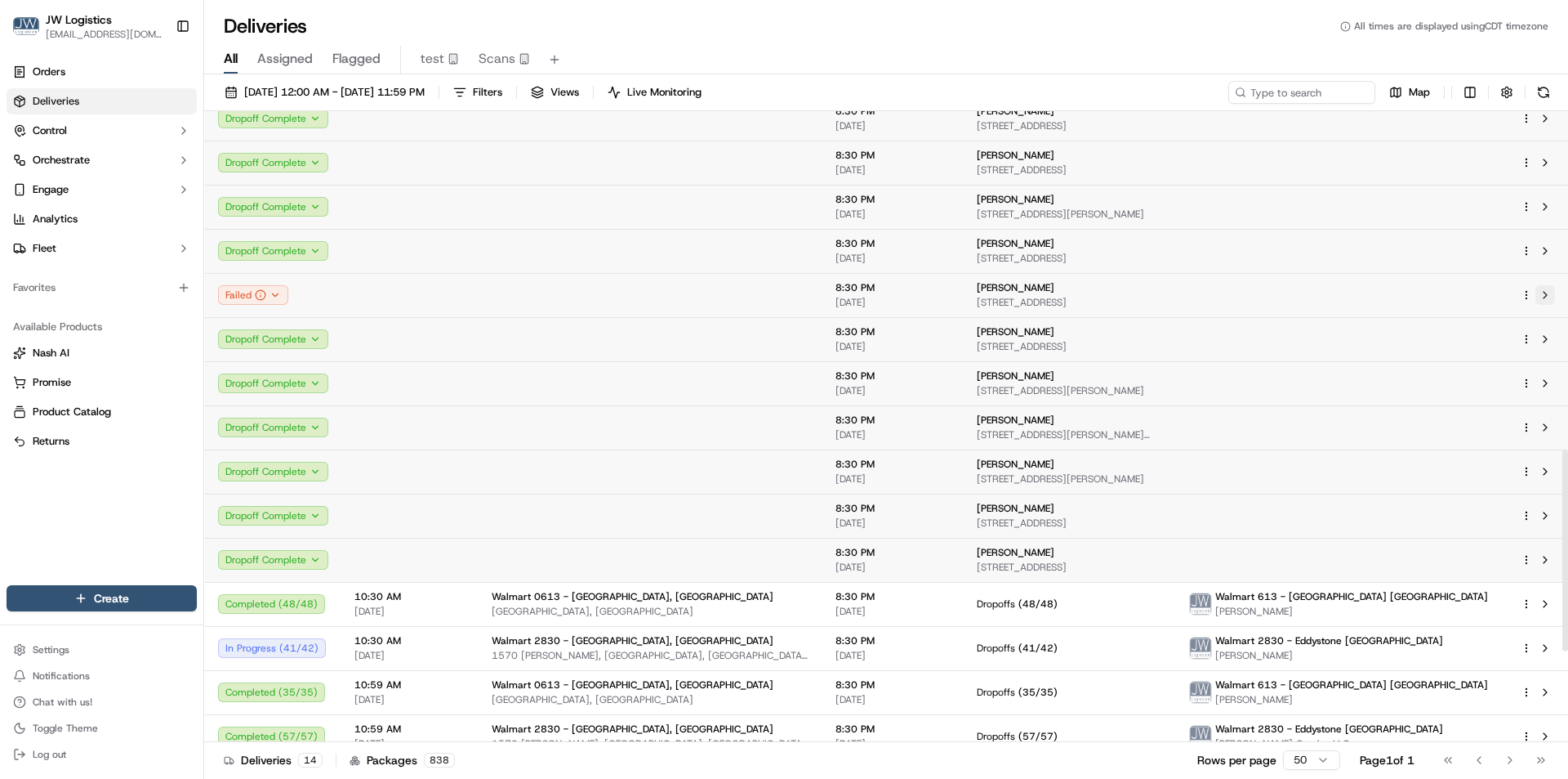
click at [1551, 297] on button at bounding box center [1545, 294] width 19 height 19
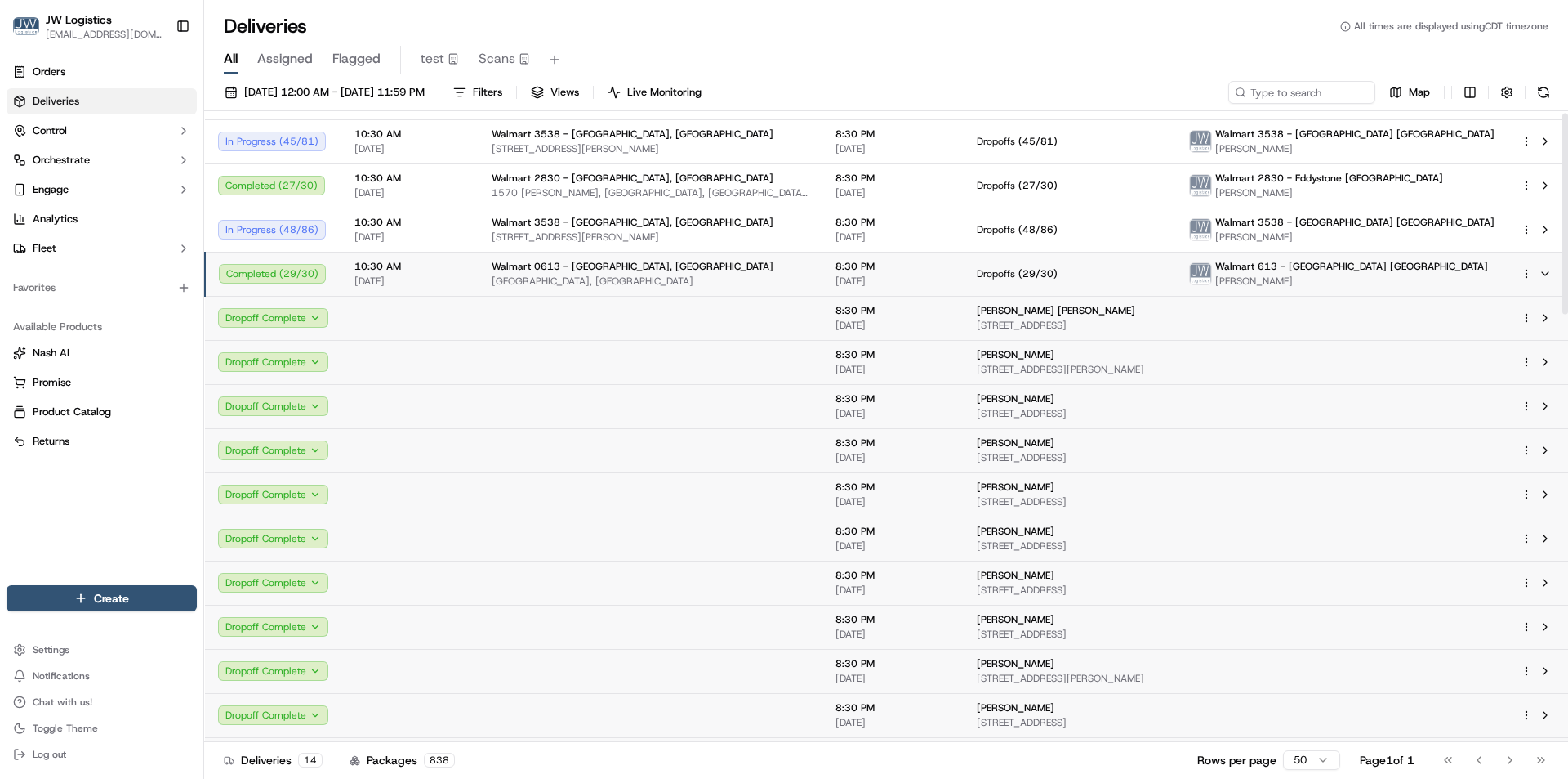
scroll to position [0, 0]
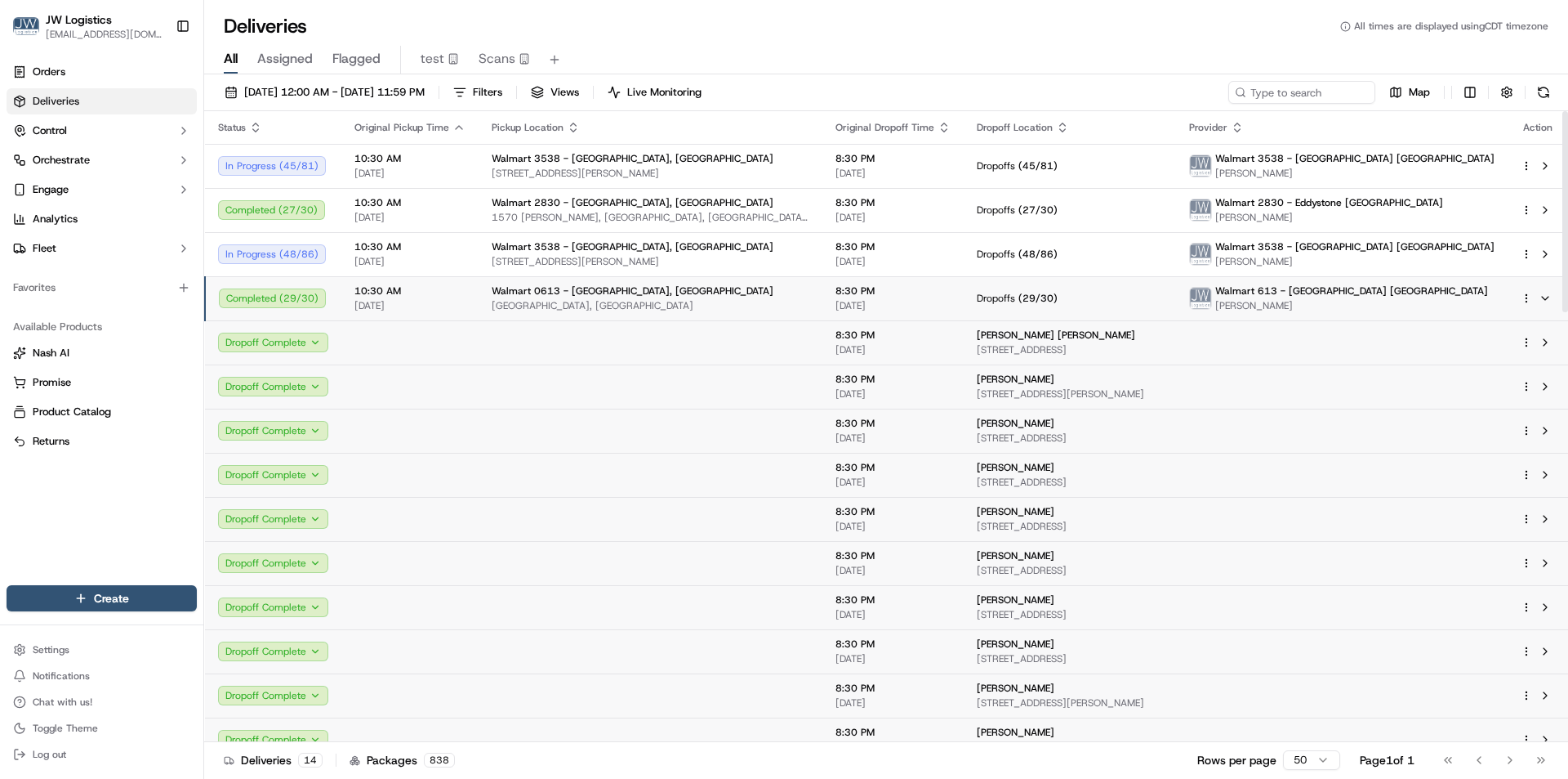
click at [466, 291] on td "10:30 AM 10/15/2025" at bounding box center [410, 298] width 138 height 44
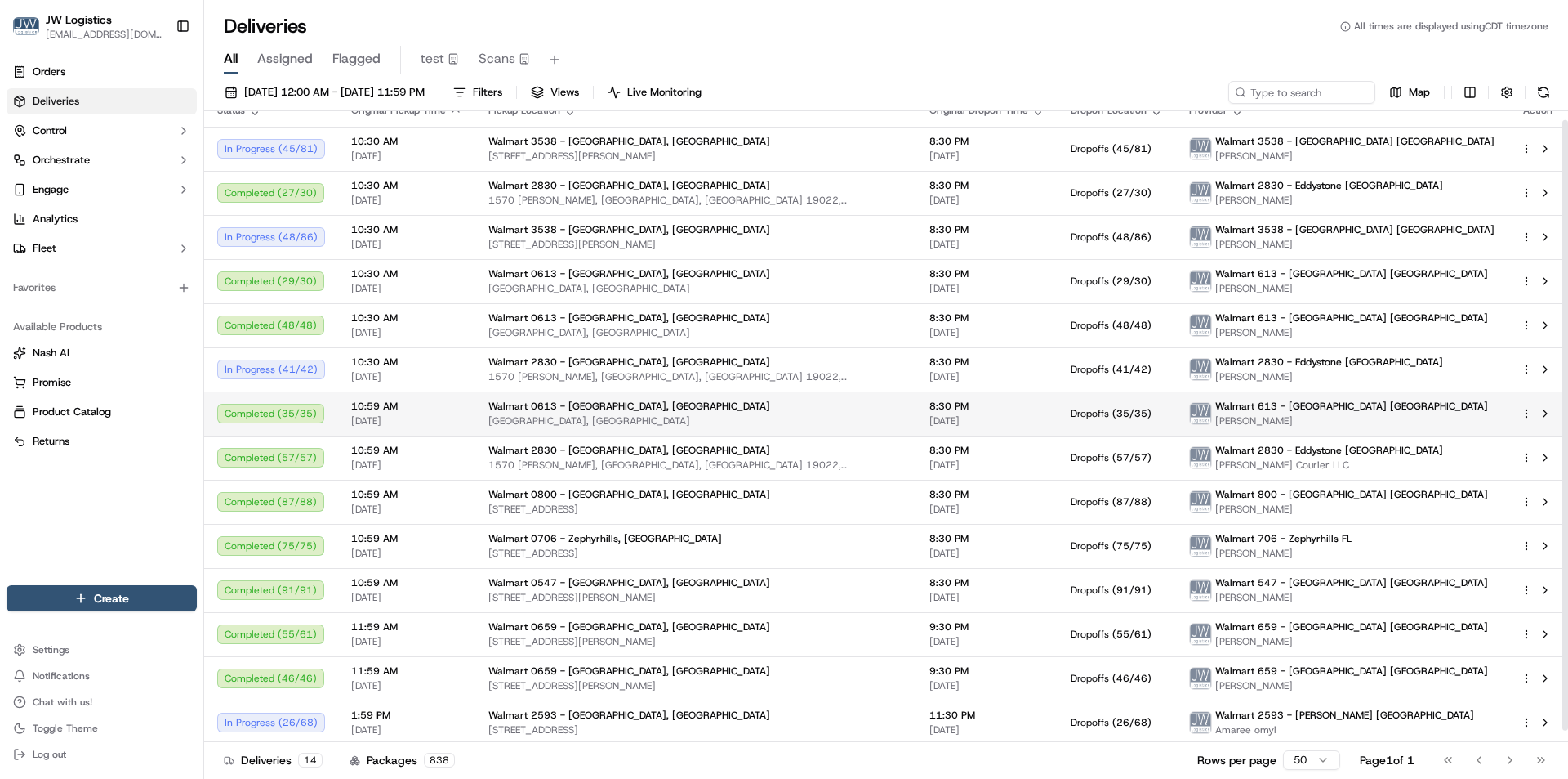
scroll to position [20, 0]
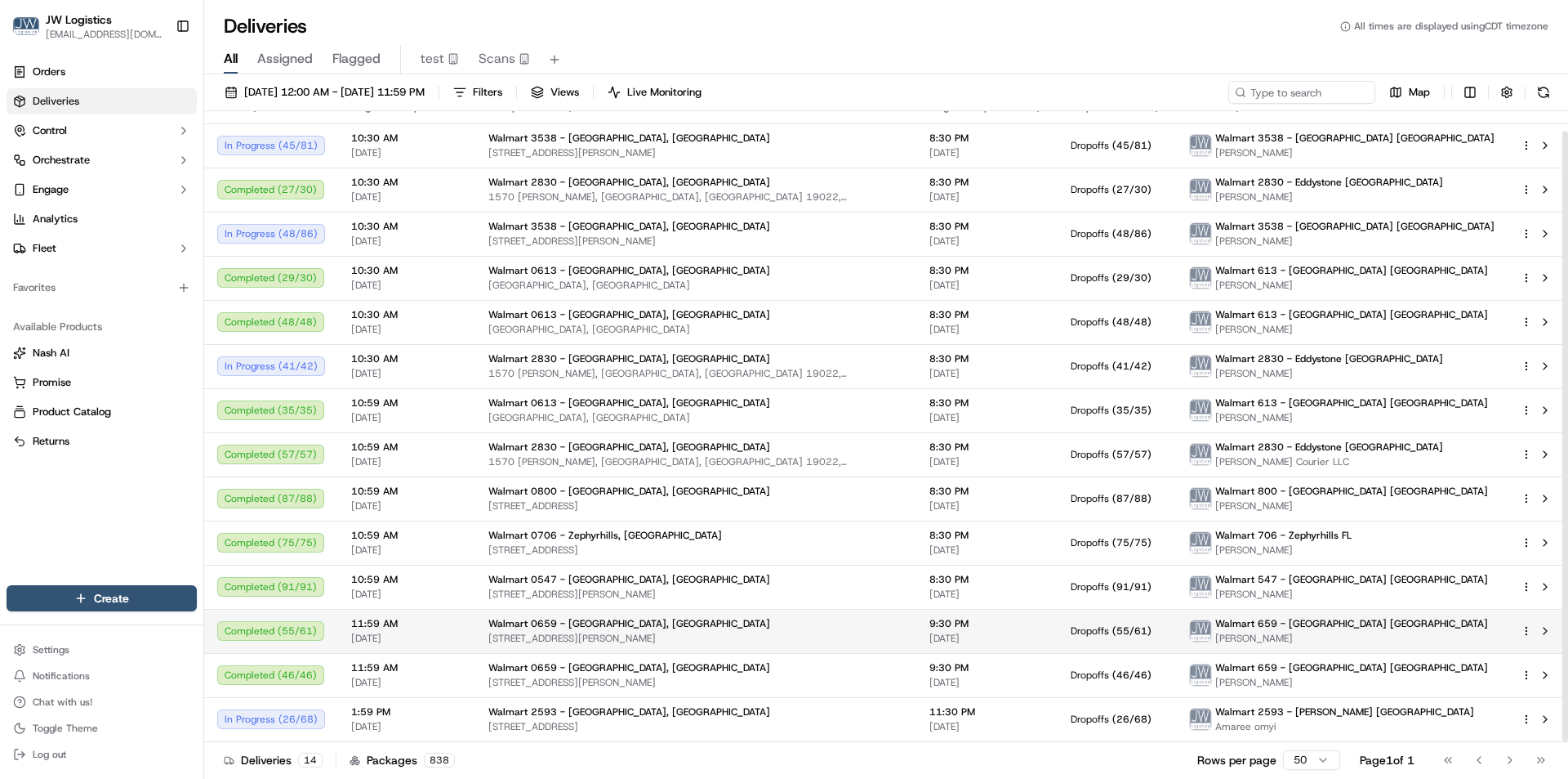
click at [454, 629] on span "11:59 AM" at bounding box center [406, 623] width 111 height 13
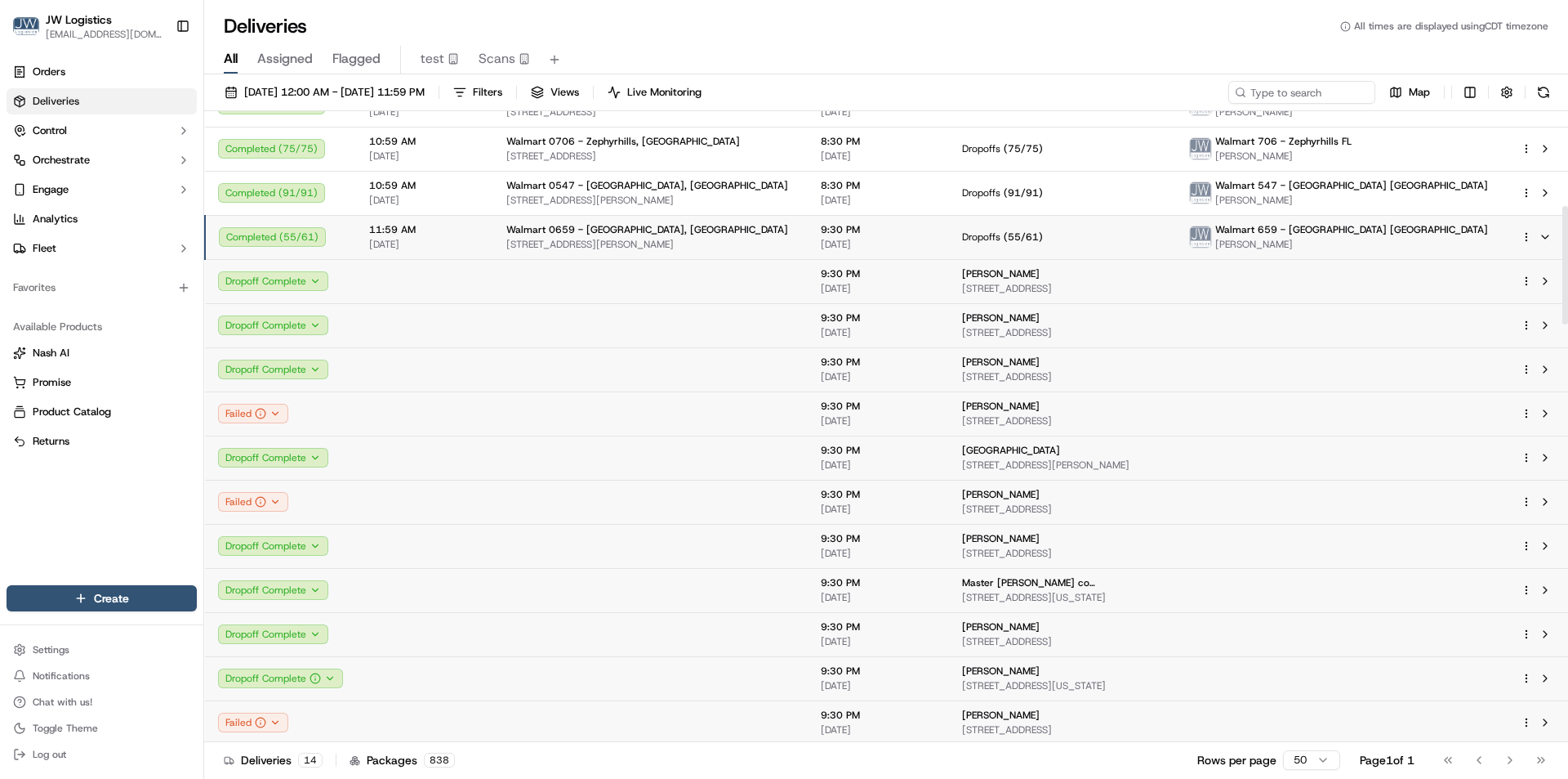
scroll to position [511, 0]
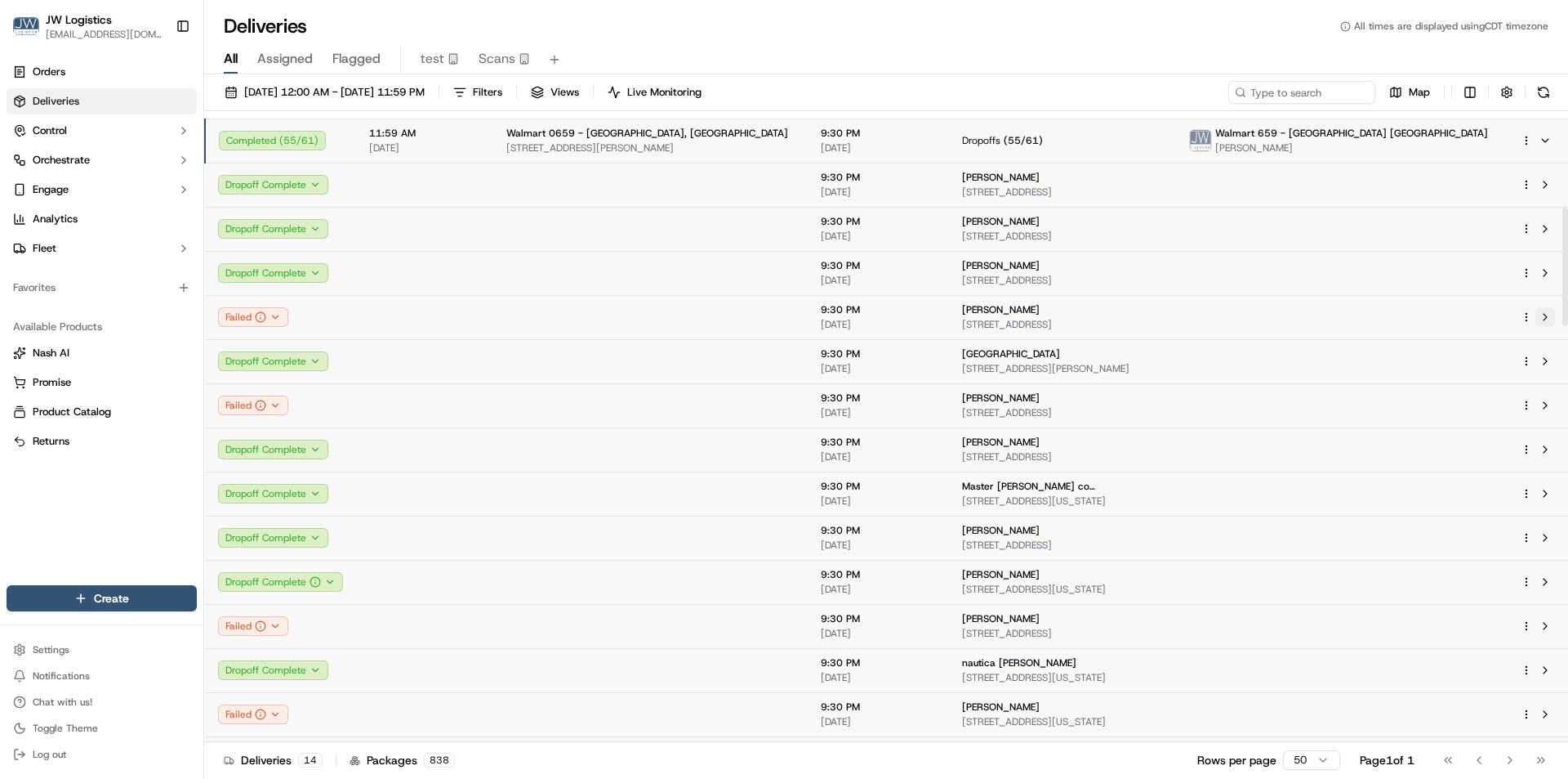
click at [1549, 316] on button at bounding box center [1545, 317] width 19 height 19
click at [1543, 403] on button at bounding box center [1545, 405] width 19 height 19
click at [1544, 630] on button at bounding box center [1545, 626] width 19 height 19
click at [1552, 720] on button at bounding box center [1545, 714] width 19 height 19
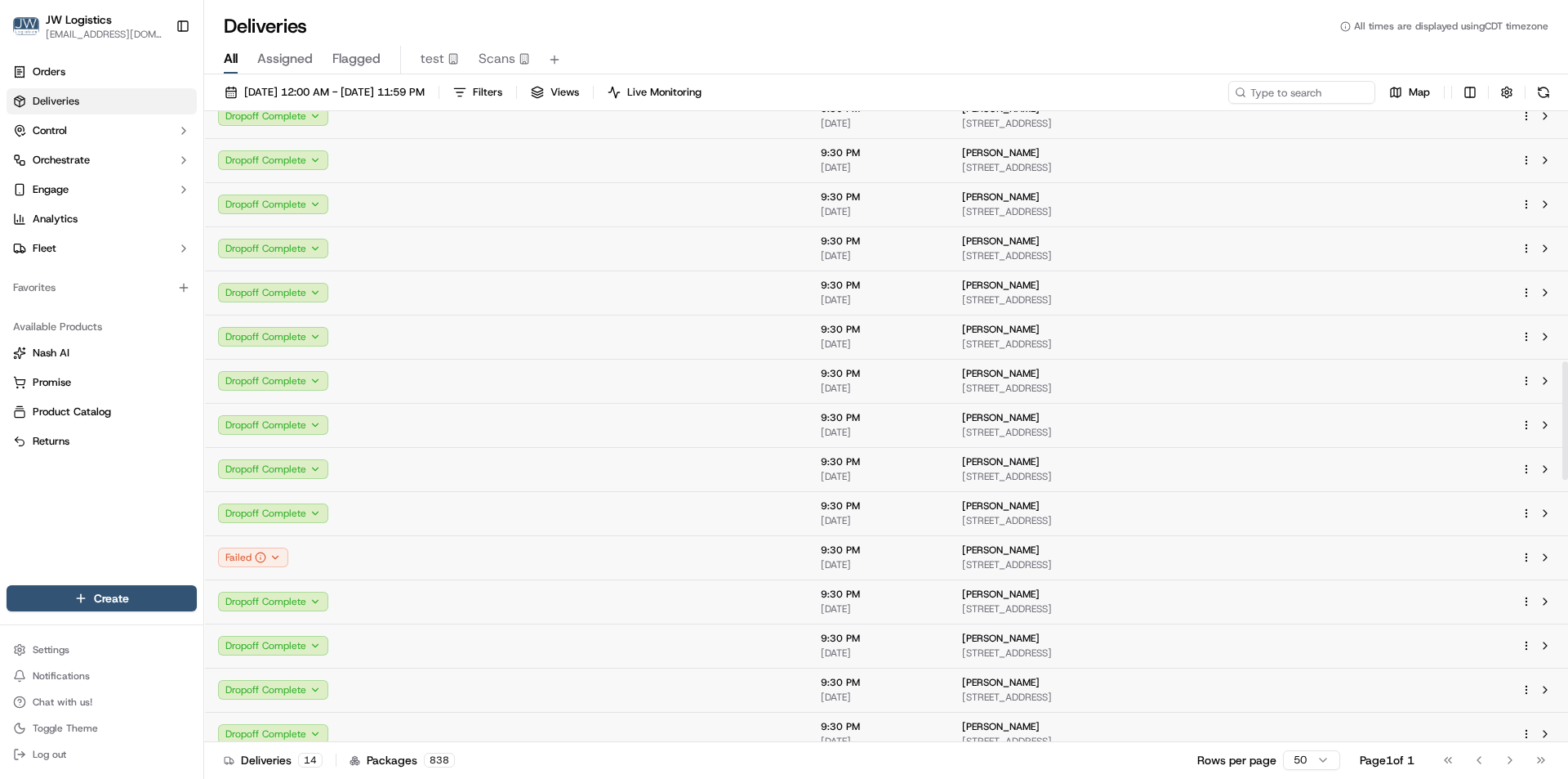
scroll to position [1328, 0]
click at [1549, 515] on button at bounding box center [1545, 514] width 19 height 19
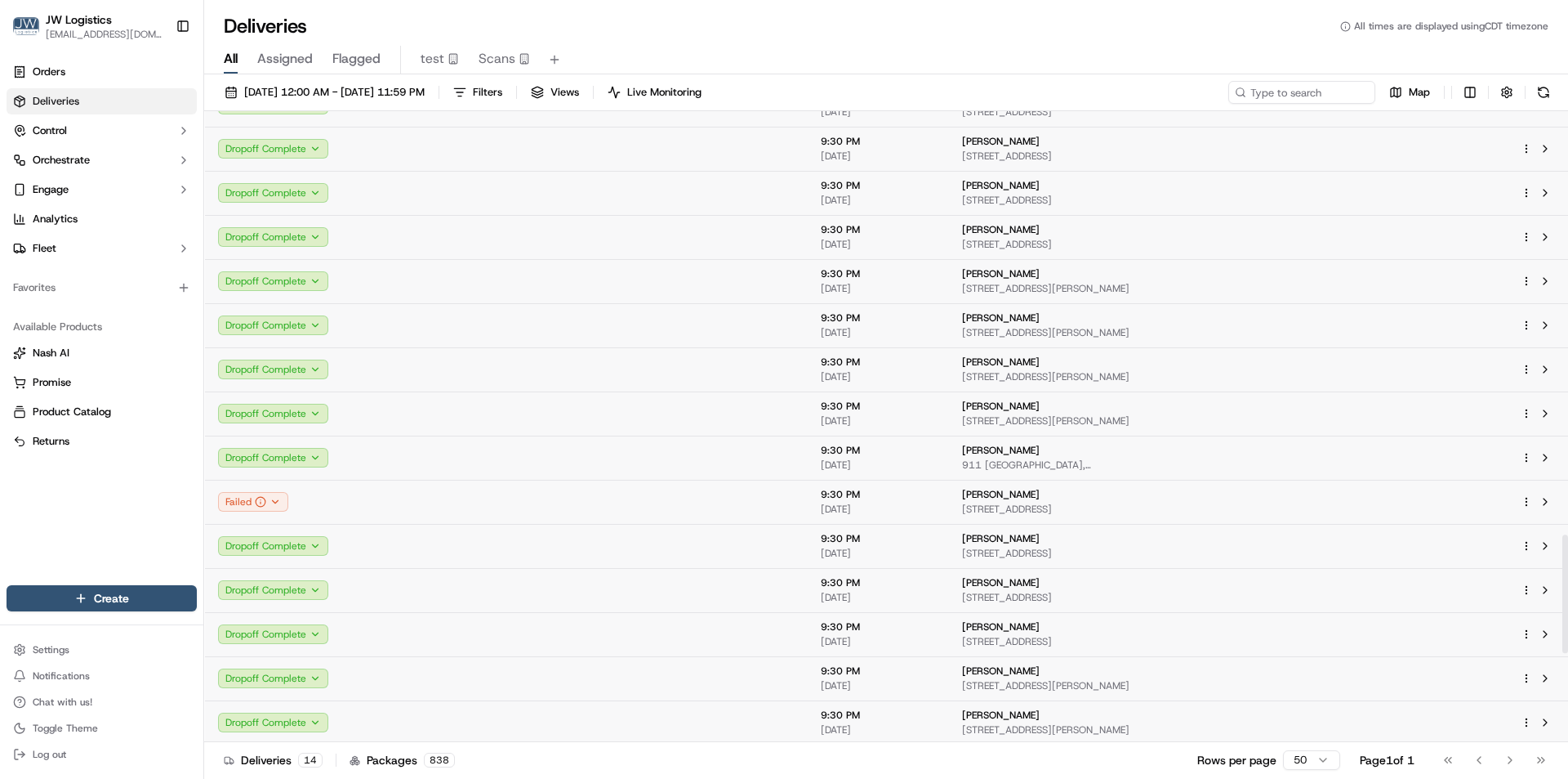
scroll to position [2390, 0]
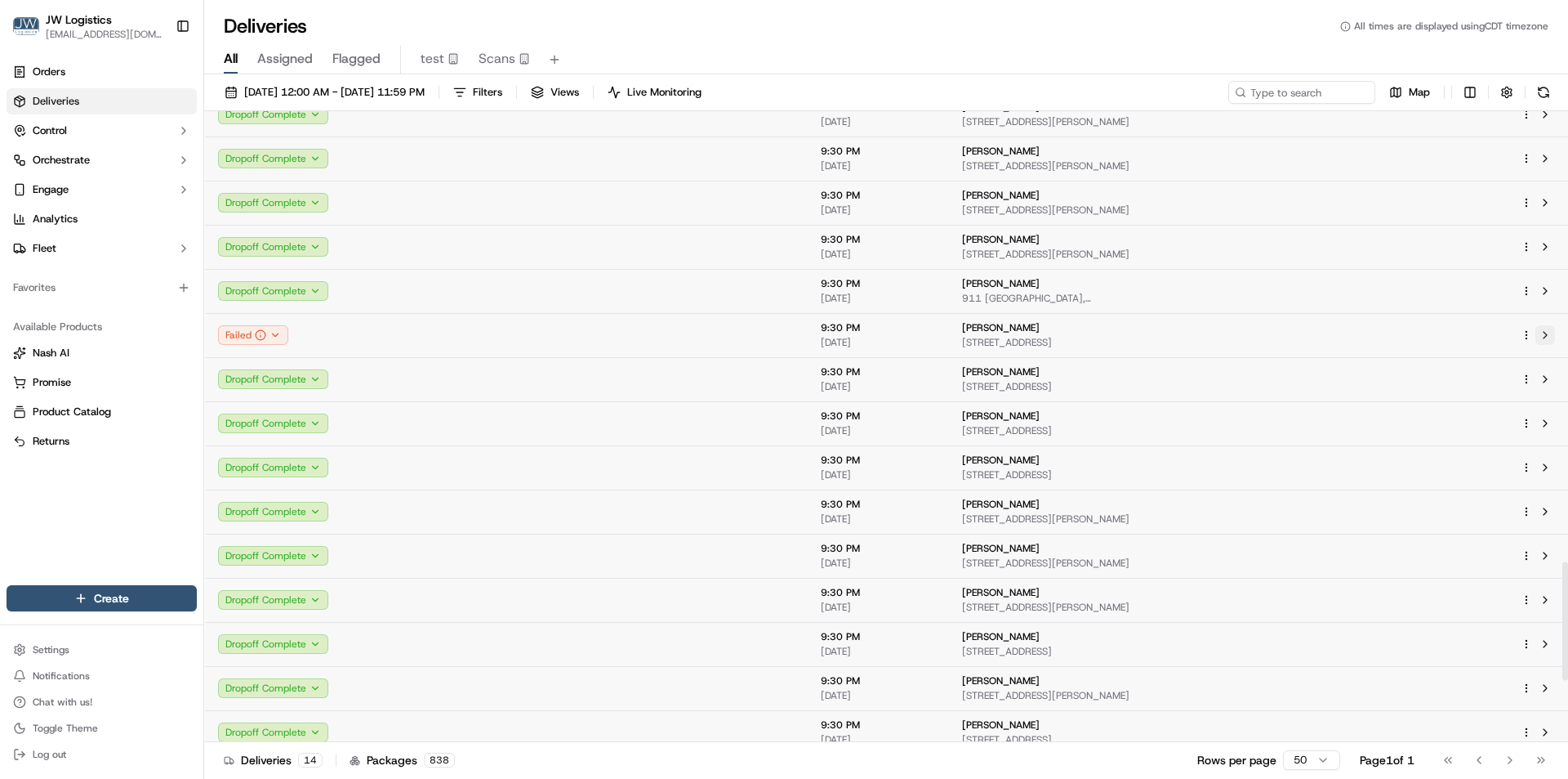
click at [1546, 341] on button at bounding box center [1545, 335] width 19 height 19
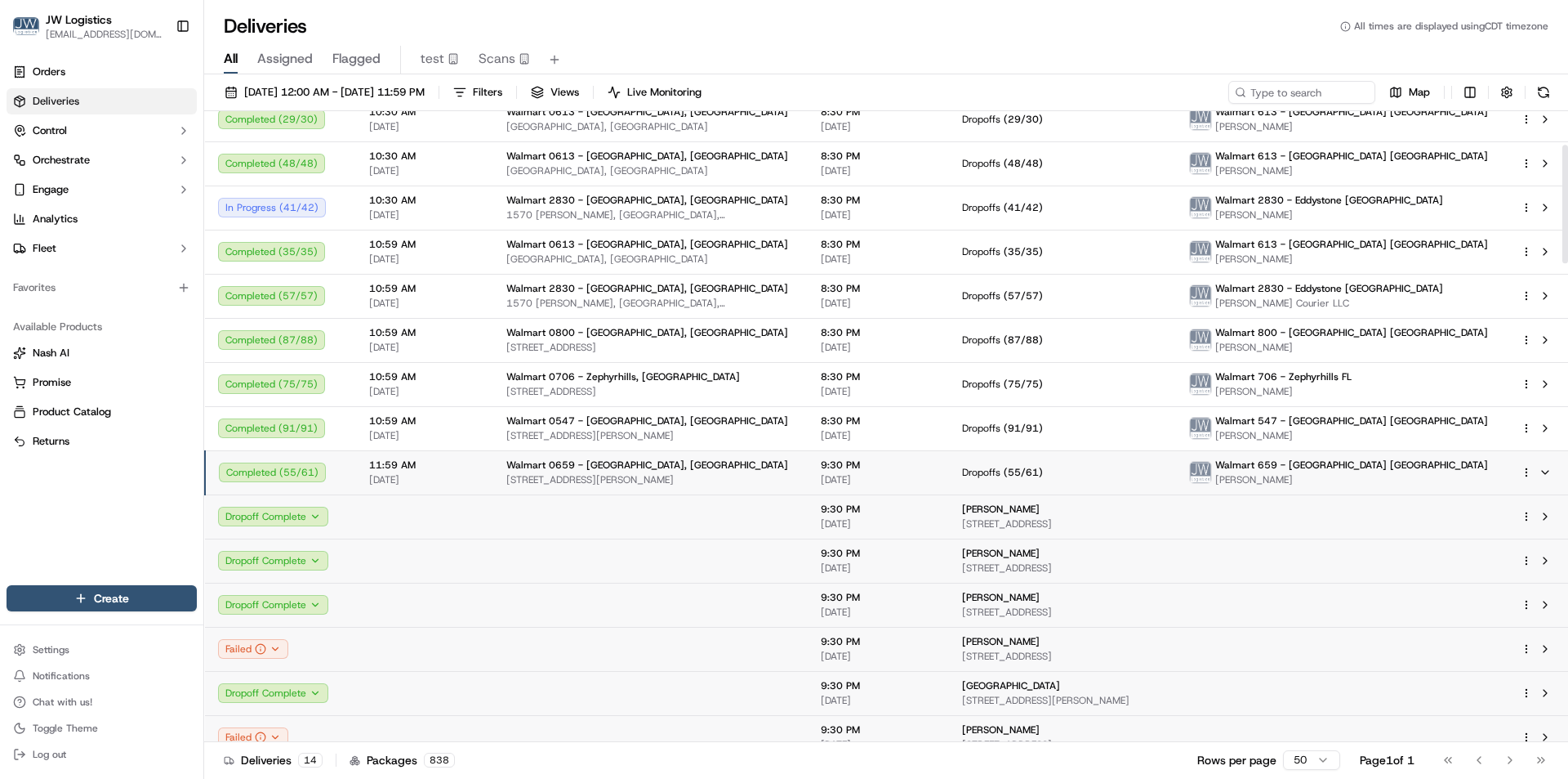
click at [468, 489] on td "11:59 AM 10/15/2025" at bounding box center [425, 472] width 138 height 44
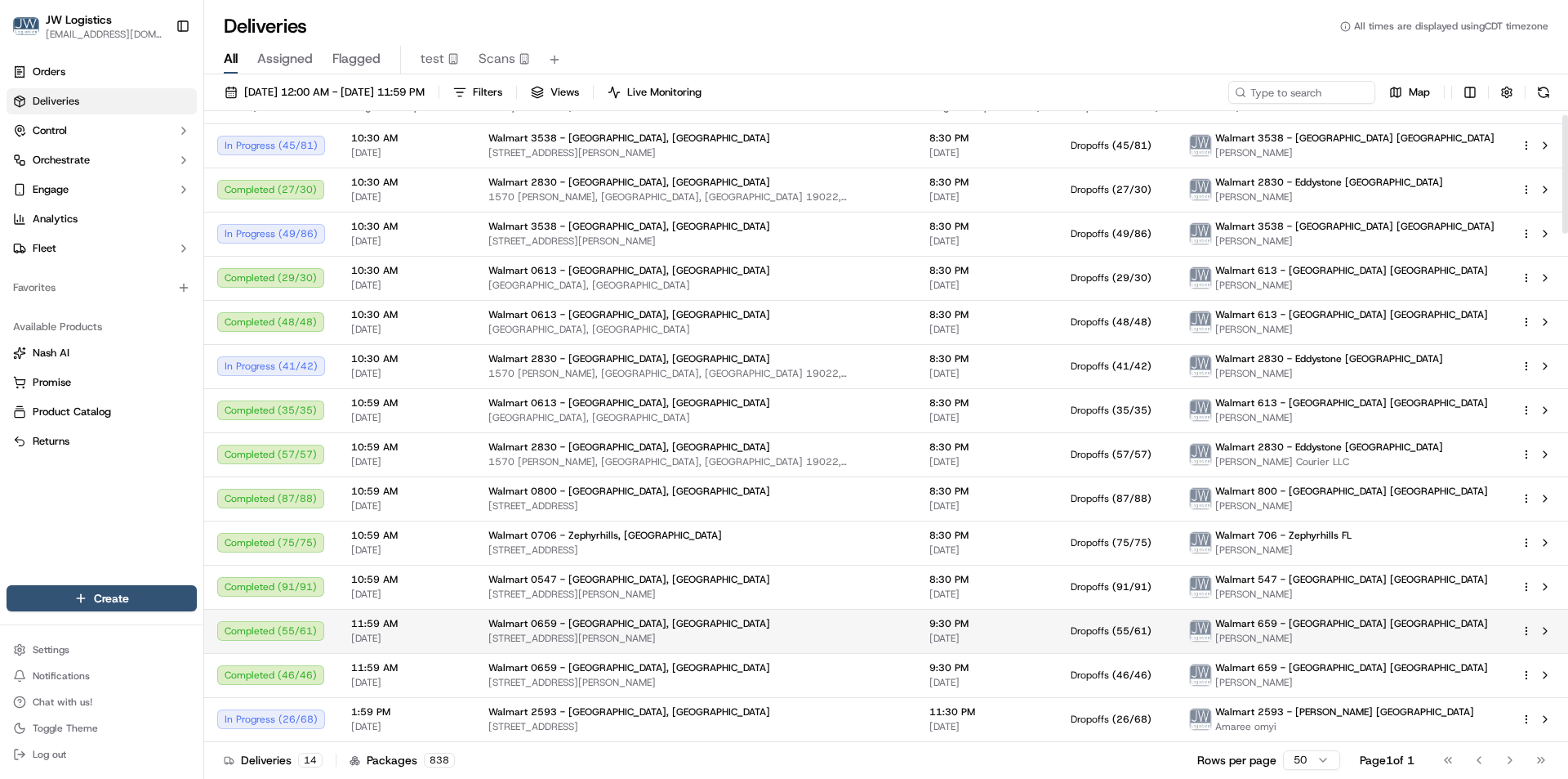
scroll to position [20, 0]
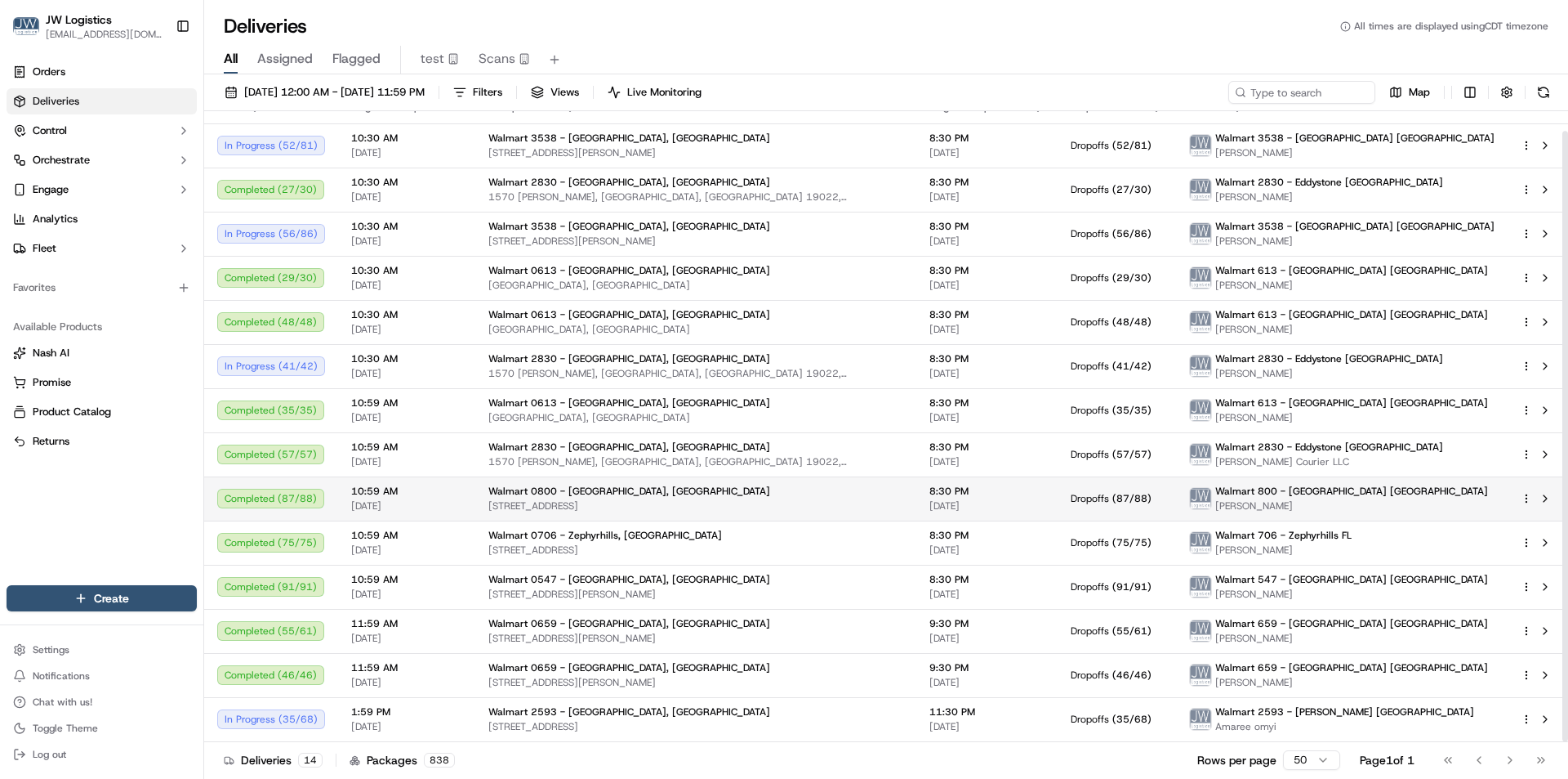
click at [454, 505] on span "[DATE]" at bounding box center [406, 506] width 111 height 13
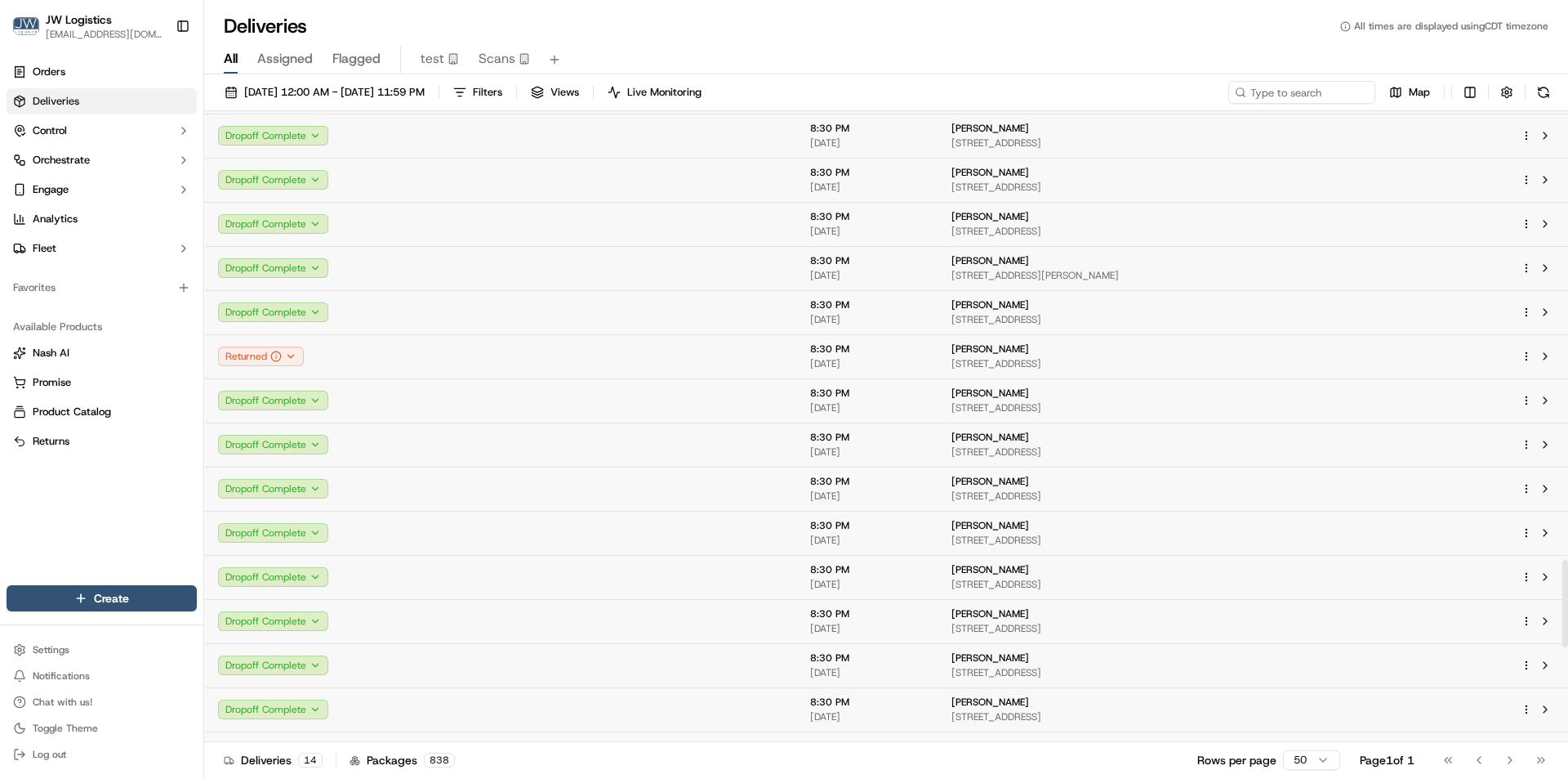
scroll to position [3289, 0]
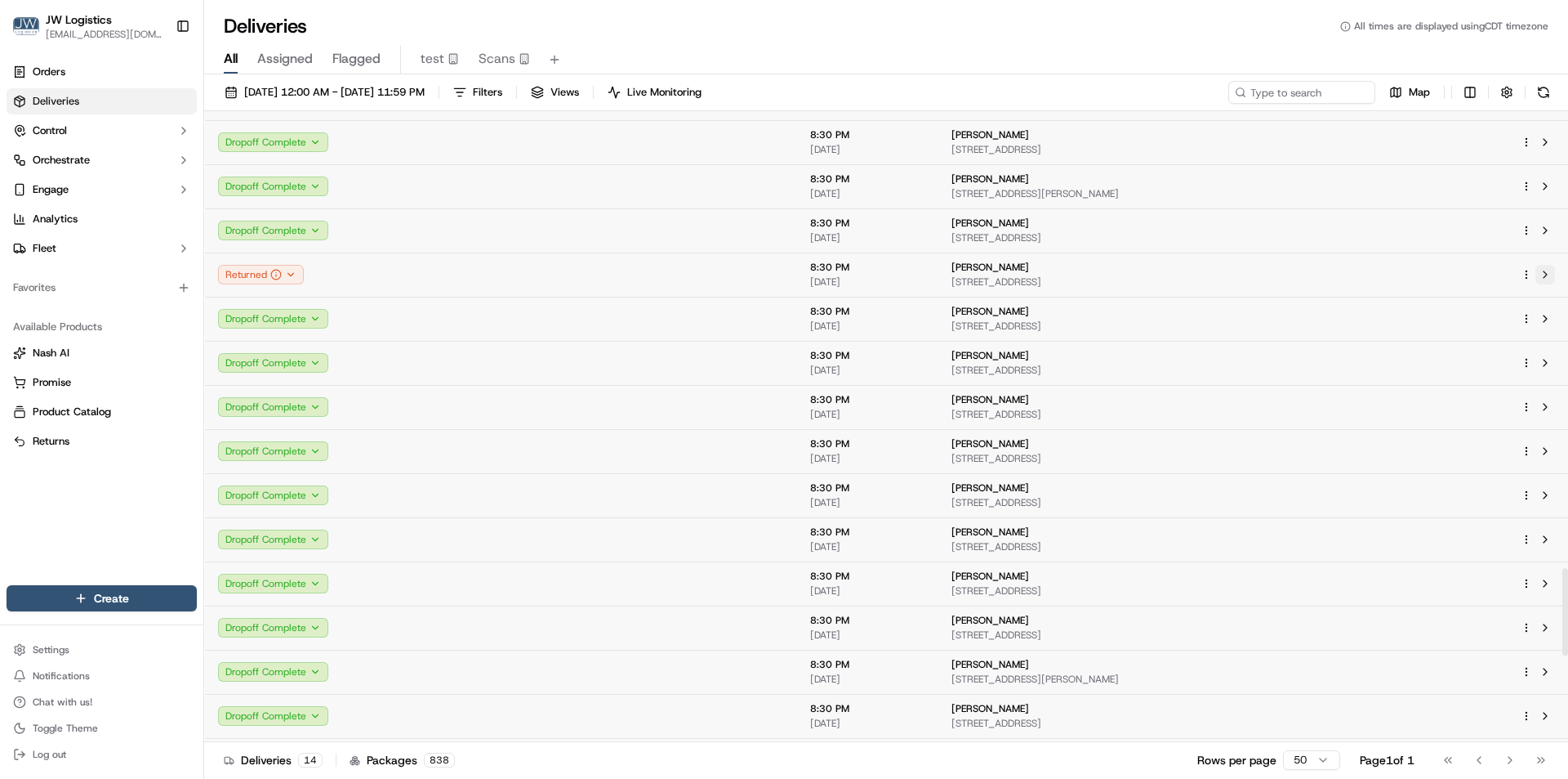
click at [1545, 277] on button at bounding box center [1545, 274] width 19 height 19
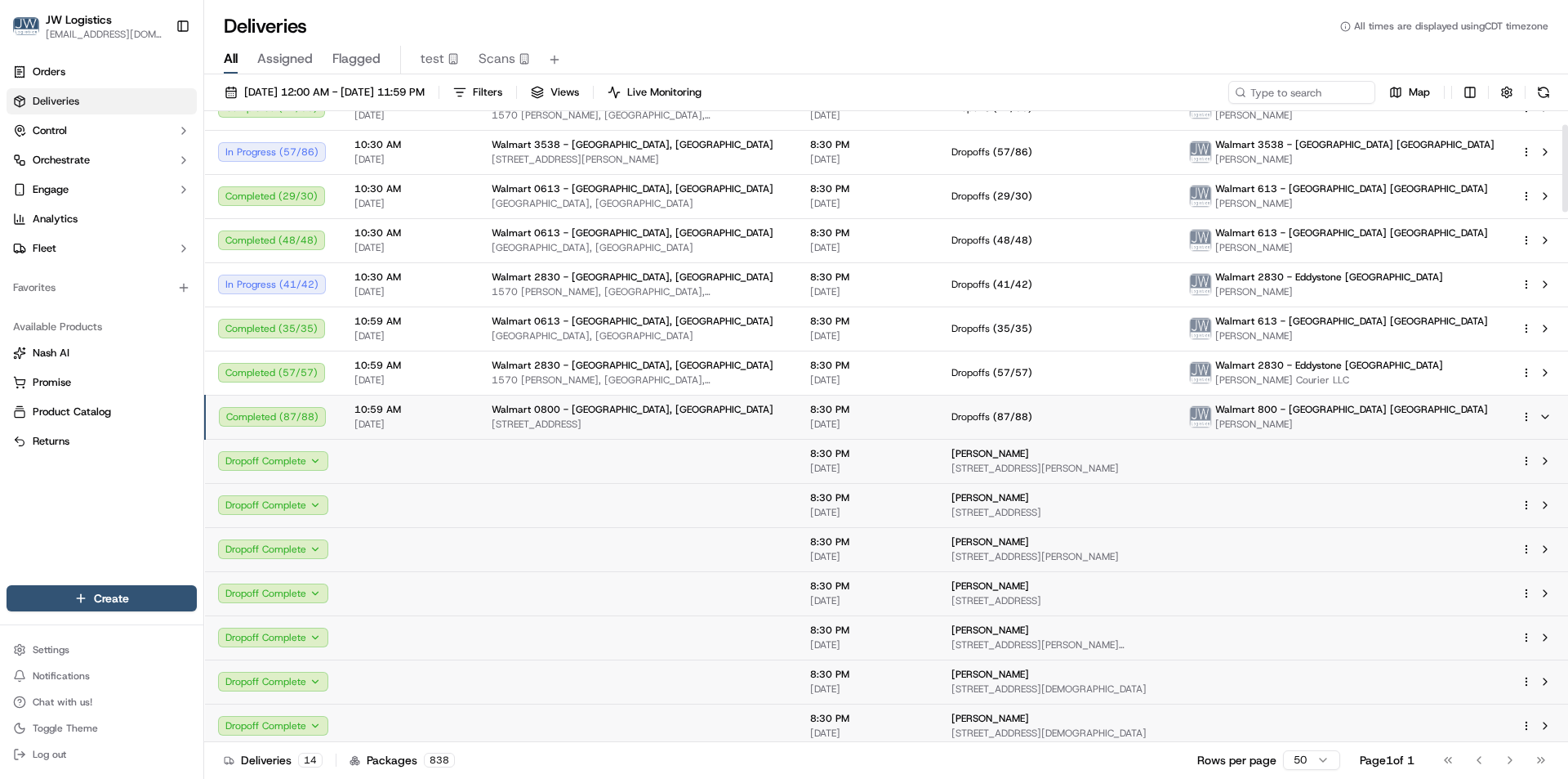
scroll to position [20, 0]
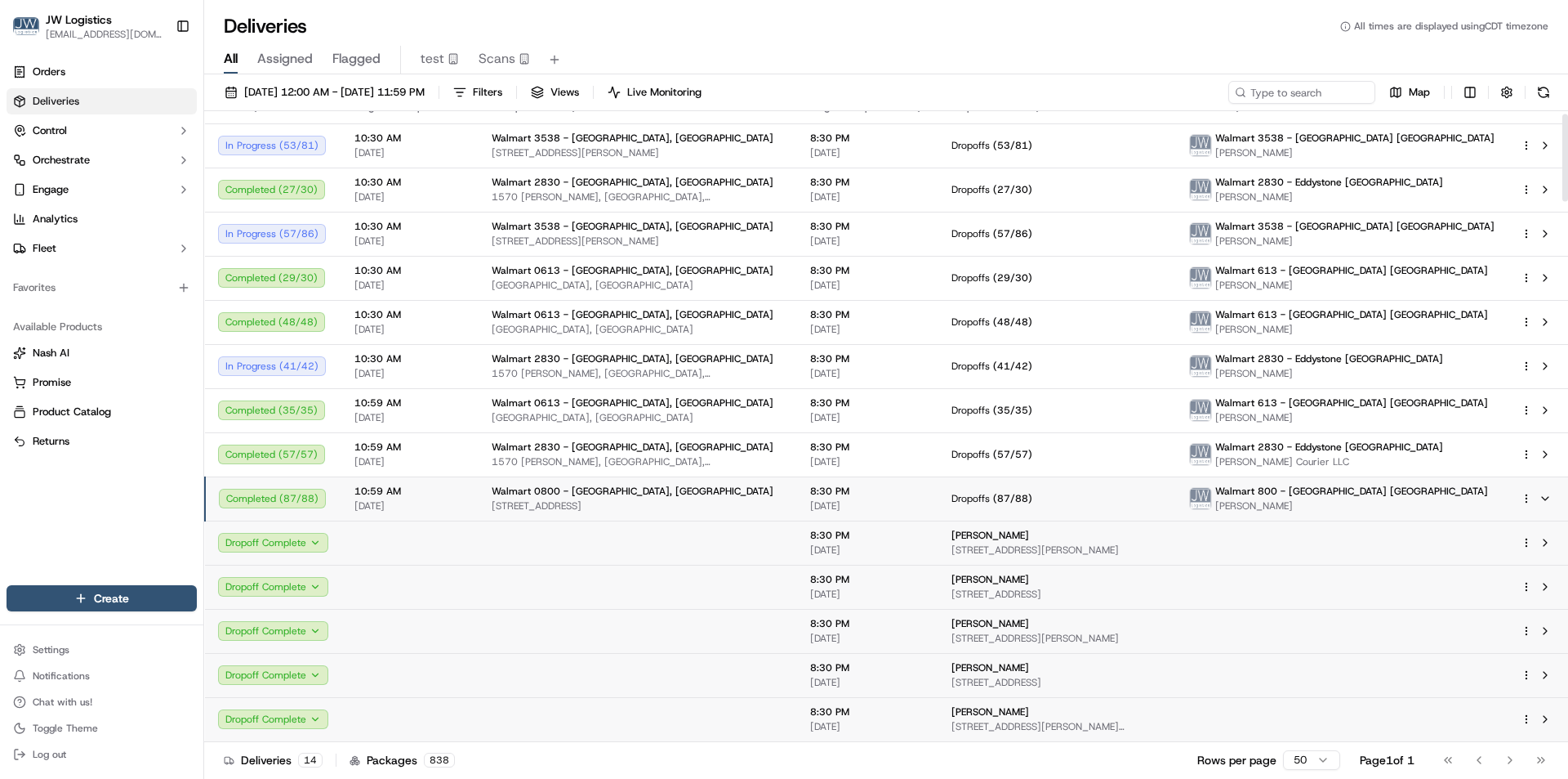
click at [452, 506] on span "[DATE]" at bounding box center [410, 506] width 111 height 13
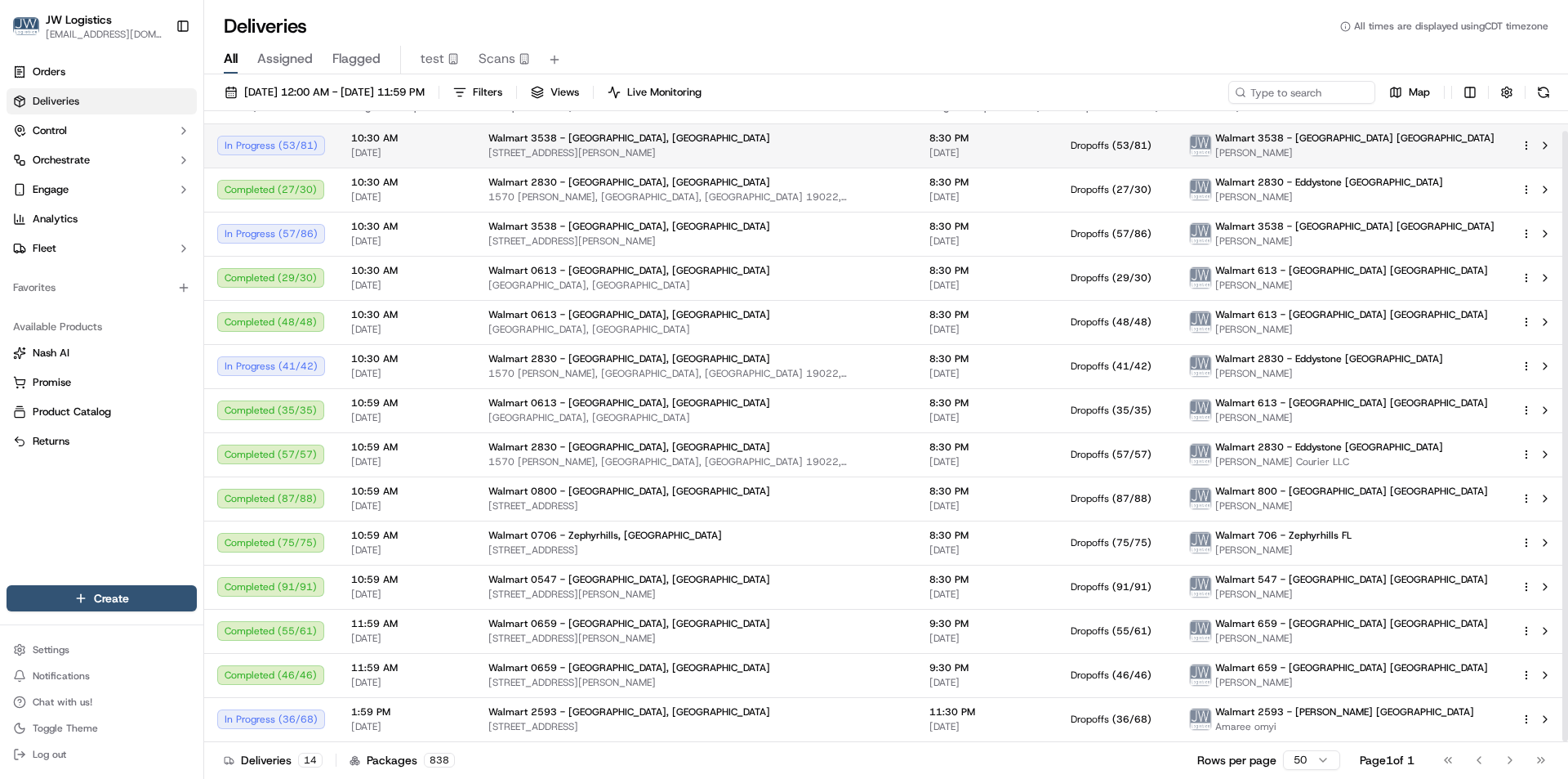
click at [441, 151] on span "[DATE]" at bounding box center [406, 152] width 111 height 13
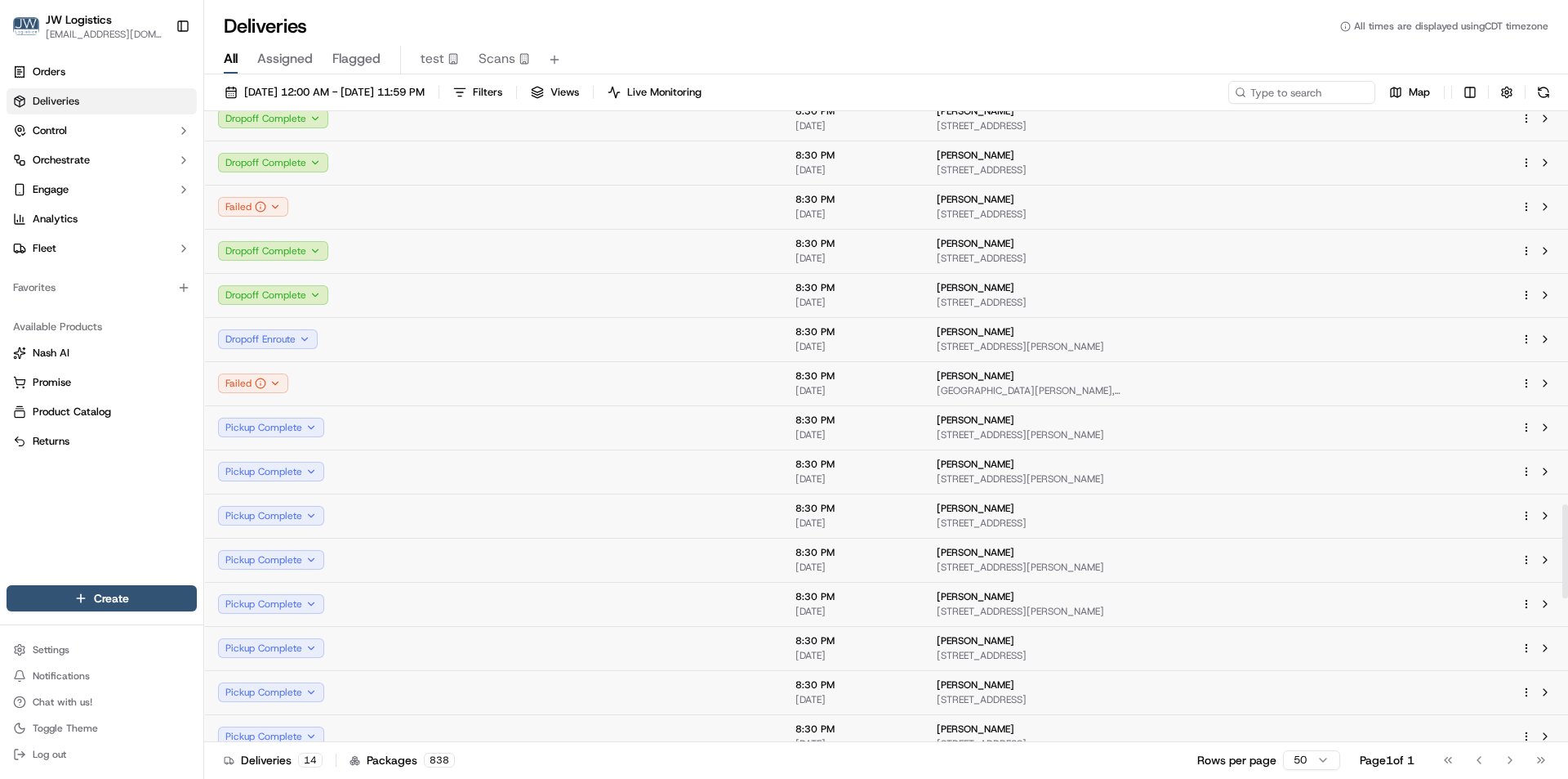
scroll to position [2635, 0]
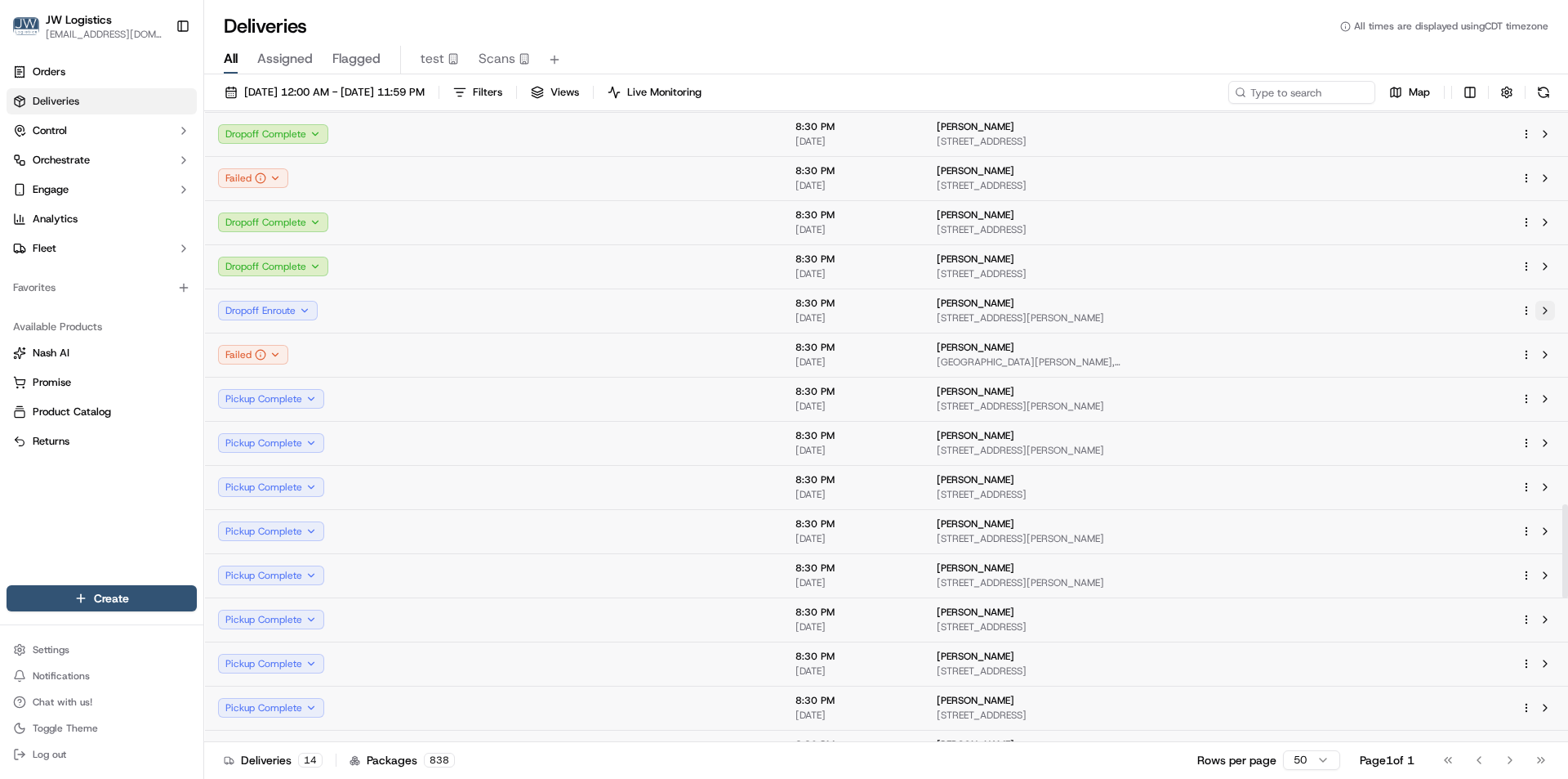
click at [1542, 308] on button at bounding box center [1545, 310] width 19 height 19
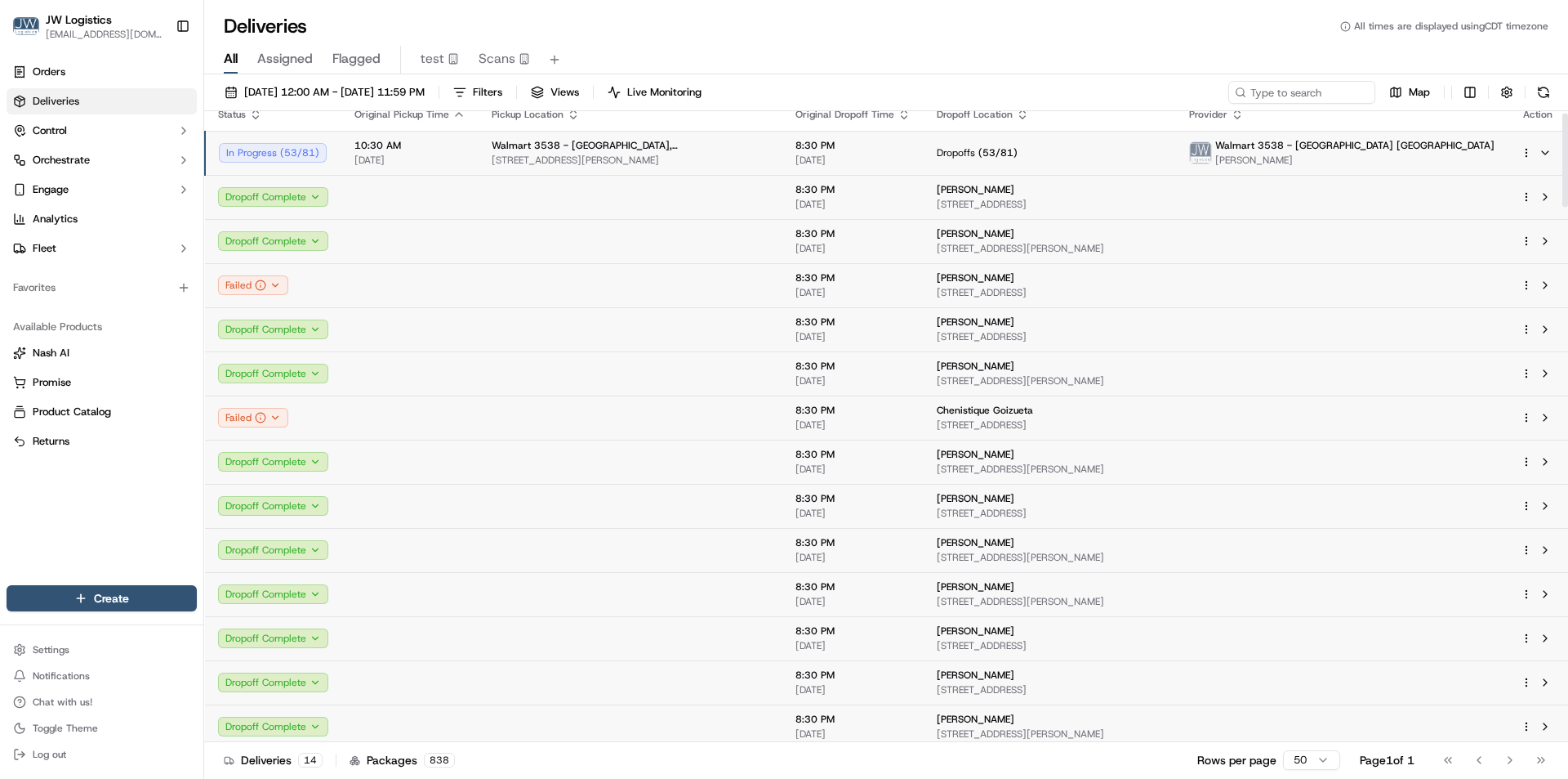
scroll to position [0, 0]
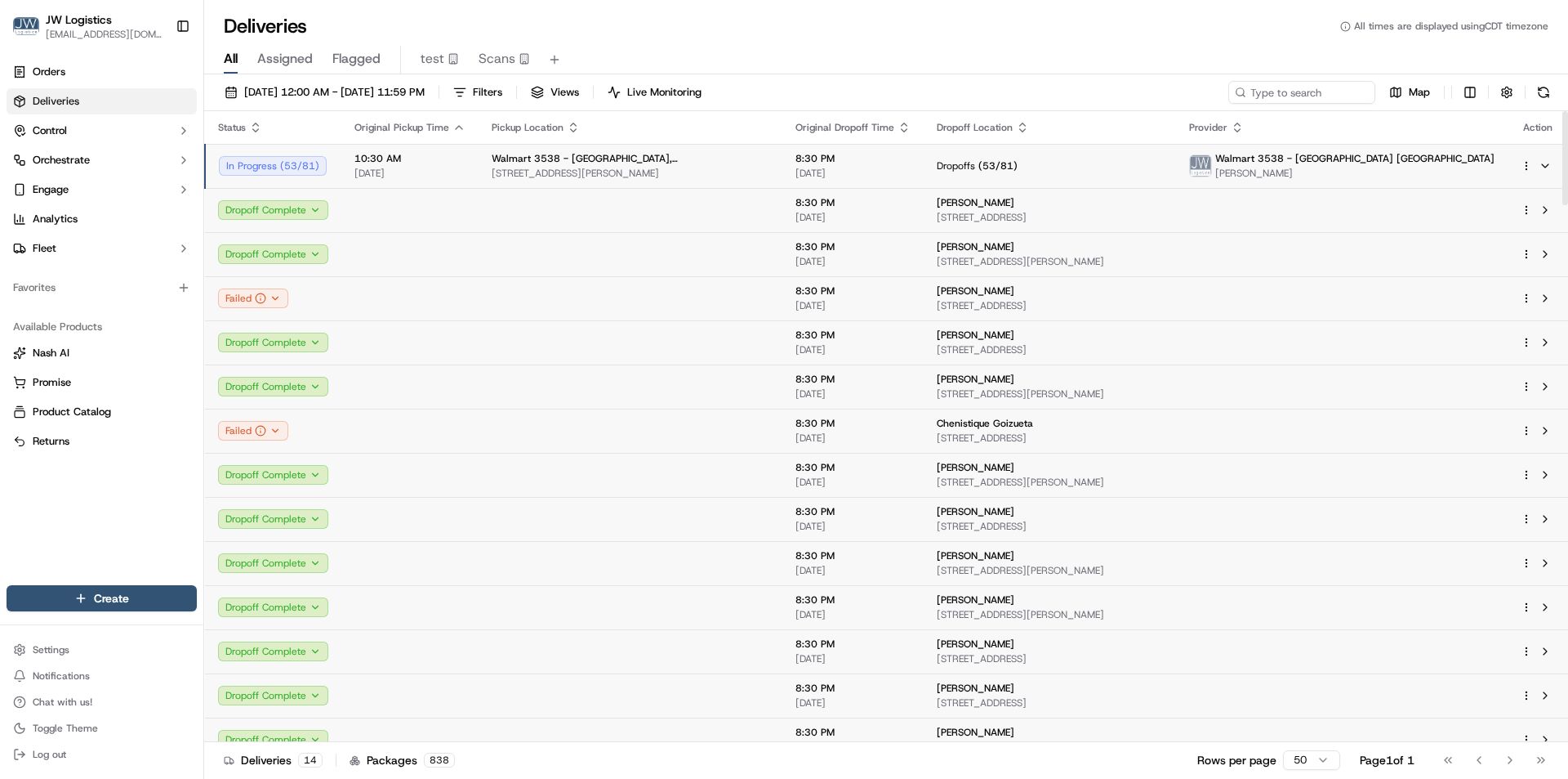
click at [462, 160] on span "10:30 AM" at bounding box center [410, 158] width 111 height 13
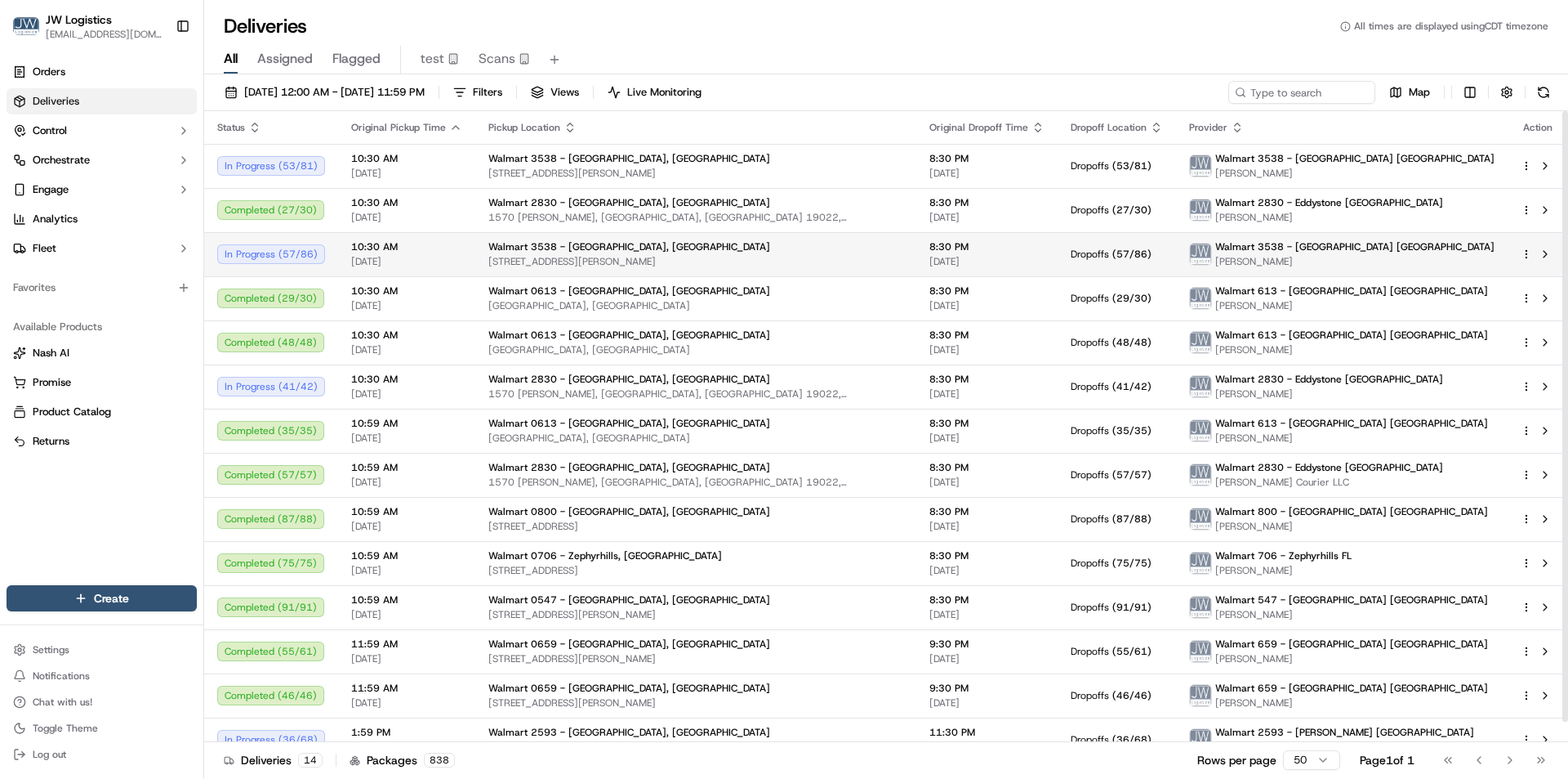
click at [449, 252] on span "10:30 AM" at bounding box center [406, 246] width 111 height 13
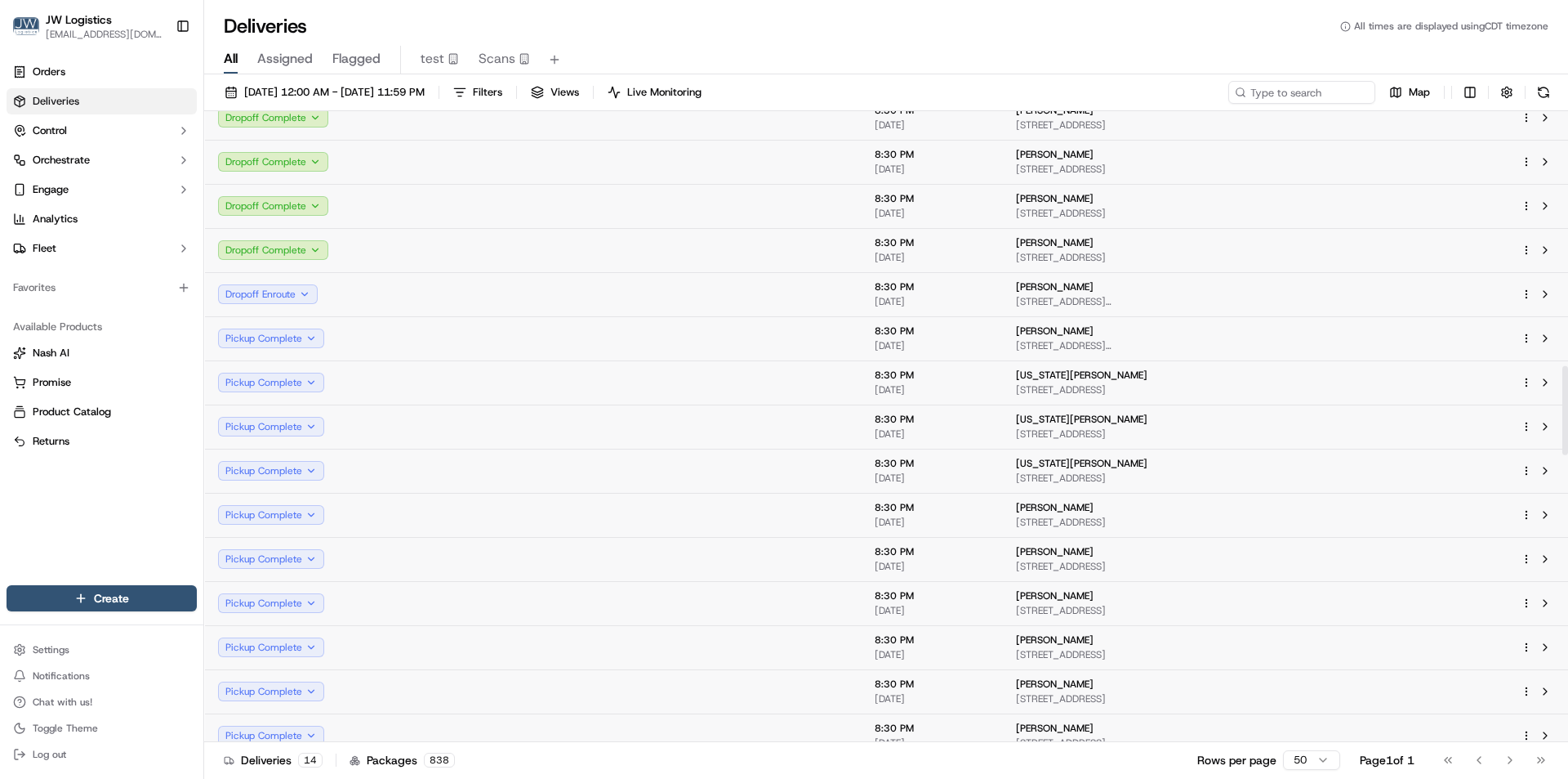
scroll to position [1798, 0]
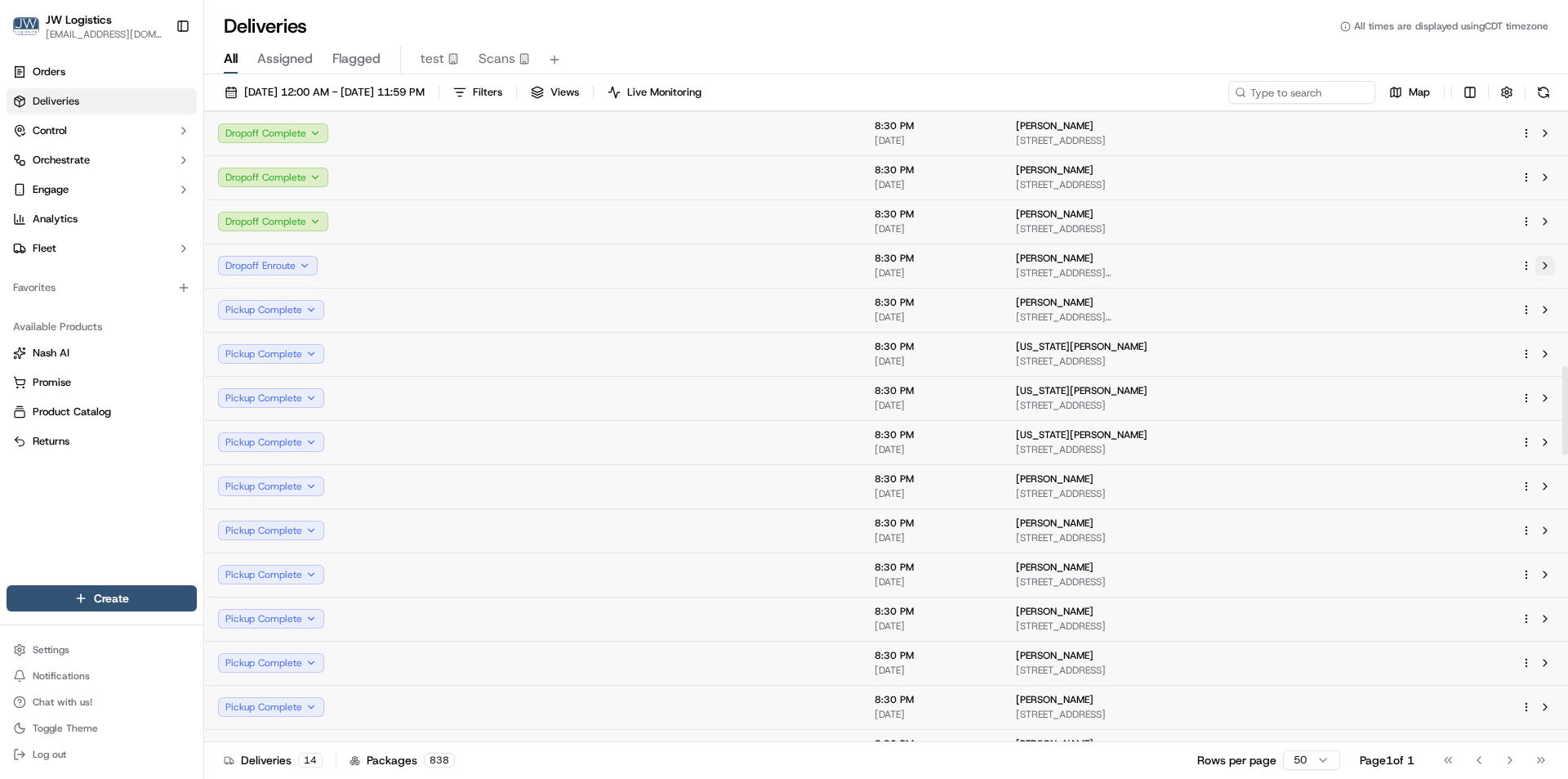
click at [1550, 266] on button at bounding box center [1545, 266] width 19 height 19
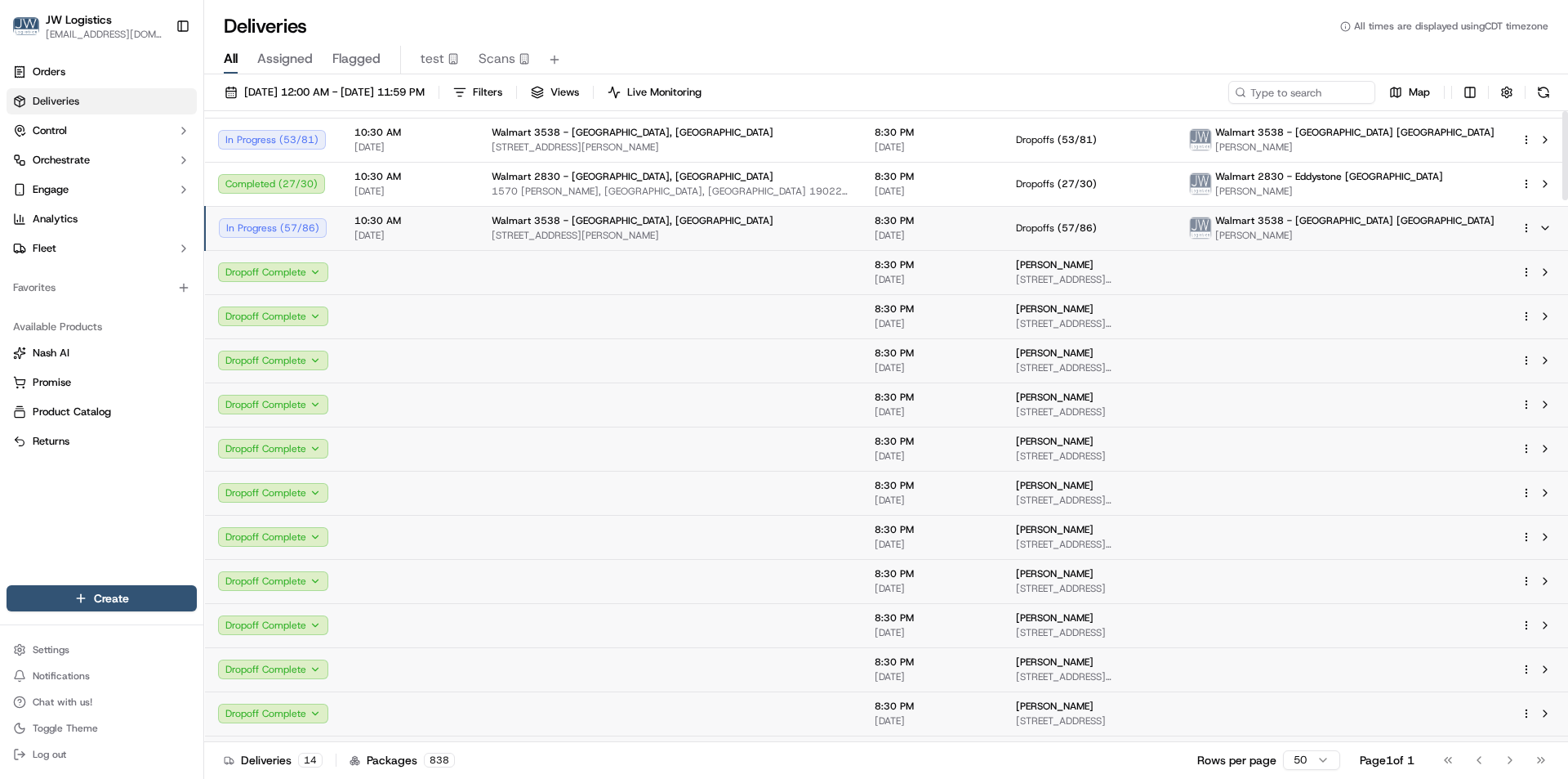
scroll to position [0, 0]
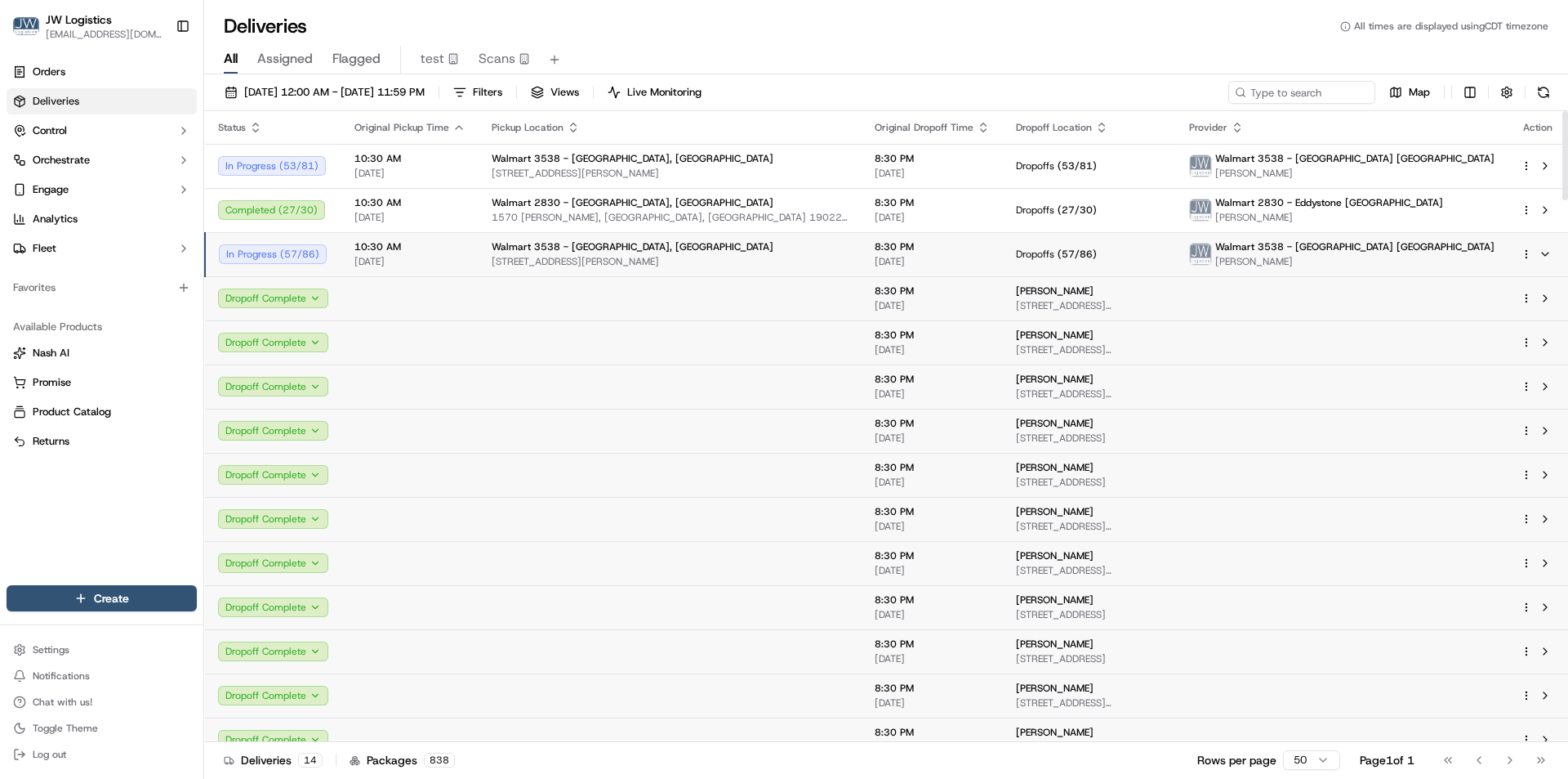
click at [435, 258] on span "[DATE]" at bounding box center [410, 261] width 111 height 13
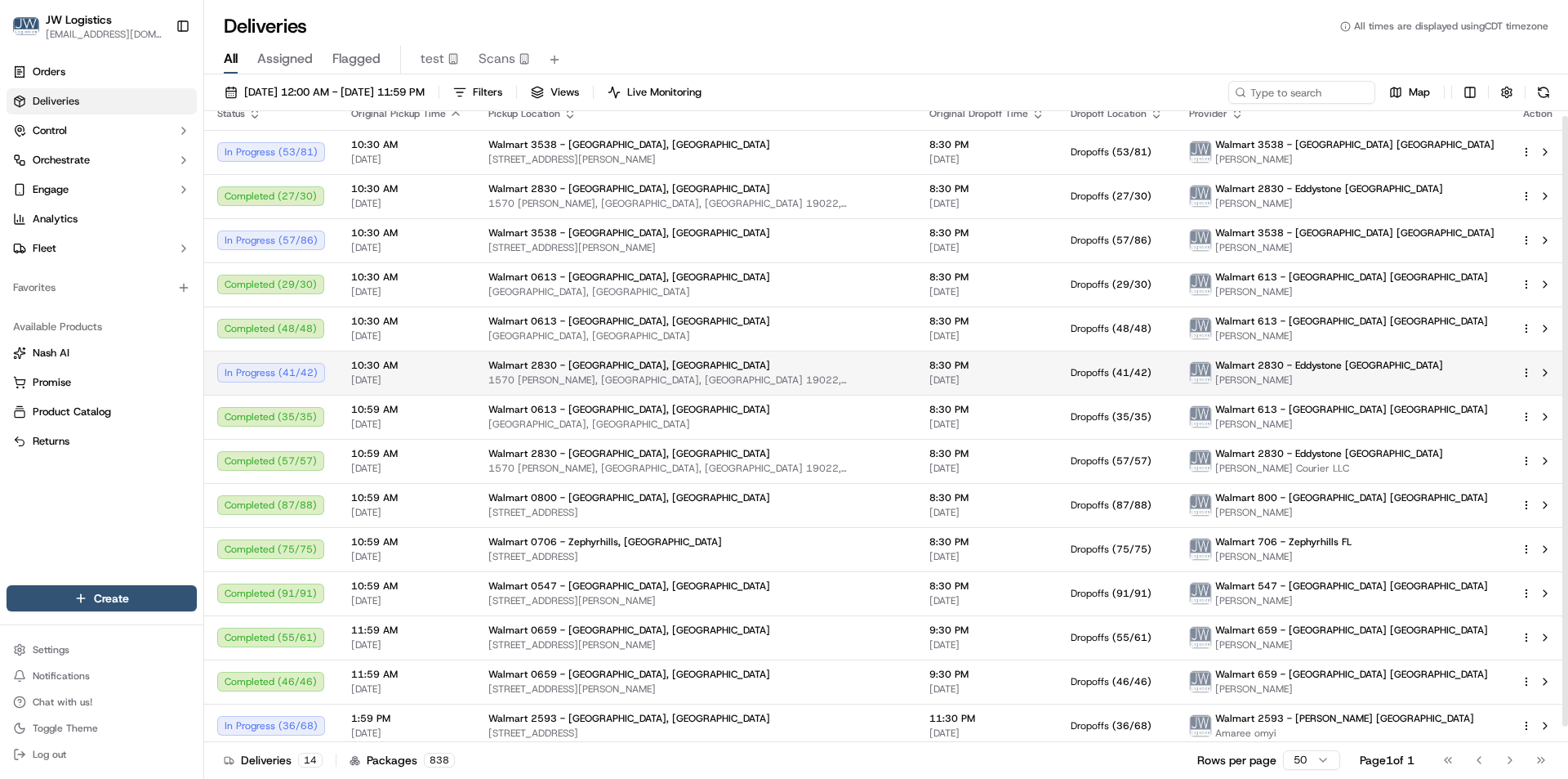
scroll to position [20, 0]
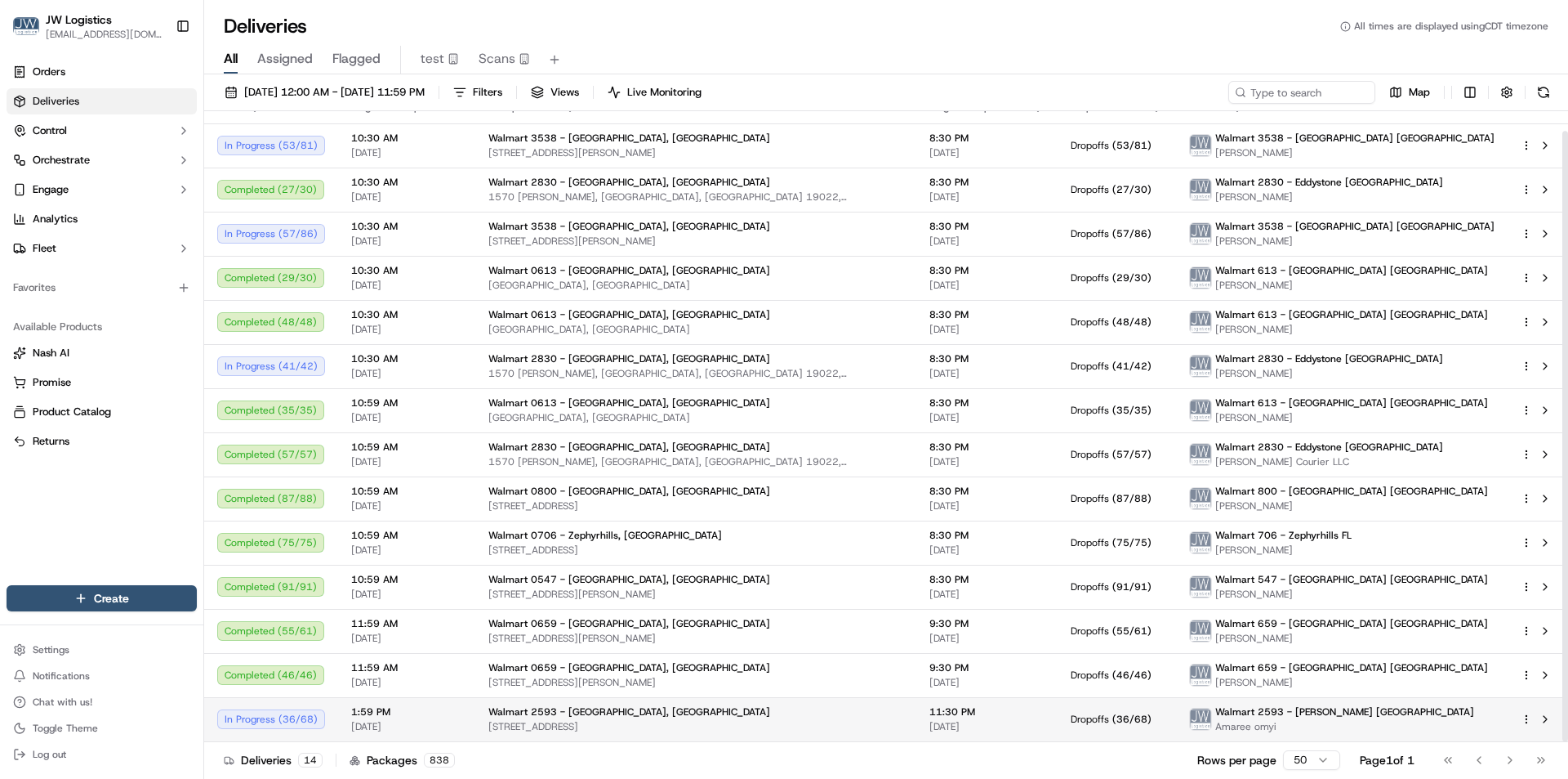
click at [454, 718] on span "1:59 PM" at bounding box center [406, 712] width 111 height 13
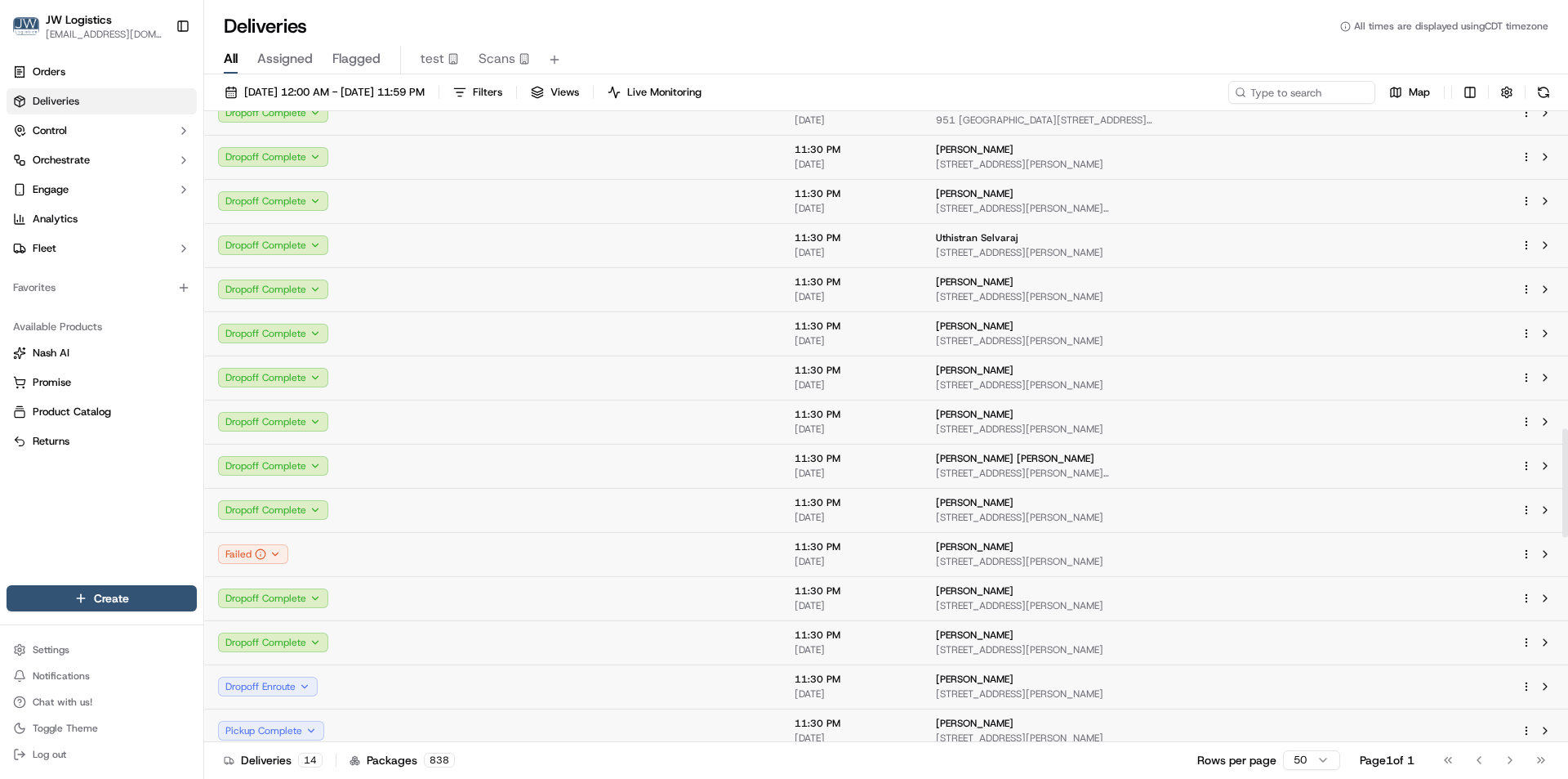
scroll to position [2064, 0]
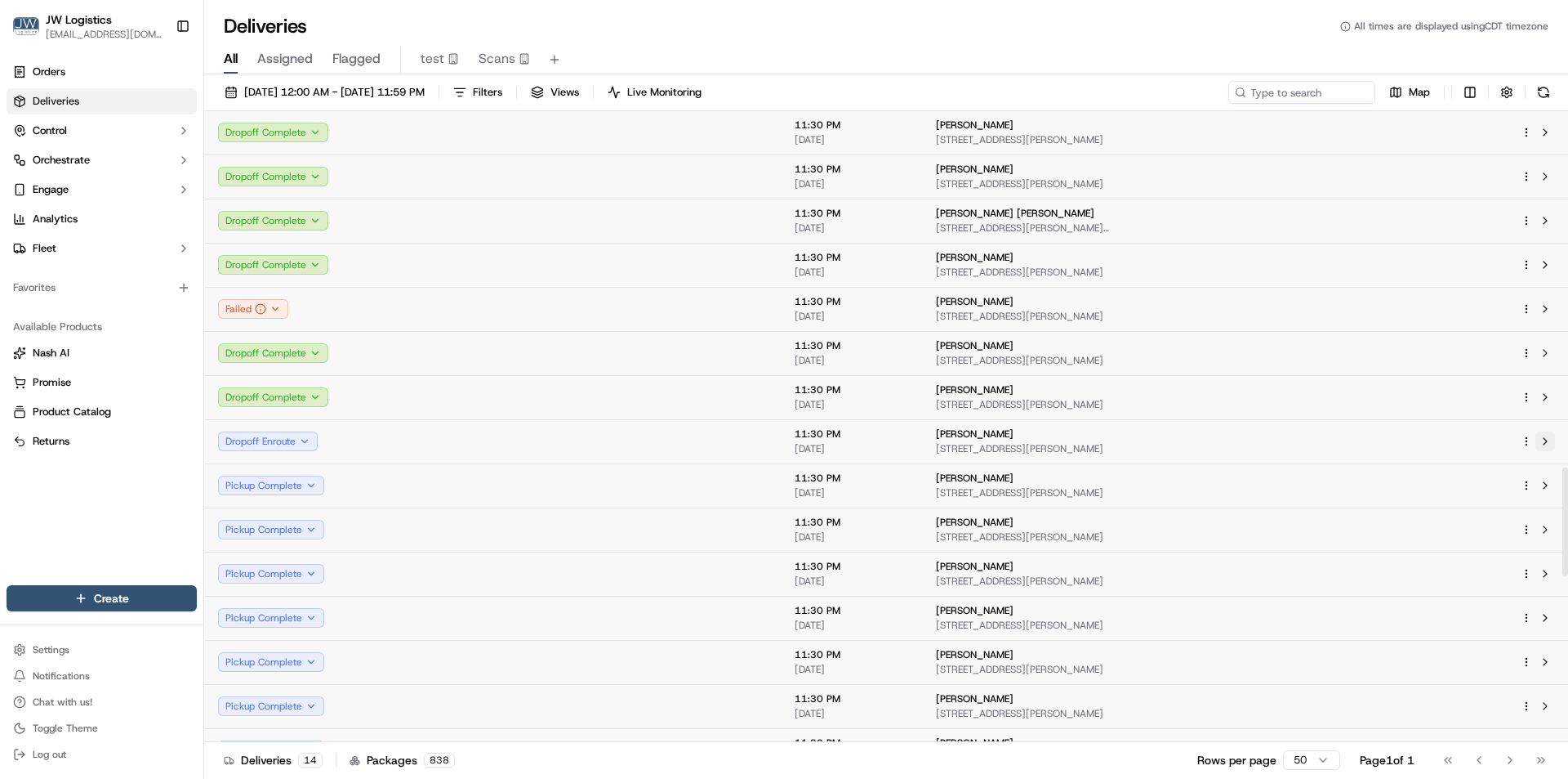
click at [1543, 450] on button at bounding box center [1545, 441] width 19 height 19
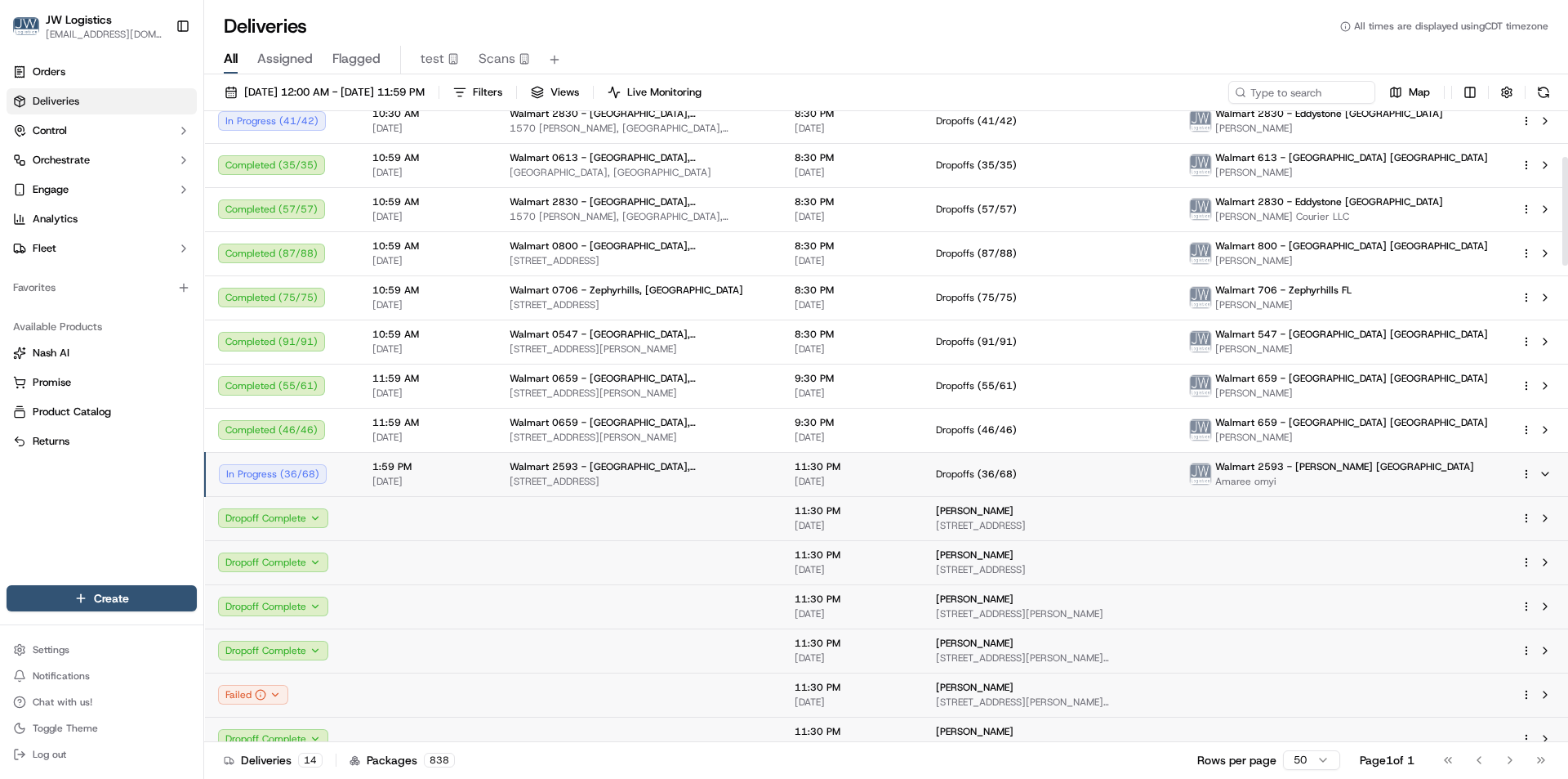
click at [463, 468] on span "1:59 PM" at bounding box center [427, 466] width 111 height 13
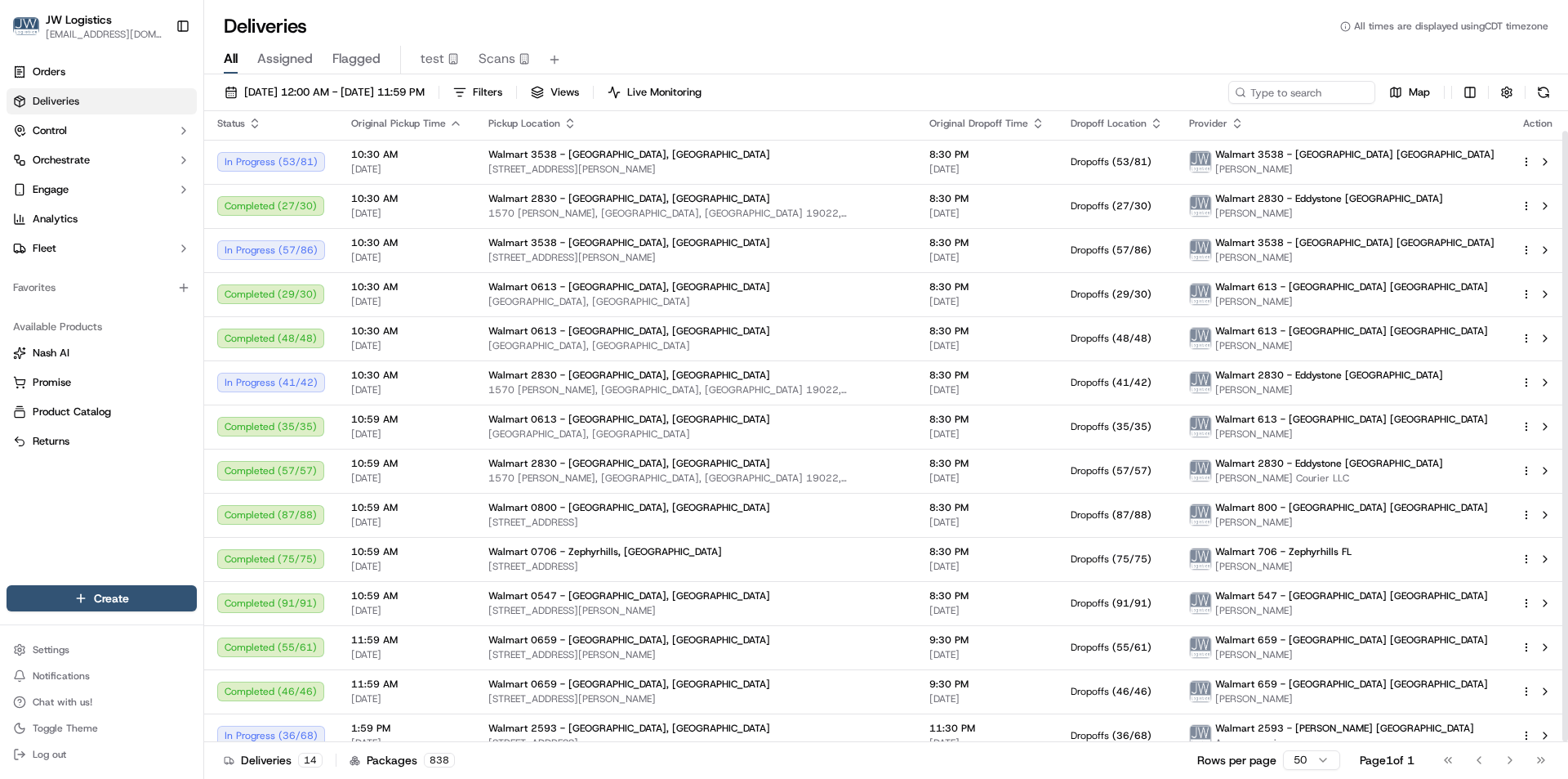
scroll to position [0, 0]
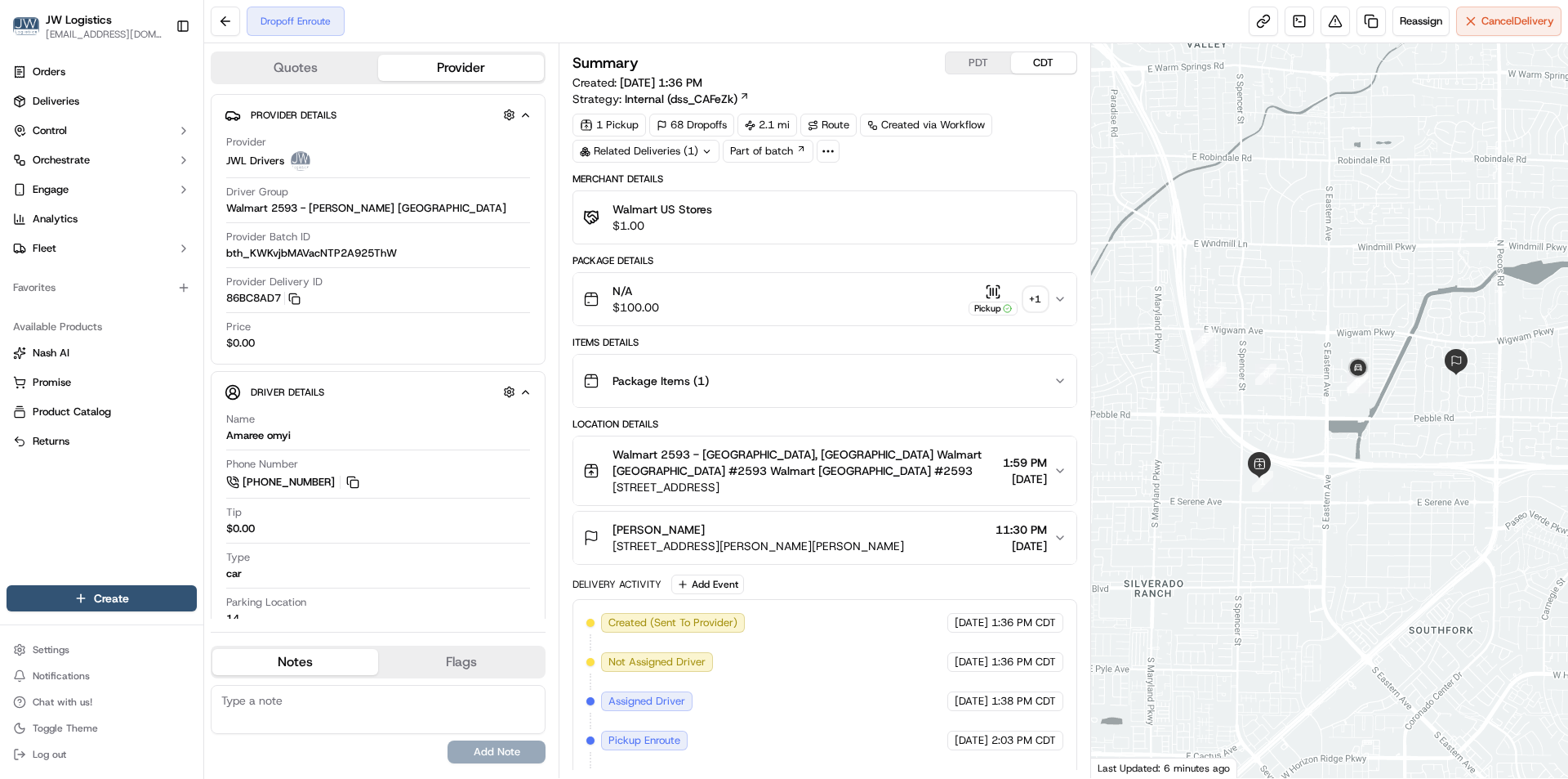
scroll to position [152, 0]
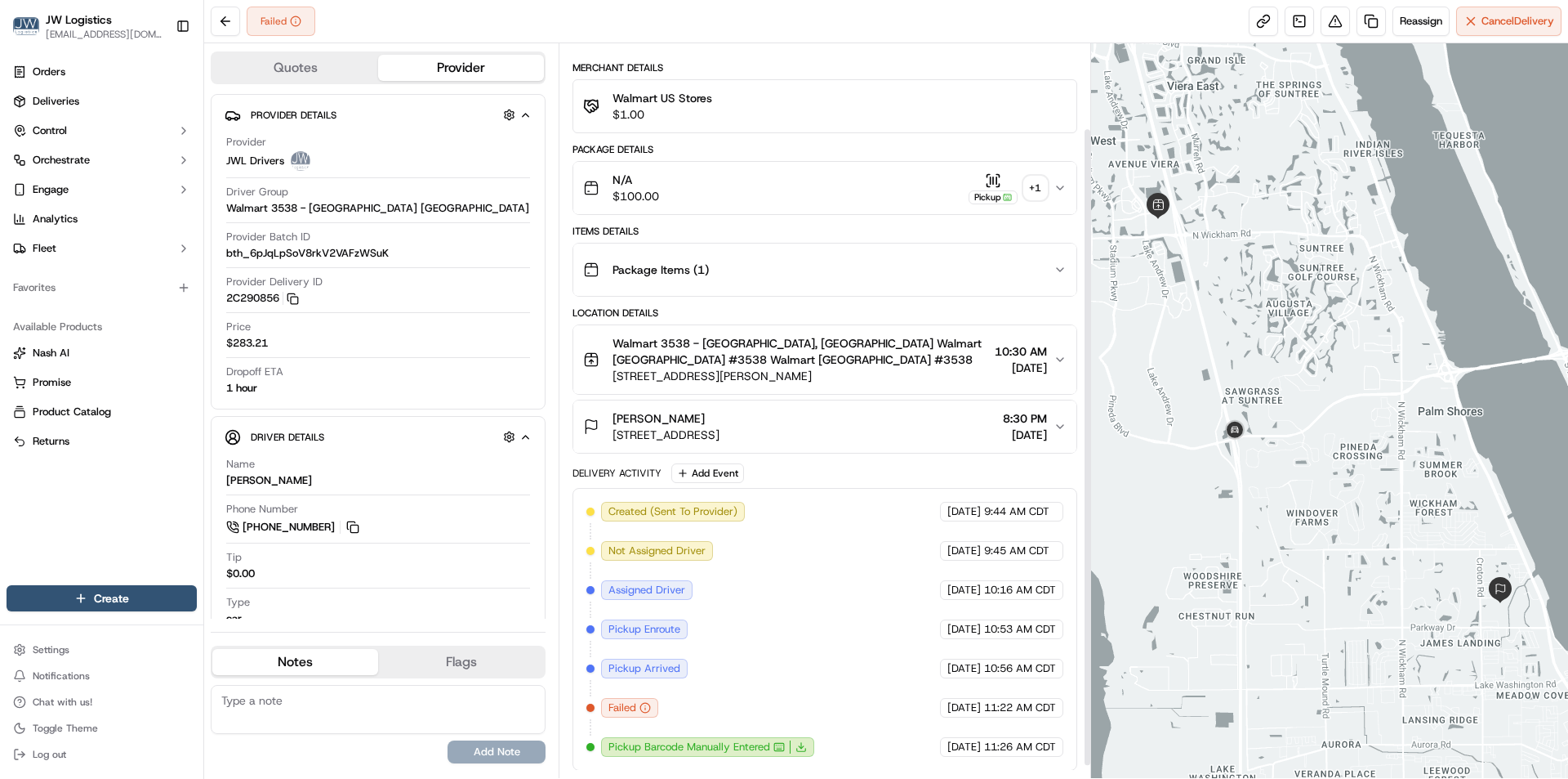
scroll to position [112, 0]
click at [810, 187] on div "N/A $100.00 Pickup + 1" at bounding box center [818, 187] width 470 height 32
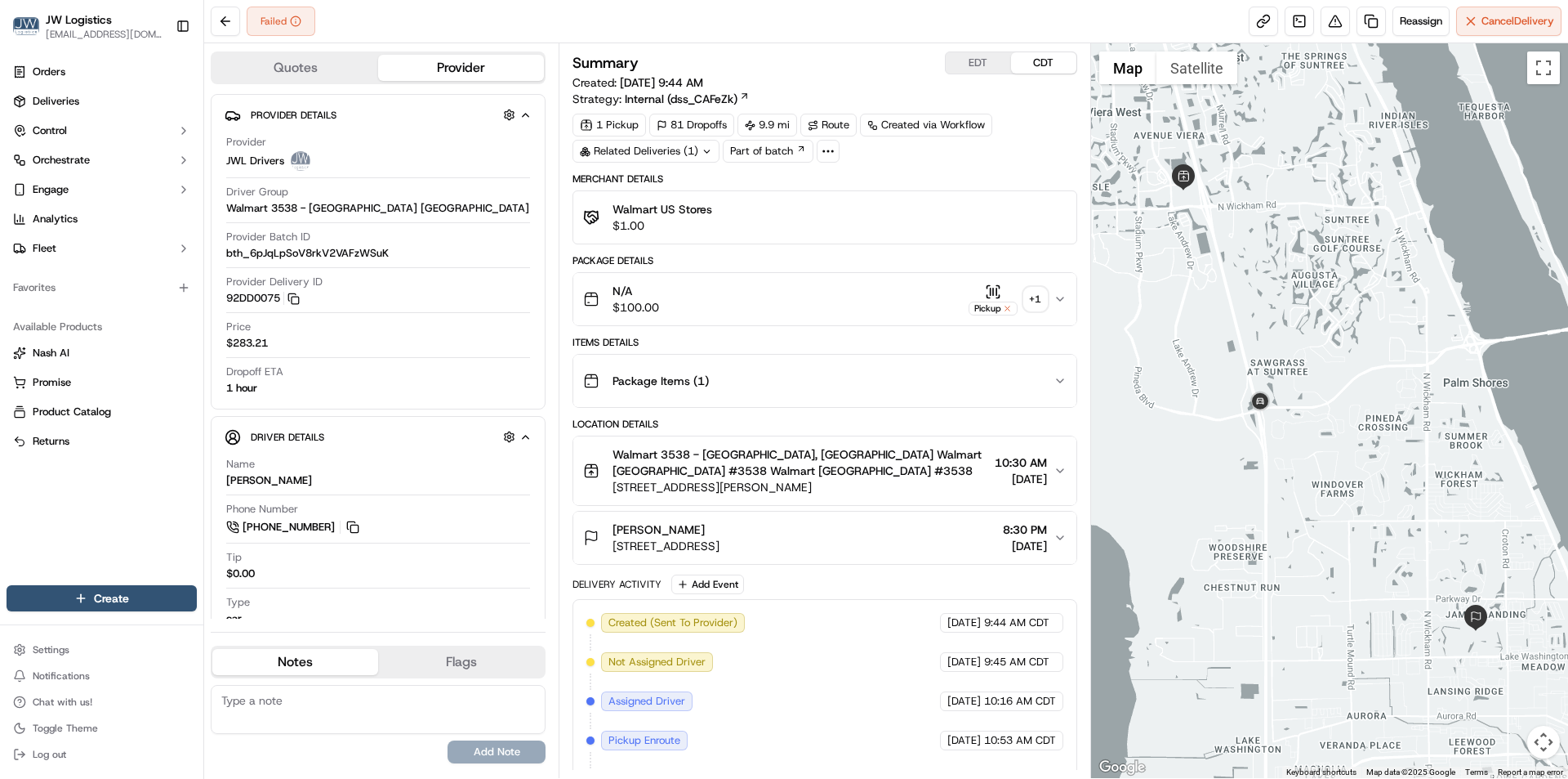
click at [790, 299] on div "N/A $100.00 Pickup + 1" at bounding box center [818, 299] width 470 height 32
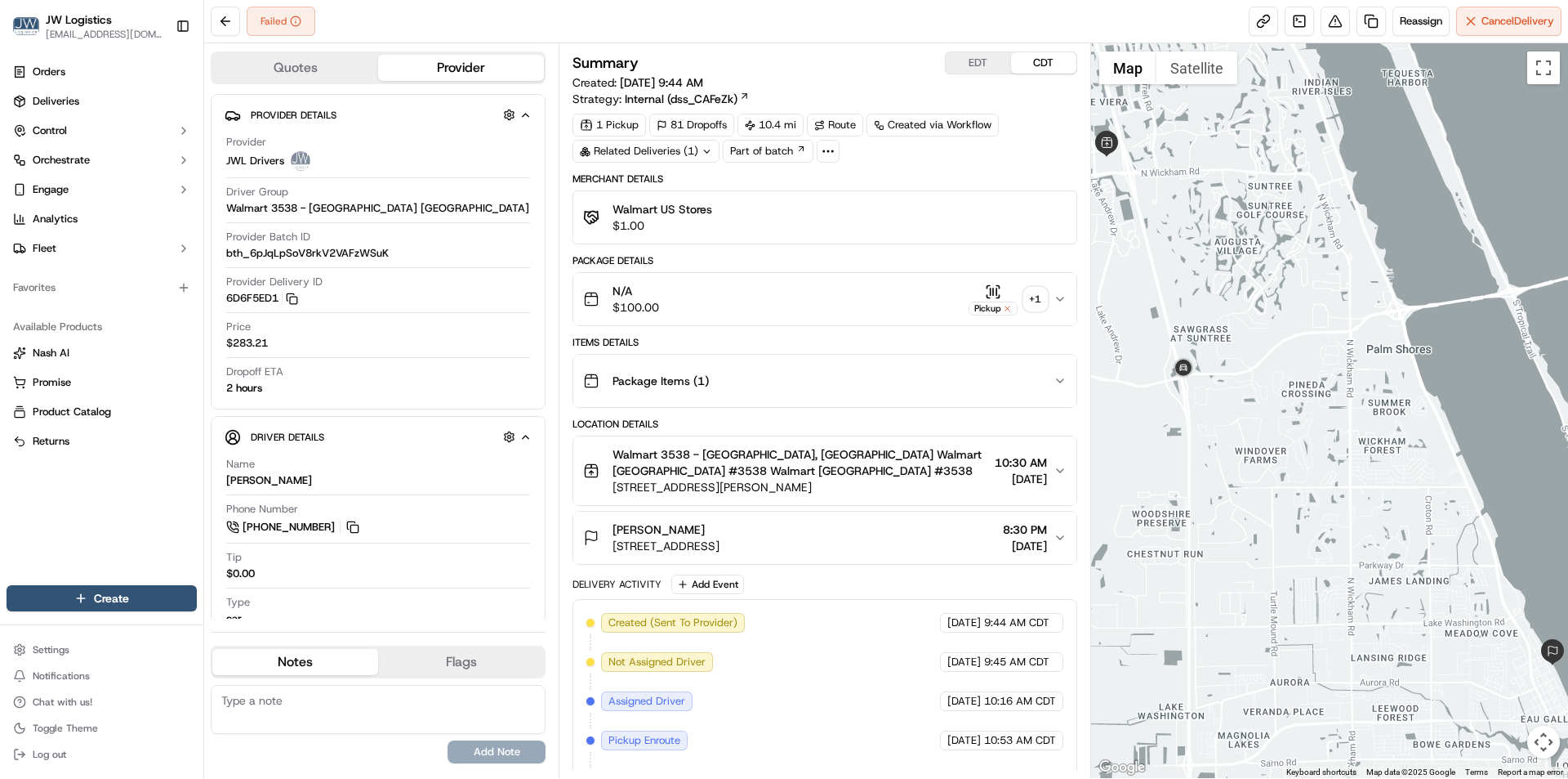
click at [793, 291] on div "N/A $100.00 Pickup + 1" at bounding box center [818, 299] width 470 height 32
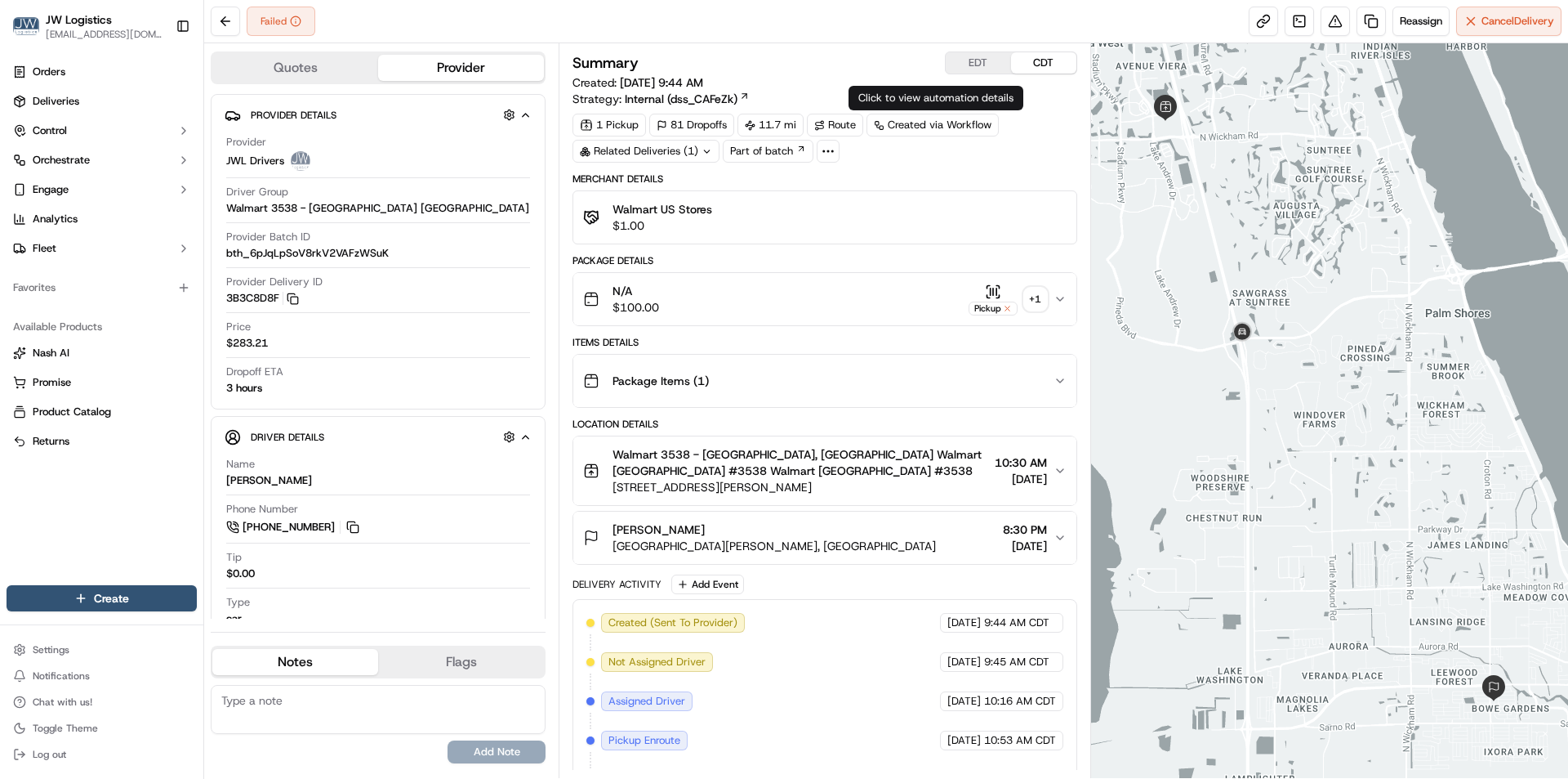
click at [804, 299] on div "N/A $100.00 Pickup + 1" at bounding box center [818, 299] width 470 height 32
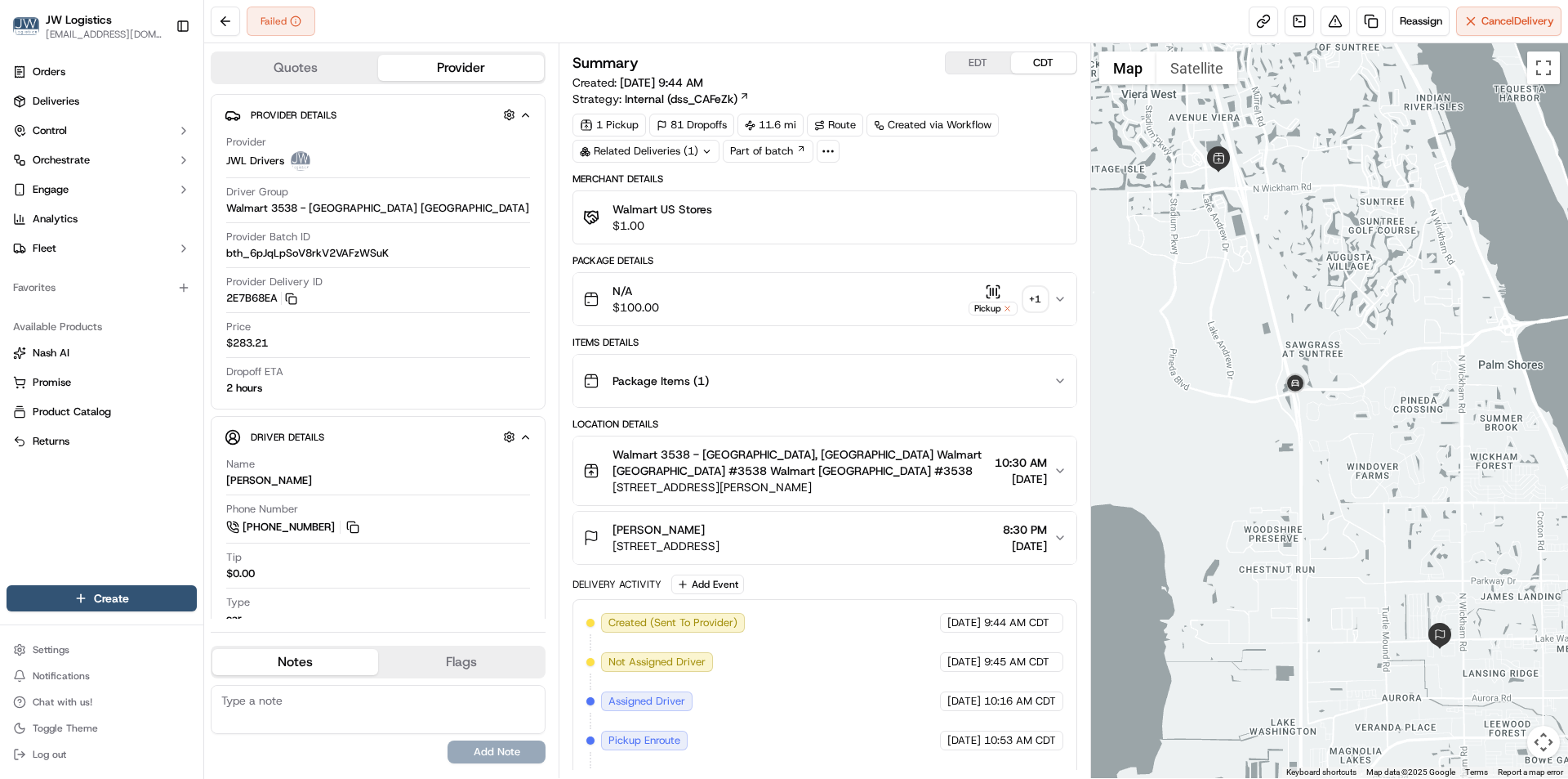
click at [823, 296] on div "N/A $100.00 Pickup + 1" at bounding box center [818, 299] width 470 height 32
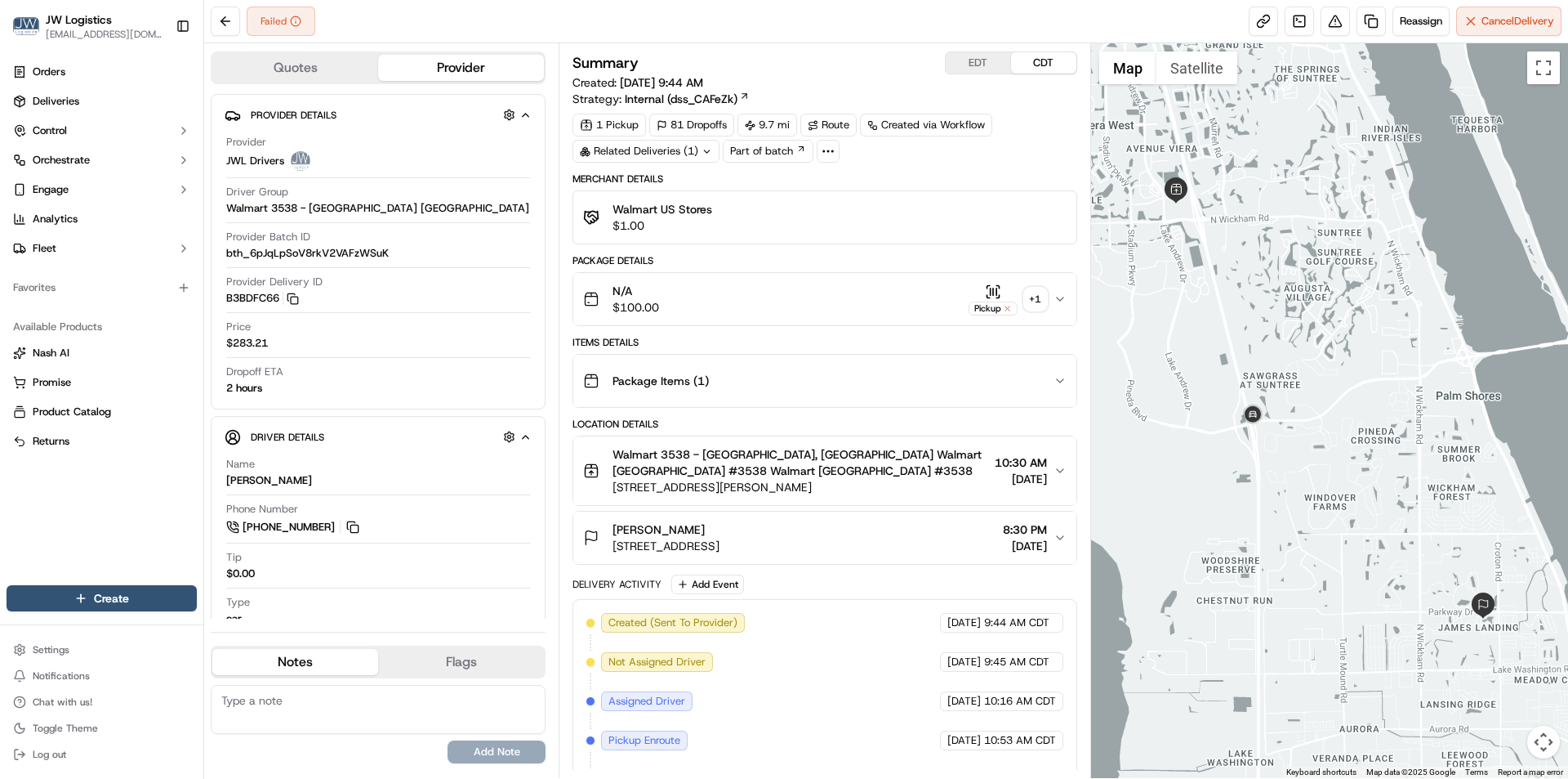
click at [837, 298] on div "N/A $100.00 Pickup + 1" at bounding box center [818, 299] width 470 height 32
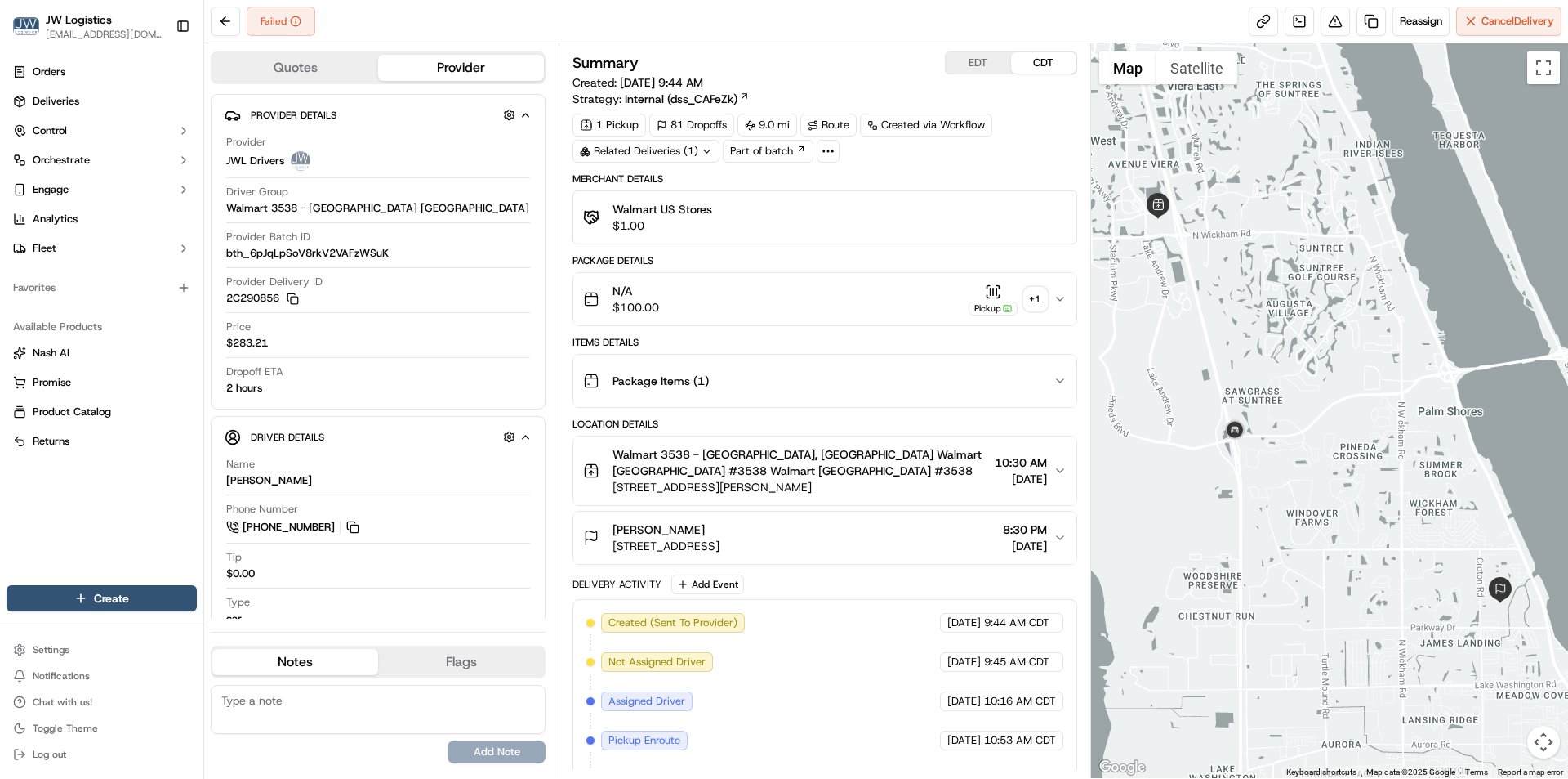
click at [806, 288] on div "N/A $100.00 Pickup + 1" at bounding box center [818, 299] width 470 height 32
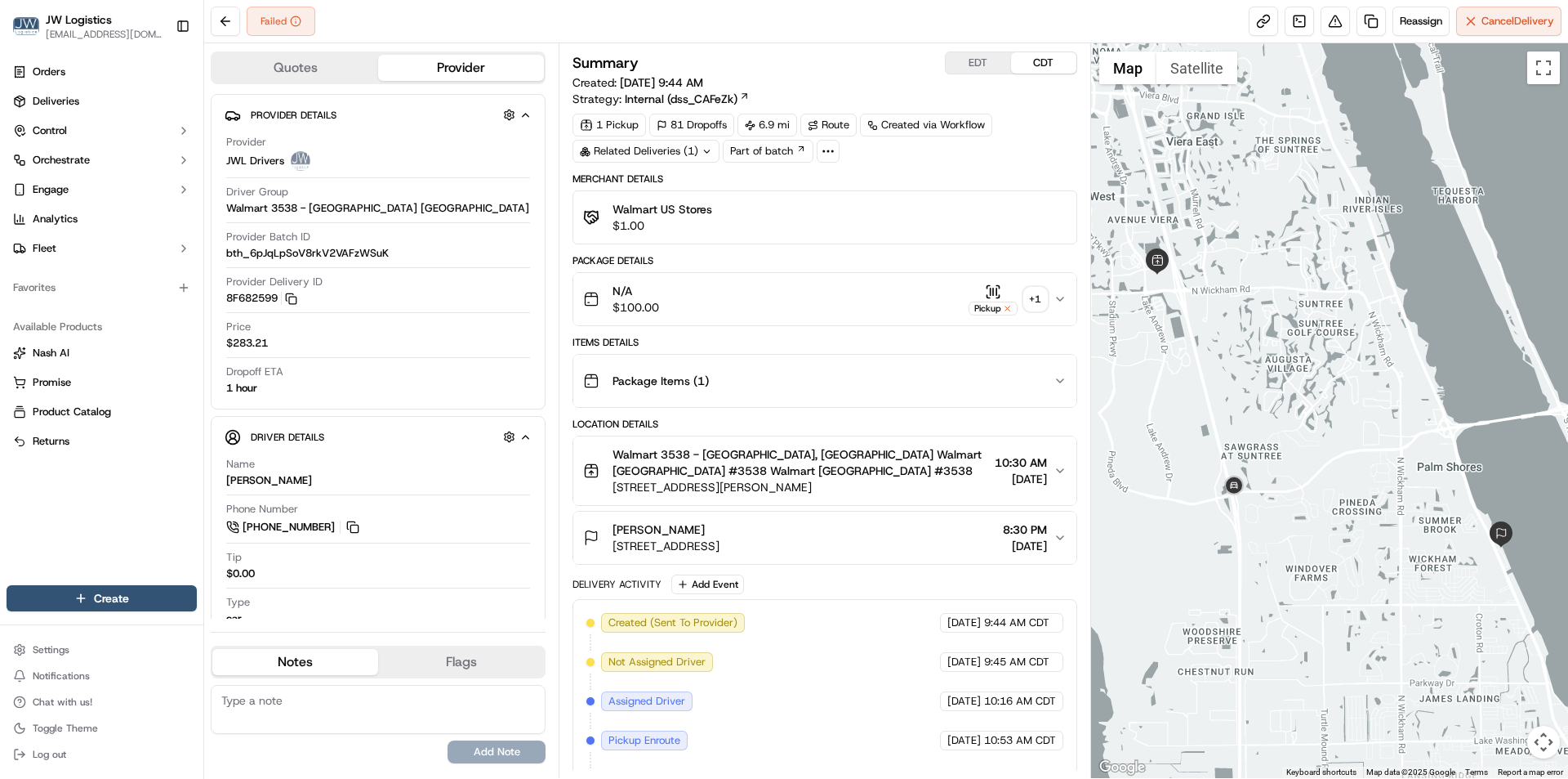
click at [765, 288] on div "N/A $100.00 Pickup + 1" at bounding box center [818, 299] width 470 height 32
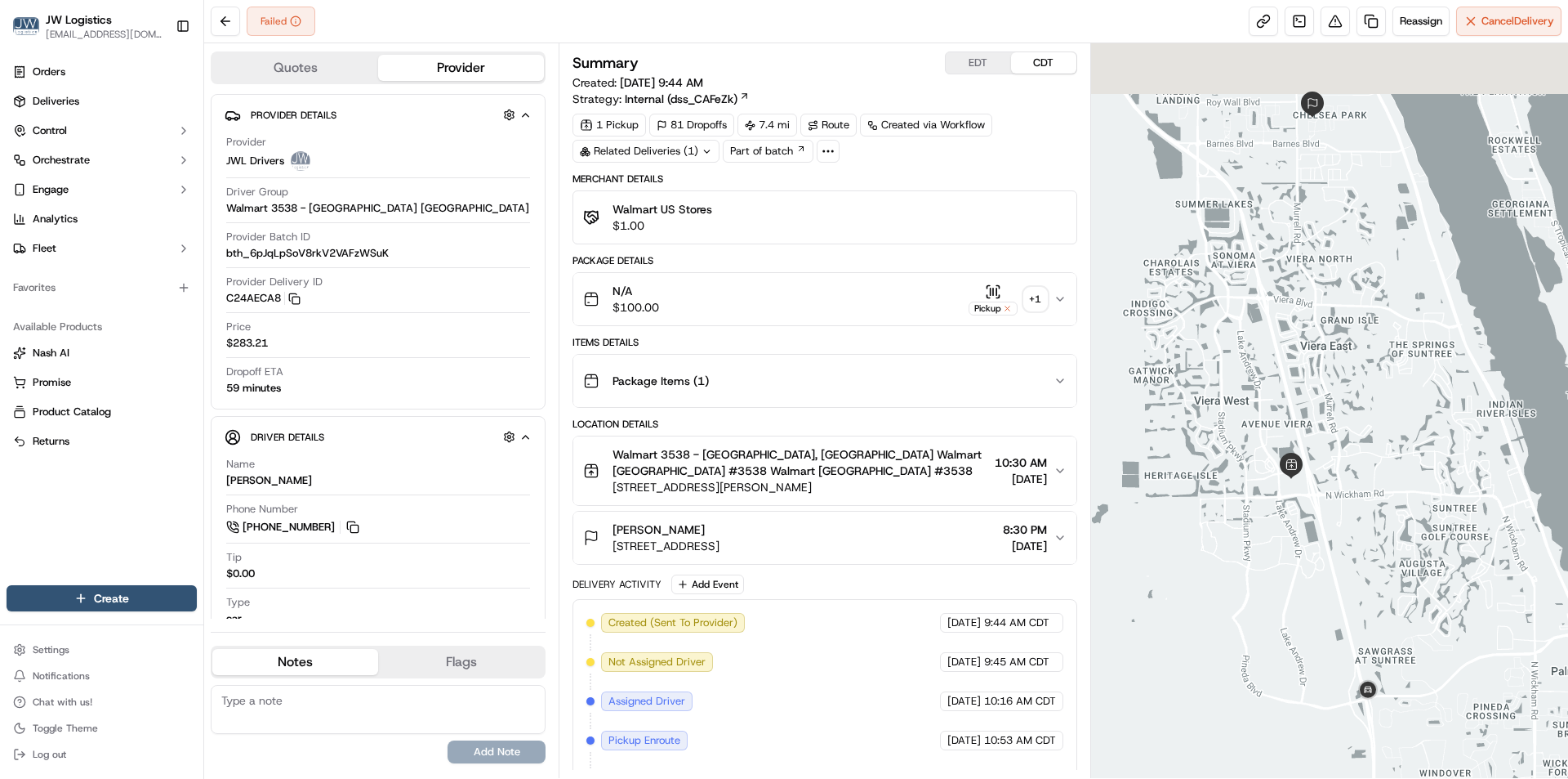
click at [787, 300] on div "N/A $100.00 Pickup + 1" at bounding box center [818, 299] width 470 height 32
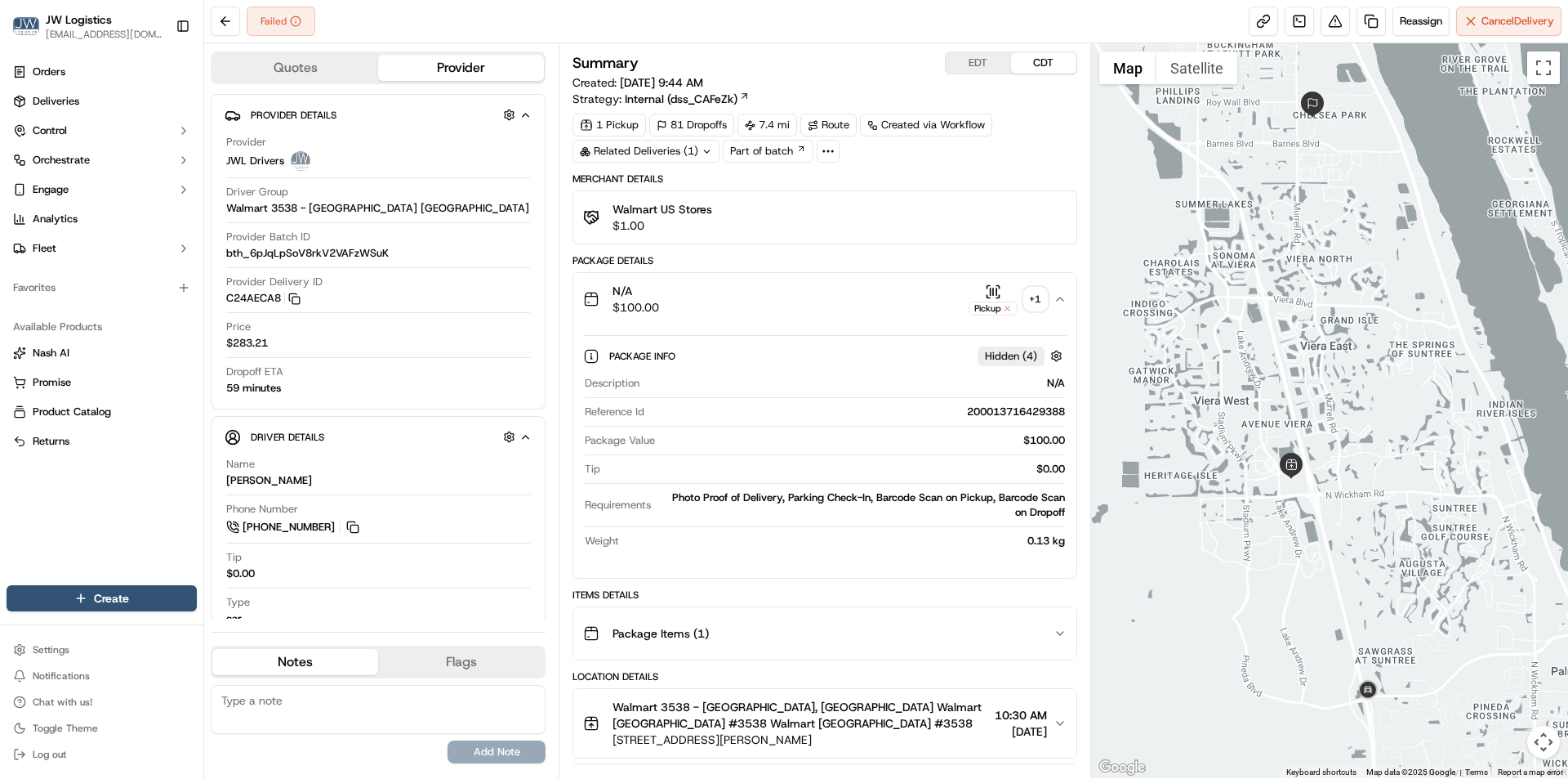
click at [783, 308] on div "N/A $100.00 Pickup + 1" at bounding box center [818, 299] width 470 height 32
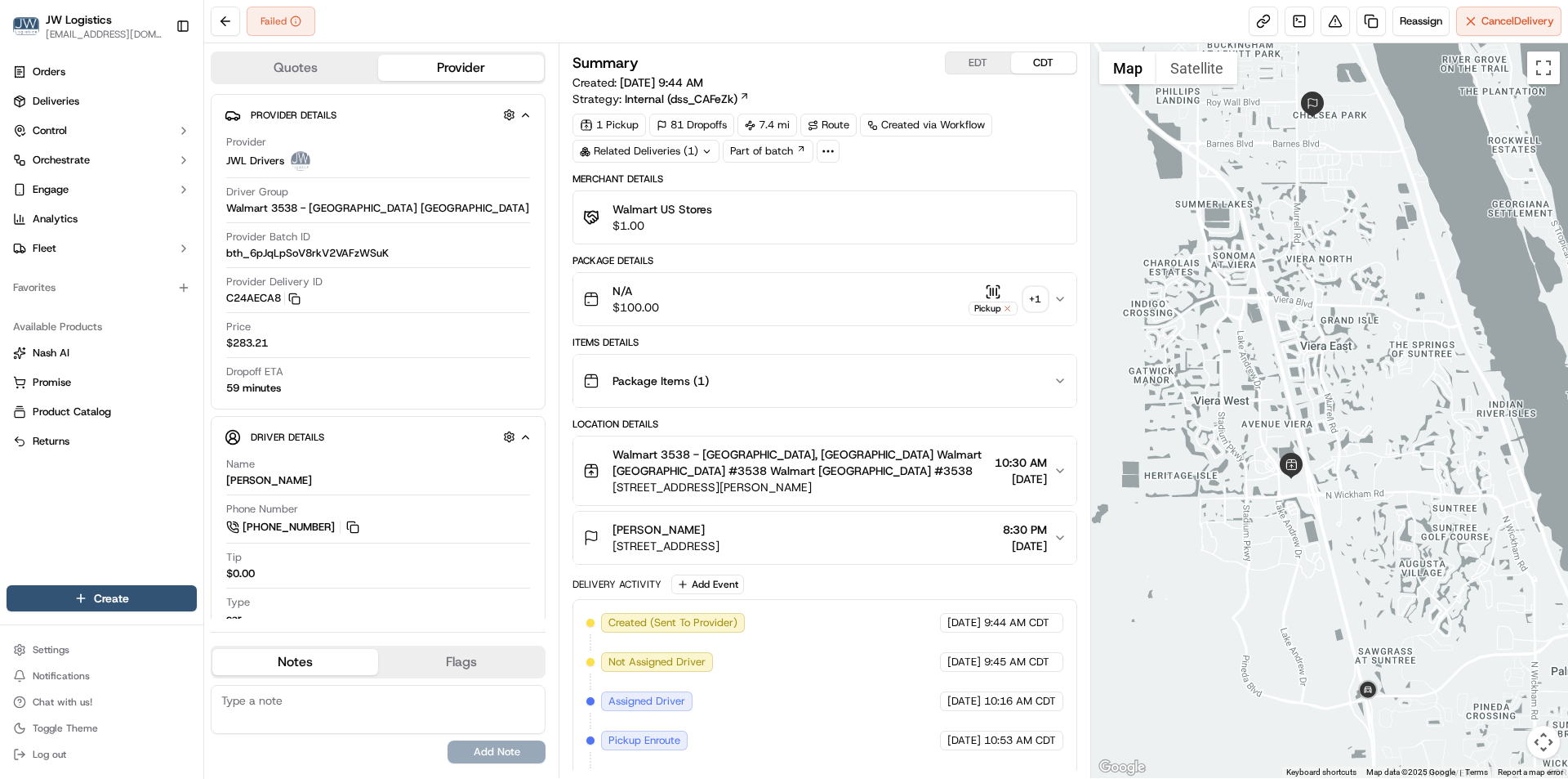
click at [849, 308] on div "N/A $100.00 Pickup + 1" at bounding box center [818, 299] width 470 height 32
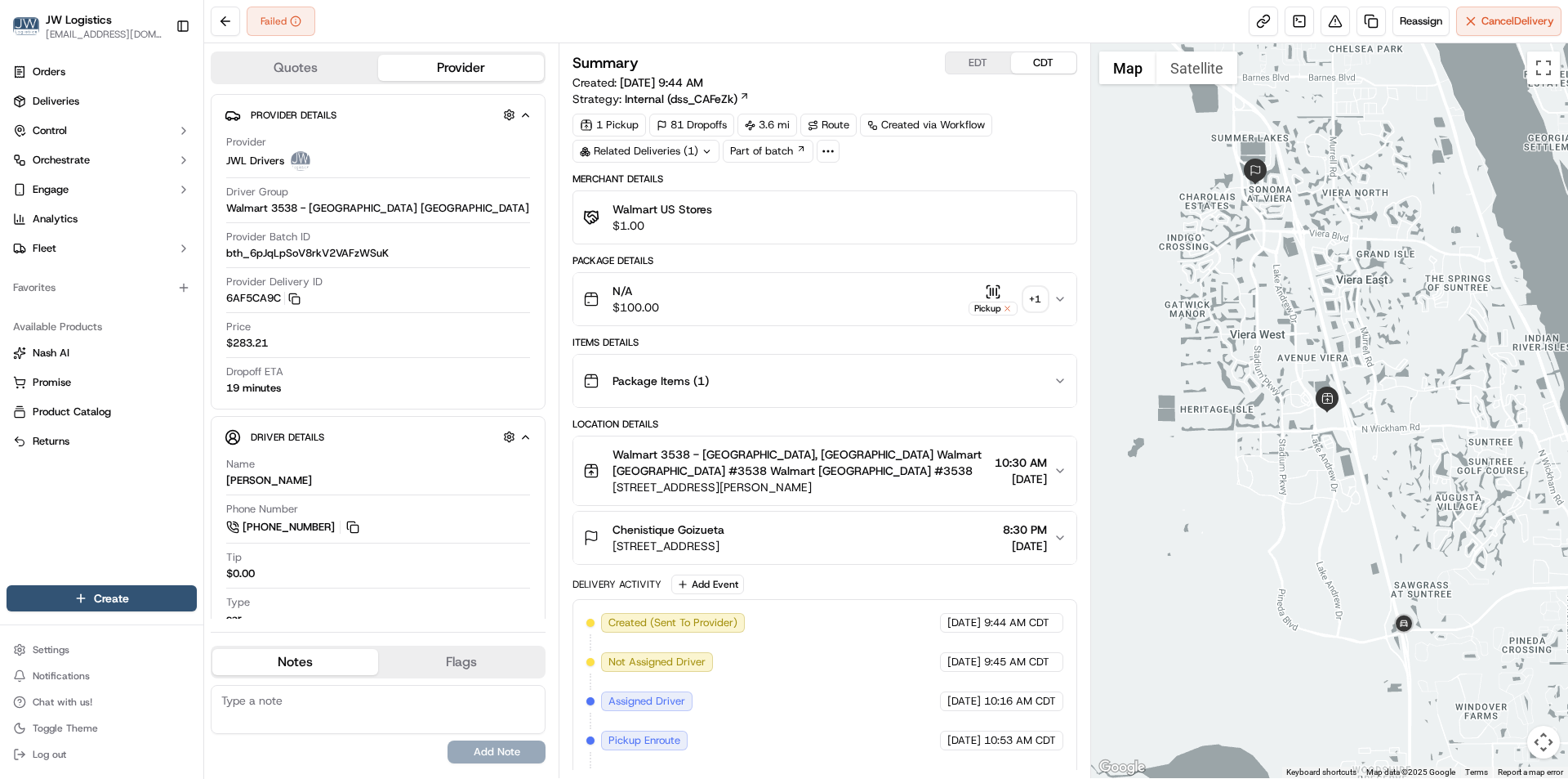
click at [824, 300] on div "N/A $100.00 Pickup + 1" at bounding box center [818, 299] width 470 height 32
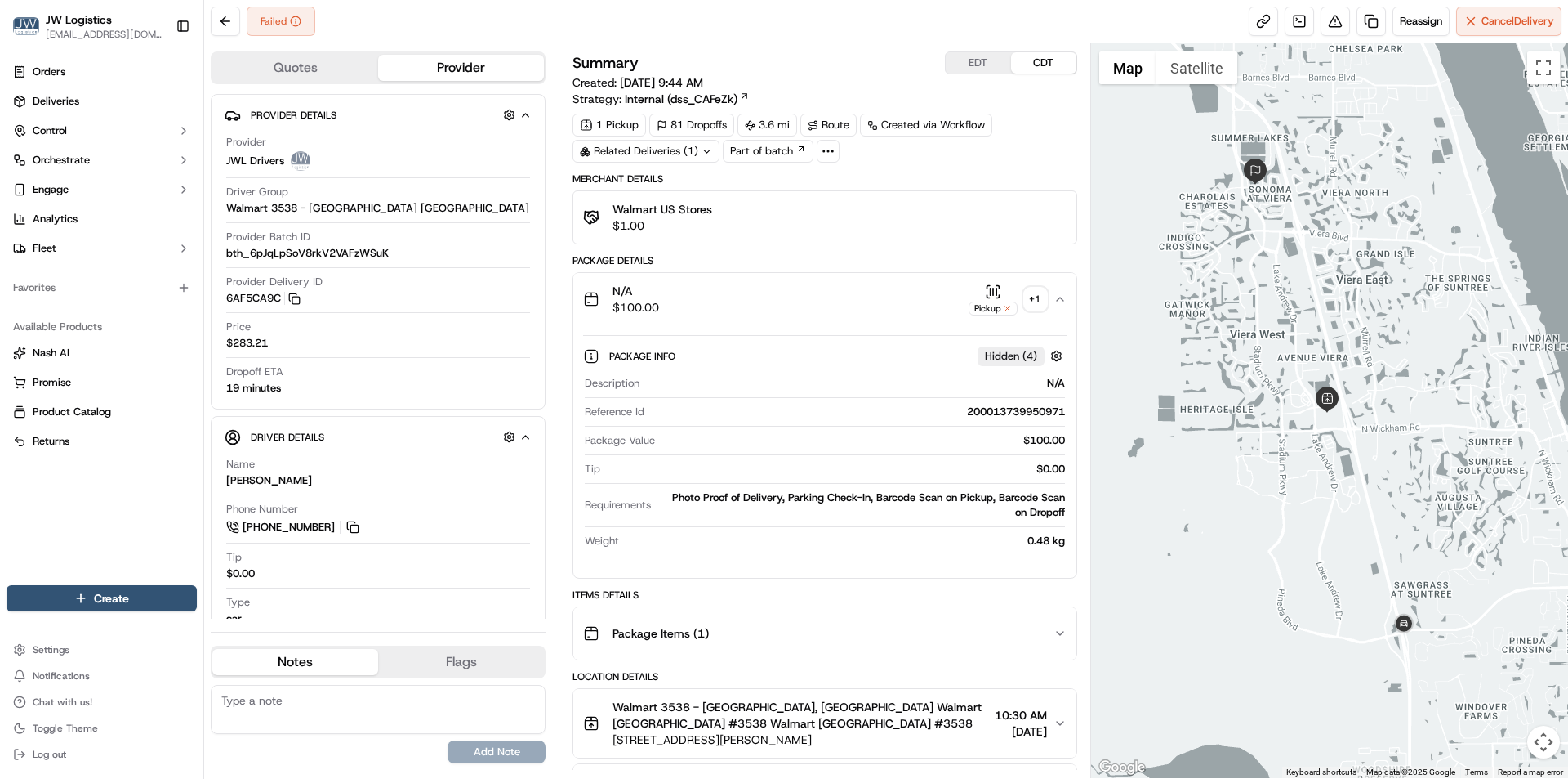
click at [1030, 412] on div "200013739950971" at bounding box center [858, 412] width 413 height 15
copy div "200013739950971"
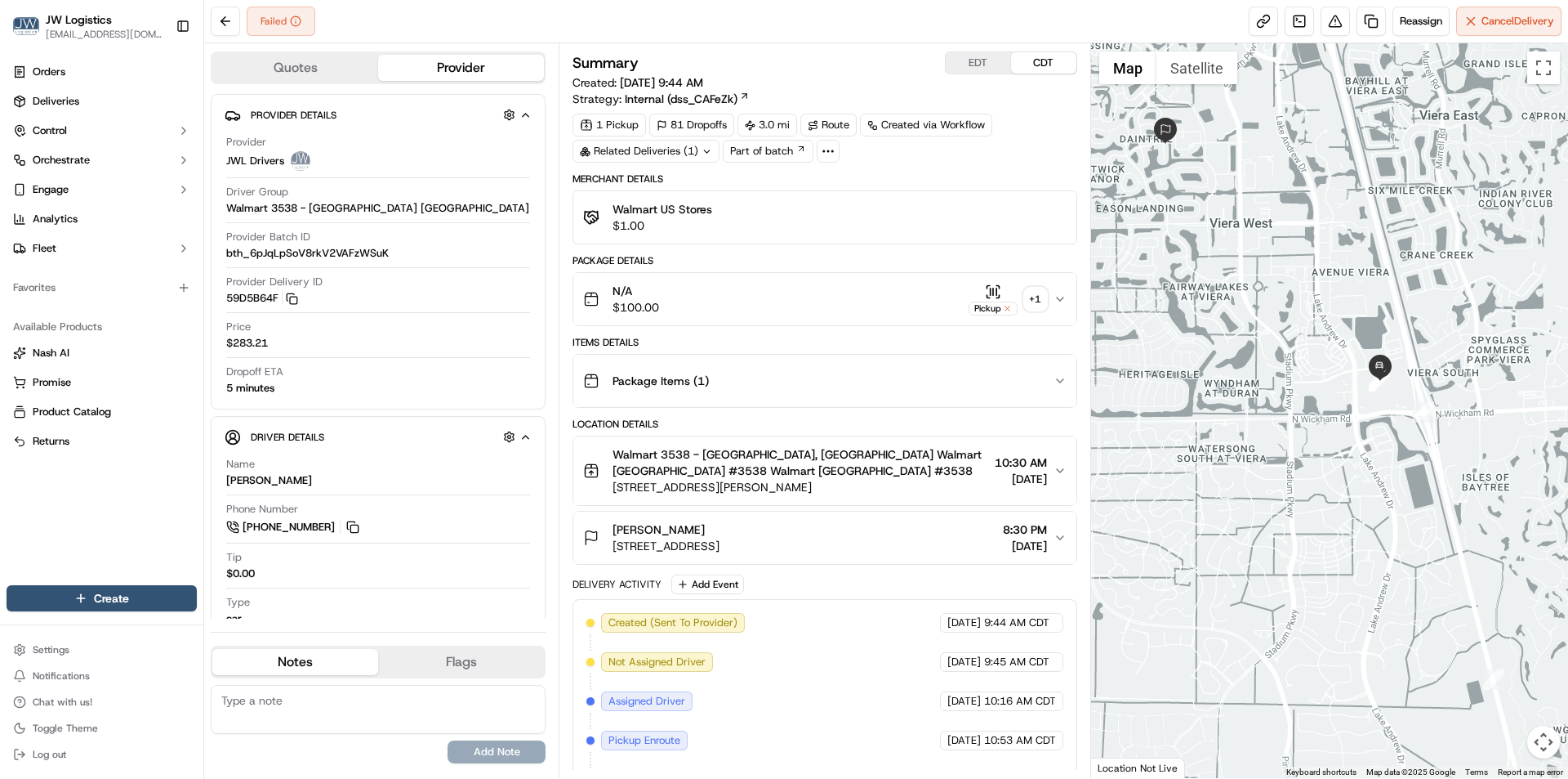
click at [738, 303] on div "N/A $100.00 Pickup + 1" at bounding box center [818, 299] width 470 height 32
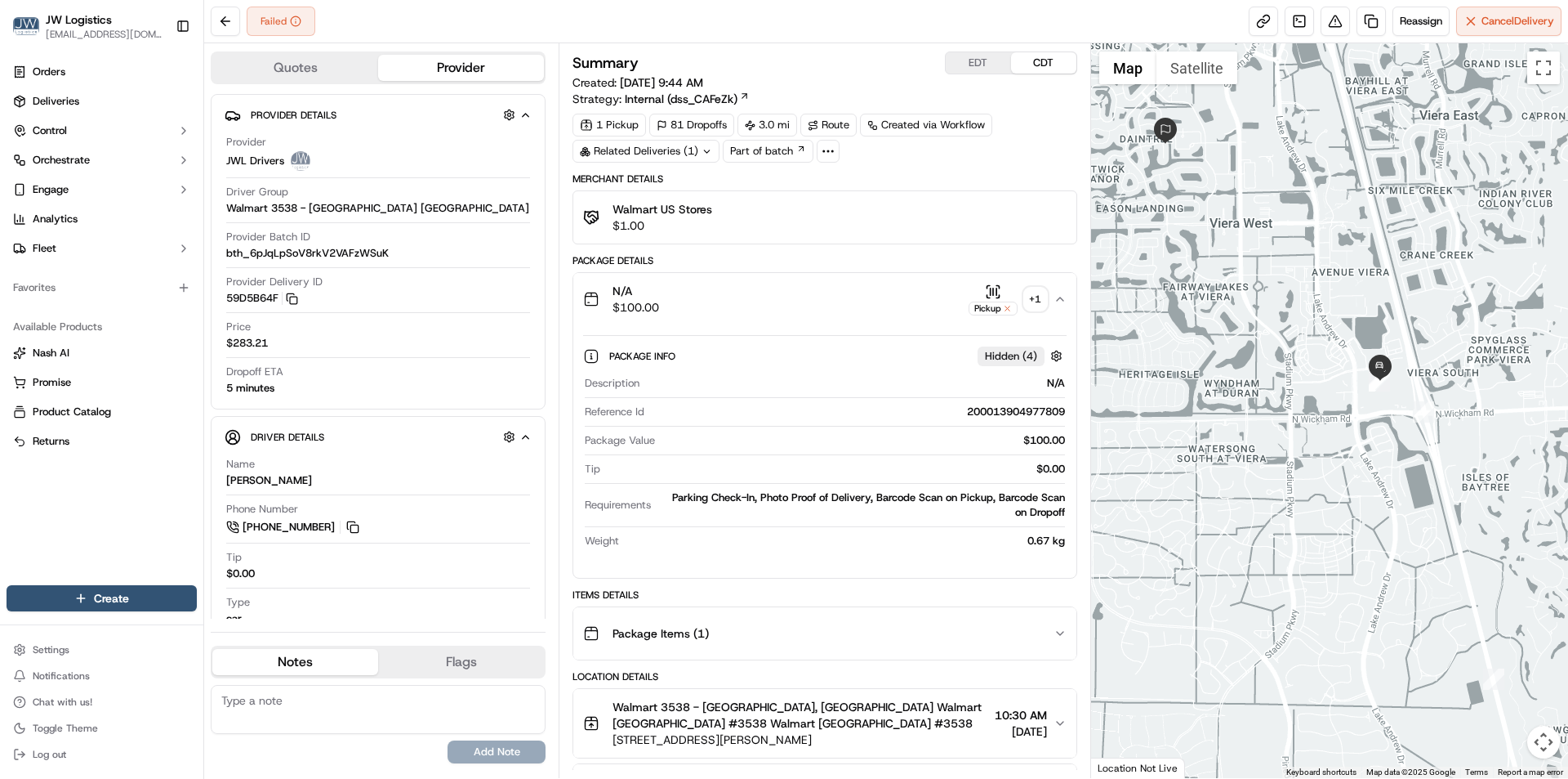
click at [1012, 407] on div "200013904977809" at bounding box center [858, 412] width 413 height 15
click at [1013, 407] on div "200013904977809" at bounding box center [858, 412] width 413 height 15
copy div "200013904977809"
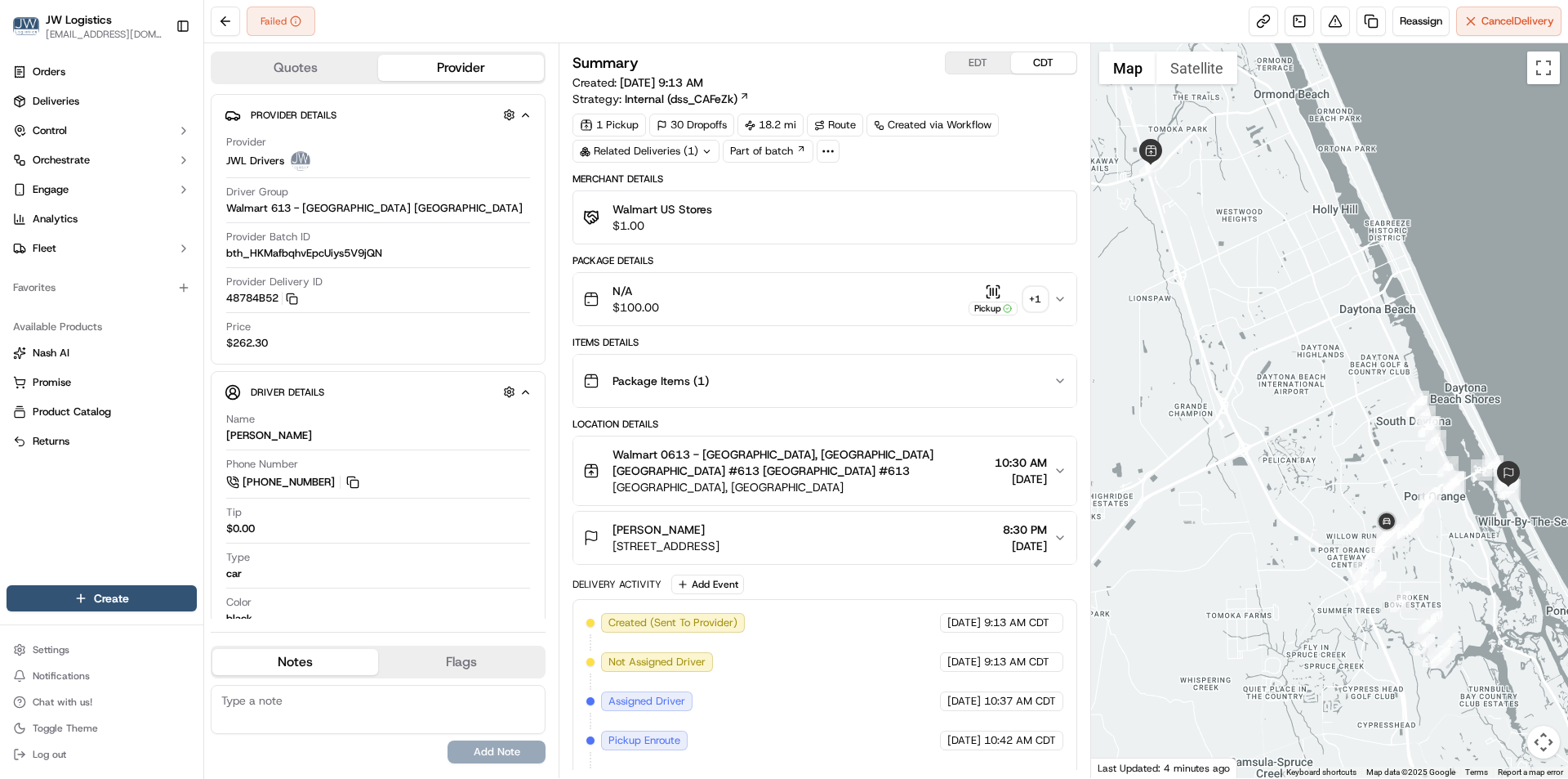
scroll to position [269, 0]
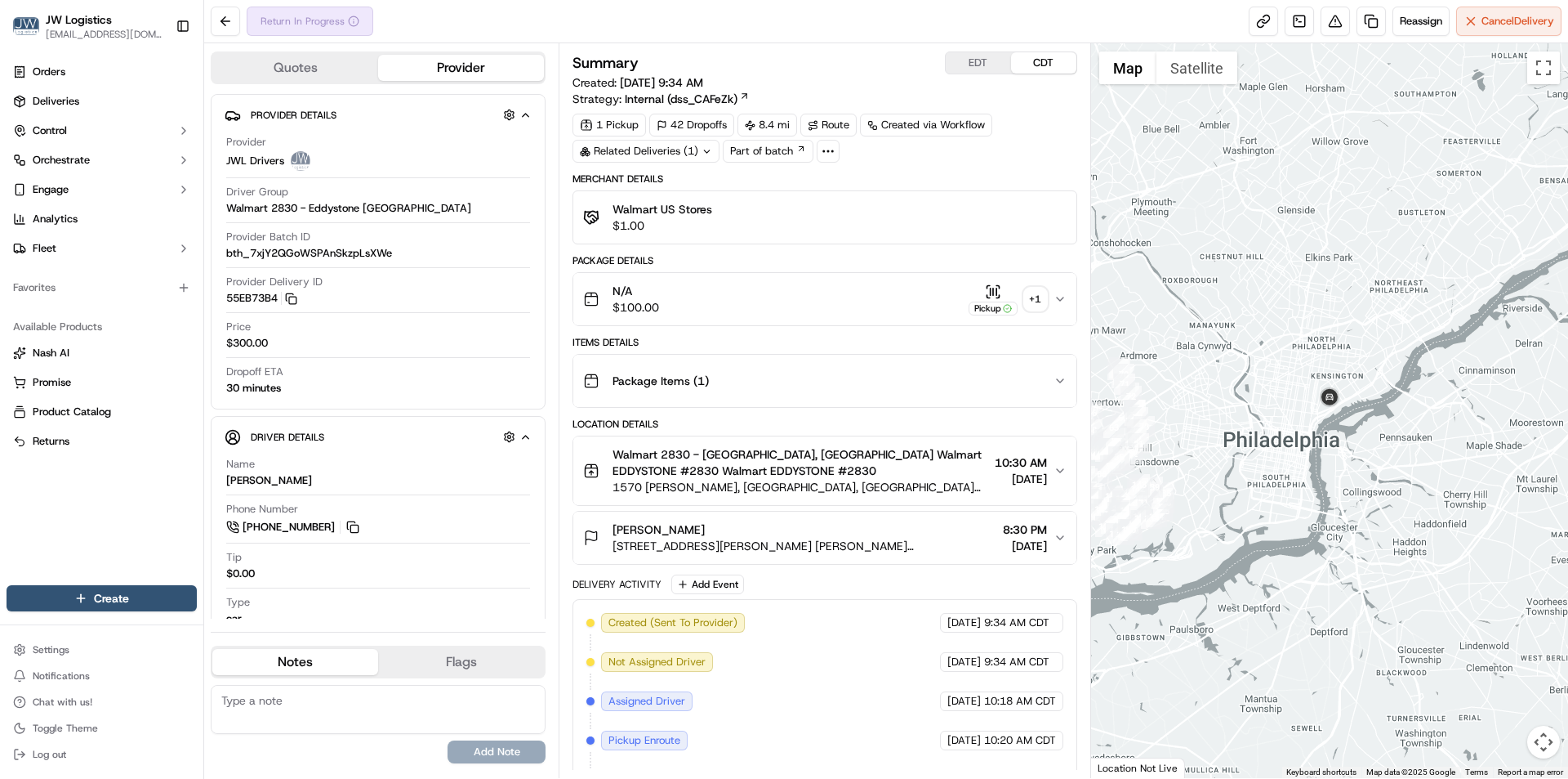
click at [788, 306] on div "N/A $100.00 Pickup + 1" at bounding box center [818, 299] width 470 height 32
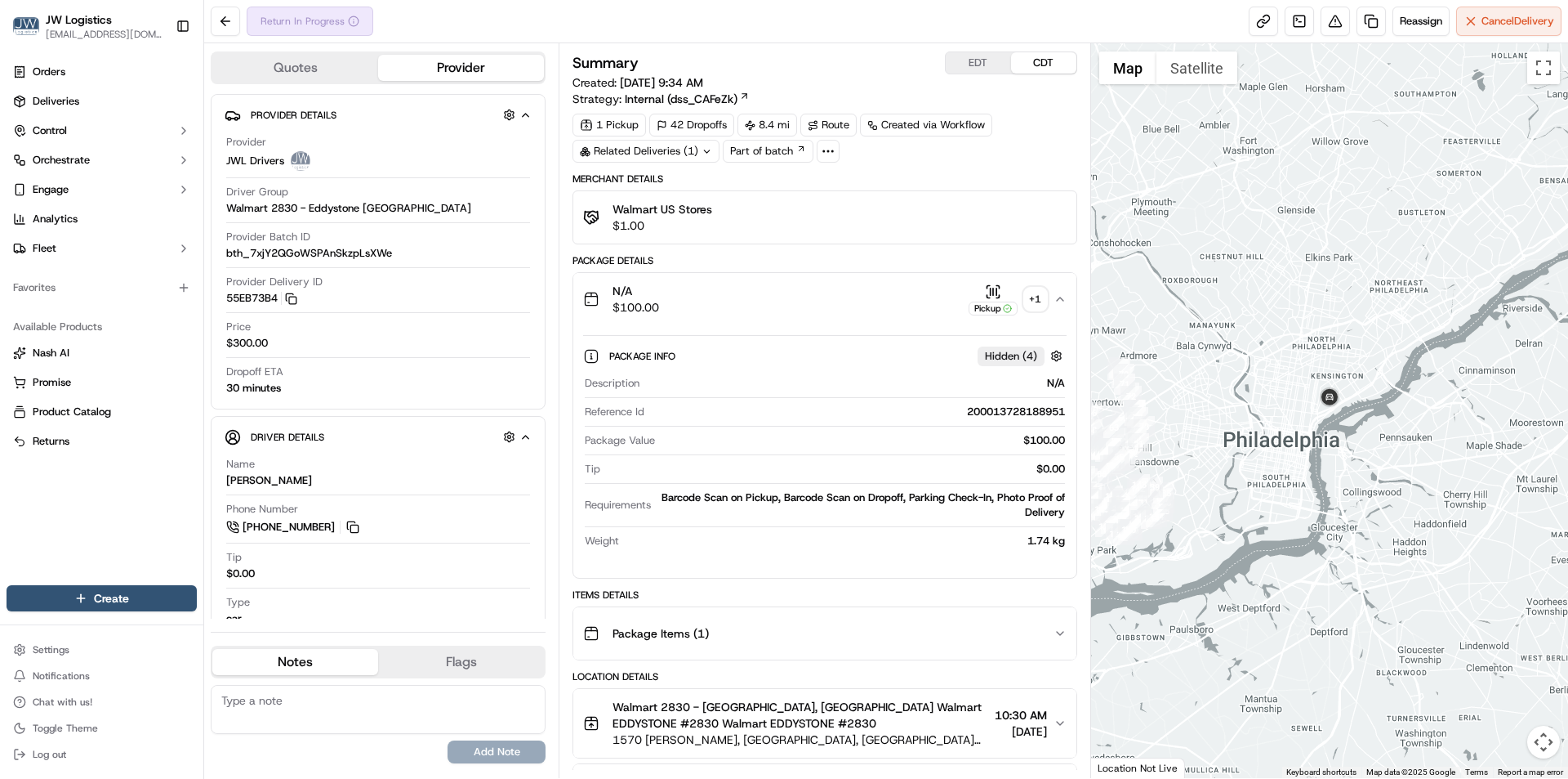
click at [999, 408] on div "200013728188951" at bounding box center [858, 412] width 413 height 15
copy div "200013728188951"
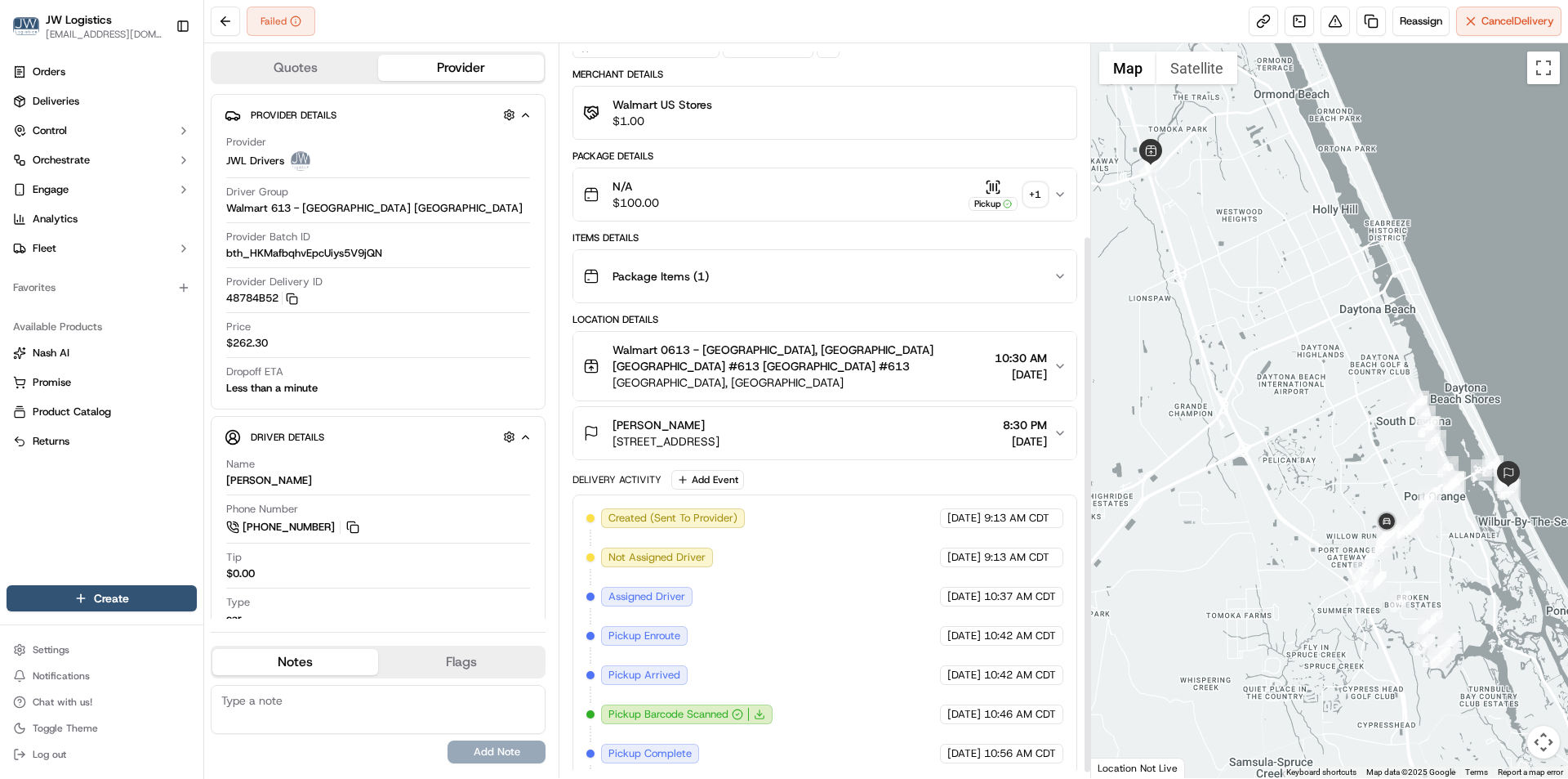
scroll to position [269, 0]
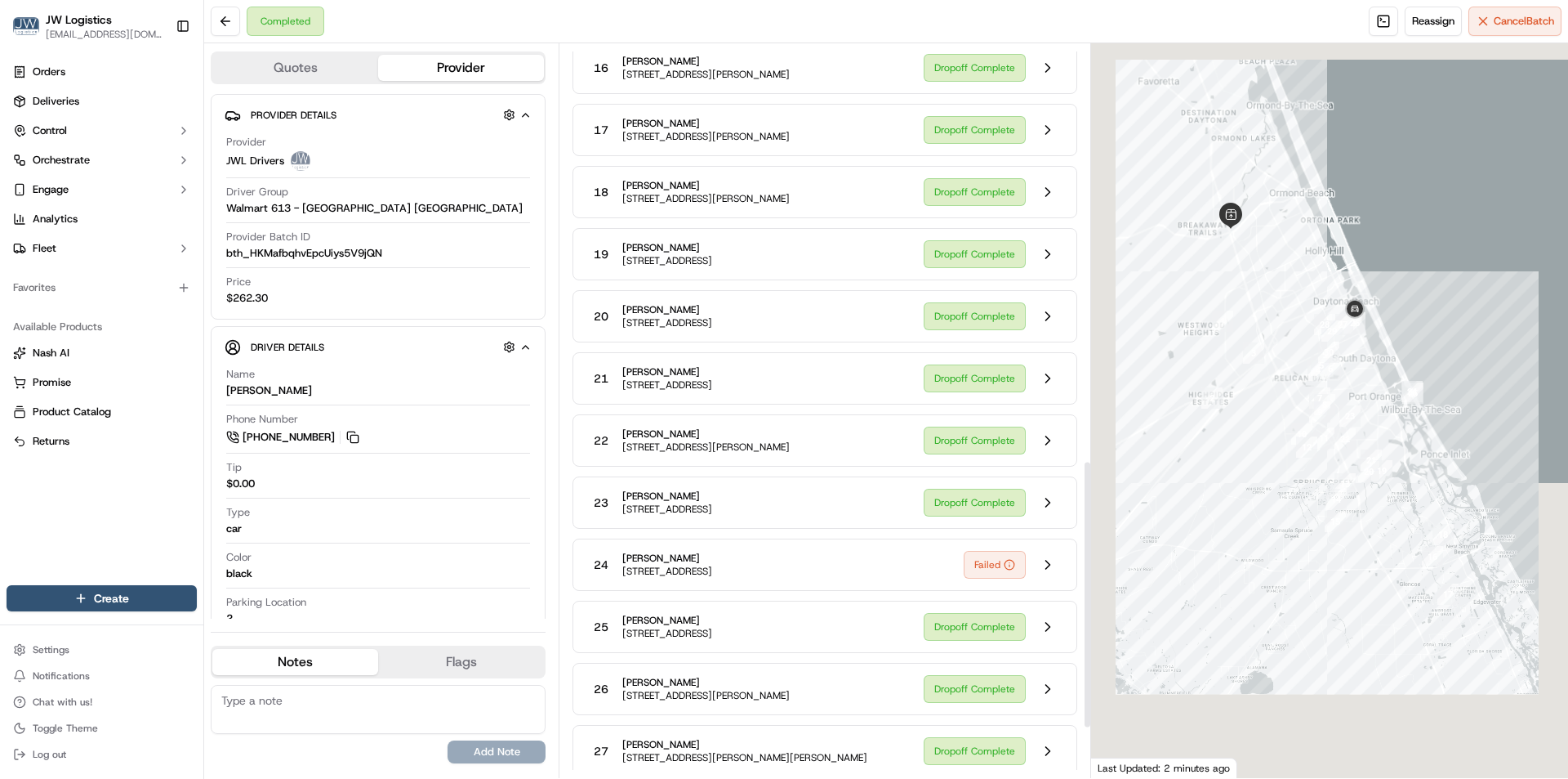
scroll to position [1272, 0]
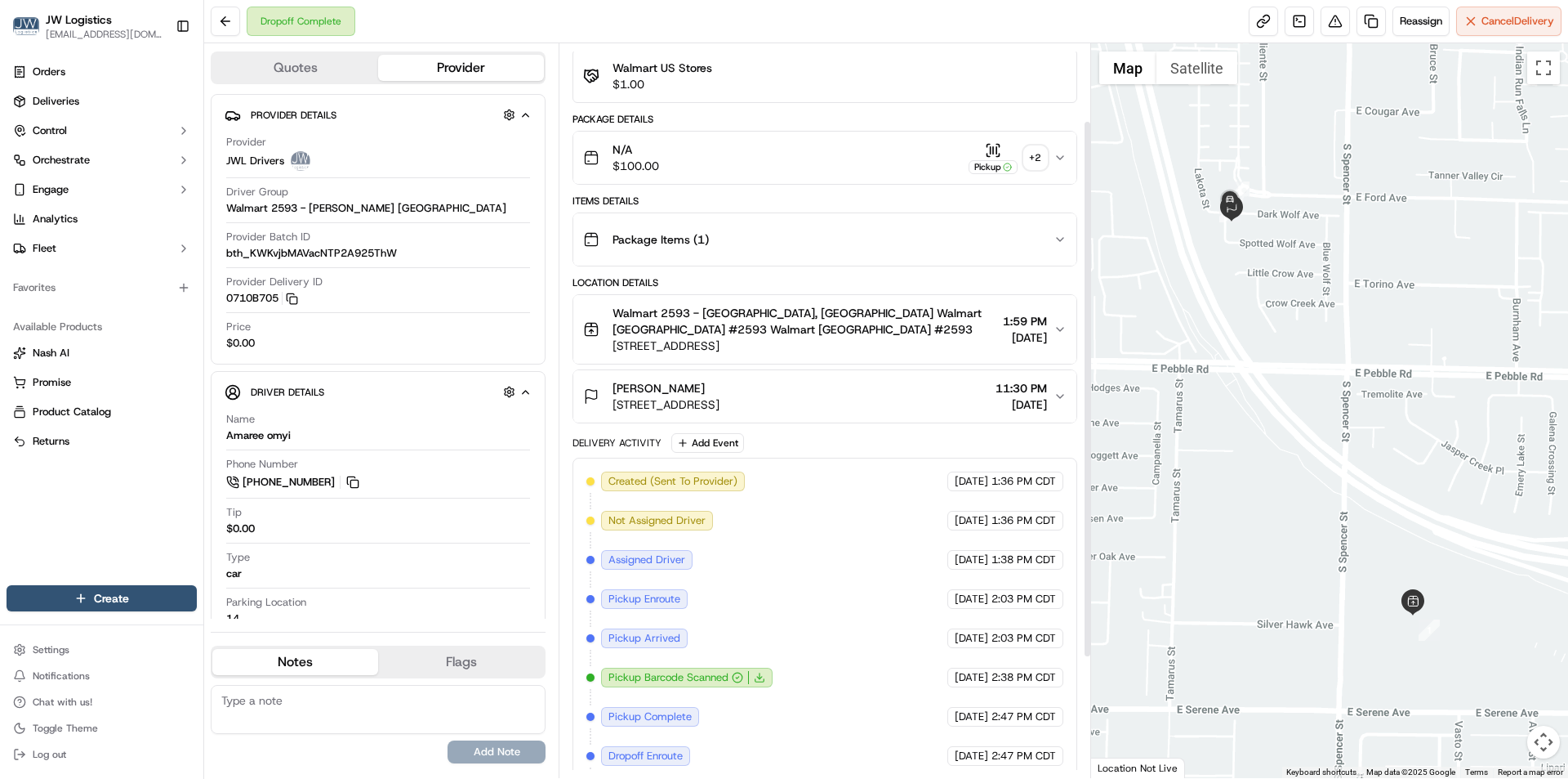
scroll to position [105, 0]
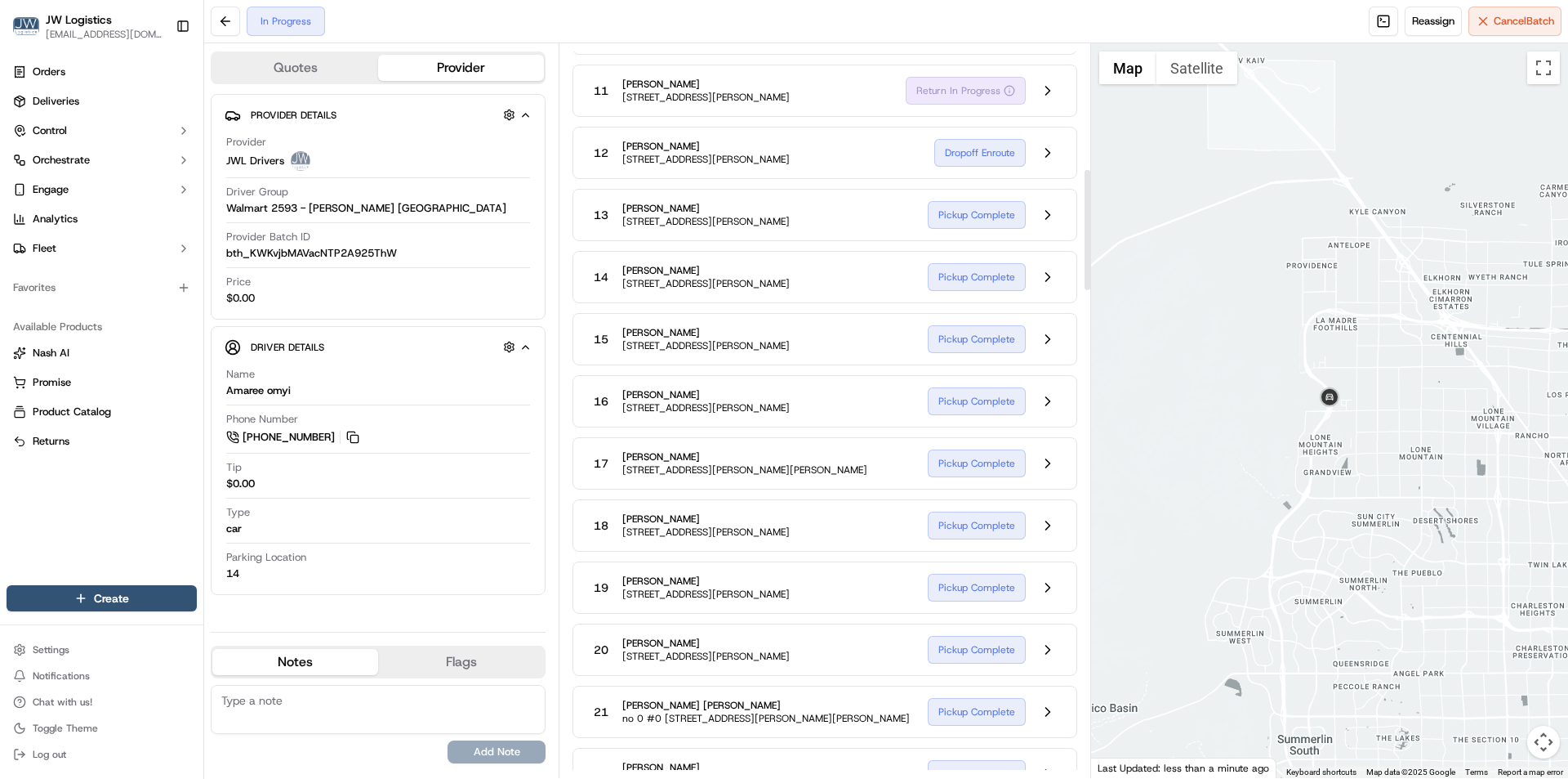
scroll to position [408, 0]
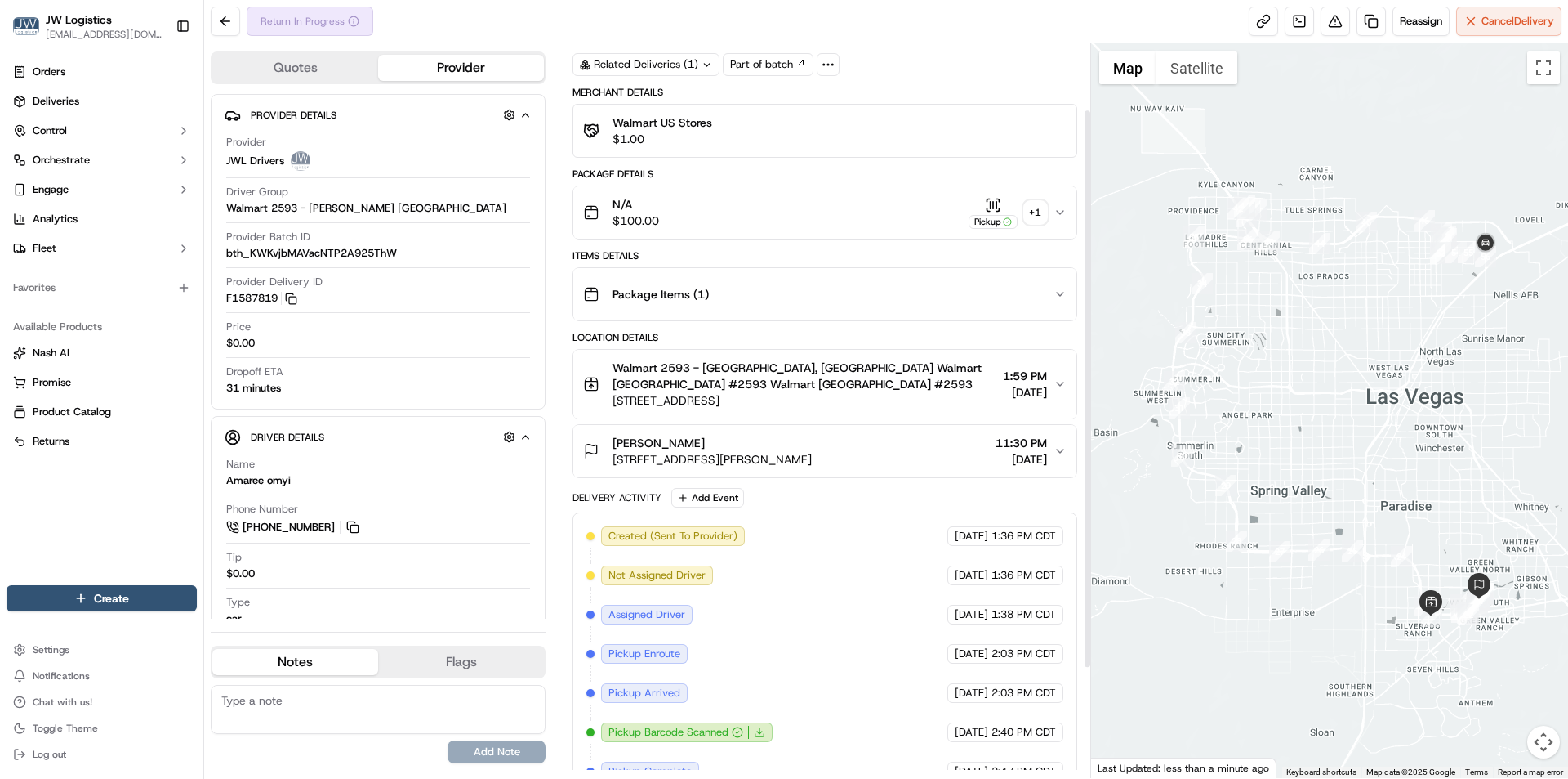
scroll to position [230, 0]
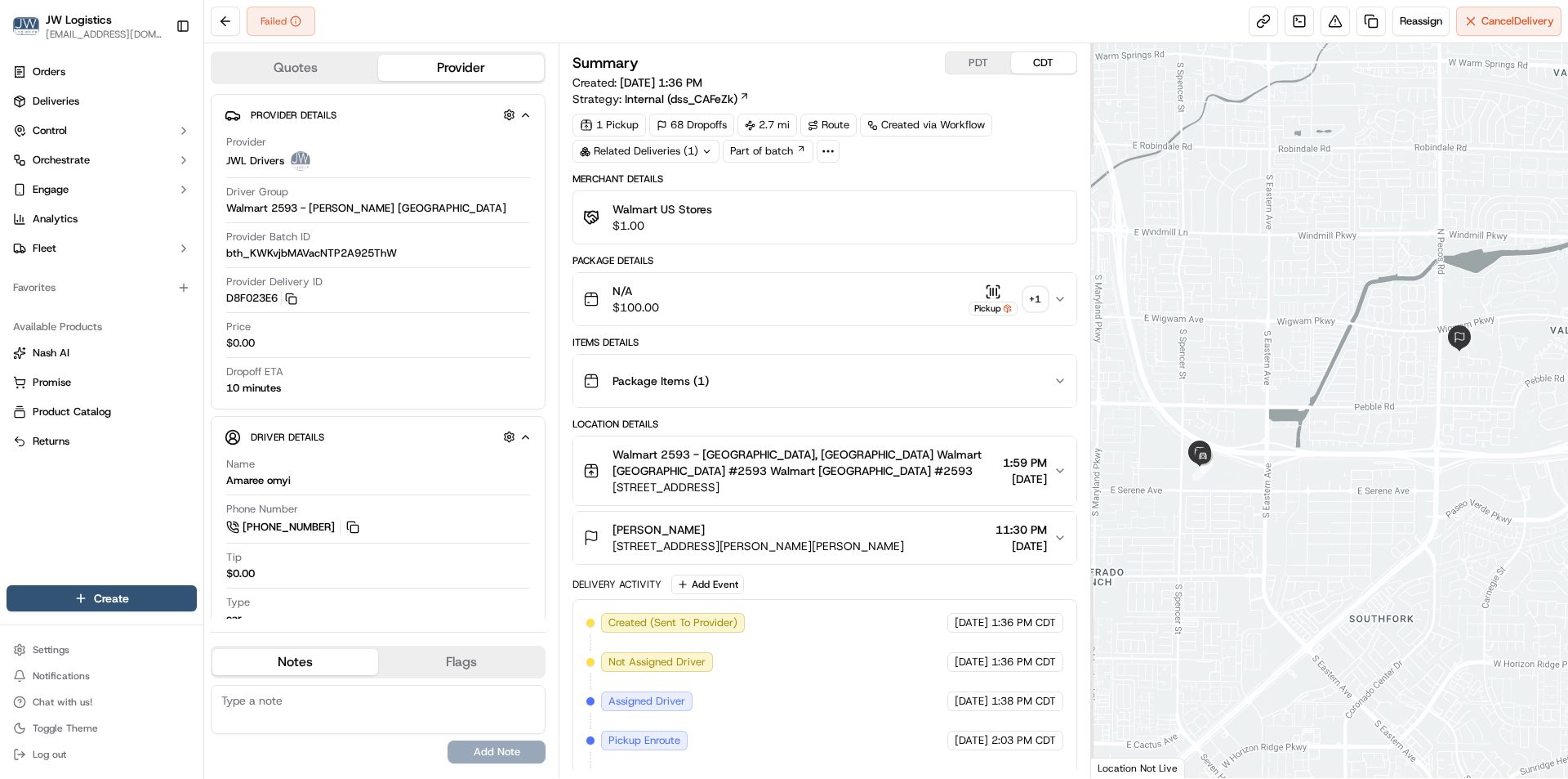
scroll to position [112, 0]
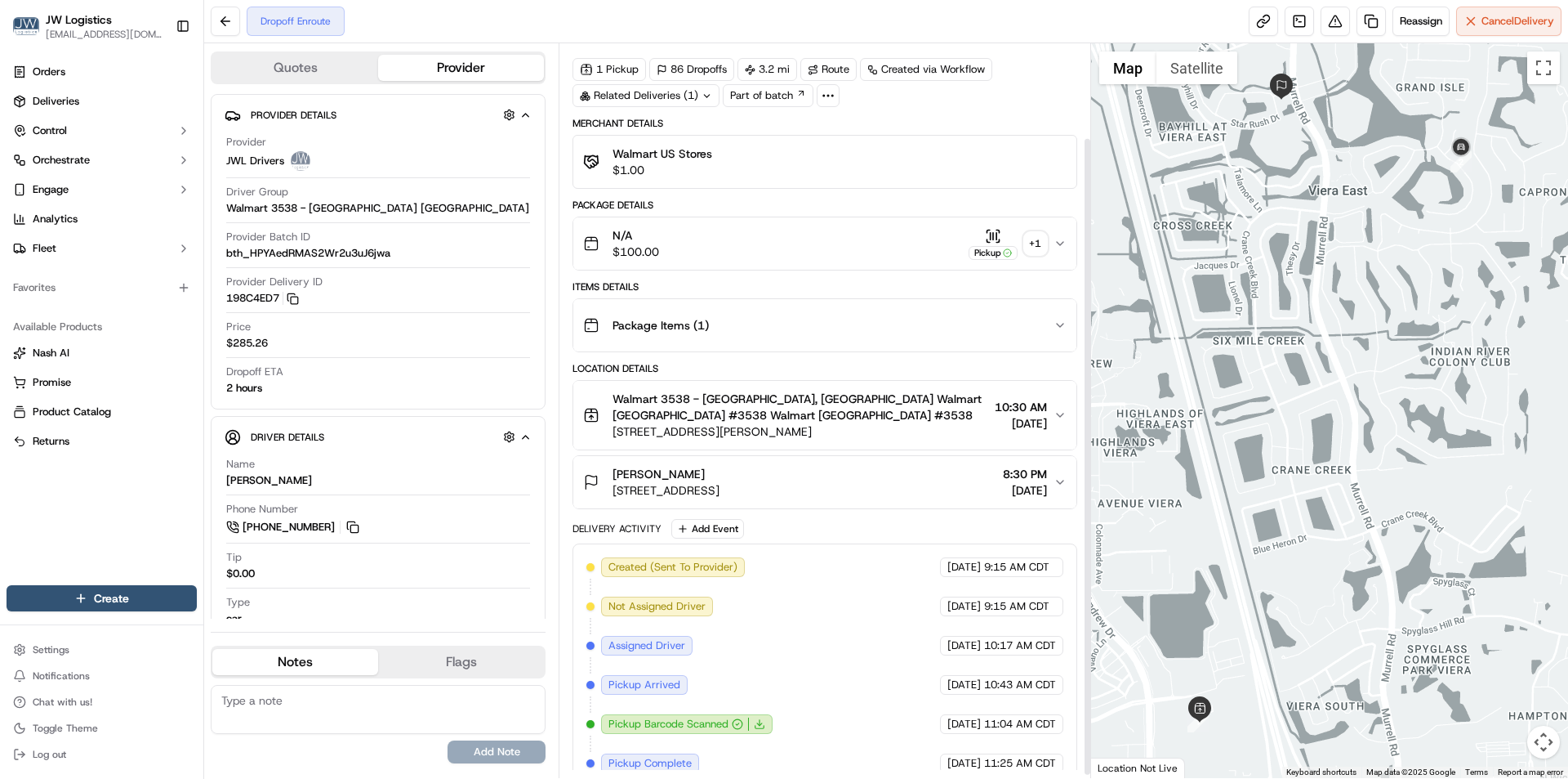
scroll to position [112, 0]
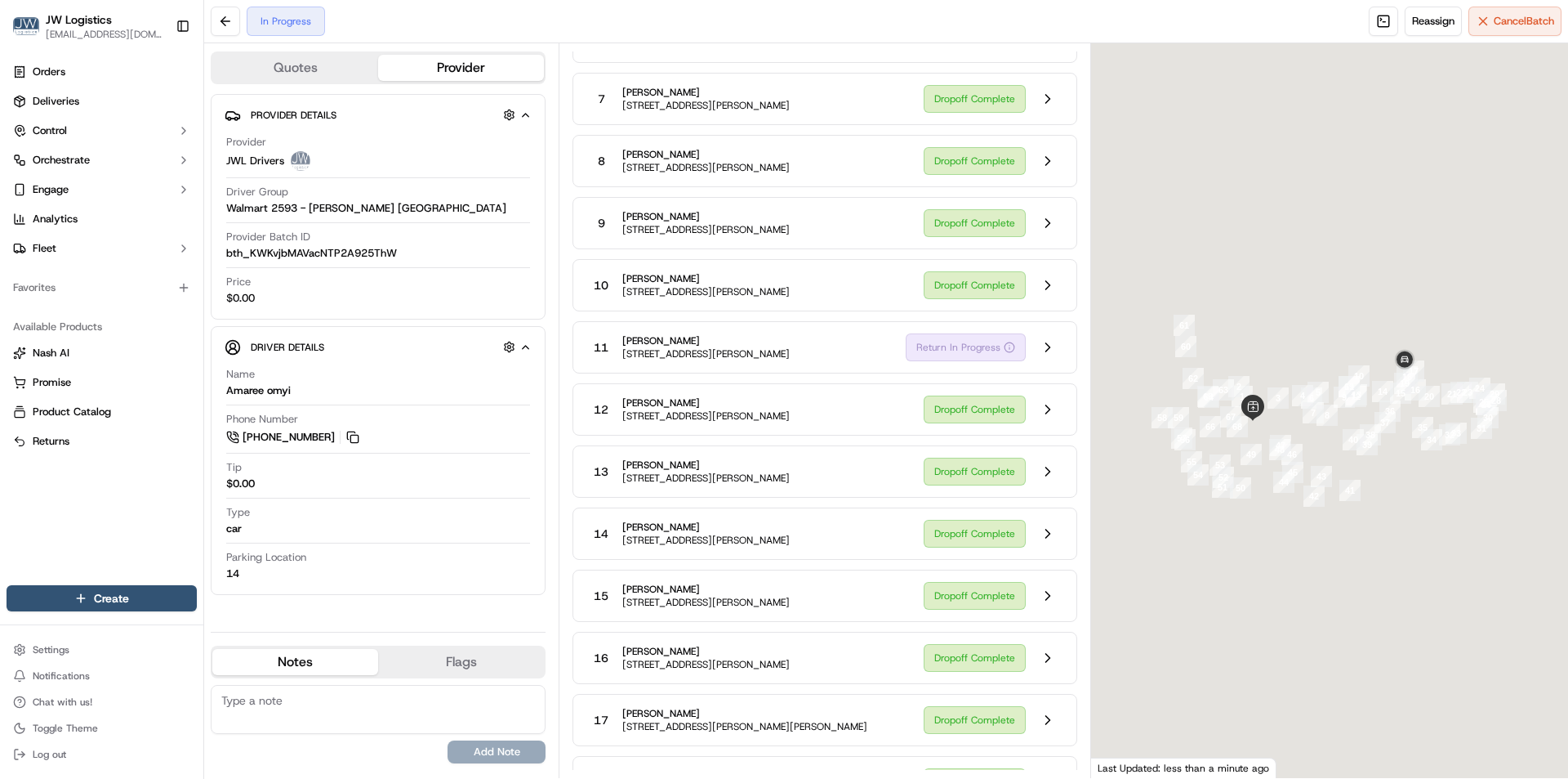
scroll to position [818, 0]
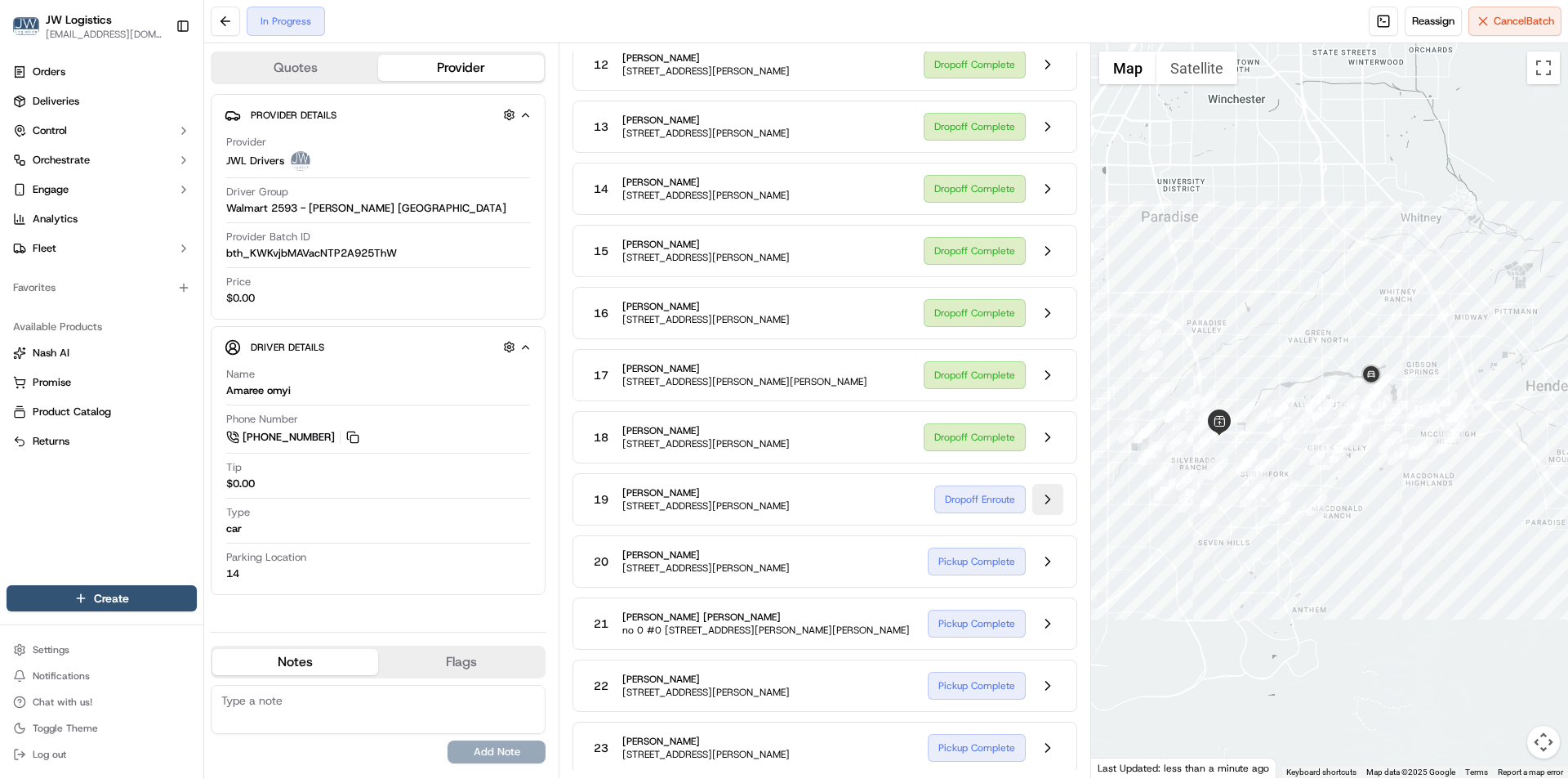
click at [1052, 504] on button at bounding box center [1048, 499] width 31 height 31
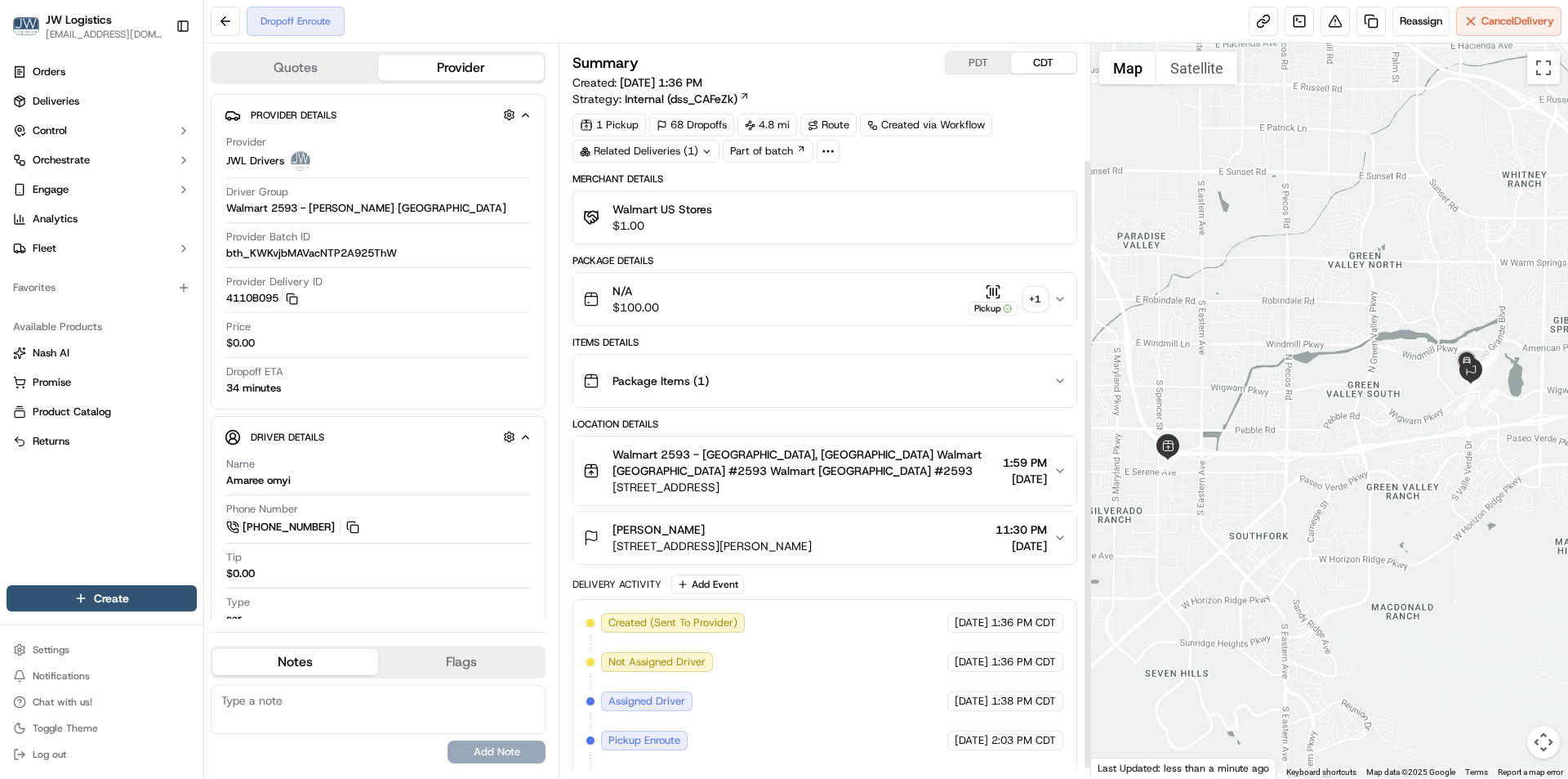
scroll to position [152, 0]
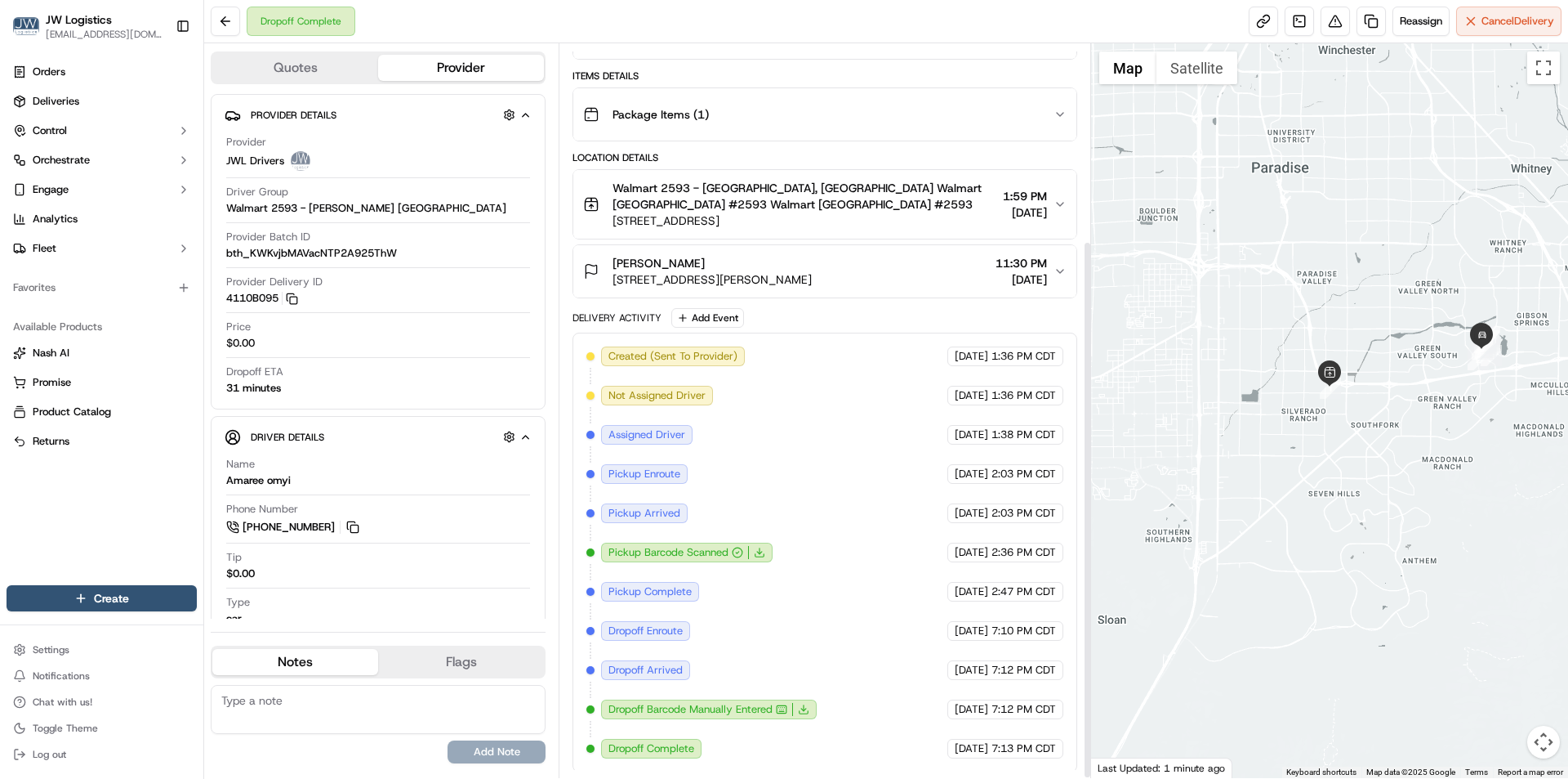
scroll to position [269, 0]
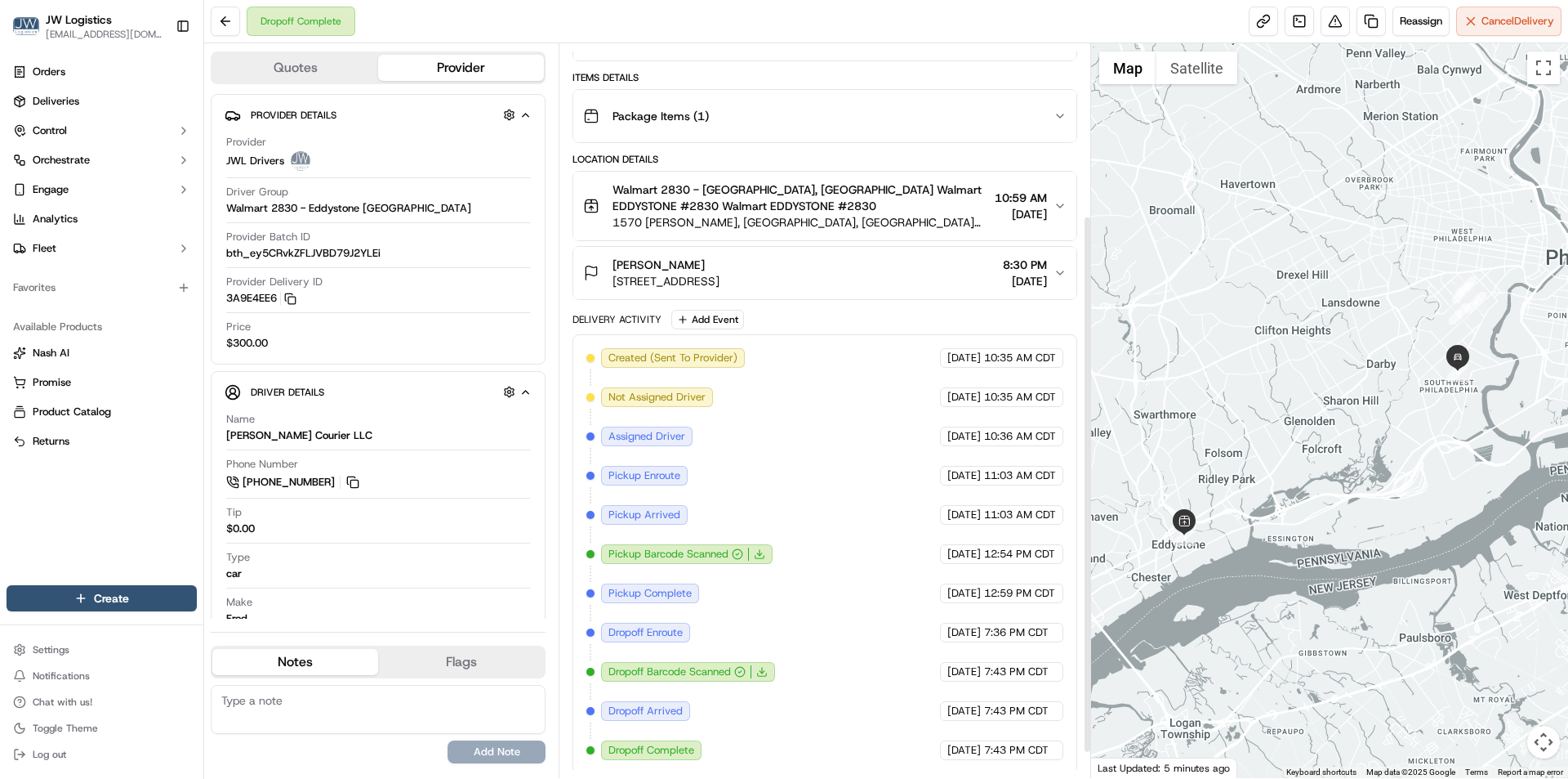
scroll to position [269, 0]
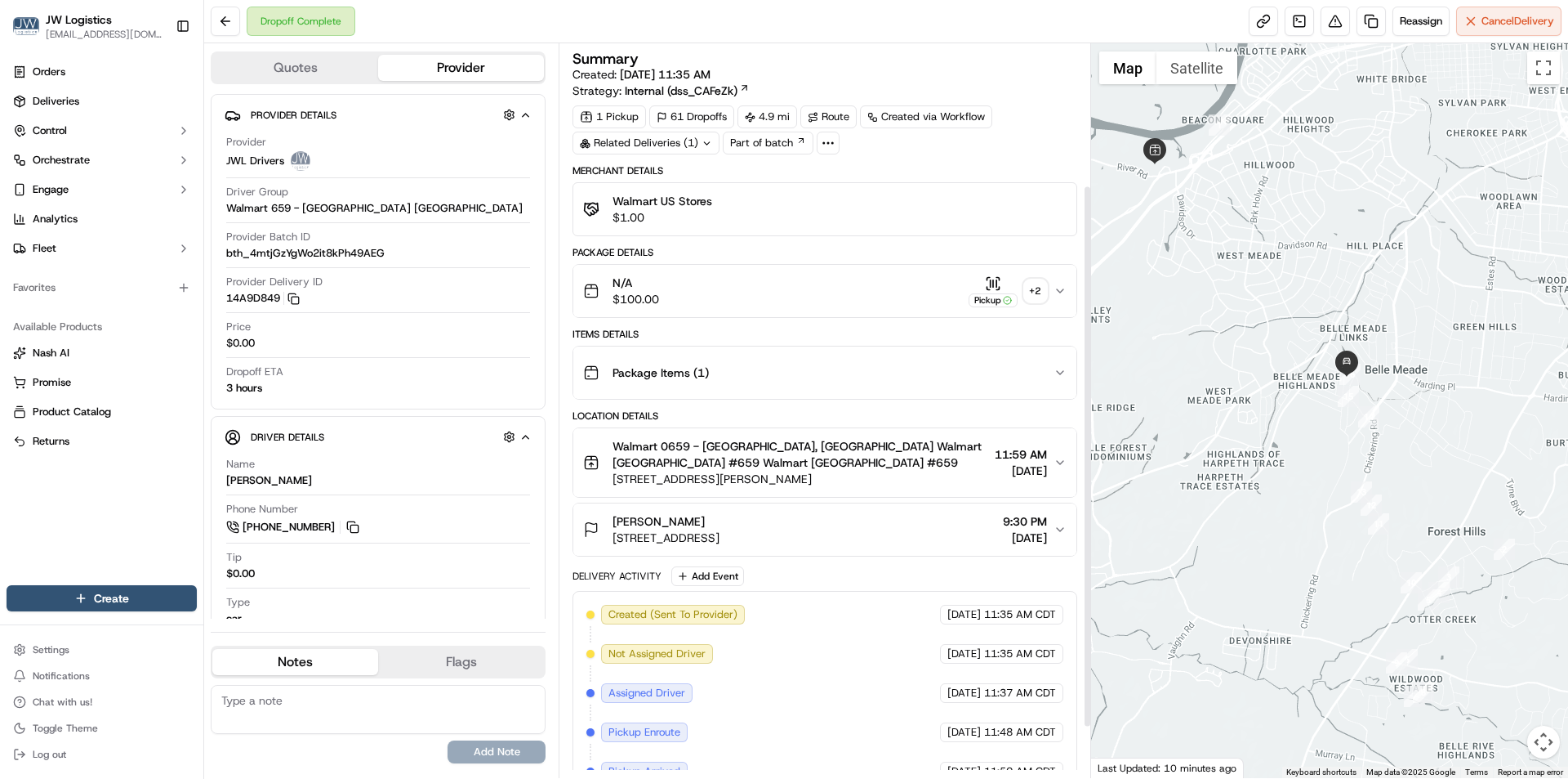
scroll to position [260, 0]
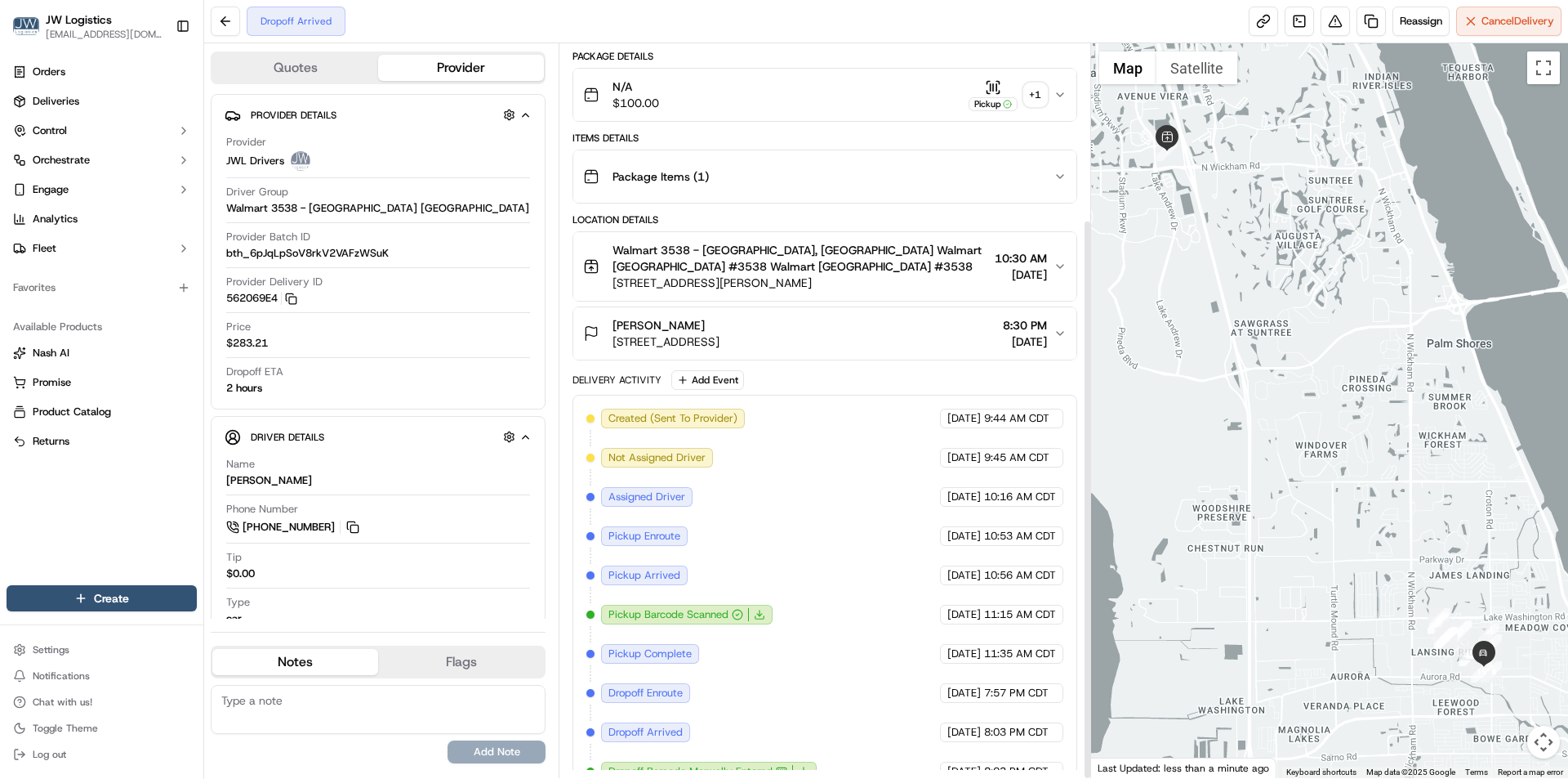
scroll to position [230, 0]
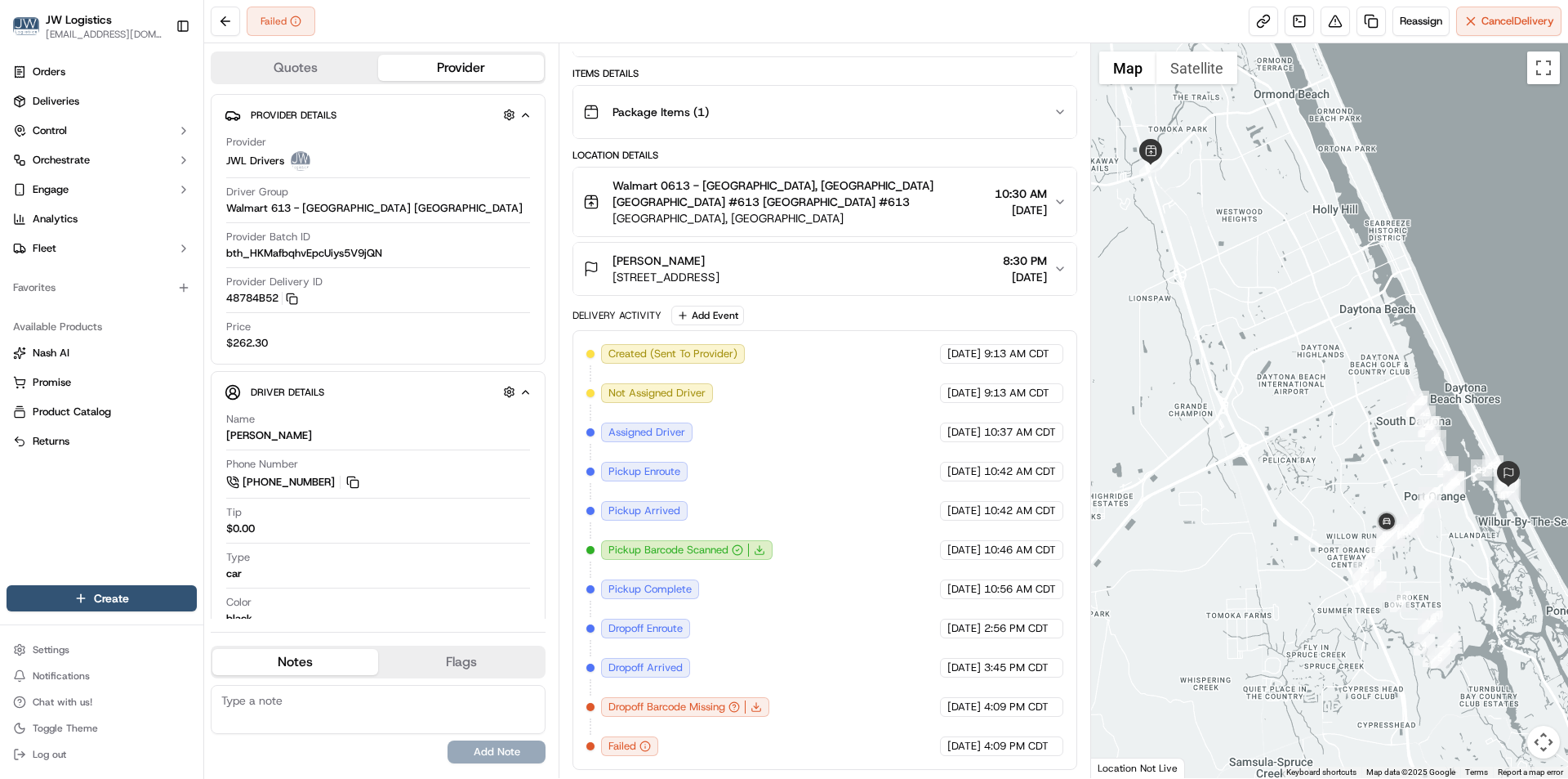
click at [809, 15] on div "Failed Reassign Cancel Delivery" at bounding box center [886, 21] width 1364 height 43
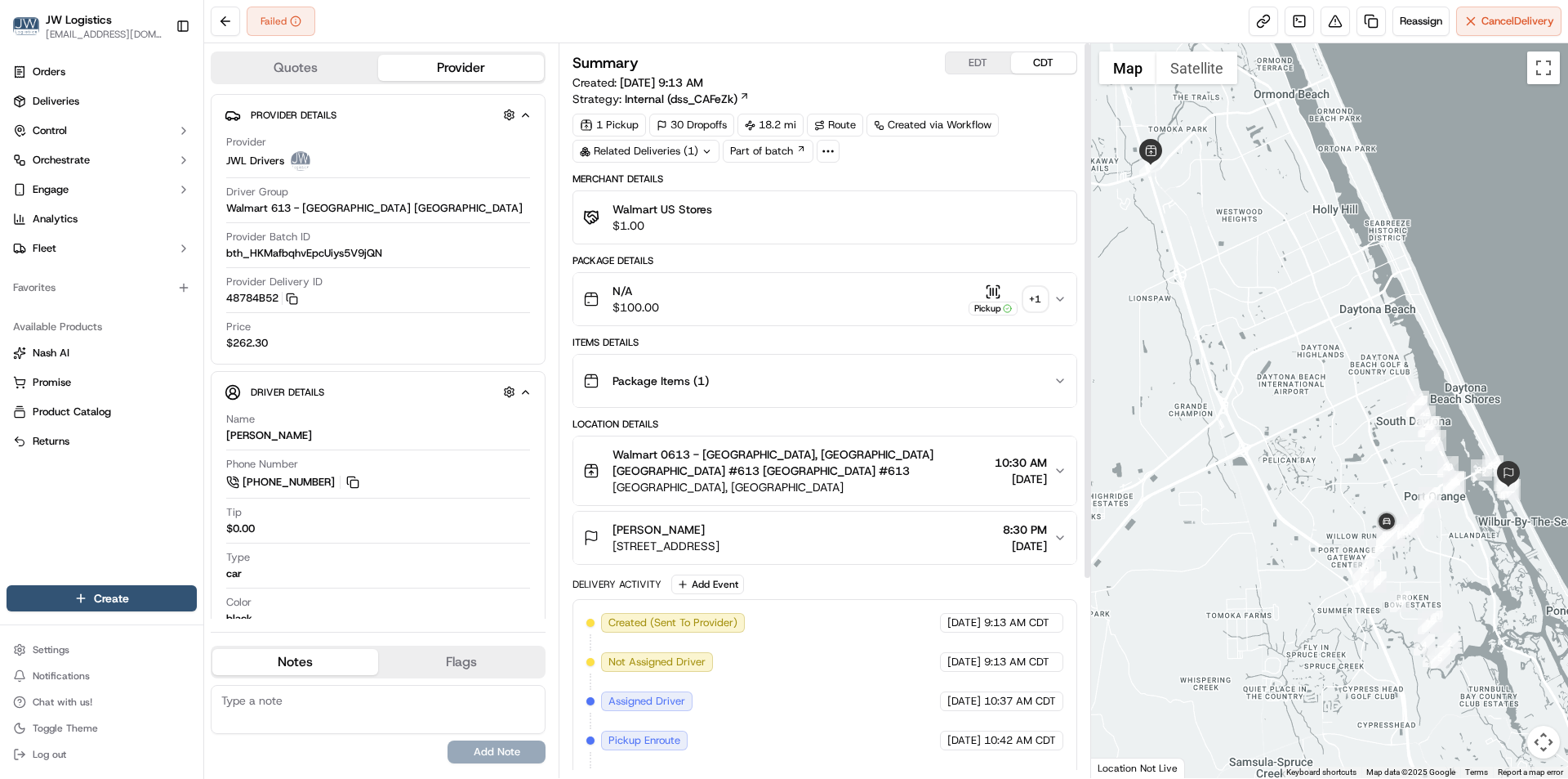
click at [836, 293] on div "N/A $100.00 Pickup + 1" at bounding box center [818, 299] width 470 height 32
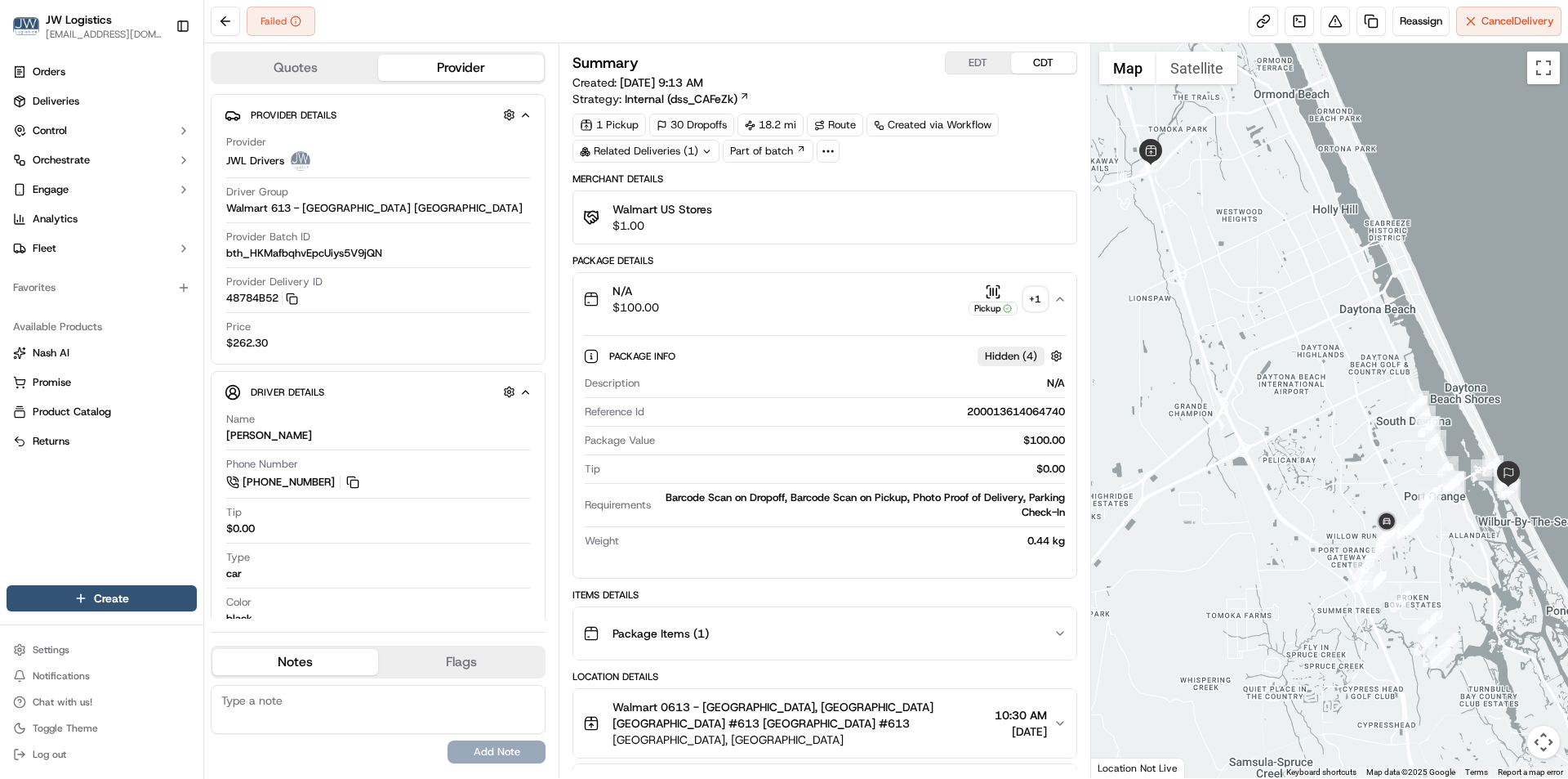
click at [994, 409] on div "200013614064740" at bounding box center [858, 412] width 413 height 15
copy div "200013614064740"
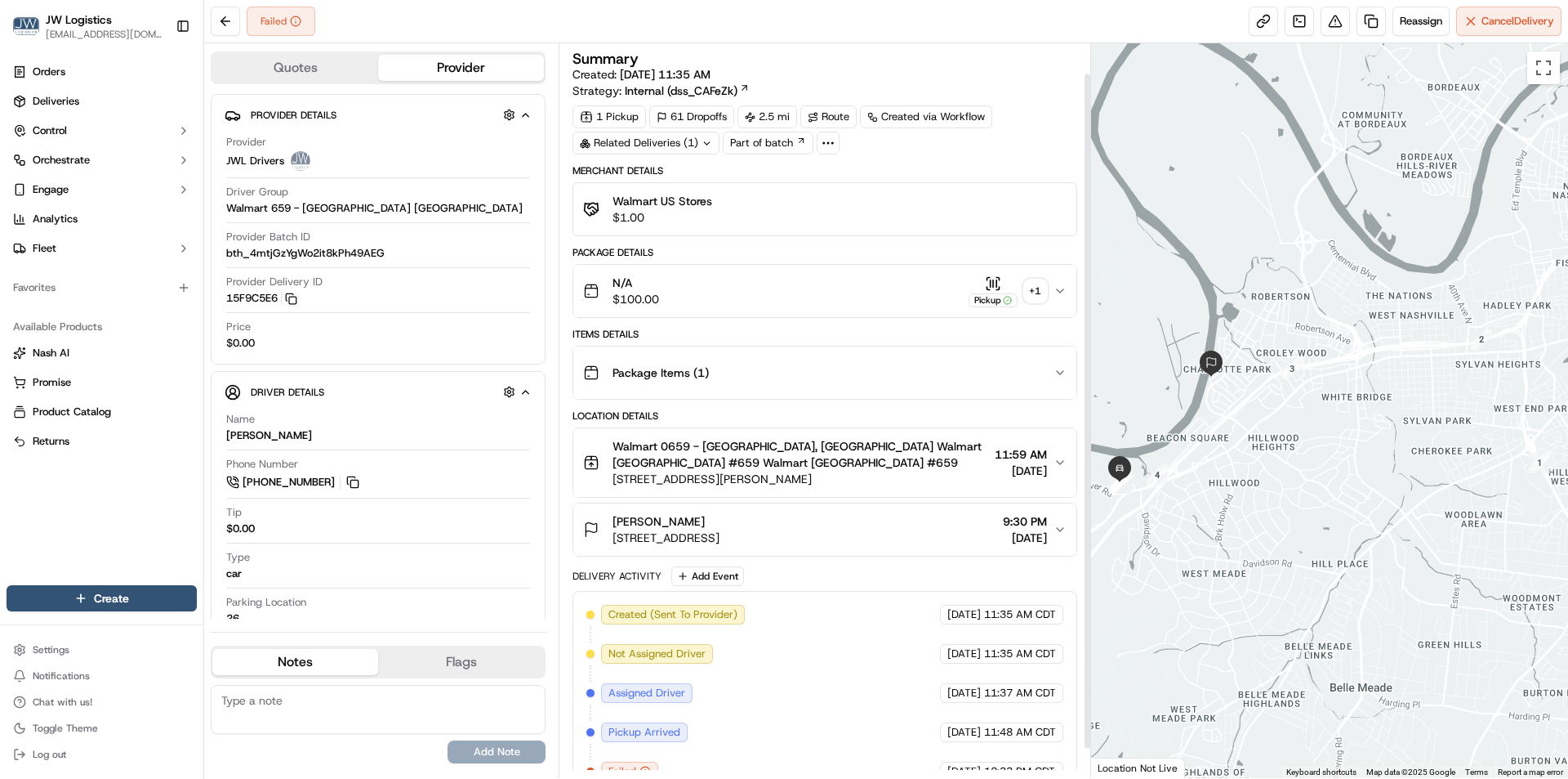
scroll to position [65, 0]
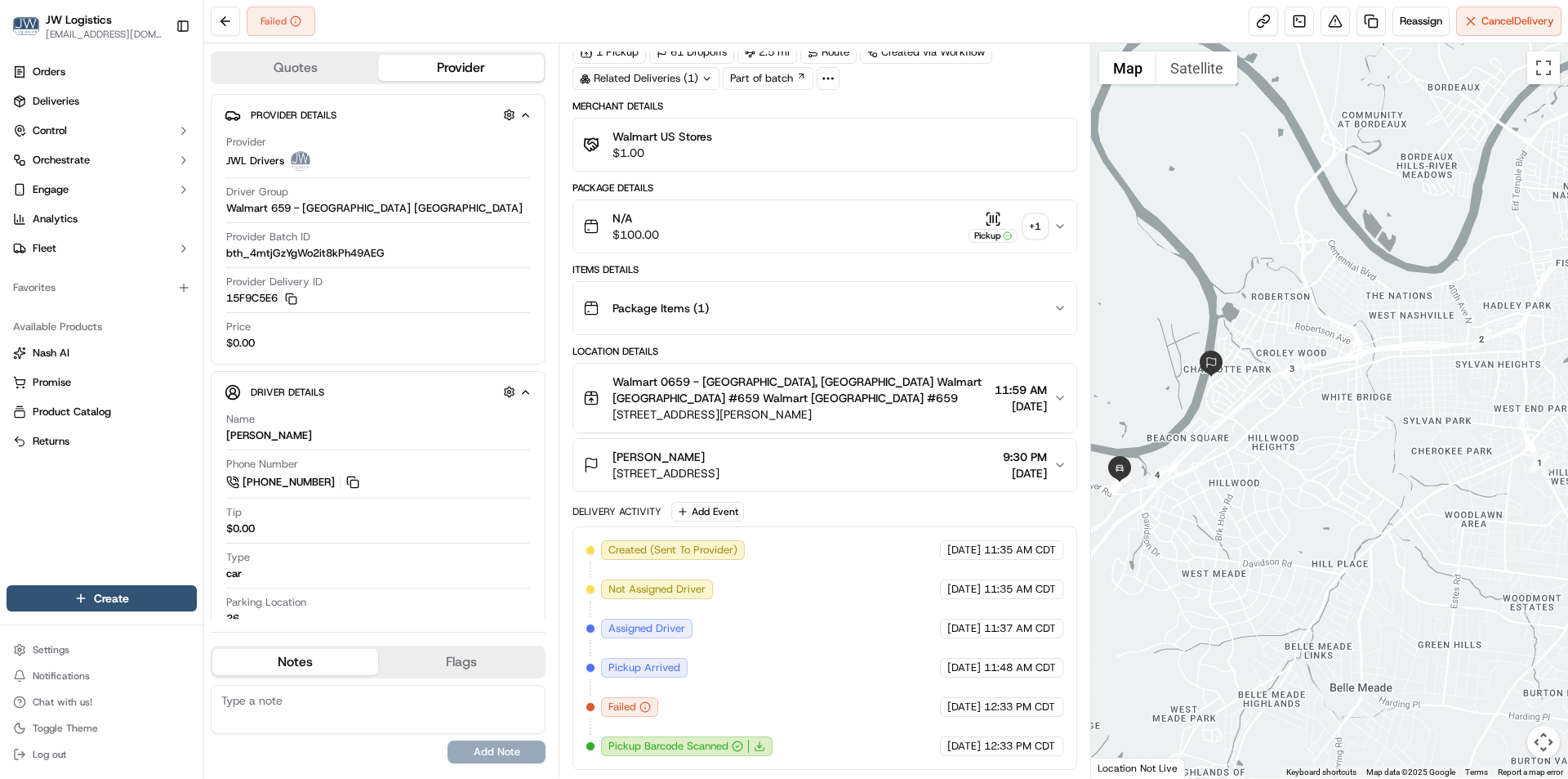
click at [824, 223] on div "N/A $100.00 Pickup + 1" at bounding box center [818, 226] width 470 height 32
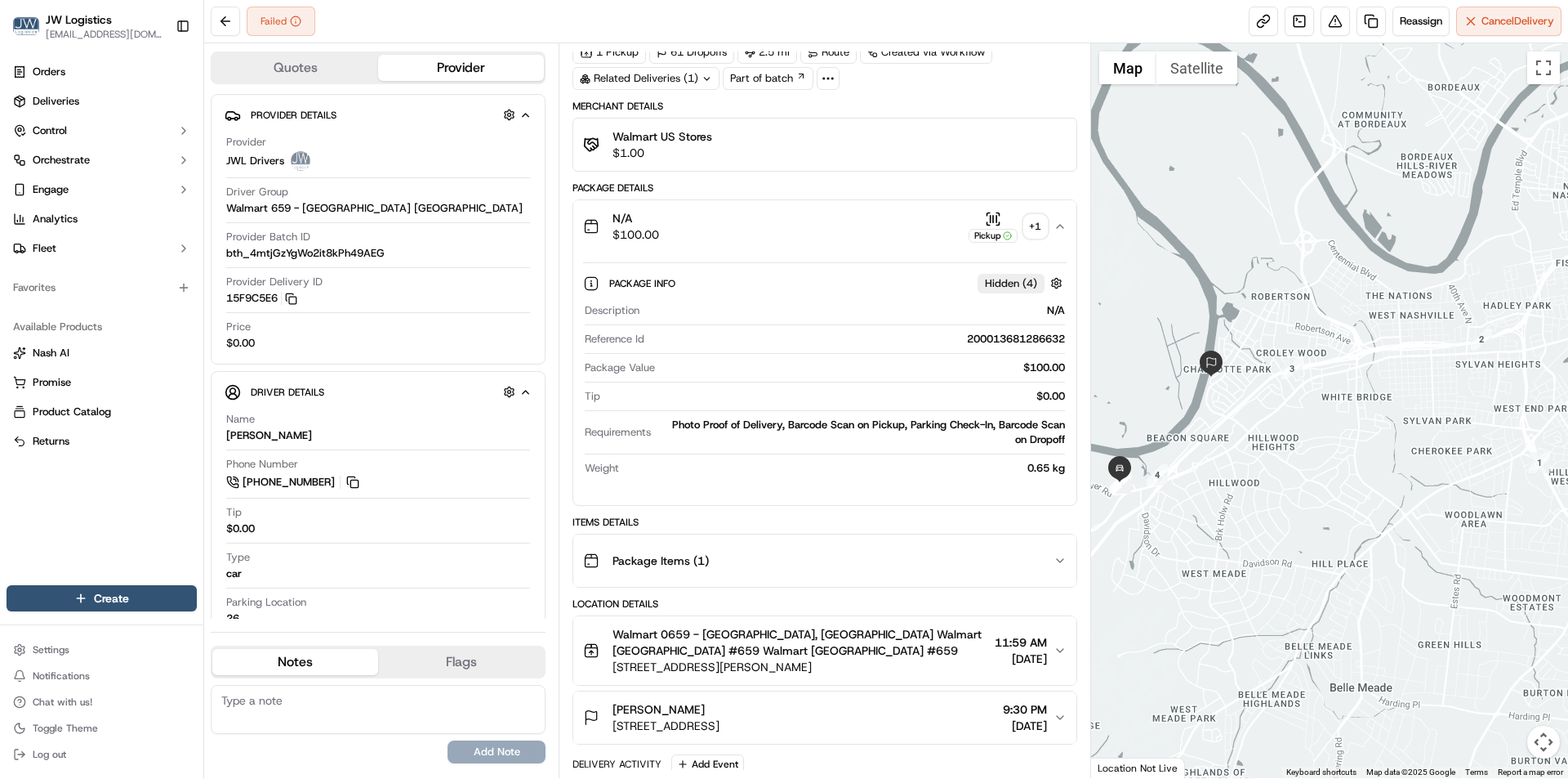
click at [996, 341] on div "200013681286632" at bounding box center [858, 339] width 413 height 15
copy div "200013681286632"
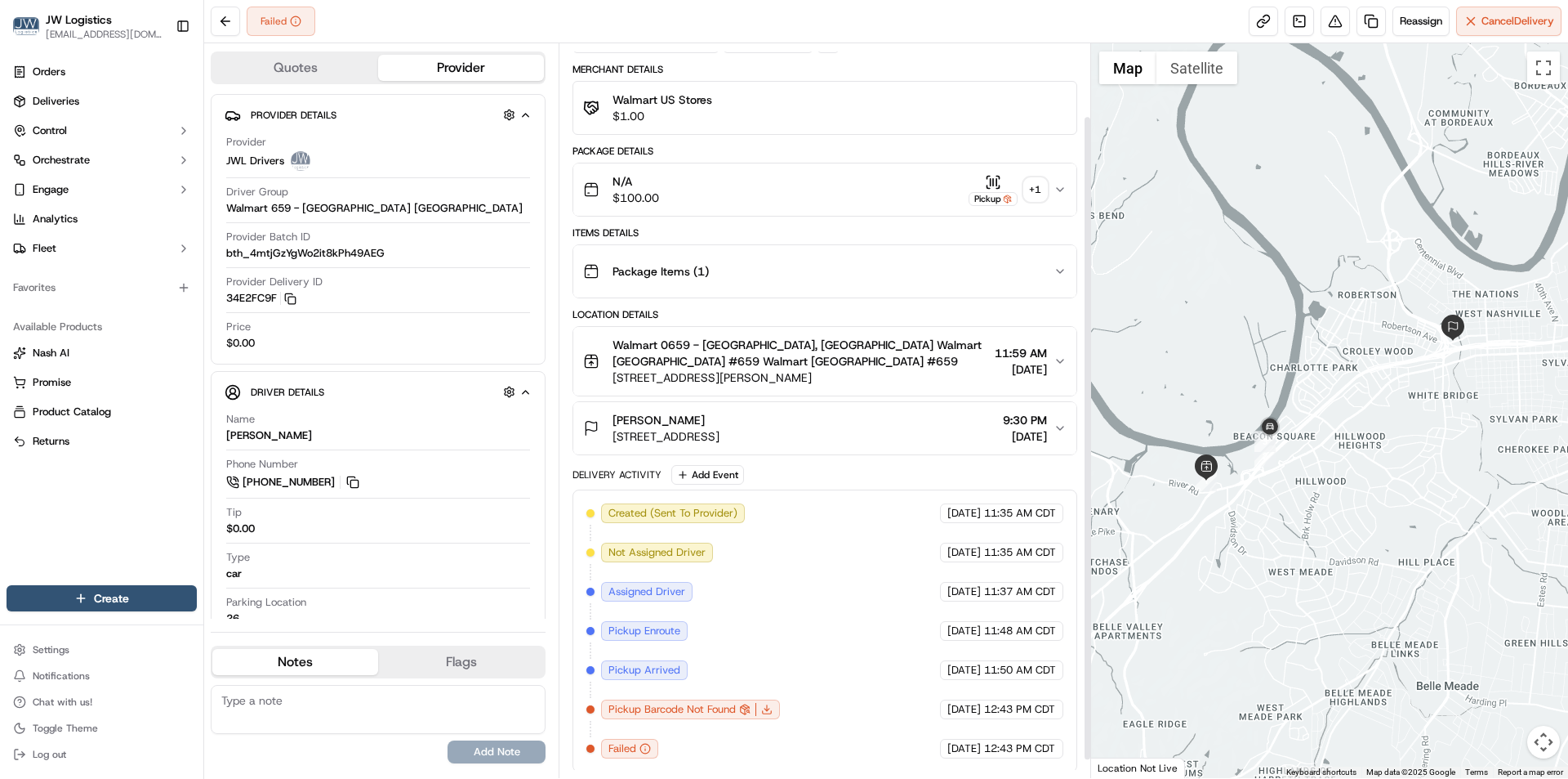
scroll to position [103, 0]
click at [837, 257] on div "Package Items ( 1 )" at bounding box center [818, 268] width 470 height 32
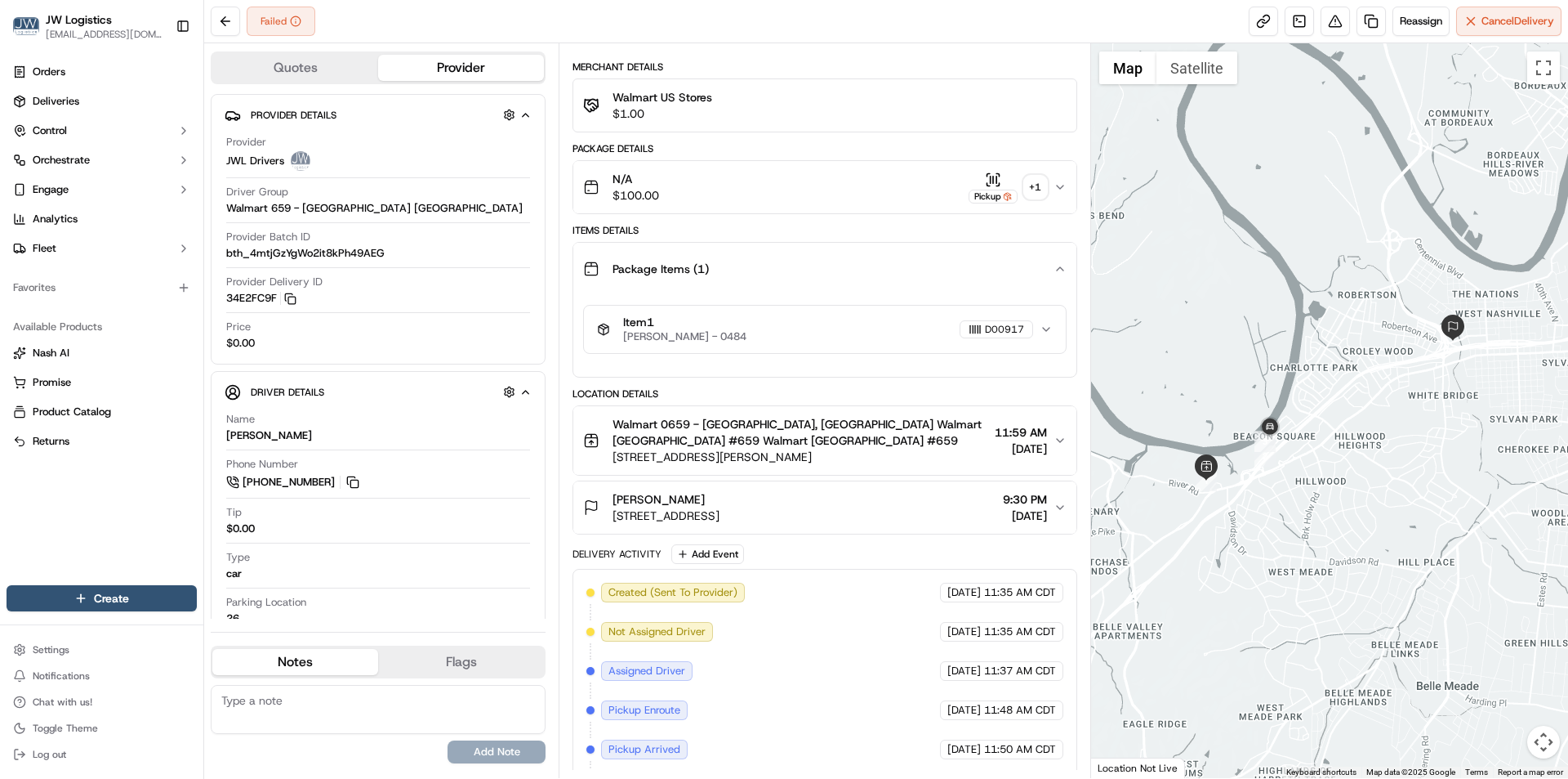
click at [882, 190] on div "N/A $100.00 Pickup + 1" at bounding box center [818, 187] width 470 height 32
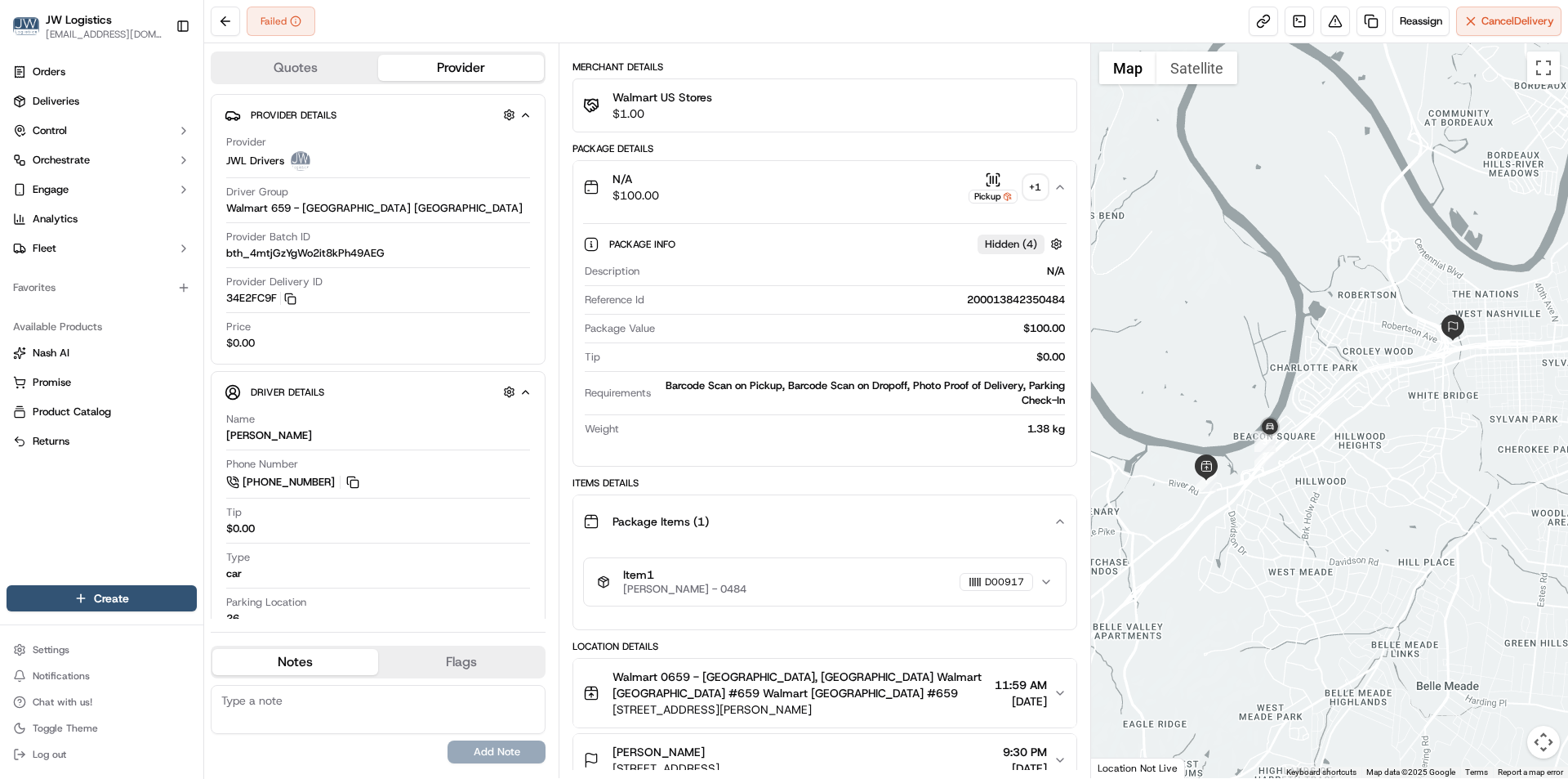
click at [1010, 301] on div "200013842350484" at bounding box center [858, 300] width 413 height 15
copy div "200013842350484"
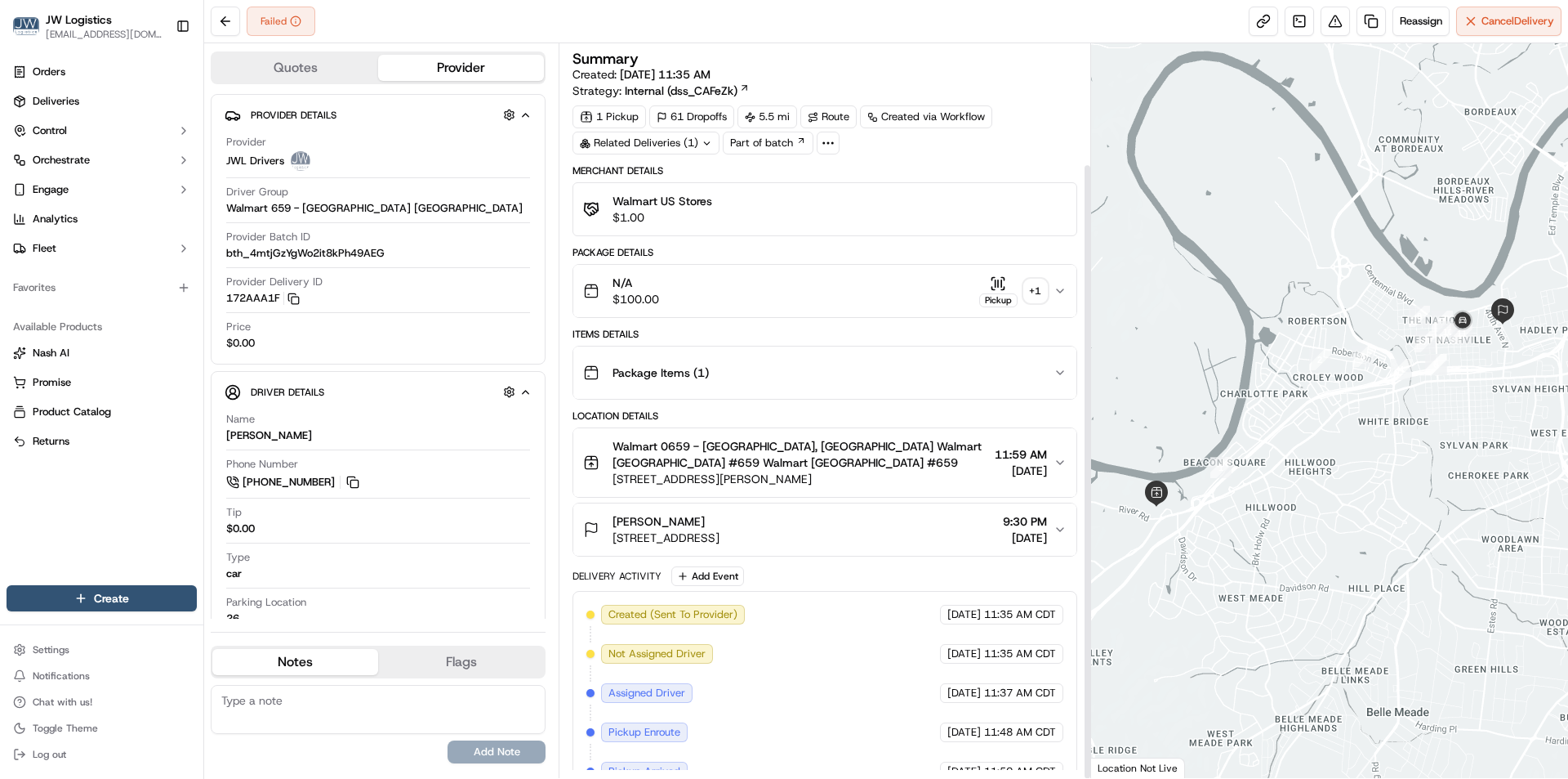
scroll to position [143, 0]
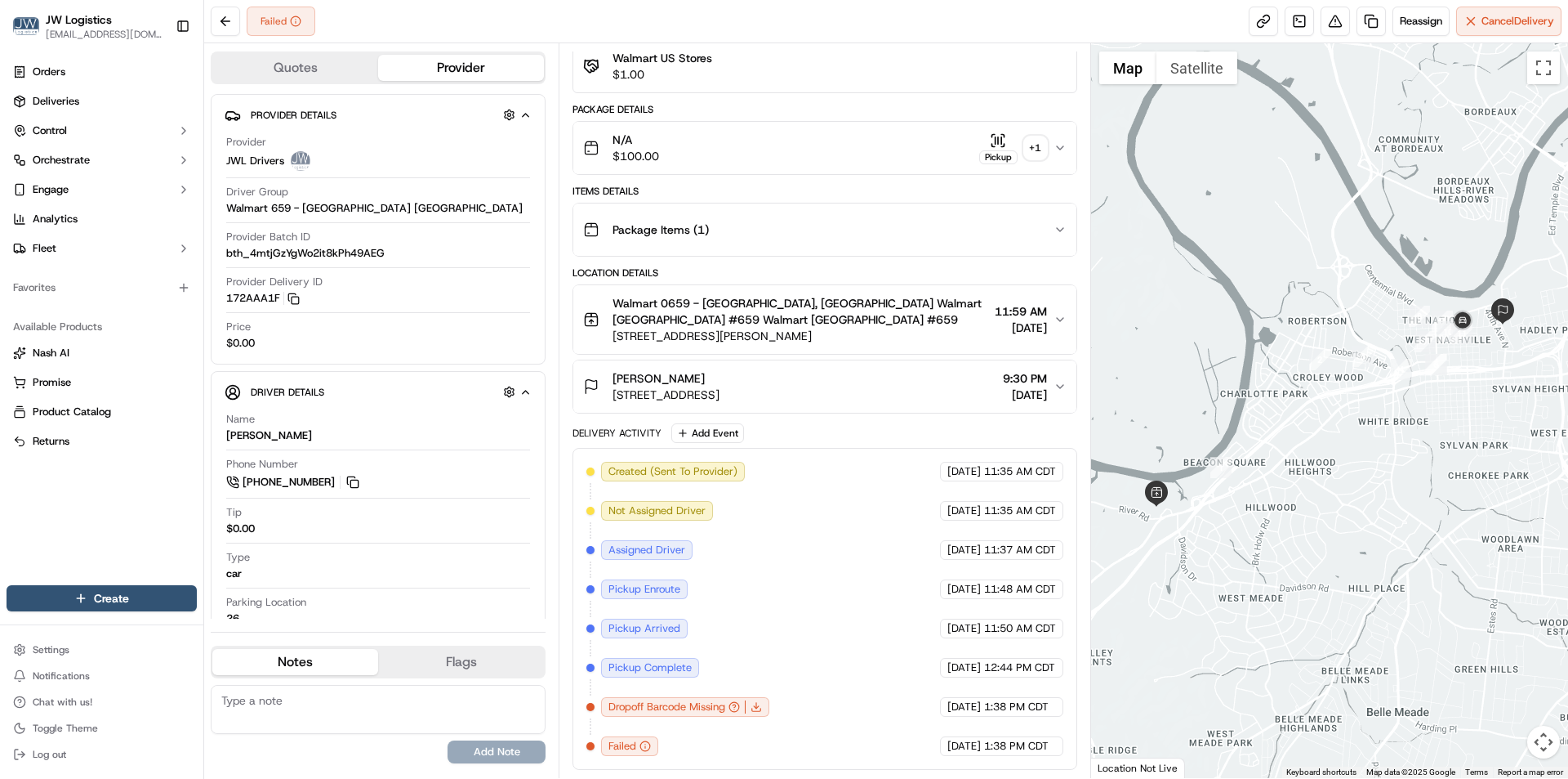
click at [851, 144] on div "N/A $100.00 Pickup + 1" at bounding box center [818, 147] width 470 height 32
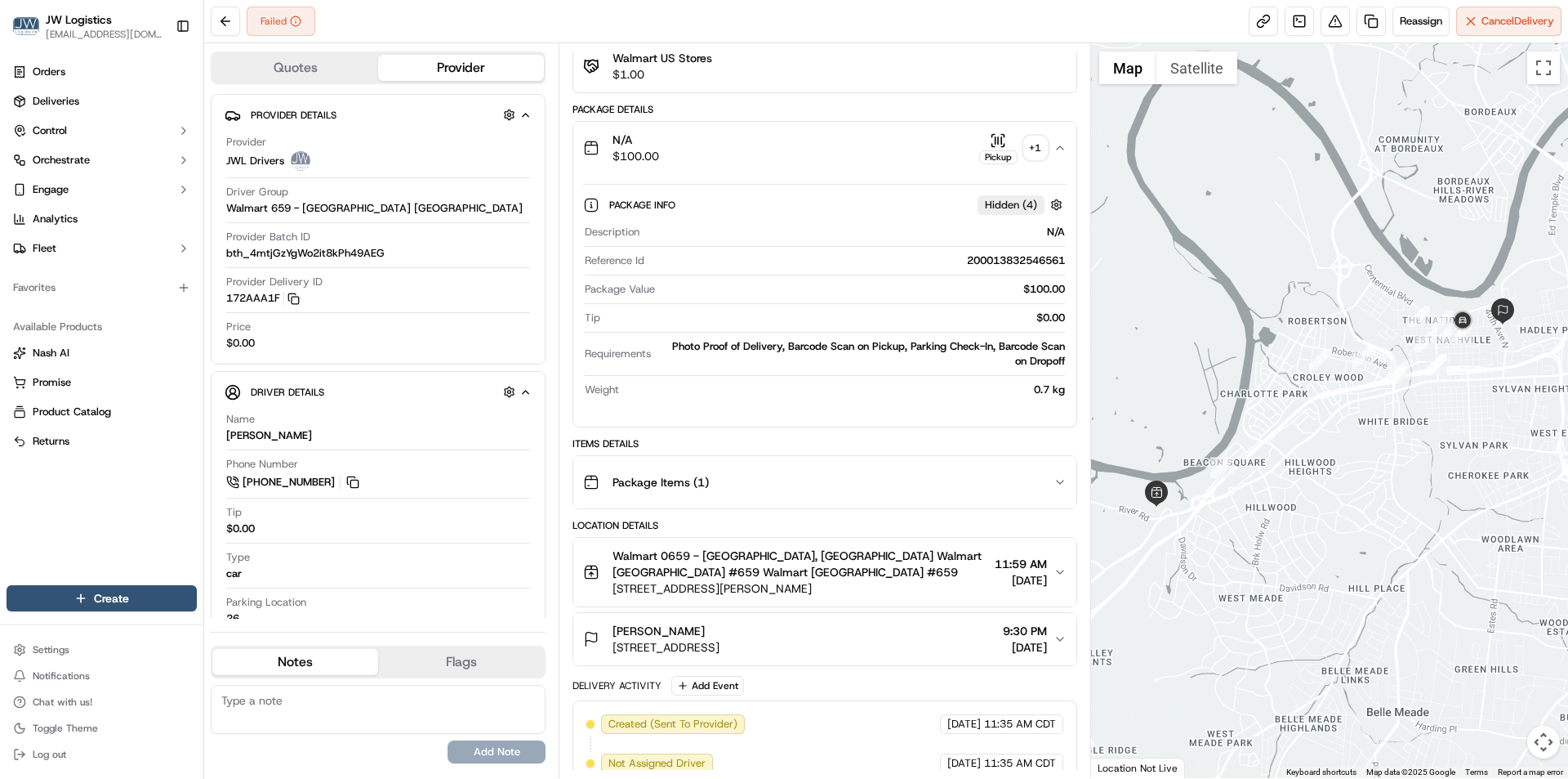
click at [1018, 260] on div "200013832546561" at bounding box center [858, 260] width 413 height 15
copy div "200013832546561"
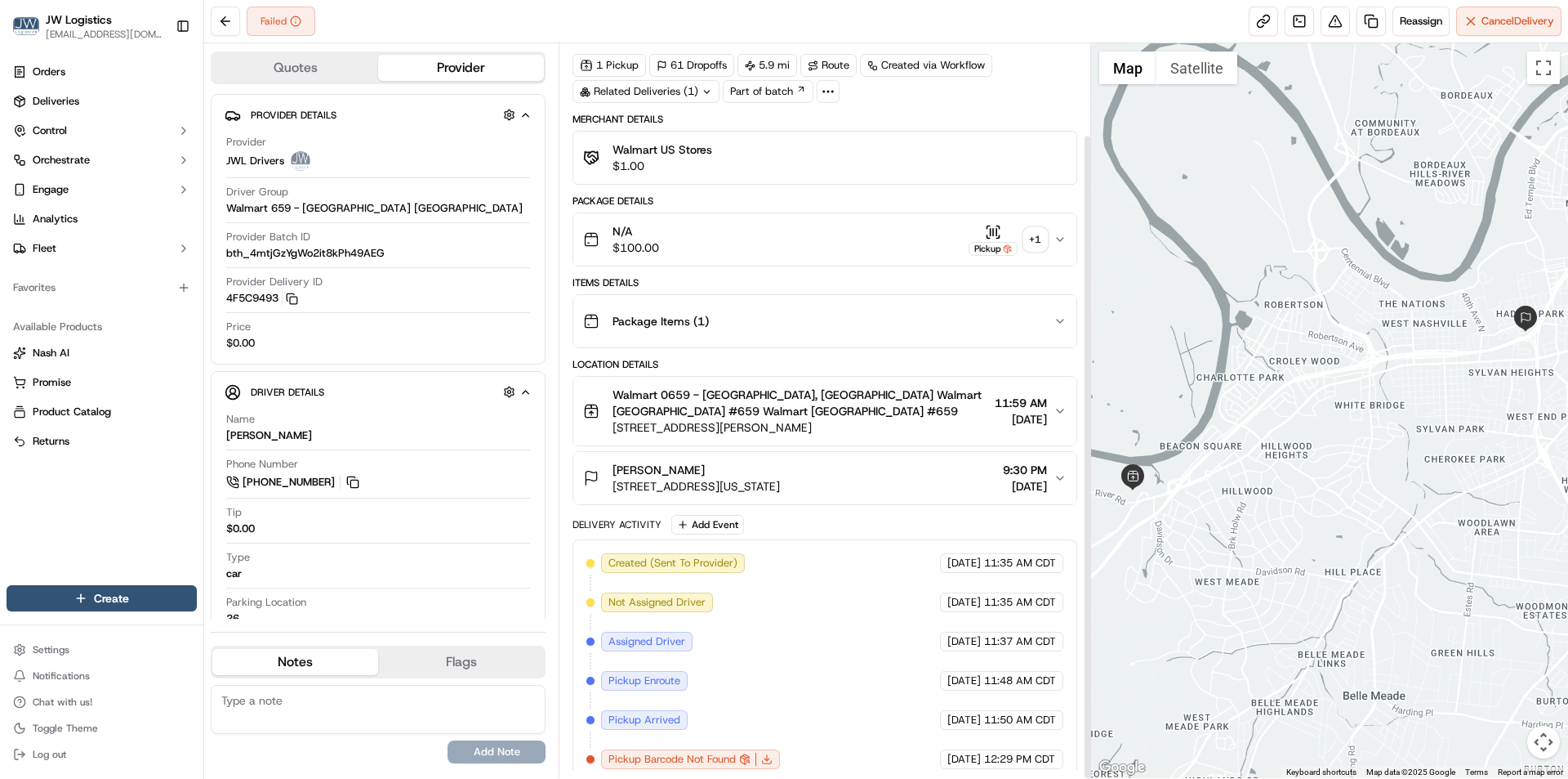
scroll to position [103, 0]
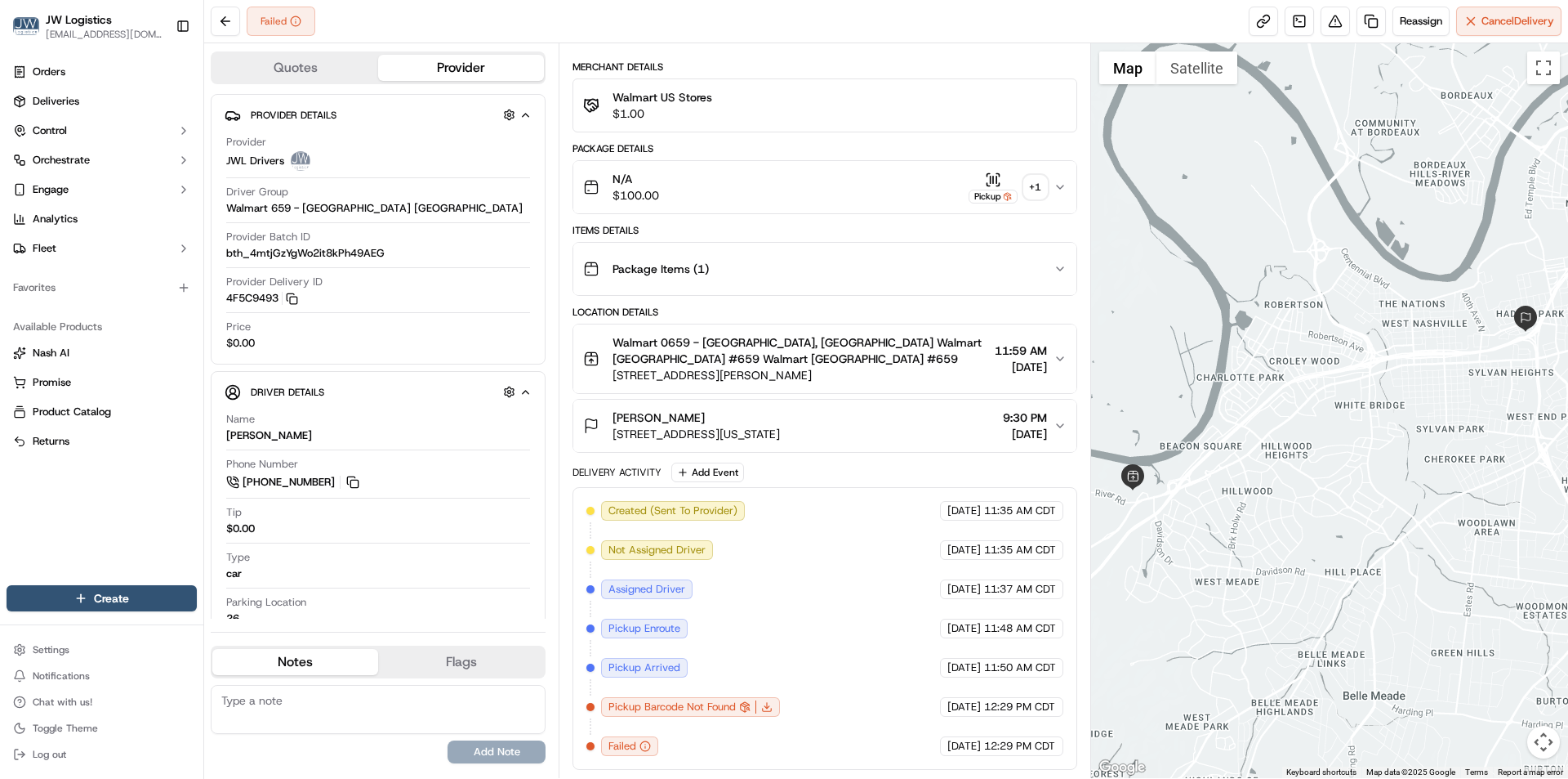
click at [838, 186] on div "N/A $100.00 Pickup + 1" at bounding box center [818, 187] width 470 height 32
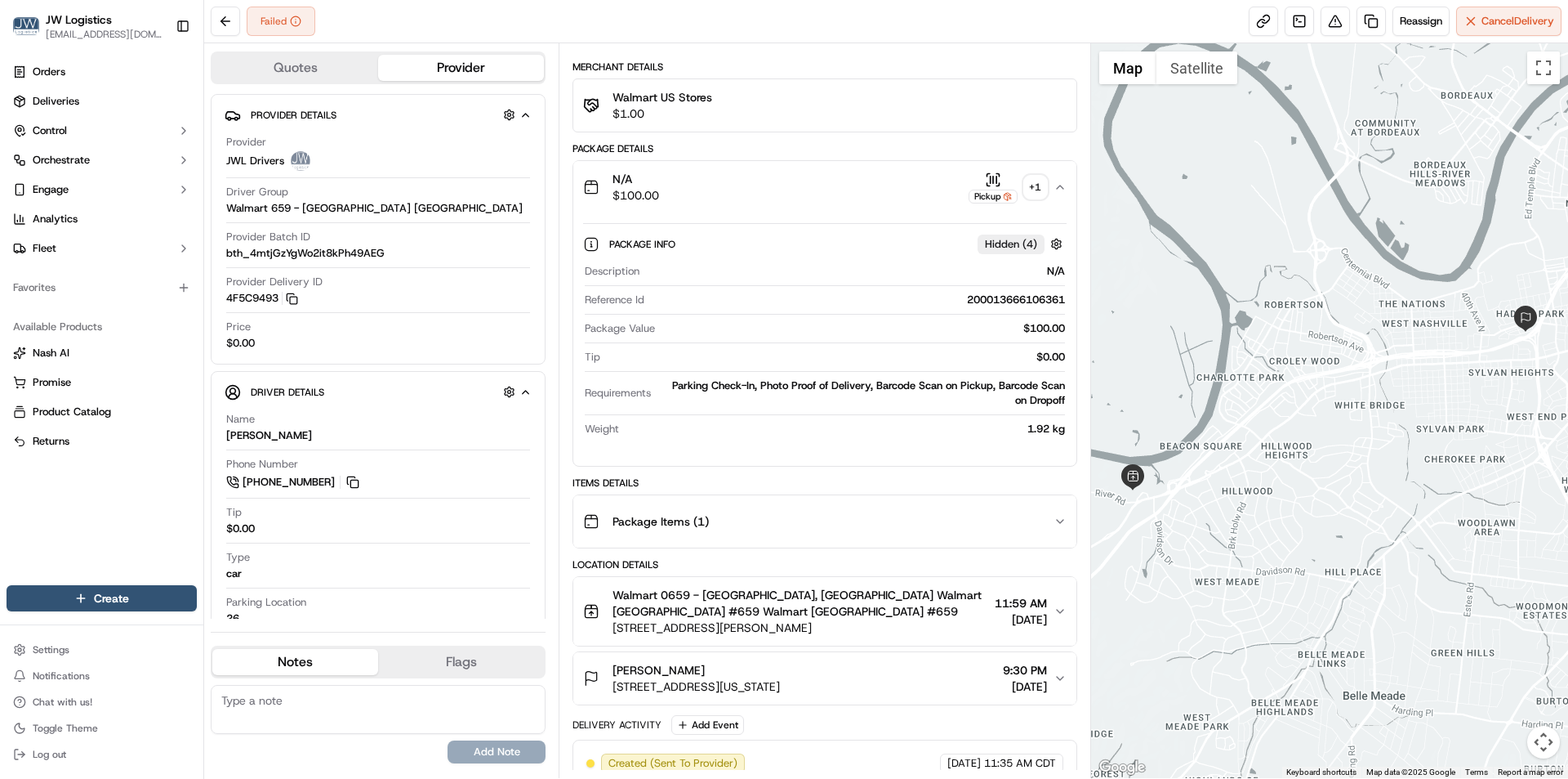
click at [1016, 293] on div "200013666106361" at bounding box center [858, 300] width 413 height 15
copy div "200013666106361"
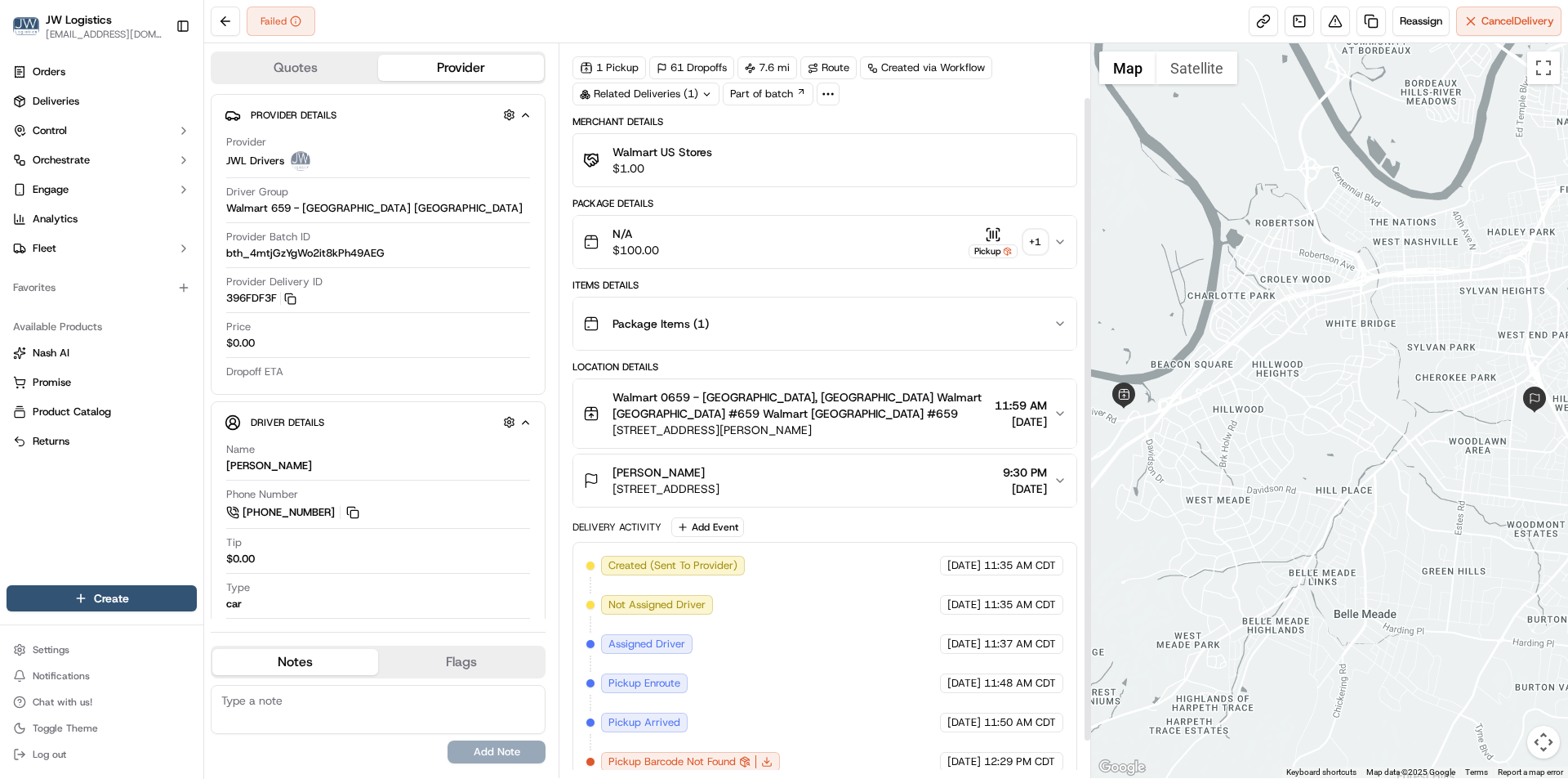
scroll to position [103, 0]
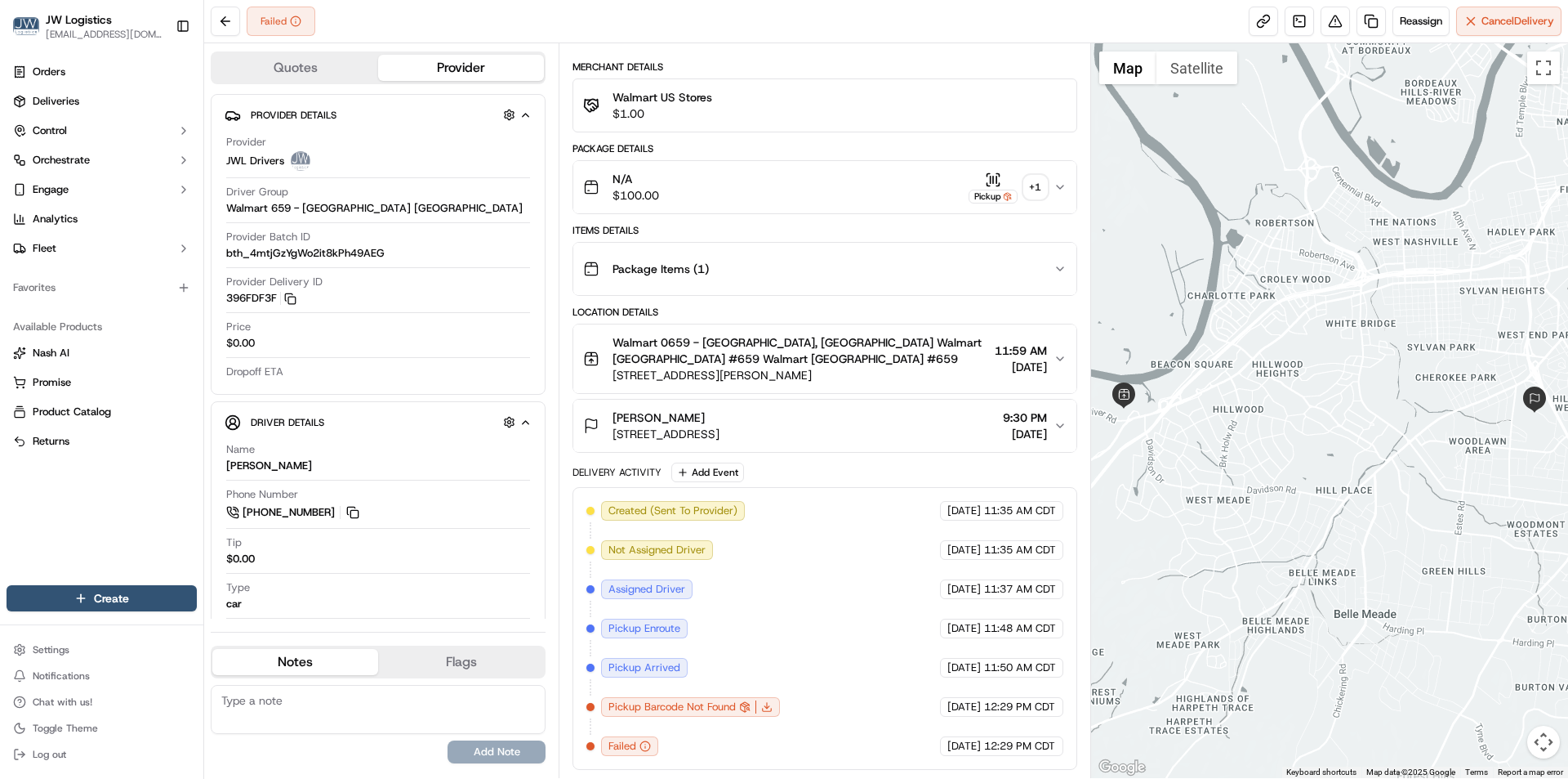
click at [854, 188] on div "N/A $100.00 Pickup + 1" at bounding box center [818, 187] width 470 height 32
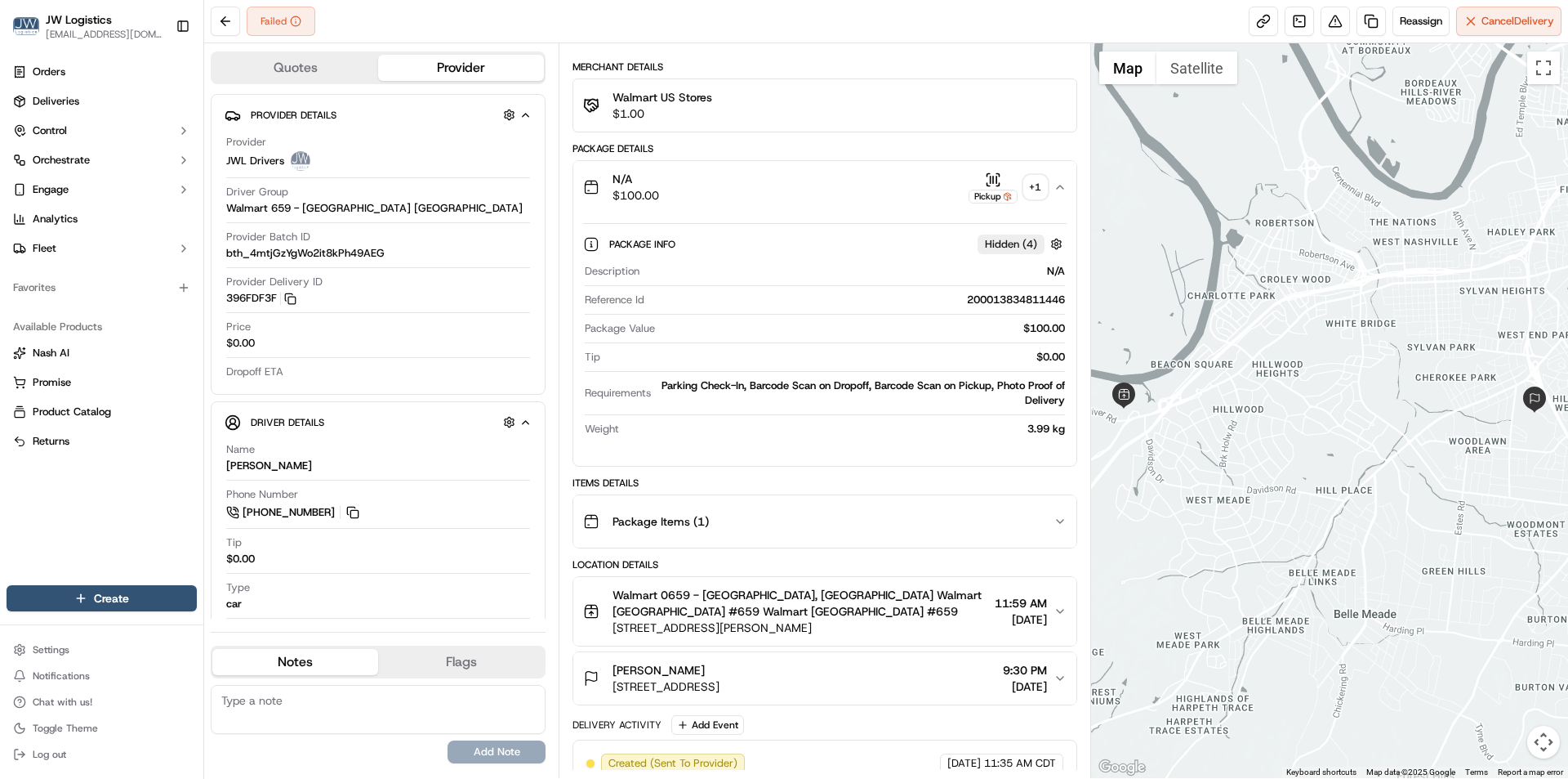
click at [1020, 289] on div "Description N/A Reference Id 200013834811446 Package Value $100.00 Tip $0.00 Re…" at bounding box center [824, 351] width 483 height 186
click at [1023, 297] on div "200013834811446" at bounding box center [858, 300] width 413 height 15
copy div "200013834811446"
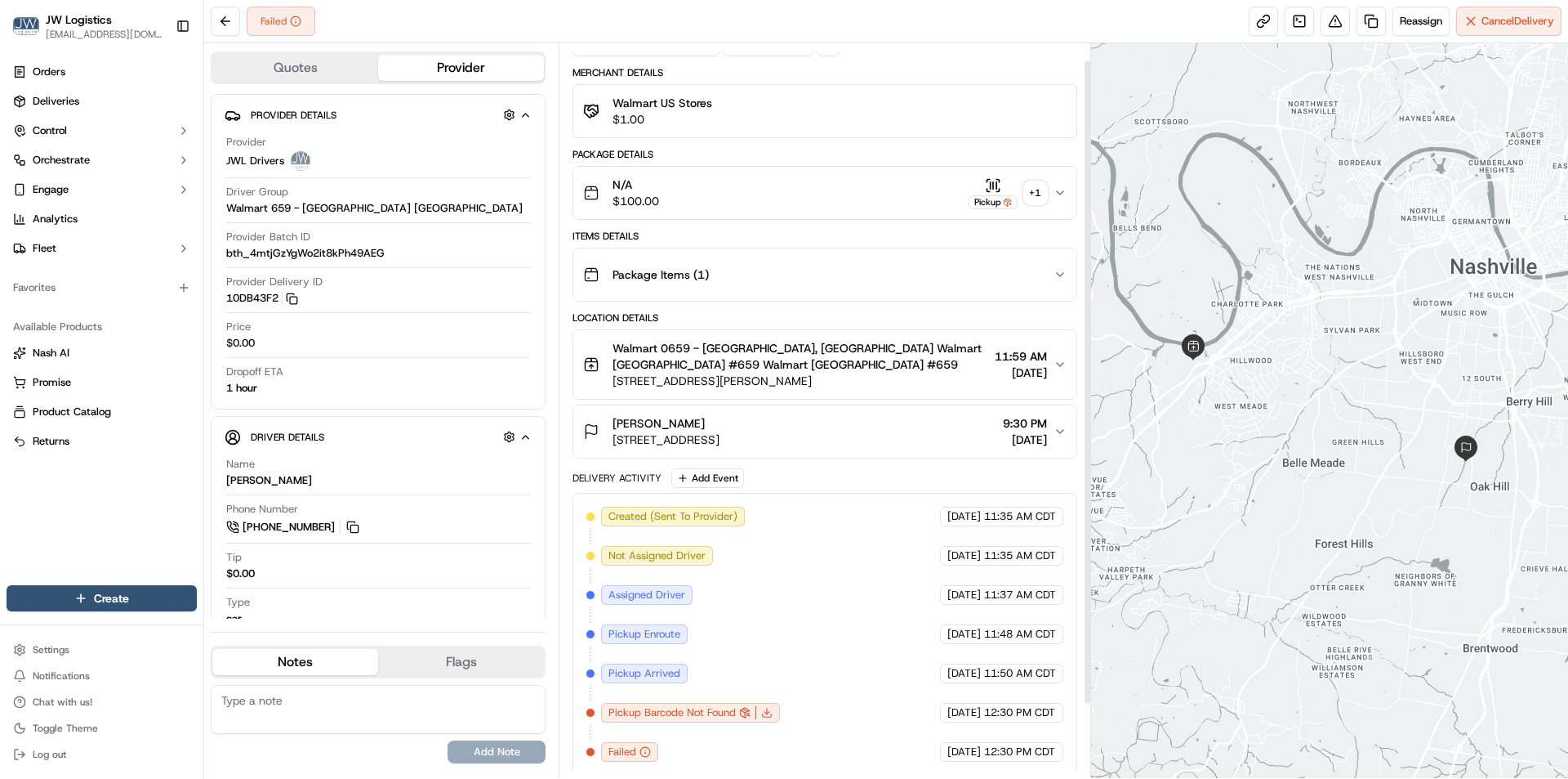
scroll to position [103, 0]
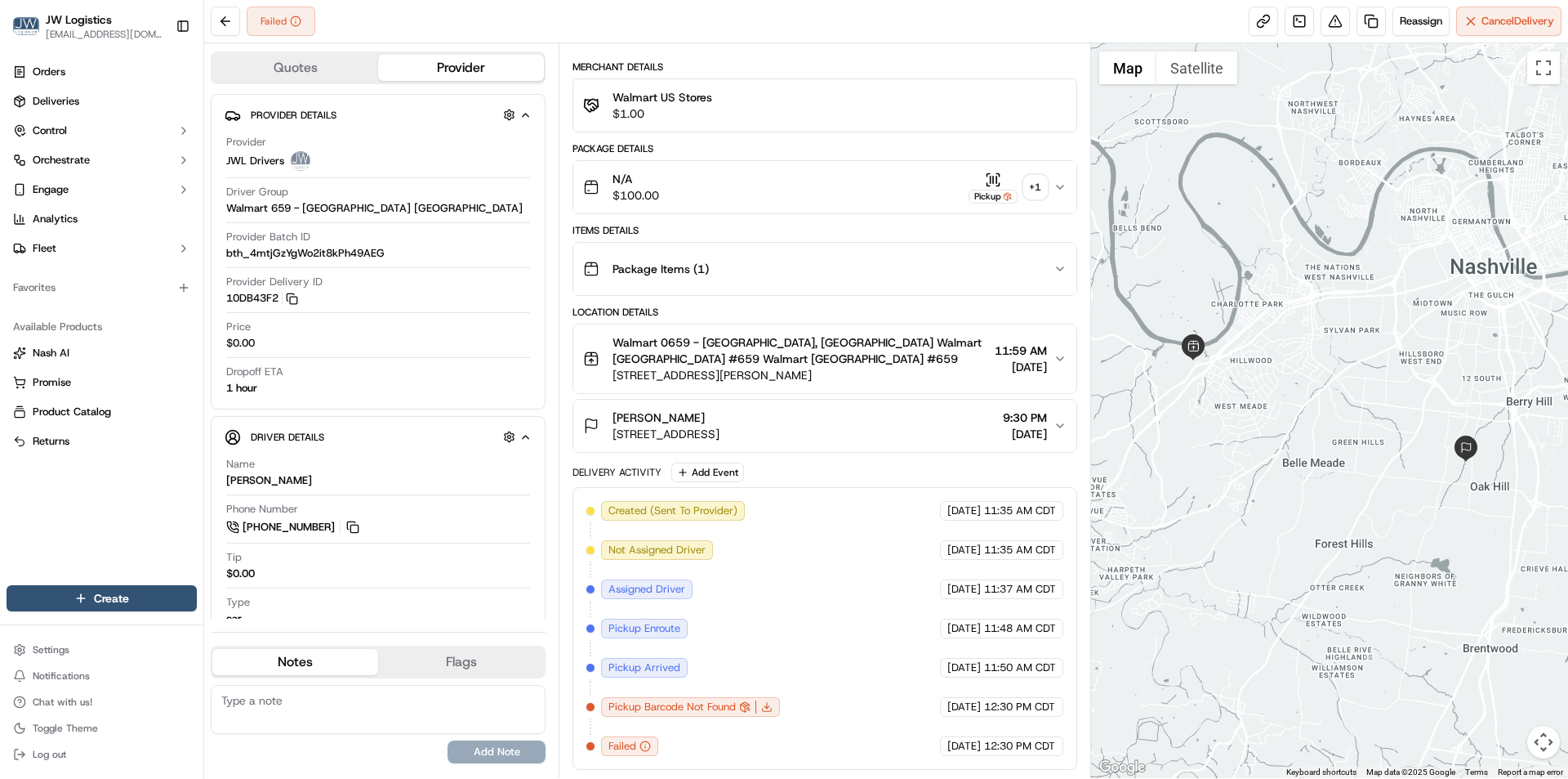
click at [879, 271] on div "Package Items ( 1 )" at bounding box center [818, 268] width 470 height 32
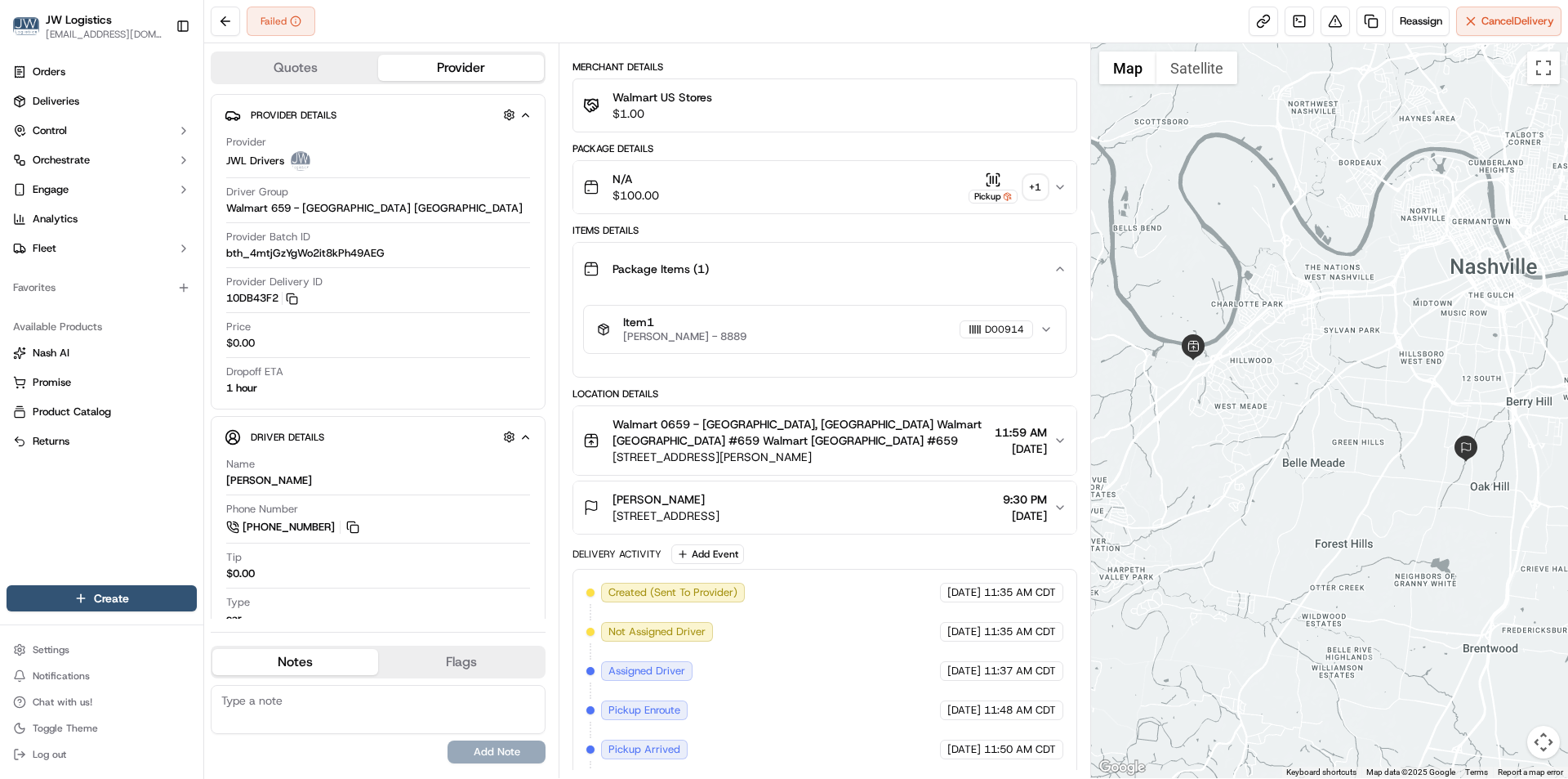
click at [885, 190] on div "N/A $100.00 Pickup + 1" at bounding box center [818, 187] width 470 height 32
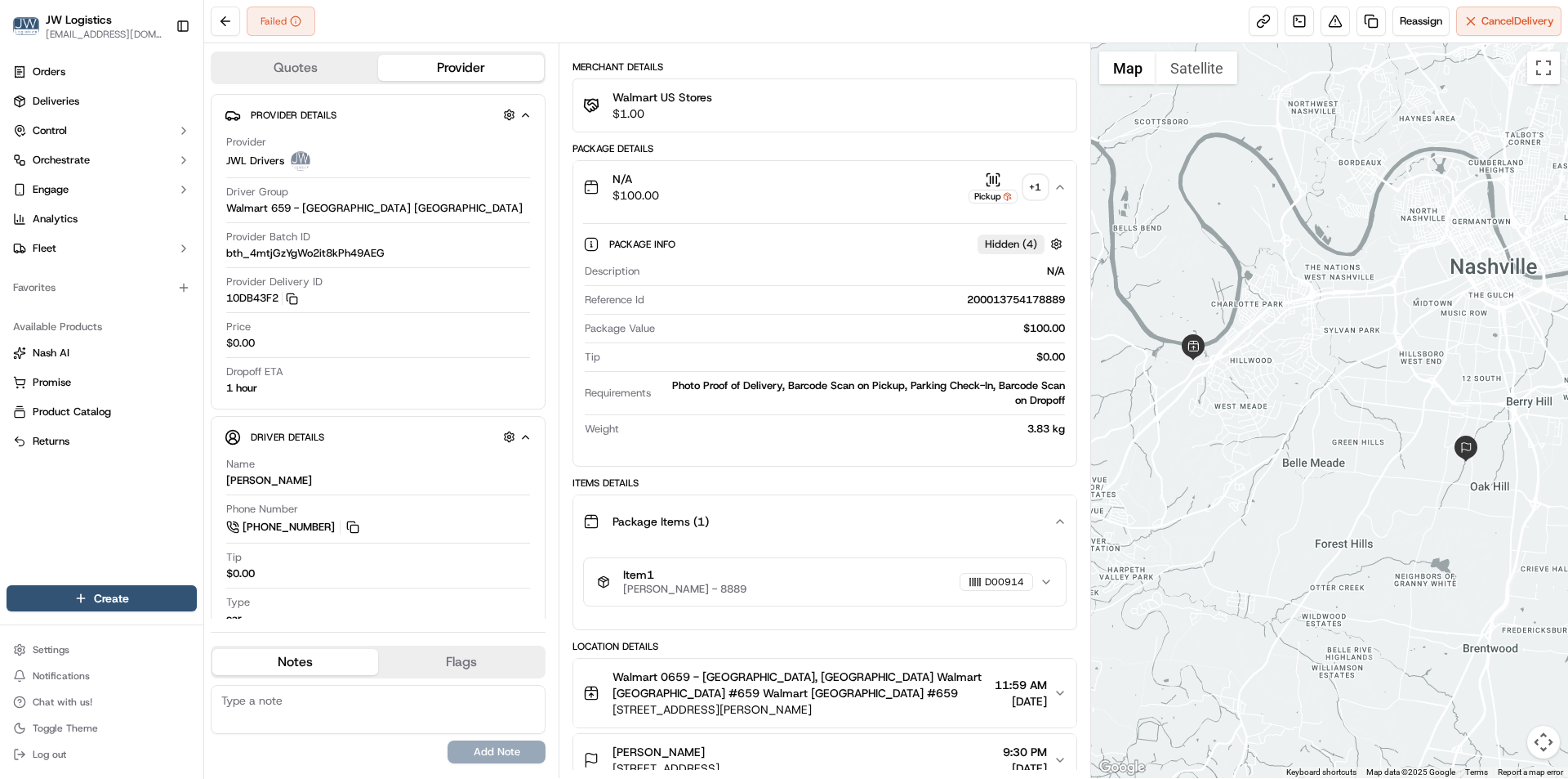
click at [1014, 298] on div "200013754178889" at bounding box center [858, 300] width 413 height 15
copy div "200013754178889"
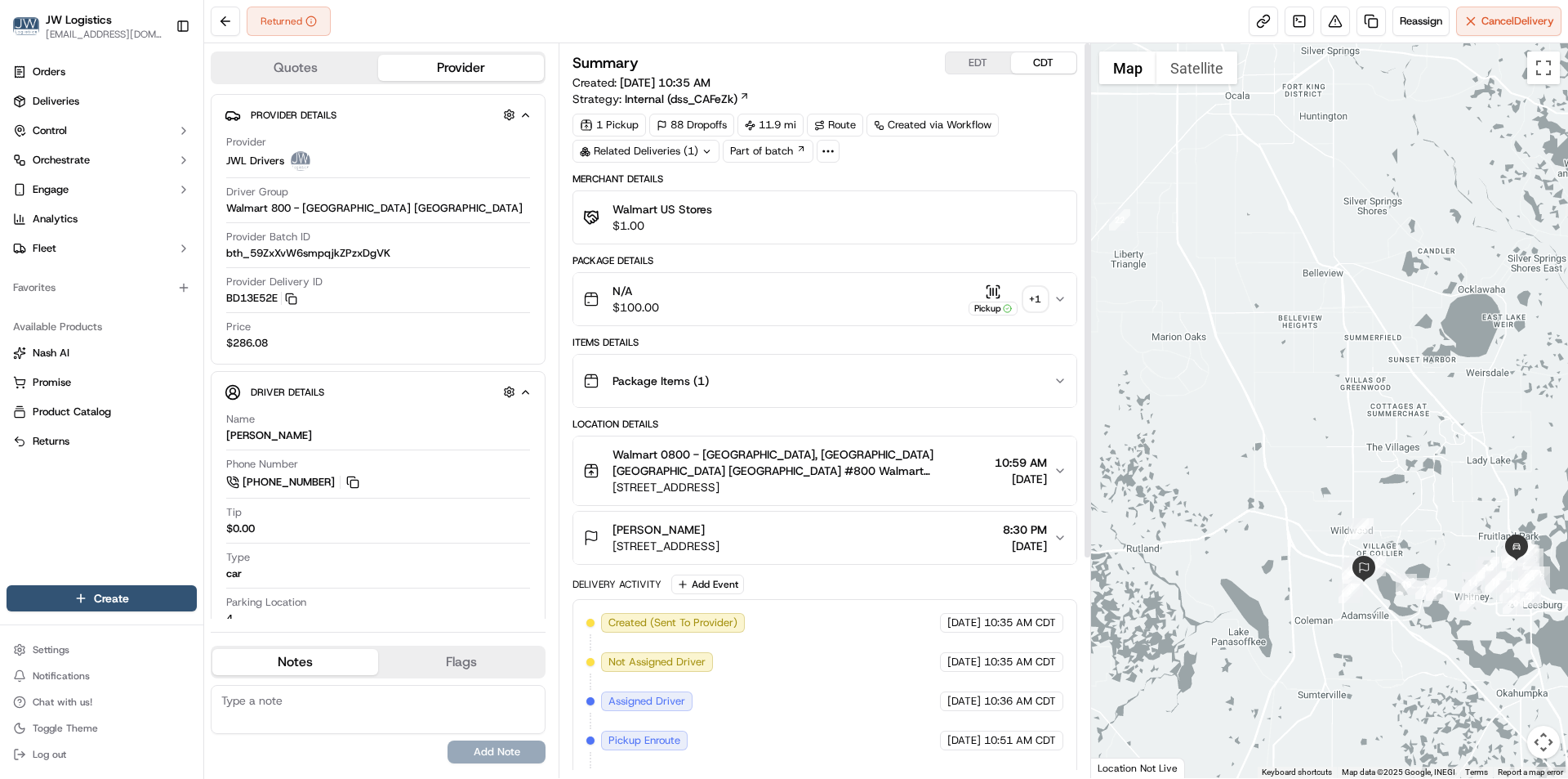
click at [763, 220] on div "Walmart US Stores $1.00" at bounding box center [824, 216] width 483 height 32
click at [807, 312] on div "N/A $100.00 Pickup + 1" at bounding box center [818, 299] width 470 height 32
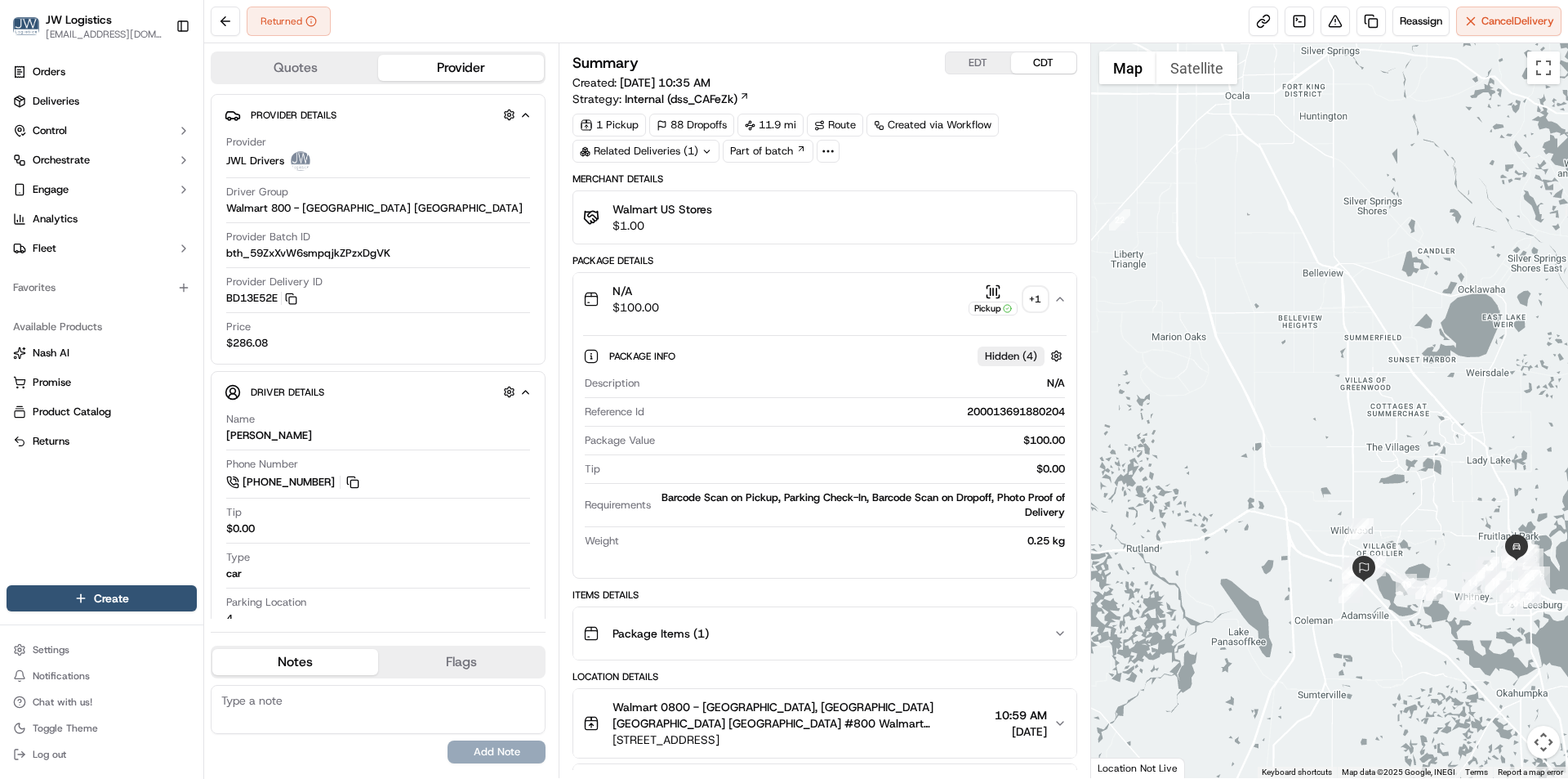
click at [1042, 412] on div "200013691880204" at bounding box center [858, 412] width 413 height 15
copy div "200013691880204"
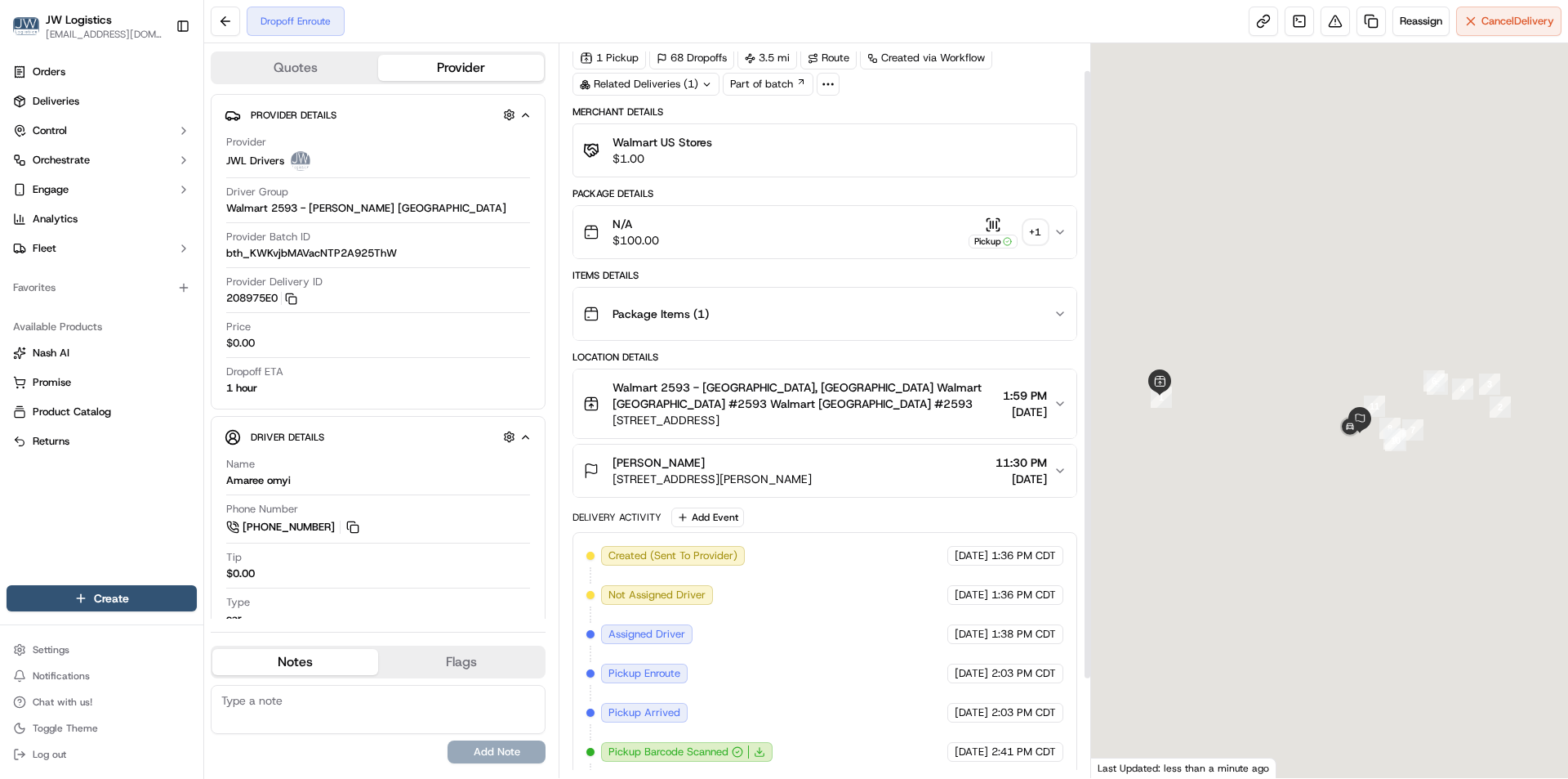
scroll to position [152, 0]
